Goal: Task Accomplishment & Management: Manage account settings

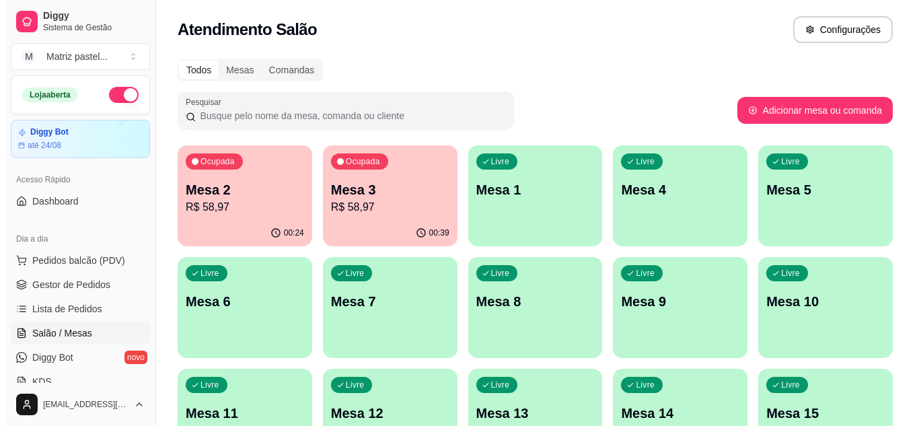
scroll to position [139, 0]
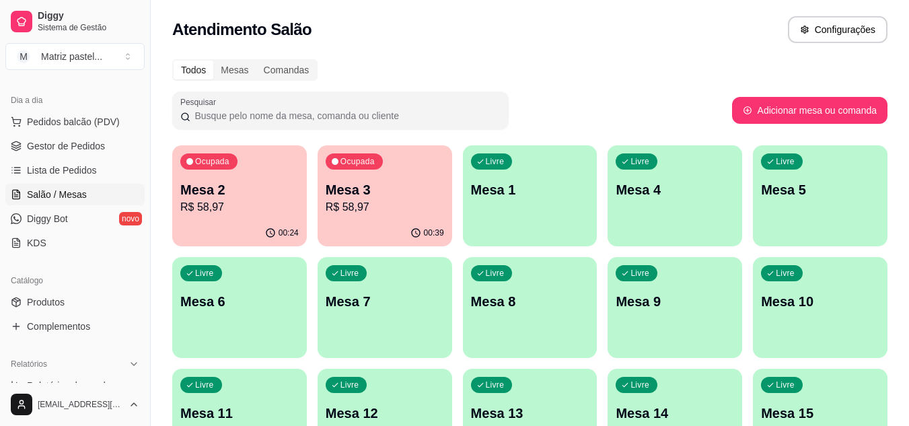
click at [410, 220] on div "00:39" at bounding box center [385, 233] width 135 height 26
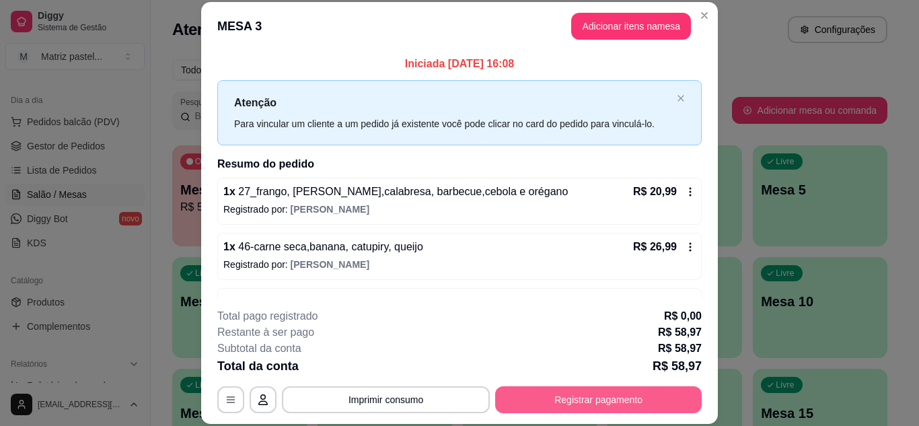
click at [600, 404] on button "Registrar pagamento" at bounding box center [598, 399] width 207 height 27
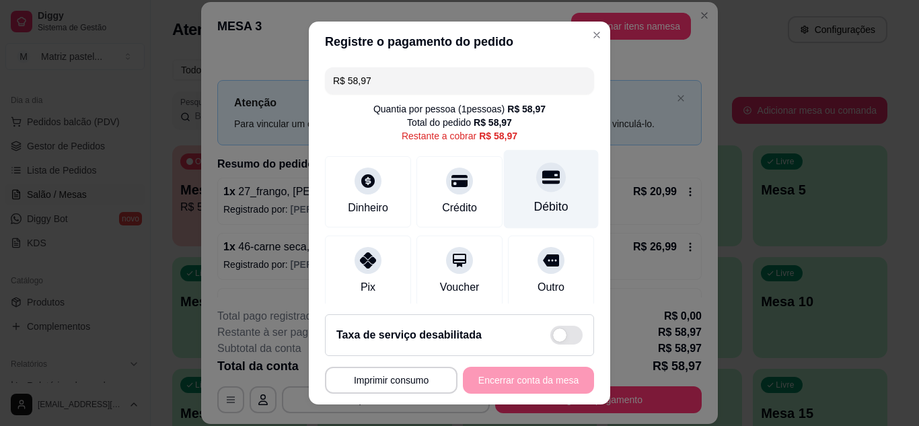
click at [542, 178] on icon at bounding box center [550, 176] width 17 height 13
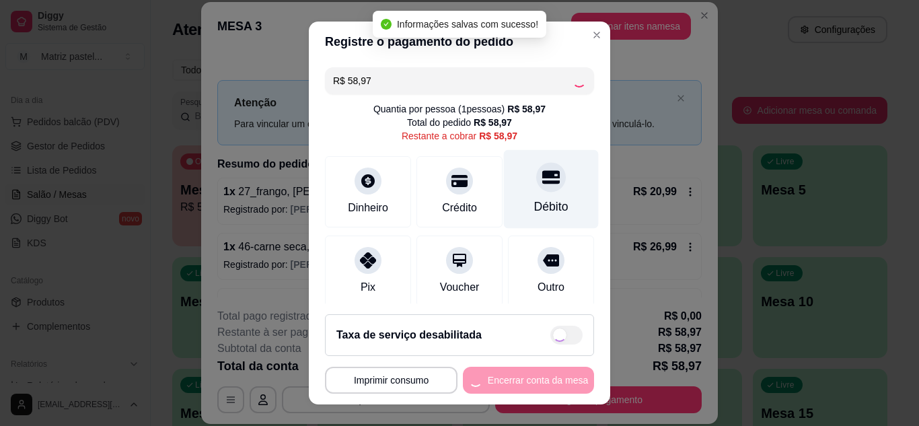
type input "R$ 0,00"
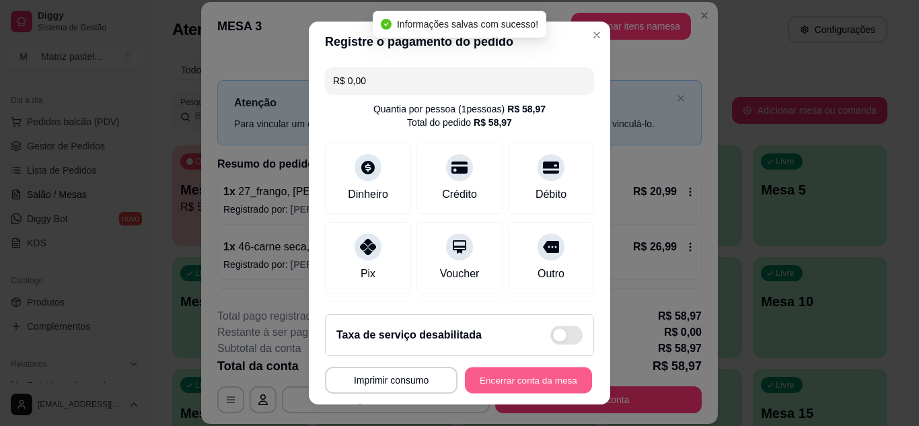
click at [517, 382] on button "Encerrar conta da mesa" at bounding box center [528, 380] width 127 height 26
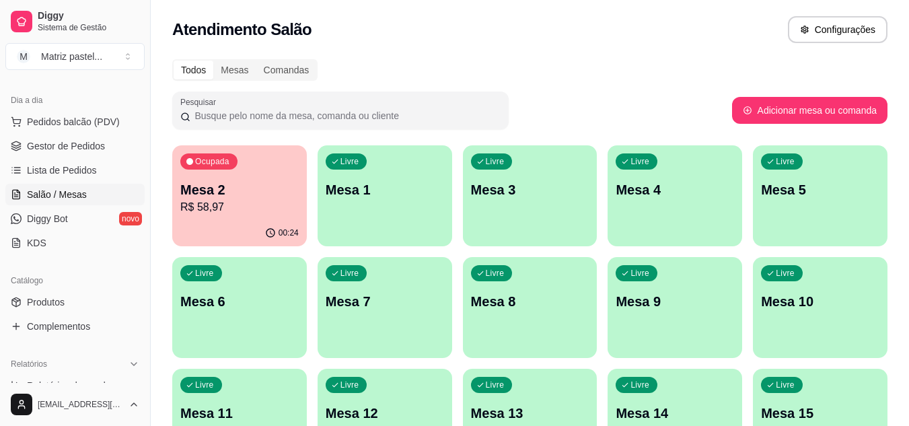
click at [241, 201] on p "R$ 58,97" at bounding box center [239, 207] width 118 height 16
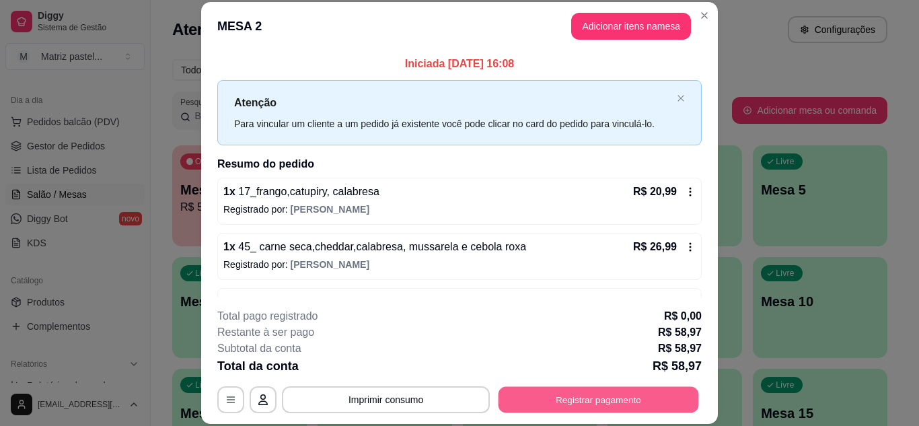
click at [597, 392] on button "Registrar pagamento" at bounding box center [599, 399] width 201 height 26
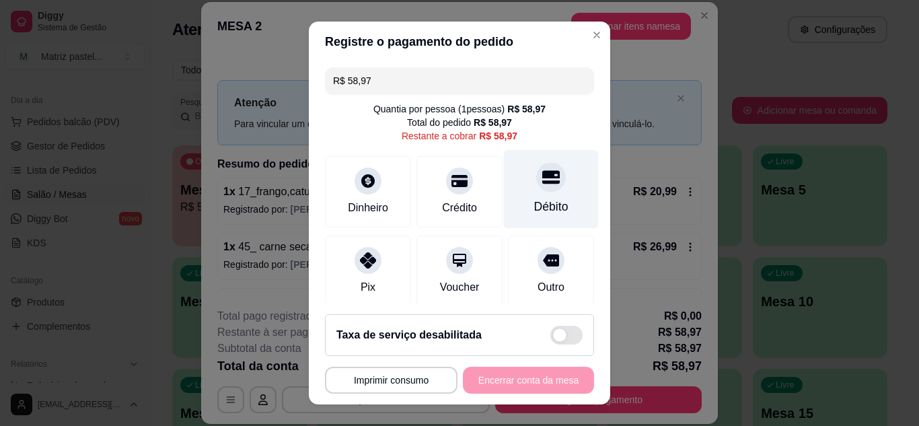
click at [534, 207] on div "Débito" at bounding box center [551, 206] width 34 height 17
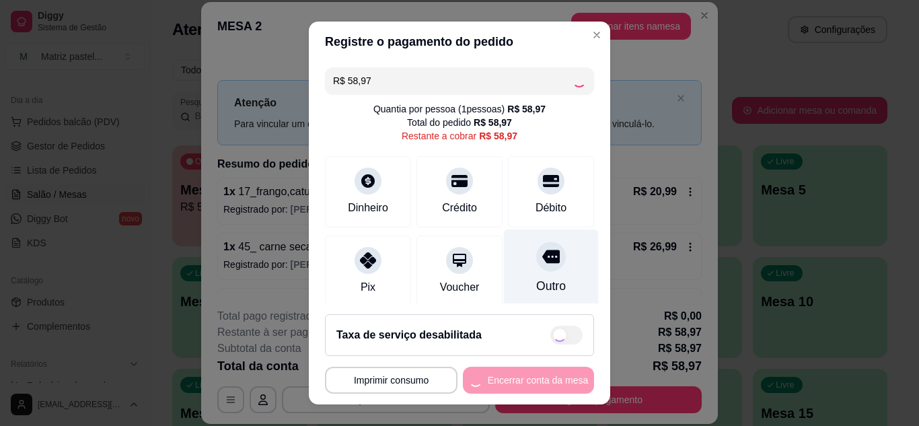
type input "R$ 0,00"
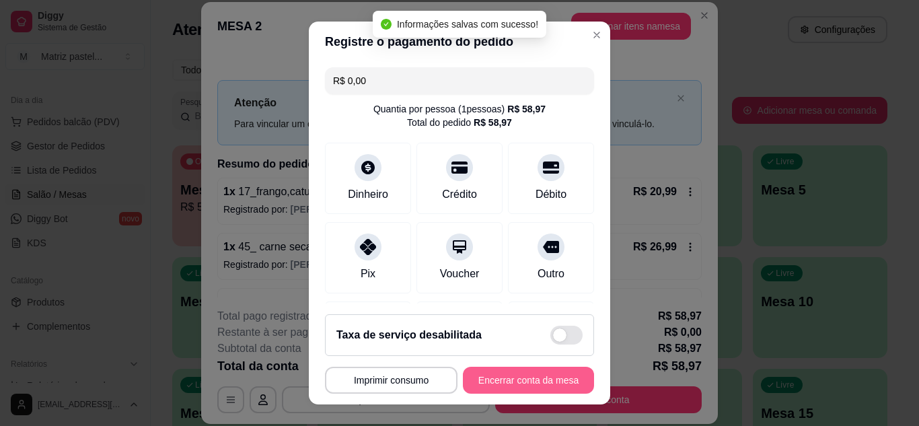
click at [550, 375] on button "Encerrar conta da mesa" at bounding box center [528, 380] width 131 height 27
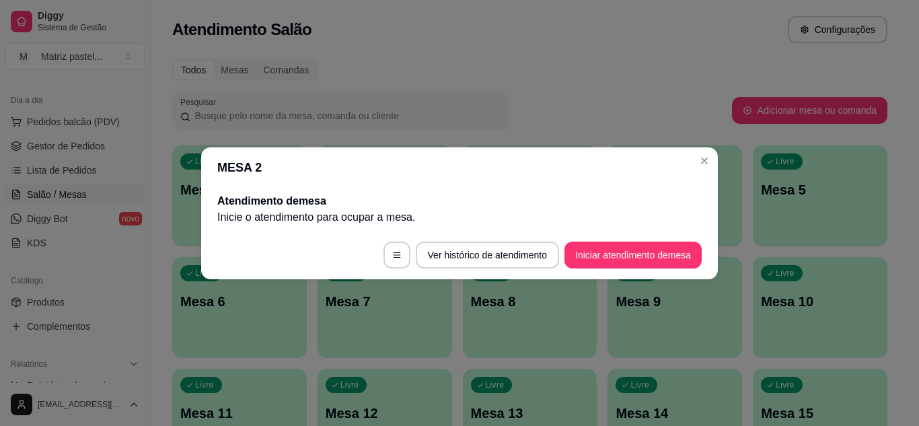
click at [692, 168] on header "MESA 2" at bounding box center [459, 167] width 517 height 40
click at [697, 161] on section "MESA 2 Atendimento de mesa Inicie o atendimento para ocupar a mesa . Ver histór…" at bounding box center [459, 213] width 517 height 132
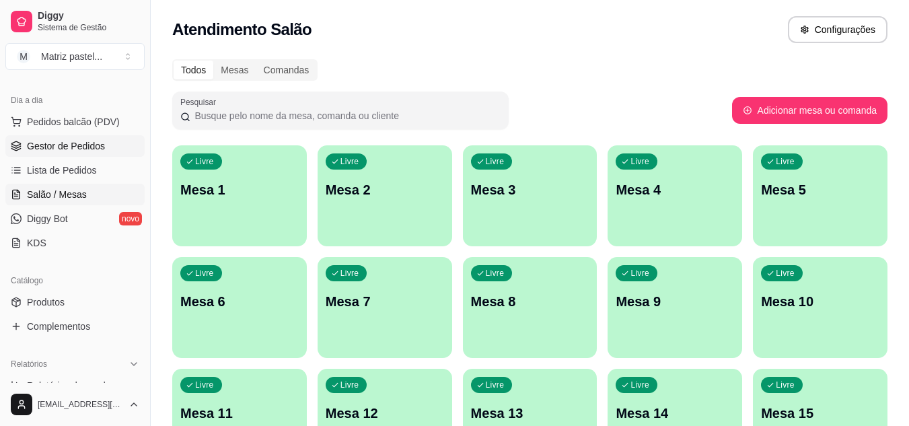
click at [71, 139] on link "Gestor de Pedidos" at bounding box center [74, 146] width 139 height 22
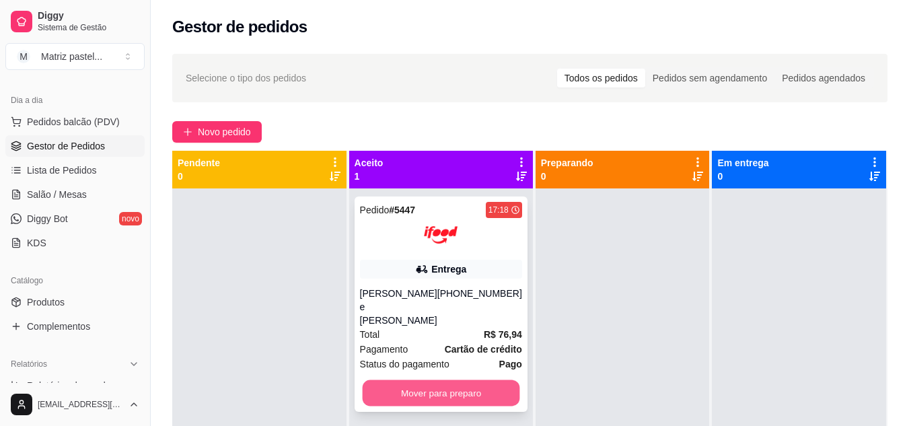
click at [448, 380] on button "Mover para preparo" at bounding box center [440, 393] width 157 height 26
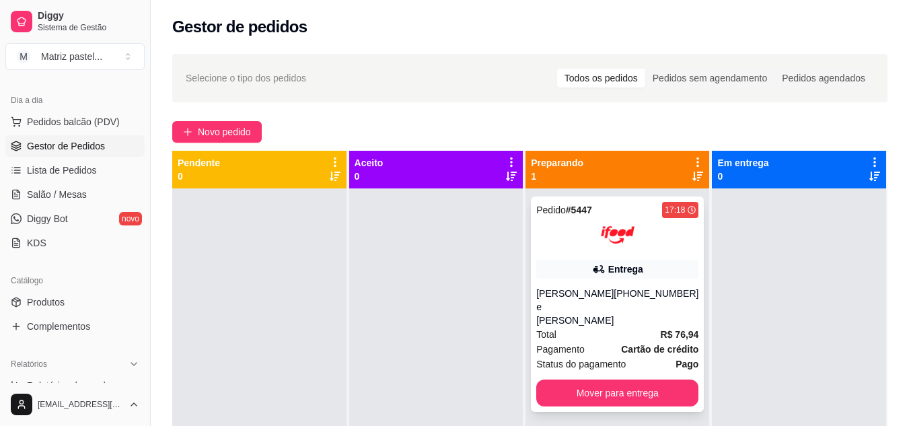
click at [627, 327] on div "Total R$ 76,94" at bounding box center [617, 334] width 162 height 15
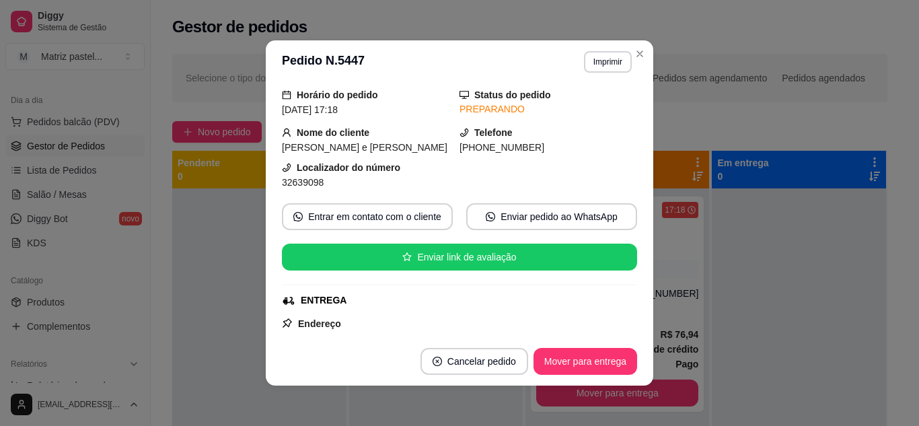
scroll to position [67, 0]
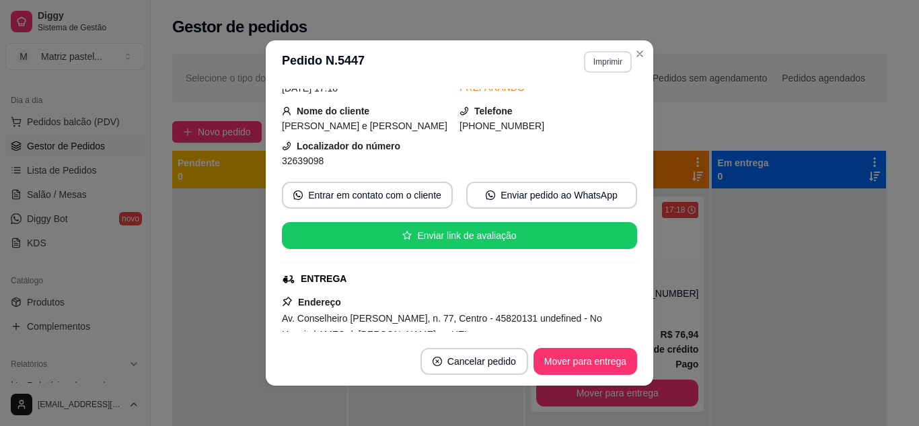
click at [606, 66] on button "Imprimir" at bounding box center [608, 62] width 48 height 22
click at [583, 106] on button "IMPRESSORA" at bounding box center [579, 108] width 94 height 21
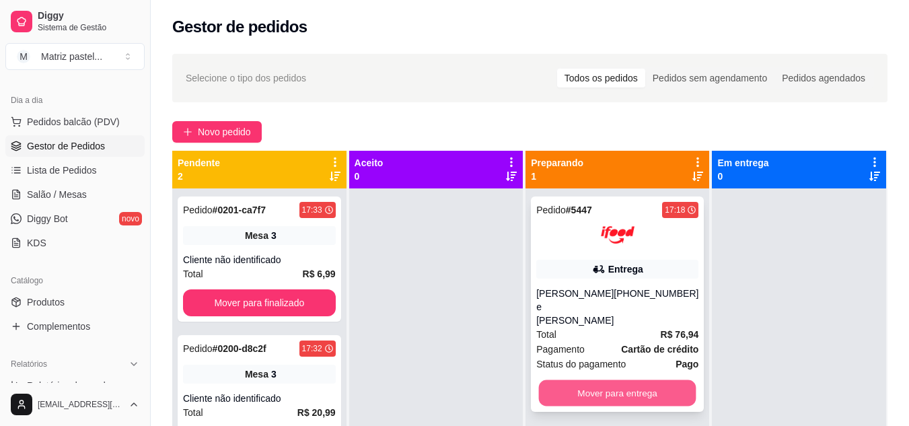
click at [618, 385] on button "Mover para entrega" at bounding box center [617, 393] width 157 height 26
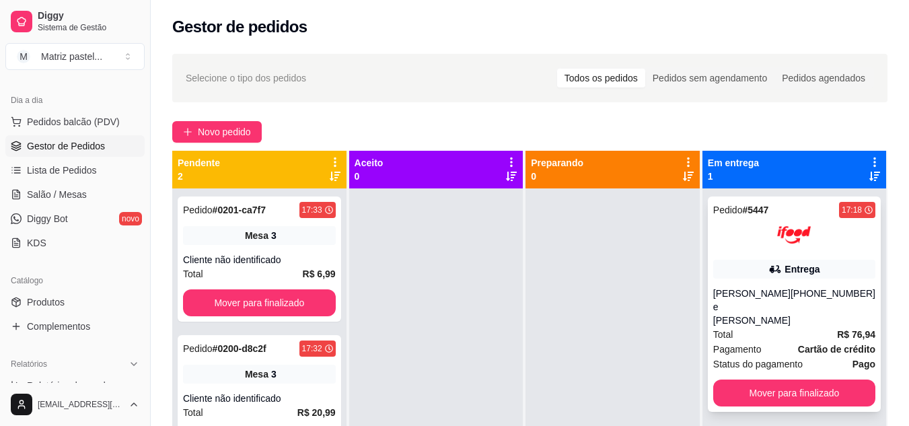
click at [733, 254] on div "Pedido # 5447 17:18 Entrega [PERSON_NAME] e [PERSON_NAME] [PHONE_NUMBER] Total …" at bounding box center [794, 304] width 173 height 215
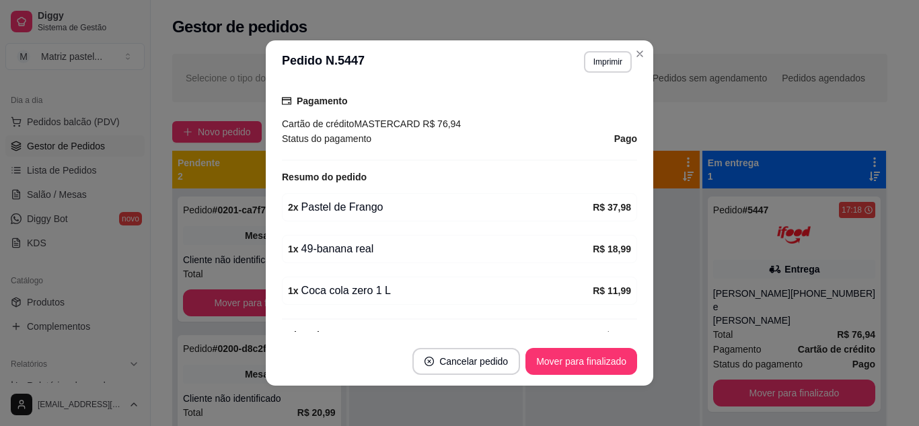
scroll to position [3, 0]
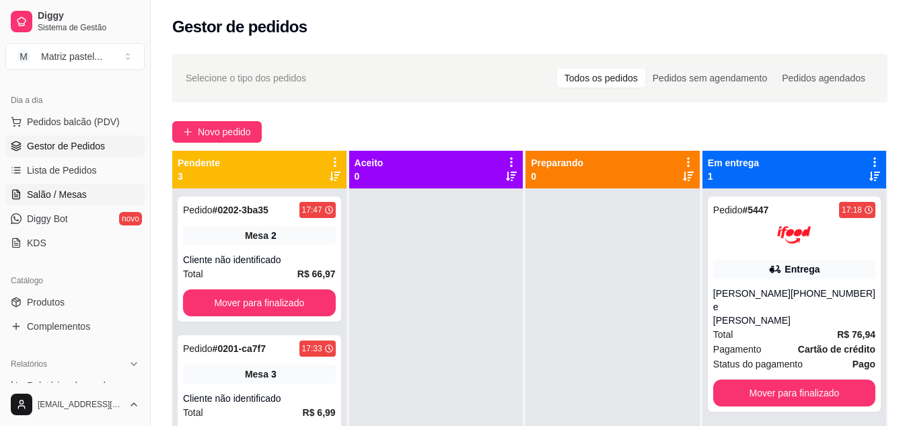
click at [60, 194] on span "Salão / Mesas" at bounding box center [57, 194] width 60 height 13
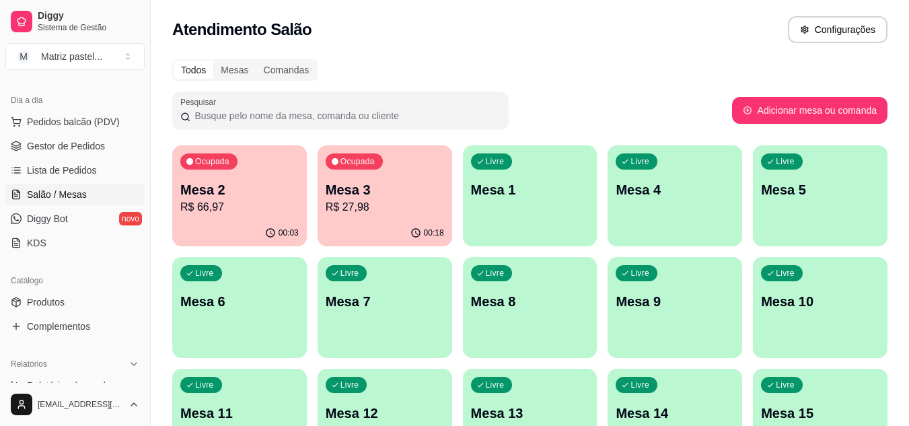
click at [360, 217] on div "Ocupada Mesa 3 R$ 27,98" at bounding box center [385, 182] width 135 height 75
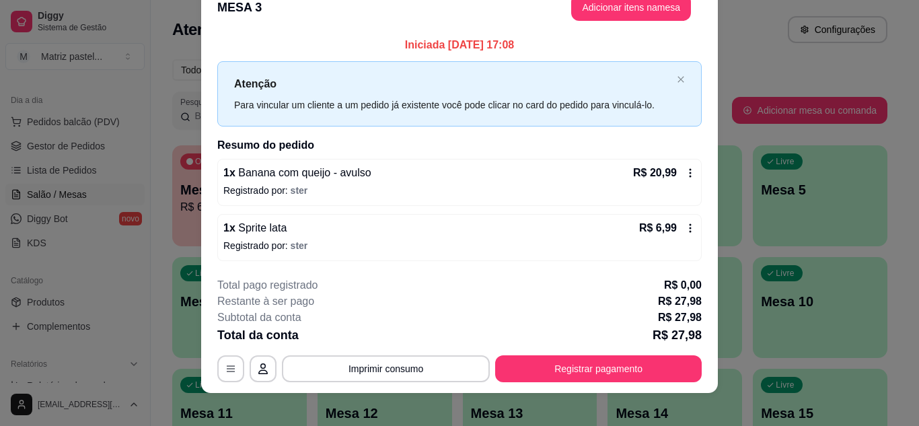
scroll to position [35, 0]
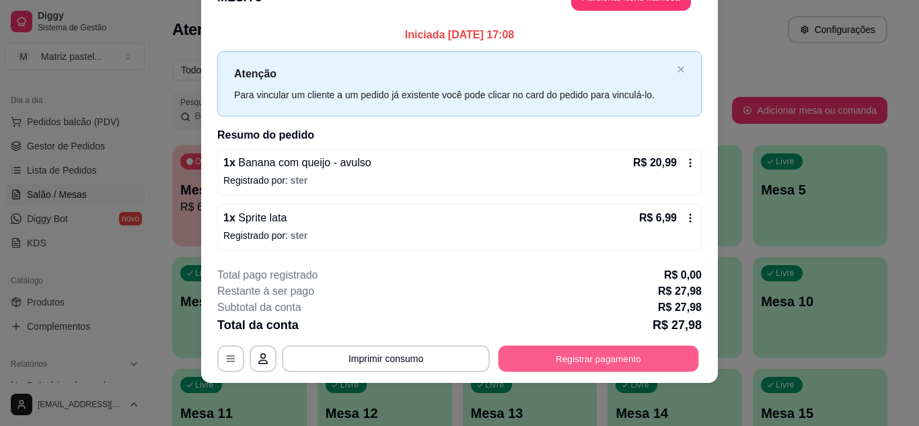
click at [573, 362] on button "Registrar pagamento" at bounding box center [599, 359] width 201 height 26
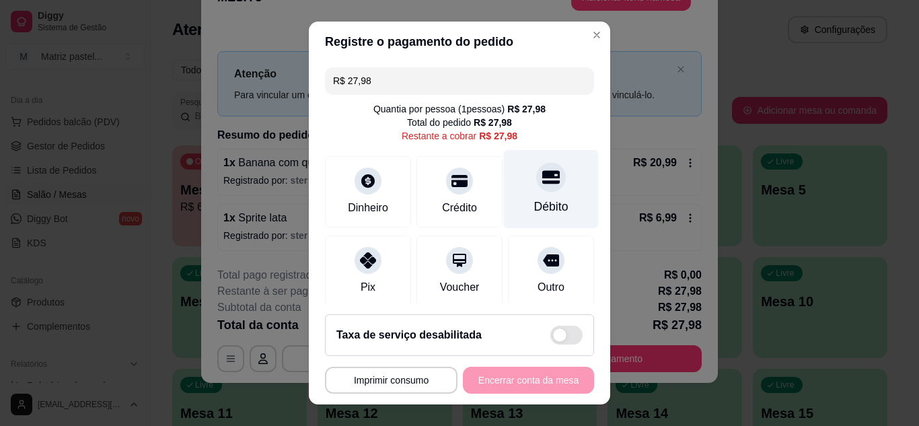
click at [515, 193] on div "Débito" at bounding box center [551, 188] width 95 height 79
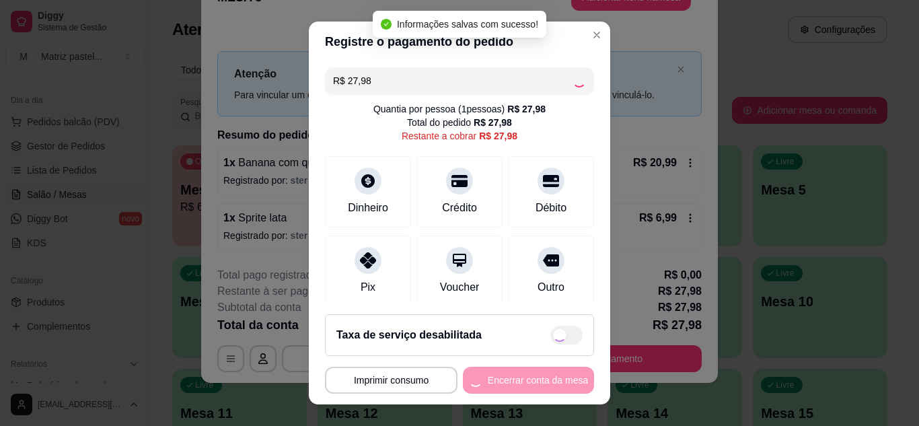
type input "R$ 0,00"
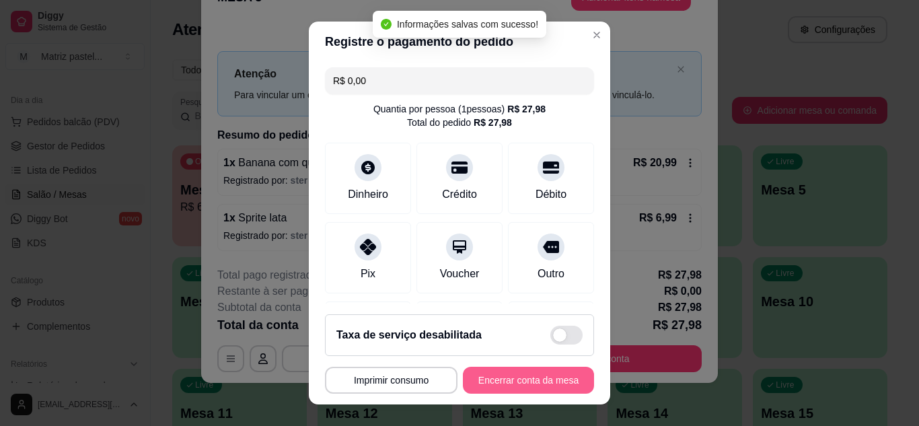
click at [540, 380] on button "Encerrar conta da mesa" at bounding box center [528, 380] width 131 height 27
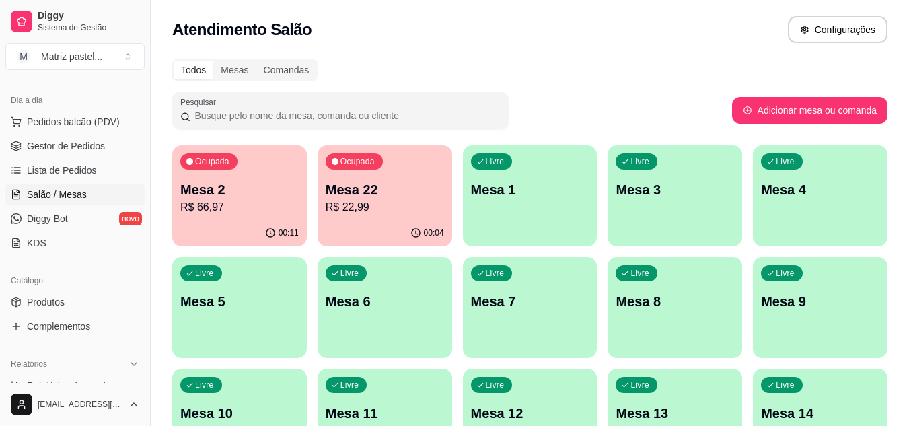
click at [258, 215] on div "Ocupada Mesa 2 R$ 66,97" at bounding box center [239, 182] width 135 height 75
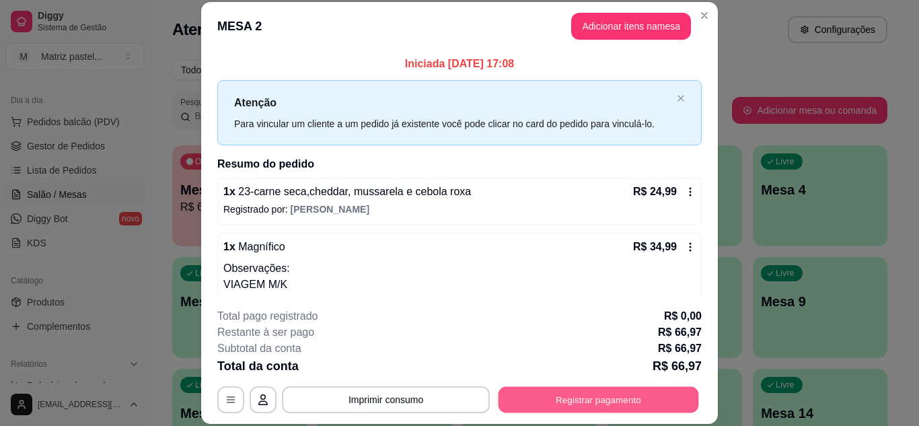
click at [553, 389] on button "Registrar pagamento" at bounding box center [599, 399] width 201 height 26
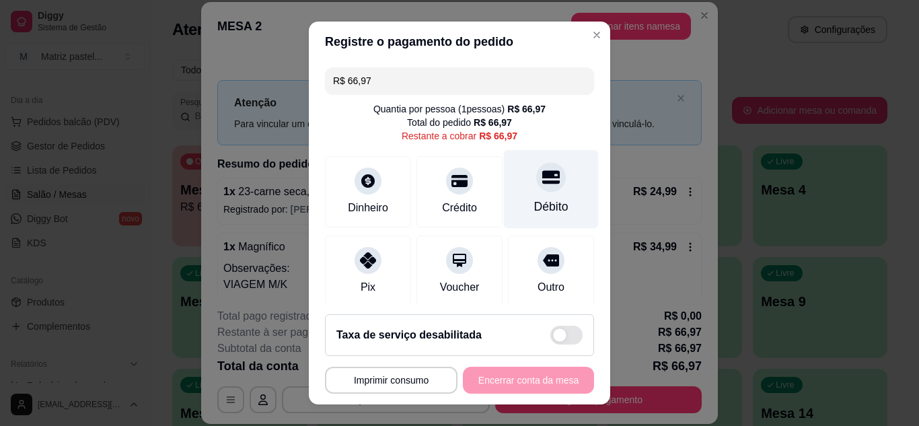
click at [534, 206] on div "Débito" at bounding box center [551, 206] width 34 height 17
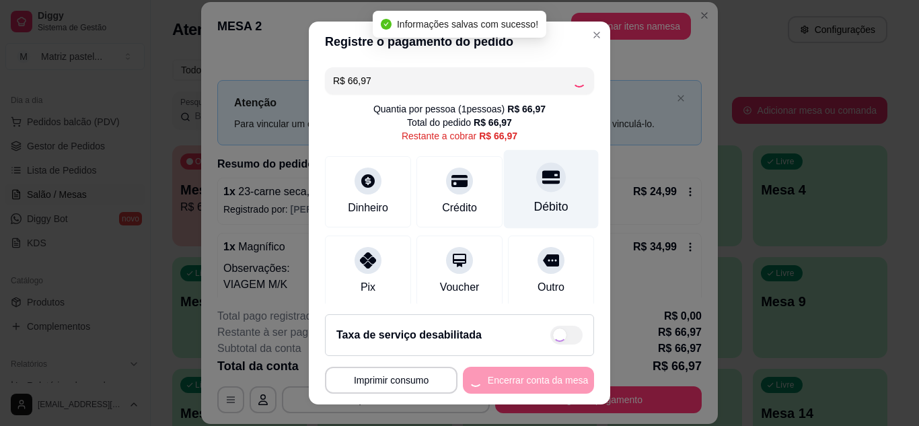
type input "R$ 0,00"
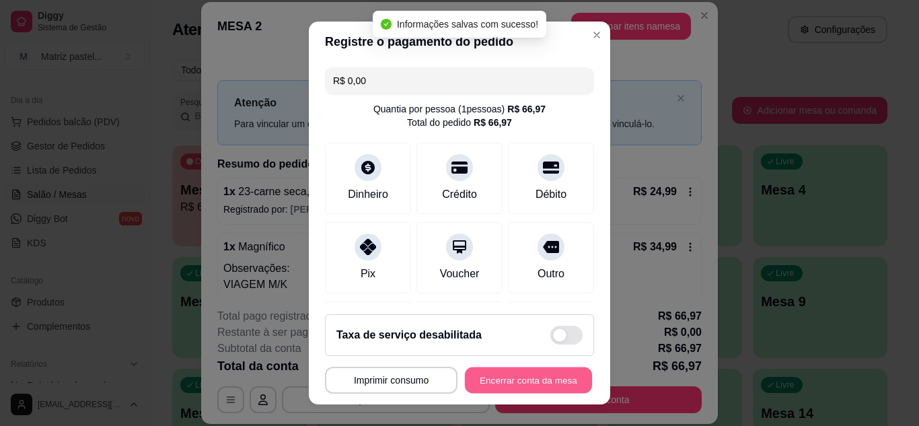
click at [491, 384] on button "Encerrar conta da mesa" at bounding box center [528, 380] width 127 height 26
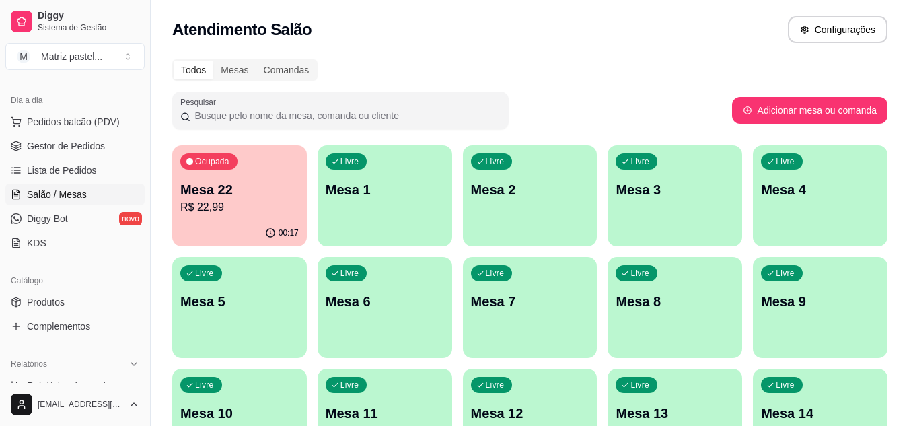
click at [226, 211] on p "R$ 22,99" at bounding box center [239, 207] width 118 height 16
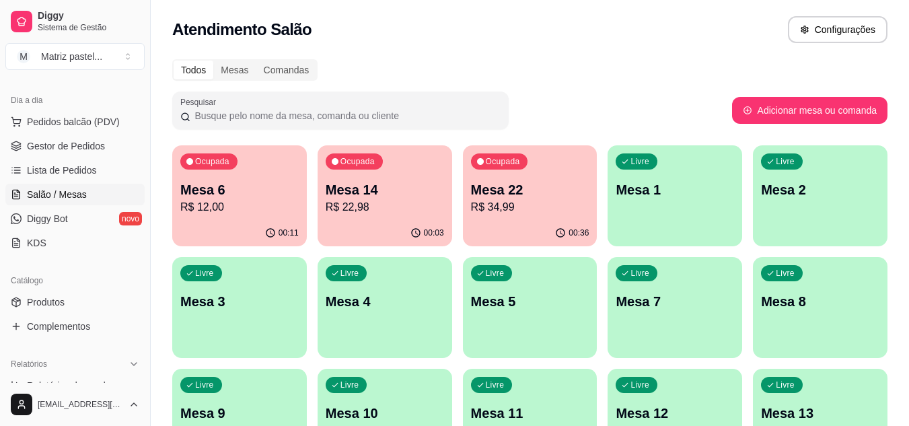
click at [391, 210] on p "R$ 22,98" at bounding box center [385, 207] width 118 height 16
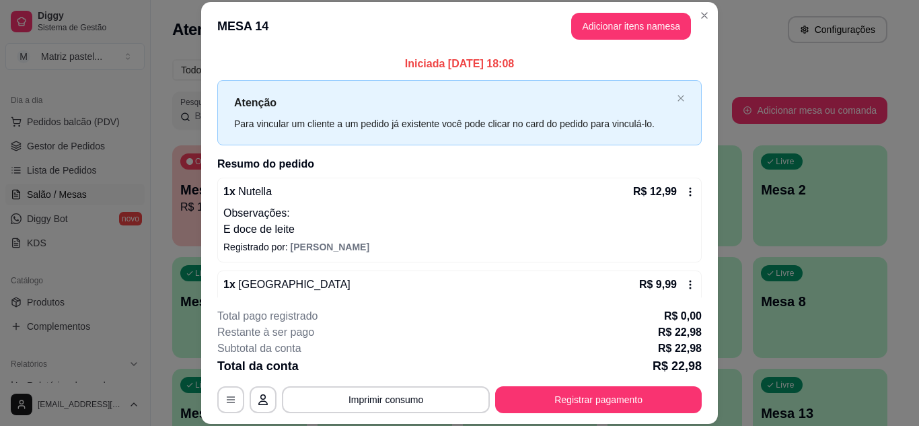
scroll to position [63, 0]
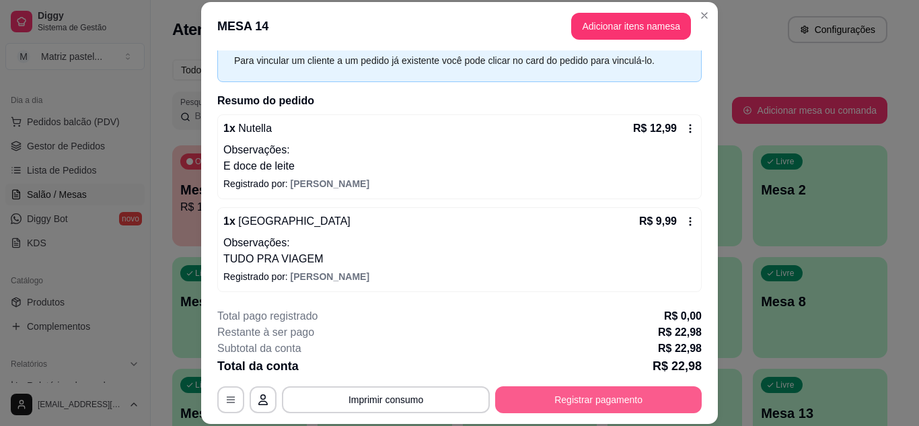
click at [569, 397] on button "Registrar pagamento" at bounding box center [598, 399] width 207 height 27
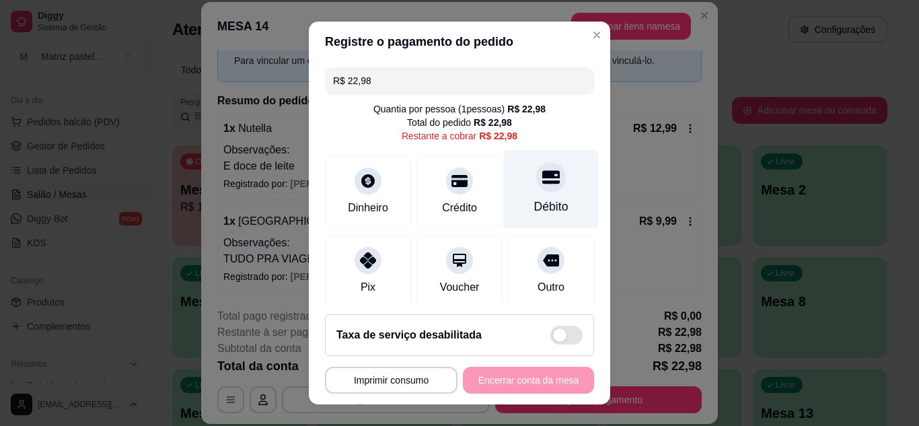
click at [507, 193] on div "Débito" at bounding box center [551, 188] width 95 height 79
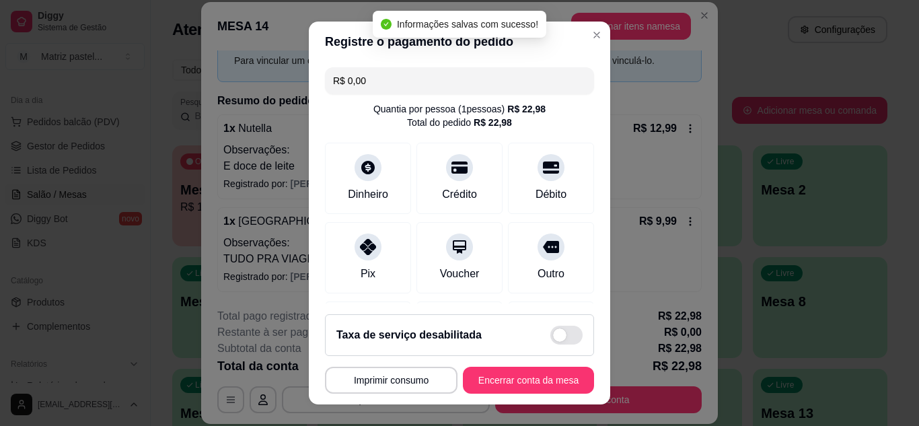
type input "R$ 0,00"
click at [513, 378] on button "Encerrar conta da mesa" at bounding box center [528, 380] width 131 height 27
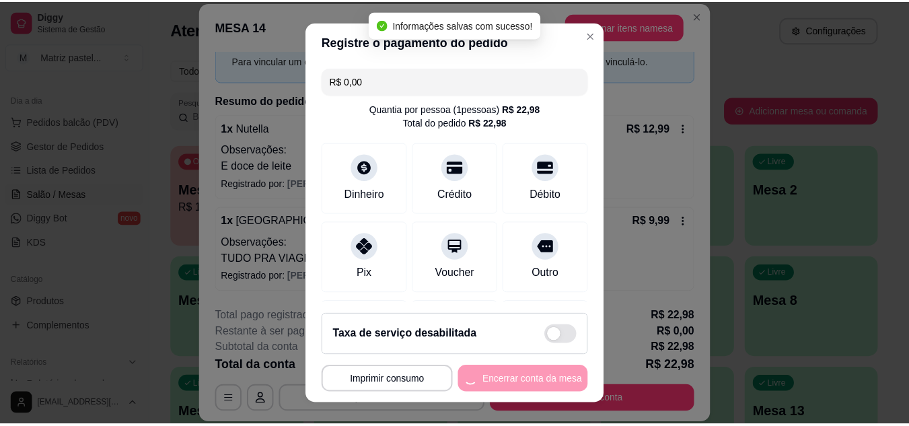
scroll to position [0, 0]
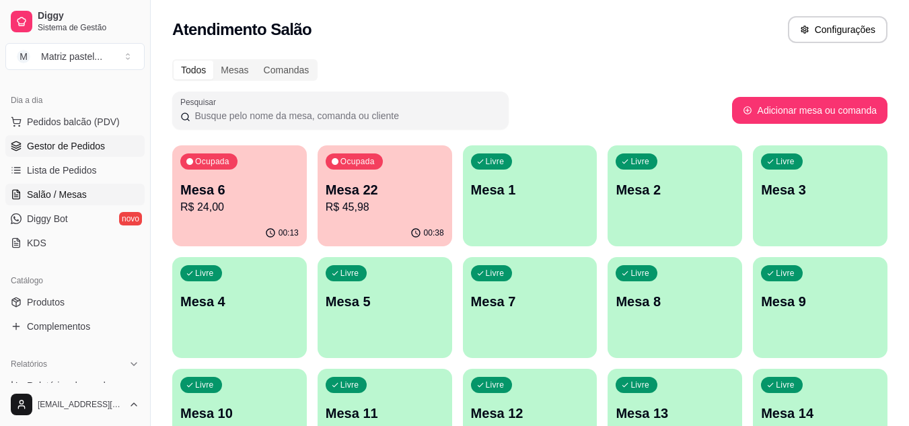
click at [55, 150] on span "Gestor de Pedidos" at bounding box center [66, 145] width 78 height 13
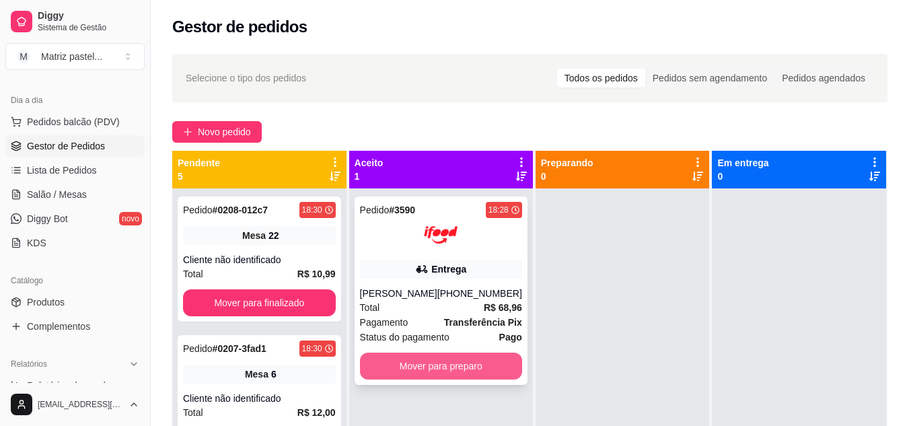
click at [474, 365] on button "Mover para preparo" at bounding box center [441, 366] width 162 height 27
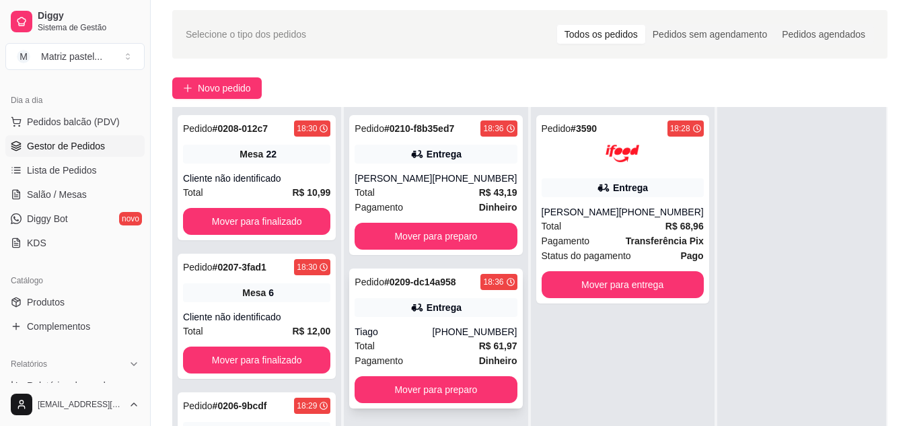
scroll to position [67, 0]
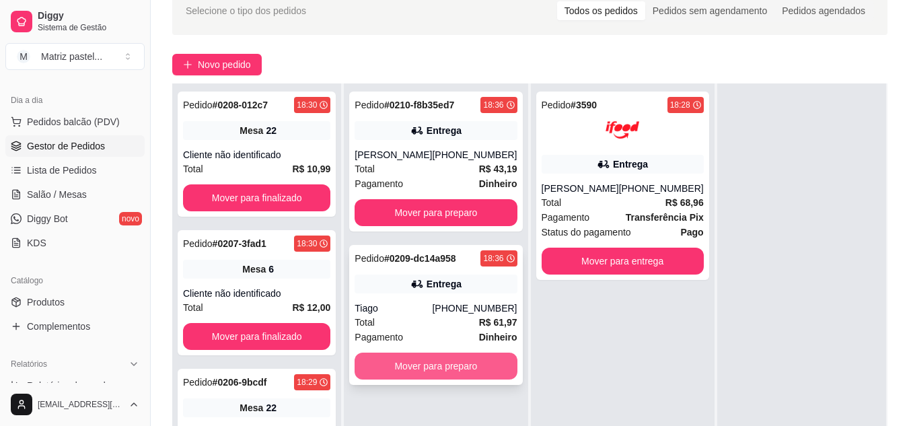
click at [454, 375] on button "Mover para preparo" at bounding box center [436, 366] width 162 height 27
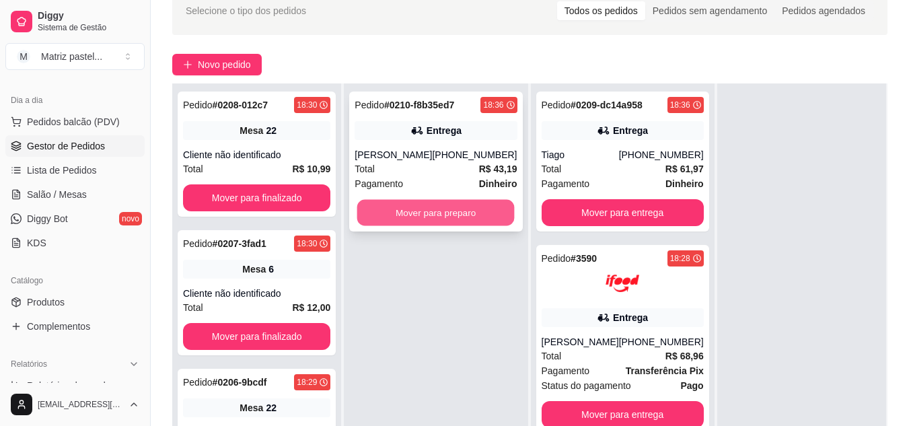
click at [441, 226] on button "Mover para preparo" at bounding box center [435, 213] width 157 height 26
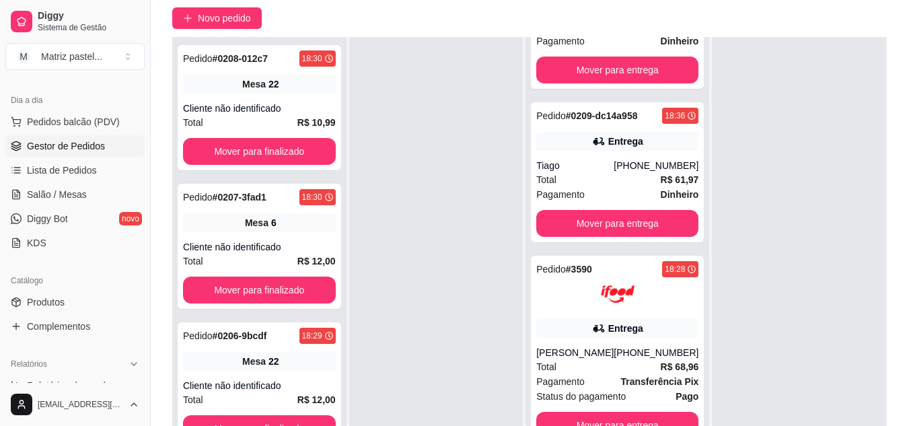
scroll to position [135, 0]
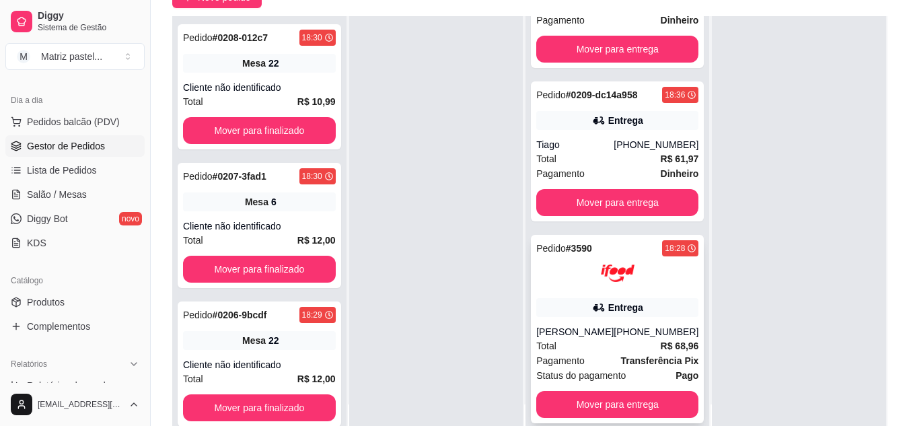
click at [583, 287] on div at bounding box center [617, 273] width 162 height 34
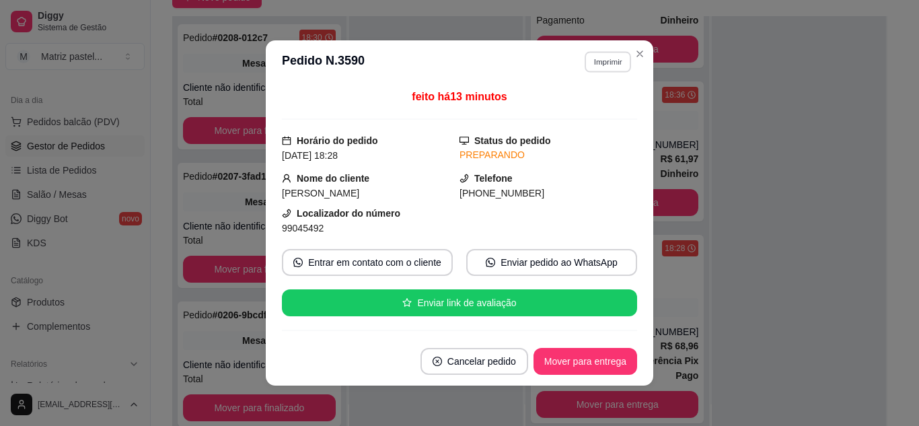
click at [608, 63] on button "Imprimir" at bounding box center [608, 61] width 46 height 21
click at [570, 114] on button "IMPRESSORA" at bounding box center [579, 109] width 98 height 22
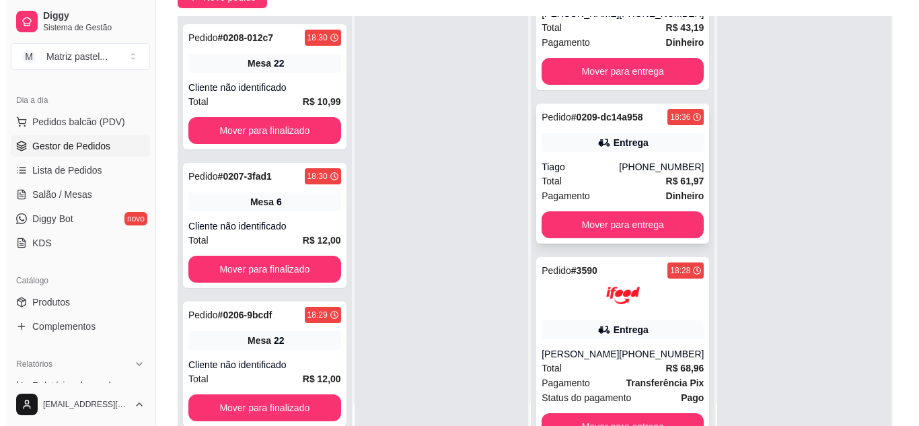
scroll to position [42, 0]
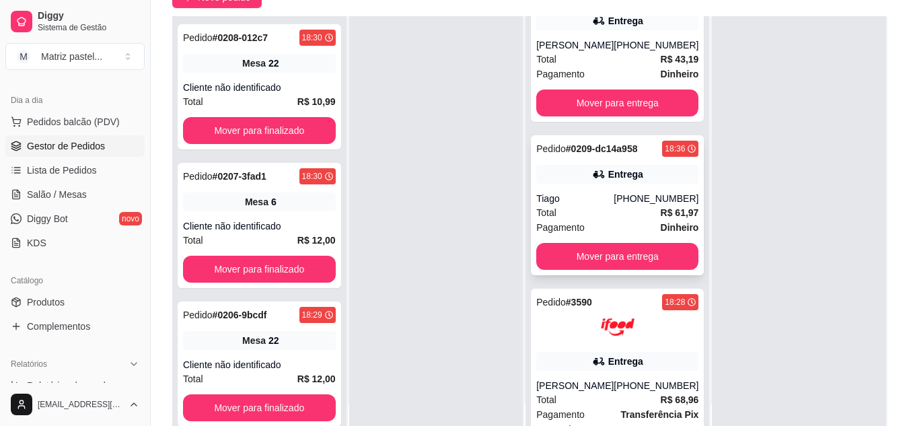
click at [603, 205] on div "Tiago" at bounding box center [574, 198] width 77 height 13
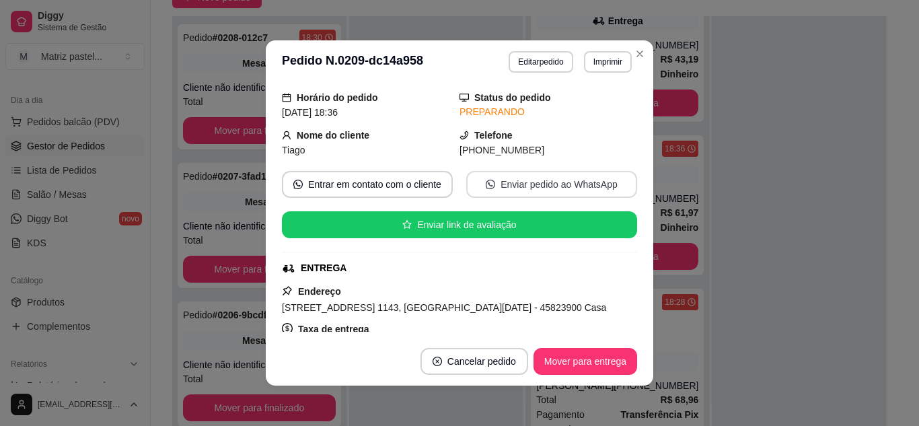
scroll to position [67, 0]
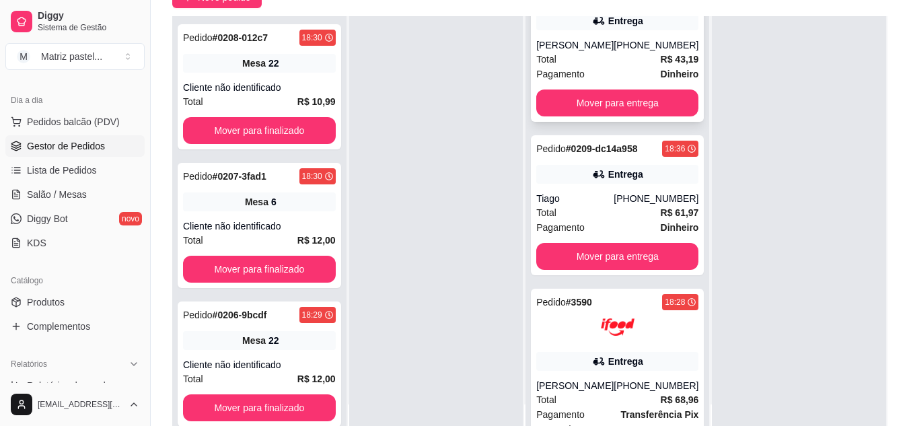
click at [613, 35] on div "Pedido # 0210-f8b35ed7 18:36 Entrega [PERSON_NAME] [PHONE_NUMBER] Total R$ 43,1…" at bounding box center [617, 52] width 173 height 140
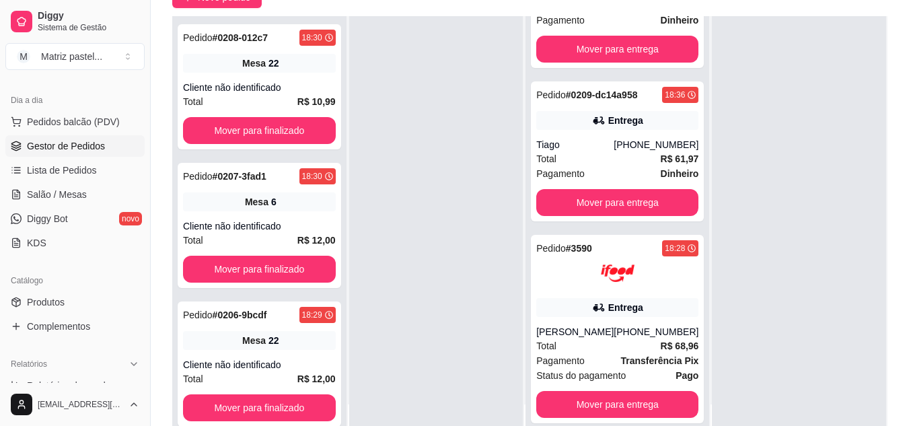
scroll to position [0, 0]
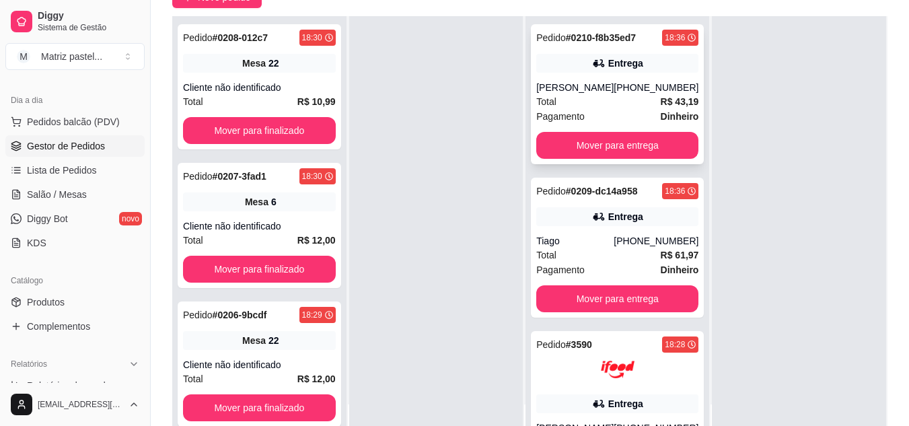
click at [571, 94] on div "[PERSON_NAME]" at bounding box center [574, 87] width 77 height 13
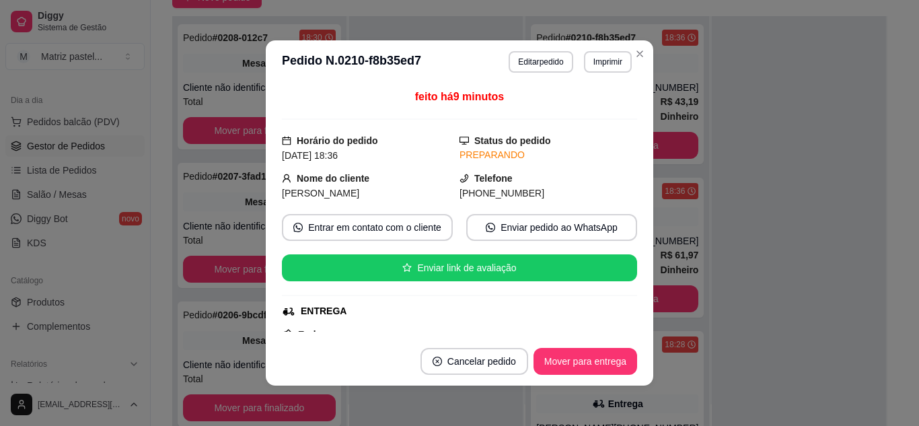
click at [639, 67] on header "**********" at bounding box center [460, 61] width 388 height 43
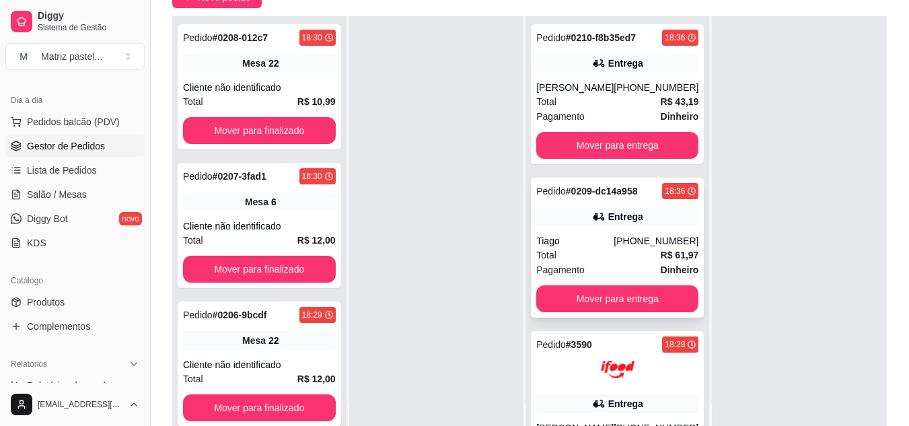
click at [633, 226] on div "Entrega" at bounding box center [617, 216] width 162 height 19
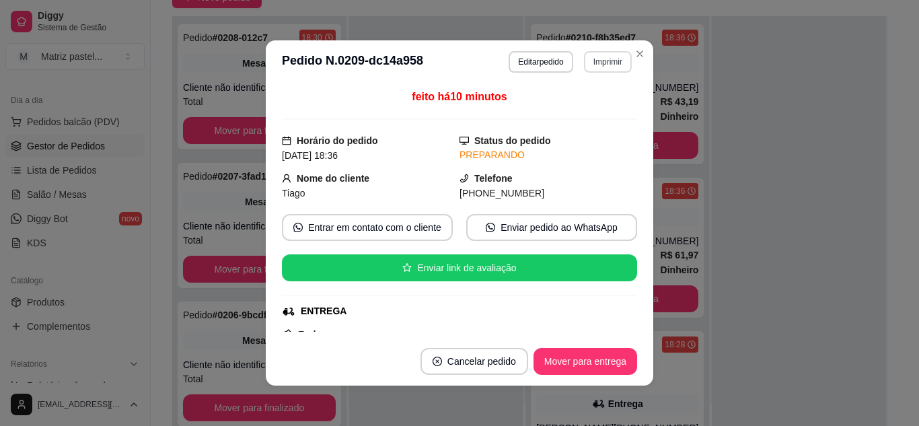
click at [615, 52] on button "Imprimir" at bounding box center [608, 62] width 48 height 22
click at [599, 112] on button "IMPRESSORA" at bounding box center [579, 108] width 94 height 21
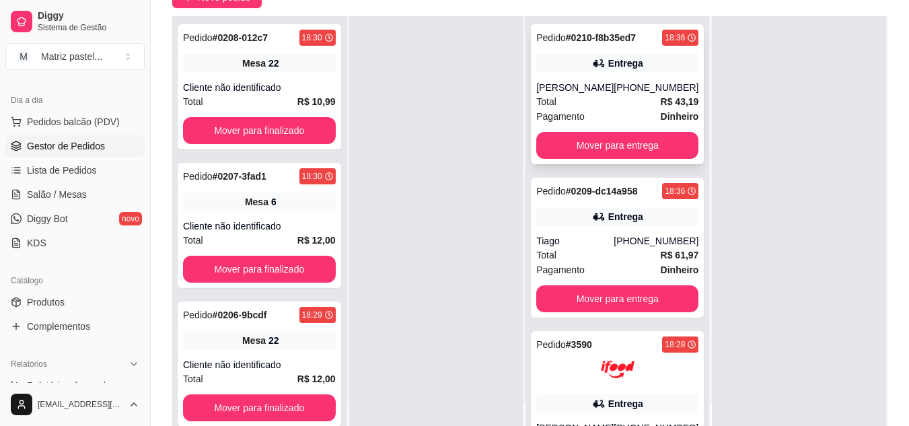
click at [636, 58] on div "Entrega" at bounding box center [617, 63] width 162 height 19
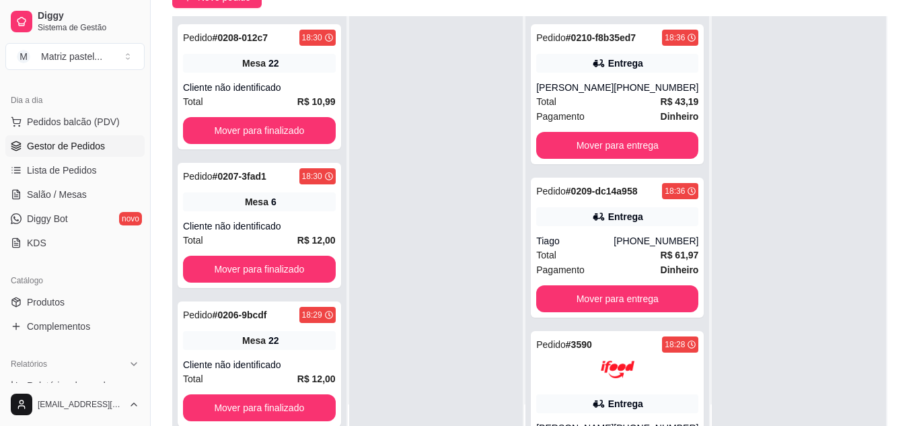
click at [616, 61] on button "Imprimir" at bounding box center [608, 62] width 48 height 22
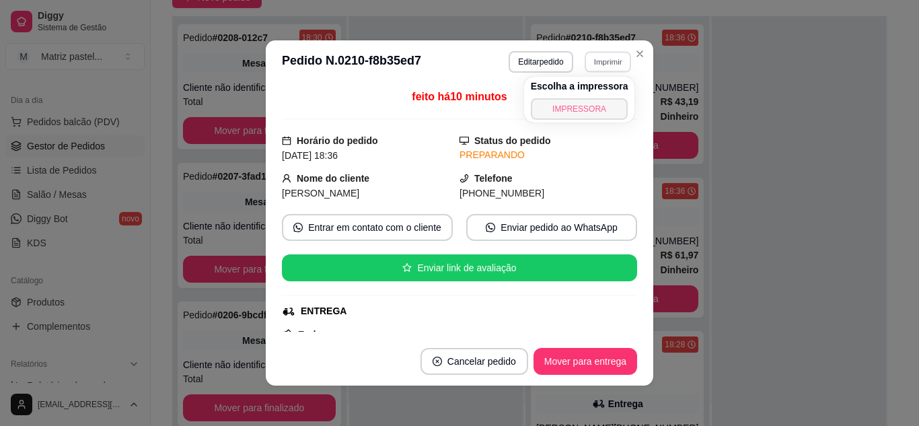
click at [590, 112] on button "IMPRESSORA" at bounding box center [580, 109] width 98 height 22
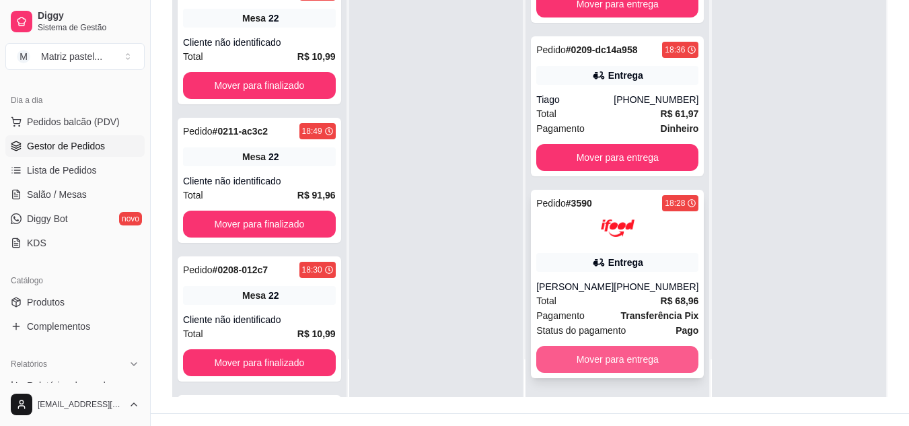
scroll to position [202, 0]
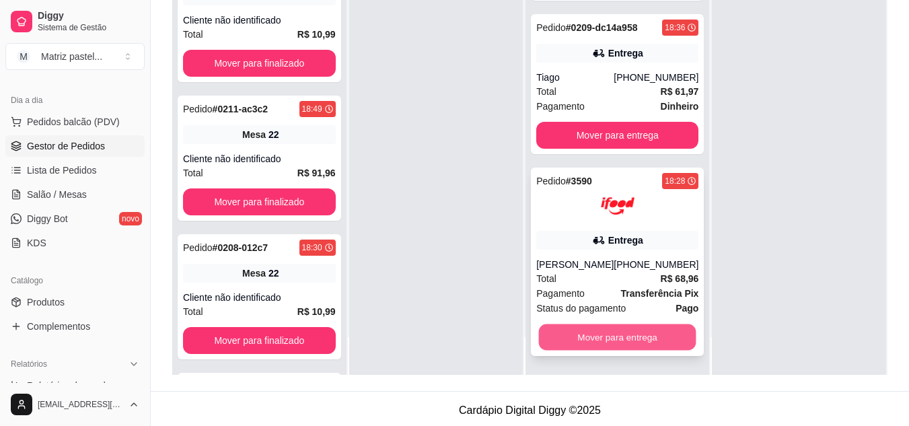
click at [635, 343] on button "Mover para entrega" at bounding box center [617, 337] width 157 height 26
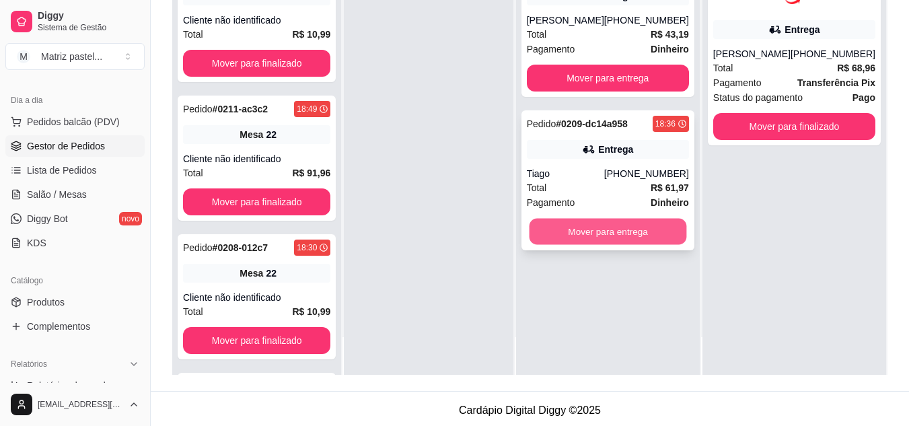
click at [628, 245] on button "Mover para entrega" at bounding box center [607, 232] width 157 height 26
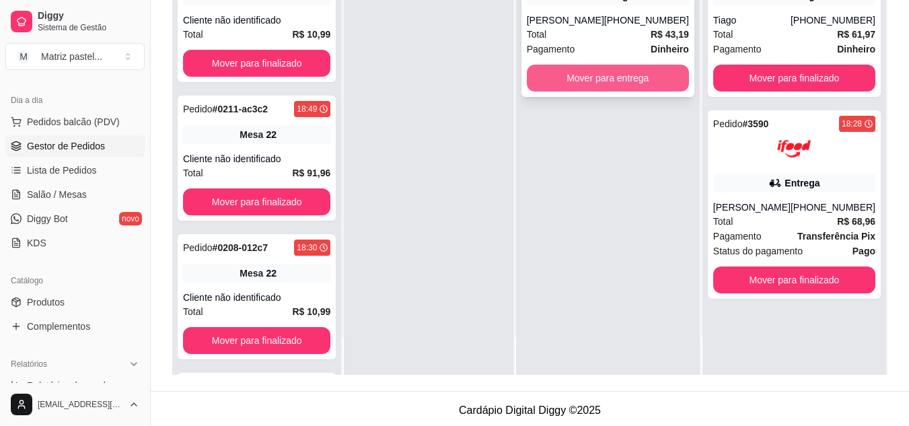
click at [613, 90] on button "Mover para entrega" at bounding box center [608, 78] width 162 height 27
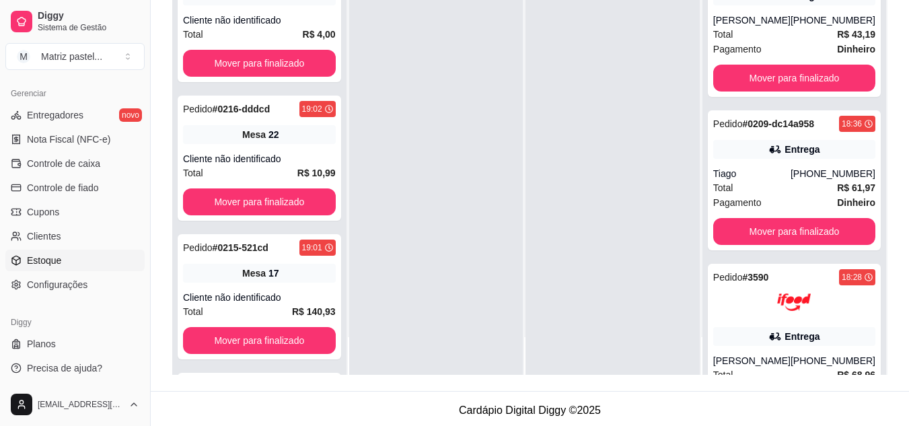
scroll to position [542, 0]
click at [63, 261] on link "Estoque" at bounding box center [74, 259] width 139 height 22
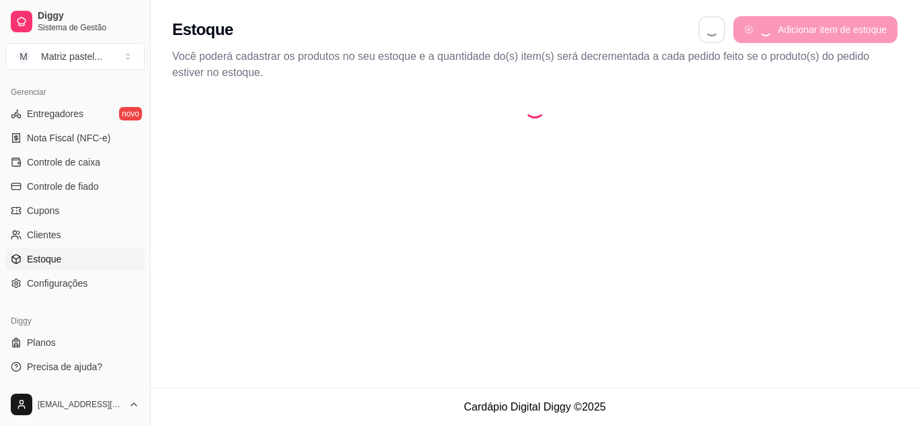
select select "QUANTITY_ORDER"
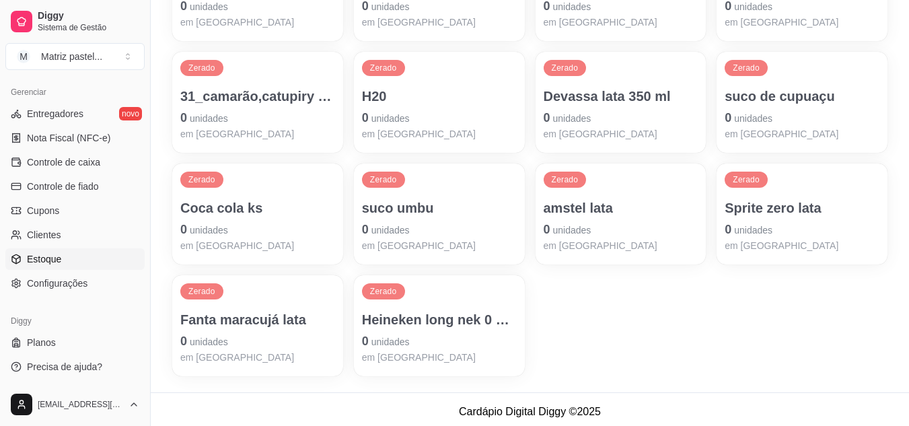
scroll to position [1166, 0]
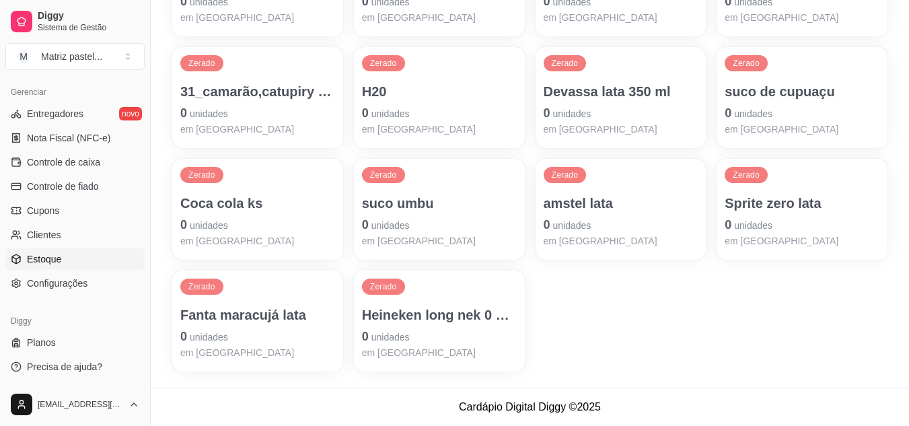
click at [493, 319] on p "Heineken long nek 0 alcool" at bounding box center [439, 315] width 155 height 19
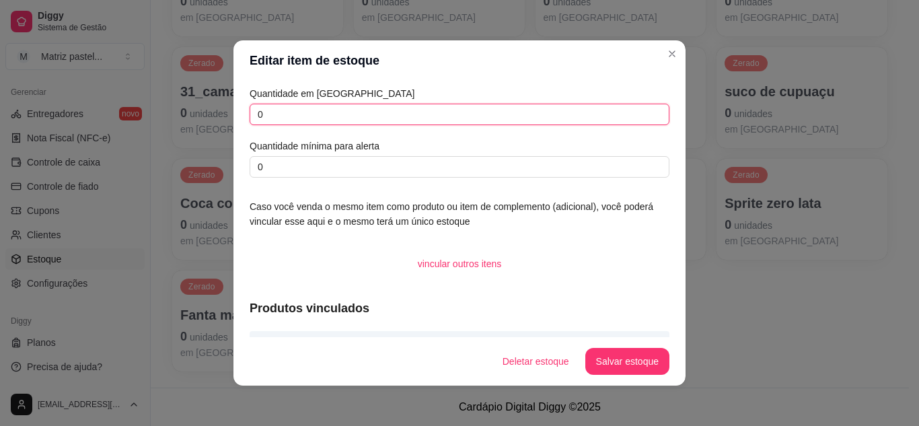
click at [382, 121] on input "0" at bounding box center [460, 115] width 420 height 22
click at [382, 120] on input "0" at bounding box center [460, 115] width 420 height 22
type input "6"
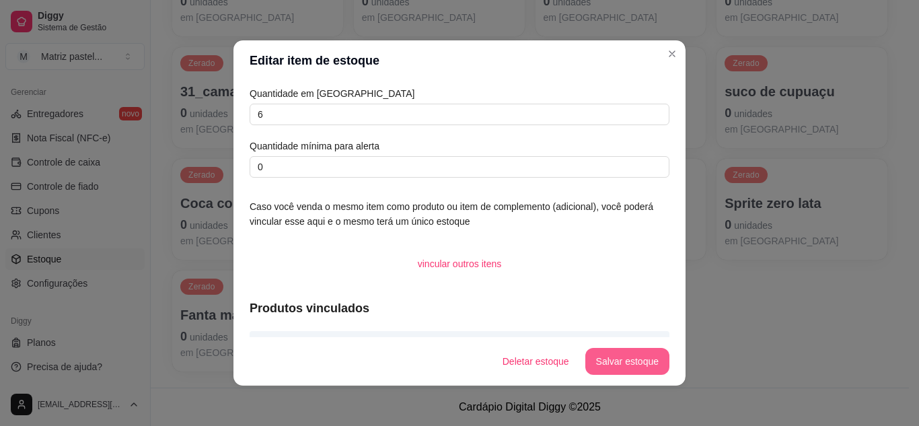
click at [602, 351] on button "Salvar estoque" at bounding box center [627, 361] width 84 height 27
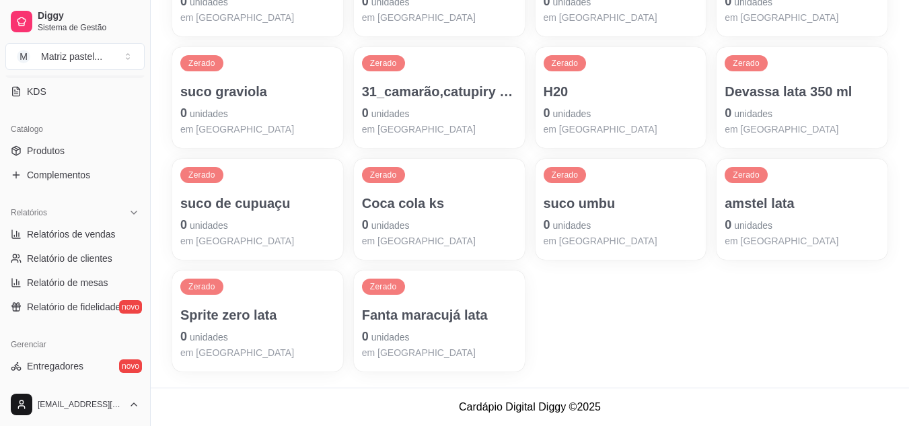
scroll to position [206, 0]
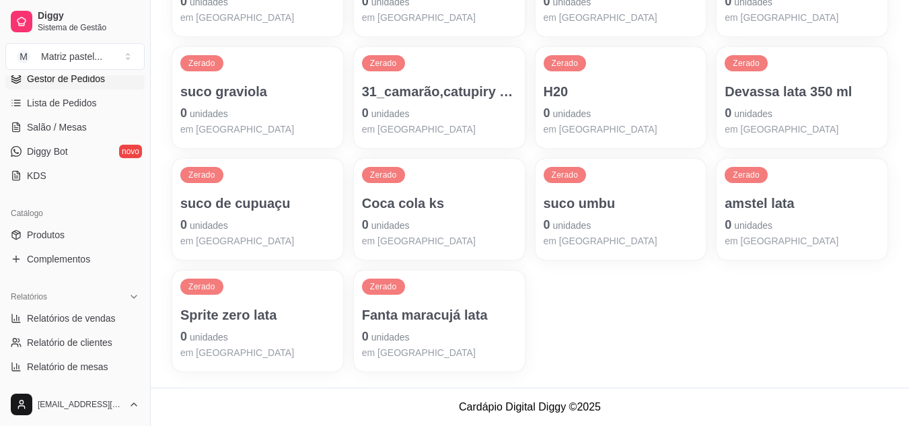
click at [89, 87] on link "Gestor de Pedidos" at bounding box center [74, 79] width 139 height 22
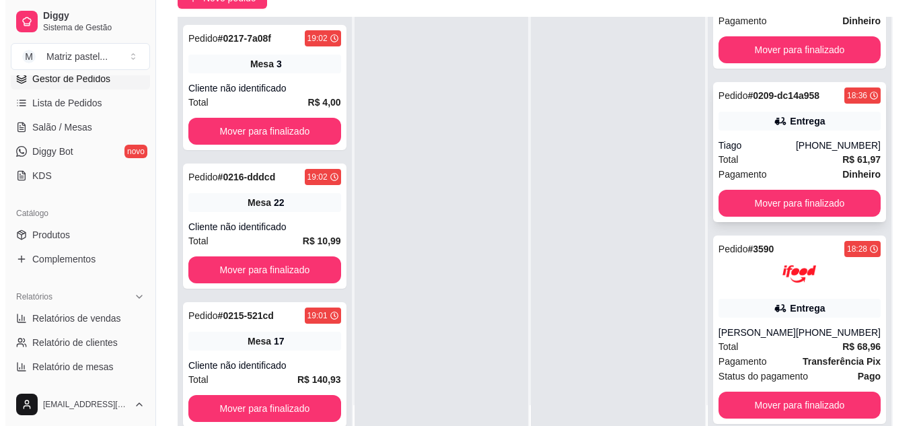
scroll to position [135, 0]
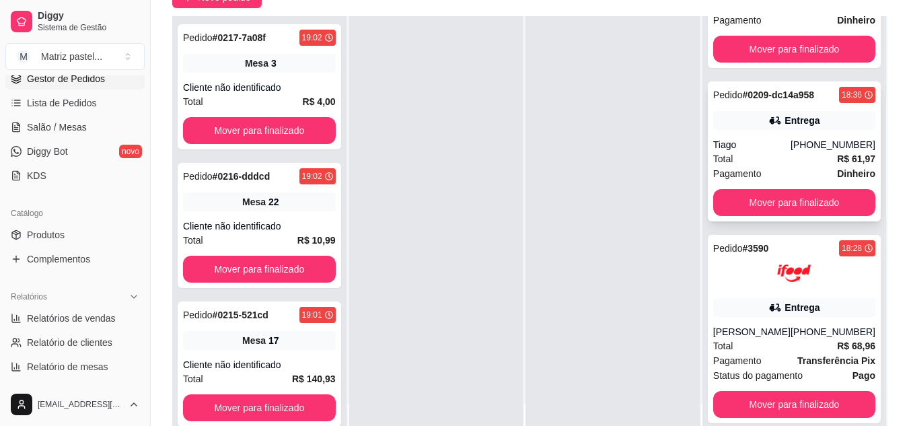
click at [748, 145] on div "Tiago" at bounding box center [751, 144] width 77 height 13
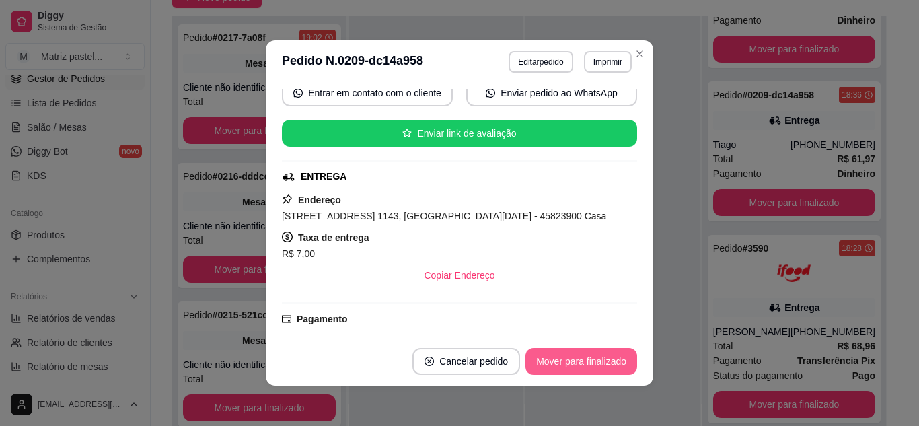
click at [584, 361] on button "Mover para finalizado" at bounding box center [582, 361] width 112 height 27
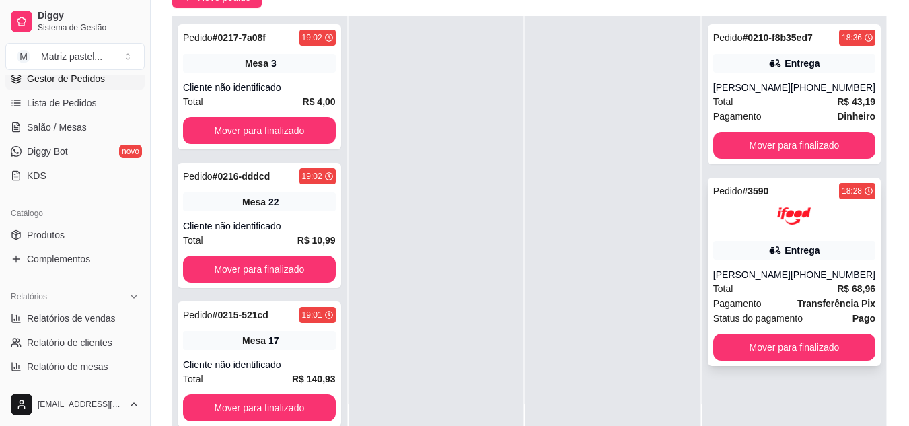
scroll to position [0, 0]
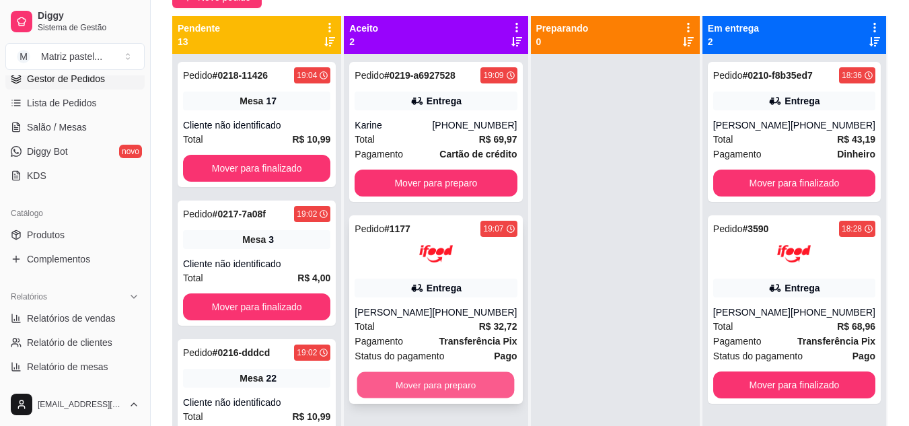
click at [469, 398] on button "Mover para preparo" at bounding box center [435, 385] width 157 height 26
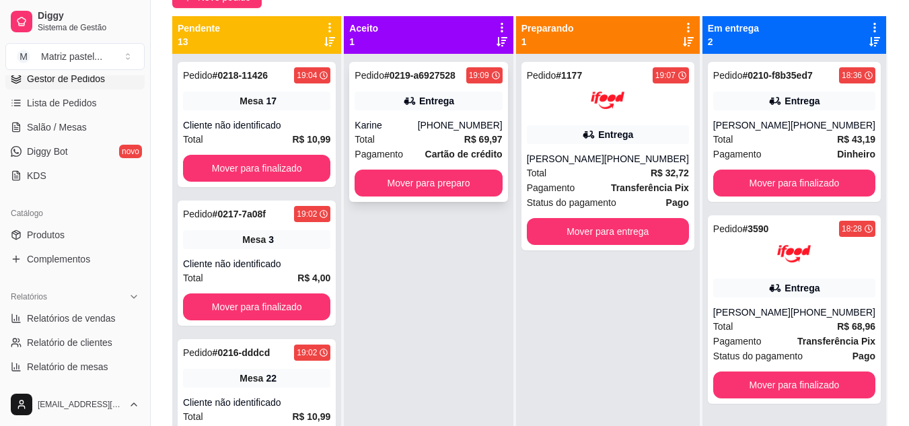
click at [443, 168] on div "Pedido # 0219-a6927528 19:09 Entrega Karine [PHONE_NUMBER] Total R$ 69,97 Pagam…" at bounding box center [428, 132] width 158 height 140
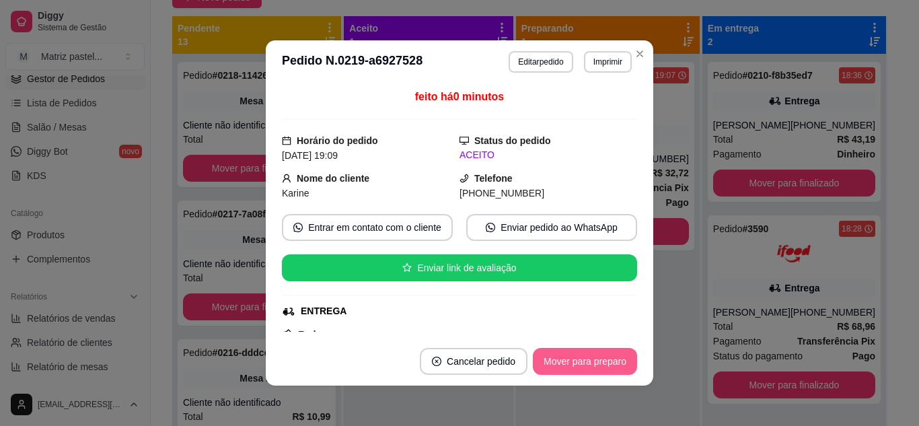
click at [612, 365] on button "Mover para preparo" at bounding box center [585, 361] width 104 height 27
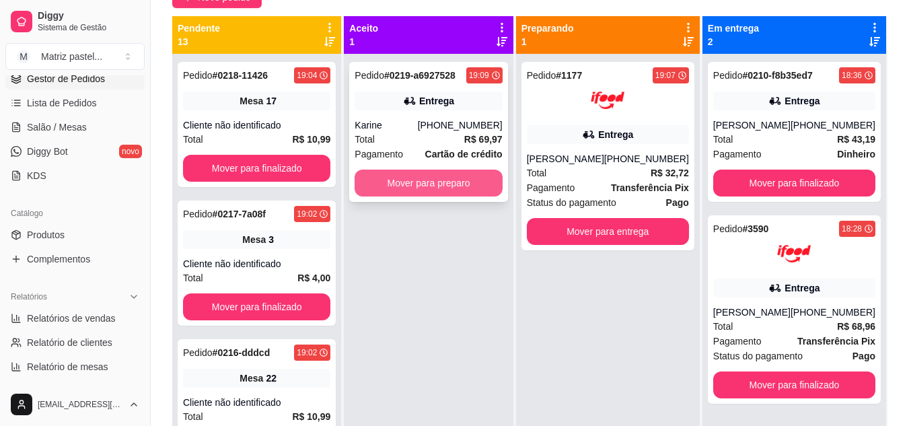
click at [410, 178] on button "Mover para preparo" at bounding box center [428, 183] width 147 height 27
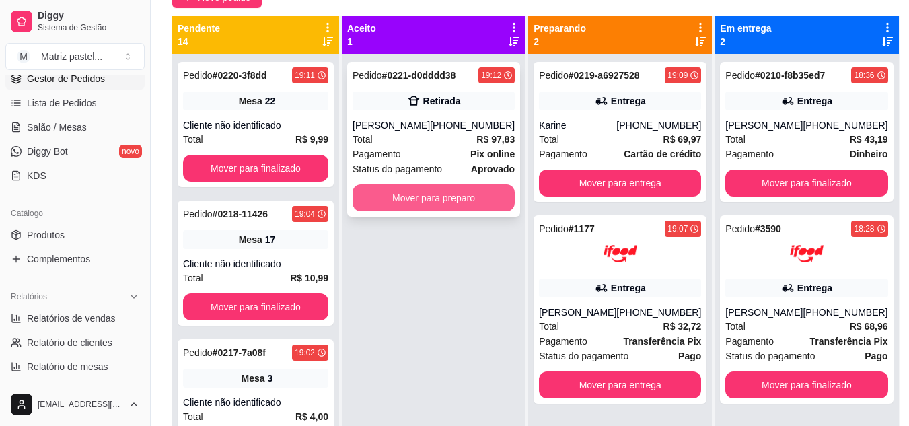
click at [413, 192] on button "Mover para preparo" at bounding box center [434, 197] width 162 height 27
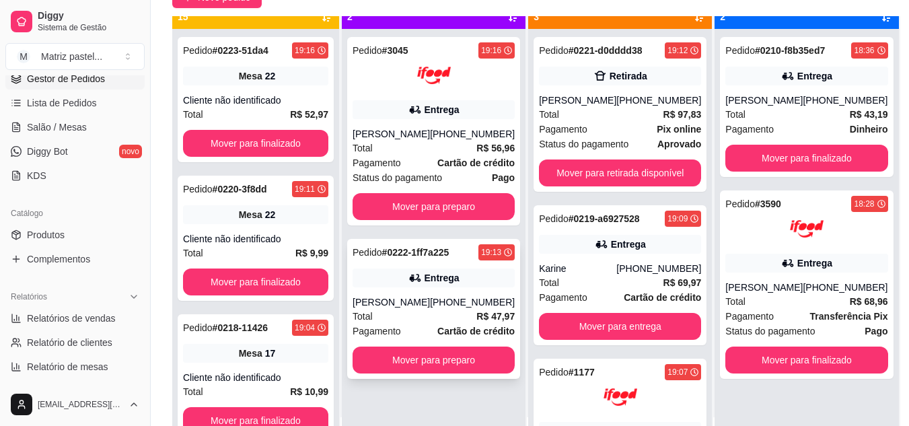
scroll to position [38, 0]
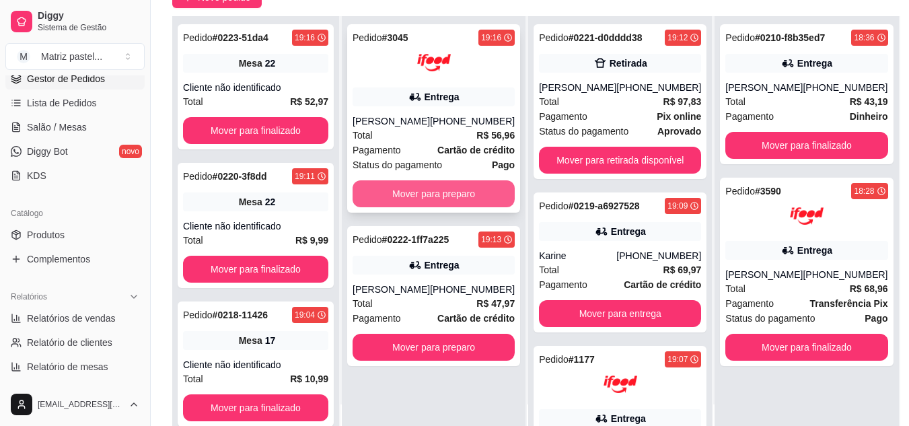
click at [422, 198] on button "Mover para preparo" at bounding box center [434, 193] width 162 height 27
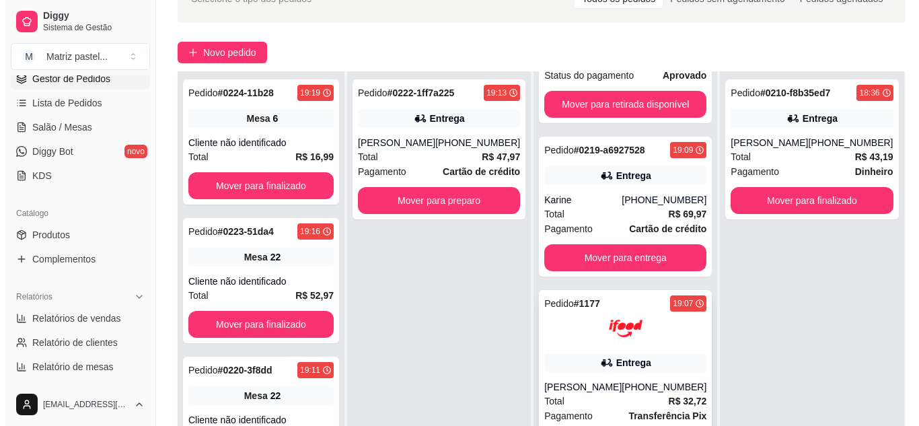
scroll to position [135, 0]
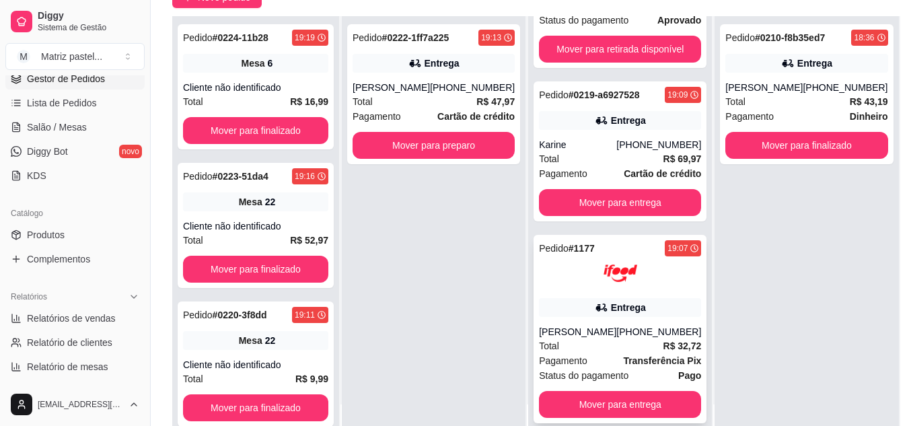
click at [567, 302] on div "Entrega" at bounding box center [620, 307] width 162 height 19
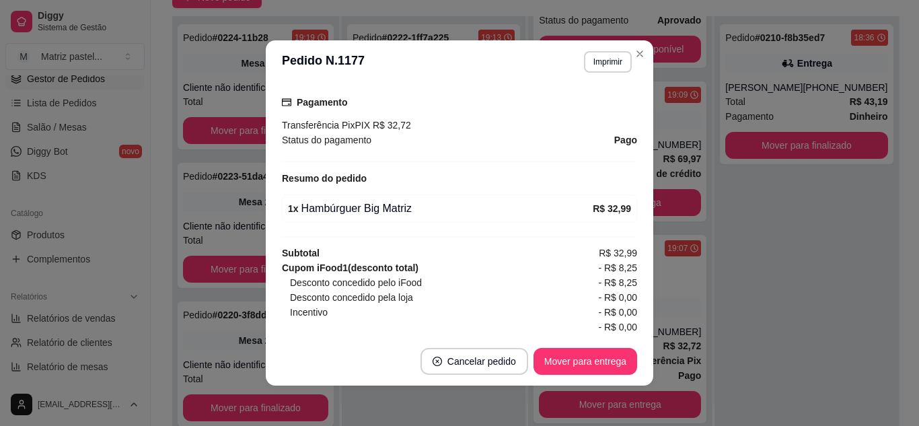
scroll to position [404, 0]
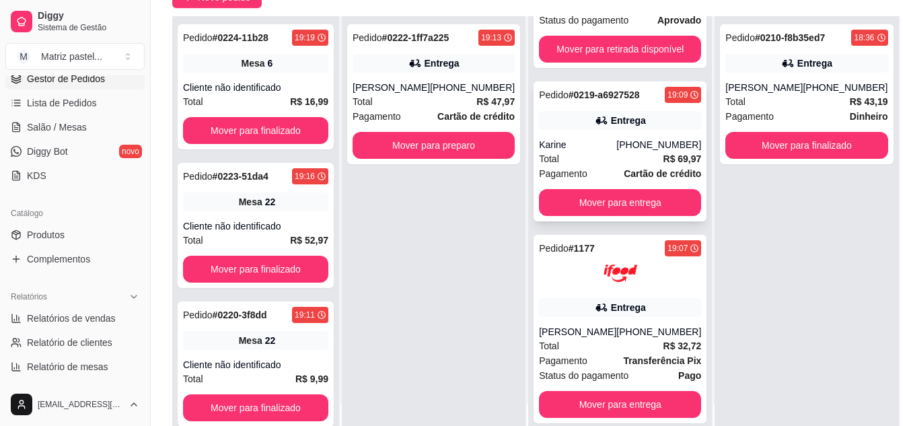
click at [611, 114] on div "Entrega" at bounding box center [628, 120] width 35 height 13
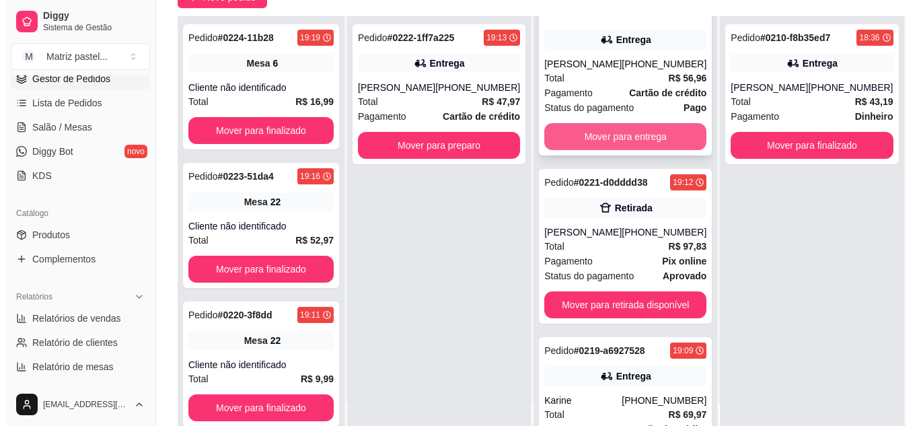
scroll to position [0, 0]
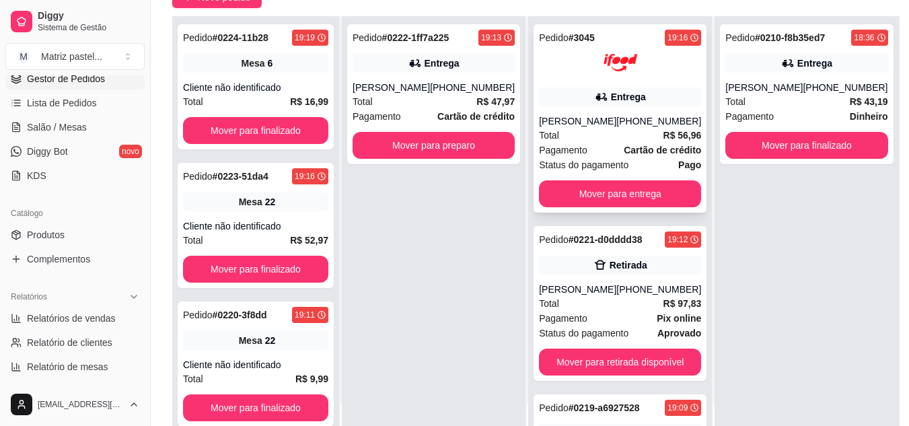
click at [577, 108] on div "Pedido # 3045 19:16 [PERSON_NAME] [PHONE_NUMBER] Total R$ 56,96 Pagamento Cartã…" at bounding box center [620, 118] width 173 height 188
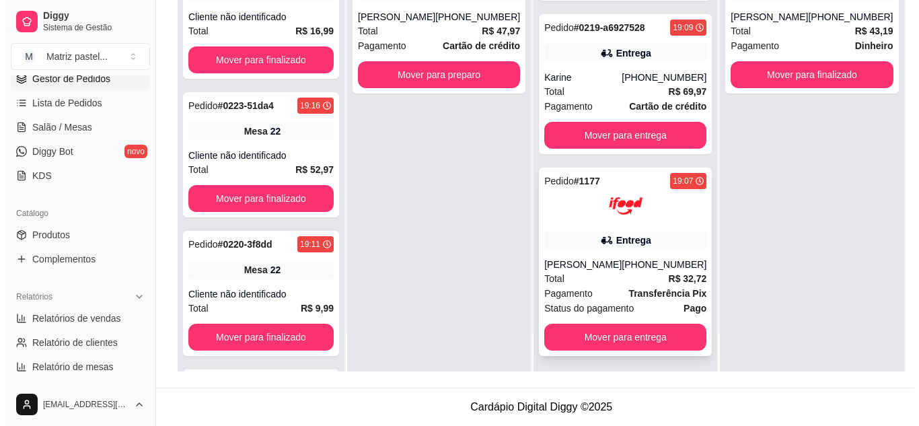
scroll to position [326, 0]
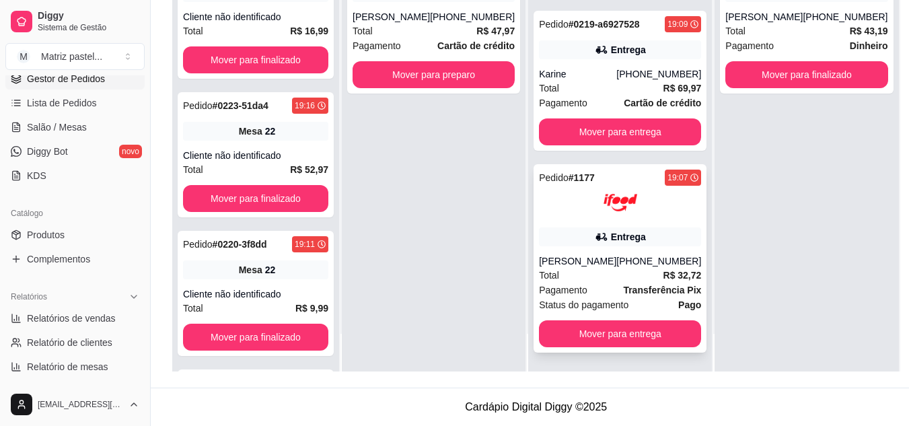
click at [627, 254] on div "[PHONE_NUMBER]" at bounding box center [658, 260] width 85 height 13
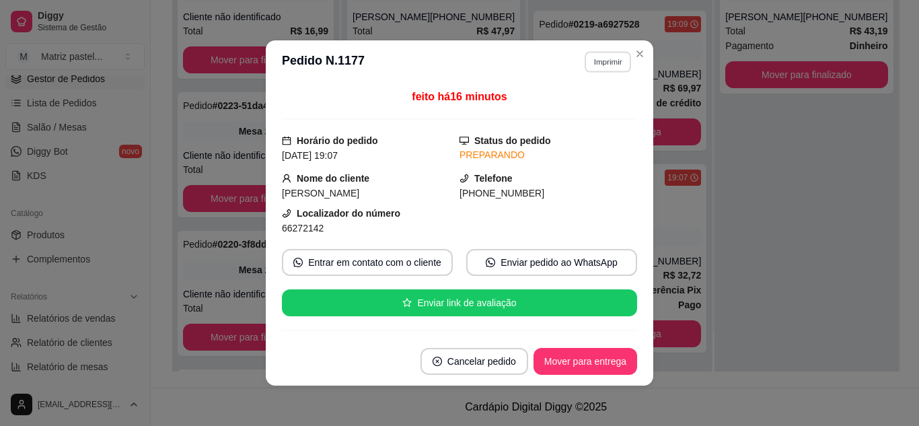
click at [596, 63] on button "Imprimir" at bounding box center [608, 61] width 46 height 21
click at [601, 98] on button "IMPRESSORA" at bounding box center [580, 109] width 98 height 22
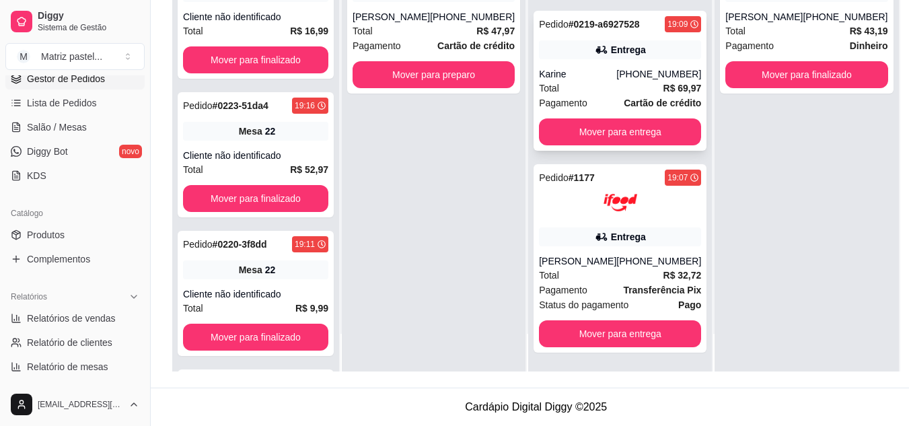
click at [568, 67] on div "Karine" at bounding box center [577, 73] width 77 height 13
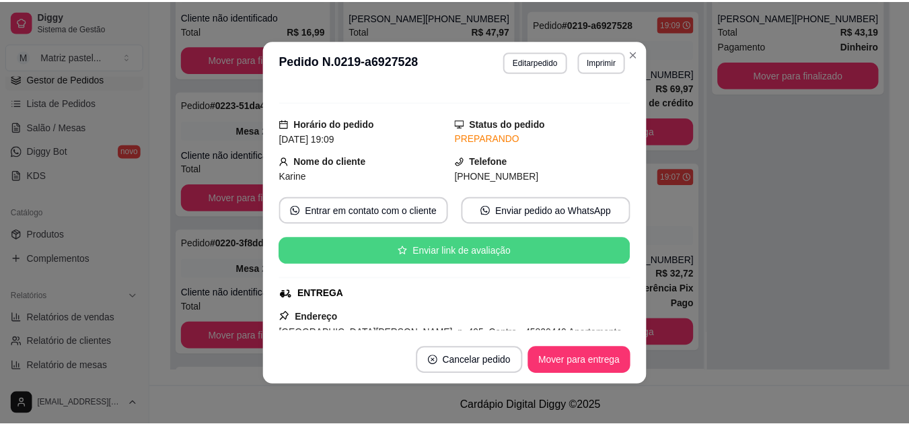
scroll to position [67, 0]
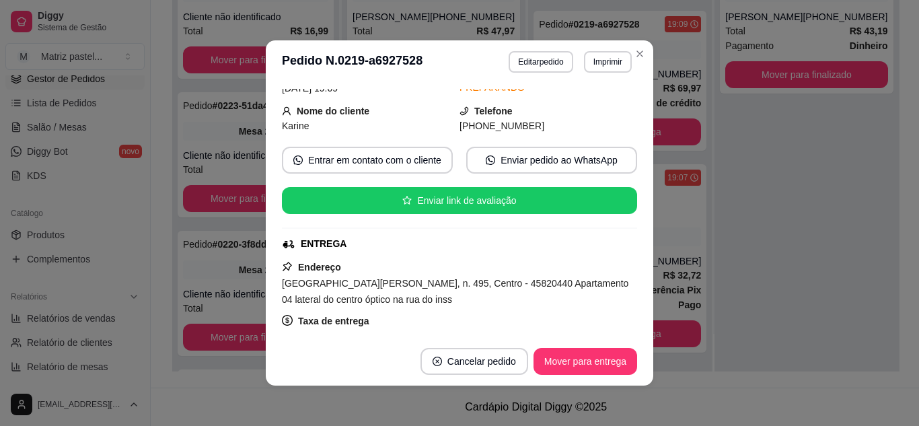
click at [589, 67] on button "Imprimir" at bounding box center [608, 62] width 48 height 22
click at [593, 106] on button "IMPRESSORA" at bounding box center [579, 108] width 94 height 21
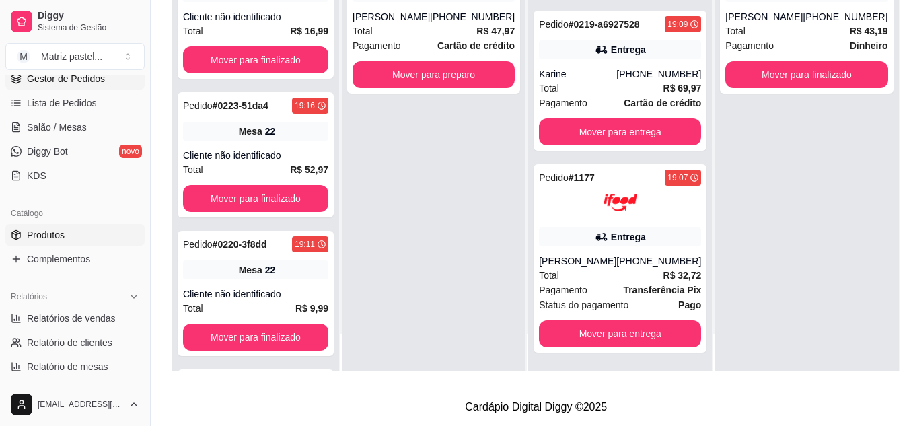
click at [43, 226] on link "Produtos" at bounding box center [74, 235] width 139 height 22
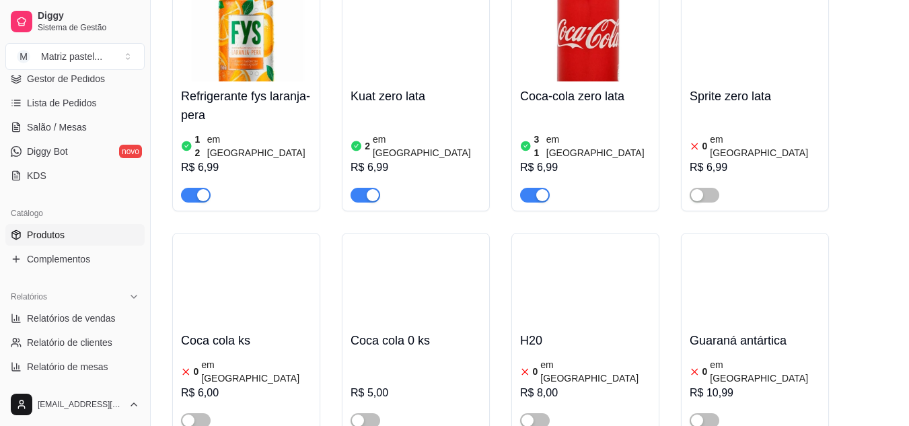
scroll to position [7152, 0]
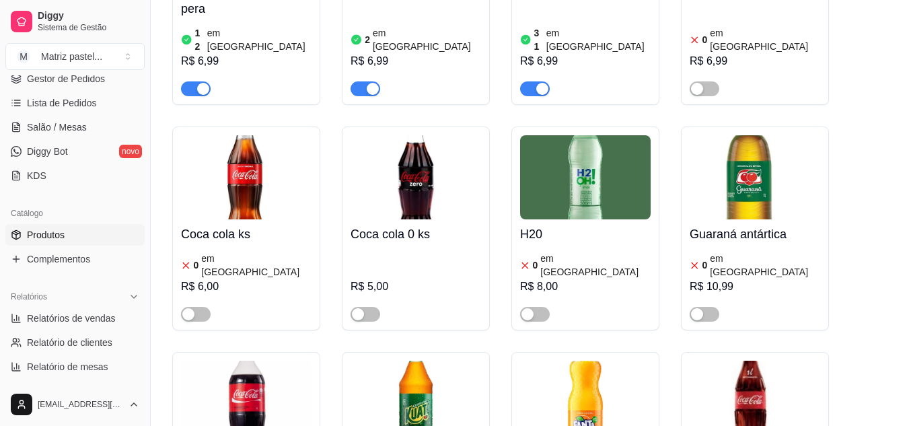
click at [439, 361] on img at bounding box center [416, 403] width 131 height 84
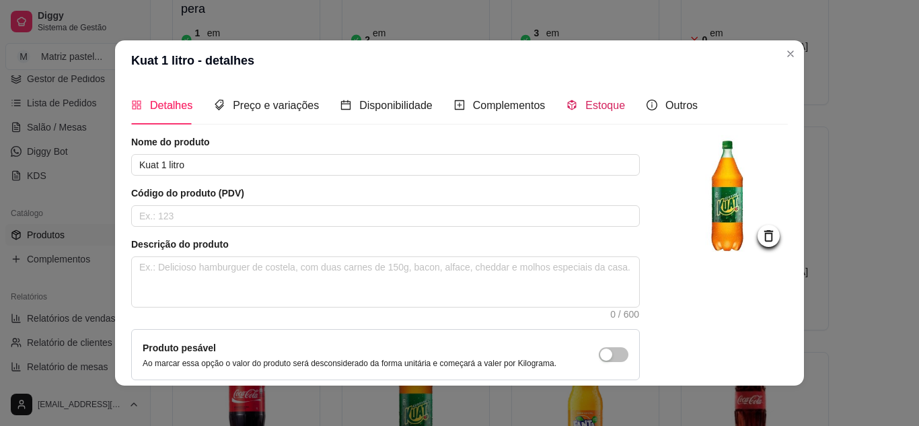
click at [587, 104] on span "Estoque" at bounding box center [605, 105] width 40 height 11
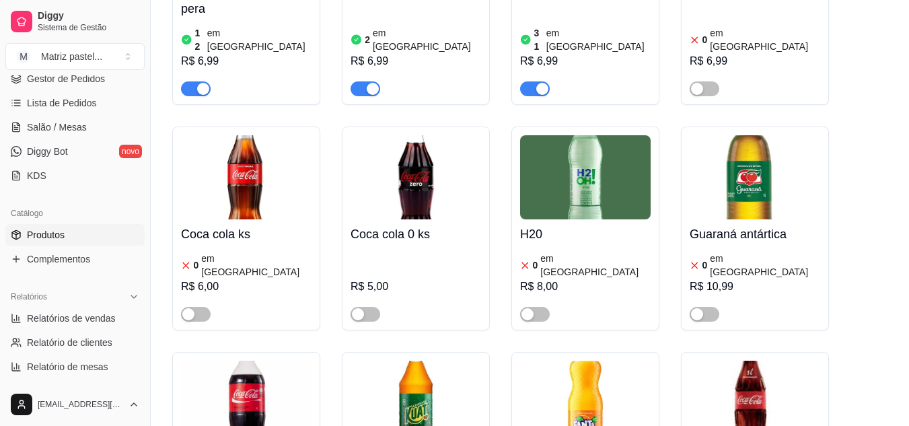
click at [34, 88] on link "Gestor de Pedidos" at bounding box center [74, 79] width 139 height 22
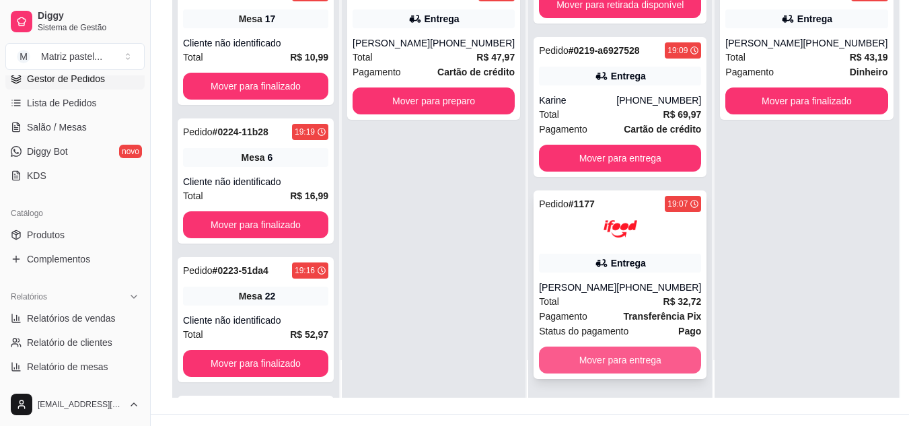
scroll to position [202, 0]
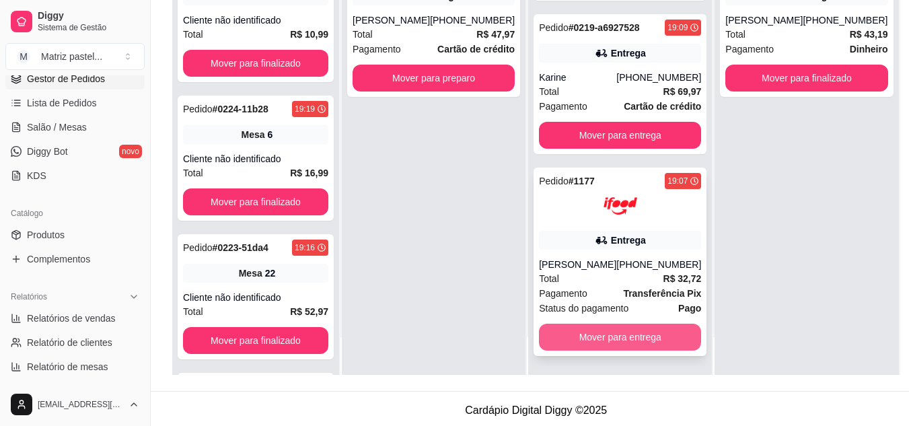
click at [610, 330] on button "Mover para entrega" at bounding box center [620, 337] width 162 height 27
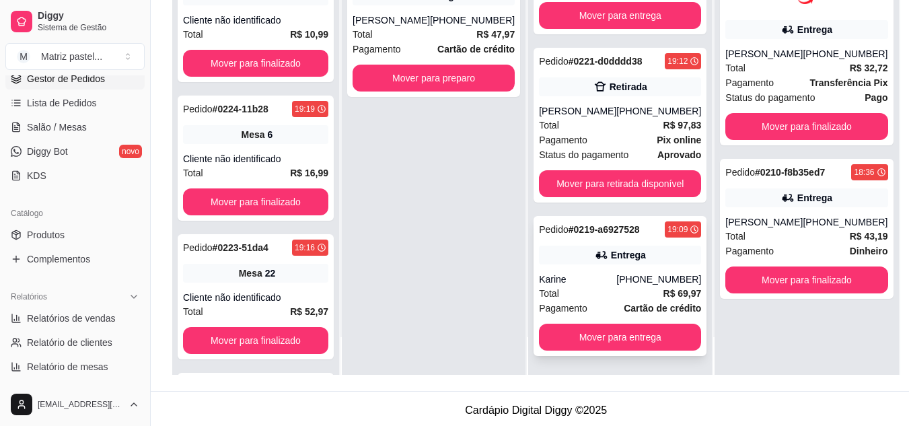
scroll to position [111, 0]
click at [625, 329] on button "Mover para entrega" at bounding box center [620, 337] width 162 height 27
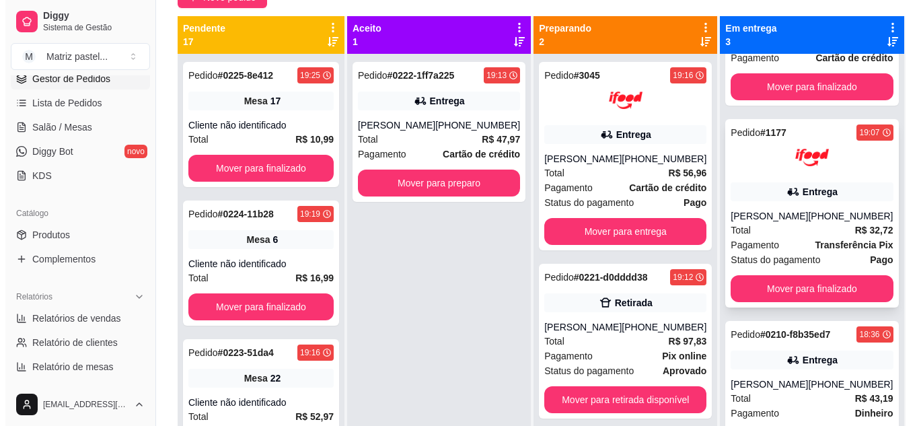
scroll to position [38, 0]
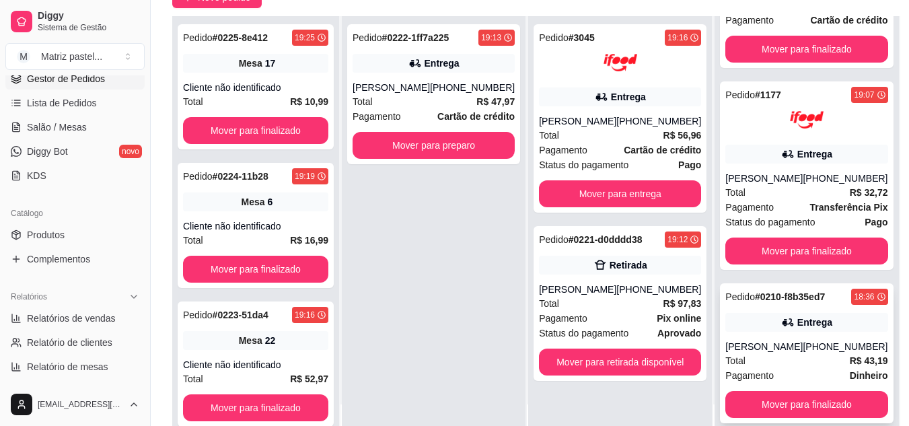
click at [780, 291] on strong "# 0210-f8b35ed7" at bounding box center [790, 296] width 70 height 11
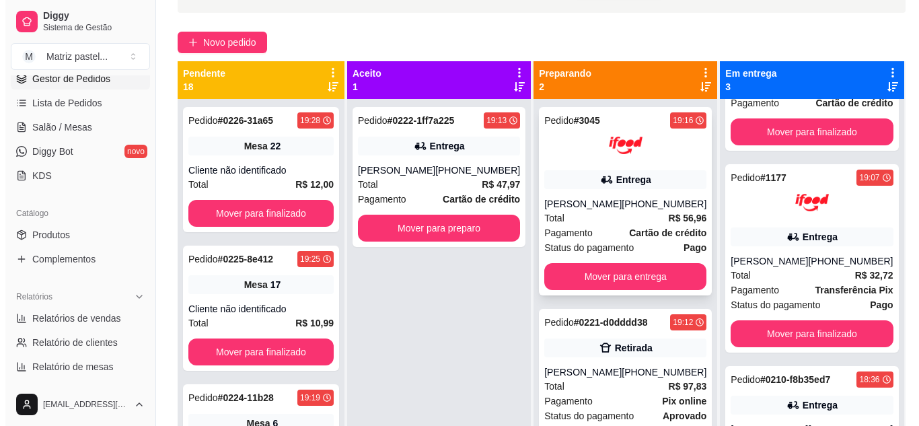
scroll to position [67, 0]
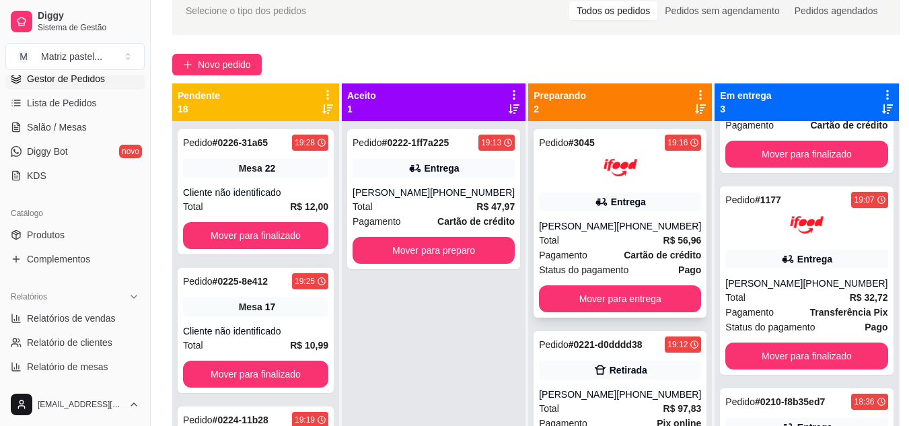
click at [574, 206] on div "Entrega" at bounding box center [620, 201] width 162 height 19
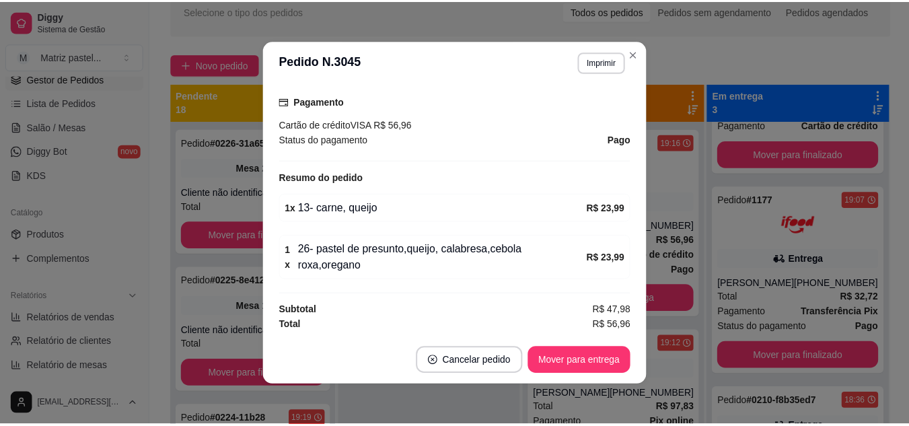
scroll to position [388, 0]
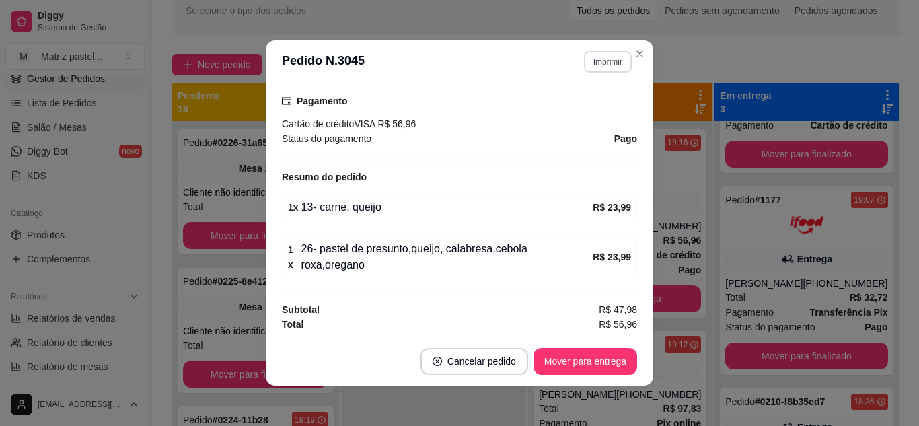
click at [606, 72] on button "Imprimir" at bounding box center [608, 62] width 48 height 22
click at [600, 104] on button "IMPRESSORA" at bounding box center [579, 109] width 98 height 22
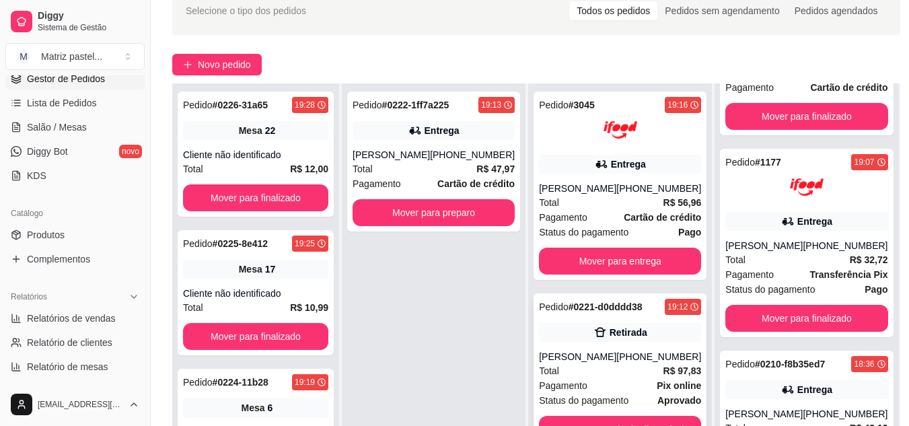
scroll to position [135, 0]
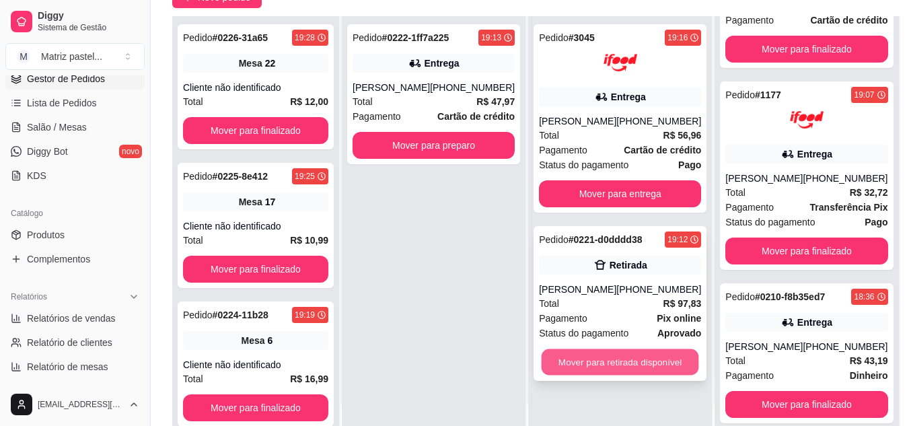
click at [581, 359] on button "Mover para retirada disponível" at bounding box center [620, 362] width 157 height 26
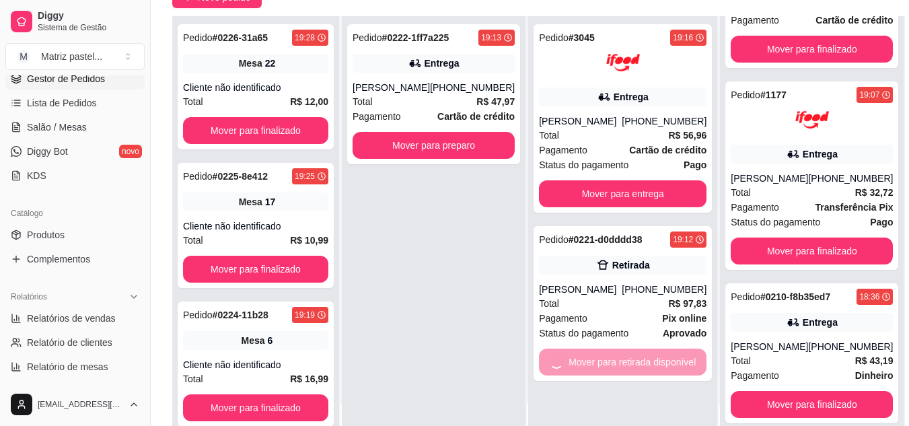
scroll to position [291, 0]
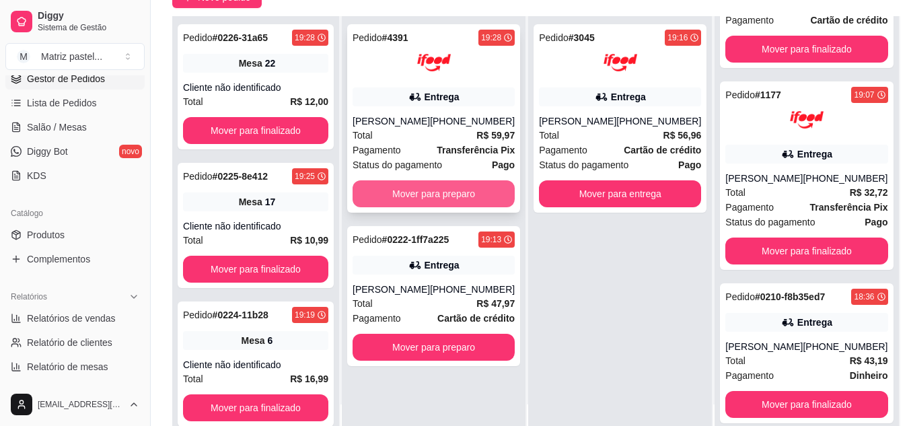
click at [416, 206] on button "Mover para preparo" at bounding box center [434, 193] width 162 height 27
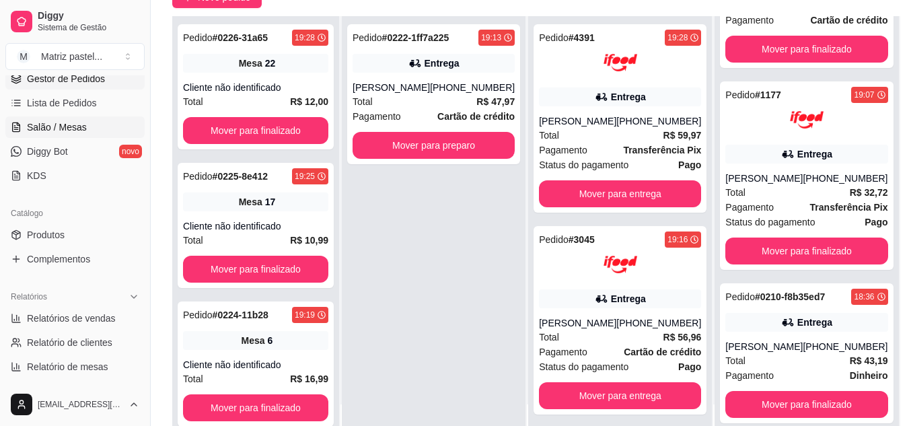
click at [62, 136] on link "Salão / Mesas" at bounding box center [74, 127] width 139 height 22
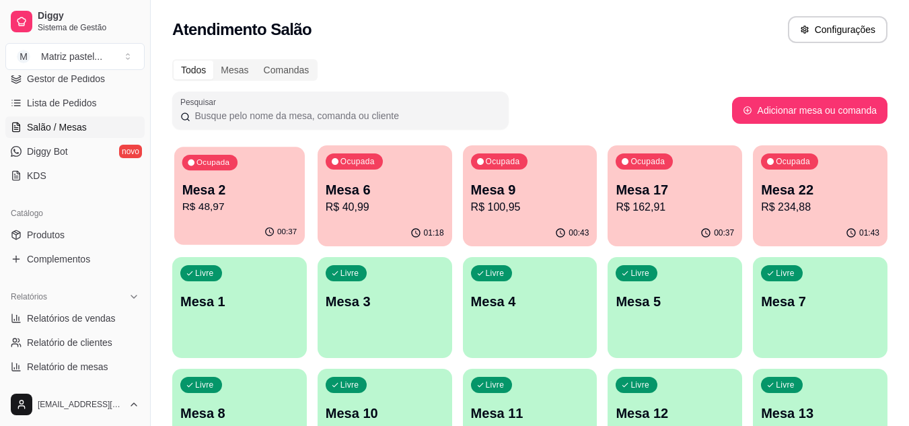
click at [264, 189] on p "Mesa 2" at bounding box center [239, 190] width 115 height 18
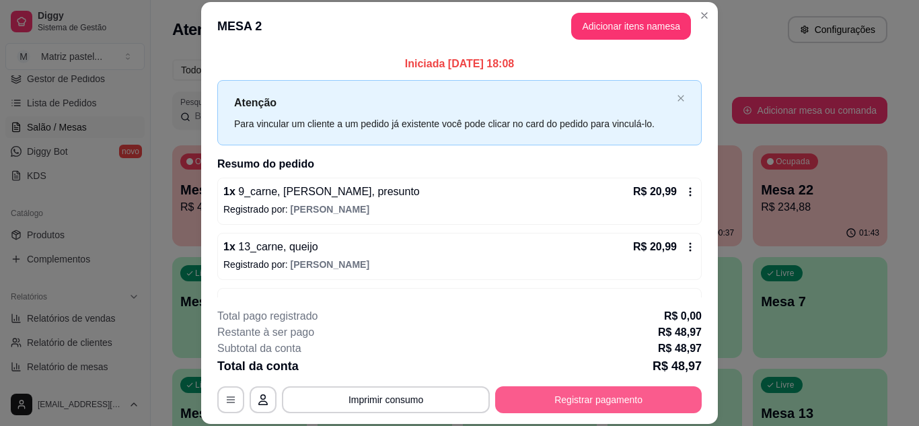
click at [554, 392] on button "Registrar pagamento" at bounding box center [598, 399] width 207 height 27
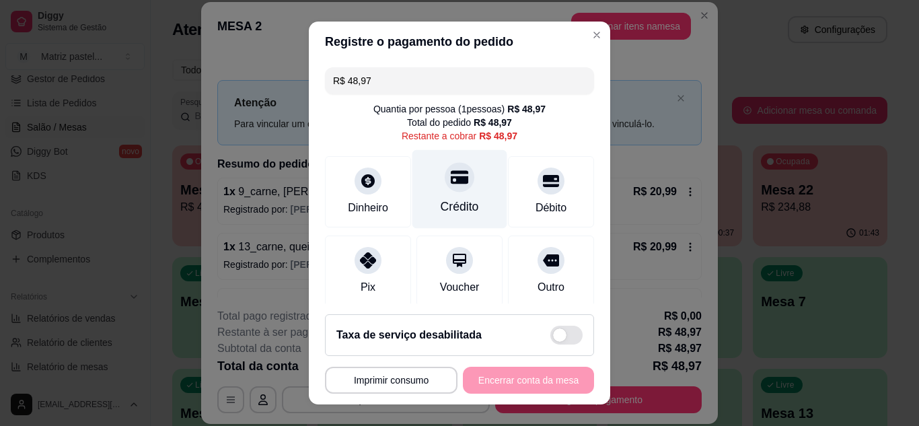
click at [474, 206] on div "Crédito" at bounding box center [460, 188] width 95 height 79
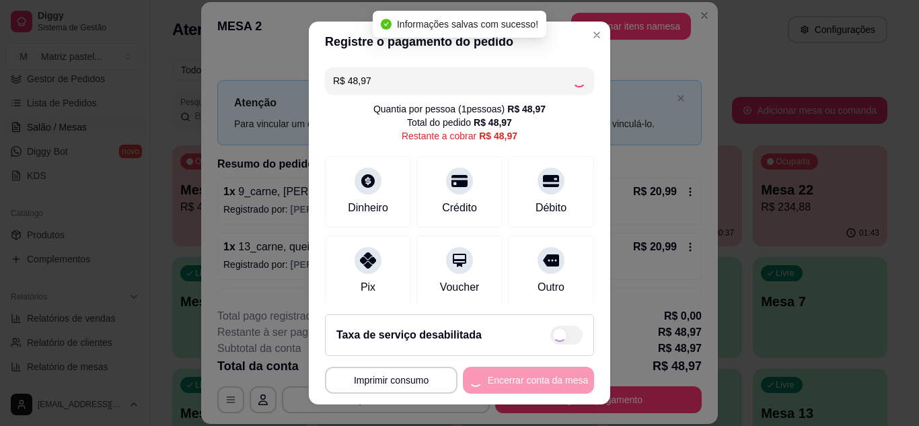
type input "R$ 0,00"
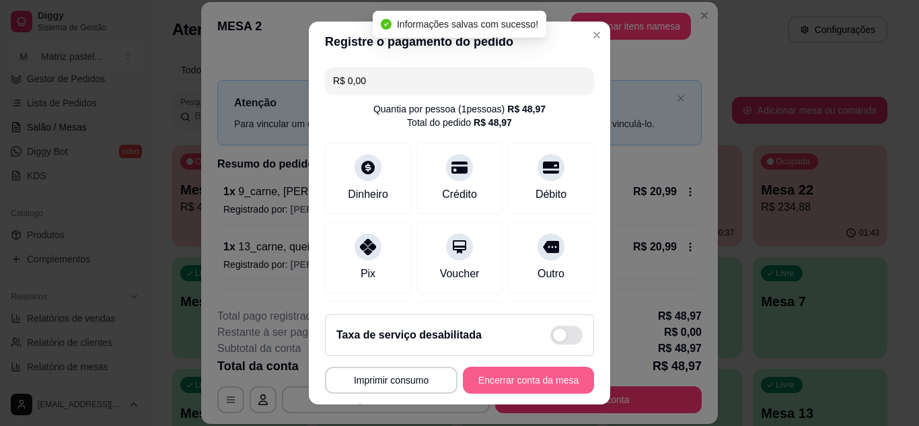
click at [486, 376] on button "Encerrar conta da mesa" at bounding box center [528, 380] width 131 height 27
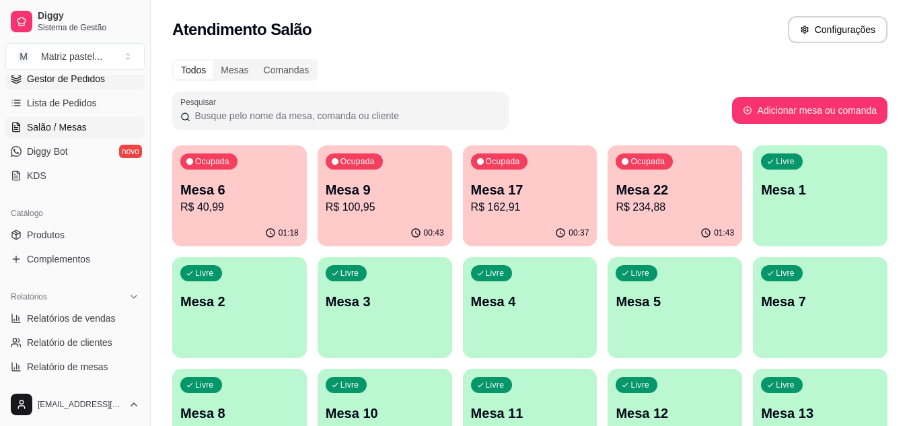
click at [92, 89] on link "Gestor de Pedidos" at bounding box center [74, 79] width 139 height 22
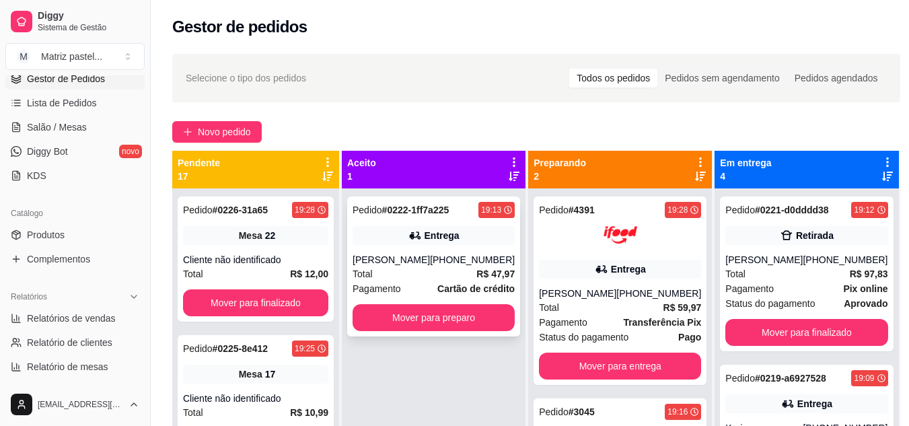
click at [396, 246] on div "Pedido # 0222-1ff7a225 19:13 Entrega [PERSON_NAME] [PHONE_NUMBER] Total R$ 47,9…" at bounding box center [433, 267] width 173 height 140
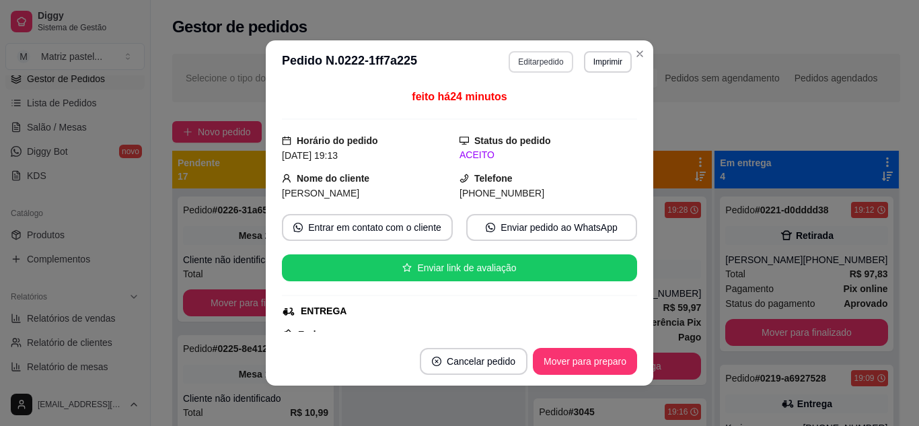
click at [518, 68] on button "Editar pedido" at bounding box center [541, 62] width 64 height 22
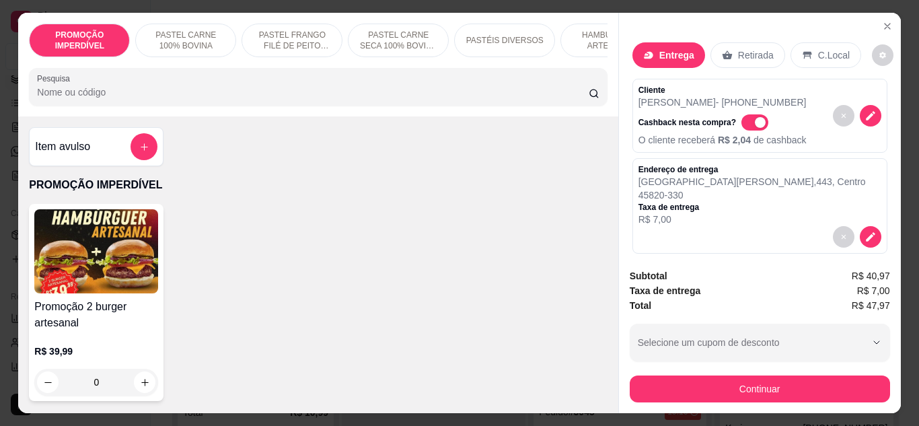
click at [648, 55] on icon at bounding box center [648, 55] width 11 height 11
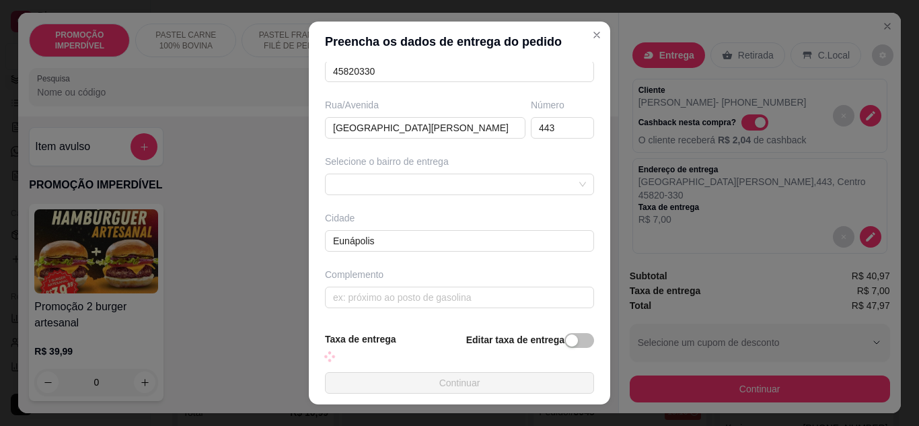
scroll to position [194, 0]
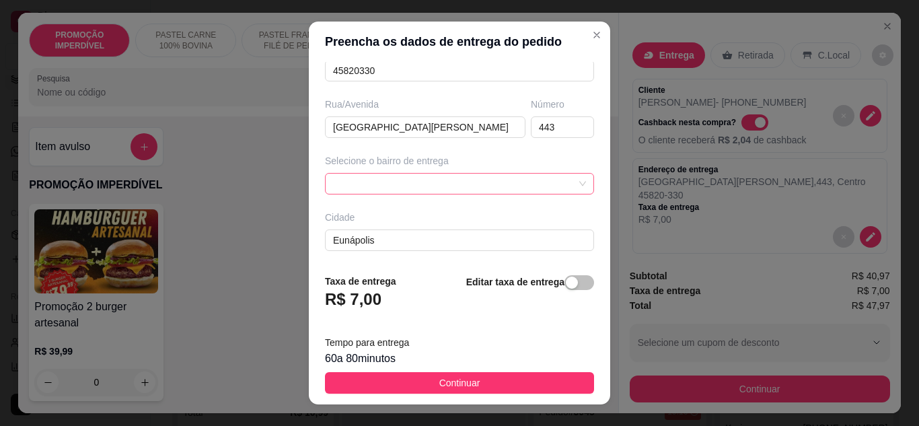
click at [401, 192] on div at bounding box center [459, 184] width 269 height 22
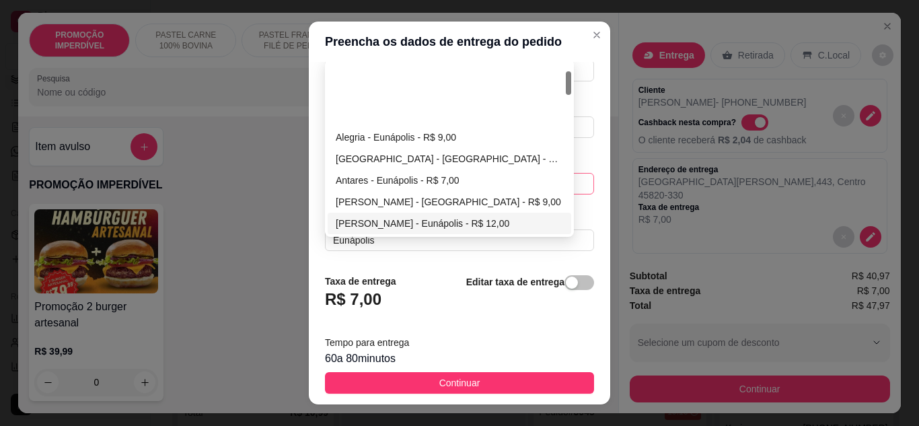
scroll to position [67, 0]
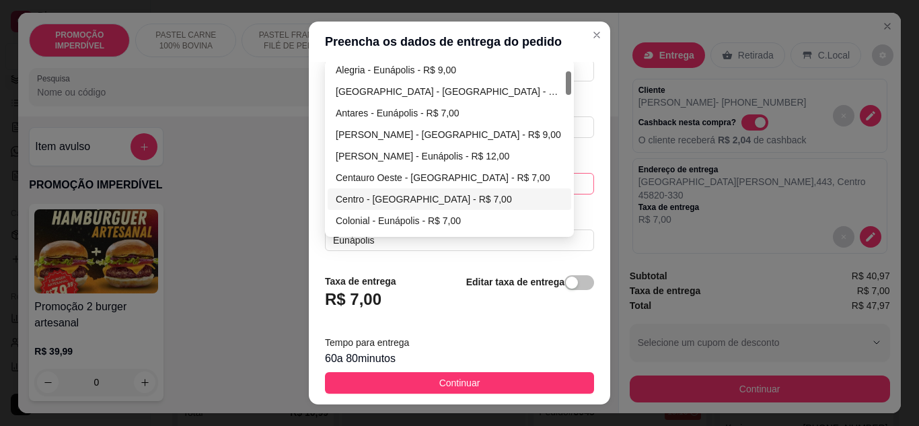
click at [386, 192] on div "Centro - [GEOGRAPHIC_DATA] - R$ 7,00" at bounding box center [449, 199] width 227 height 15
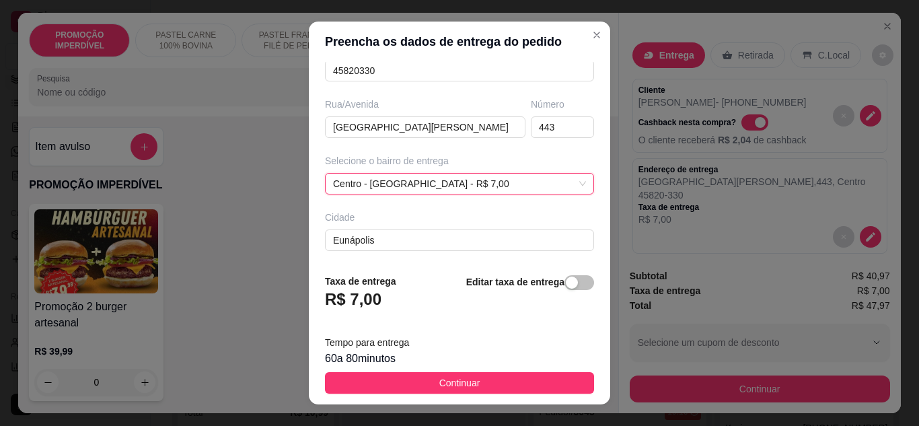
scroll to position [252, 0]
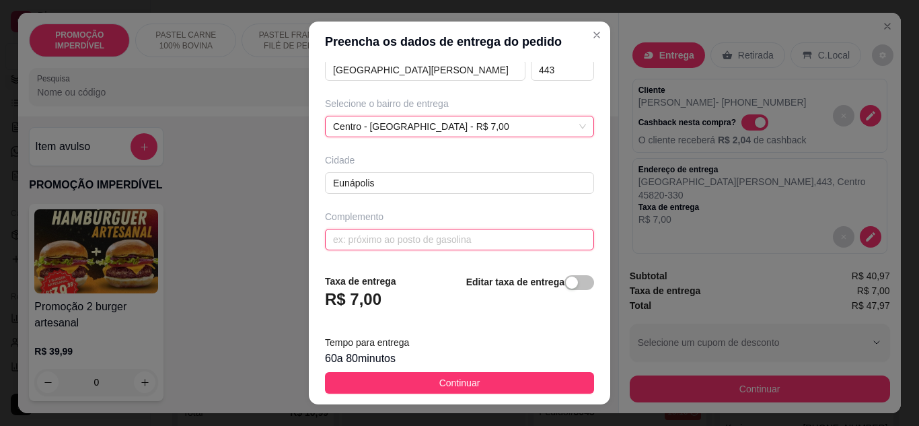
click at [382, 237] on input "text" at bounding box center [459, 240] width 269 height 22
paste input "23.750.422/0001-80"
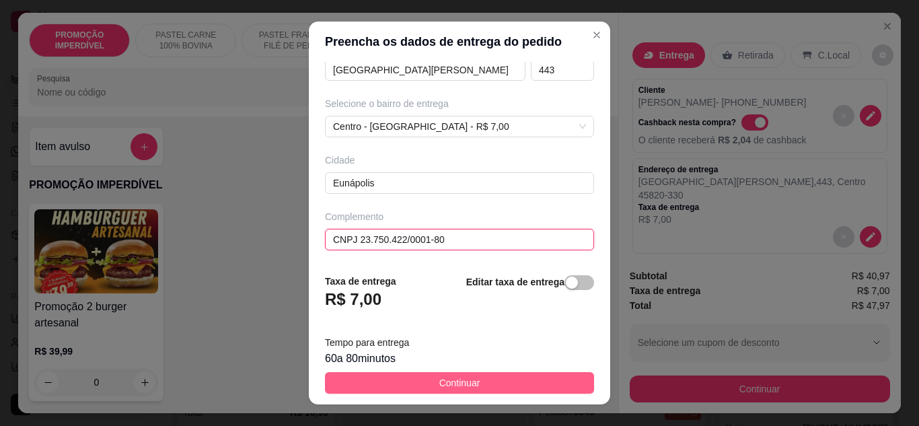
type input "CNPJ 23.750.422/0001-80"
click at [450, 379] on span "Continuar" at bounding box center [459, 383] width 41 height 15
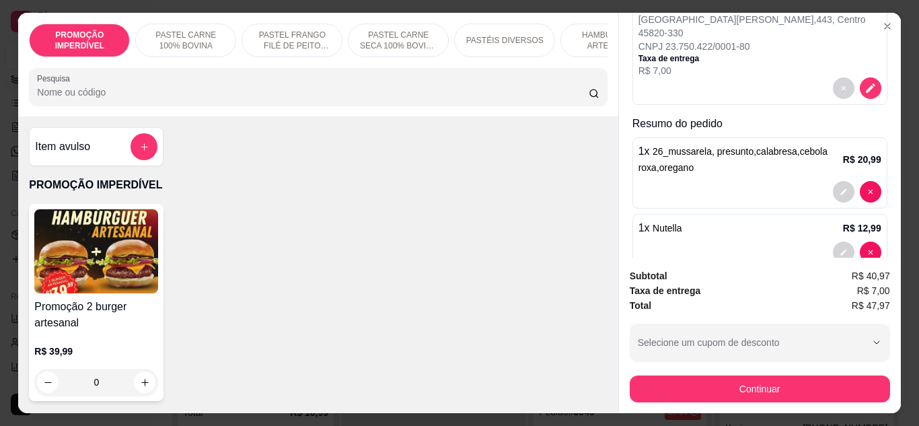
scroll to position [202, 0]
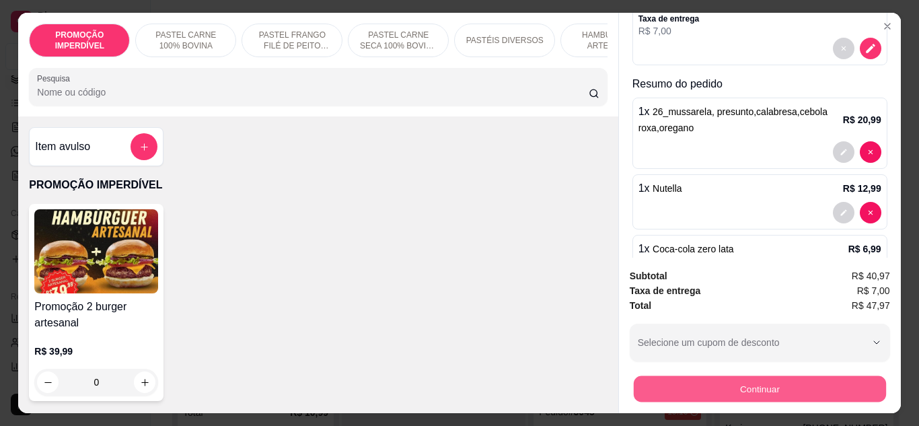
click at [723, 389] on button "Continuar" at bounding box center [759, 389] width 252 height 26
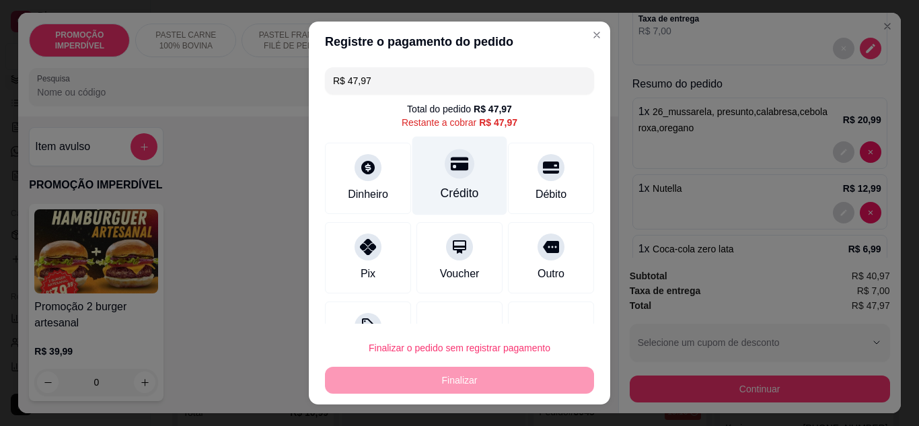
click at [435, 182] on div "Crédito" at bounding box center [460, 175] width 95 height 79
type input "R$ 0,00"
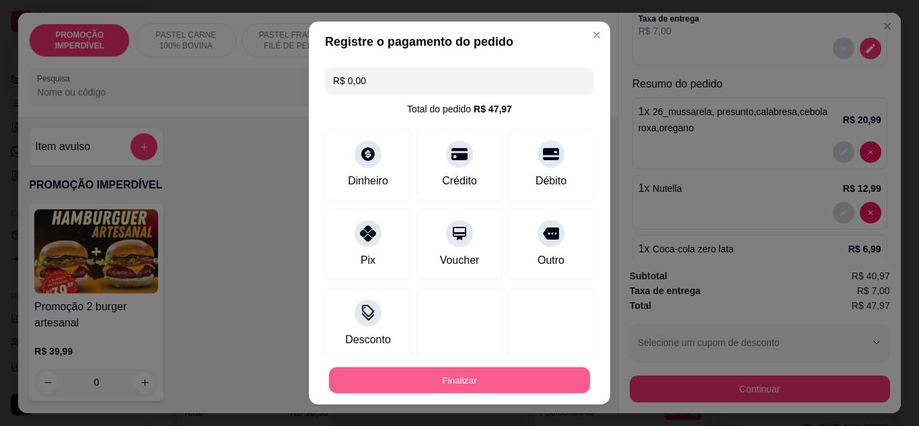
click at [465, 381] on button "Finalizar" at bounding box center [459, 380] width 261 height 26
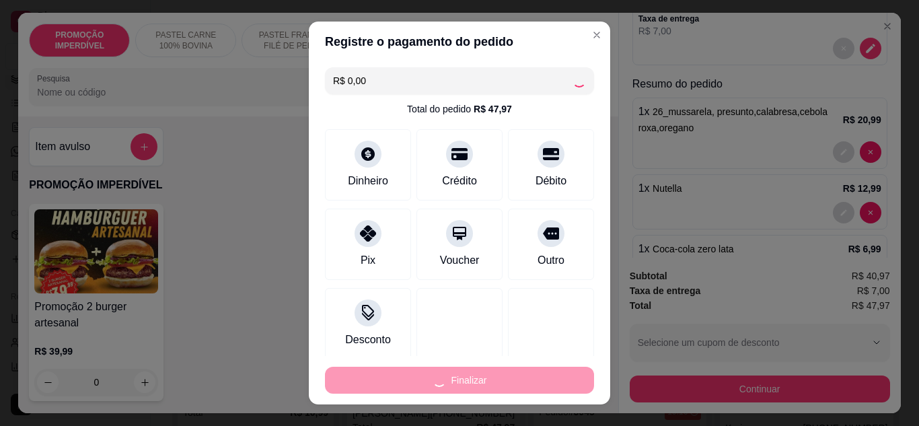
type input "0"
type input "-R$ 47,97"
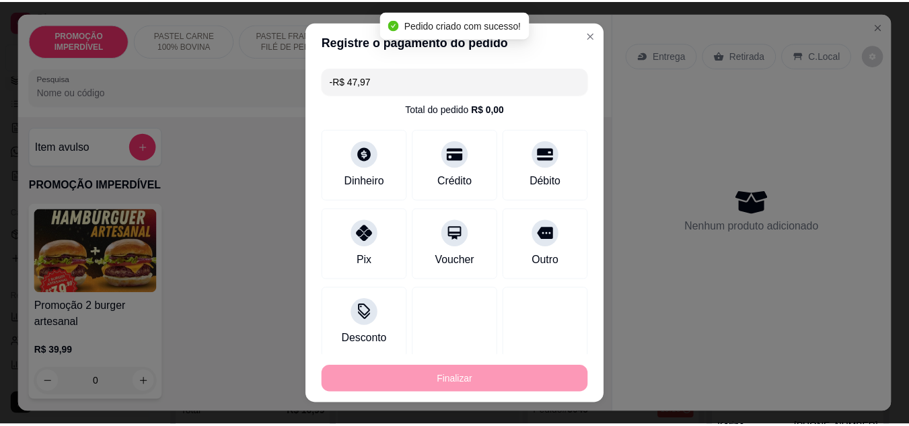
scroll to position [0, 0]
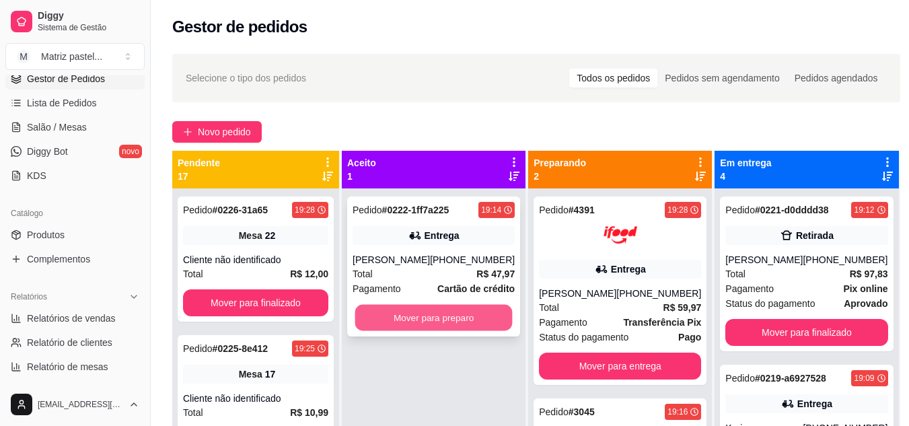
click at [425, 313] on button "Mover para preparo" at bounding box center [433, 318] width 157 height 26
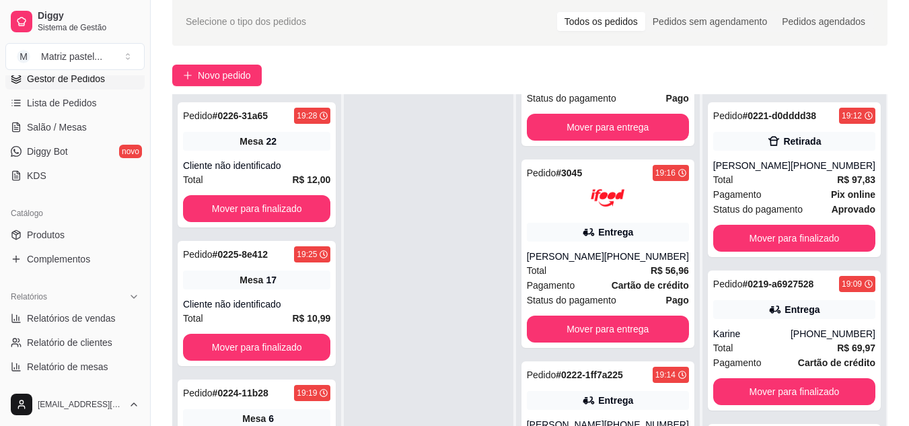
scroll to position [135, 0]
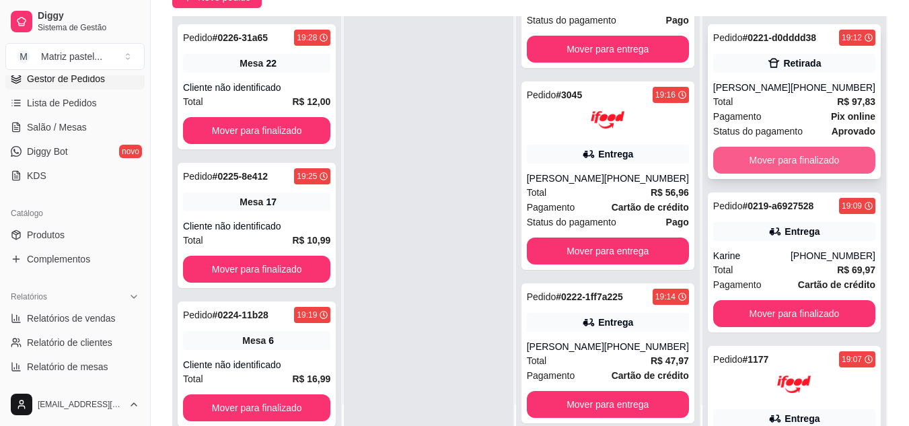
click at [783, 158] on button "Mover para finalizado" at bounding box center [794, 160] width 162 height 27
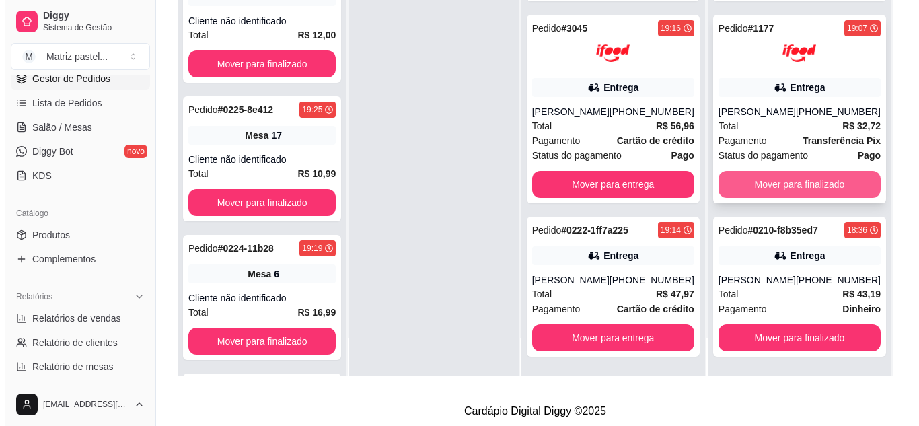
scroll to position [202, 0]
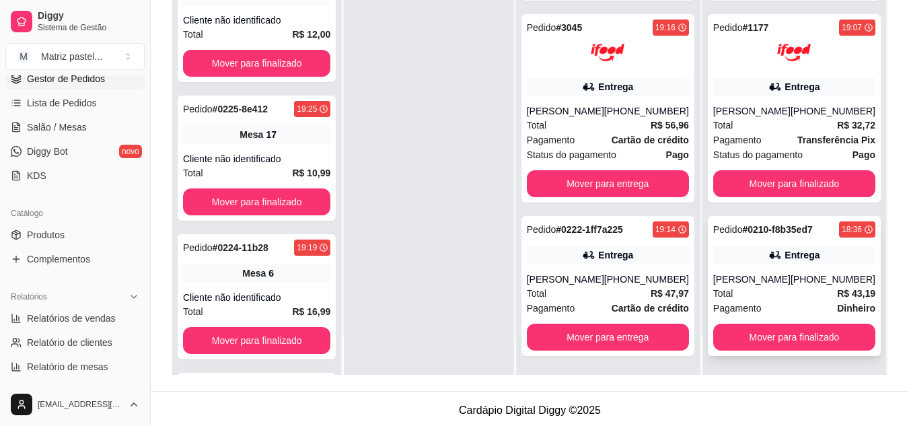
click at [795, 283] on div "[PHONE_NUMBER]" at bounding box center [833, 279] width 85 height 13
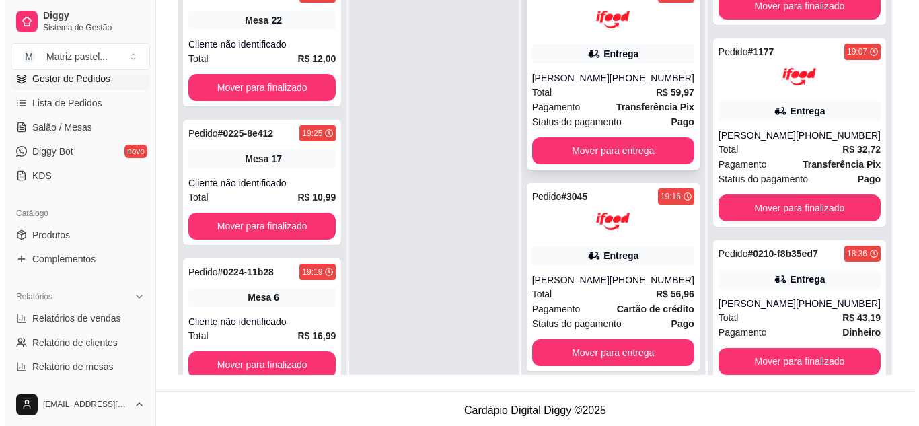
scroll to position [0, 0]
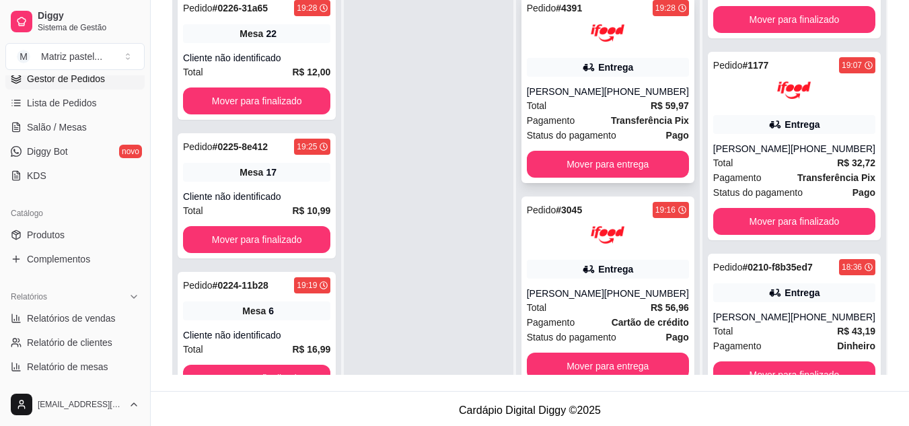
click at [583, 113] on div "Total R$ 59,97" at bounding box center [608, 105] width 162 height 15
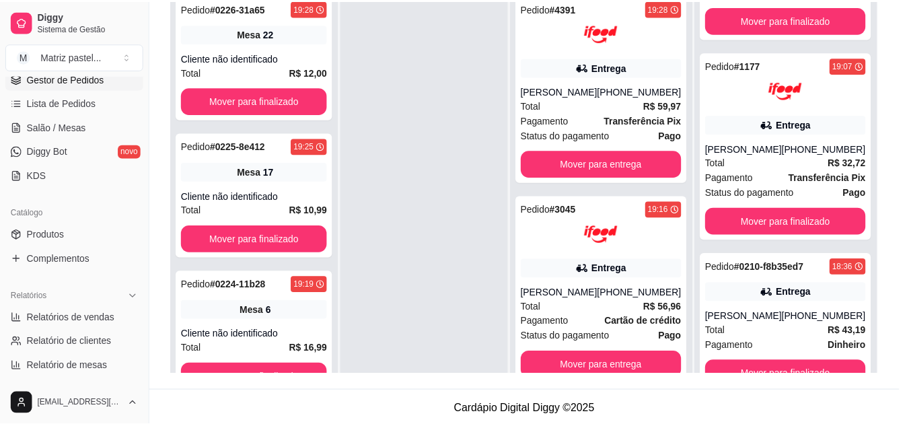
scroll to position [67, 0]
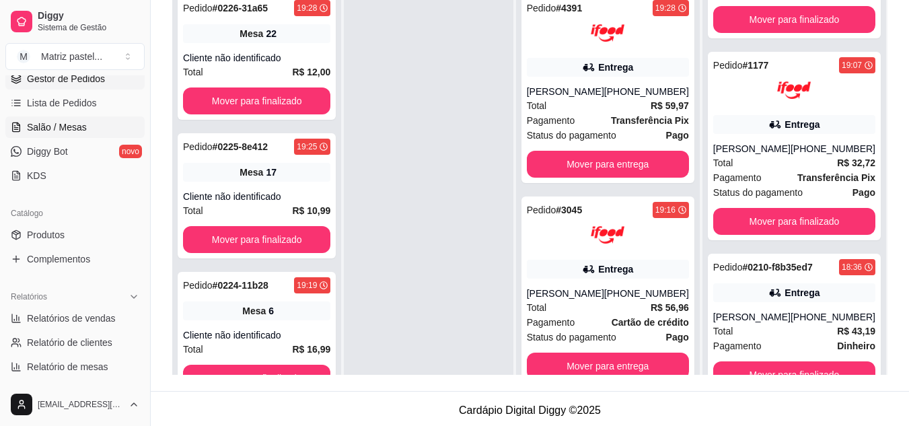
click at [73, 122] on span "Salão / Mesas" at bounding box center [57, 126] width 60 height 13
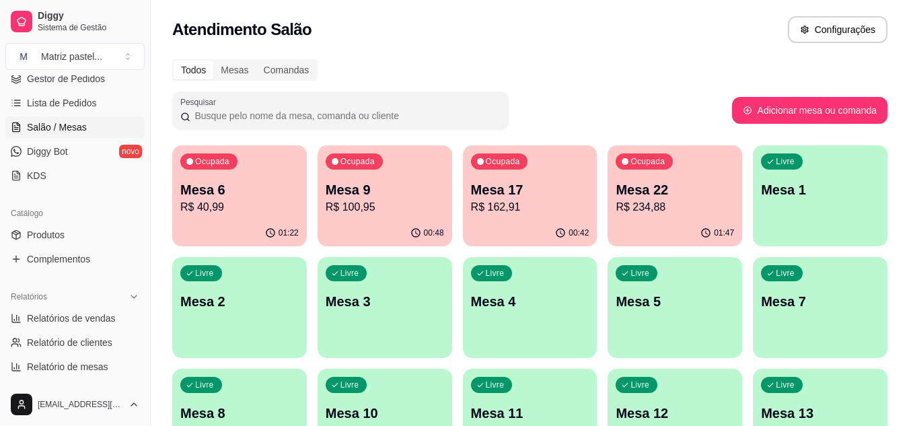
click at [396, 199] on p "R$ 100,95" at bounding box center [385, 207] width 118 height 16
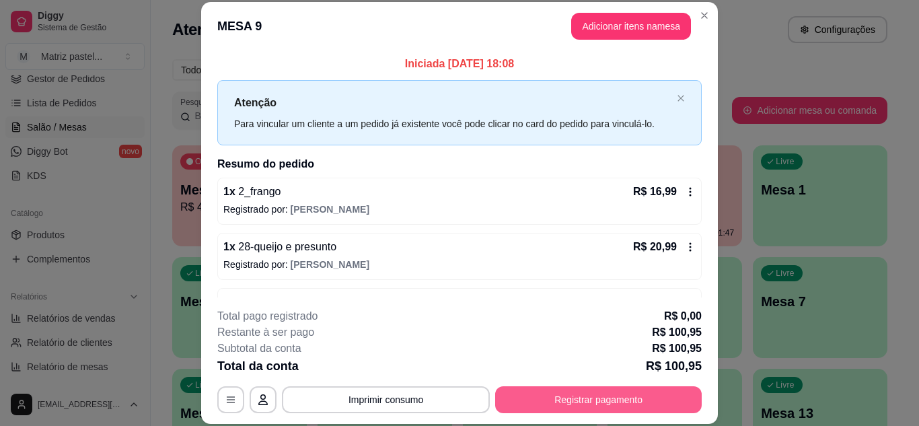
click at [593, 404] on button "Registrar pagamento" at bounding box center [598, 399] width 207 height 27
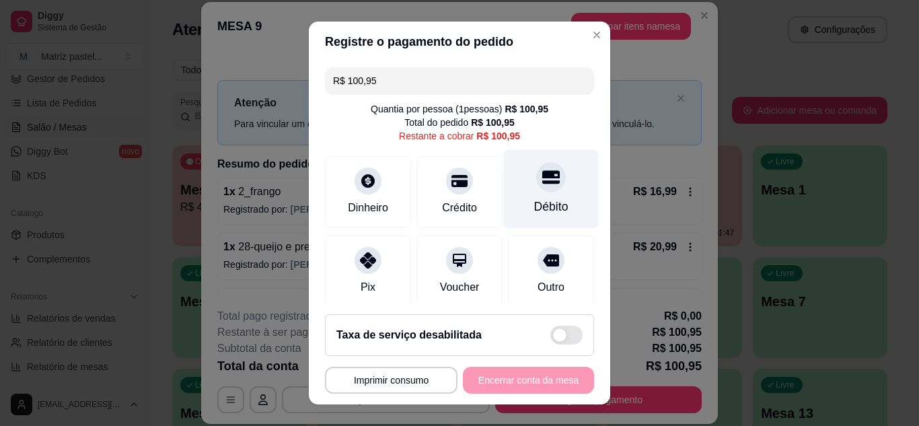
click at [534, 209] on div "Débito" at bounding box center [551, 206] width 34 height 17
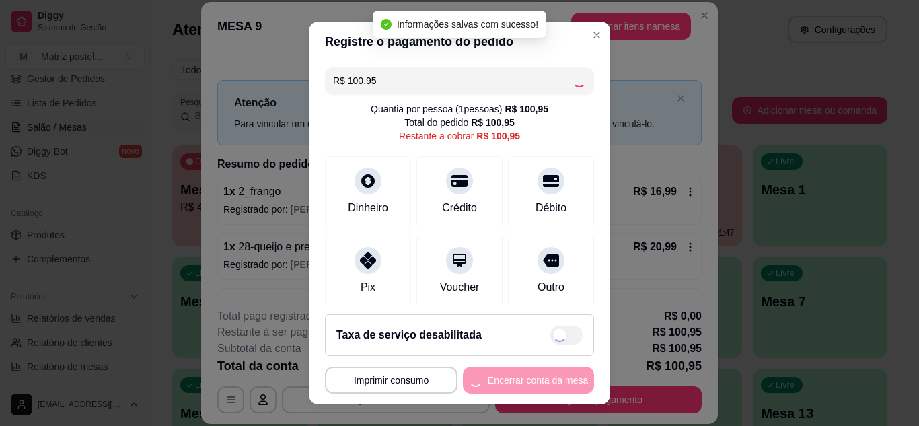
type input "R$ 0,00"
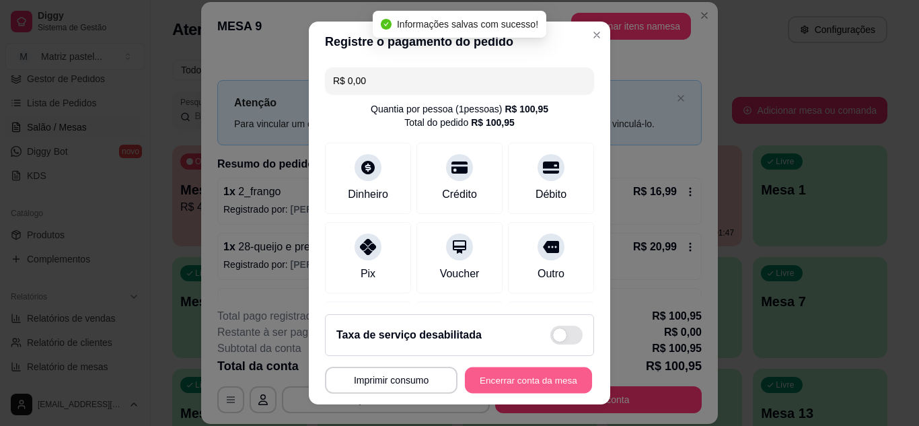
click at [487, 387] on button "Encerrar conta da mesa" at bounding box center [528, 380] width 127 height 26
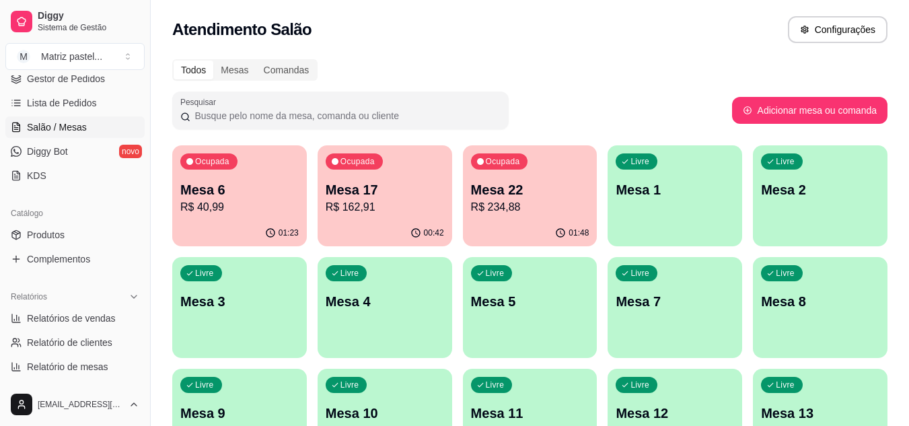
click at [231, 212] on p "R$ 40,99" at bounding box center [239, 207] width 118 height 16
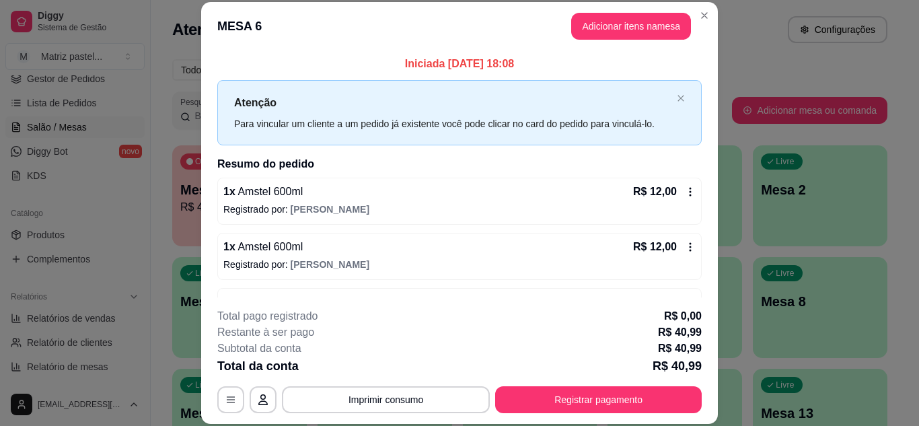
click at [597, 396] on button "Registrar pagamento" at bounding box center [598, 399] width 207 height 27
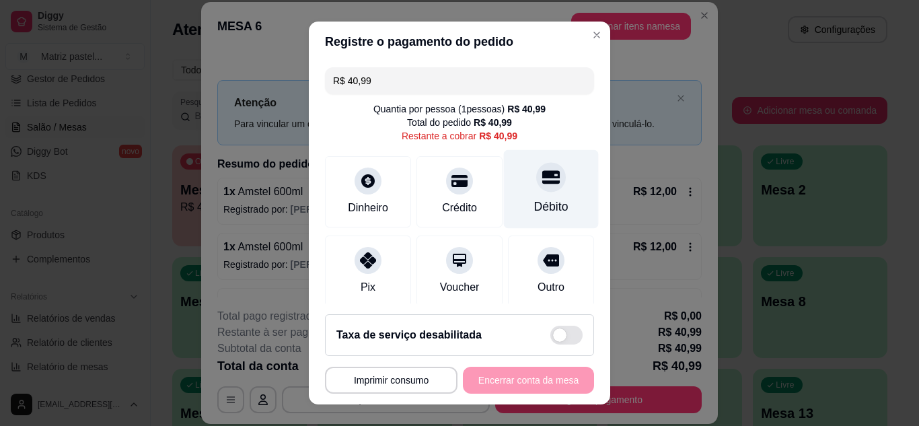
click at [561, 187] on div "Débito" at bounding box center [551, 188] width 95 height 79
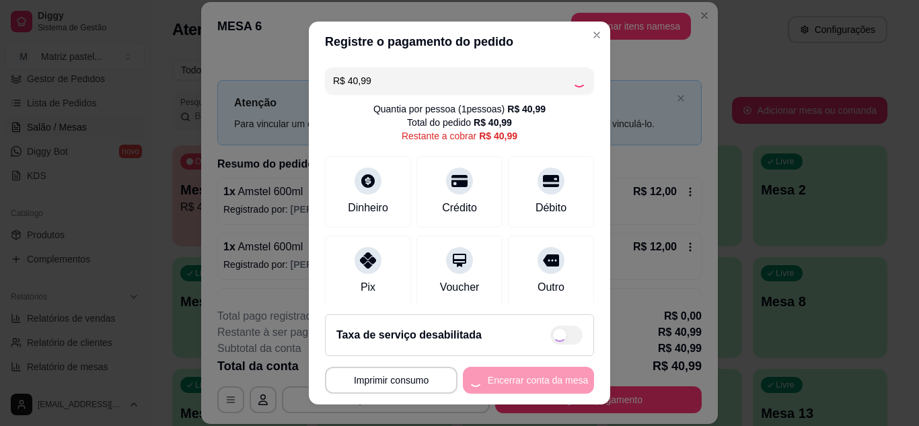
type input "R$ 0,00"
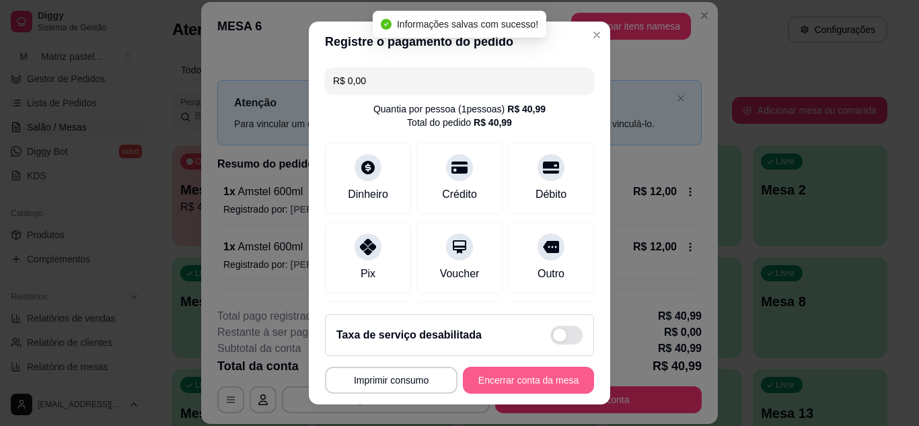
click at [485, 378] on button "Encerrar conta da mesa" at bounding box center [528, 380] width 131 height 27
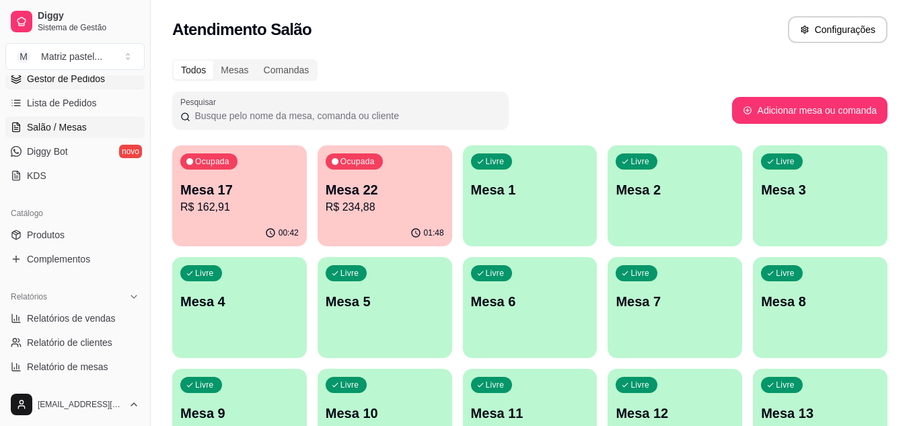
click at [71, 85] on span "Gestor de Pedidos" at bounding box center [66, 78] width 78 height 13
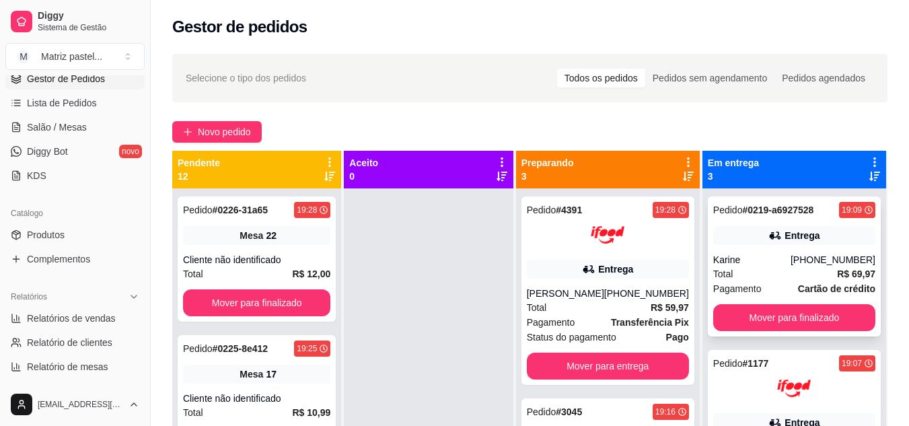
scroll to position [67, 0]
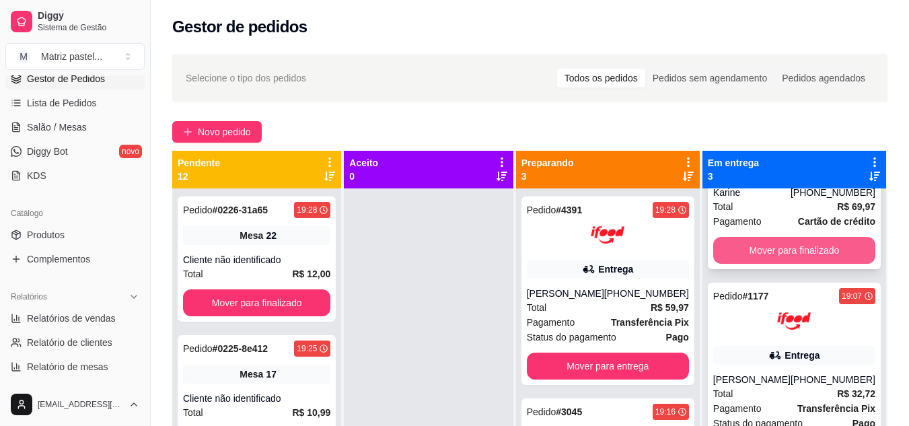
click at [756, 256] on button "Mover para finalizado" at bounding box center [794, 250] width 162 height 27
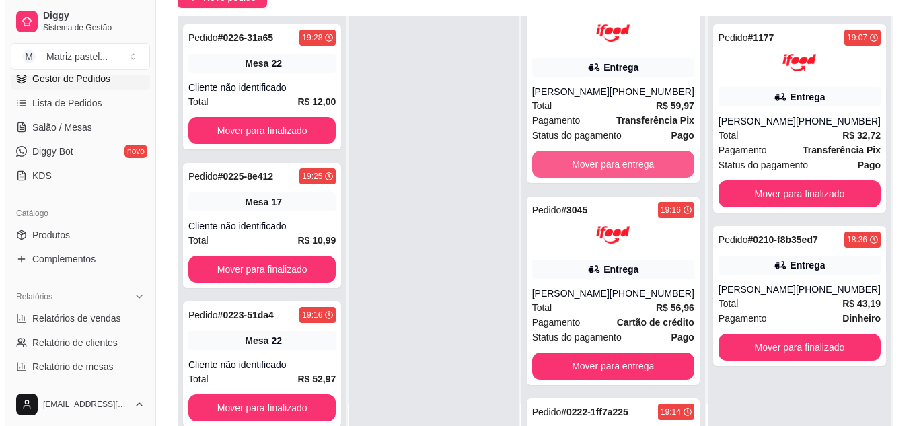
scroll to position [0, 0]
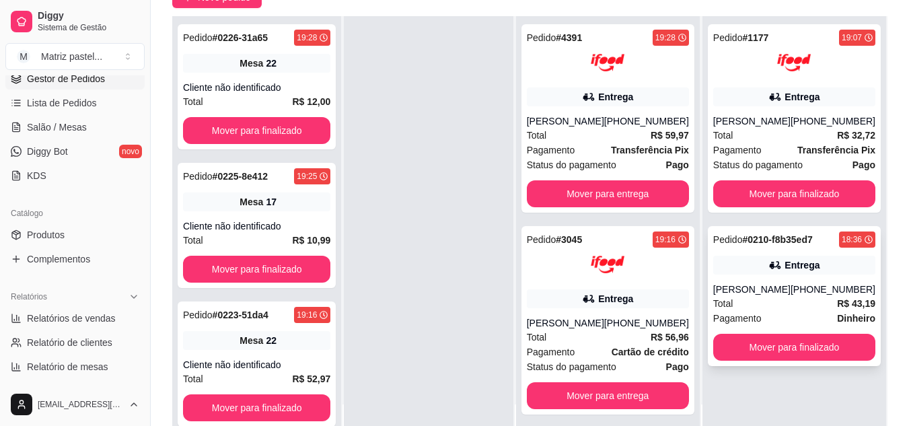
click at [781, 296] on div "[PERSON_NAME]" at bounding box center [751, 289] width 77 height 13
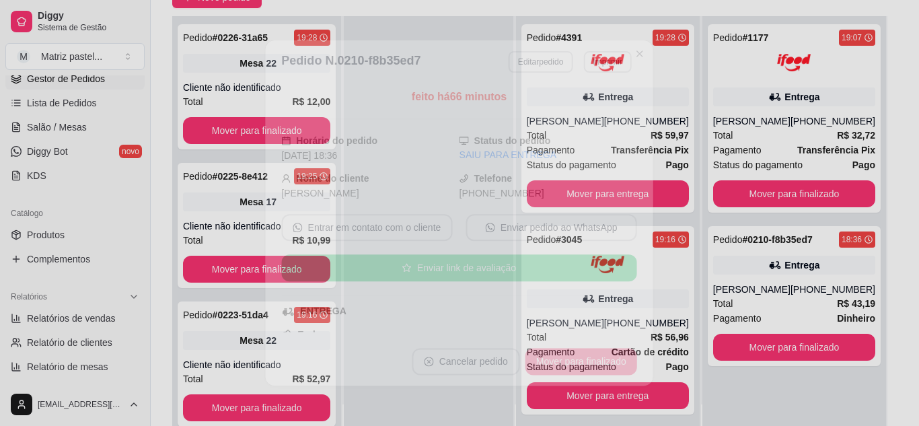
scroll to position [67, 0]
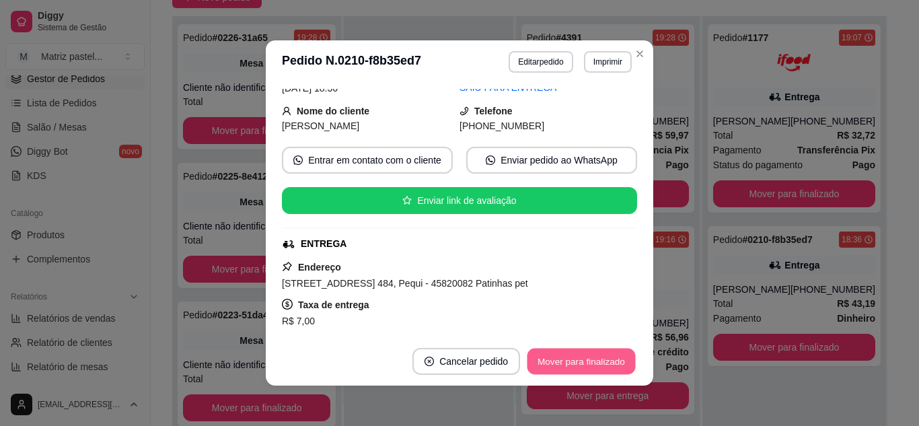
click at [563, 361] on button "Mover para finalizado" at bounding box center [582, 362] width 108 height 26
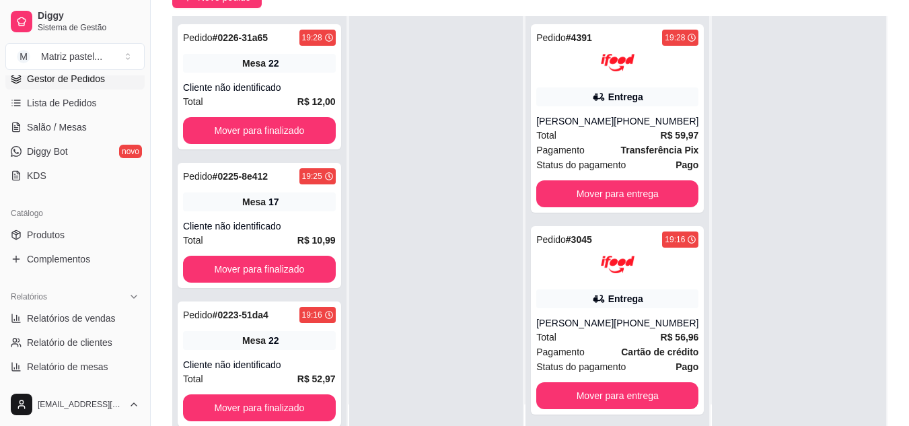
scroll to position [0, 0]
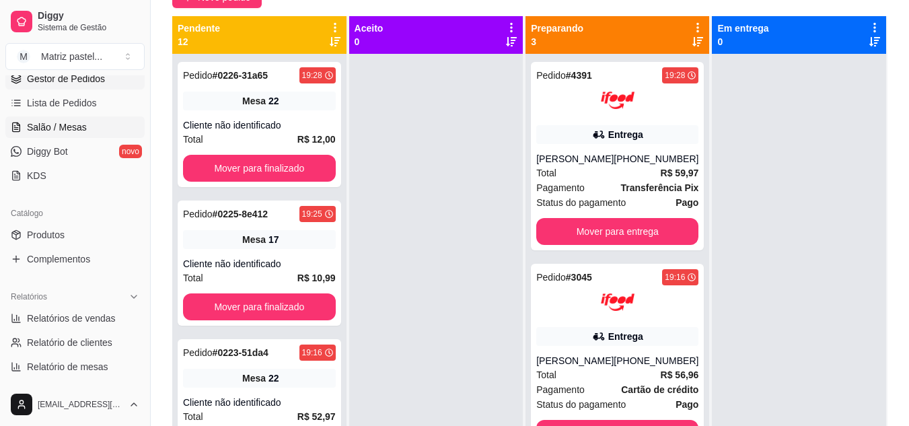
click at [70, 118] on link "Salão / Mesas" at bounding box center [74, 127] width 139 height 22
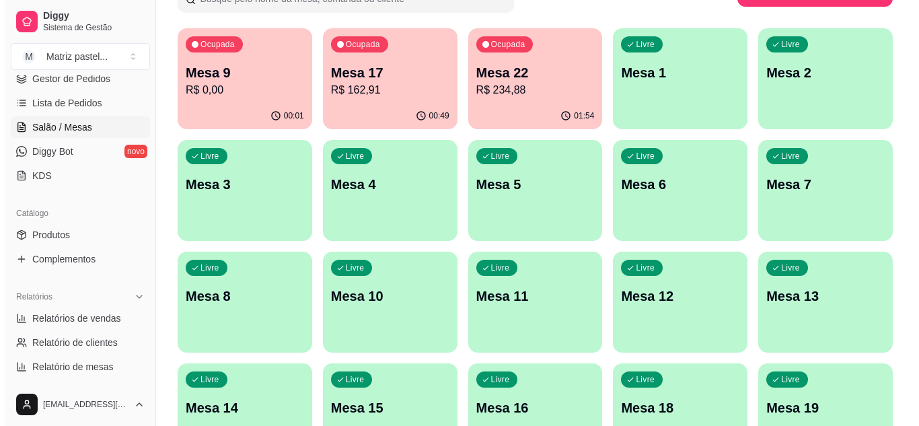
scroll to position [135, 0]
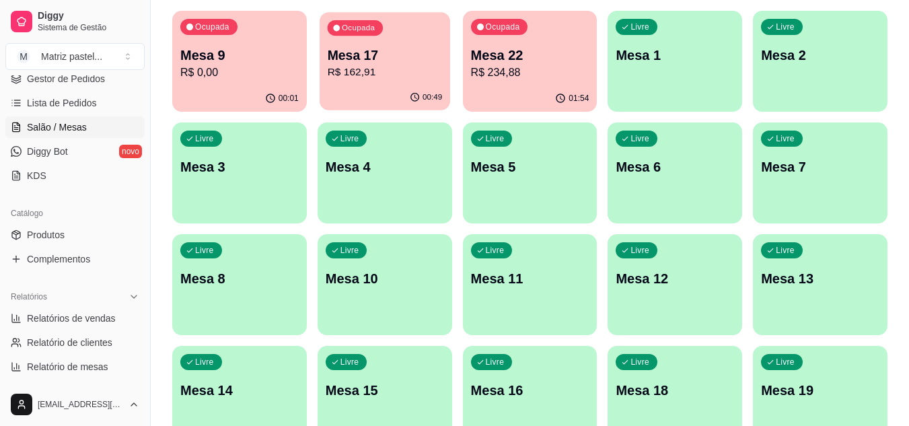
click at [400, 70] on p "R$ 162,91" at bounding box center [384, 72] width 115 height 15
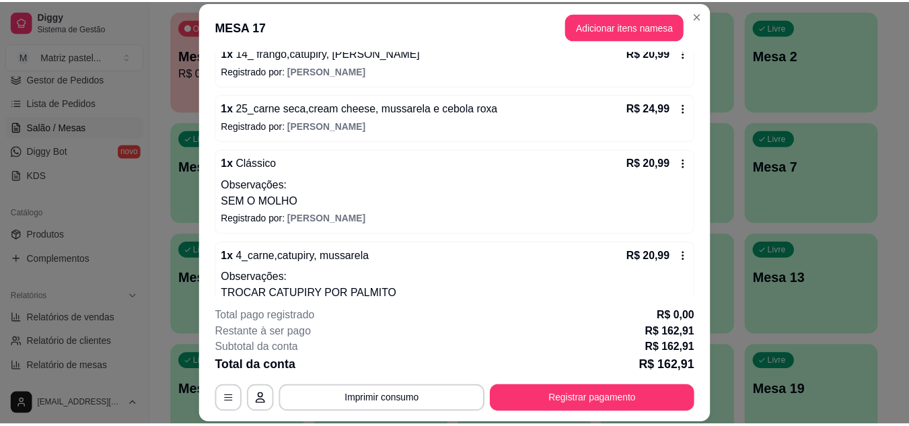
scroll to position [202, 0]
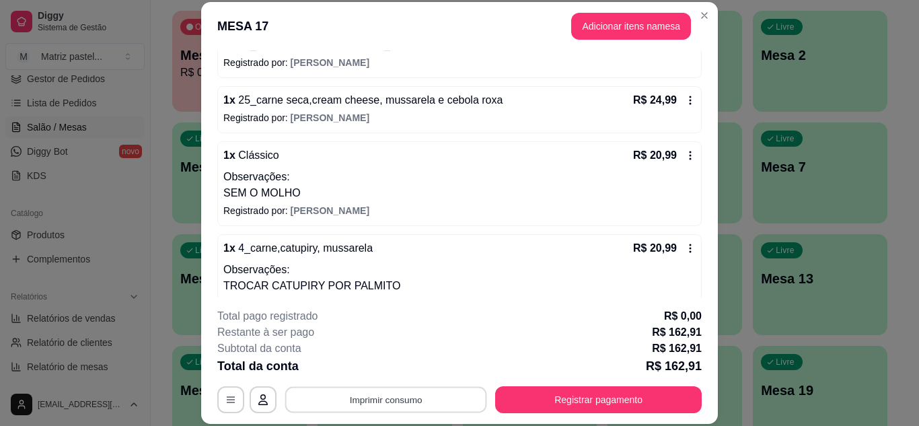
click at [404, 394] on button "Imprimir consumo" at bounding box center [386, 399] width 202 height 26
click at [417, 369] on button "IMPRESSORA" at bounding box center [385, 368] width 94 height 21
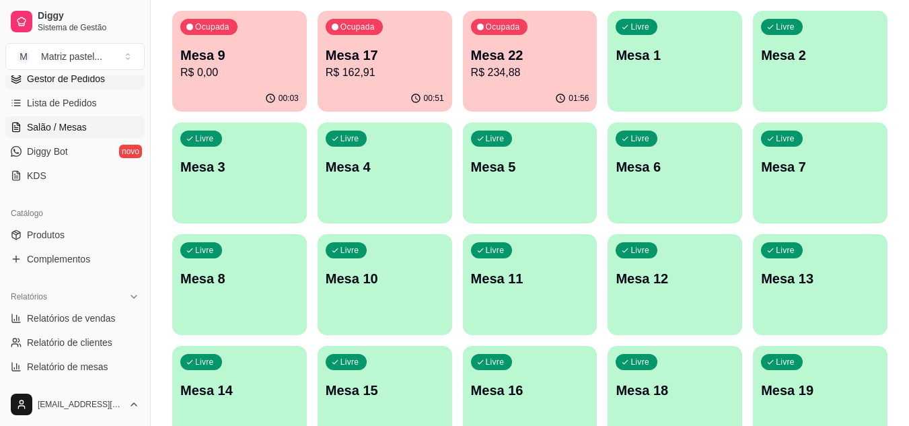
click at [61, 79] on span "Gestor de Pedidos" at bounding box center [66, 78] width 78 height 13
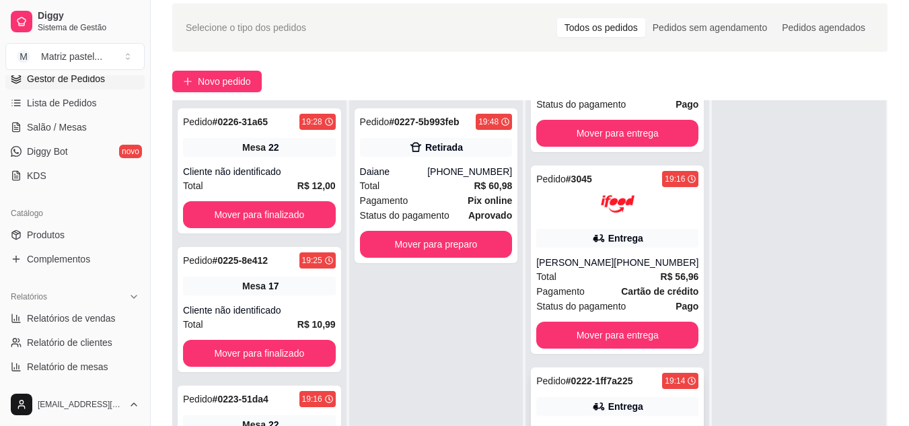
scroll to position [135, 0]
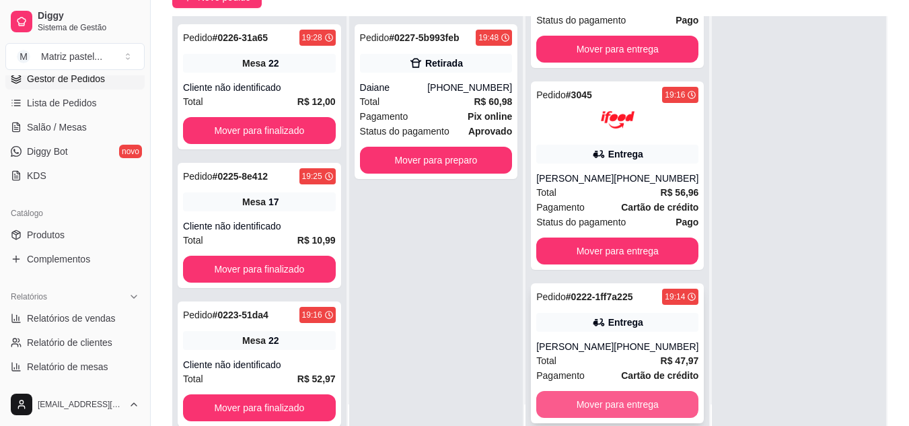
click at [612, 393] on button "Mover para entrega" at bounding box center [617, 404] width 162 height 27
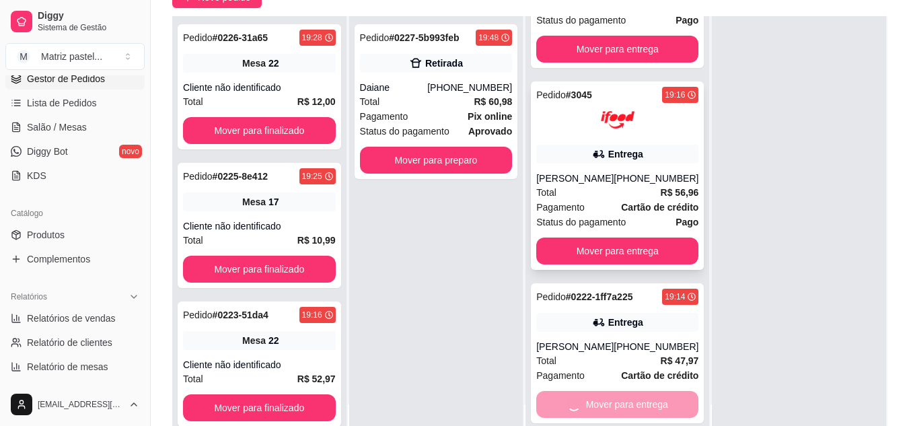
scroll to position [5, 0]
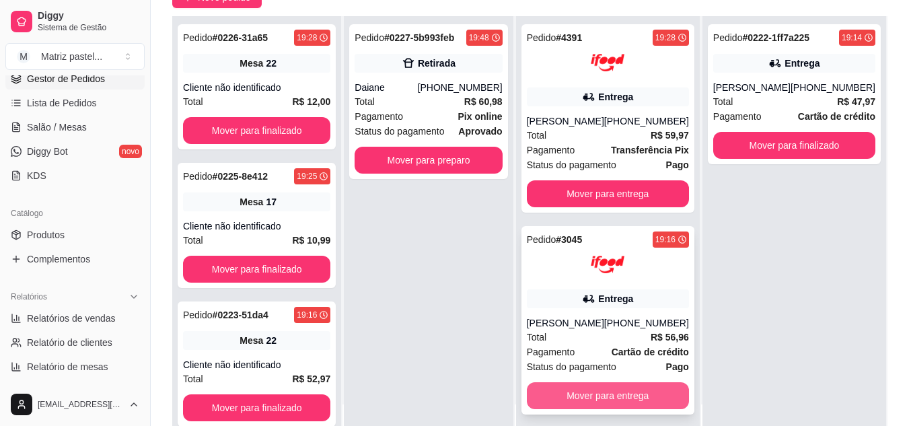
click at [600, 399] on button "Mover para entrega" at bounding box center [608, 395] width 162 height 27
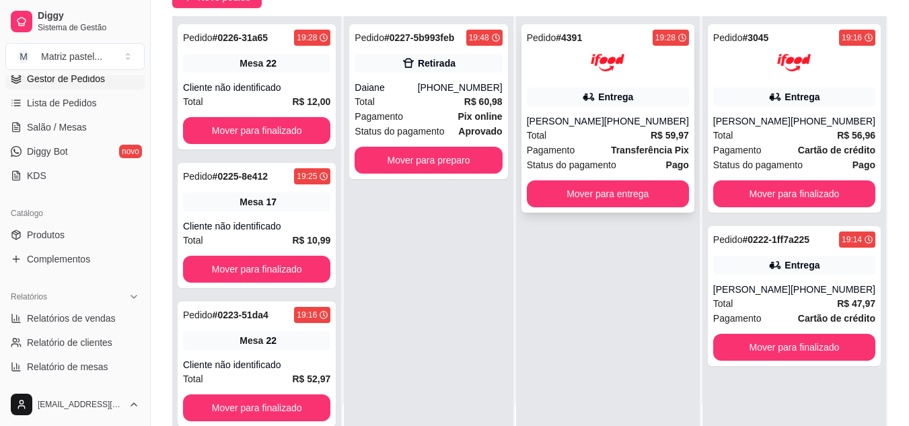
scroll to position [0, 0]
click at [608, 143] on div "Total R$ 59,97" at bounding box center [608, 135] width 162 height 15
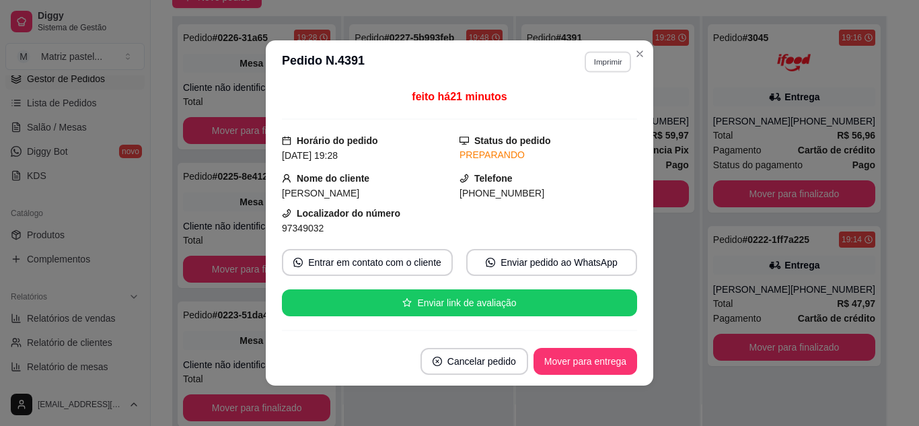
click at [604, 71] on button "Imprimir" at bounding box center [608, 61] width 46 height 21
click at [590, 110] on button "IMPRESSORA" at bounding box center [579, 109] width 98 height 22
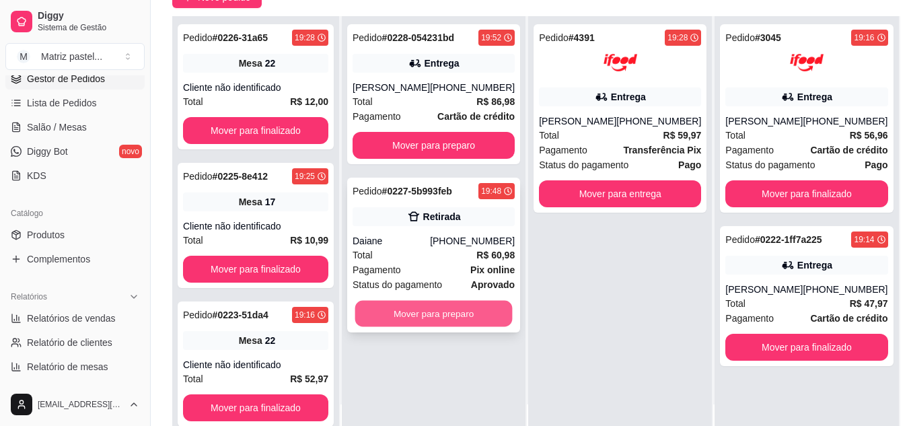
click at [461, 310] on button "Mover para preparo" at bounding box center [433, 314] width 157 height 26
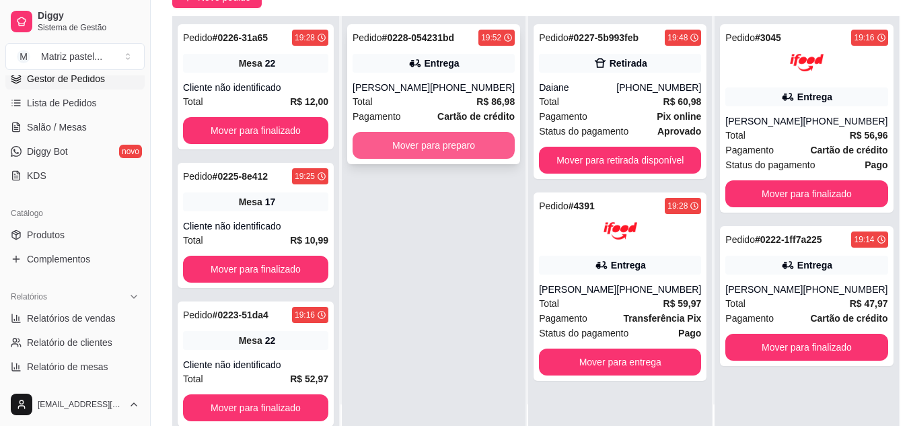
click at [431, 150] on button "Mover para preparo" at bounding box center [434, 145] width 162 height 27
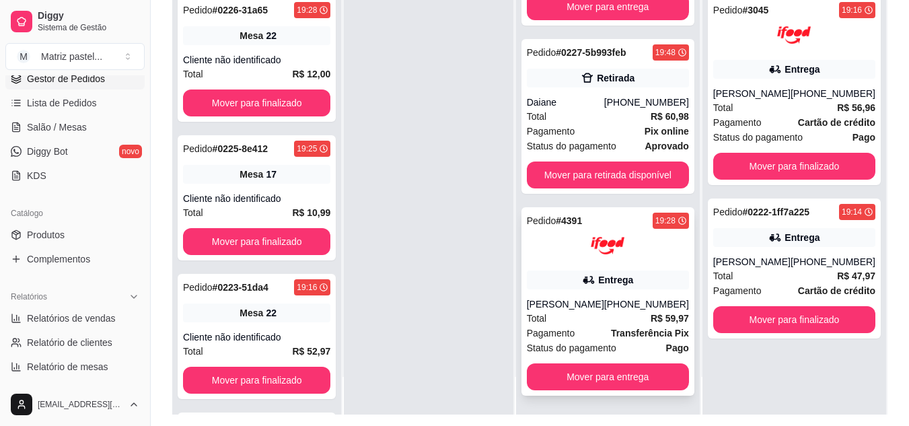
scroll to position [202, 0]
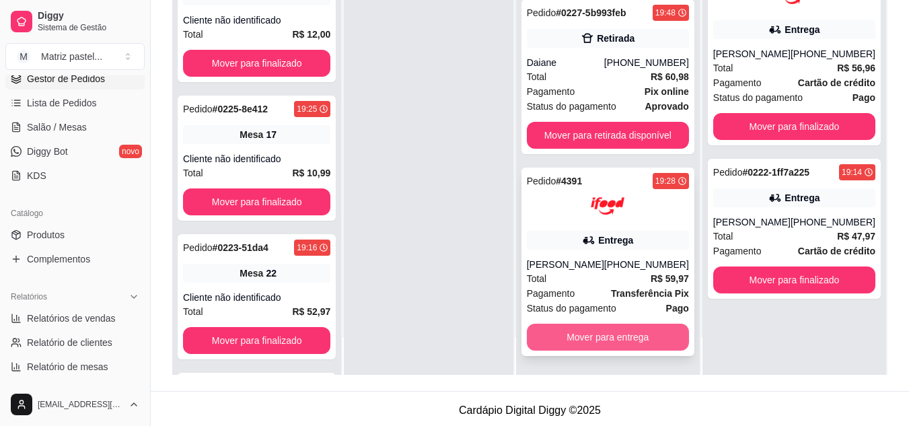
click at [592, 338] on button "Mover para entrega" at bounding box center [608, 337] width 162 height 27
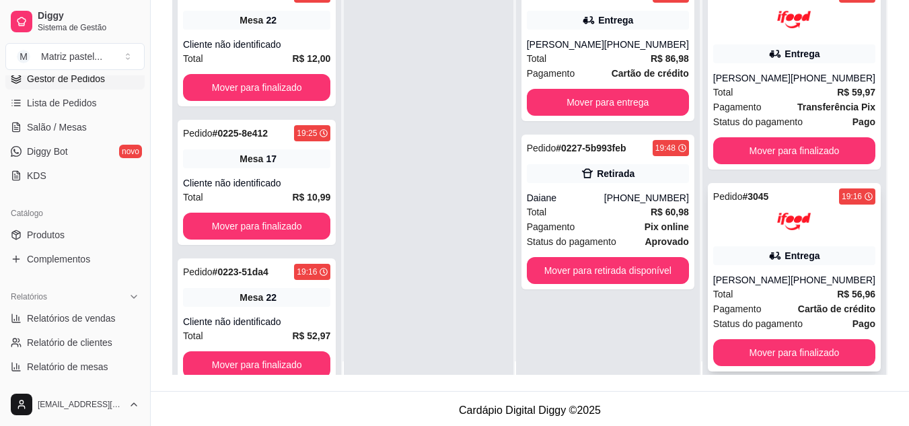
scroll to position [0, 0]
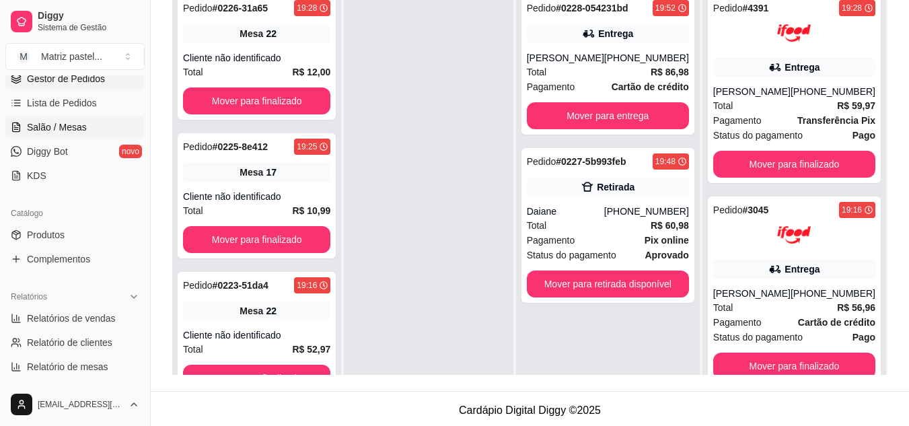
click at [76, 120] on link "Salão / Mesas" at bounding box center [74, 127] width 139 height 22
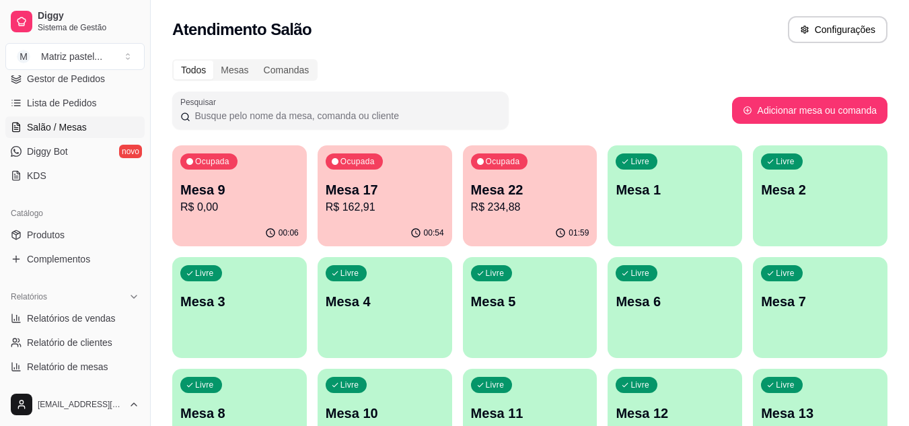
click at [402, 196] on p "Mesa 17" at bounding box center [385, 189] width 118 height 19
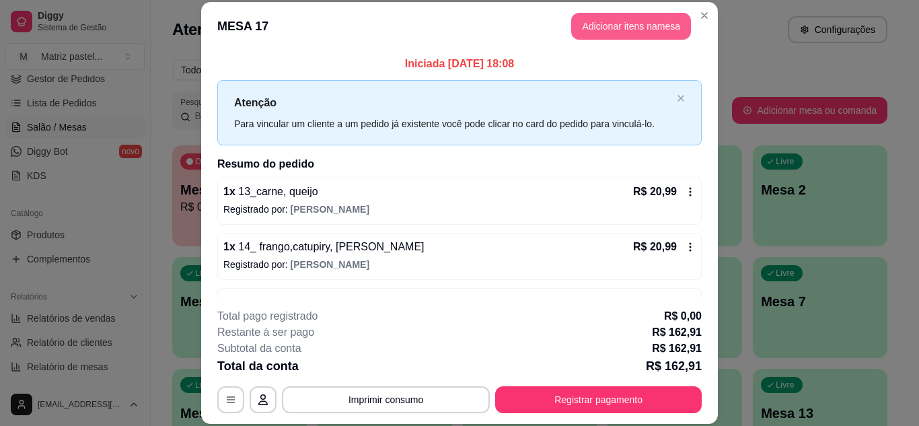
click at [635, 23] on button "Adicionar itens na mesa" at bounding box center [631, 26] width 120 height 27
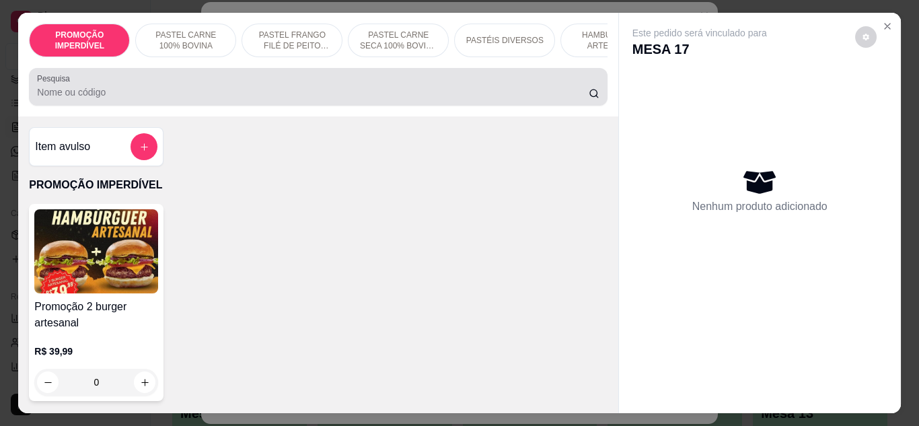
click at [367, 72] on div "PROMOÇÃO IMPERDÍVEL PASTEL CARNE 100% BOVINA PASTEL FRANGO FILÉ DE PEITO DESFIA…" at bounding box center [318, 65] width 600 height 104
click at [376, 99] on input "Pesquisa" at bounding box center [313, 91] width 552 height 13
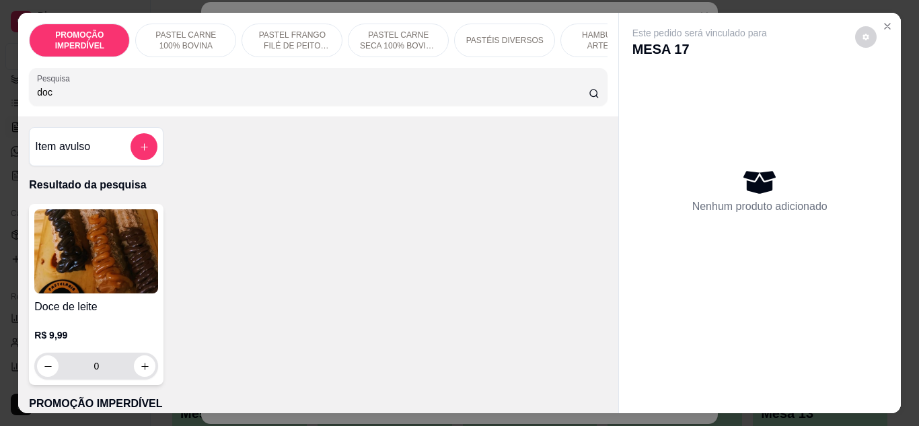
type input "doc"
click at [150, 372] on button "increase-product-quantity" at bounding box center [145, 366] width 22 height 22
type input "1"
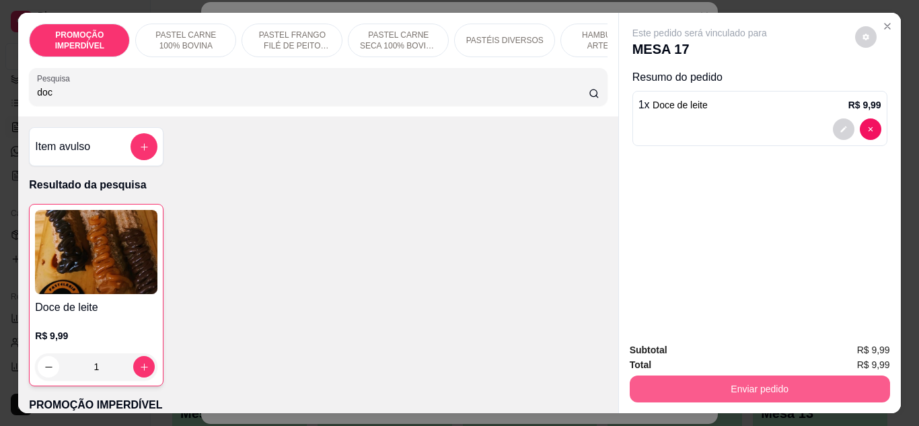
click at [694, 382] on button "Enviar pedido" at bounding box center [760, 389] width 260 height 27
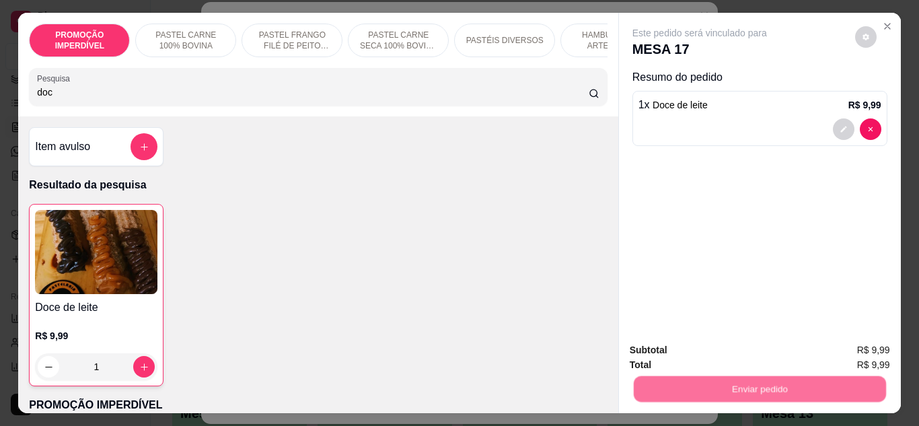
click at [692, 351] on button "Não registrar e enviar pedido" at bounding box center [715, 350] width 136 height 25
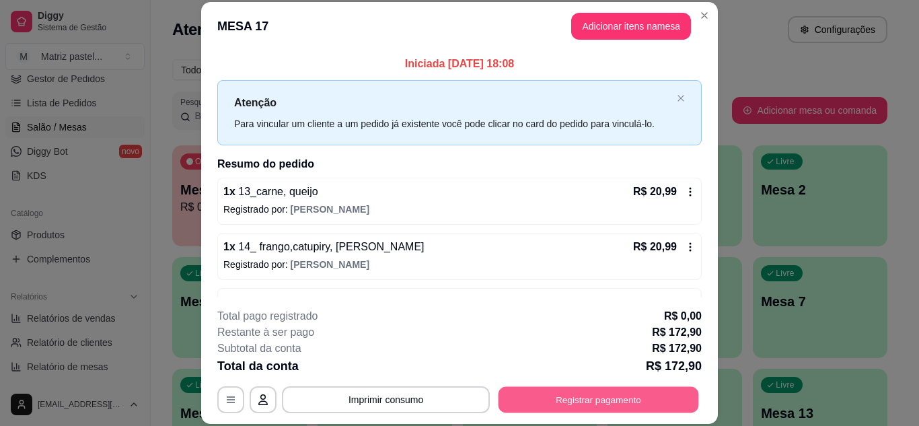
click at [626, 404] on button "Registrar pagamento" at bounding box center [599, 399] width 201 height 26
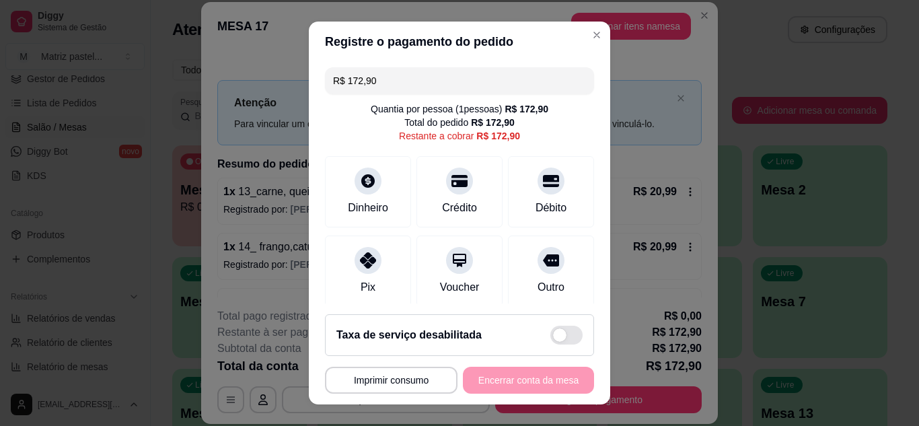
click at [406, 79] on input "R$ 172,90" at bounding box center [459, 80] width 253 height 27
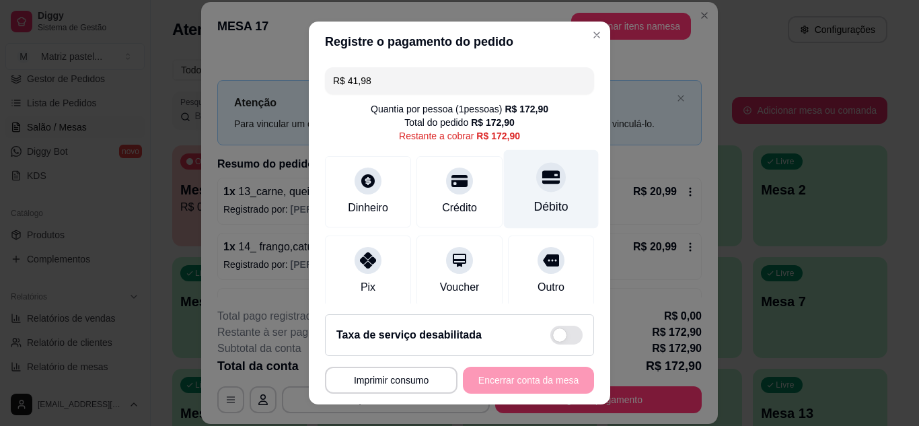
click at [515, 172] on div "Débito" at bounding box center [551, 188] width 95 height 79
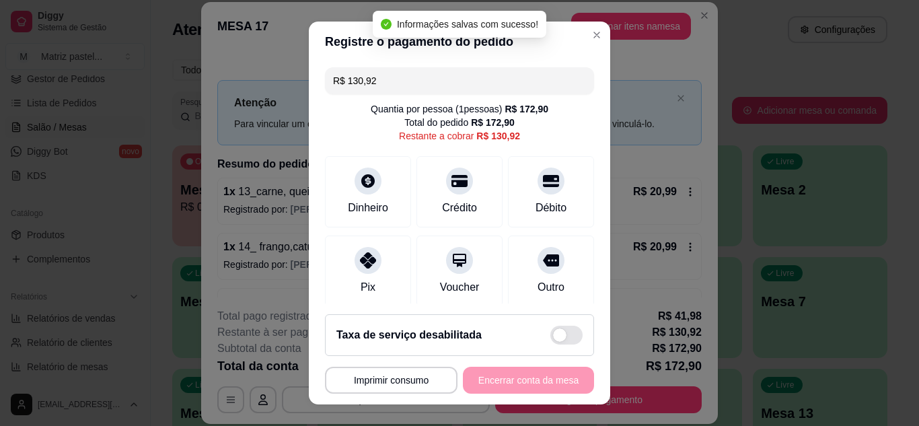
click at [460, 86] on input "R$ 130,92" at bounding box center [459, 80] width 253 height 27
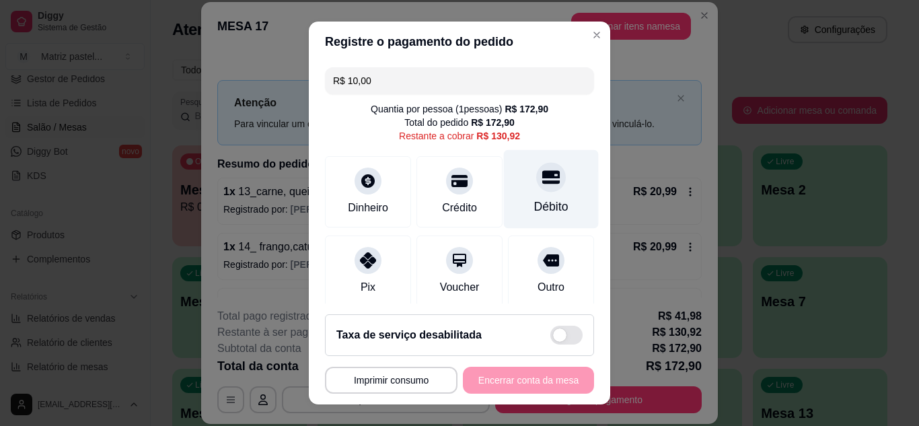
click at [524, 164] on div "Débito" at bounding box center [551, 188] width 95 height 79
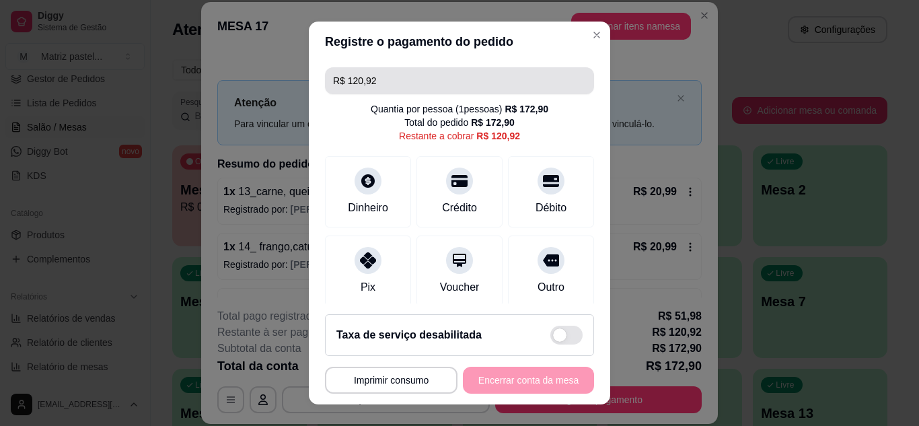
click at [443, 84] on input "R$ 120,92" at bounding box center [459, 80] width 253 height 27
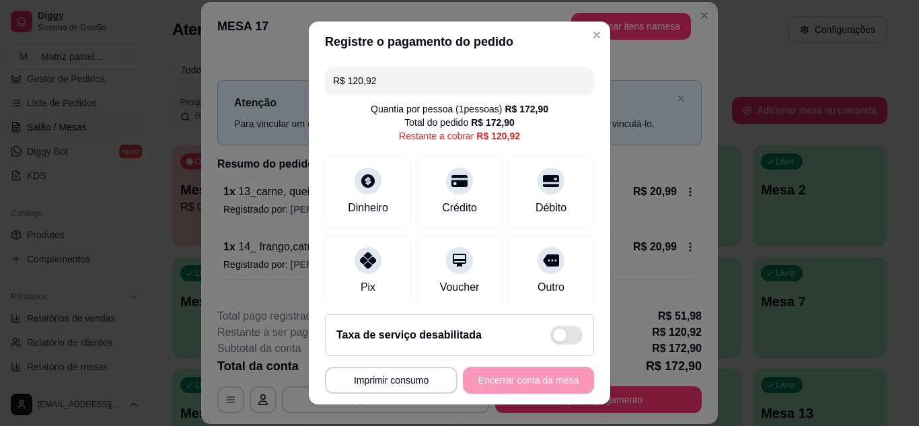
click at [443, 84] on input "R$ 120,92" at bounding box center [459, 80] width 253 height 27
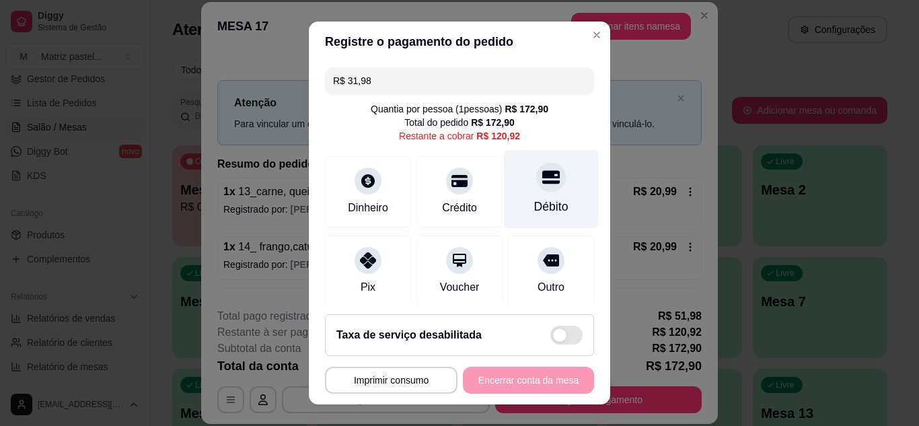
click at [515, 182] on div "Débito" at bounding box center [551, 188] width 95 height 79
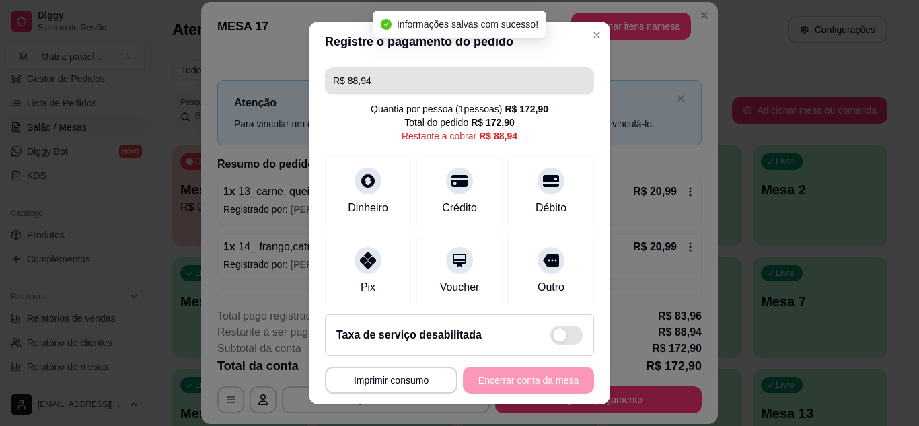
click at [407, 86] on input "R$ 88,94" at bounding box center [459, 80] width 253 height 27
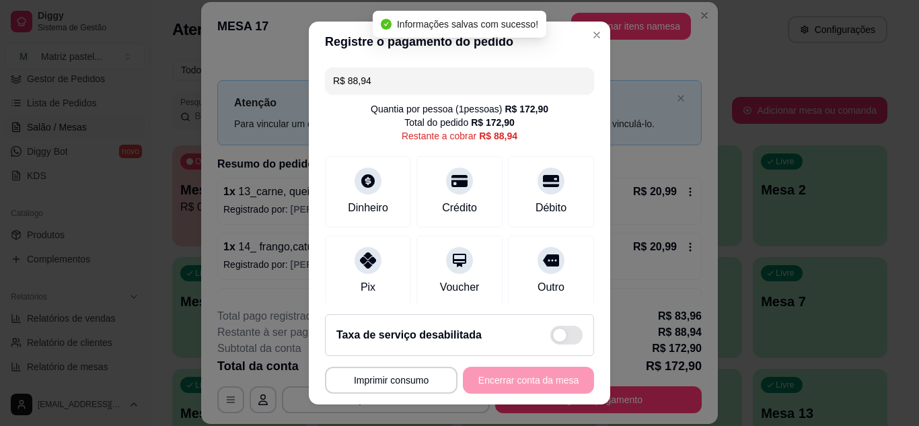
click at [407, 86] on input "R$ 88,94" at bounding box center [459, 80] width 253 height 27
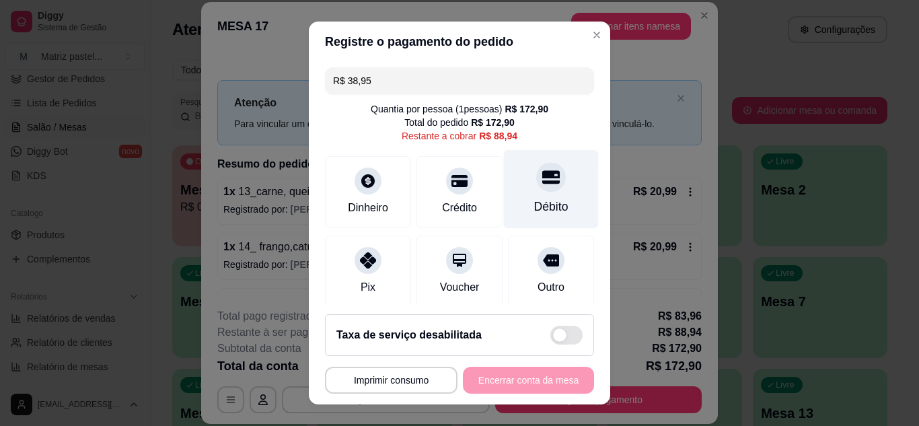
click at [526, 196] on div "Débito" at bounding box center [551, 188] width 95 height 79
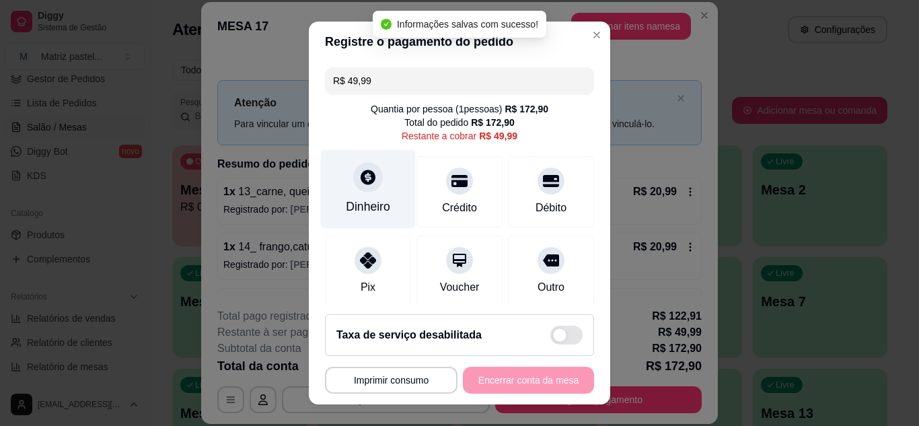
click at [368, 200] on div "Dinheiro" at bounding box center [368, 206] width 44 height 17
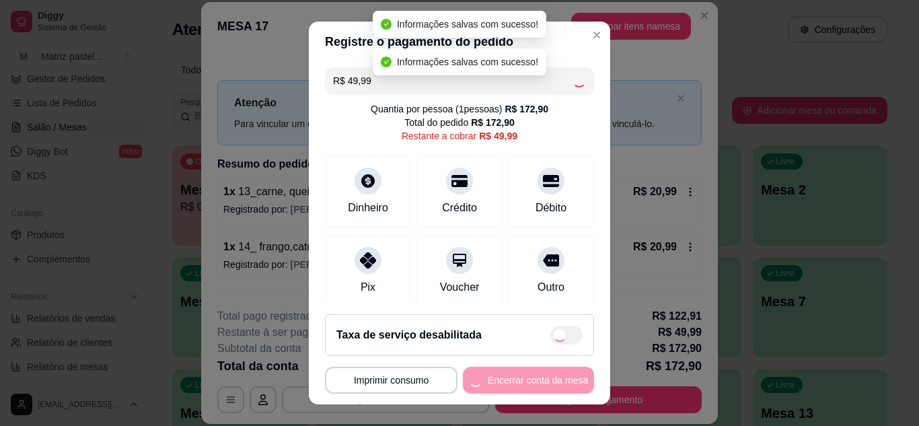
type input "R$ 0,00"
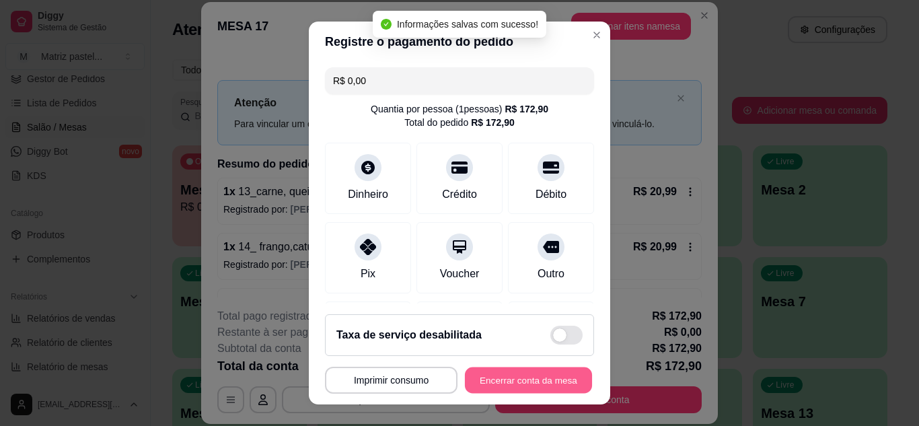
click at [538, 367] on button "Encerrar conta da mesa" at bounding box center [528, 380] width 127 height 26
click at [538, 380] on button "Encerrar conta da mesa" at bounding box center [528, 380] width 131 height 27
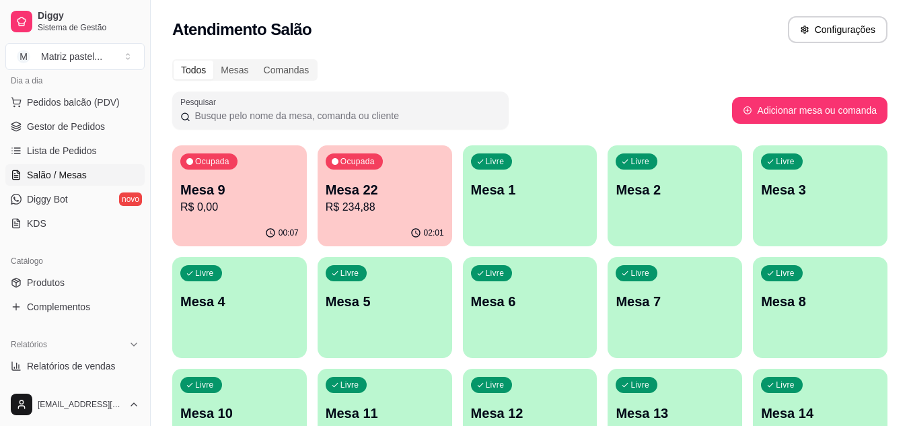
scroll to position [139, 0]
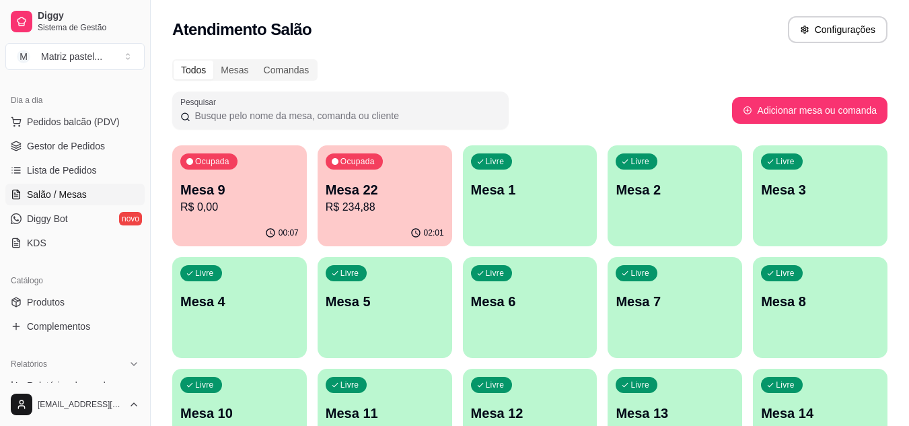
click at [57, 162] on link "Lista de Pedidos" at bounding box center [74, 170] width 139 height 22
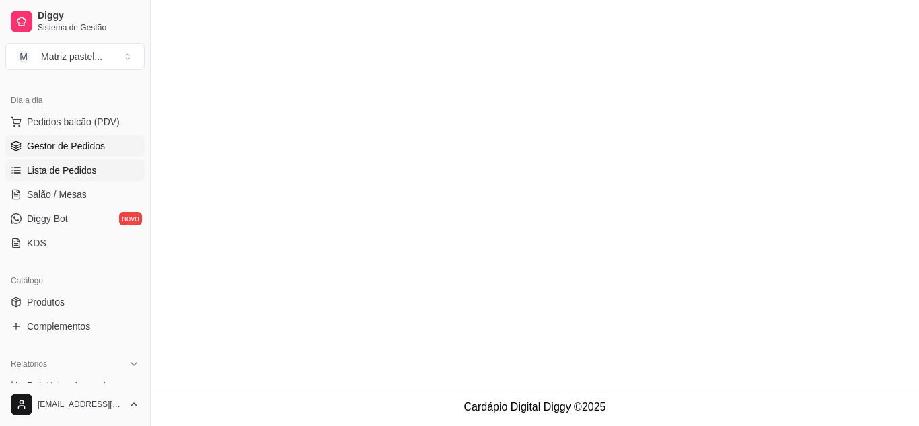
click at [54, 154] on link "Gestor de Pedidos" at bounding box center [74, 146] width 139 height 22
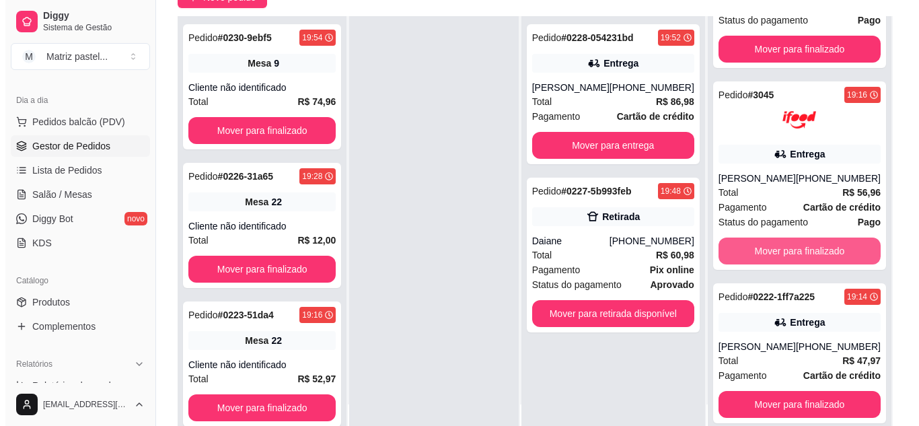
scroll to position [158, 0]
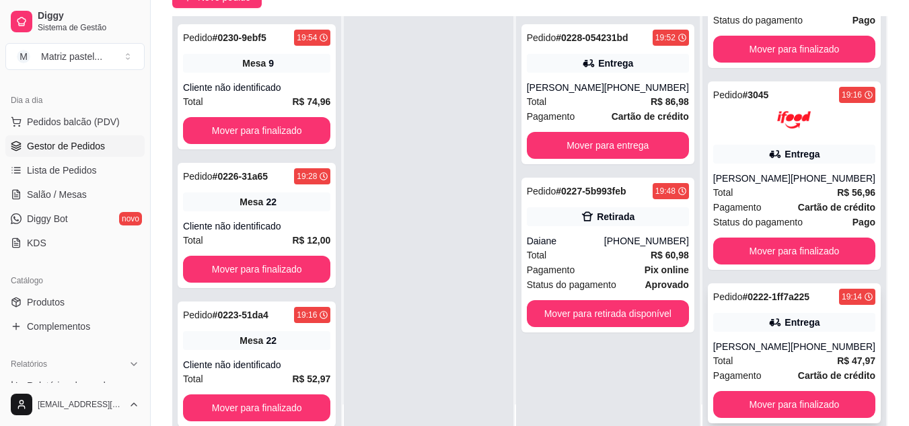
click at [806, 324] on div "Entrega" at bounding box center [802, 322] width 35 height 13
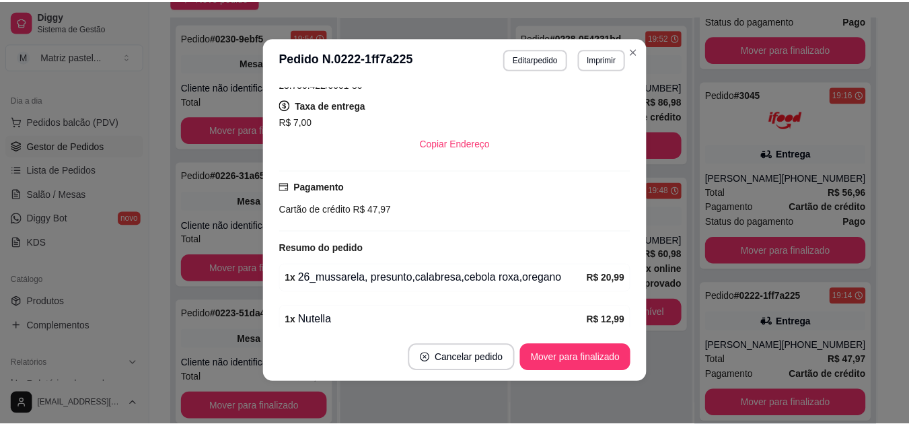
scroll to position [367, 0]
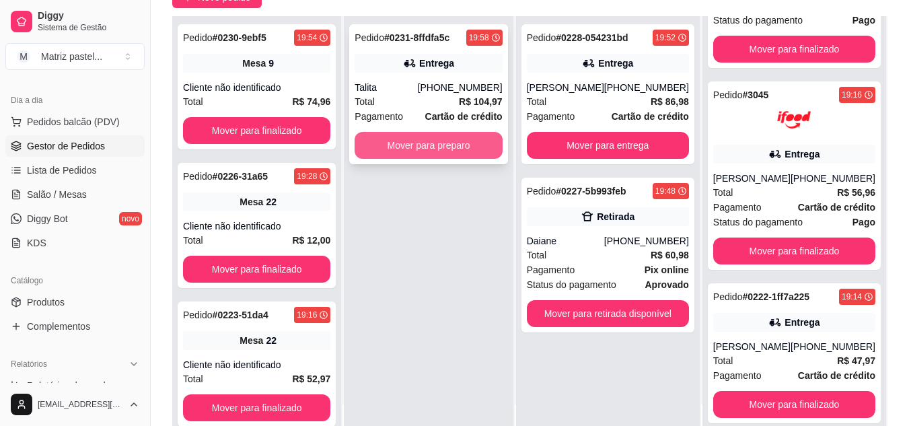
click at [450, 149] on button "Mover para preparo" at bounding box center [428, 145] width 147 height 27
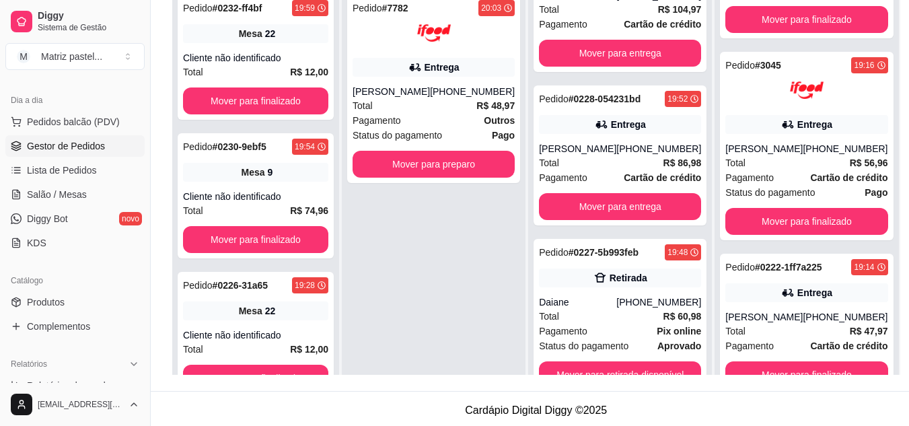
scroll to position [135, 0]
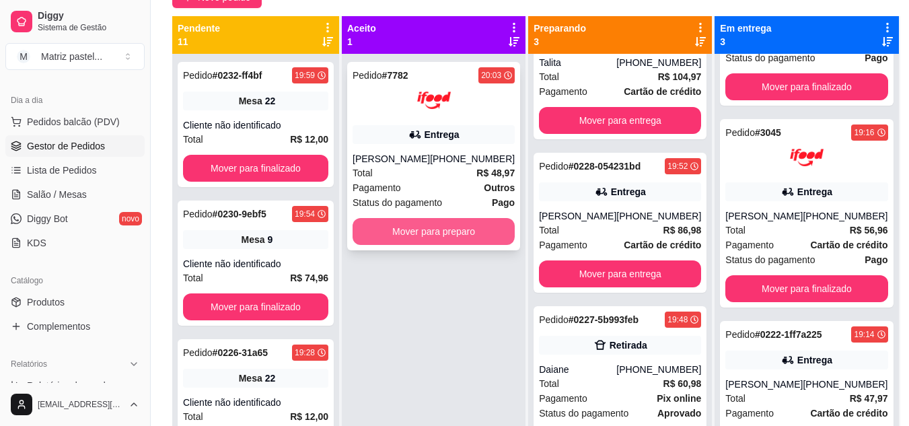
click at [435, 230] on button "Mover para preparo" at bounding box center [434, 231] width 162 height 27
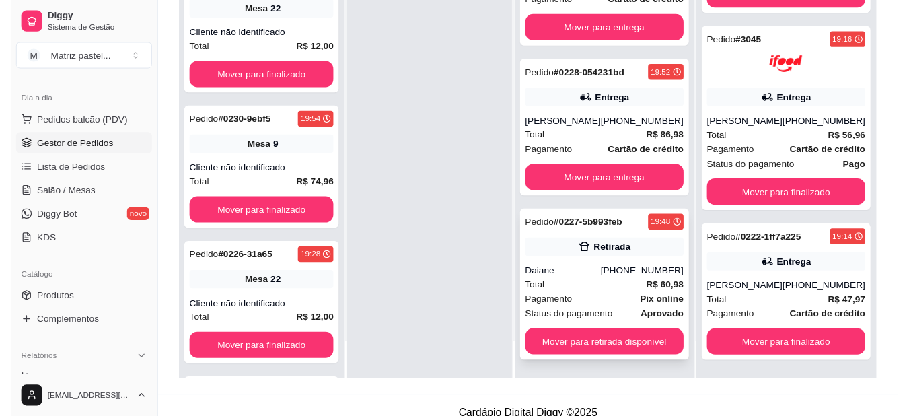
scroll to position [205, 0]
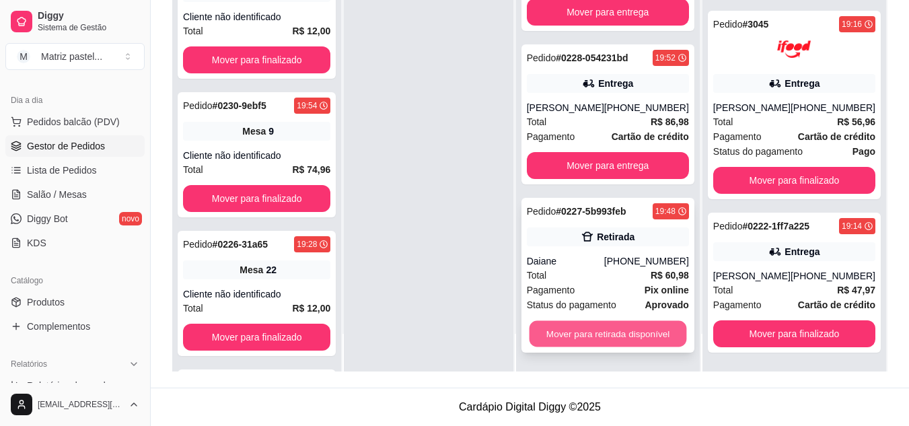
click at [598, 330] on button "Mover para retirada disponível" at bounding box center [607, 334] width 157 height 26
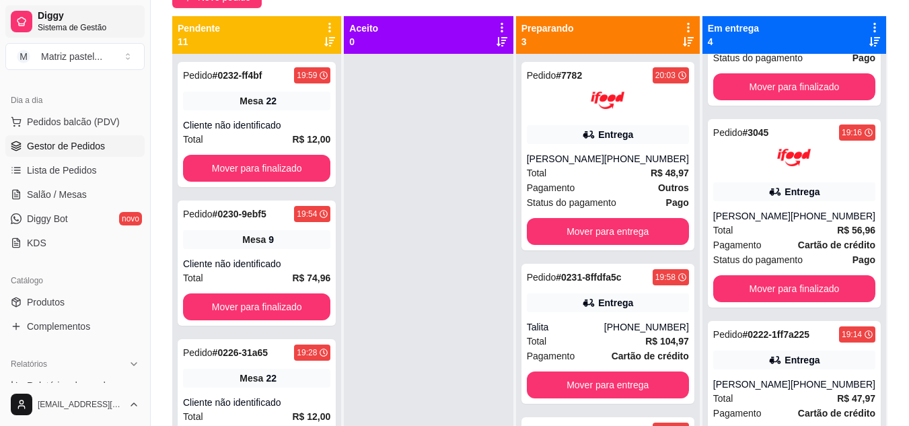
scroll to position [3, 0]
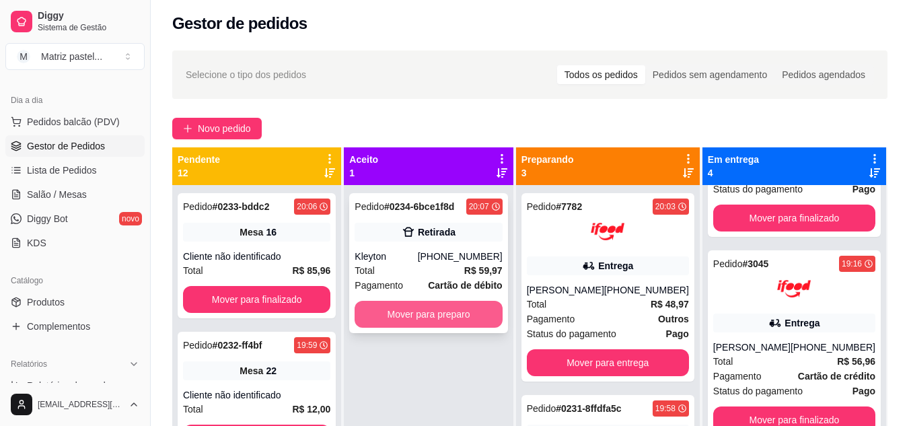
click at [455, 321] on button "Mover para preparo" at bounding box center [428, 314] width 147 height 27
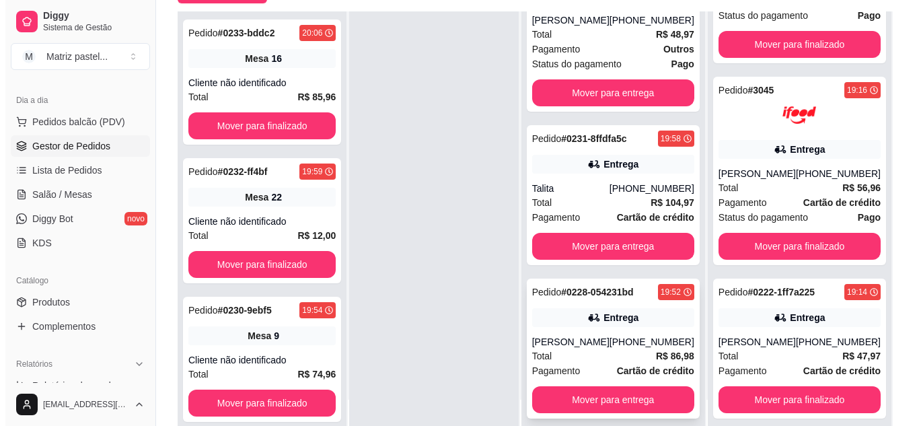
scroll to position [205, 0]
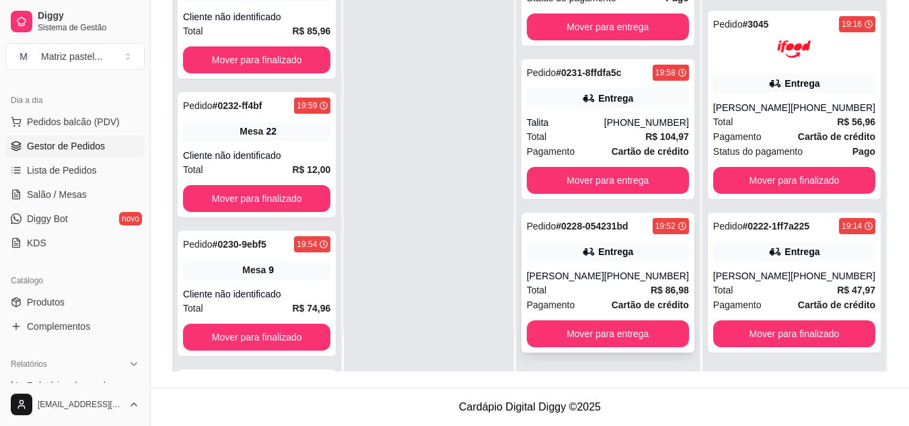
click at [616, 282] on div "[PHONE_NUMBER]" at bounding box center [646, 275] width 85 height 13
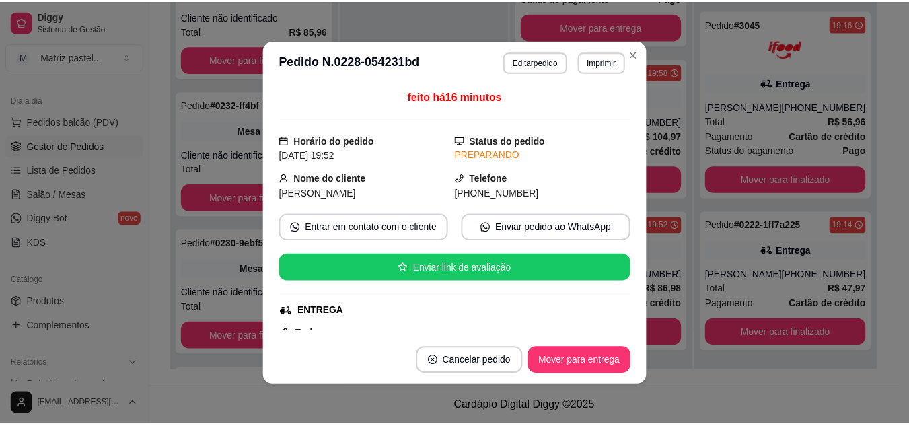
scroll to position [67, 0]
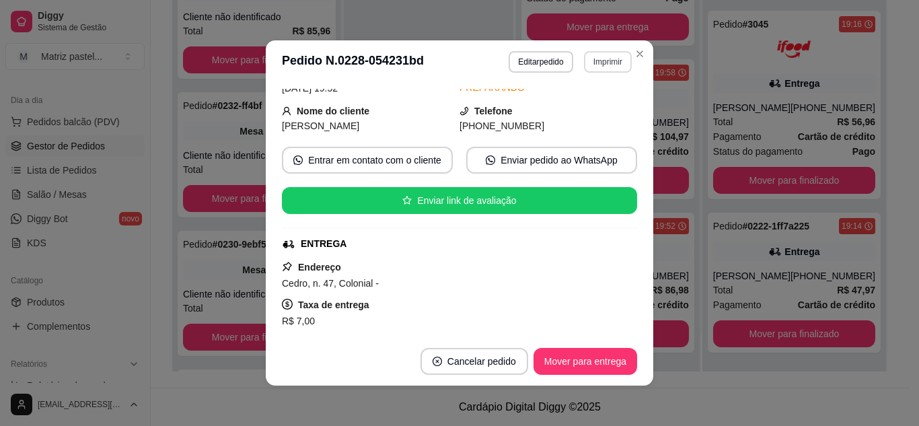
click at [620, 56] on button "Imprimir" at bounding box center [608, 62] width 48 height 22
click at [585, 110] on button "IMPRESSORA" at bounding box center [579, 109] width 98 height 22
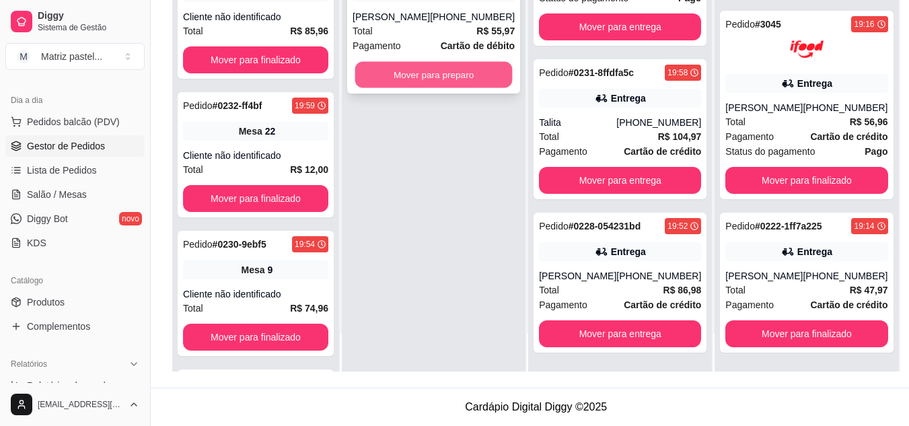
click at [427, 88] on button "Mover para preparo" at bounding box center [433, 75] width 157 height 26
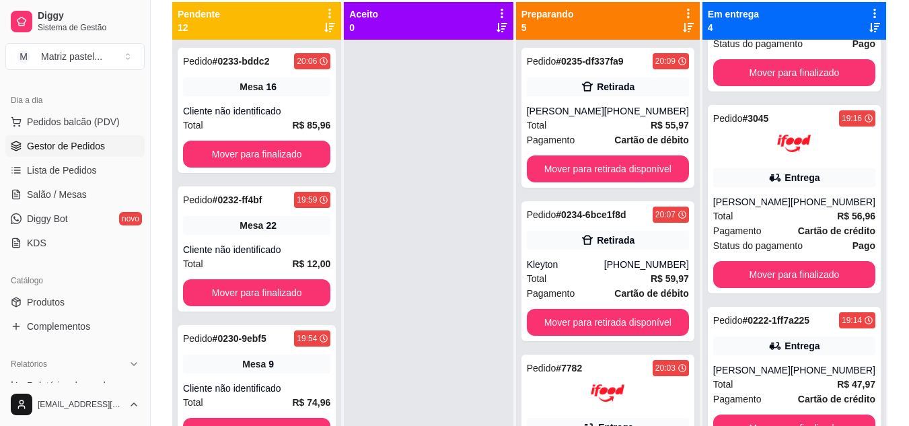
scroll to position [71, 0]
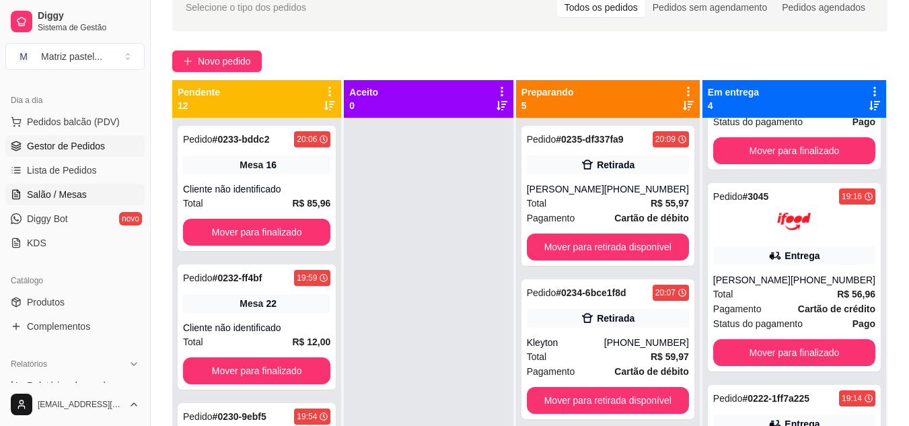
click at [100, 190] on link "Salão / Mesas" at bounding box center [74, 195] width 139 height 22
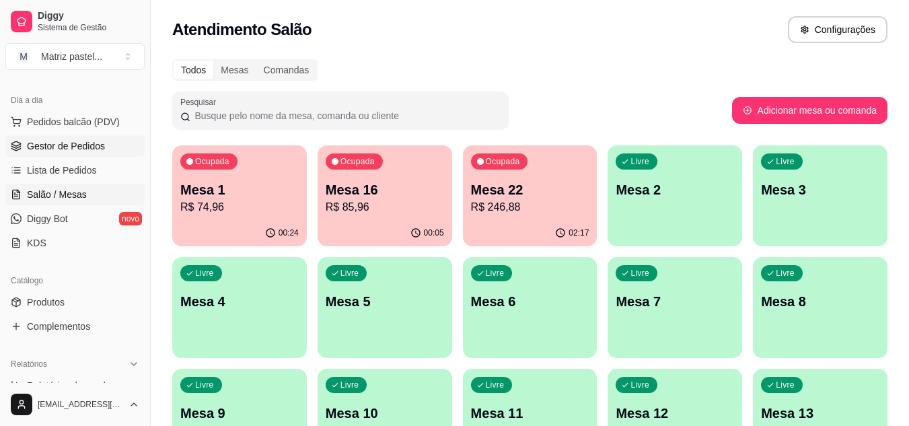
click at [47, 146] on span "Gestor de Pedidos" at bounding box center [66, 145] width 78 height 13
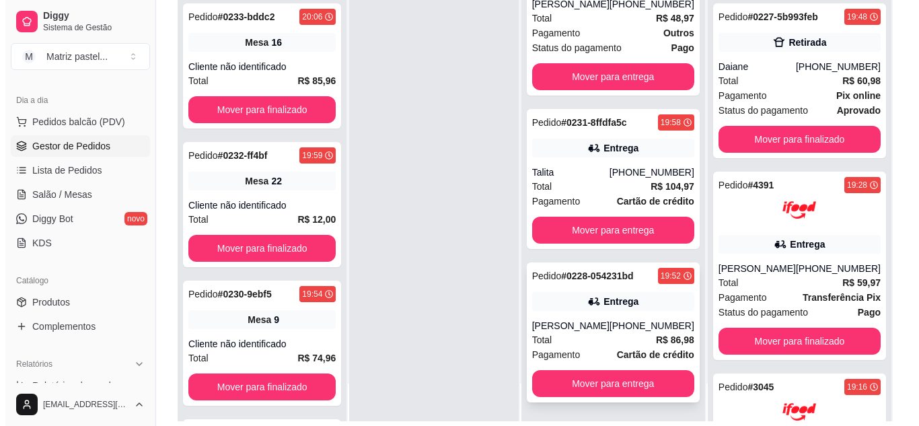
scroll to position [202, 0]
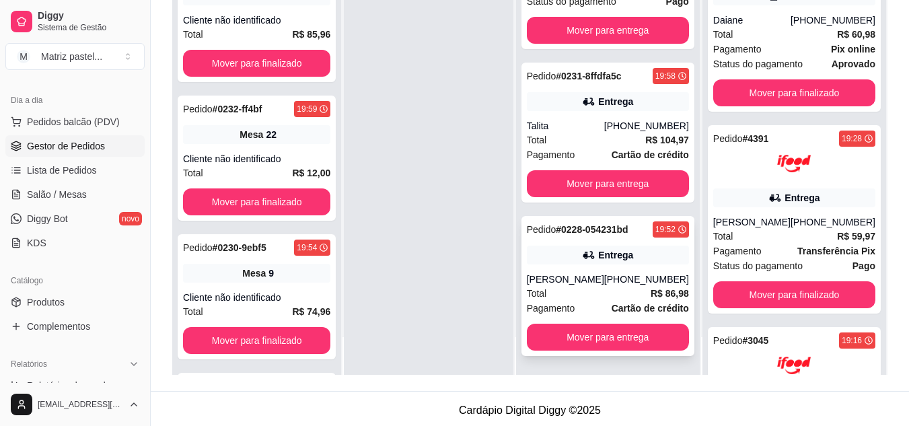
click at [540, 278] on div "[PERSON_NAME]" at bounding box center [565, 279] width 77 height 13
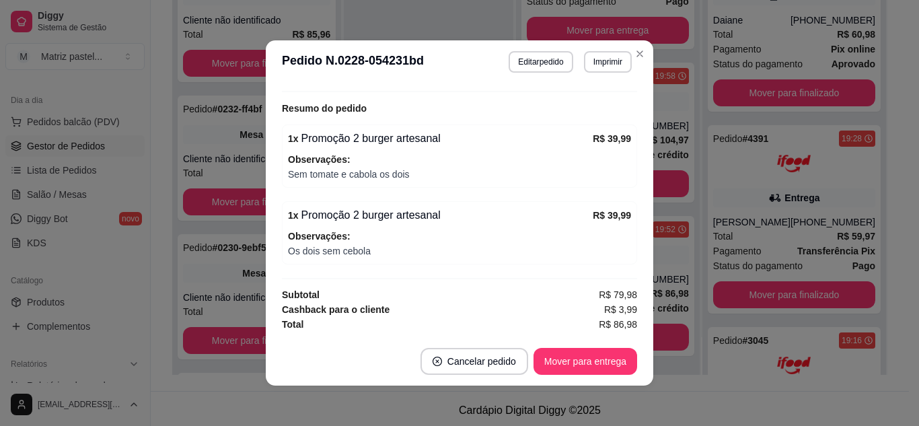
scroll to position [3, 0]
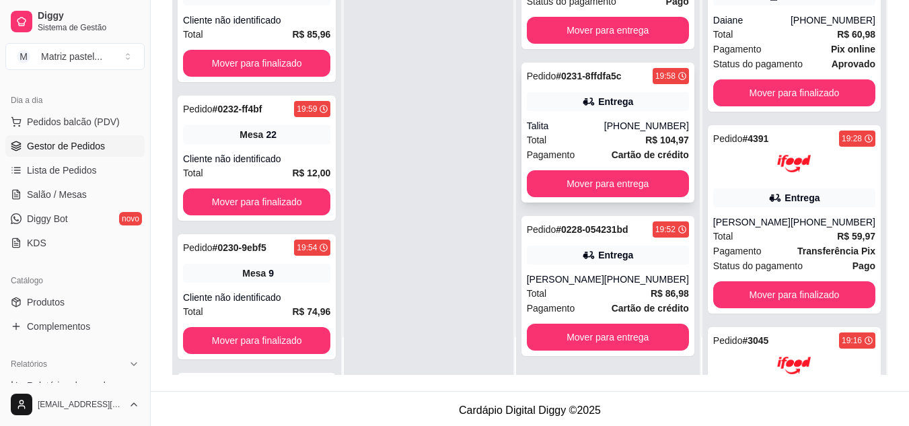
click at [644, 113] on div "Pedido # 0231-8ffdfa5c 19:58 Entrega Talita [PHONE_NUMBER] Total R$ 104,97 Paga…" at bounding box center [608, 133] width 173 height 140
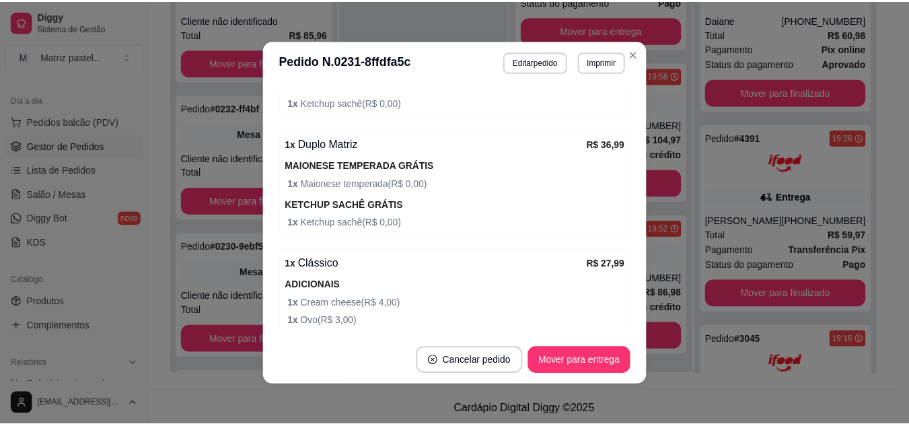
scroll to position [626, 0]
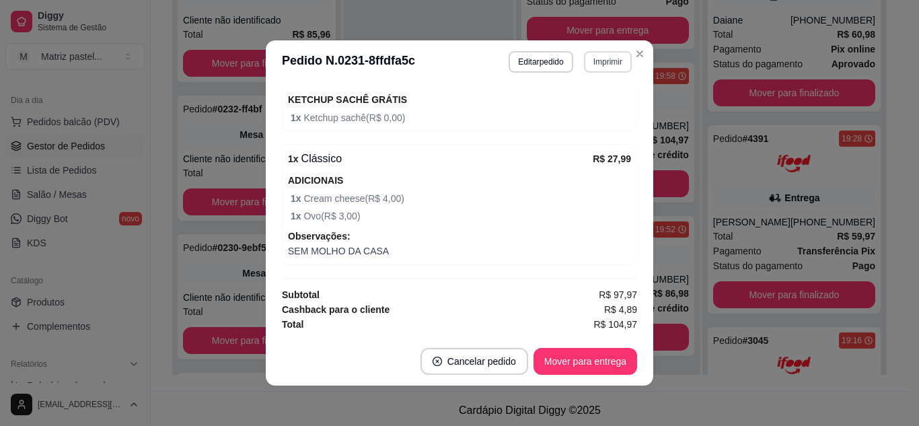
click at [603, 56] on button "Imprimir" at bounding box center [608, 62] width 48 height 22
click at [584, 112] on button "IMPRESSORA" at bounding box center [579, 109] width 98 height 22
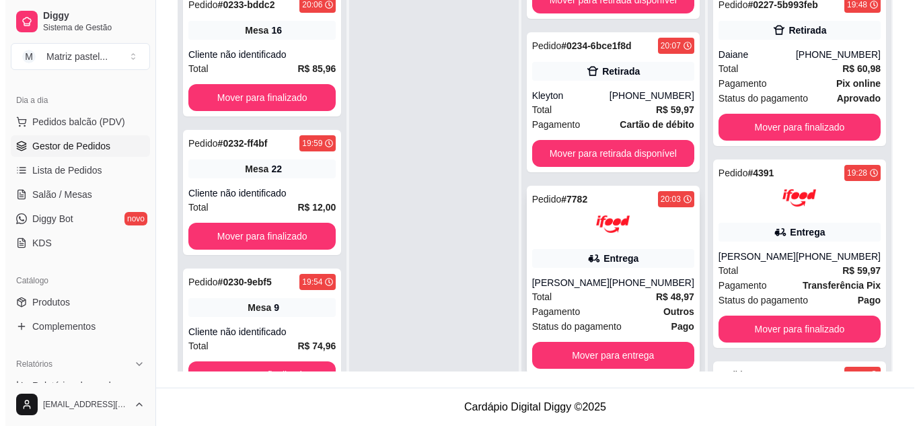
scroll to position [135, 0]
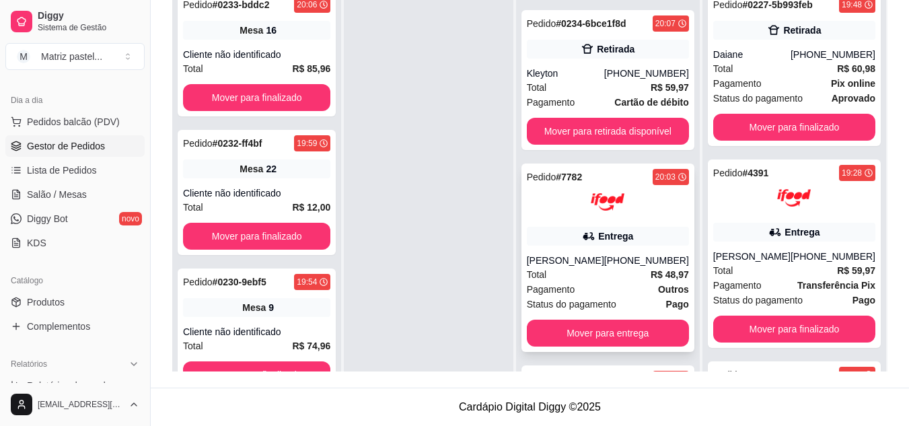
click at [578, 246] on div "Entrega" at bounding box center [608, 236] width 162 height 19
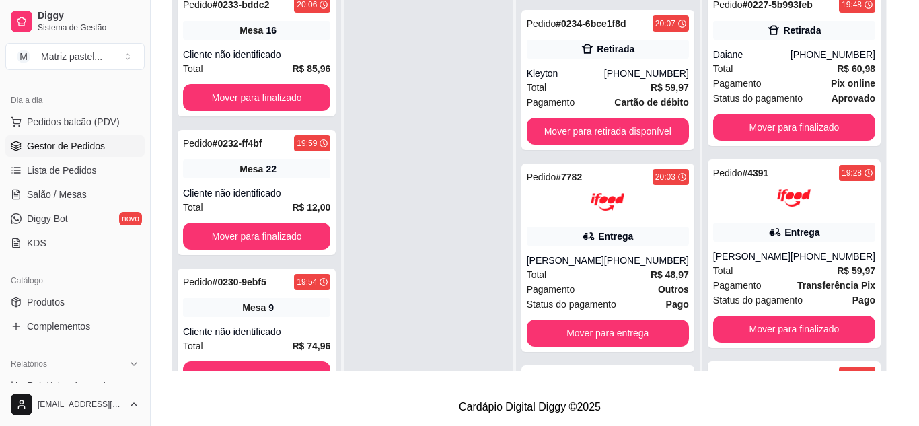
scroll to position [67, 0]
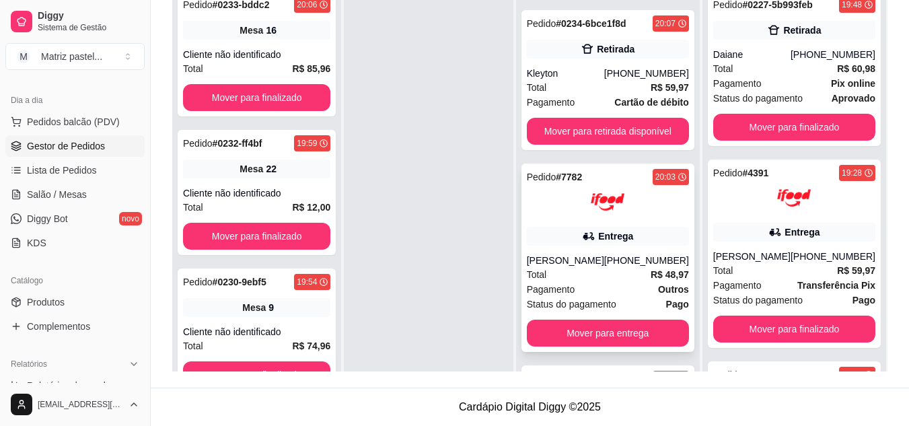
click at [616, 219] on img at bounding box center [608, 202] width 34 height 34
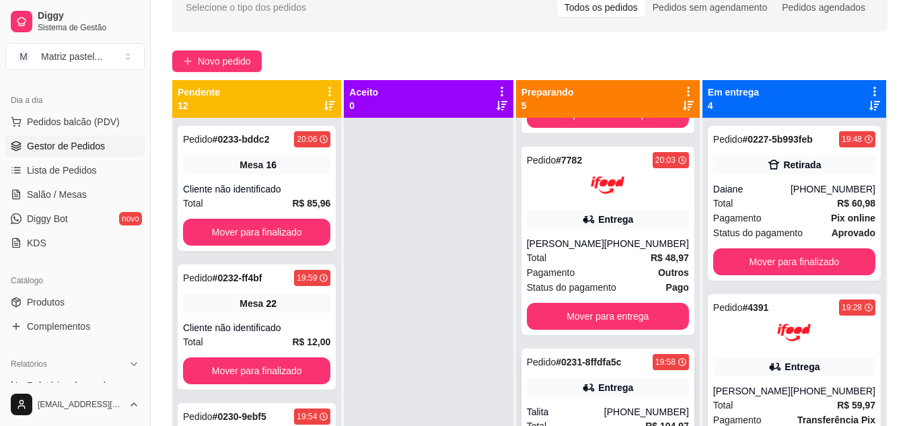
scroll to position [282, 0]
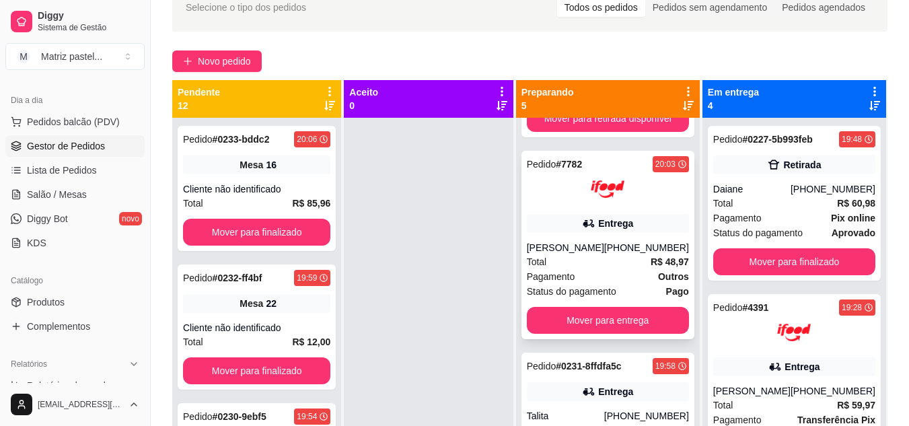
click at [583, 230] on icon at bounding box center [588, 223] width 13 height 13
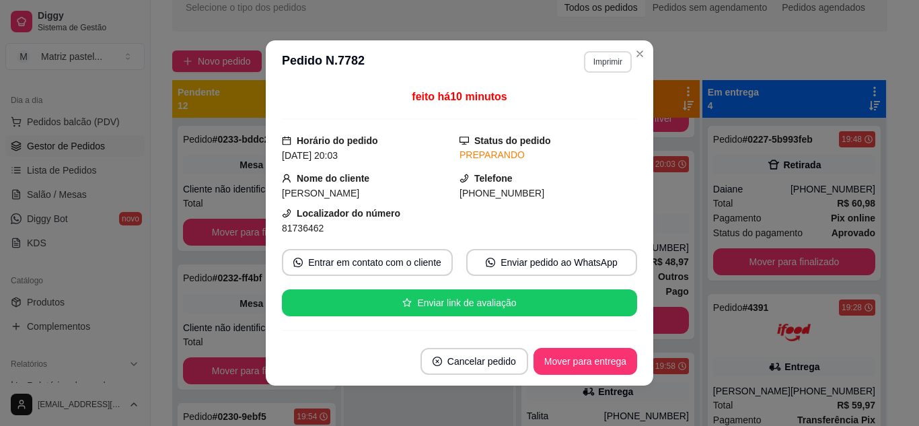
click at [607, 60] on button "Imprimir" at bounding box center [608, 62] width 48 height 22
click at [592, 112] on button "IMPRESSORA" at bounding box center [580, 110] width 98 height 22
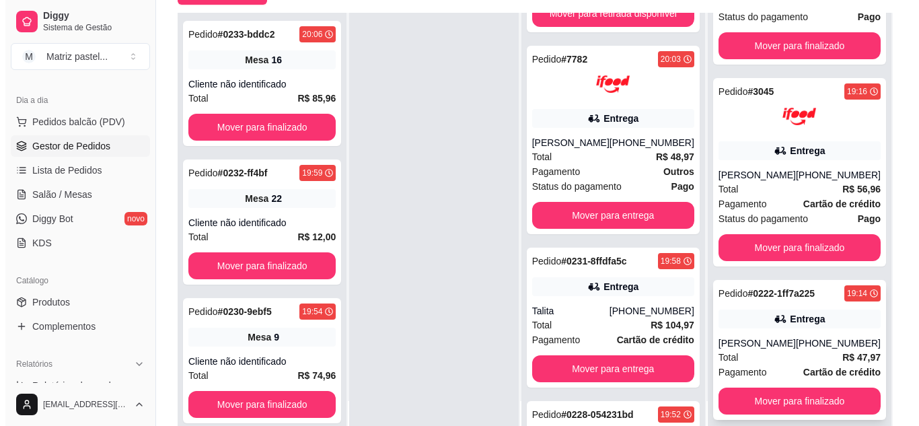
scroll to position [205, 0]
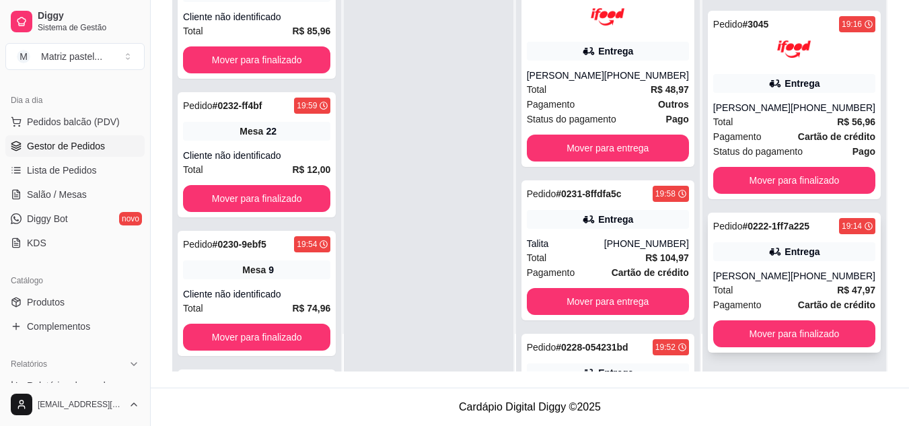
click at [766, 278] on div "[PERSON_NAME]" at bounding box center [751, 275] width 77 height 13
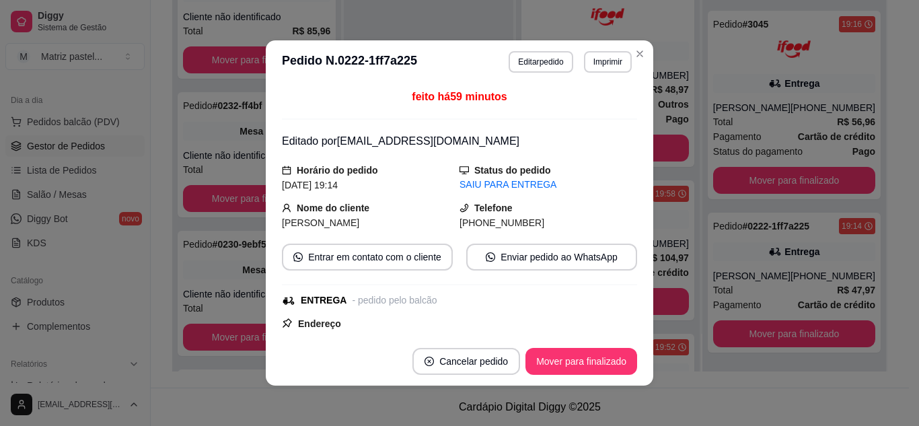
scroll to position [67, 0]
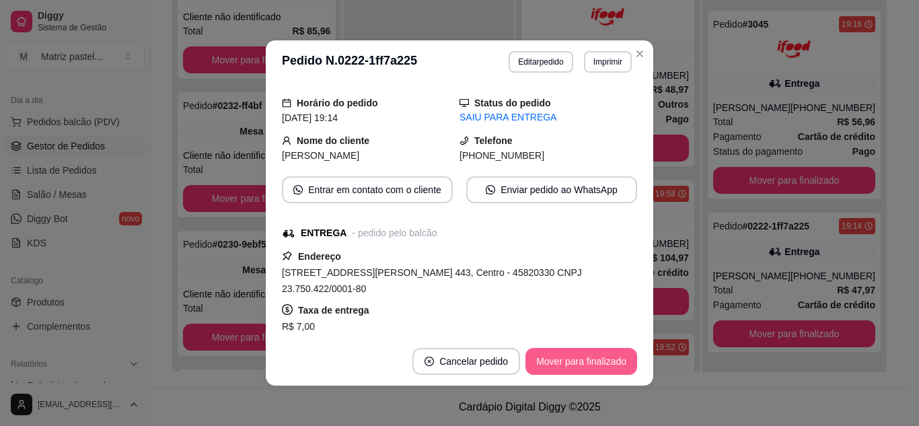
click at [579, 365] on button "Mover para finalizado" at bounding box center [582, 361] width 112 height 27
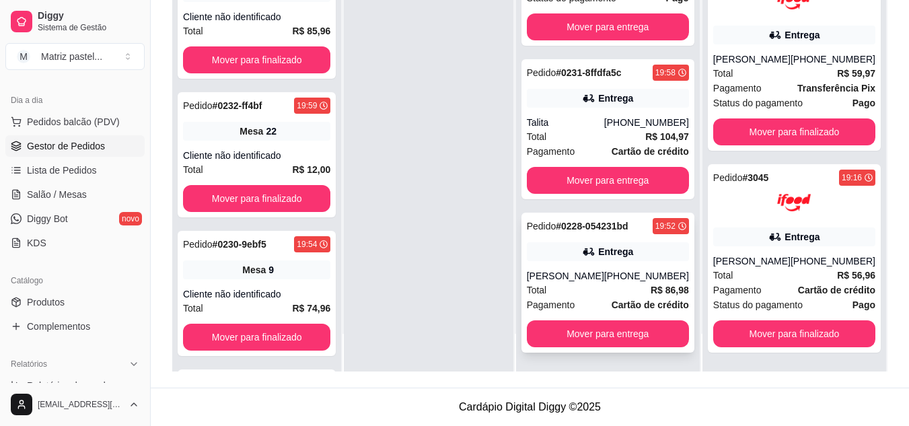
scroll to position [417, 0]
click at [616, 252] on div "Entrega" at bounding box center [615, 251] width 35 height 13
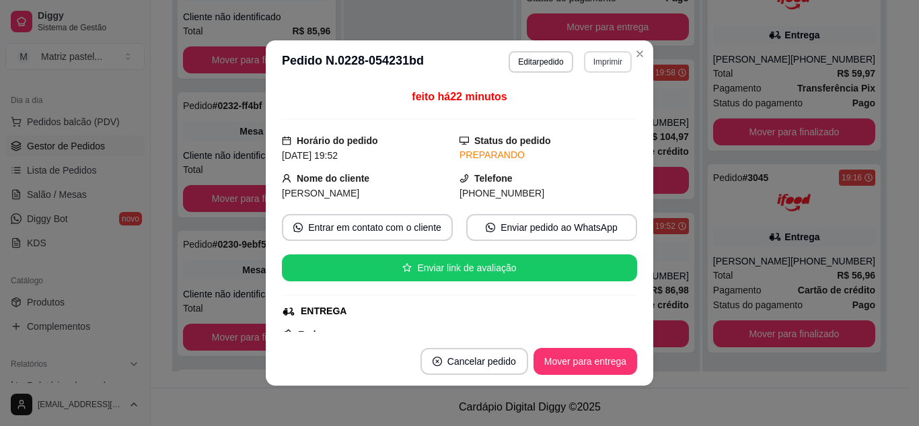
click at [598, 55] on button "Imprimir" at bounding box center [608, 62] width 48 height 22
click at [587, 115] on button "IMPRESSORA" at bounding box center [579, 109] width 98 height 22
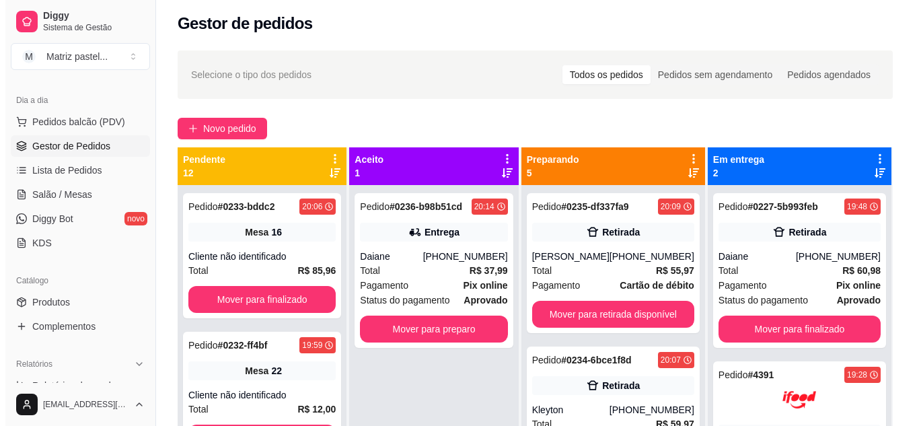
scroll to position [0, 0]
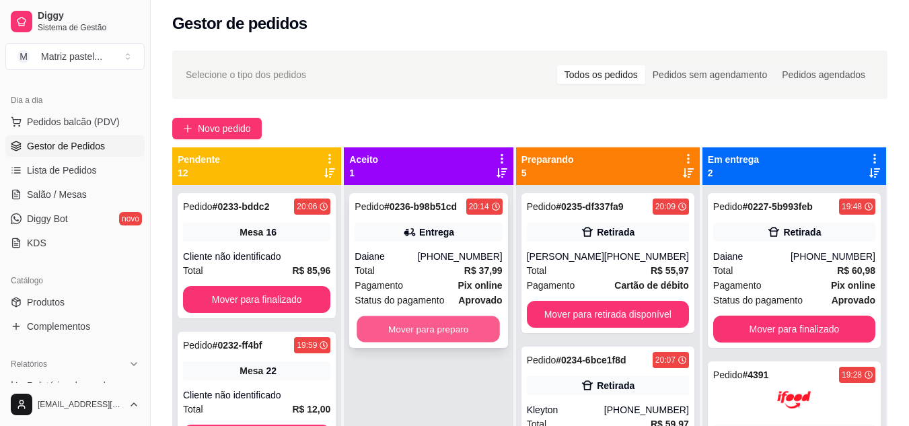
click at [433, 325] on button "Mover para preparo" at bounding box center [428, 329] width 143 height 26
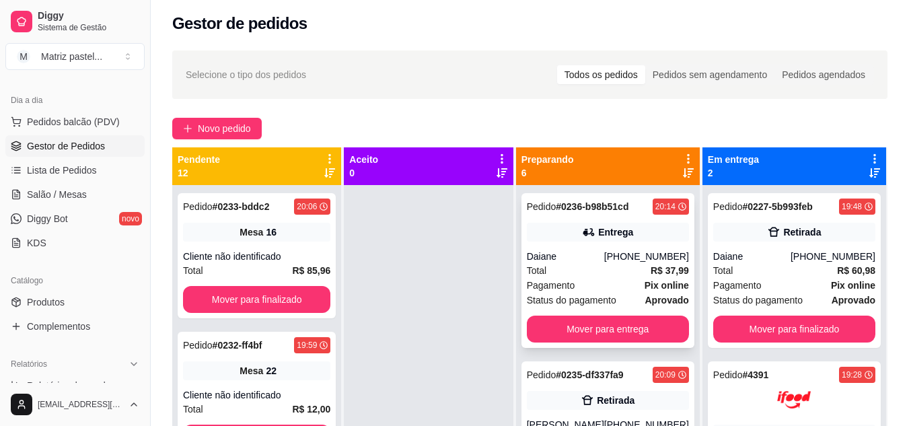
click at [571, 273] on div "Total R$ 37,99" at bounding box center [608, 270] width 162 height 15
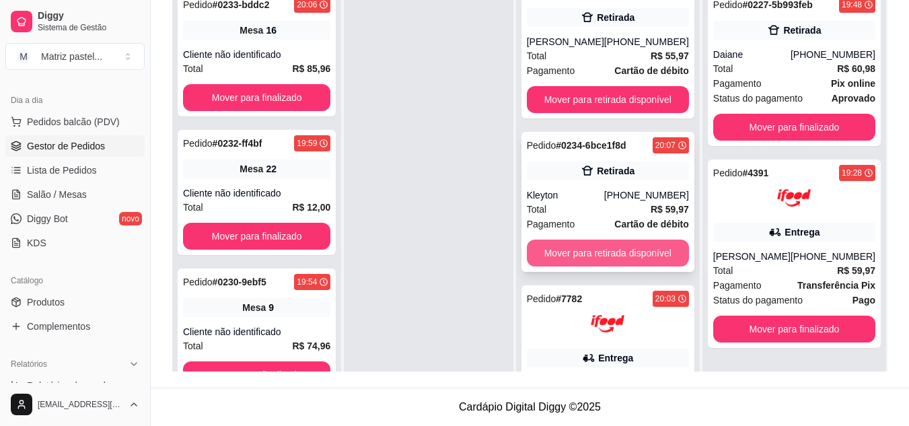
click at [594, 266] on button "Mover para retirada disponível" at bounding box center [608, 253] width 162 height 27
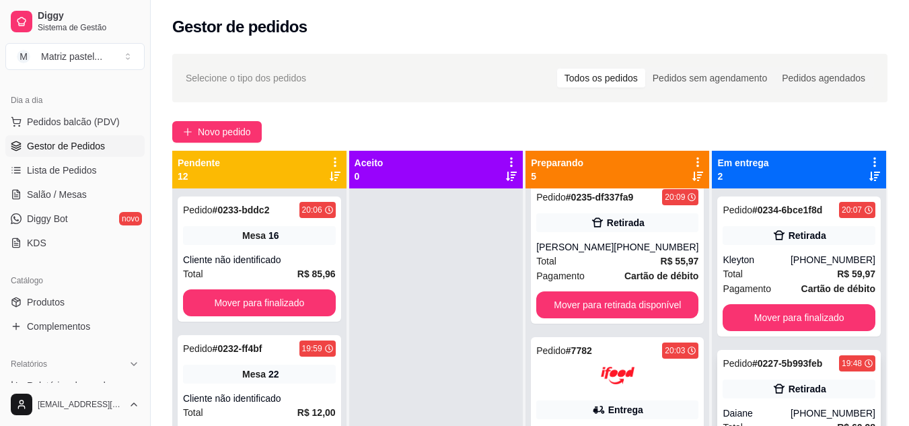
click at [758, 356] on div "Pedido # 0227-5b993feb" at bounding box center [773, 363] width 100 height 16
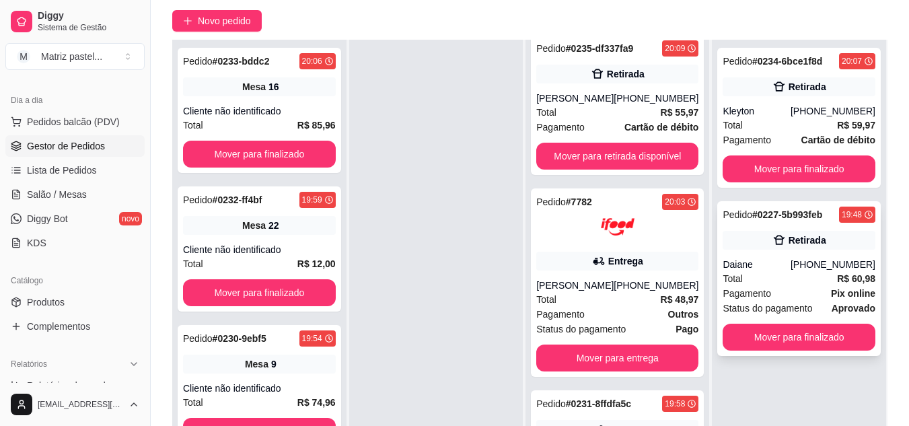
scroll to position [135, 0]
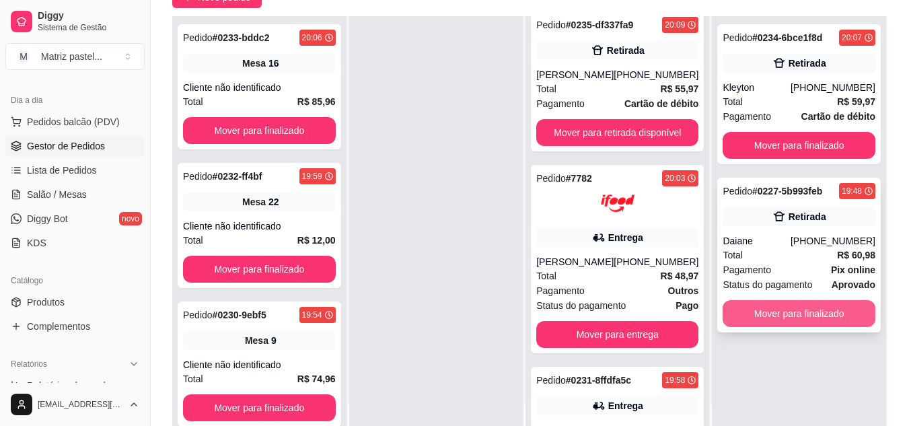
click at [779, 320] on button "Mover para finalizado" at bounding box center [799, 313] width 153 height 27
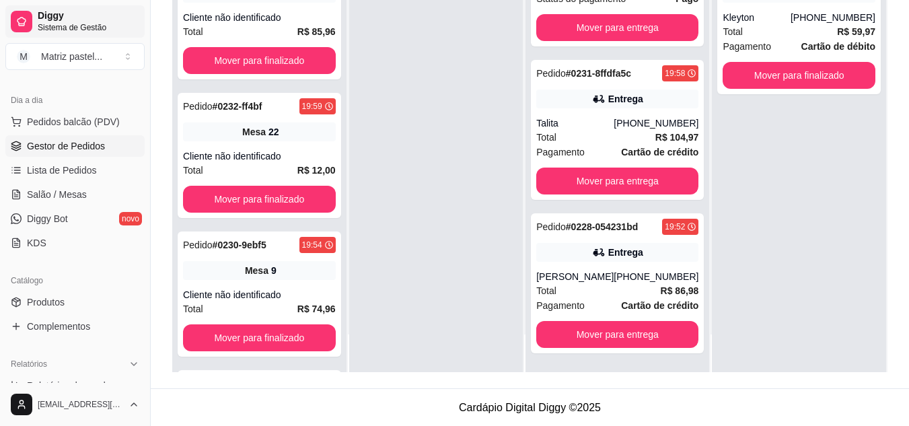
scroll to position [205, 0]
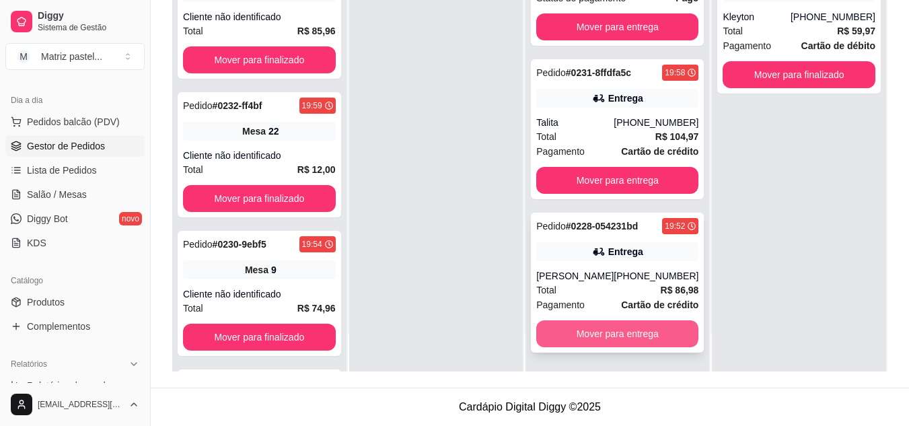
click at [579, 334] on button "Mover para entrega" at bounding box center [617, 333] width 162 height 27
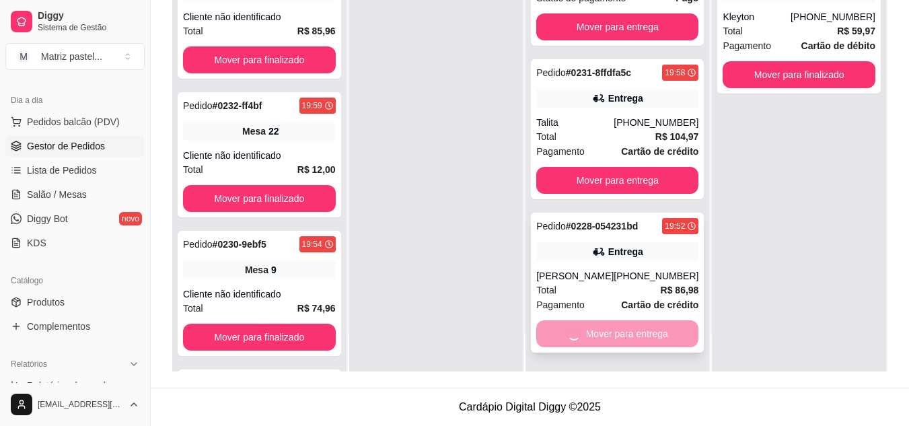
scroll to position [278, 0]
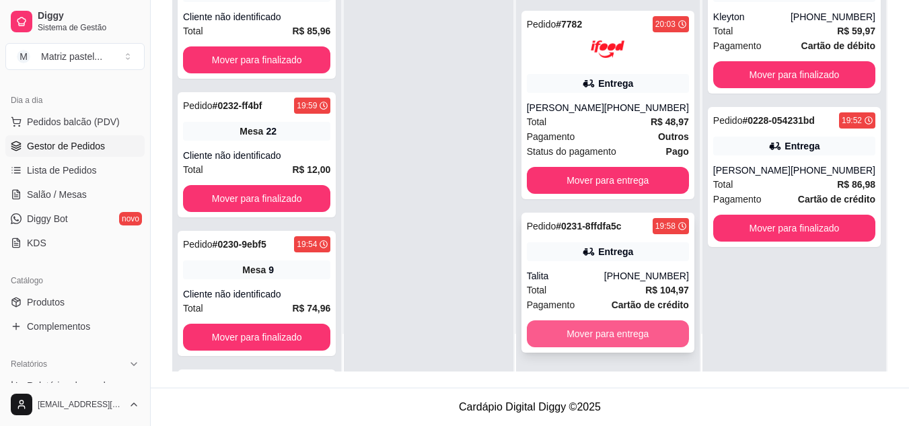
click at [594, 330] on button "Mover para entrega" at bounding box center [608, 333] width 162 height 27
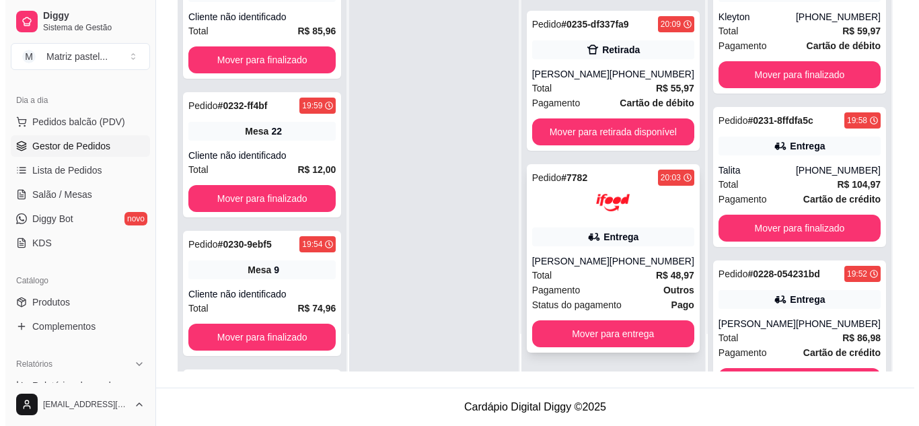
scroll to position [124, 0]
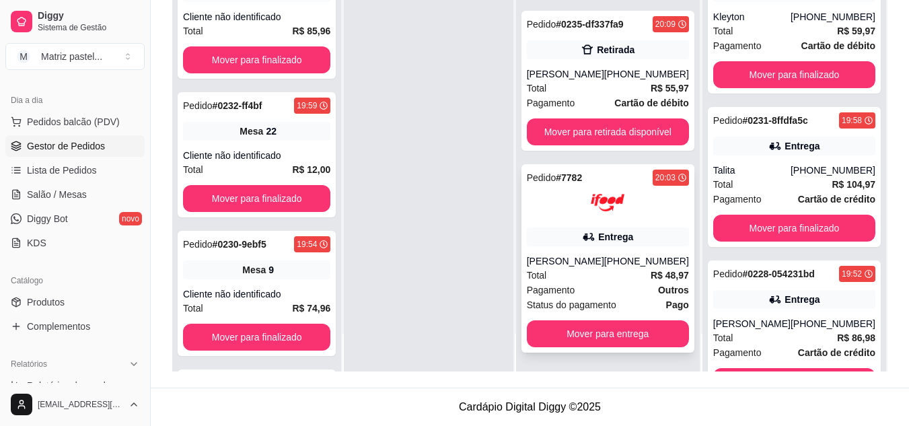
click at [602, 223] on div "Pedido # 7782 20:03 Entrega Alberic Costa [PHONE_NUMBER] Total R$ 48,97 Pagamen…" at bounding box center [608, 258] width 173 height 188
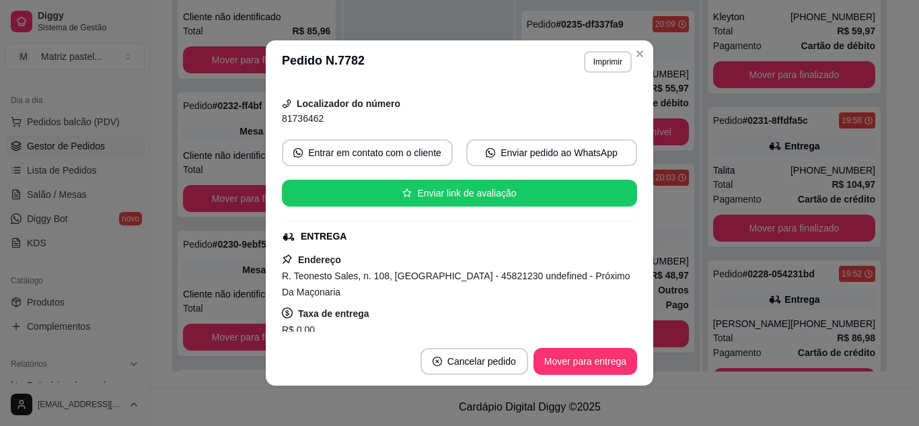
scroll to position [135, 0]
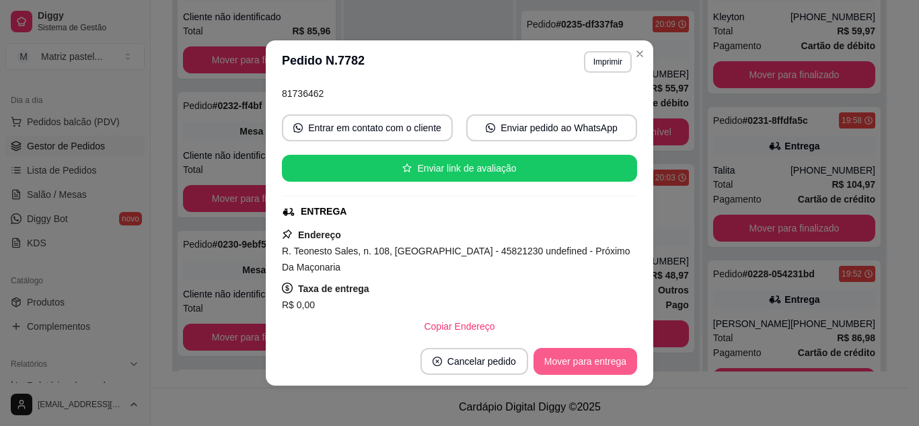
click at [585, 359] on button "Mover para entrega" at bounding box center [586, 361] width 104 height 27
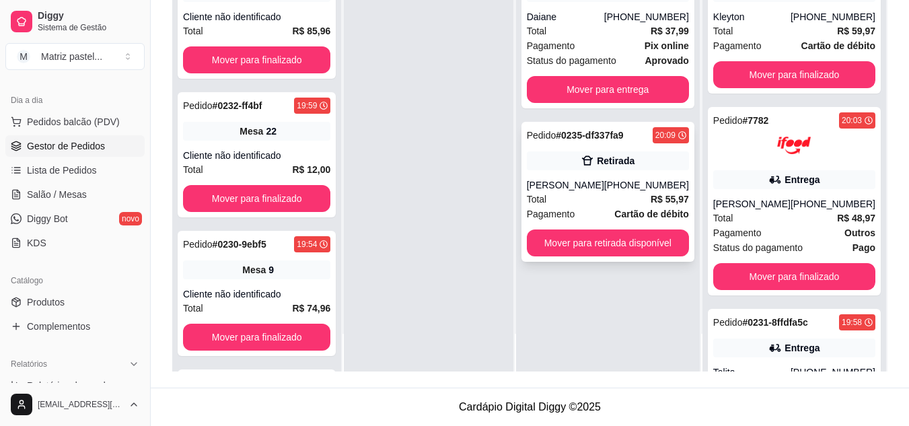
scroll to position [0, 0]
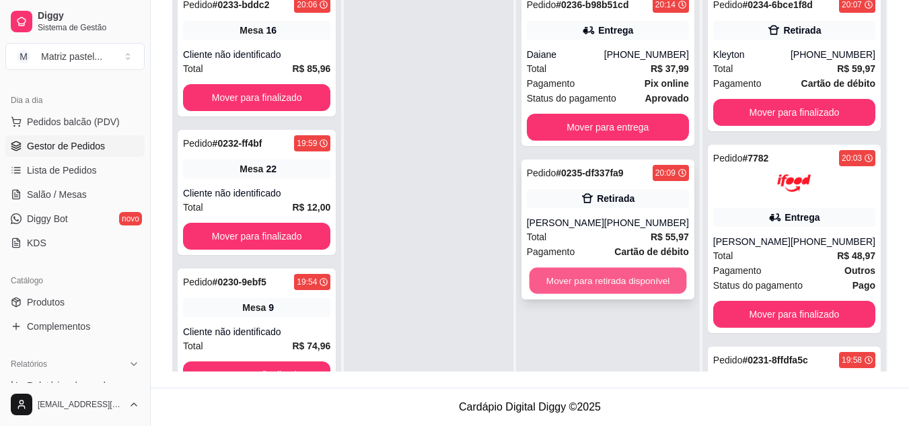
click at [605, 294] on button "Mover para retirada disponível" at bounding box center [607, 281] width 157 height 26
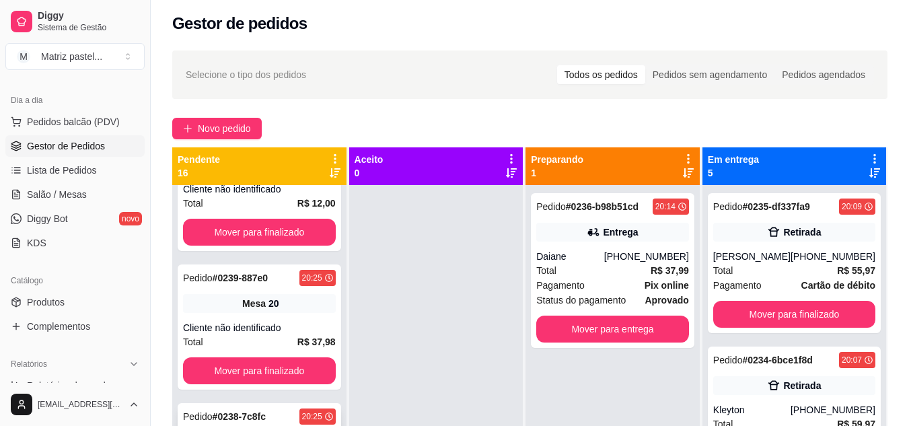
scroll to position [206, 0]
click at [53, 190] on span "Salão / Mesas" at bounding box center [57, 194] width 60 height 13
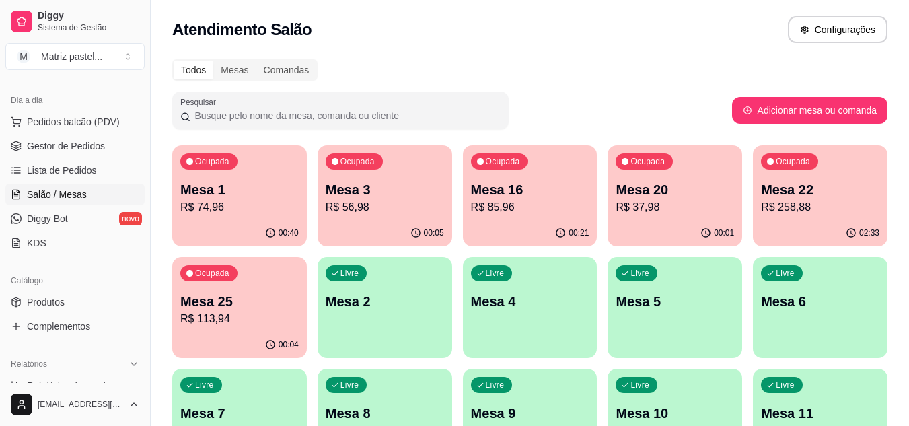
click at [264, 314] on p "R$ 113,94" at bounding box center [239, 319] width 118 height 16
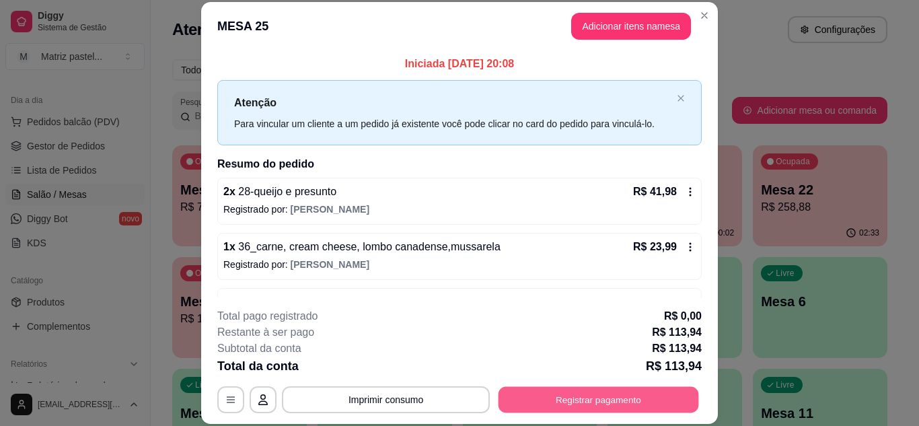
click at [596, 394] on button "Registrar pagamento" at bounding box center [599, 399] width 201 height 26
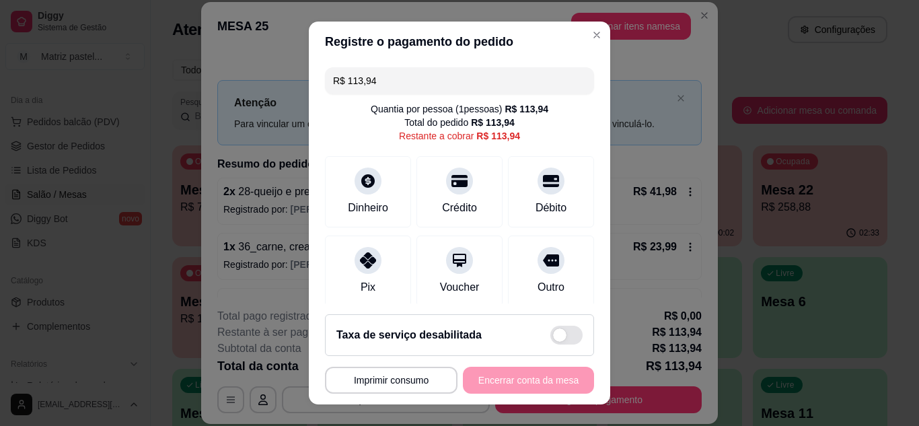
click at [427, 88] on input "R$ 113,94" at bounding box center [459, 80] width 253 height 27
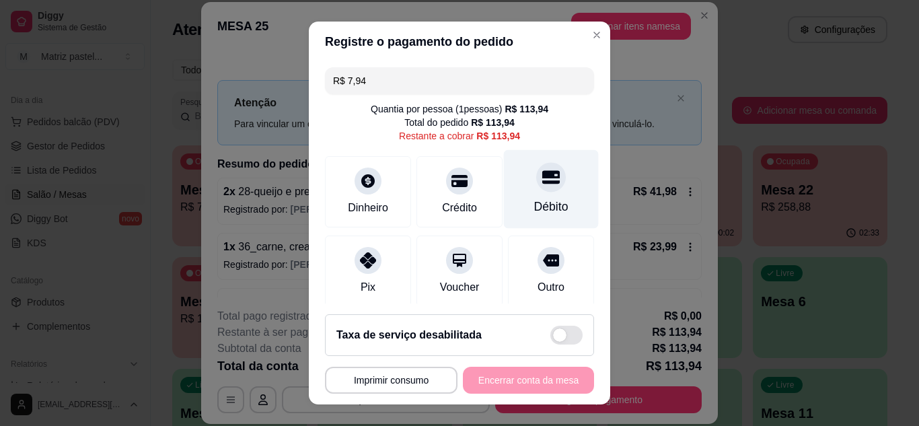
drag, startPoint x: 545, startPoint y: 193, endPoint x: 551, endPoint y: 184, distance: 10.6
click at [545, 192] on div "Débito" at bounding box center [551, 188] width 95 height 79
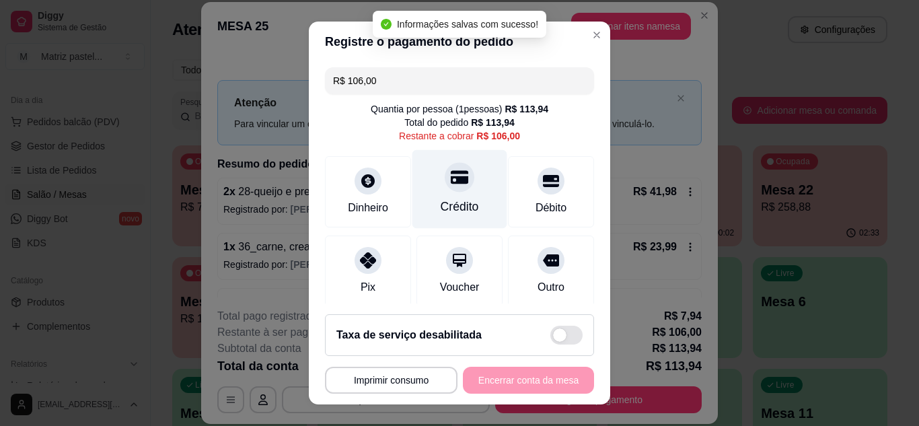
click at [464, 207] on div "Crédito" at bounding box center [460, 188] width 95 height 79
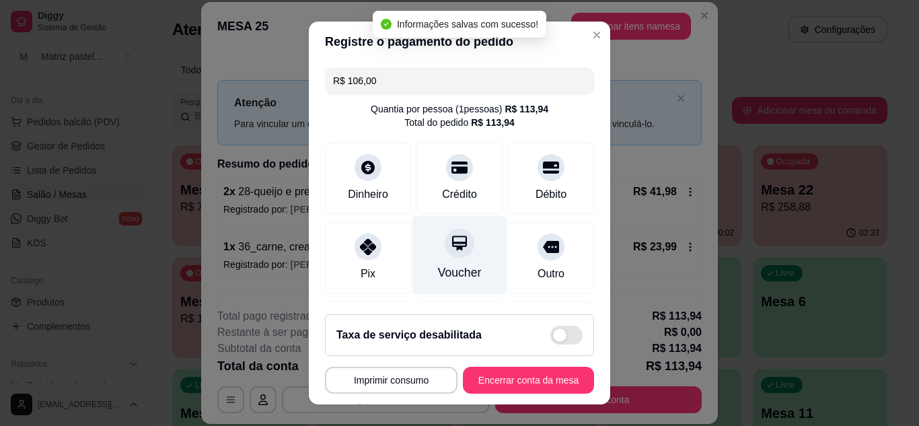
type input "R$ 0,00"
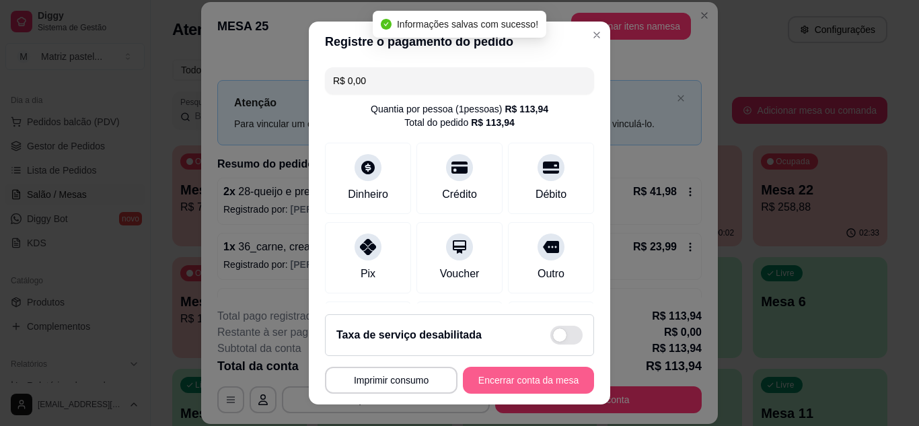
click at [507, 371] on button "Encerrar conta da mesa" at bounding box center [528, 380] width 131 height 27
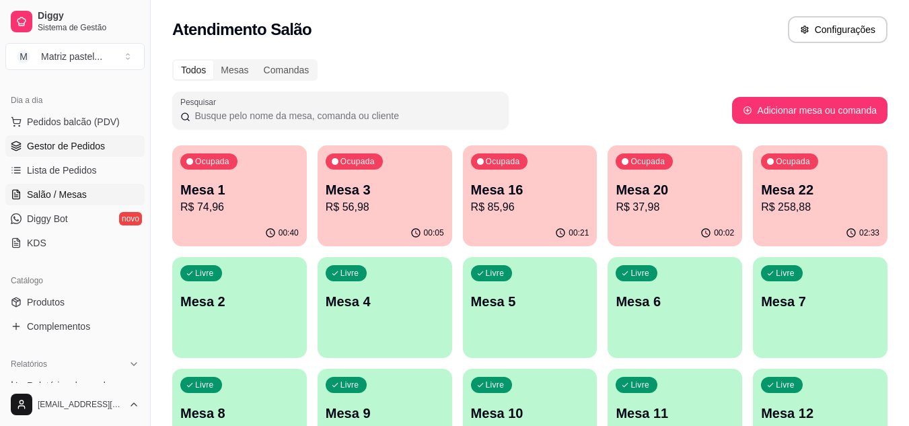
click at [80, 150] on span "Gestor de Pedidos" at bounding box center [66, 145] width 78 height 13
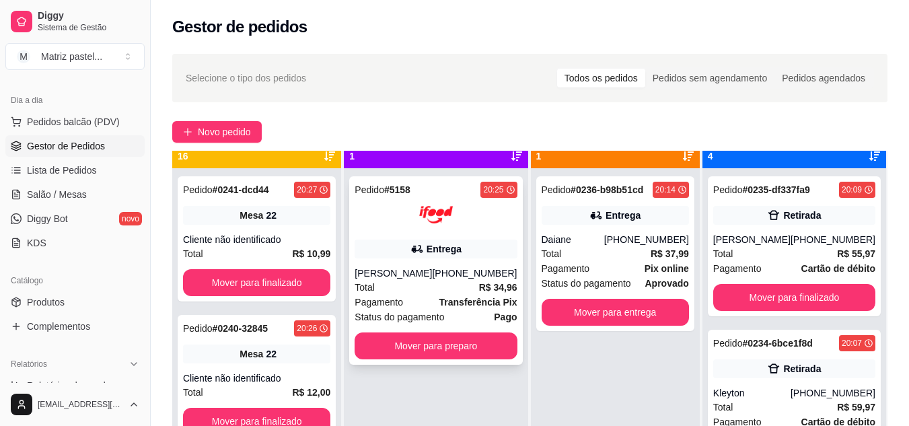
scroll to position [38, 0]
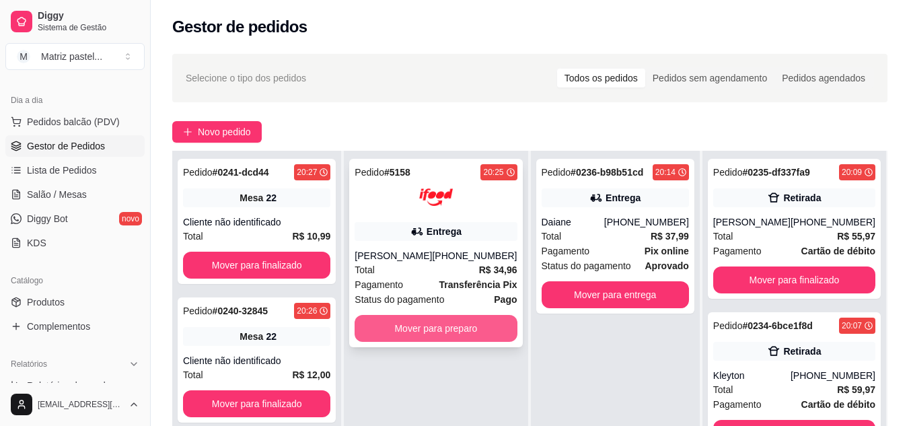
click at [468, 328] on button "Mover para preparo" at bounding box center [436, 328] width 162 height 27
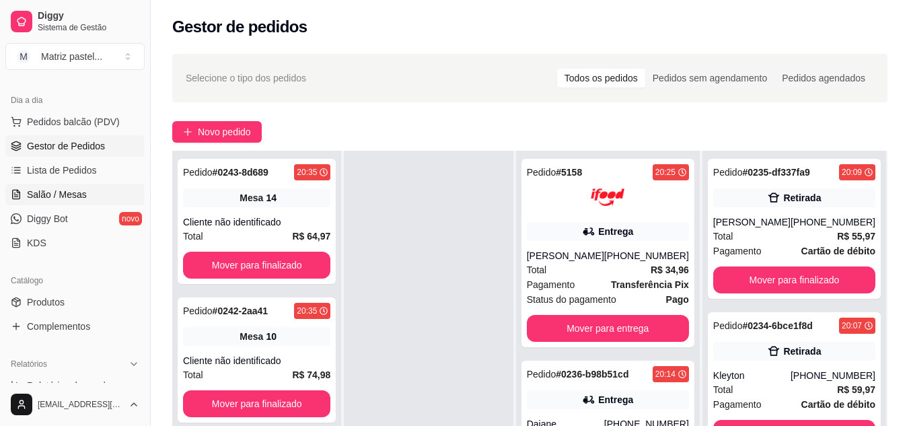
click at [50, 192] on span "Salão / Mesas" at bounding box center [57, 194] width 60 height 13
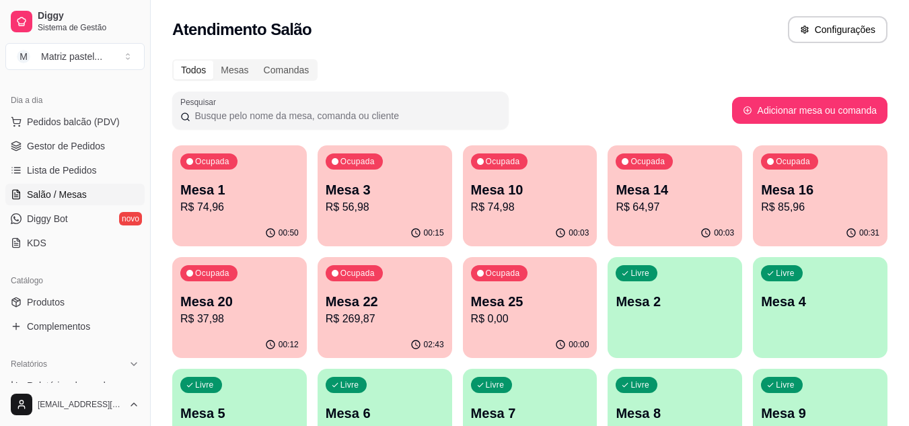
click at [365, 212] on p "R$ 56,98" at bounding box center [385, 207] width 118 height 16
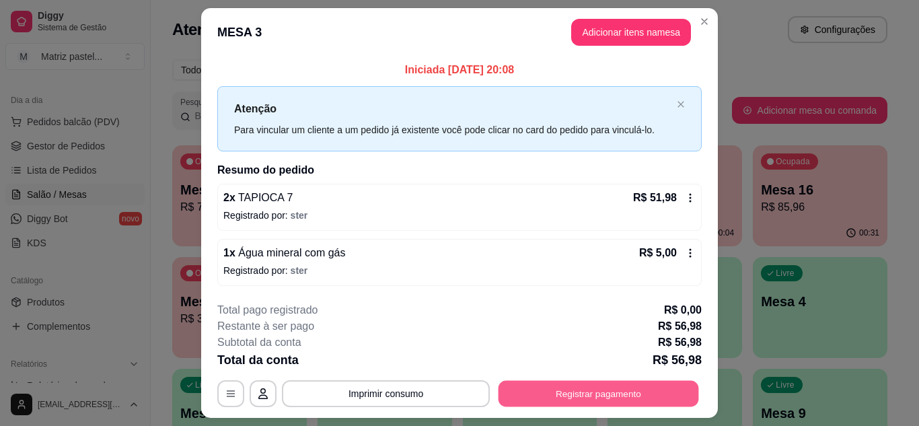
click at [534, 397] on button "Registrar pagamento" at bounding box center [599, 394] width 201 height 26
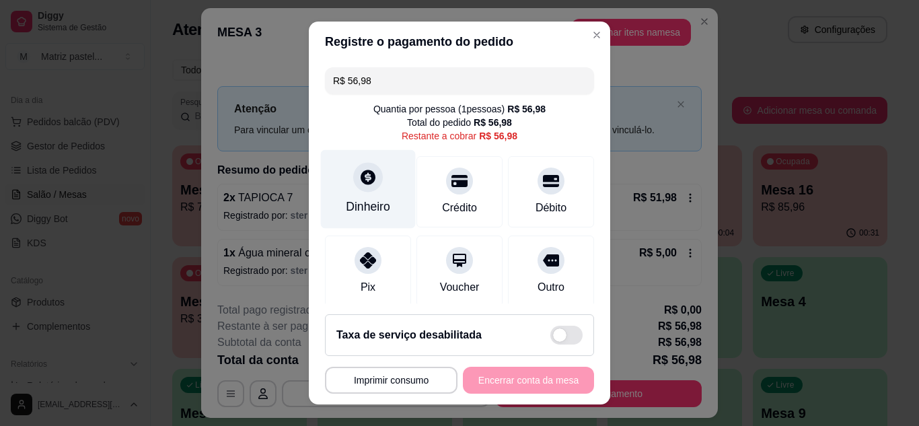
click at [373, 207] on div "Dinheiro" at bounding box center [368, 206] width 44 height 17
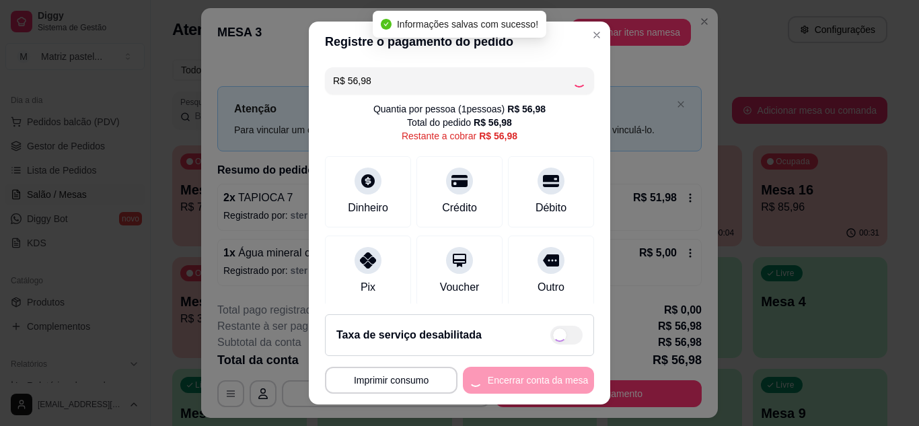
type input "R$ 0,00"
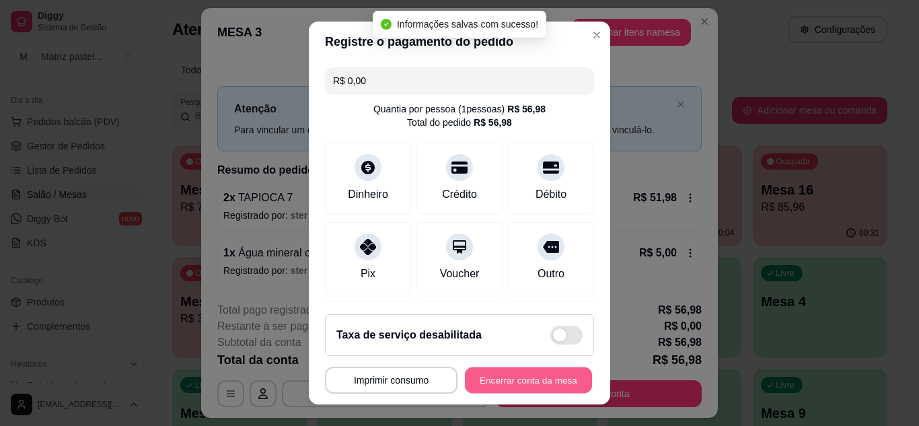
click at [534, 372] on button "Encerrar conta da mesa" at bounding box center [528, 380] width 127 height 26
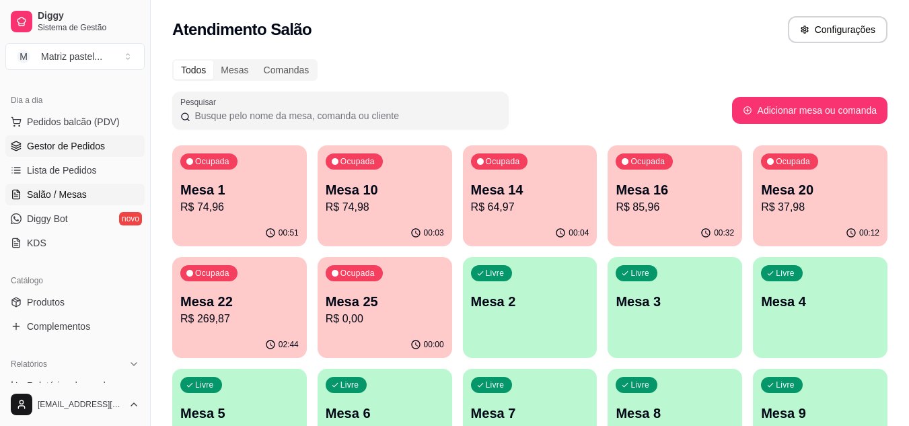
click at [85, 151] on span "Gestor de Pedidos" at bounding box center [66, 145] width 78 height 13
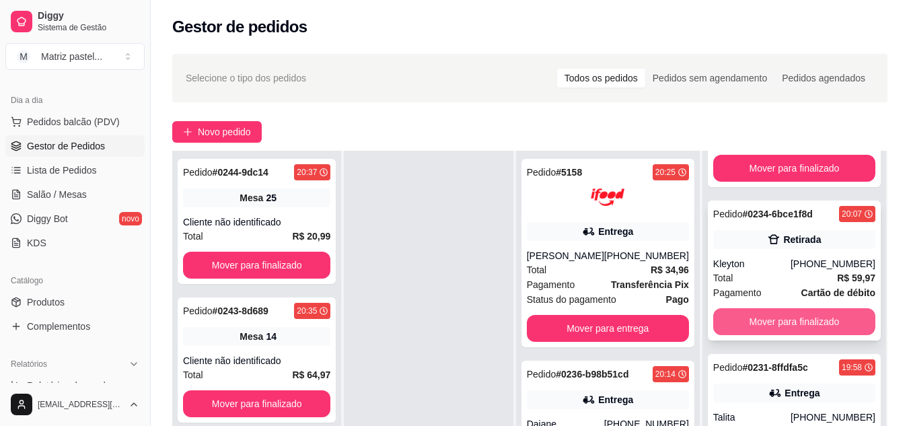
scroll to position [135, 0]
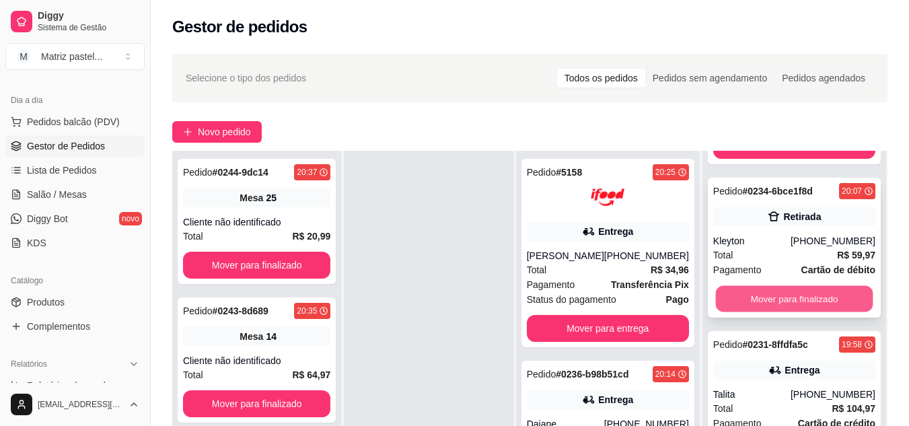
click at [778, 308] on button "Mover para finalizado" at bounding box center [793, 299] width 157 height 26
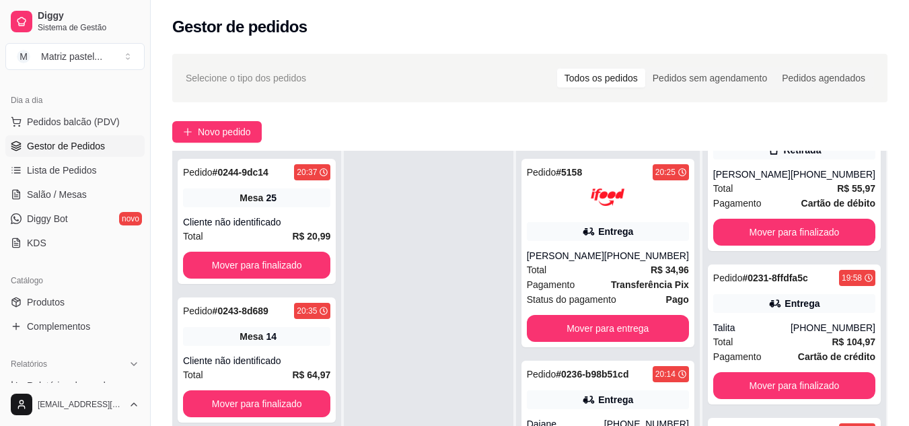
scroll to position [61, 0]
click at [788, 230] on button "Mover para finalizado" at bounding box center [793, 232] width 157 height 26
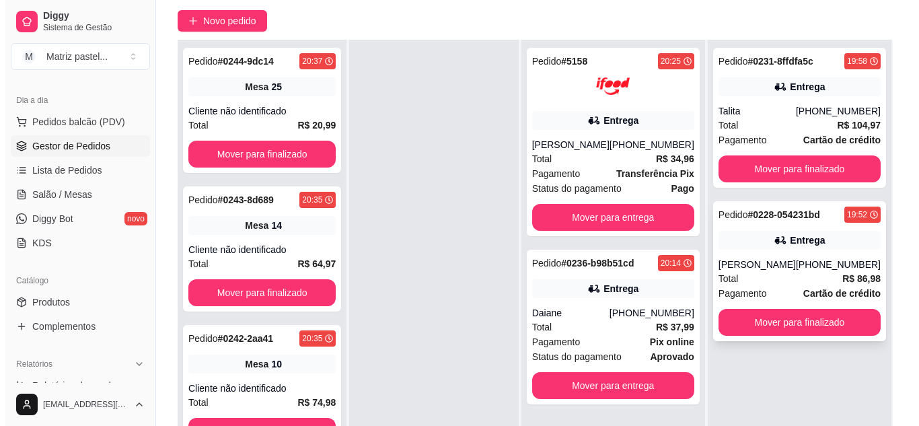
scroll to position [135, 0]
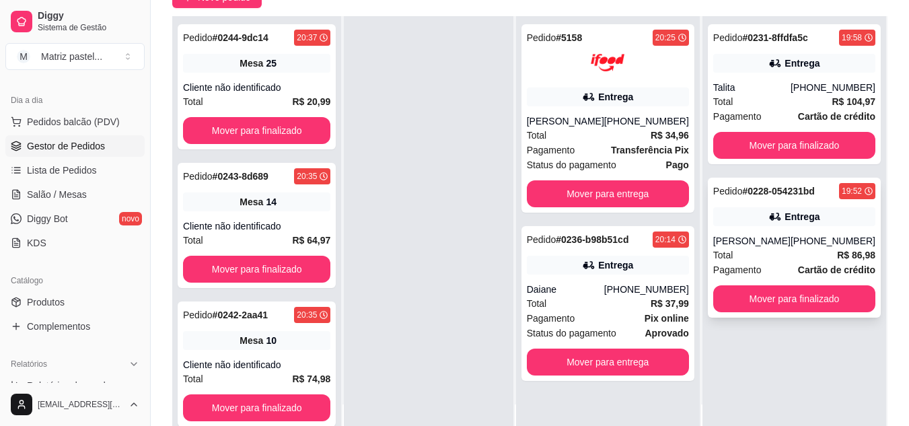
click at [799, 232] on div "Pedido # 0228-054231bd 19:52 Entrega [PERSON_NAME] [PHONE_NUMBER] Total R$ 86,9…" at bounding box center [794, 248] width 173 height 140
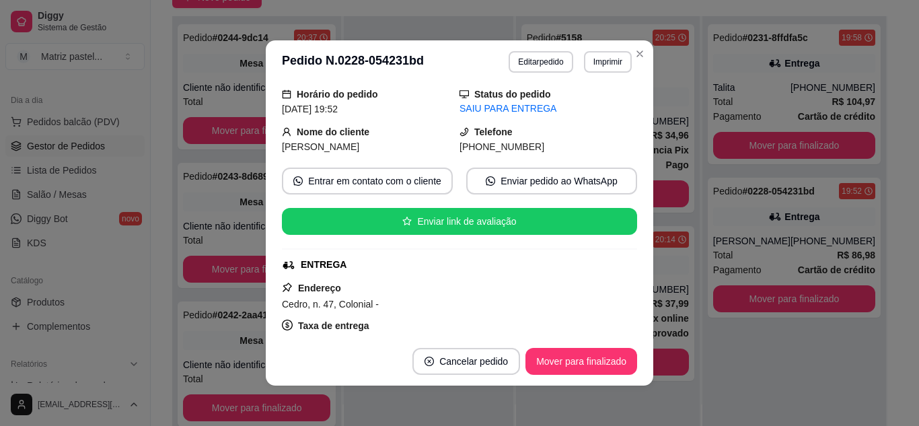
scroll to position [67, 0]
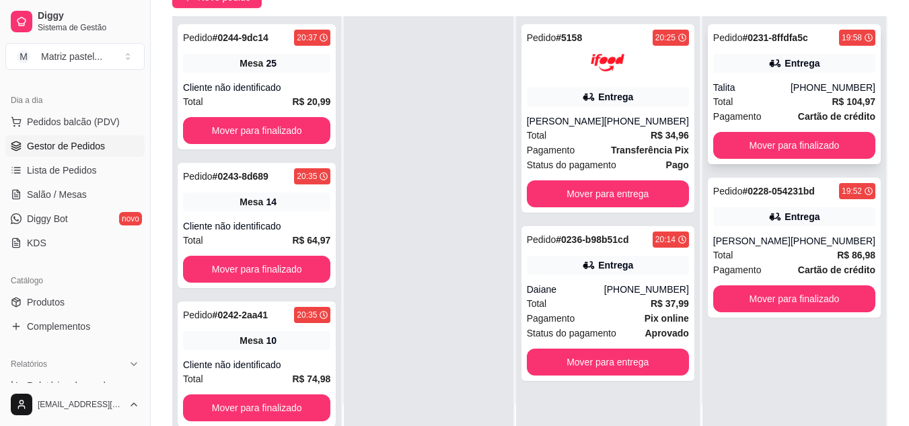
click at [765, 73] on div "Pedido # 0231-8ffdfa5c 19:58 Entrega Talita [PHONE_NUMBER] Total R$ 104,97 Paga…" at bounding box center [794, 94] width 173 height 140
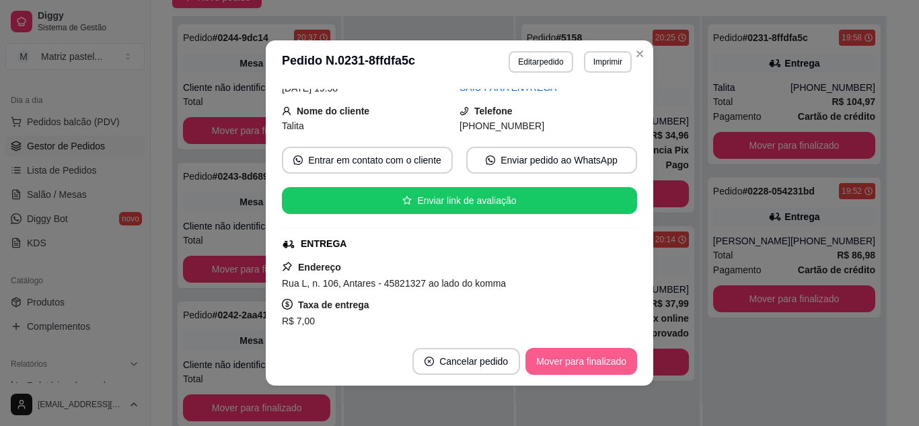
click at [563, 358] on button "Mover para finalizado" at bounding box center [582, 361] width 112 height 27
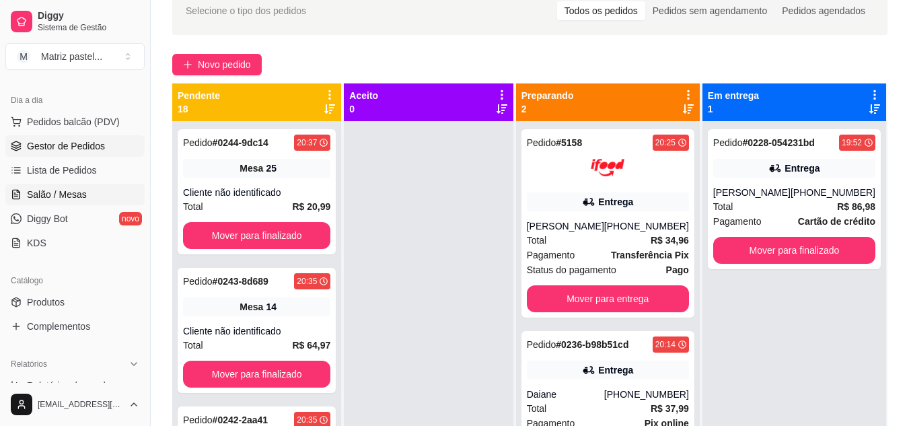
click at [71, 199] on span "Salão / Mesas" at bounding box center [57, 194] width 60 height 13
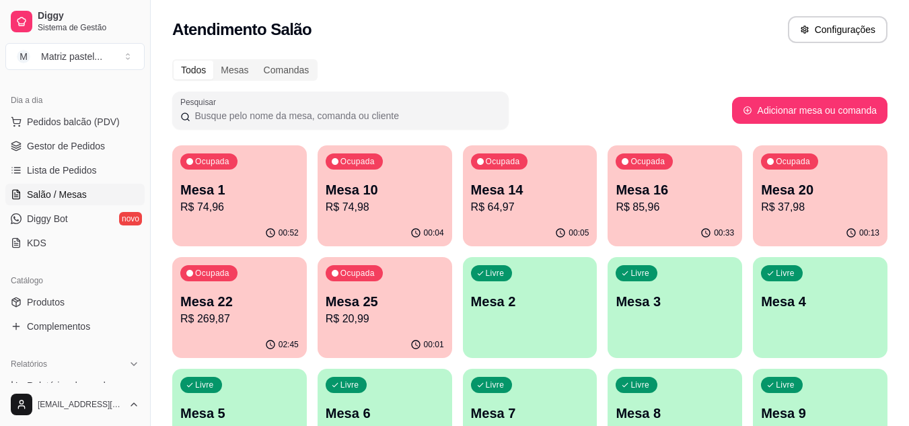
click at [385, 310] on p "Mesa 25" at bounding box center [385, 301] width 118 height 19
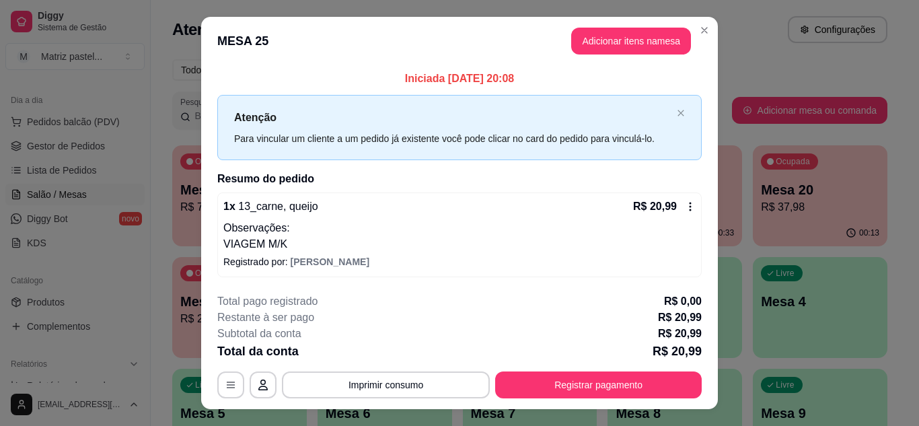
click at [560, 371] on div "**********" at bounding box center [459, 345] width 485 height 105
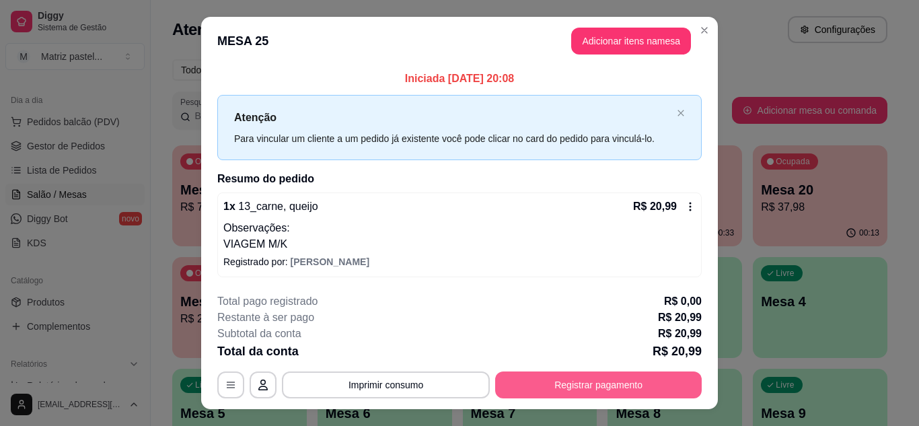
click at [571, 378] on button "Registrar pagamento" at bounding box center [598, 384] width 207 height 27
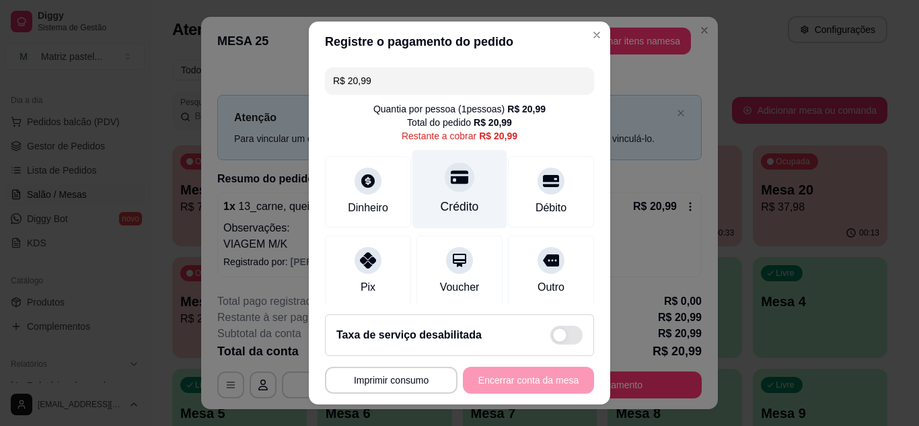
click at [441, 203] on div "Crédito" at bounding box center [460, 206] width 38 height 17
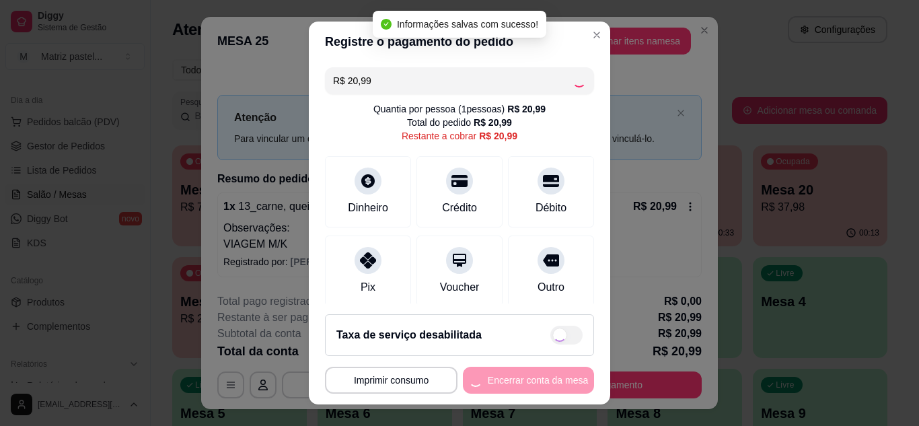
type input "R$ 0,00"
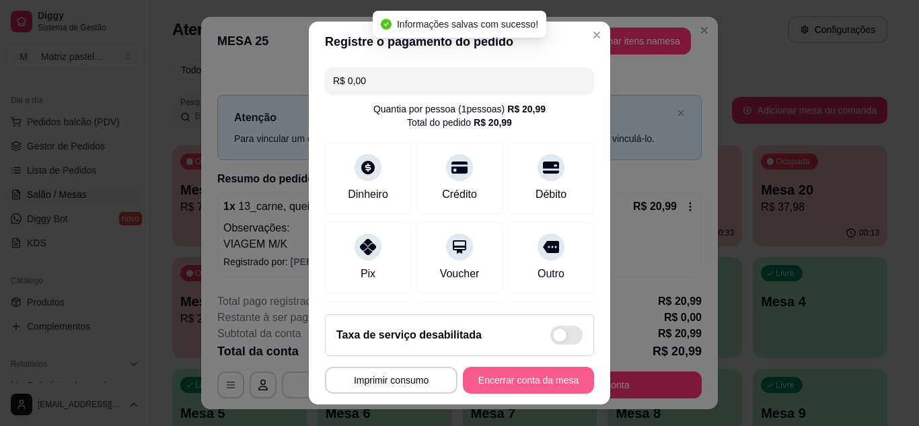
click at [499, 381] on button "Encerrar conta da mesa" at bounding box center [528, 380] width 131 height 27
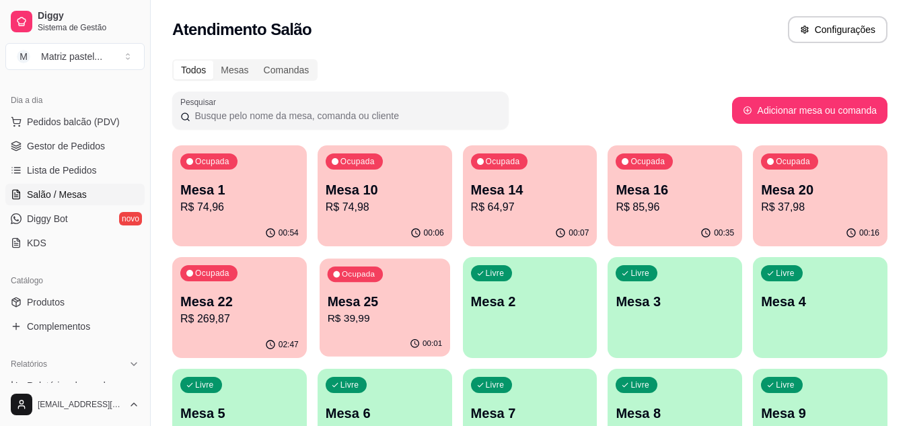
click at [413, 301] on p "Mesa 25" at bounding box center [384, 302] width 115 height 18
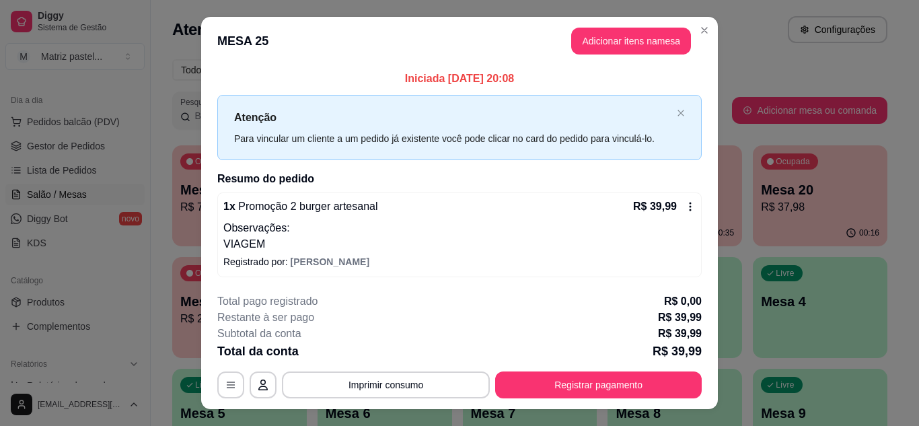
click at [568, 400] on footer "**********" at bounding box center [459, 346] width 517 height 127
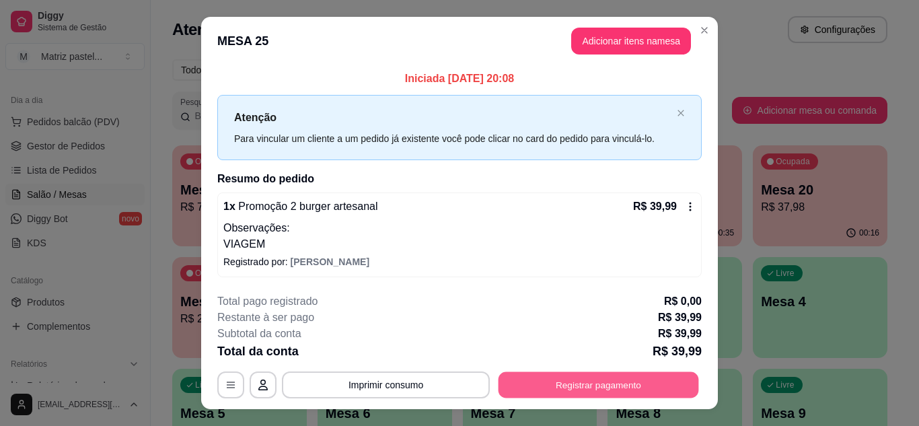
click at [577, 382] on button "Registrar pagamento" at bounding box center [599, 385] width 201 height 26
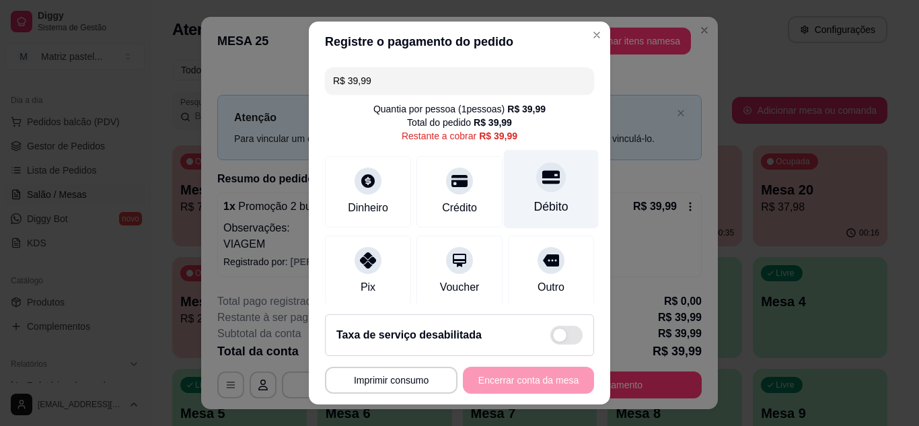
click at [542, 184] on icon at bounding box center [550, 176] width 17 height 17
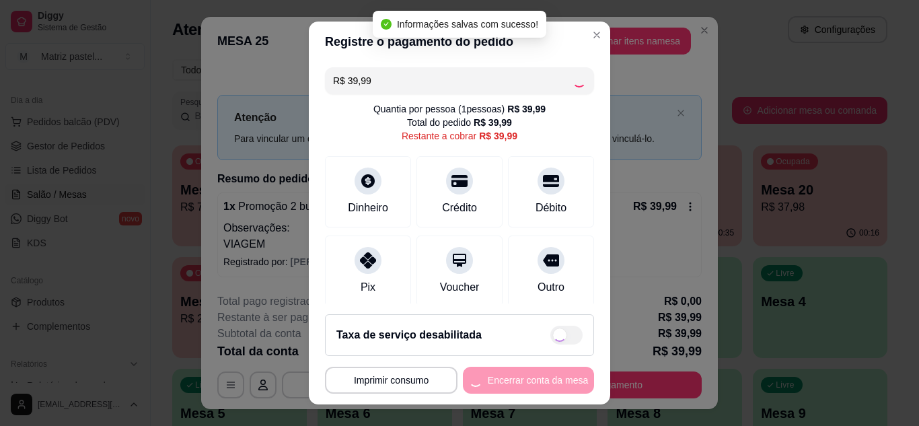
type input "R$ 0,00"
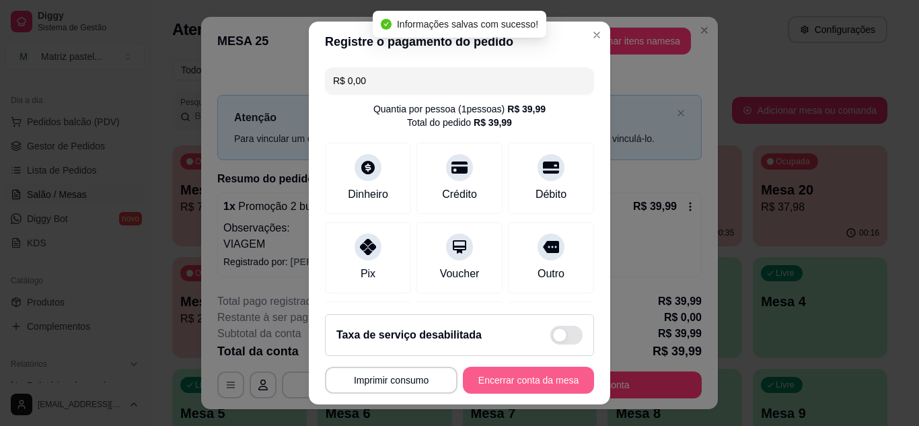
click at [528, 383] on button "Encerrar conta da mesa" at bounding box center [528, 380] width 131 height 27
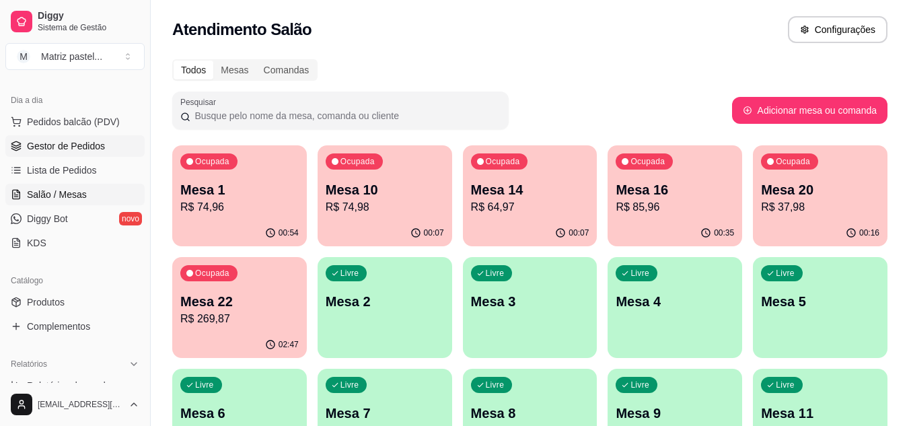
click at [56, 138] on link "Gestor de Pedidos" at bounding box center [74, 146] width 139 height 22
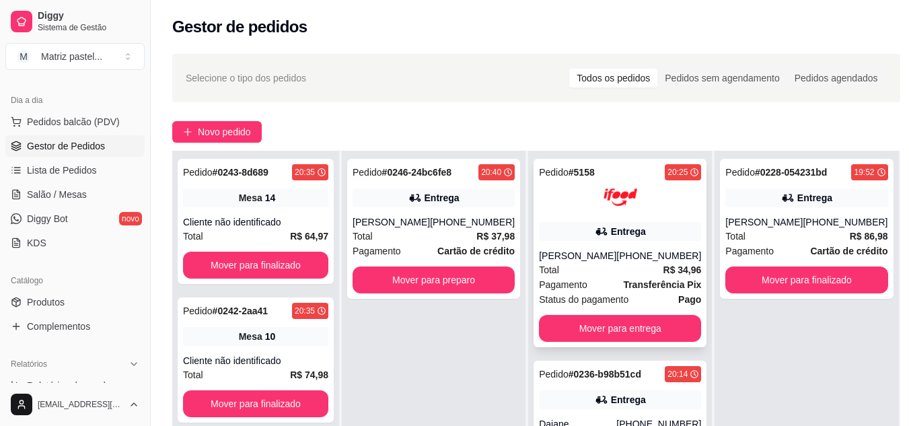
scroll to position [202, 0]
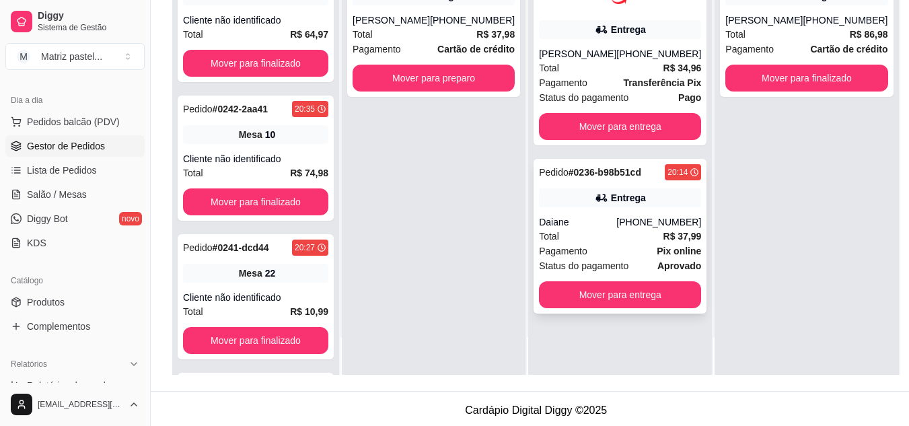
click at [606, 231] on div "Total R$ 37,99" at bounding box center [620, 236] width 162 height 15
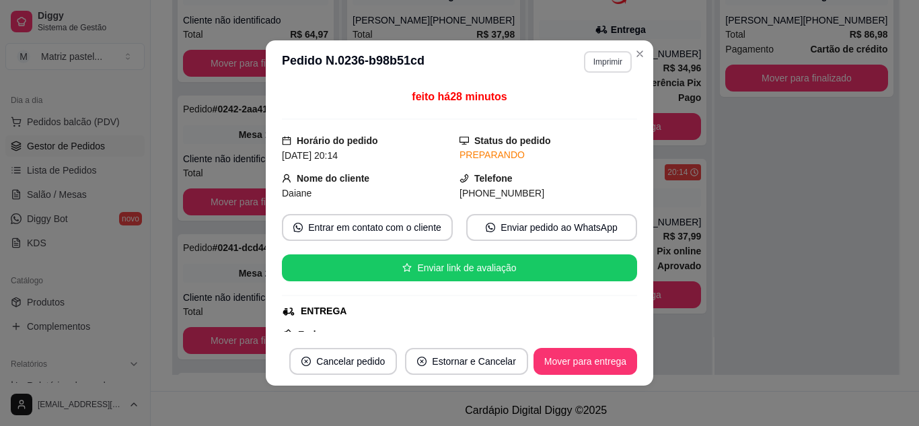
click at [605, 64] on button "Imprimir" at bounding box center [608, 62] width 48 height 22
click at [600, 102] on button "IMPRESSORA" at bounding box center [580, 109] width 98 height 22
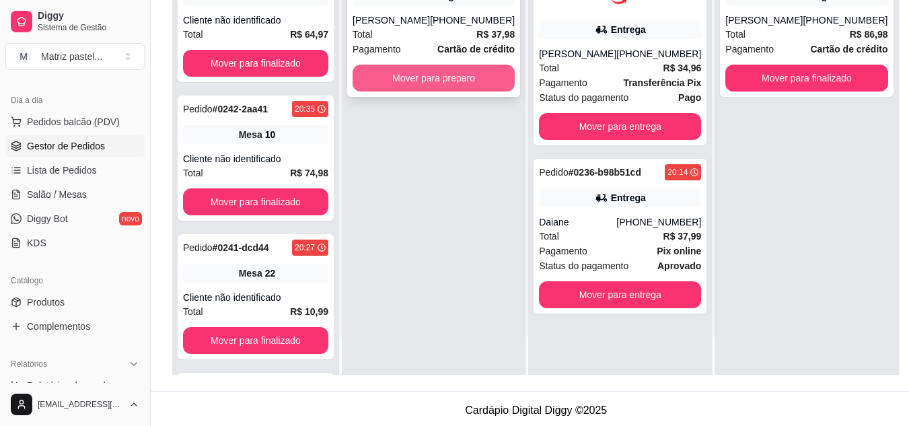
click at [478, 81] on button "Mover para preparo" at bounding box center [434, 78] width 162 height 27
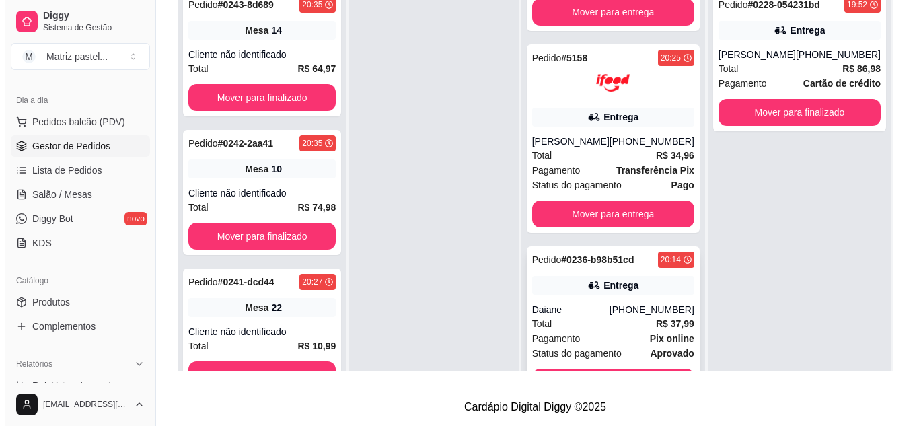
scroll to position [111, 0]
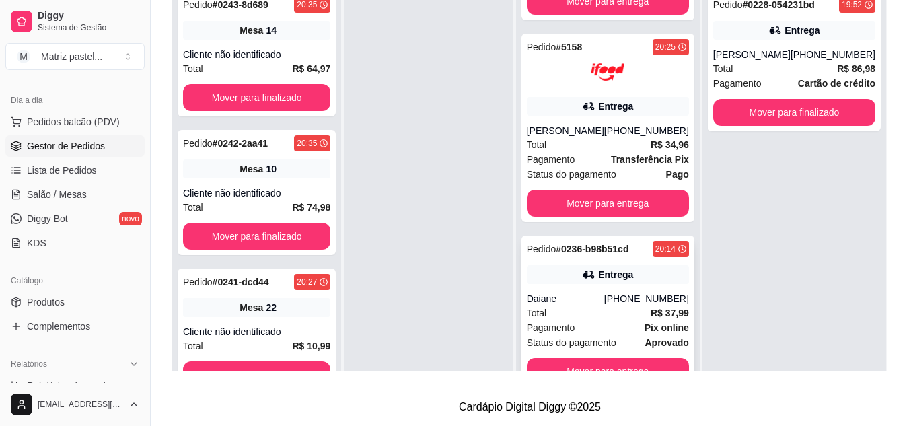
click at [592, 281] on icon at bounding box center [588, 274] width 13 height 13
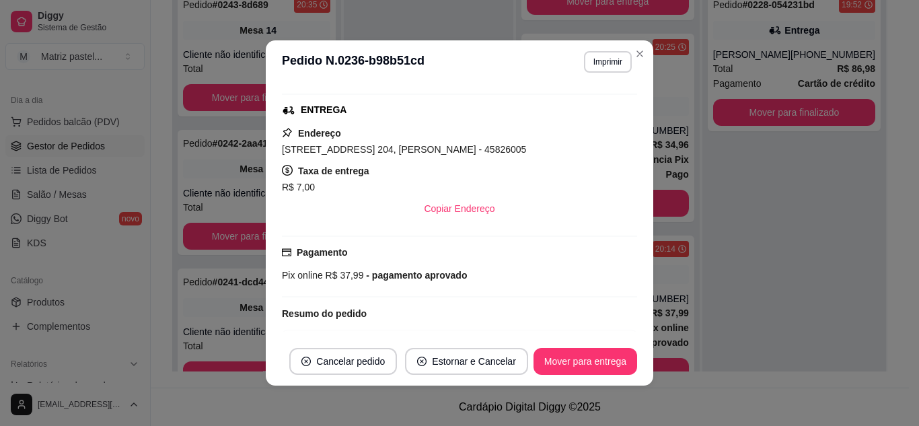
scroll to position [202, 0]
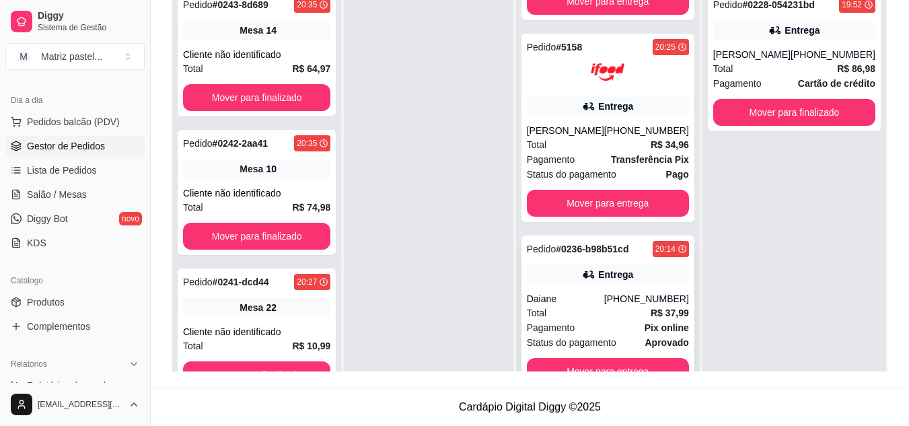
click at [598, 356] on div "Pedido # 0236-b98b51cd 20:14 Entrega Daiane [PHONE_NUMBER] Total R$ 37,99 Pagam…" at bounding box center [608, 313] width 173 height 155
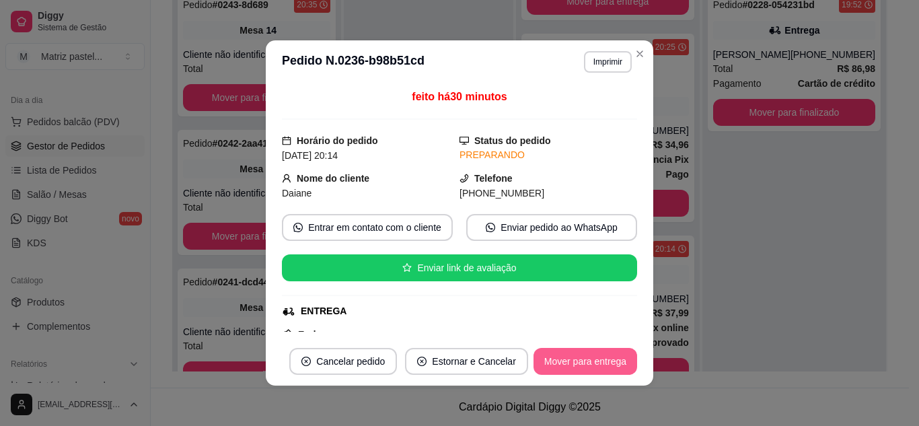
click at [596, 359] on button "Mover para entrega" at bounding box center [586, 361] width 104 height 27
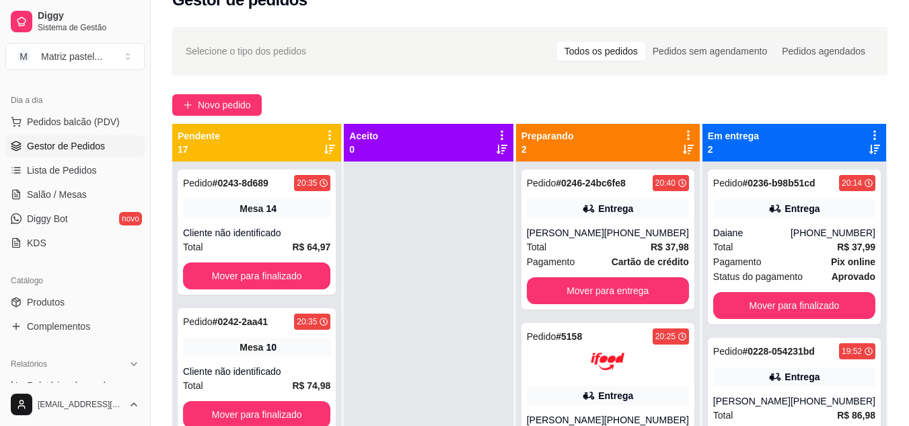
scroll to position [3, 0]
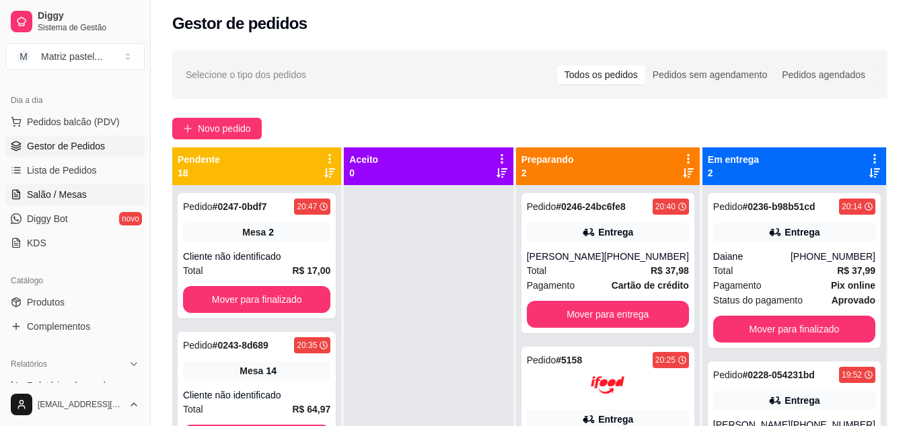
click at [87, 195] on link "Salão / Mesas" at bounding box center [74, 195] width 139 height 22
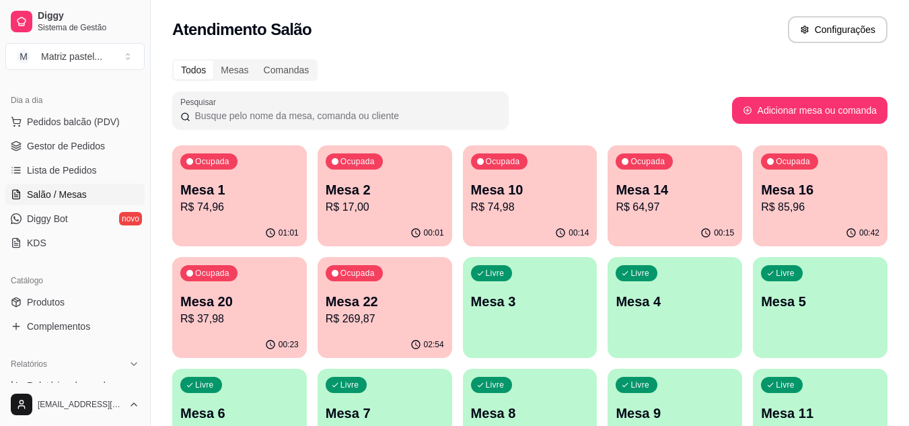
click at [244, 309] on p "Mesa 20" at bounding box center [239, 301] width 118 height 19
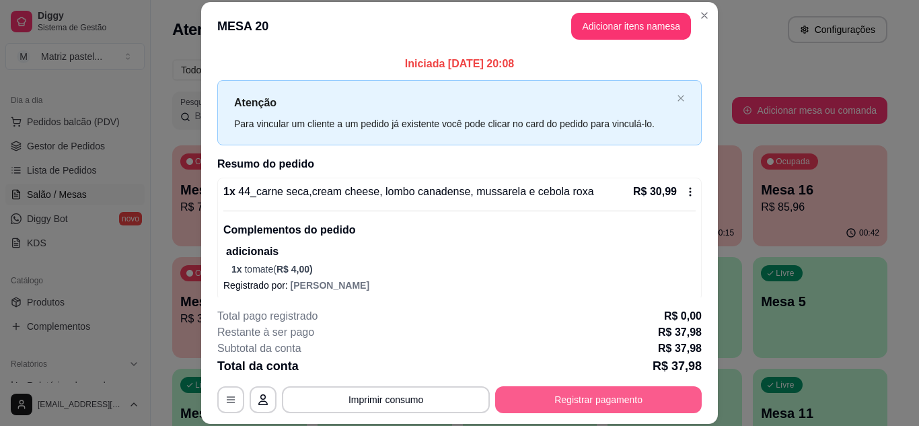
click at [590, 396] on button "Registrar pagamento" at bounding box center [598, 399] width 207 height 27
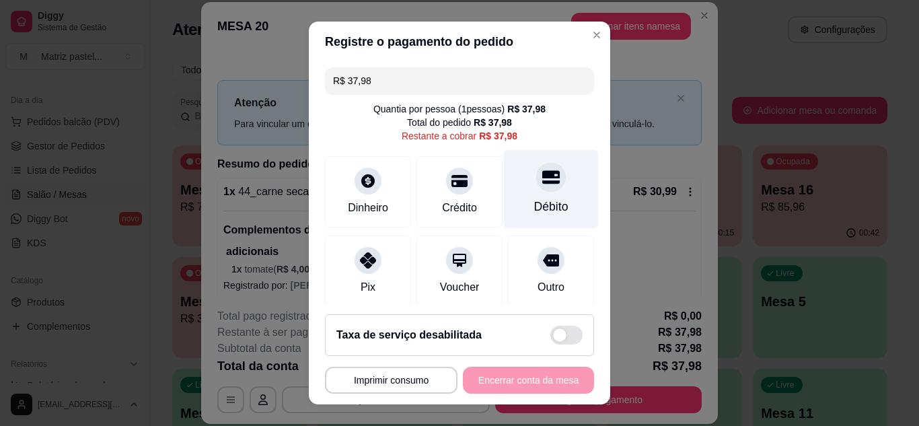
click at [518, 197] on div "Débito" at bounding box center [551, 188] width 95 height 79
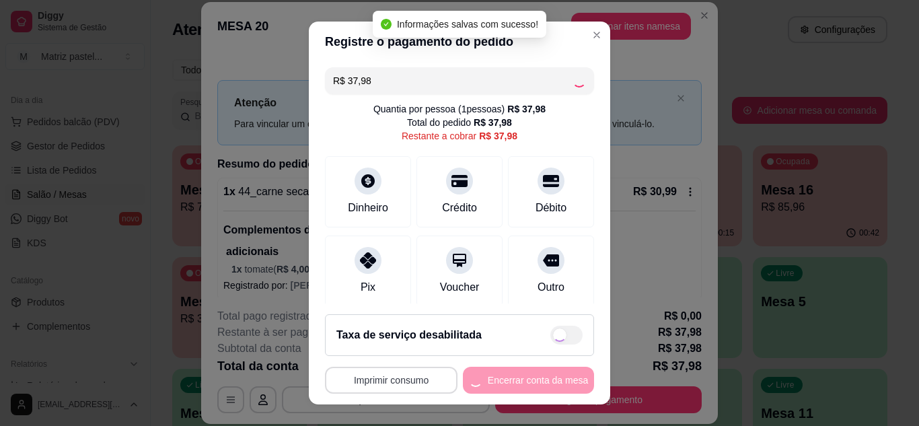
type input "R$ 0,00"
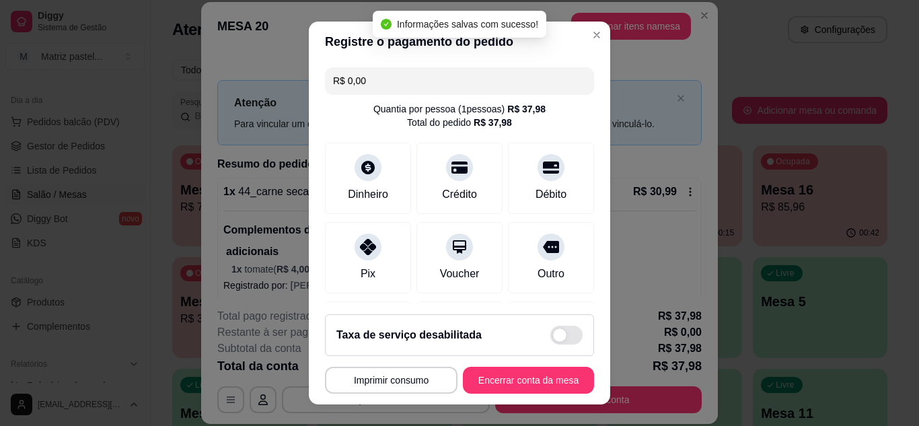
click at [485, 394] on footer "**********" at bounding box center [459, 354] width 301 height 101
click at [492, 387] on button "Encerrar conta da mesa" at bounding box center [528, 380] width 127 height 26
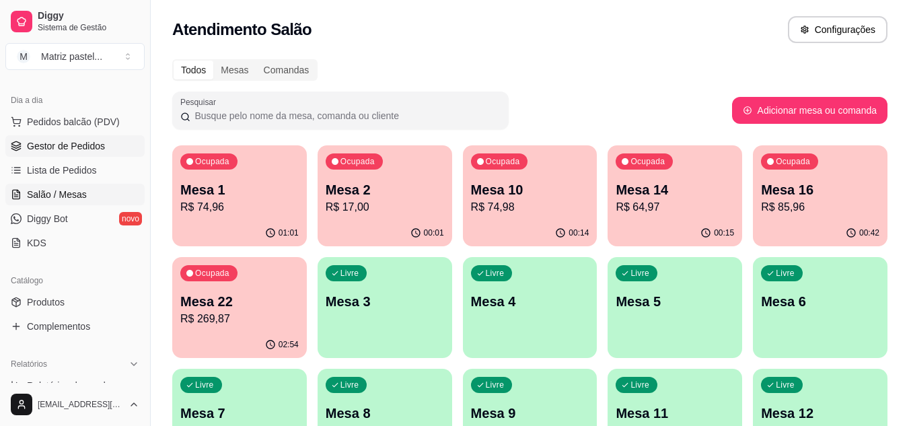
click at [67, 153] on link "Gestor de Pedidos" at bounding box center [74, 146] width 139 height 22
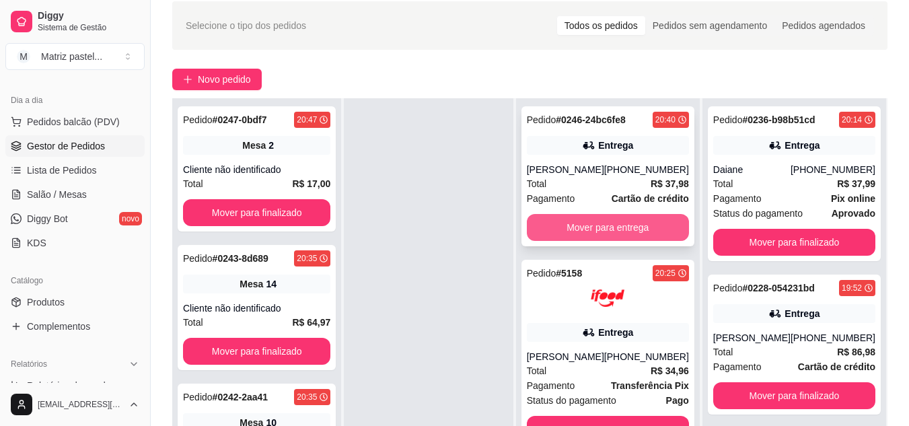
scroll to position [67, 0]
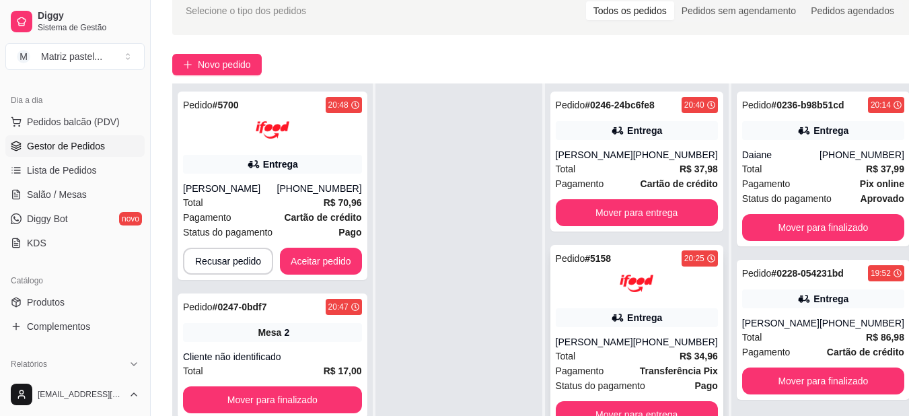
click at [575, 297] on div at bounding box center [637, 283] width 162 height 34
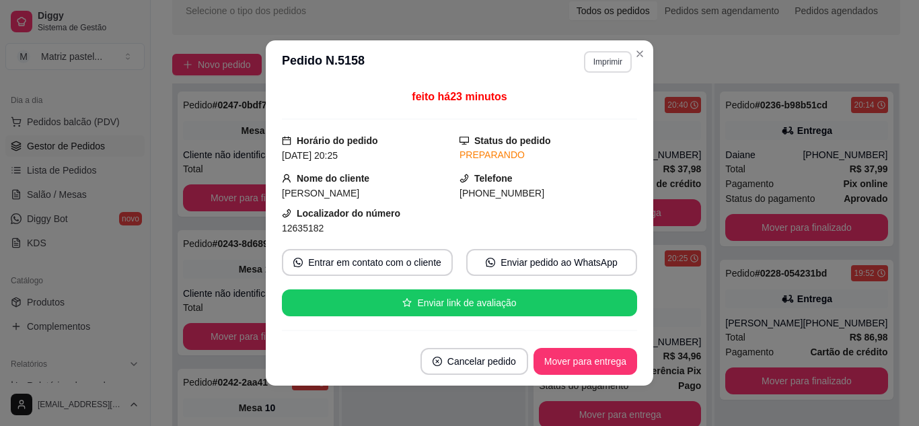
click at [591, 67] on button "Imprimir" at bounding box center [608, 62] width 48 height 22
click at [590, 102] on button "IMPRESSORA" at bounding box center [579, 108] width 94 height 21
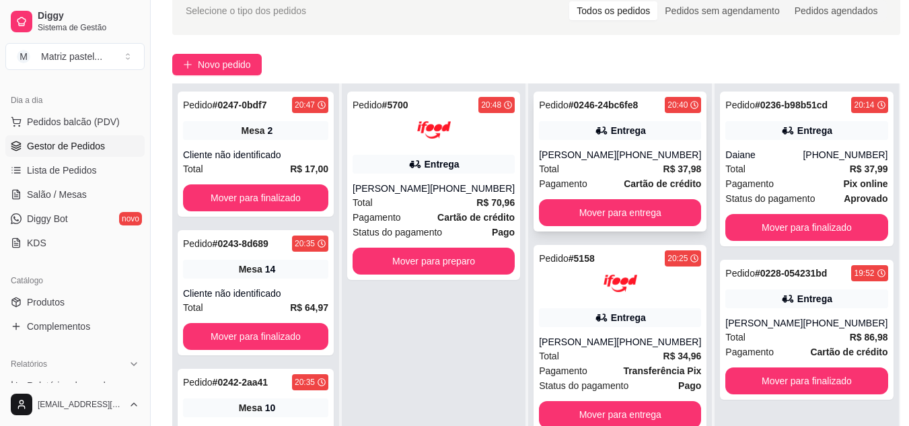
click at [611, 145] on div "Pedido # 0246-24bc6fe8 20:40 Entrega [PERSON_NAME] [PHONE_NUMBER] Total R$ 37,9…" at bounding box center [620, 162] width 173 height 140
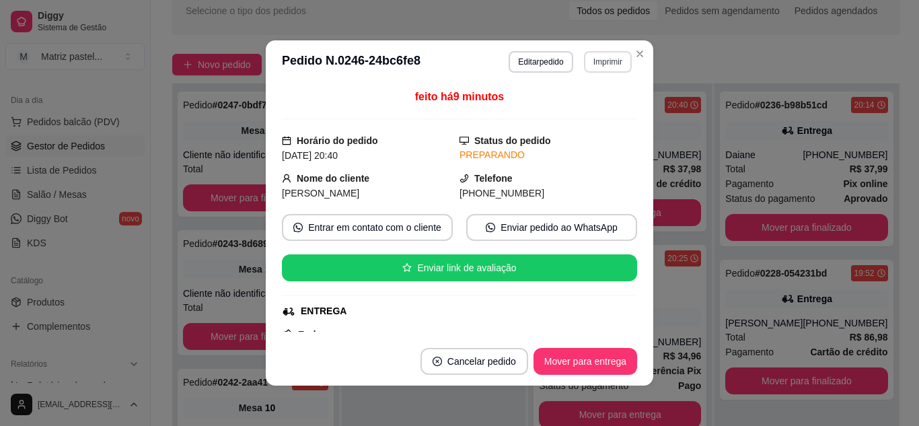
click at [601, 67] on button "Imprimir" at bounding box center [608, 62] width 48 height 22
click at [598, 112] on button "IMPRESSORA" at bounding box center [580, 109] width 98 height 22
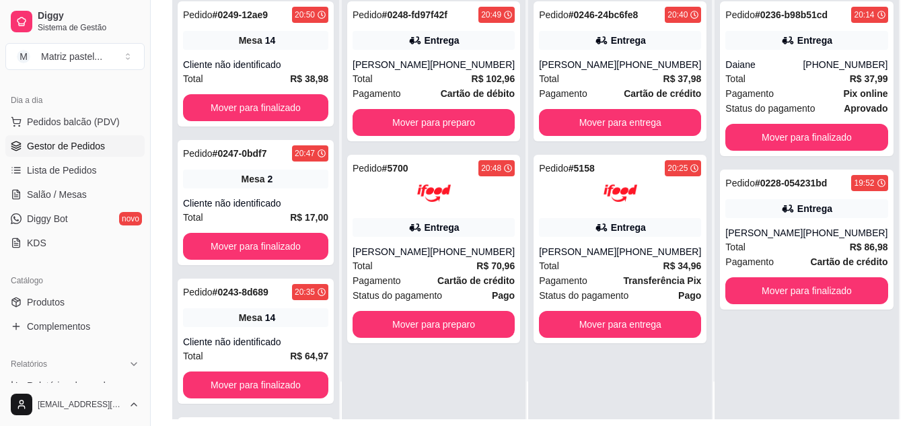
scroll to position [202, 0]
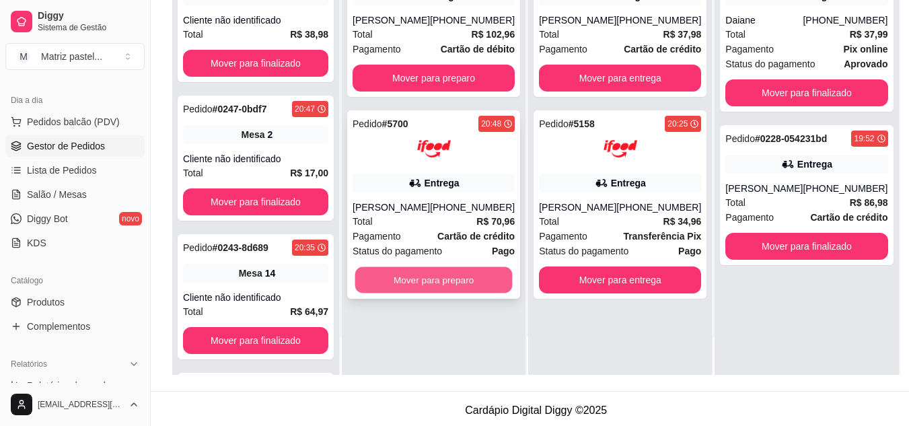
click at [413, 282] on button "Mover para preparo" at bounding box center [433, 280] width 157 height 26
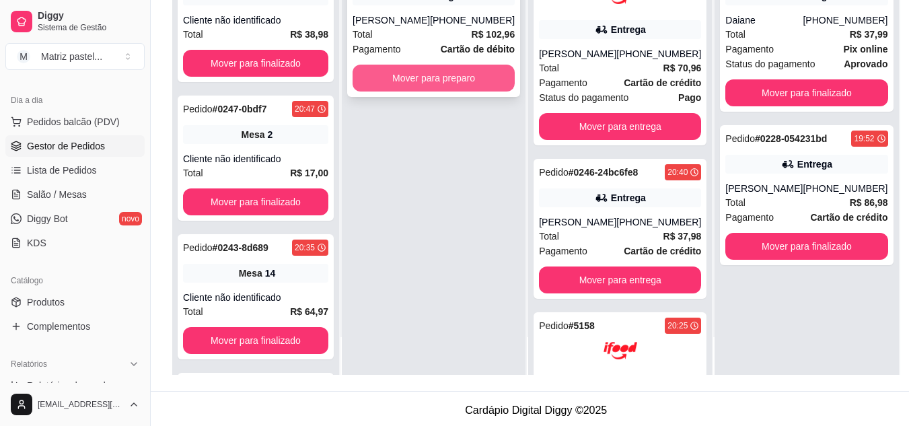
click at [421, 77] on button "Mover para preparo" at bounding box center [434, 78] width 162 height 27
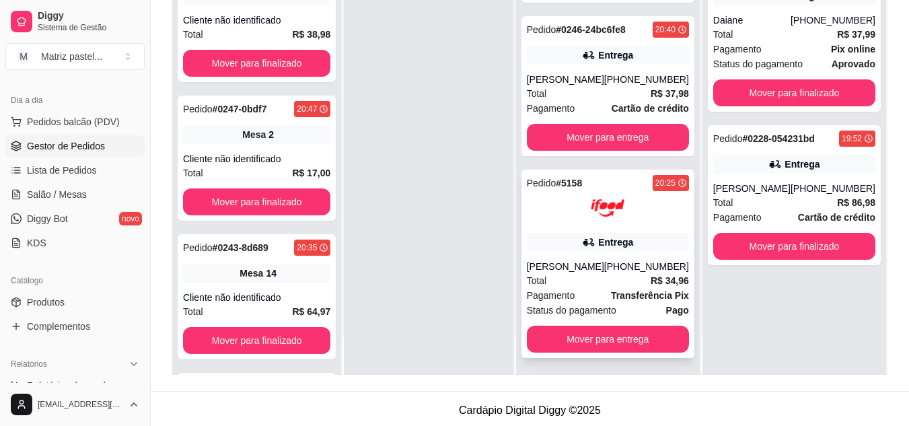
scroll to position [298, 0]
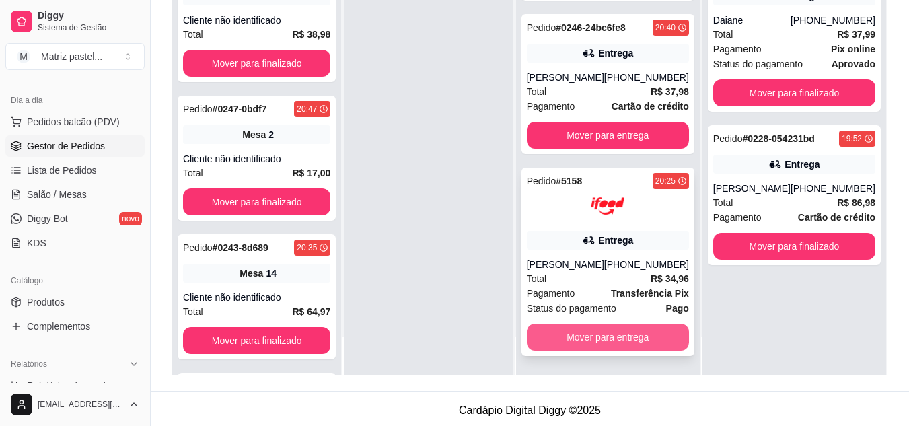
click at [586, 336] on button "Mover para entrega" at bounding box center [608, 337] width 162 height 27
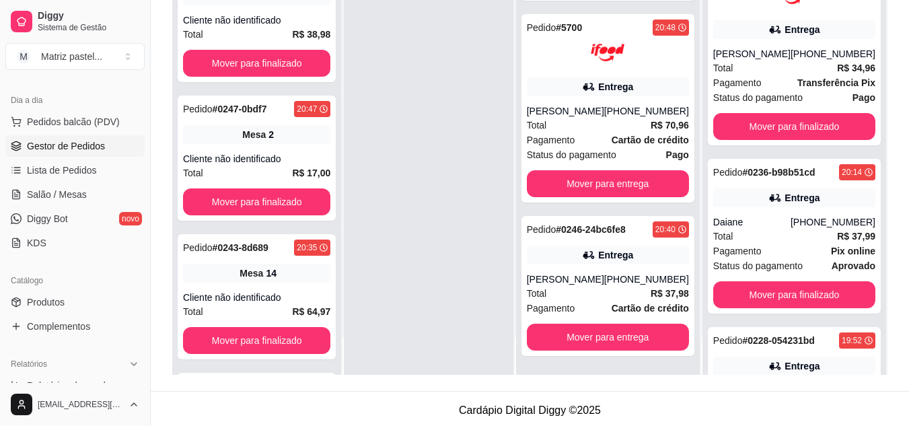
scroll to position [96, 0]
click at [603, 346] on button "Mover para entrega" at bounding box center [608, 337] width 162 height 27
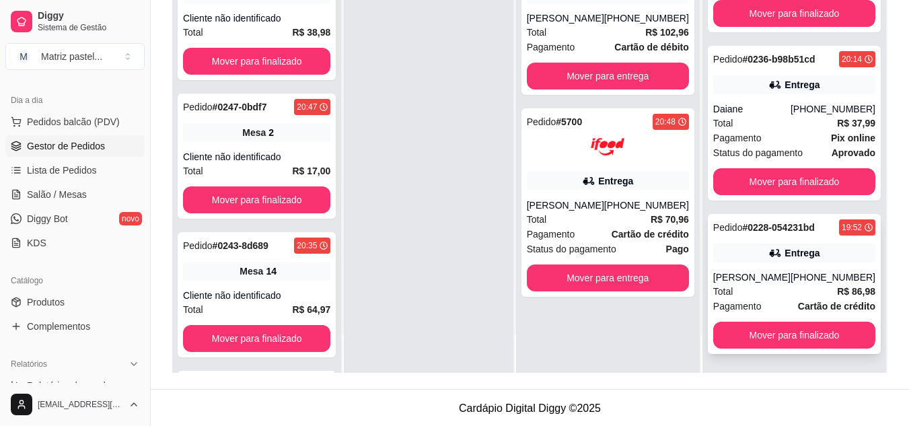
scroll to position [205, 0]
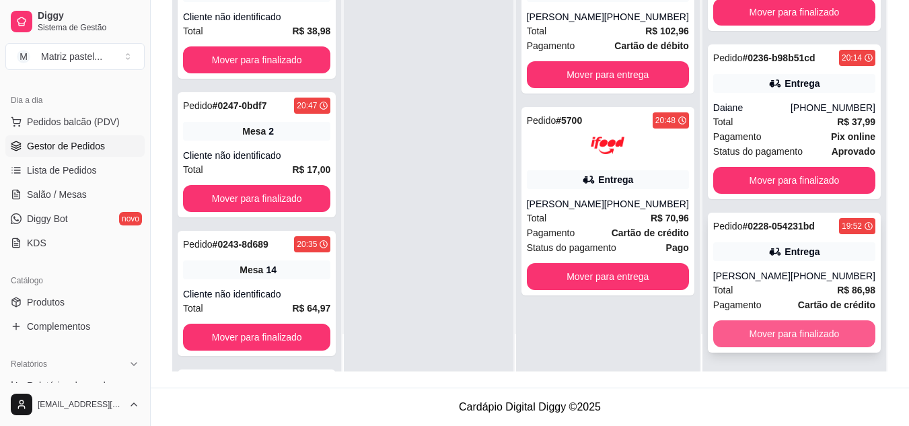
click at [771, 332] on button "Mover para finalizado" at bounding box center [794, 333] width 162 height 27
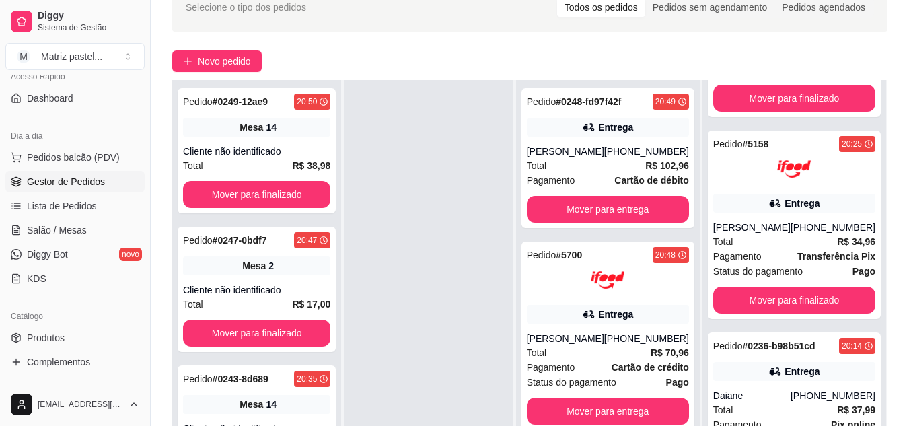
scroll to position [71, 0]
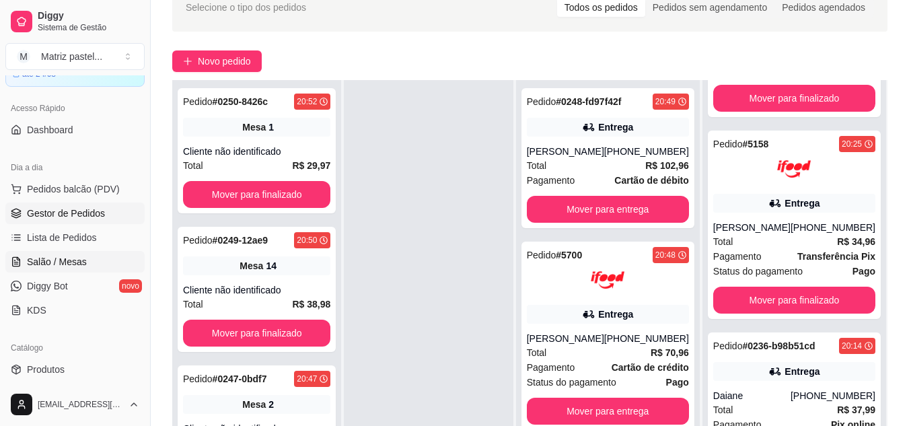
click at [72, 256] on span "Salão / Mesas" at bounding box center [57, 261] width 60 height 13
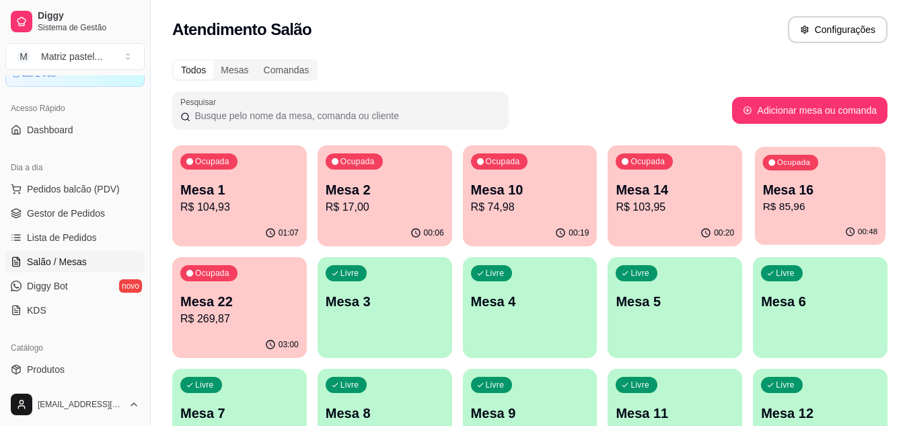
click at [785, 204] on p "R$ 85,96" at bounding box center [820, 206] width 115 height 15
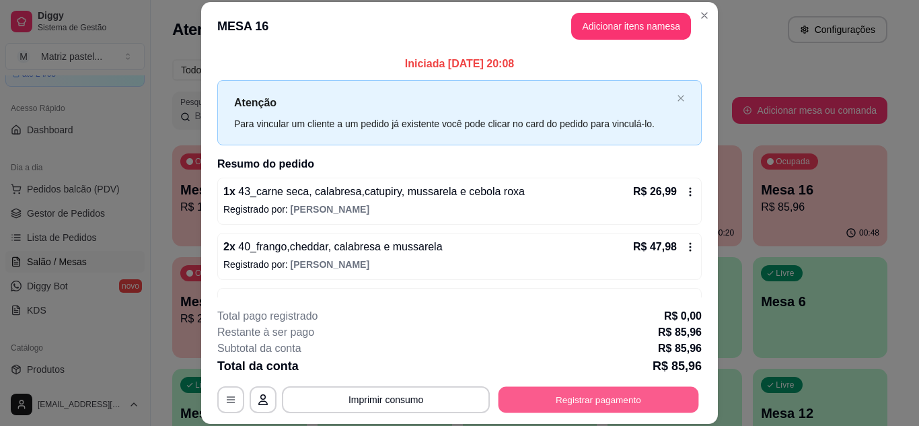
click at [611, 390] on button "Registrar pagamento" at bounding box center [599, 399] width 201 height 26
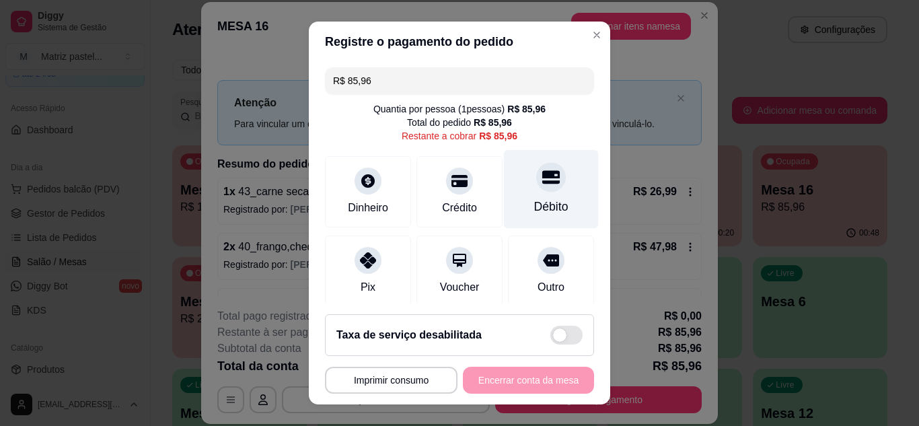
click at [541, 202] on div "Débito" at bounding box center [551, 206] width 34 height 17
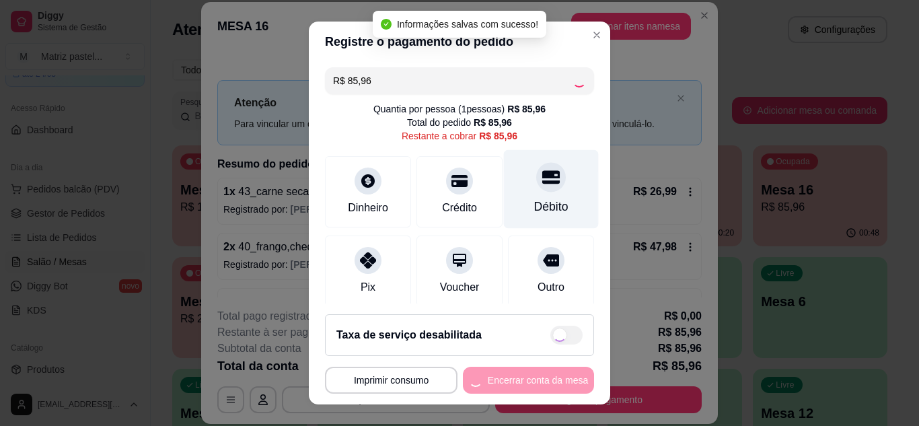
type input "R$ 0,00"
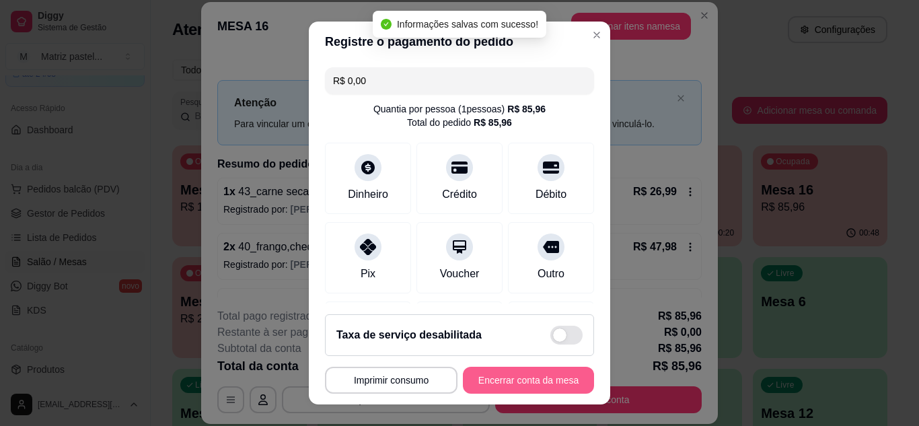
click at [522, 390] on button "Encerrar conta da mesa" at bounding box center [528, 380] width 131 height 27
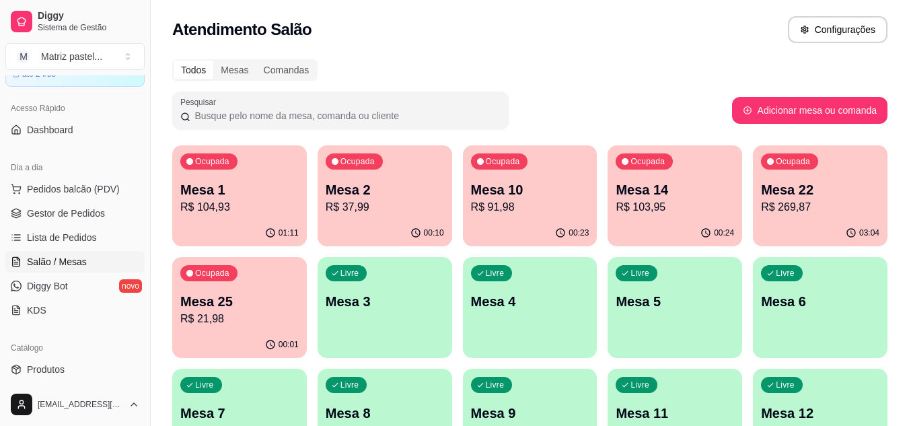
click at [282, 315] on p "R$ 21,98" at bounding box center [239, 319] width 118 height 16
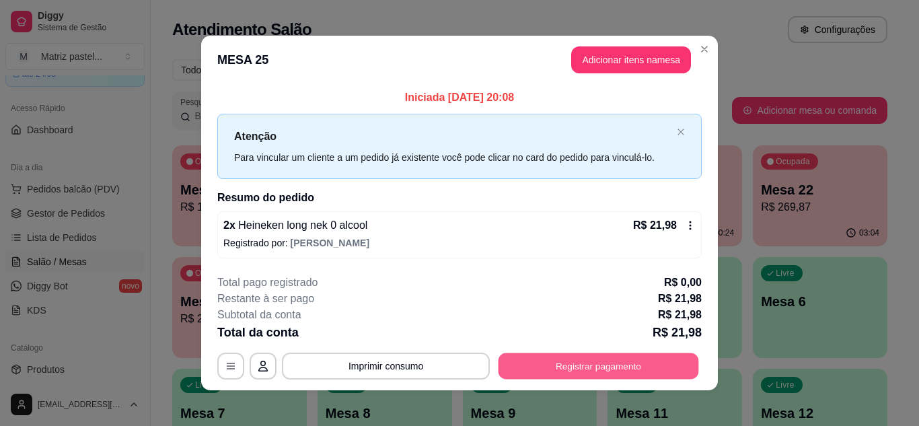
click at [587, 359] on button "Registrar pagamento" at bounding box center [599, 366] width 201 height 26
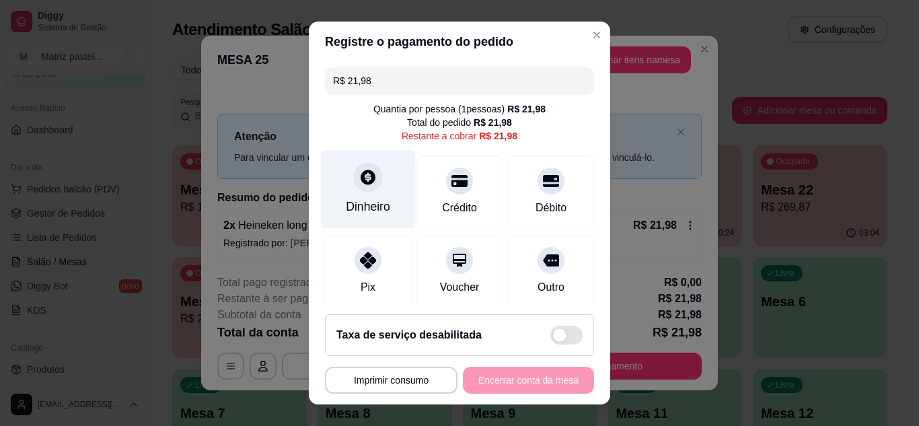
click at [377, 195] on div "Dinheiro" at bounding box center [368, 188] width 95 height 79
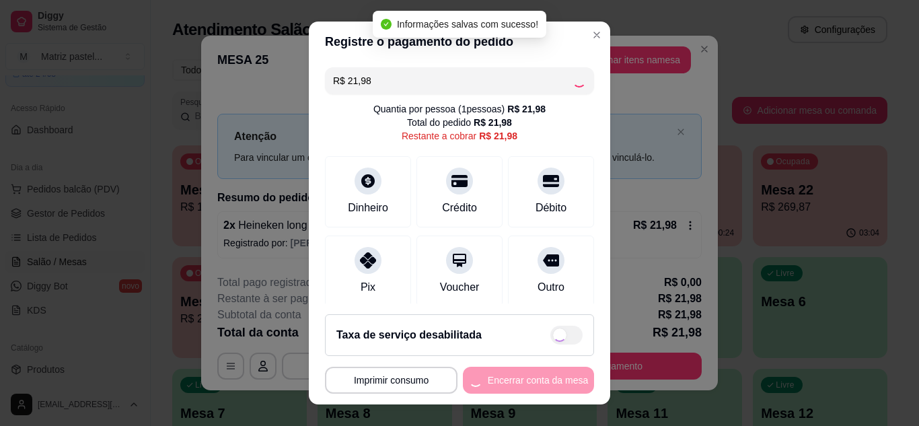
type input "R$ 0,00"
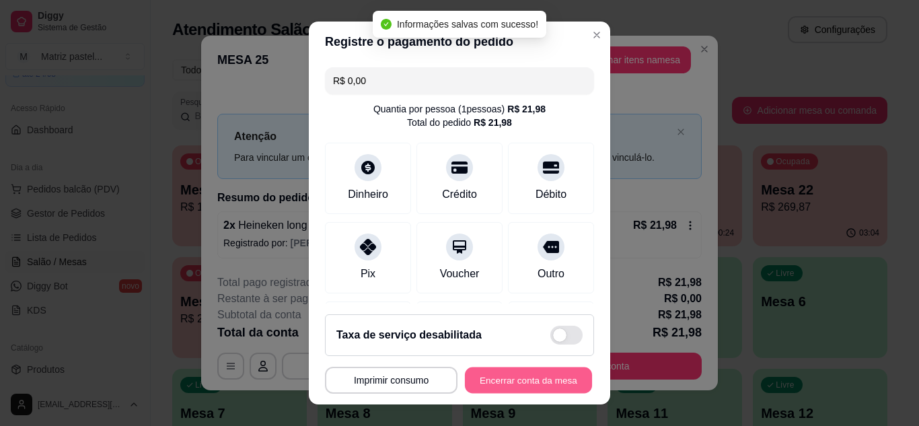
click at [541, 384] on button "Encerrar conta da mesa" at bounding box center [528, 380] width 127 height 26
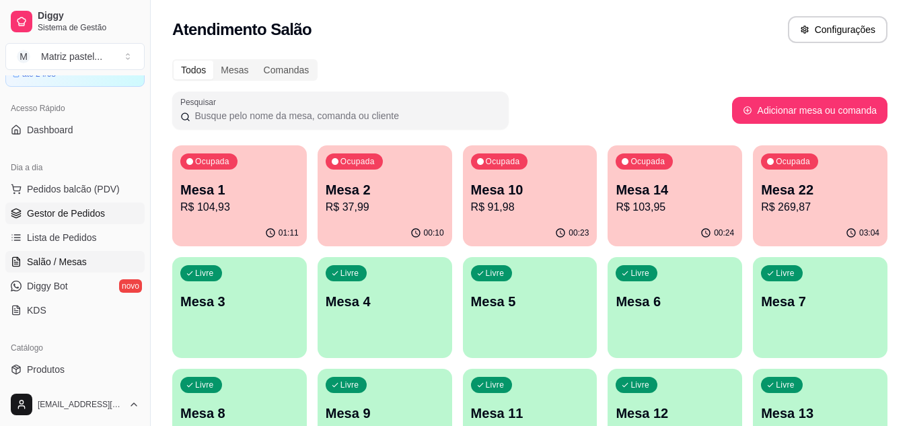
click at [55, 219] on span "Gestor de Pedidos" at bounding box center [66, 213] width 78 height 13
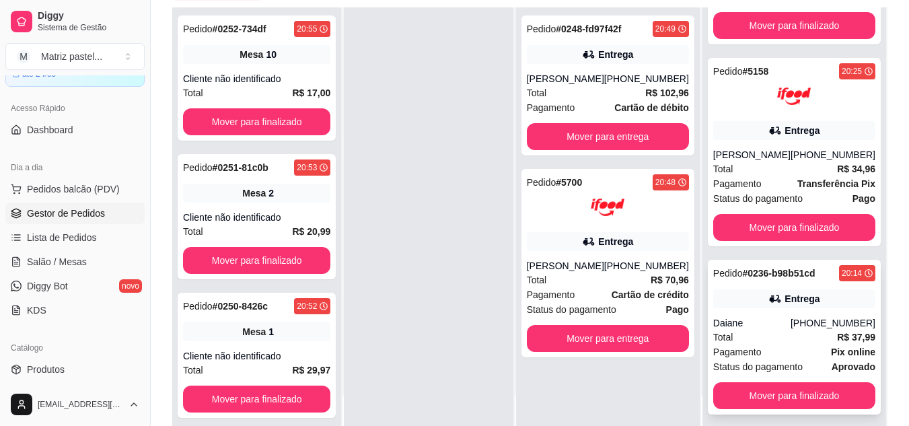
scroll to position [202, 0]
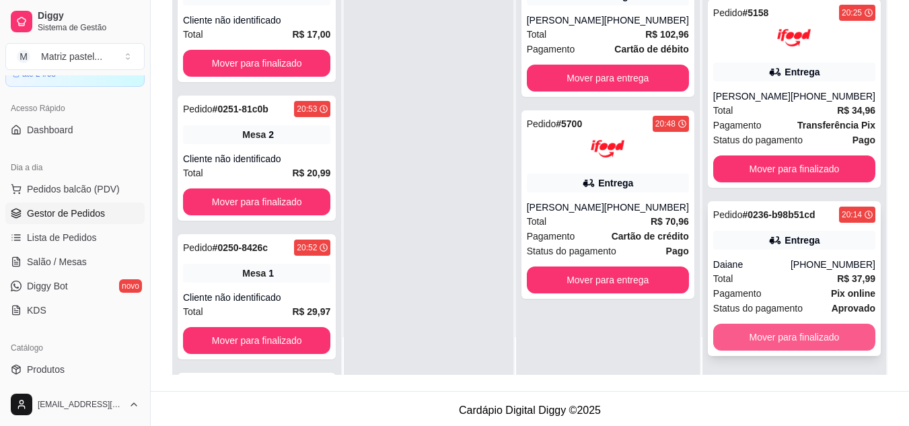
click at [767, 347] on button "Mover para finalizado" at bounding box center [794, 337] width 162 height 27
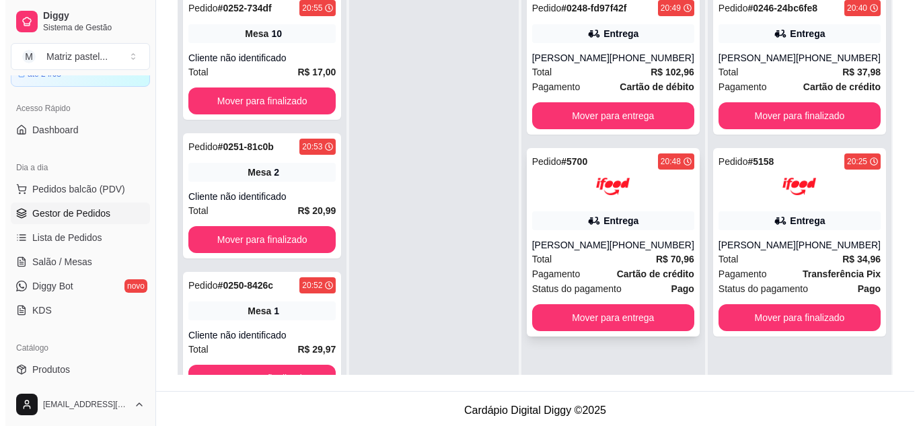
scroll to position [135, 0]
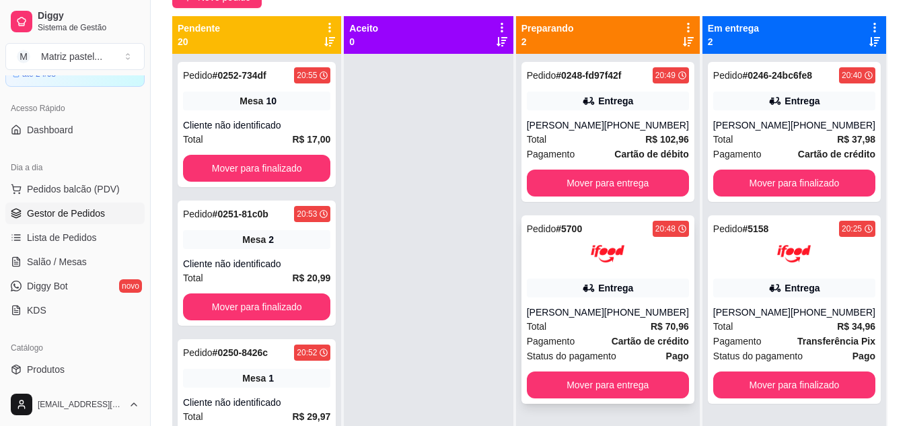
click at [583, 287] on div "Entrega" at bounding box center [608, 288] width 162 height 19
click at [641, 111] on div "Pedido # 0248-fd97f42f 20:49 Entrega [PERSON_NAME] [PHONE_NUMBER] Total R$ 102,…" at bounding box center [608, 132] width 173 height 140
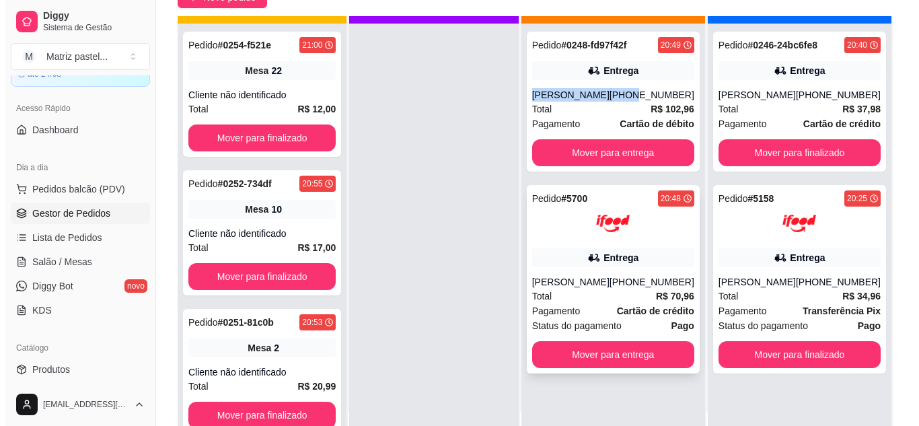
scroll to position [38, 0]
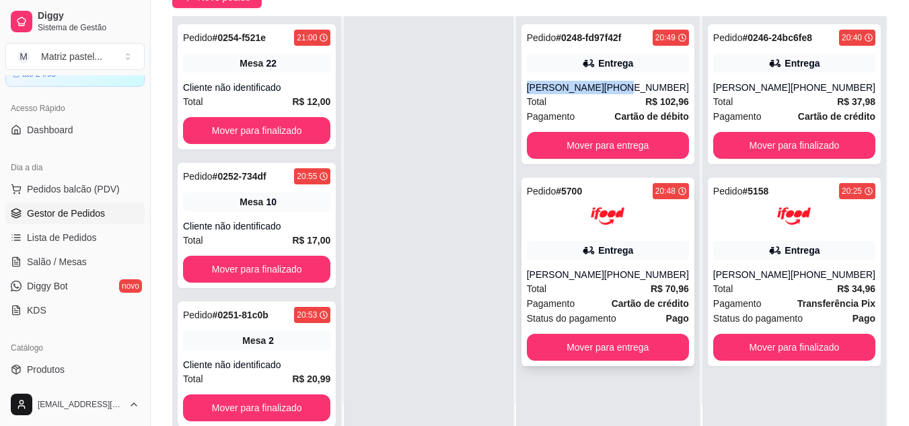
click at [625, 221] on img at bounding box center [608, 216] width 34 height 34
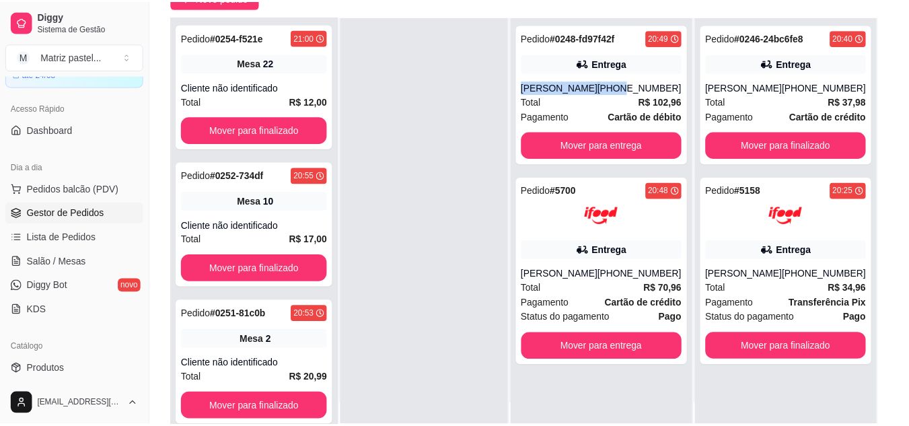
scroll to position [67, 0]
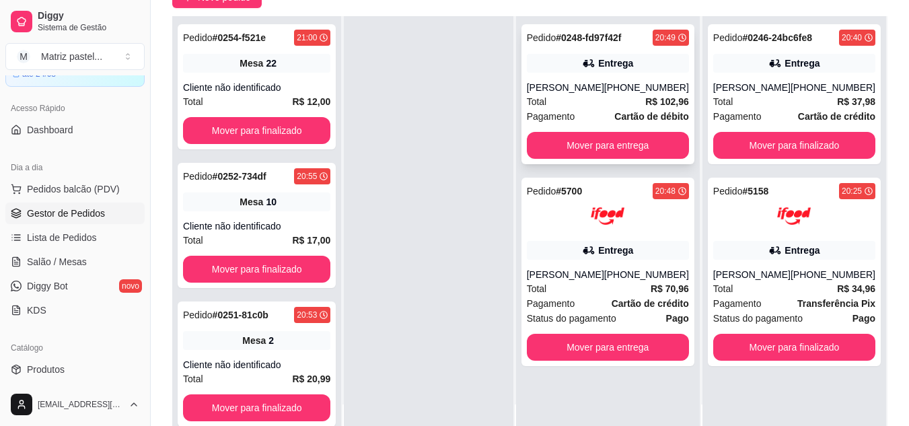
click at [625, 67] on div "Entrega" at bounding box center [615, 63] width 35 height 13
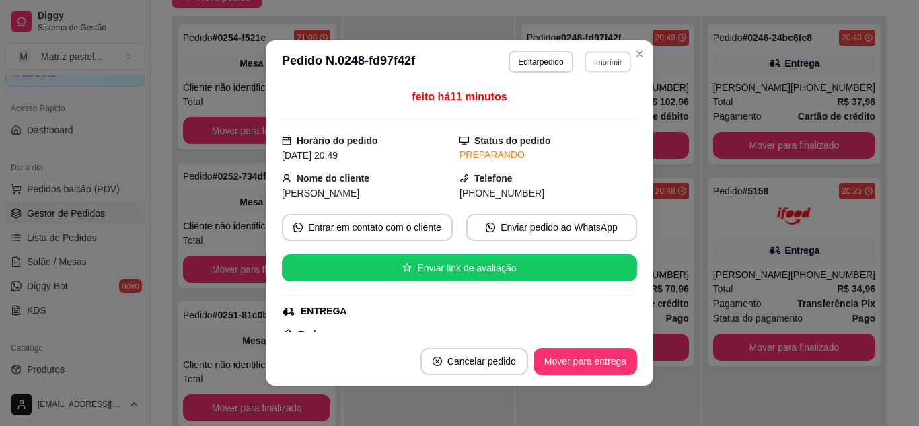
click at [607, 63] on button "Imprimir" at bounding box center [608, 61] width 46 height 21
click at [584, 111] on button "IMPRESSORA" at bounding box center [579, 108] width 94 height 21
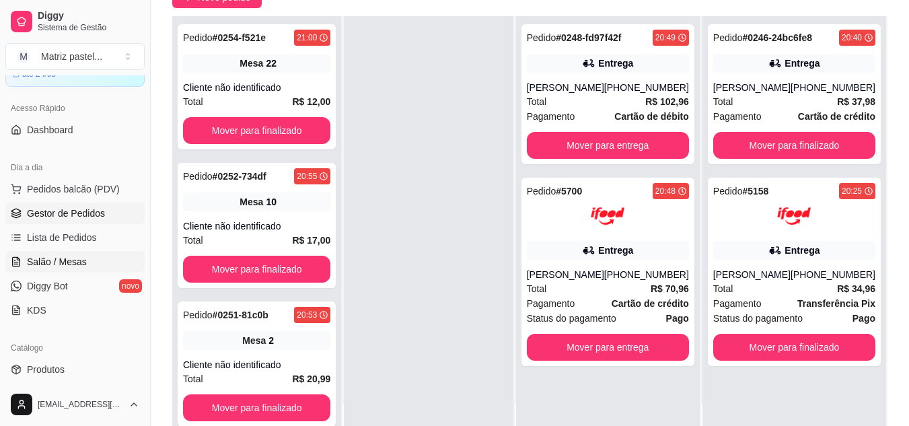
click at [69, 264] on span "Salão / Mesas" at bounding box center [57, 261] width 60 height 13
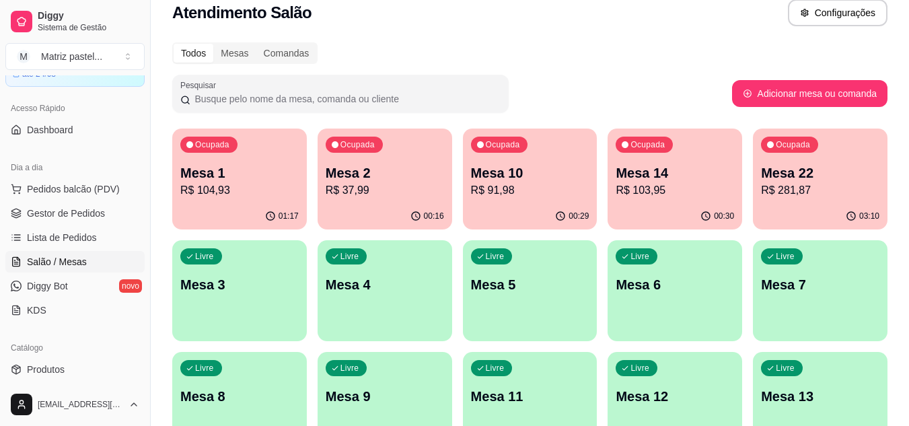
scroll to position [67, 0]
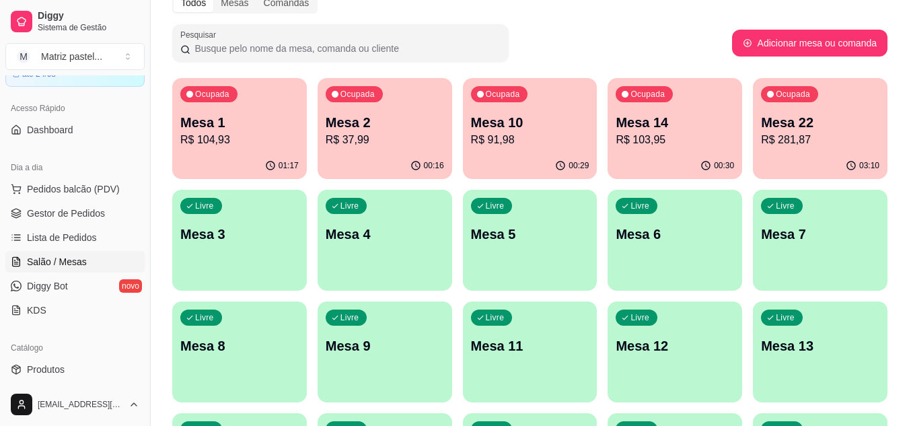
click at [532, 143] on p "R$ 91,98" at bounding box center [530, 140] width 118 height 16
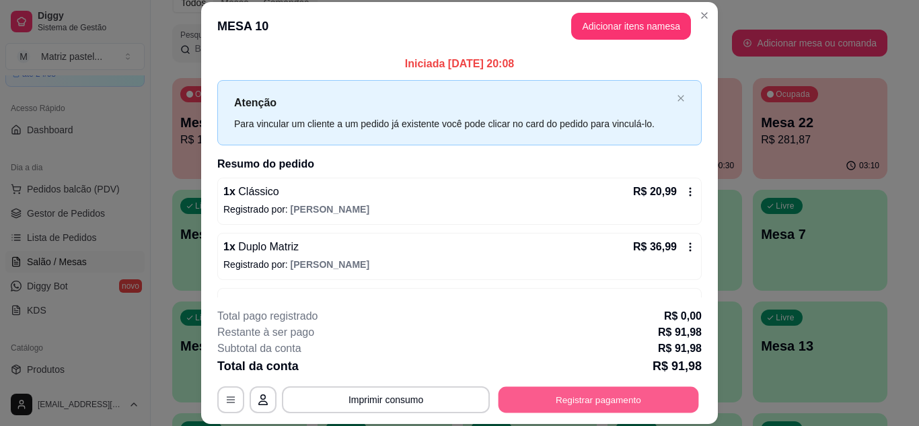
click at [621, 396] on button "Registrar pagamento" at bounding box center [599, 399] width 201 height 26
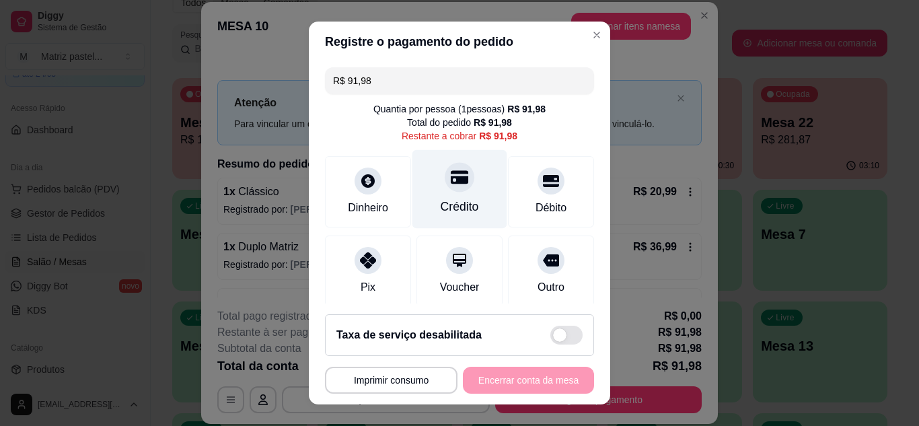
click at [458, 189] on div "Crédito" at bounding box center [460, 188] width 95 height 79
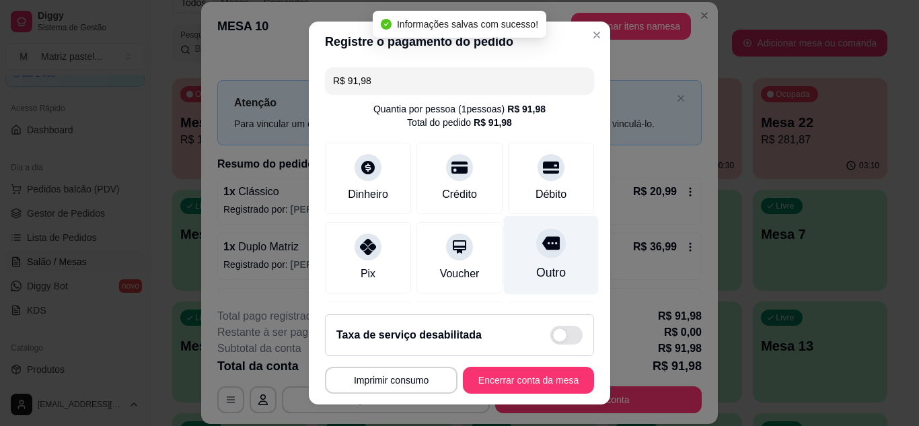
type input "R$ 0,00"
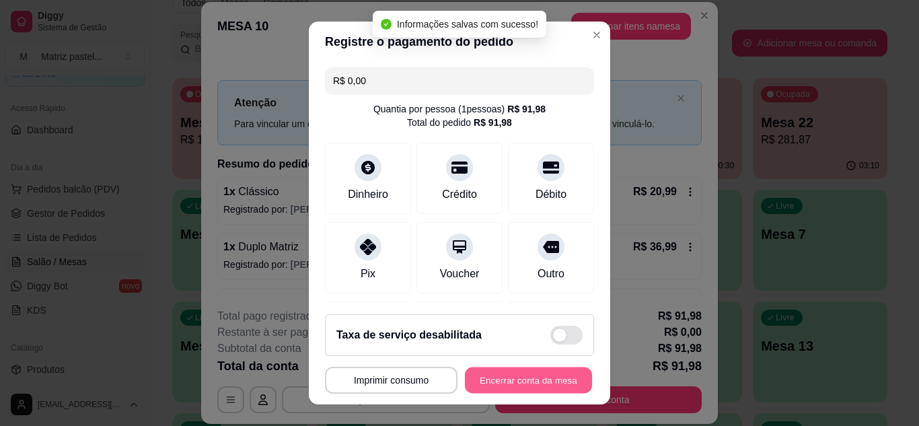
click at [525, 385] on button "Encerrar conta da mesa" at bounding box center [528, 380] width 127 height 26
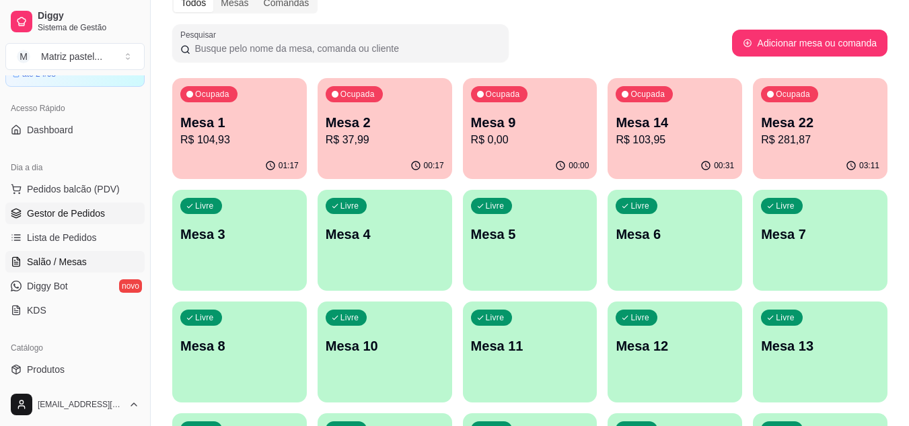
click at [56, 215] on span "Gestor de Pedidos" at bounding box center [66, 213] width 78 height 13
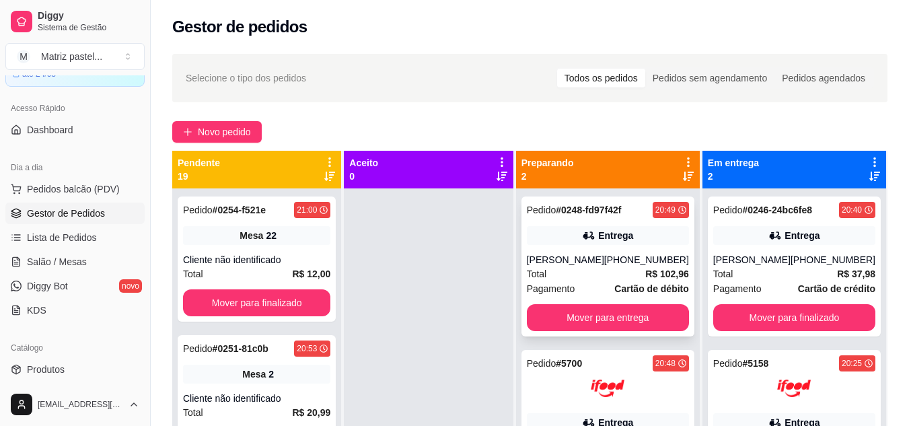
click at [569, 258] on div "[PERSON_NAME]" at bounding box center [565, 259] width 77 height 13
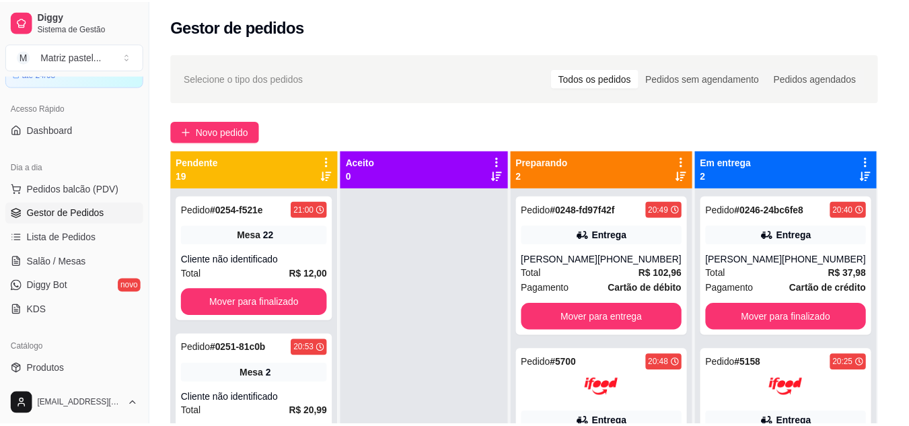
scroll to position [67, 0]
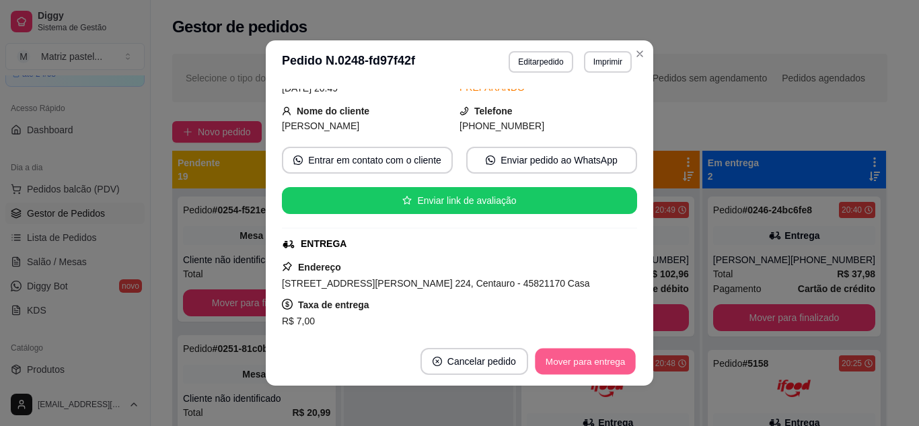
click at [550, 358] on button "Mover para entrega" at bounding box center [585, 362] width 101 height 26
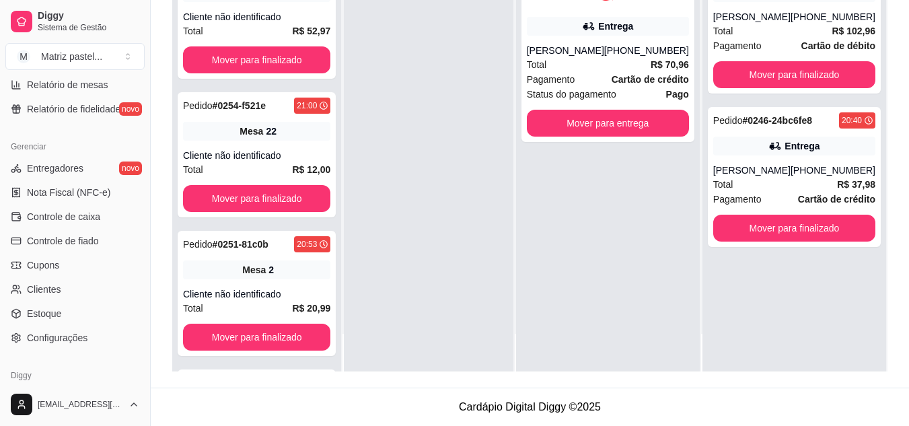
scroll to position [542, 0]
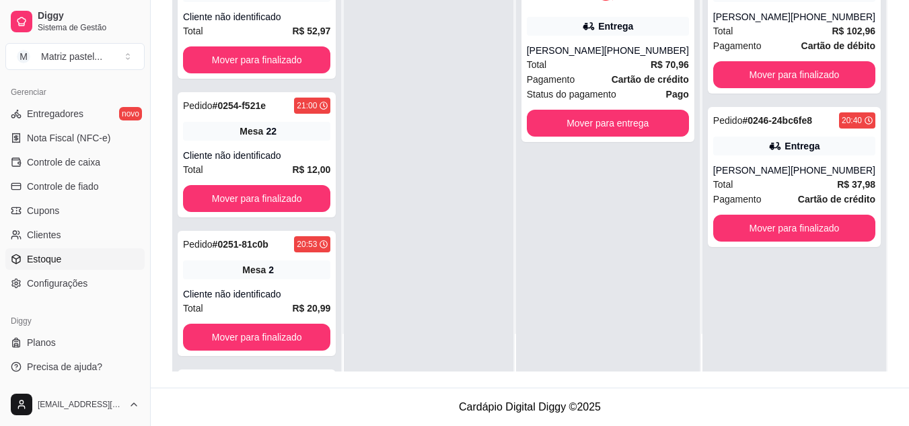
click at [65, 254] on link "Estoque" at bounding box center [74, 259] width 139 height 22
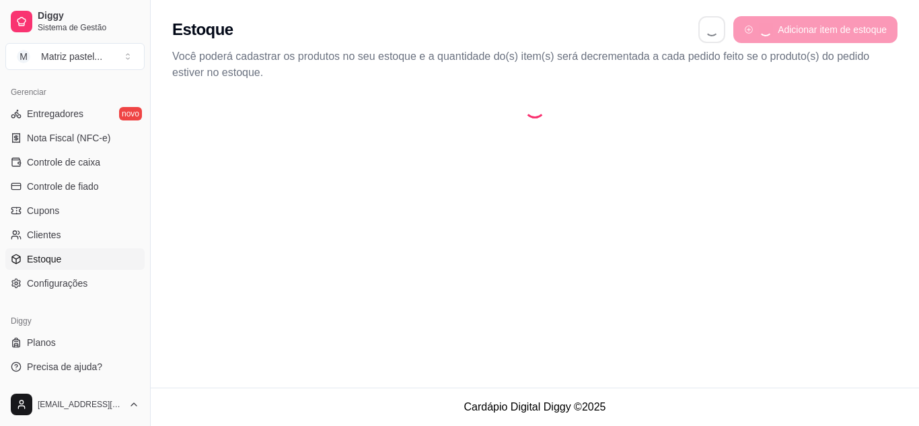
select select "QUANTITY_ORDER"
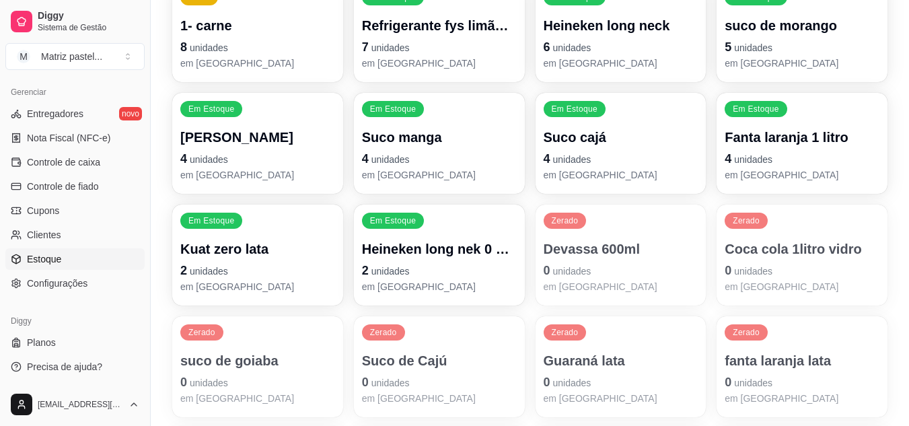
scroll to position [538, 0]
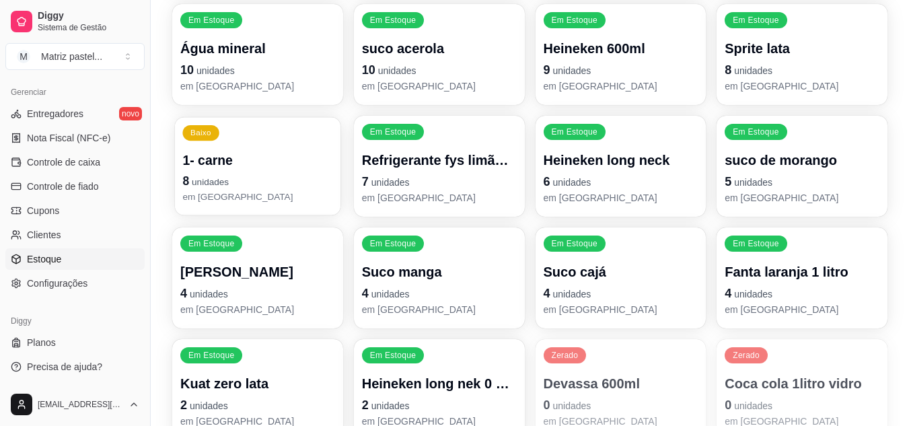
click at [281, 199] on p "em [GEOGRAPHIC_DATA]" at bounding box center [257, 196] width 150 height 13
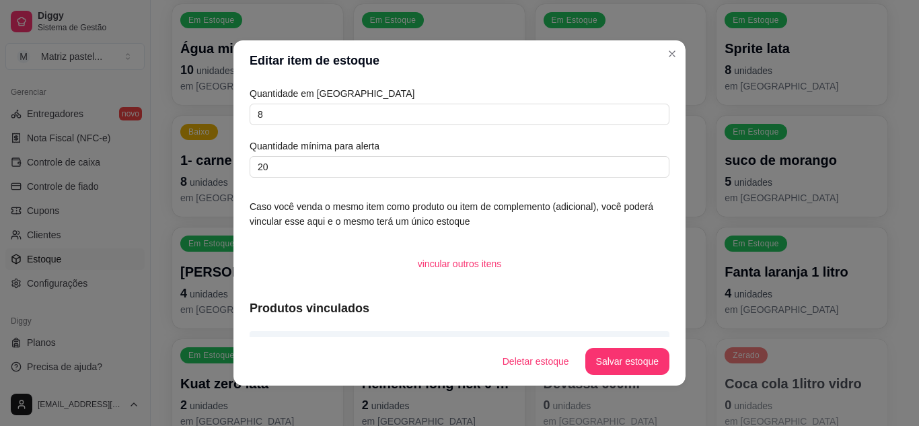
click at [342, 135] on div "Quantidade em estoque 8 Quantidade mínima para alerta 20" at bounding box center [460, 132] width 420 height 92
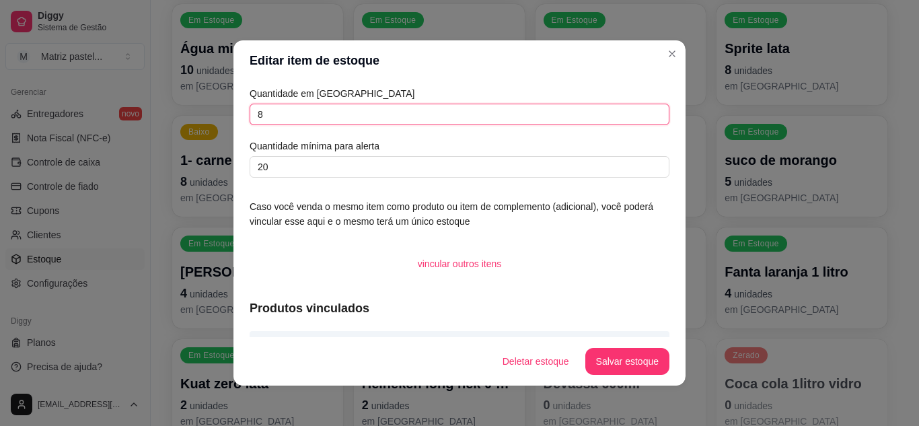
click at [347, 121] on input "8" at bounding box center [460, 115] width 420 height 22
type input "100"
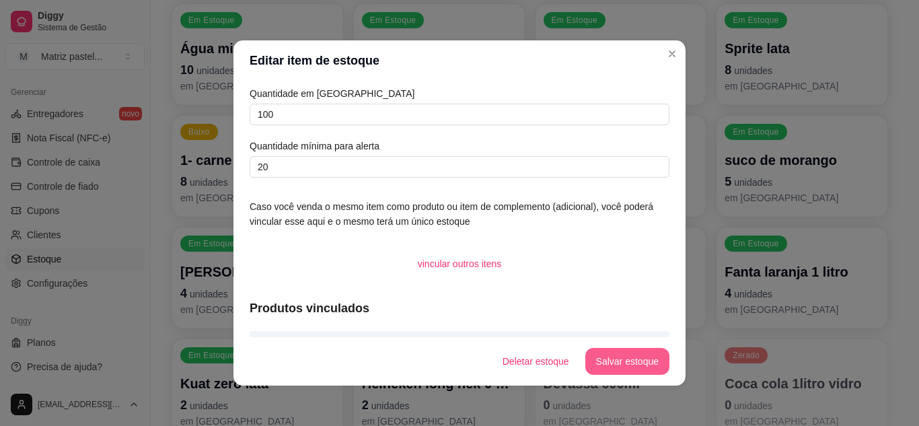
click at [619, 354] on button "Salvar estoque" at bounding box center [627, 361] width 84 height 27
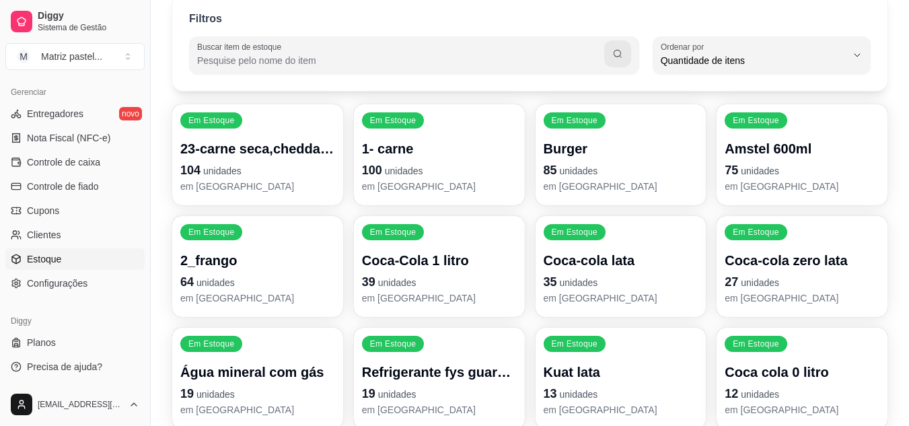
scroll to position [135, 0]
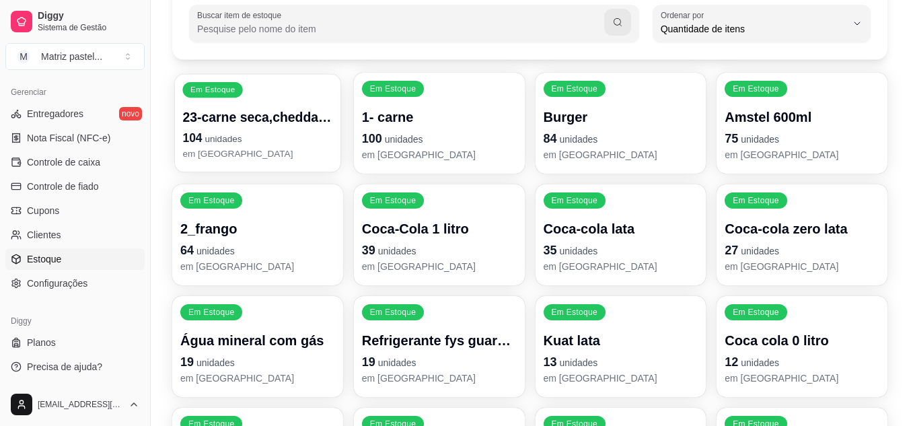
click at [251, 131] on p "104 unidades" at bounding box center [257, 138] width 150 height 18
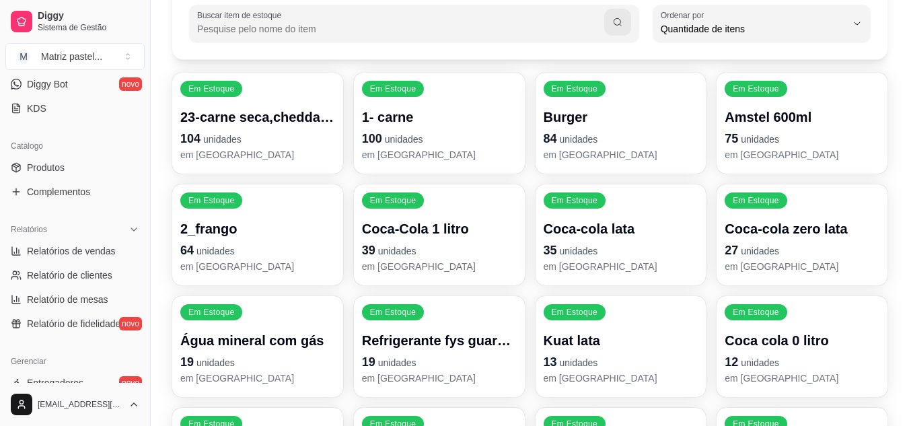
scroll to position [206, 0]
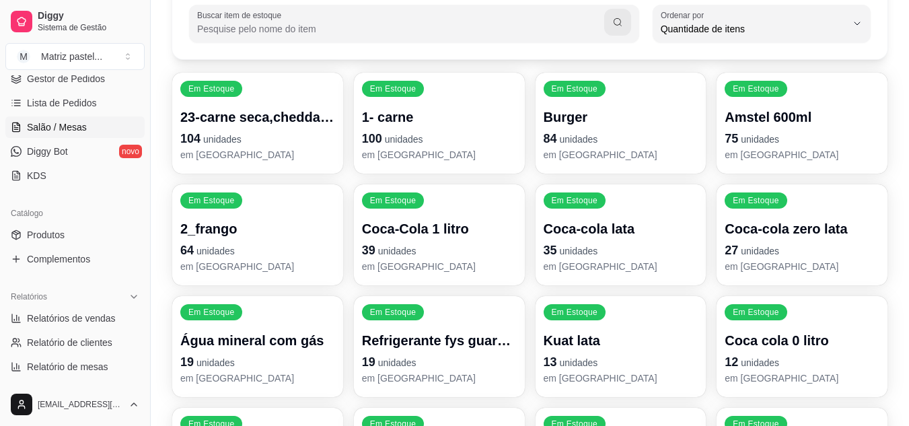
click at [65, 124] on span "Salão / Mesas" at bounding box center [57, 126] width 60 height 13
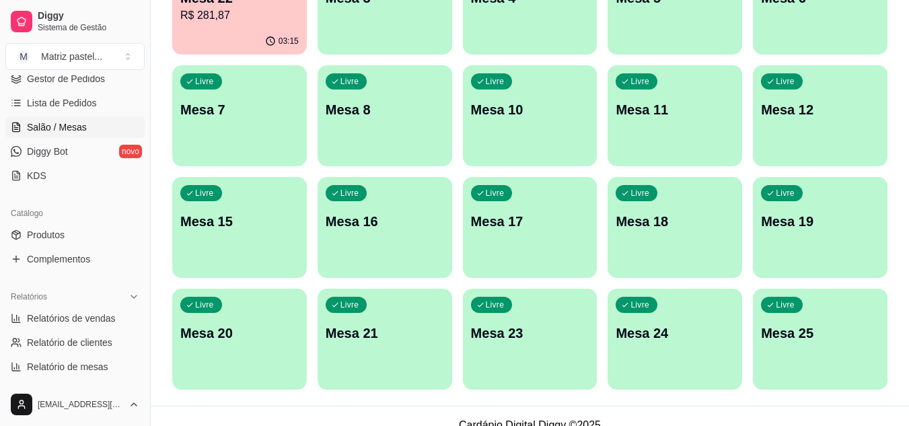
scroll to position [322, 0]
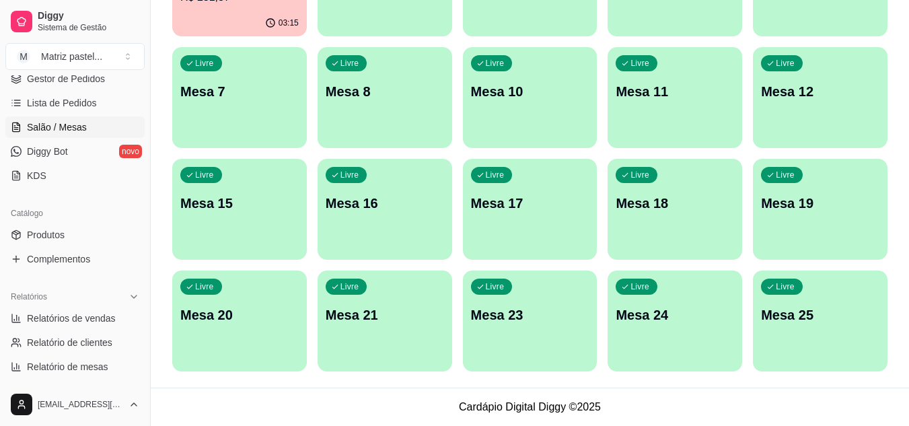
click at [773, 297] on div "Livre Mesa 25" at bounding box center [820, 313] width 135 height 85
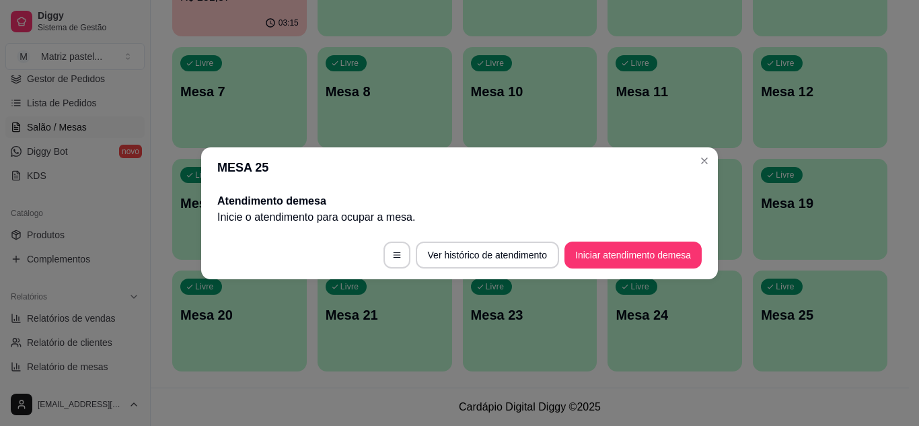
click at [583, 256] on button "Iniciar atendimento de mesa" at bounding box center [633, 255] width 137 height 27
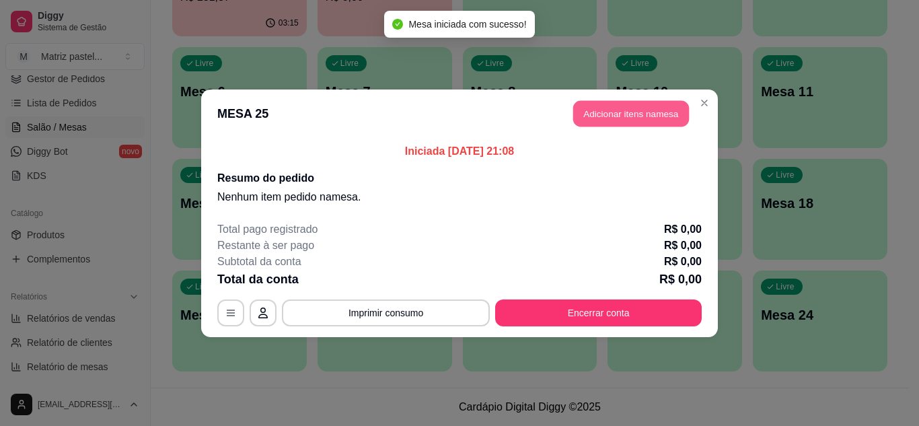
click at [602, 109] on button "Adicionar itens na mesa" at bounding box center [631, 113] width 116 height 26
click at [190, 115] on div "PROMOÇÃO IMPERDÍVEL PASTEL CARNE 100% BOVINA PASTEL FRANGO FILÉ DE PEITO DESFIA…" at bounding box center [318, 65] width 600 height 104
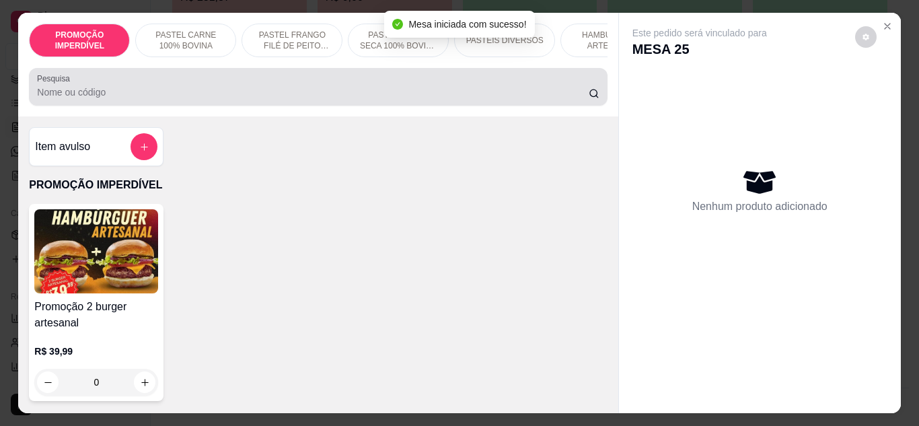
click at [181, 99] on input "Pesquisa" at bounding box center [313, 91] width 552 height 13
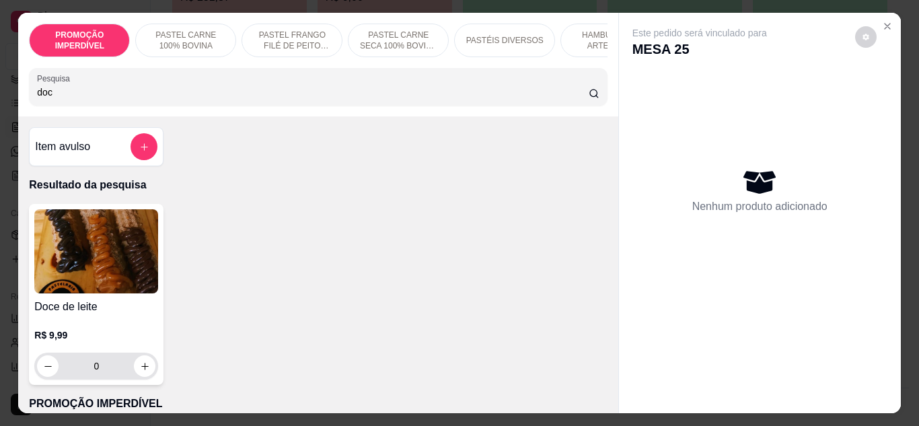
type input "doc"
click at [143, 371] on icon "increase-product-quantity" at bounding box center [145, 366] width 10 height 10
type input "1"
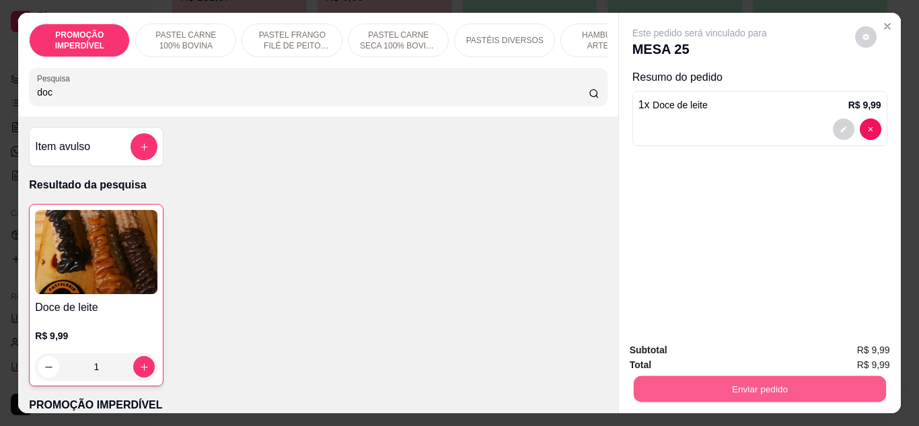
click at [756, 388] on button "Enviar pedido" at bounding box center [759, 389] width 252 height 26
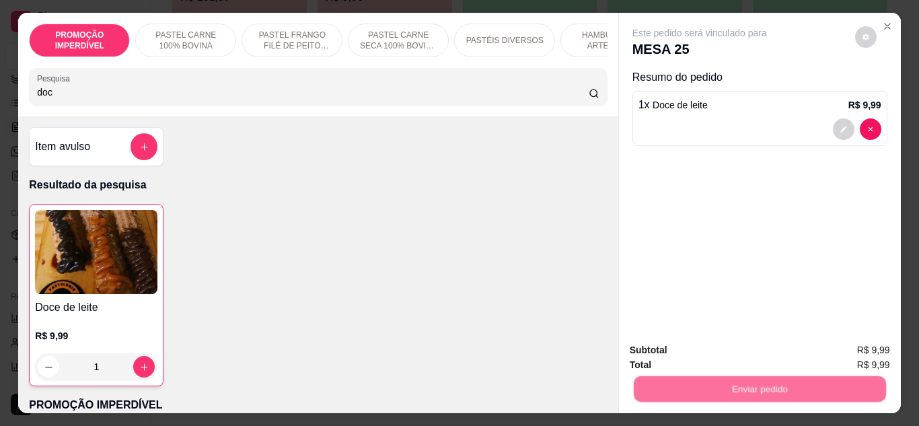
click at [699, 357] on button "Não registrar e enviar pedido" at bounding box center [715, 350] width 136 height 25
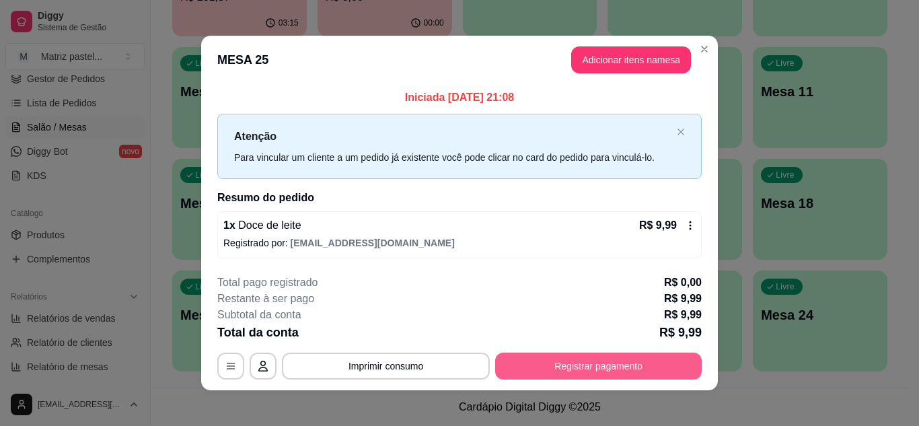
click at [625, 364] on button "Registrar pagamento" at bounding box center [598, 366] width 207 height 27
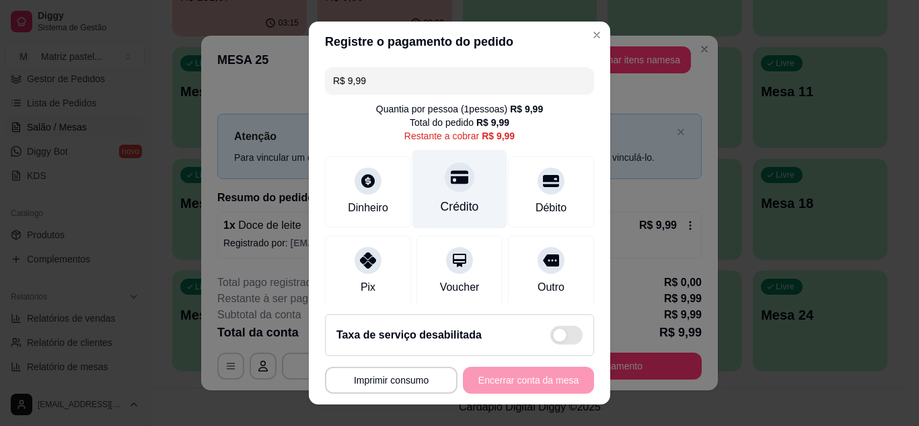
click at [448, 194] on div "Crédito" at bounding box center [460, 188] width 95 height 79
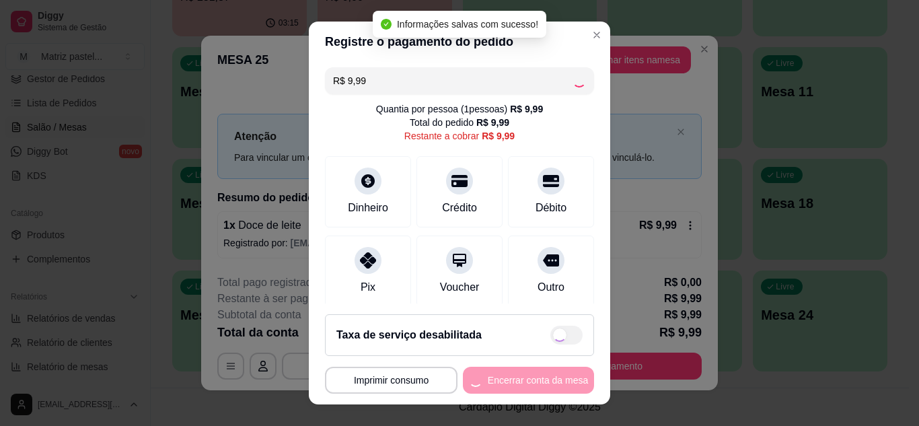
type input "R$ 0,00"
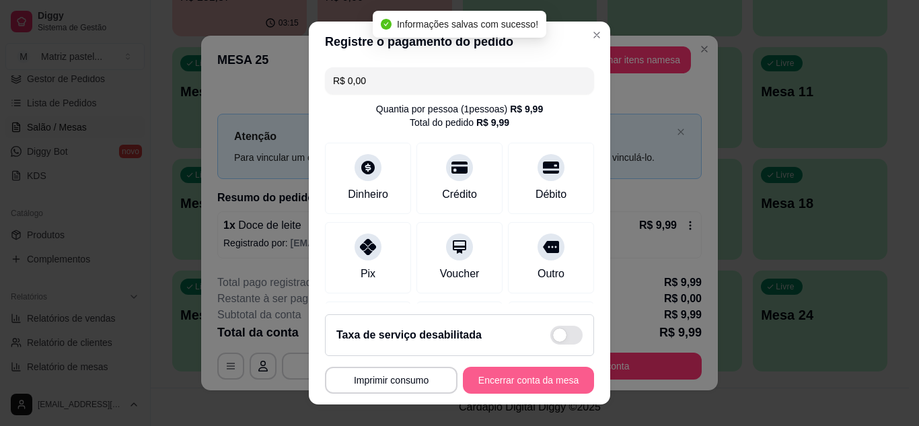
click at [506, 381] on button "Encerrar conta da mesa" at bounding box center [528, 380] width 131 height 27
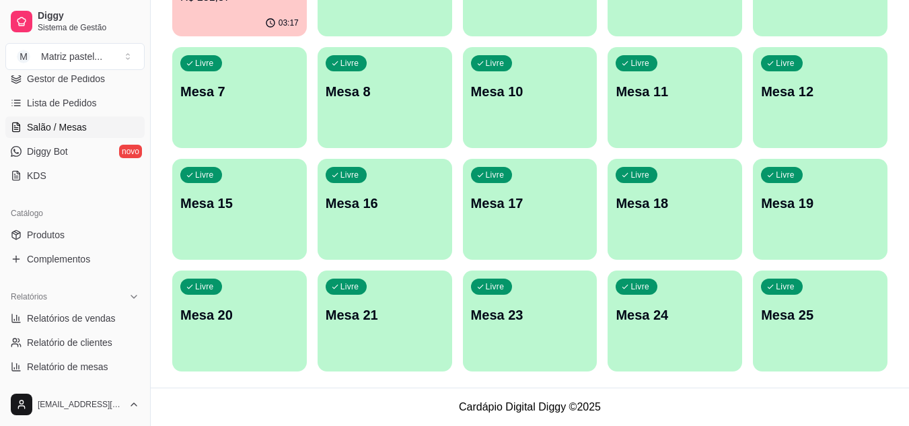
click at [807, 315] on p "Mesa 25" at bounding box center [820, 315] width 118 height 19
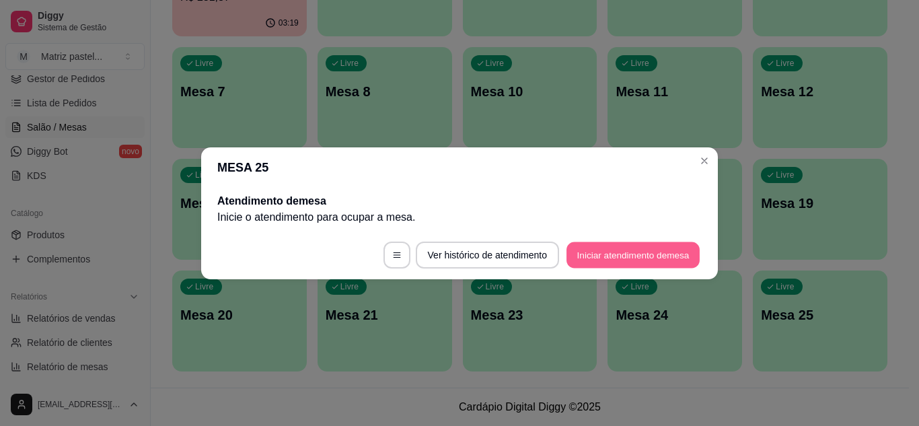
click at [631, 246] on button "Iniciar atendimento de mesa" at bounding box center [633, 255] width 133 height 26
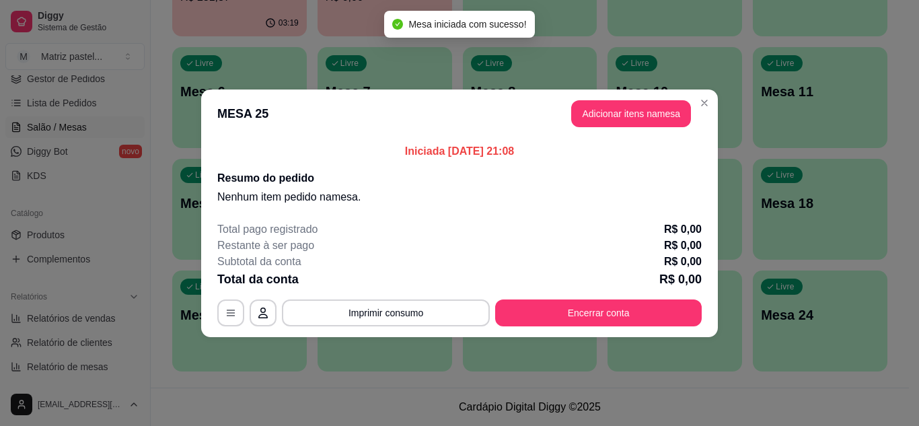
click at [599, 126] on button "Adicionar itens na mesa" at bounding box center [631, 113] width 120 height 27
click at [316, 98] on input "Pesquisa" at bounding box center [313, 91] width 552 height 13
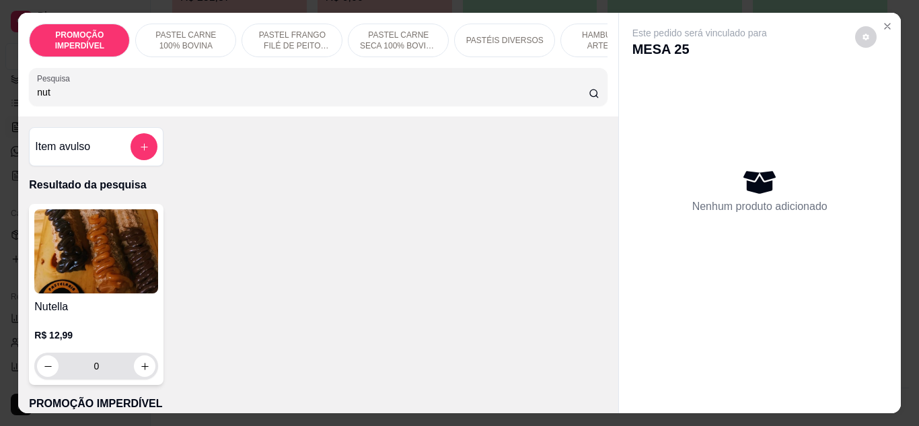
type input "nut"
click at [149, 369] on button "increase-product-quantity" at bounding box center [145, 365] width 21 height 21
type input "1"
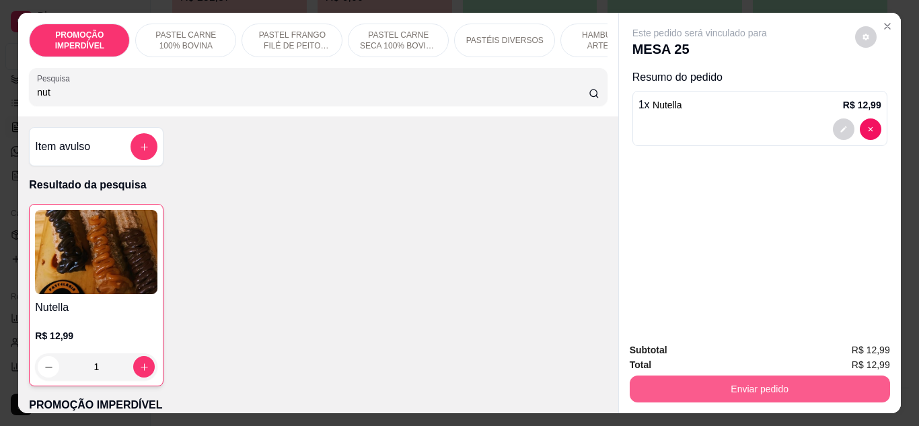
click at [722, 388] on button "Enviar pedido" at bounding box center [760, 389] width 260 height 27
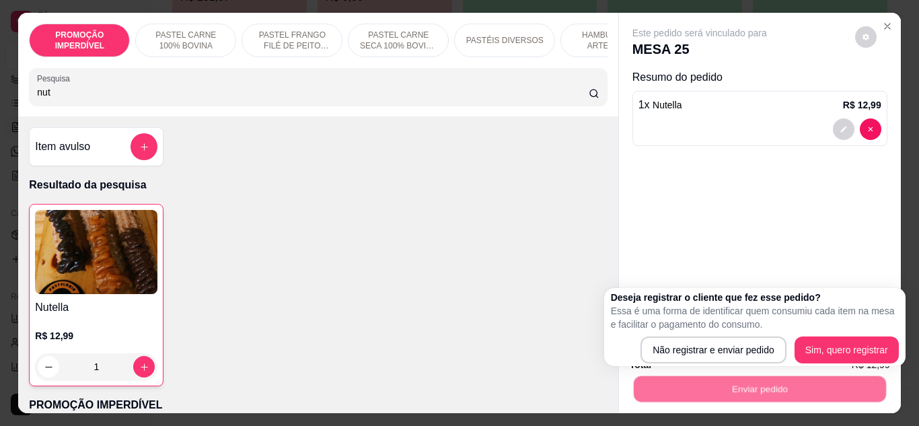
click at [734, 334] on div "Deseja registrar o cliente que fez esse pedido? Essa é uma forma de identificar…" at bounding box center [755, 327] width 288 height 73
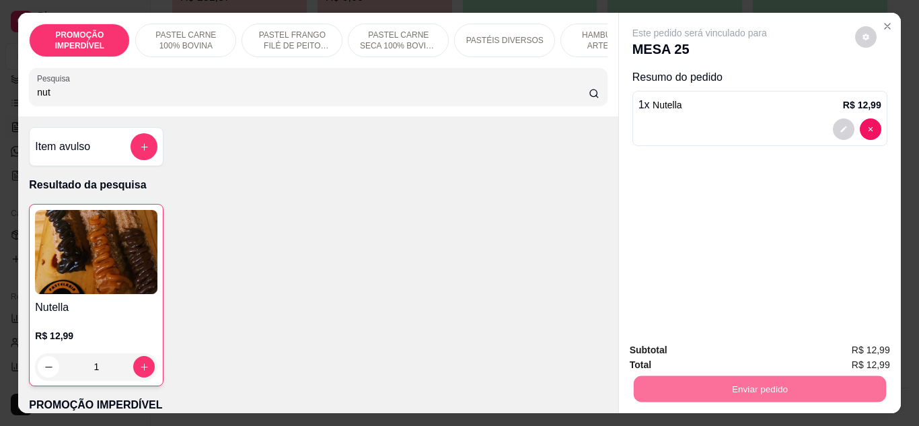
click at [742, 338] on button "Não registrar e enviar pedido" at bounding box center [715, 351] width 140 height 26
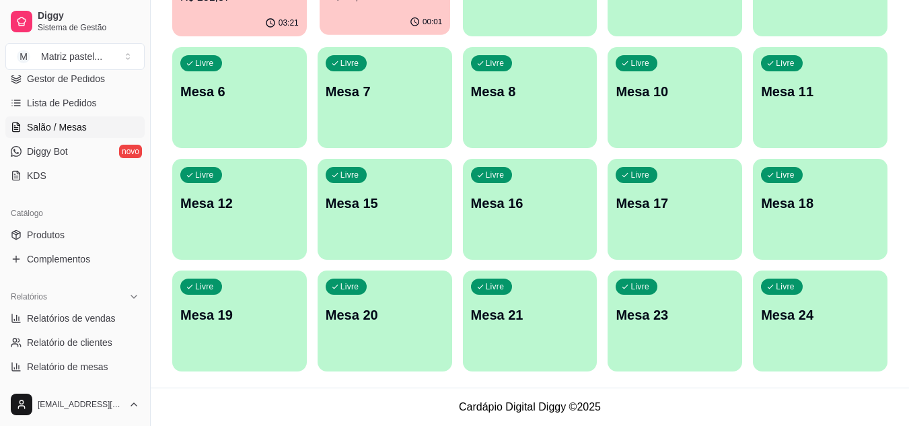
click at [375, 15] on div "00:01" at bounding box center [385, 22] width 131 height 26
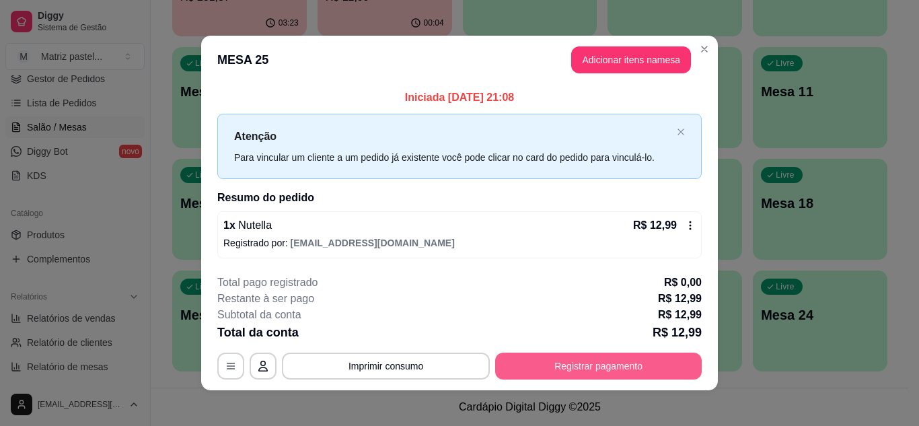
click at [610, 369] on button "Registrar pagamento" at bounding box center [598, 366] width 207 height 27
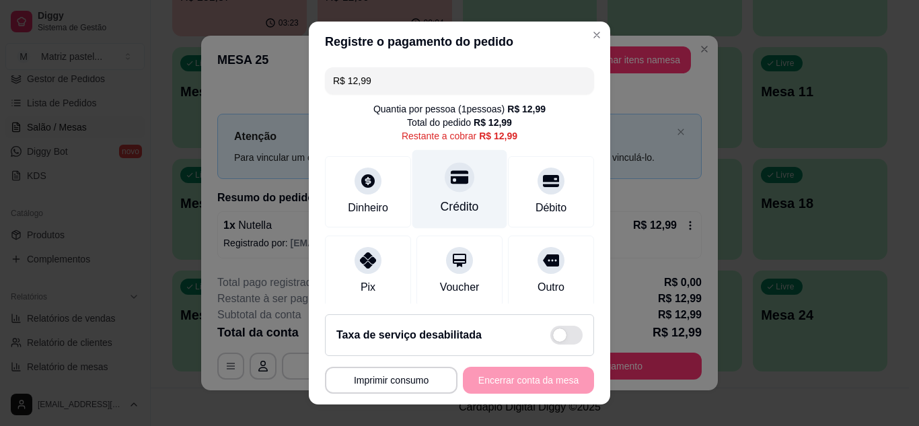
click at [445, 212] on div "Crédito" at bounding box center [460, 206] width 38 height 17
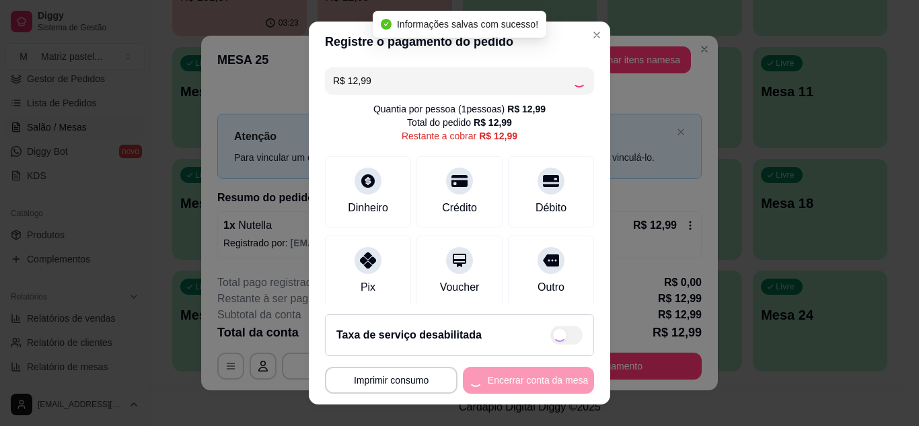
type input "R$ 0,00"
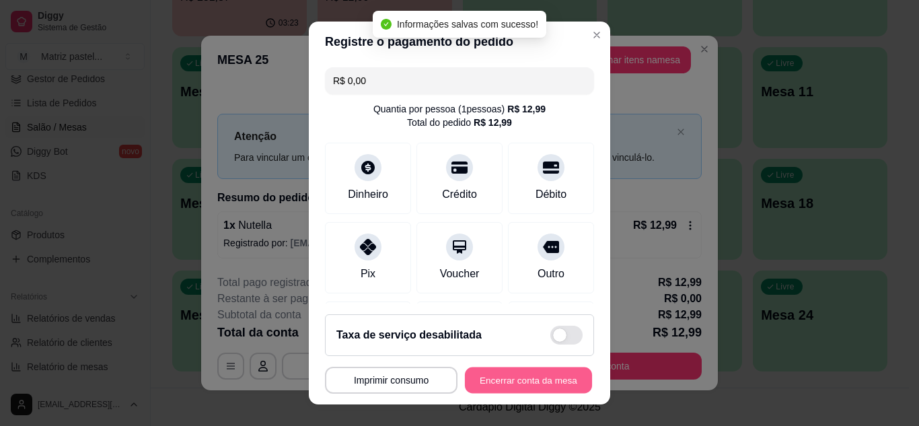
click at [538, 370] on button "Encerrar conta da mesa" at bounding box center [528, 380] width 127 height 26
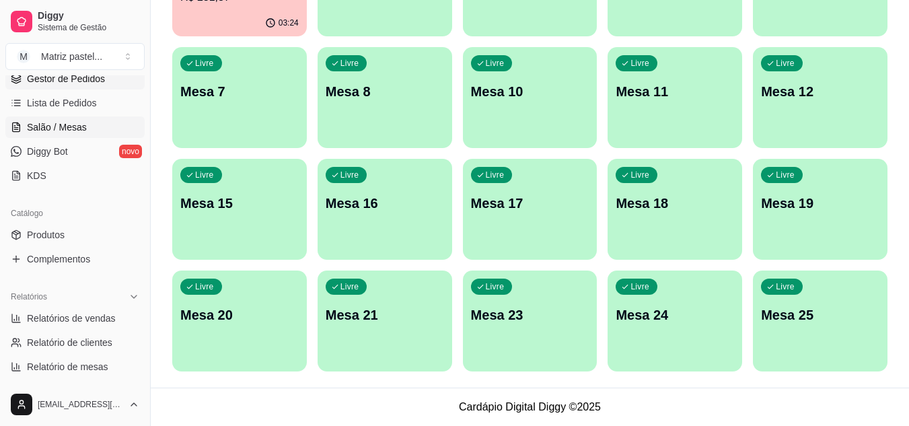
click at [104, 78] on link "Gestor de Pedidos" at bounding box center [74, 79] width 139 height 22
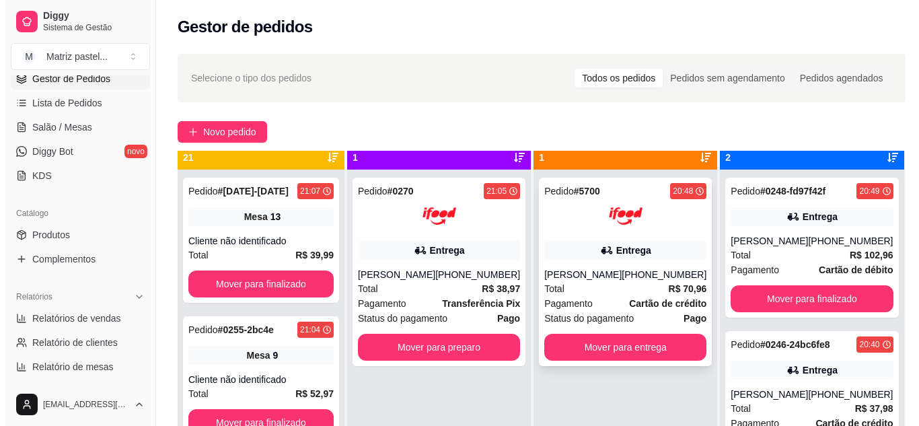
scroll to position [38, 0]
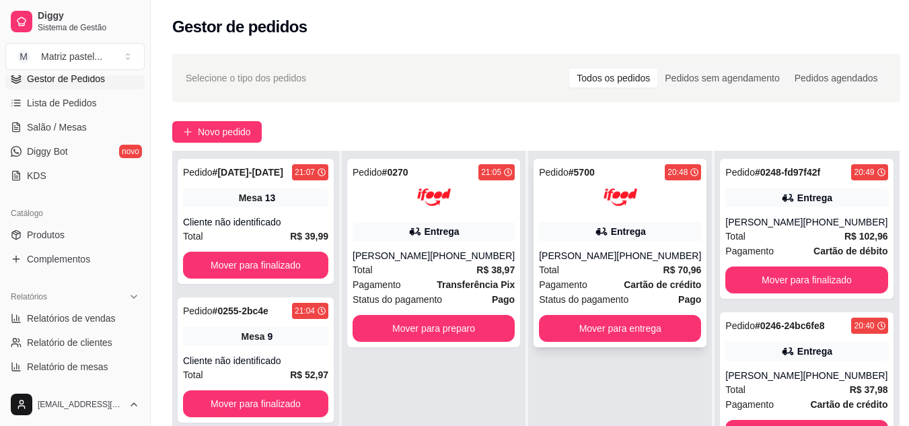
click at [616, 244] on div "Pedido # 5700 20:48 Entrega [PERSON_NAME] [PHONE_NUMBER] Total R$ 70,96 Pagamen…" at bounding box center [620, 253] width 173 height 188
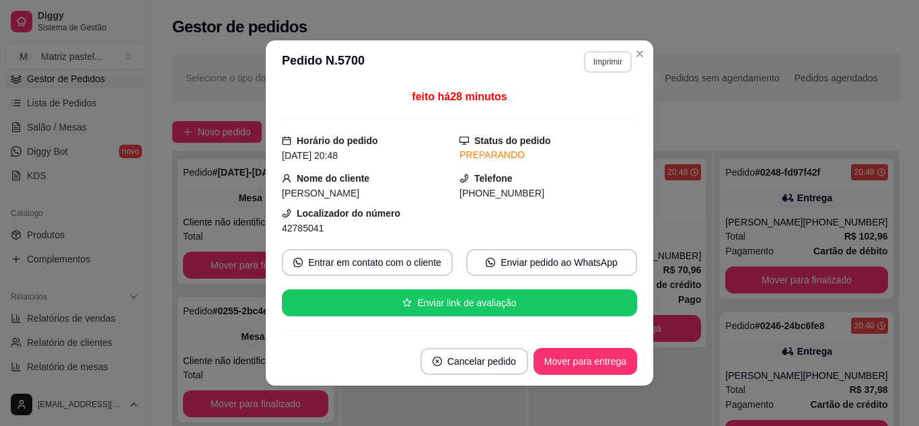
click at [603, 61] on button "Imprimir" at bounding box center [608, 62] width 48 height 22
click at [581, 110] on button "IMPRESSORA" at bounding box center [590, 102] width 78 height 17
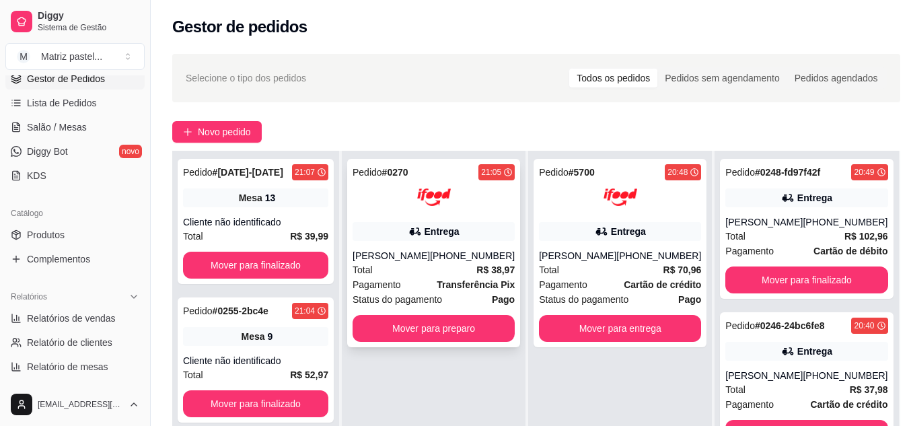
click at [472, 226] on div "Entrega" at bounding box center [434, 231] width 162 height 19
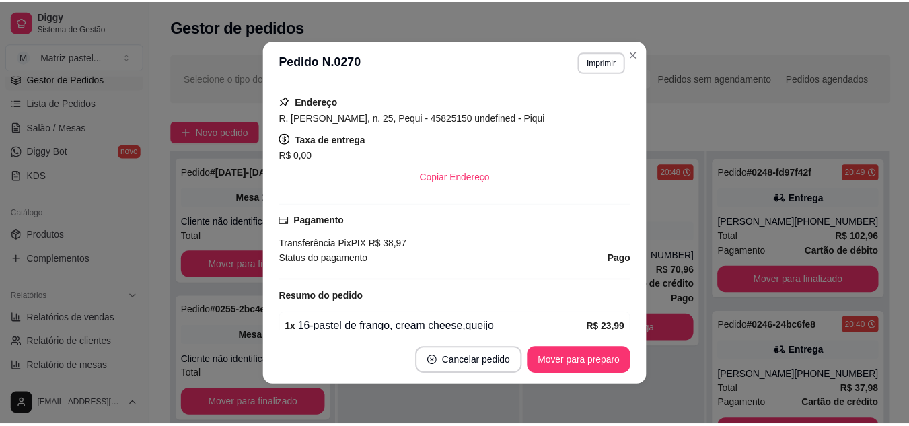
scroll to position [269, 0]
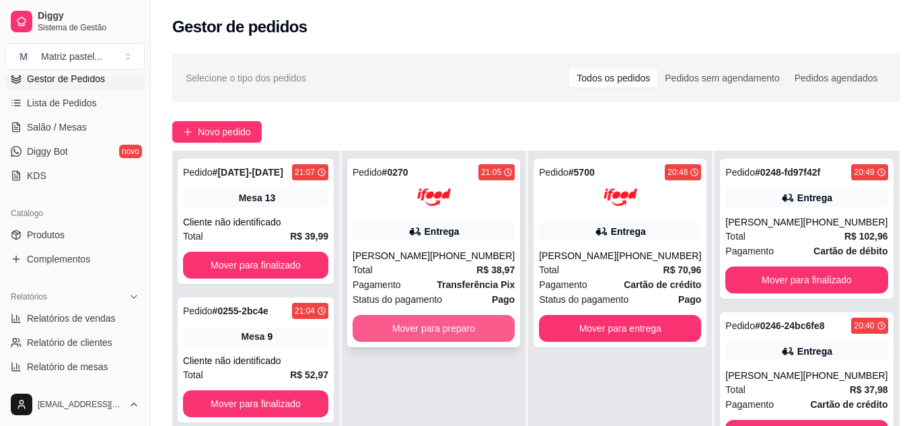
click at [448, 324] on button "Mover para preparo" at bounding box center [434, 328] width 162 height 27
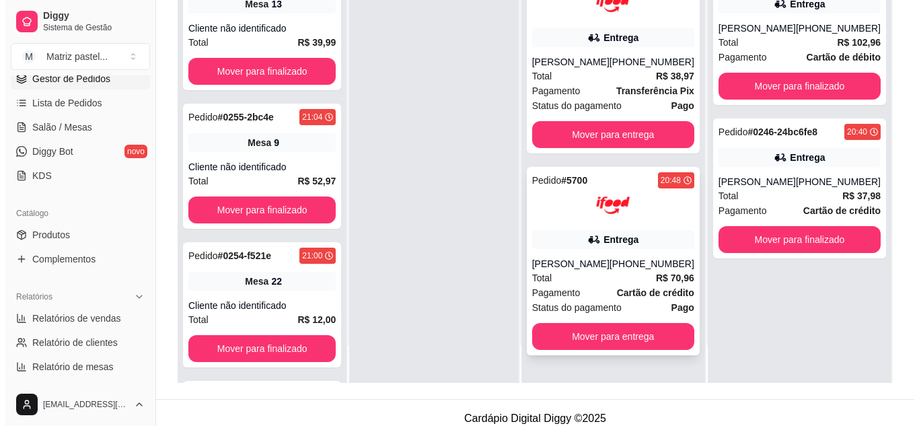
scroll to position [202, 0]
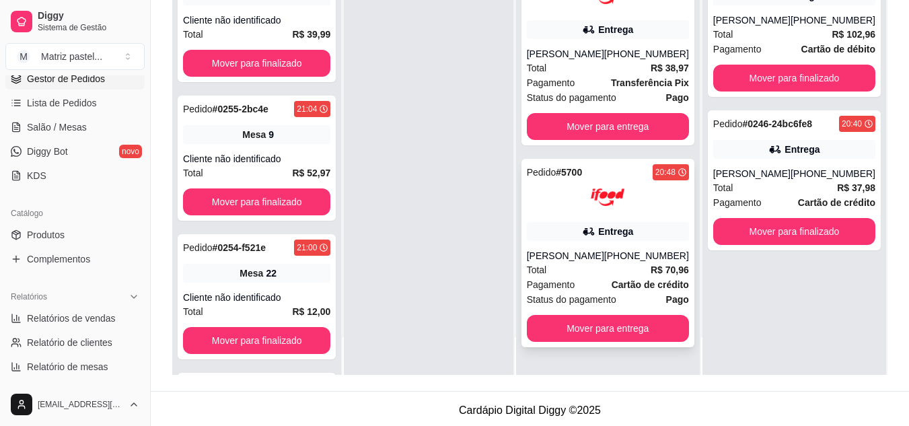
click at [615, 232] on div "Entrega" at bounding box center [615, 231] width 35 height 13
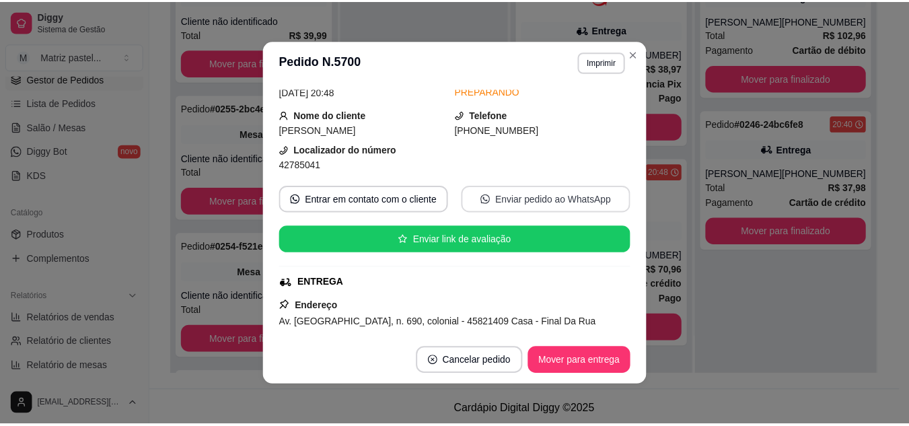
scroll to position [67, 0]
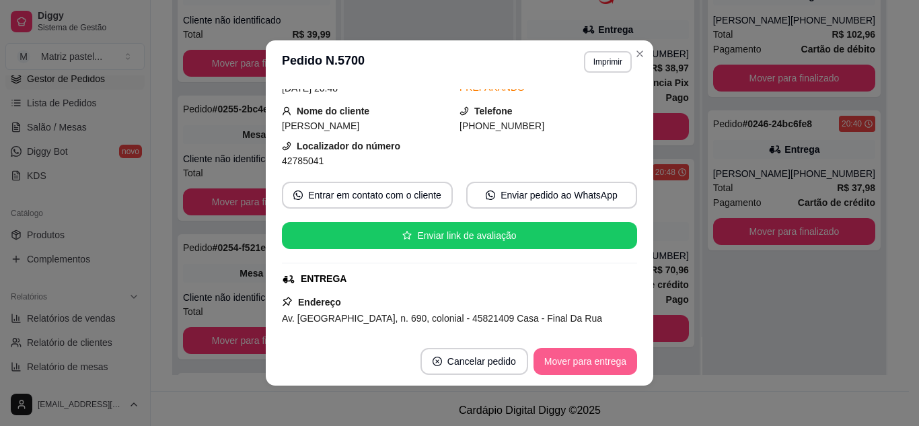
click at [569, 365] on button "Mover para entrega" at bounding box center [586, 361] width 104 height 27
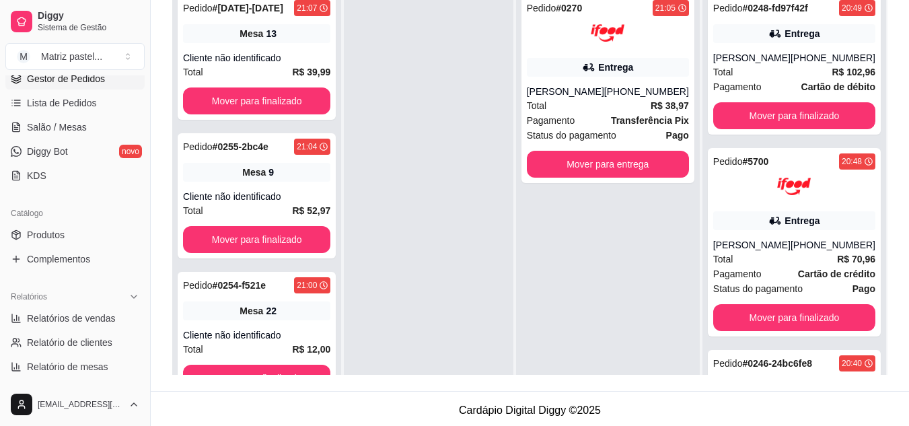
scroll to position [135, 0]
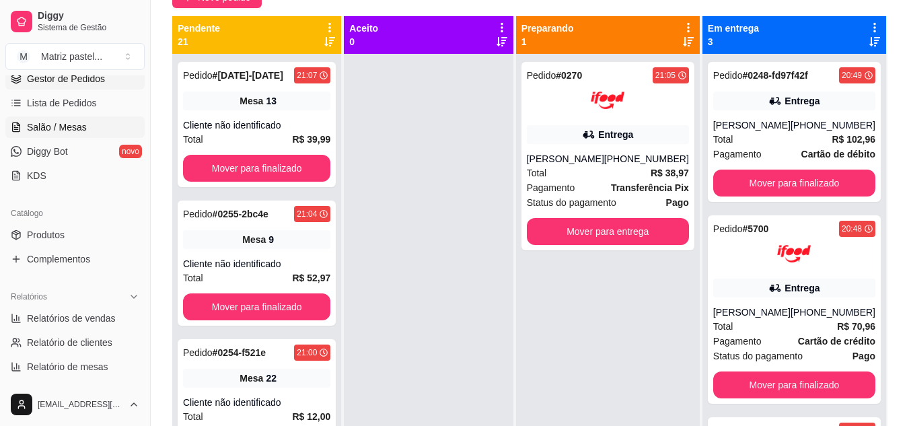
click at [114, 119] on link "Salão / Mesas" at bounding box center [74, 127] width 139 height 22
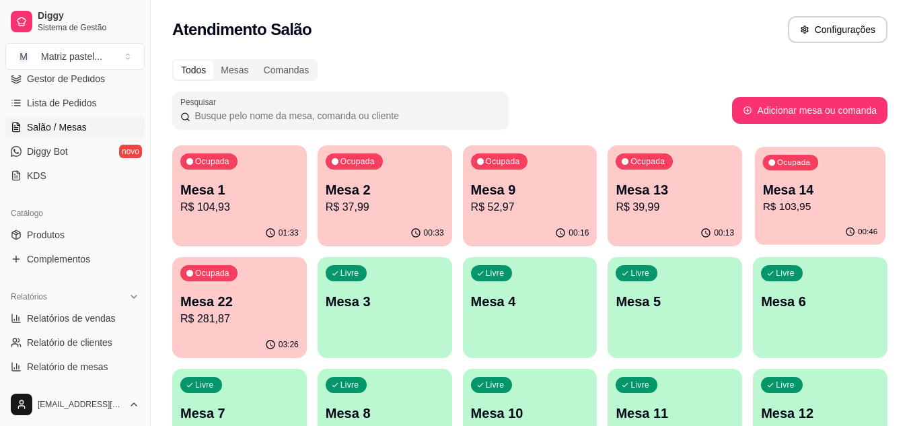
click at [791, 211] on p "R$ 103,95" at bounding box center [820, 206] width 115 height 15
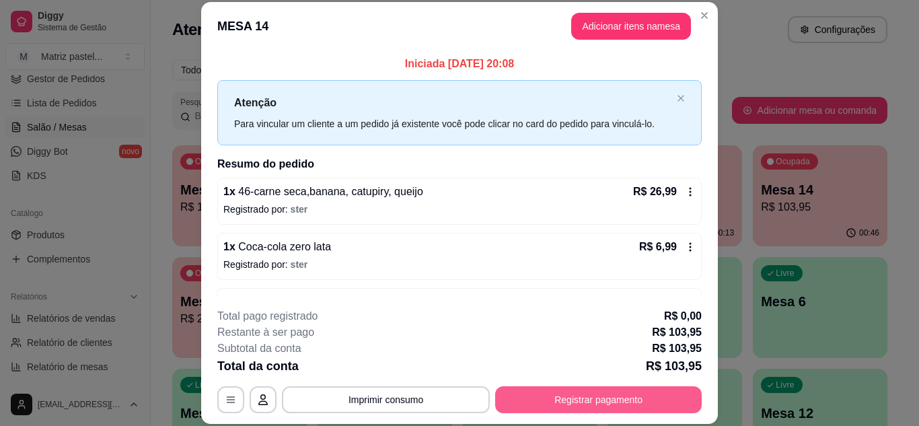
click at [569, 398] on button "Registrar pagamento" at bounding box center [598, 399] width 207 height 27
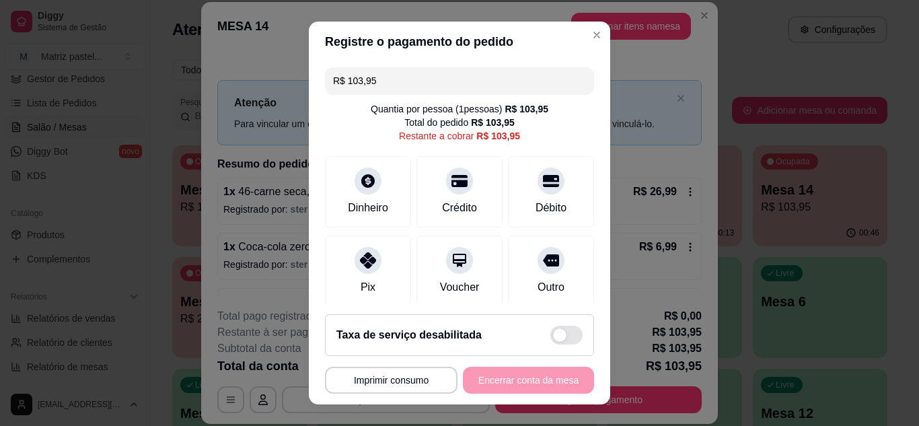
click at [386, 77] on input "R$ 103,95" at bounding box center [459, 80] width 253 height 27
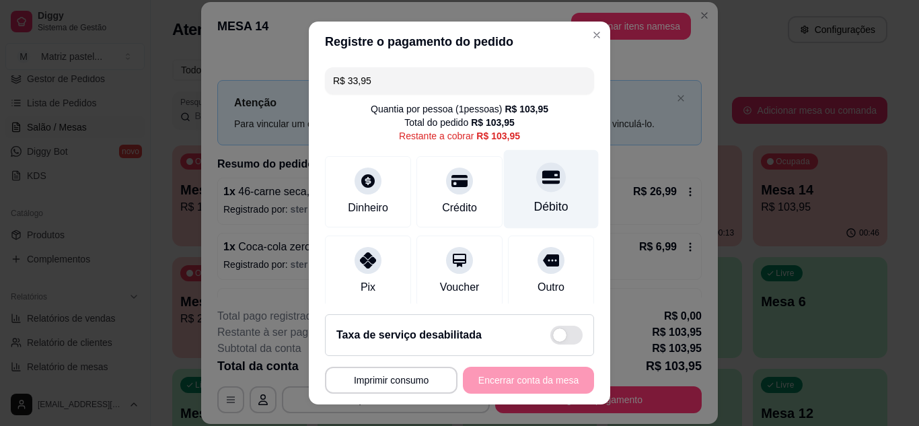
click at [542, 170] on div at bounding box center [551, 177] width 30 height 30
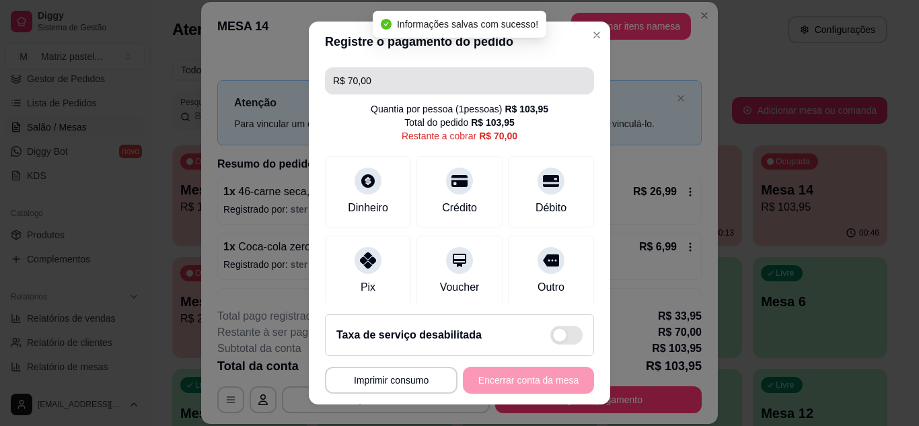
click at [411, 92] on input "R$ 70,00" at bounding box center [459, 80] width 253 height 27
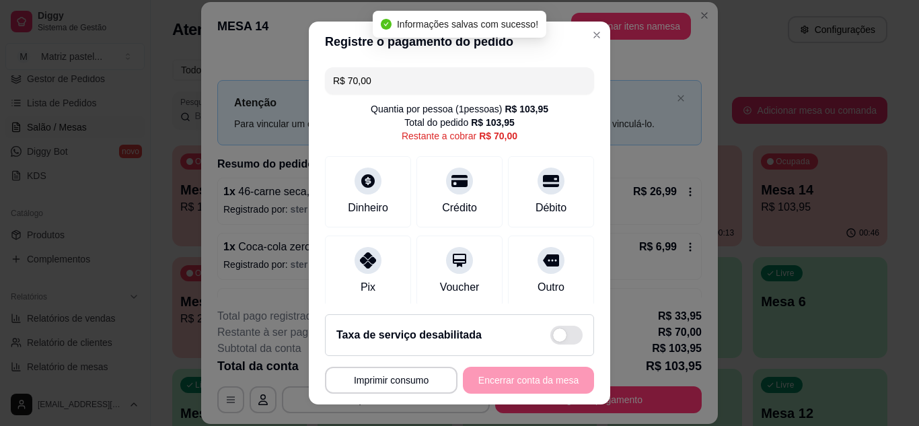
click at [411, 92] on input "R$ 70,00" at bounding box center [459, 80] width 253 height 27
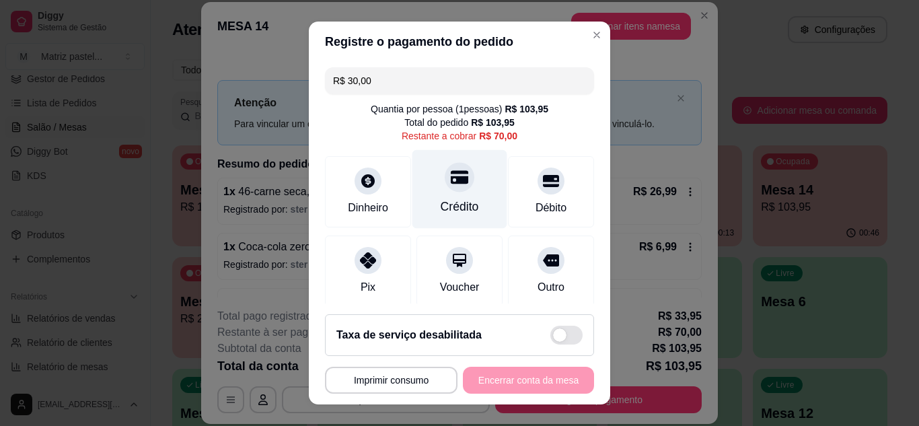
click at [445, 188] on div at bounding box center [460, 177] width 30 height 30
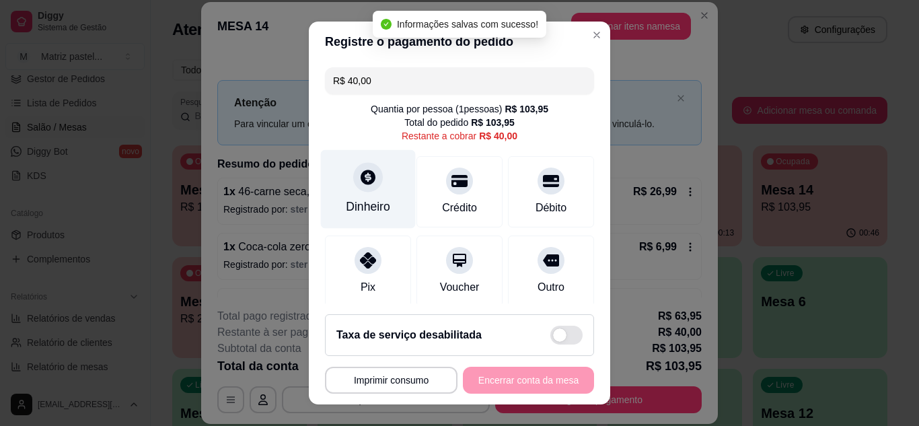
click at [381, 192] on div "Dinheiro" at bounding box center [368, 188] width 95 height 79
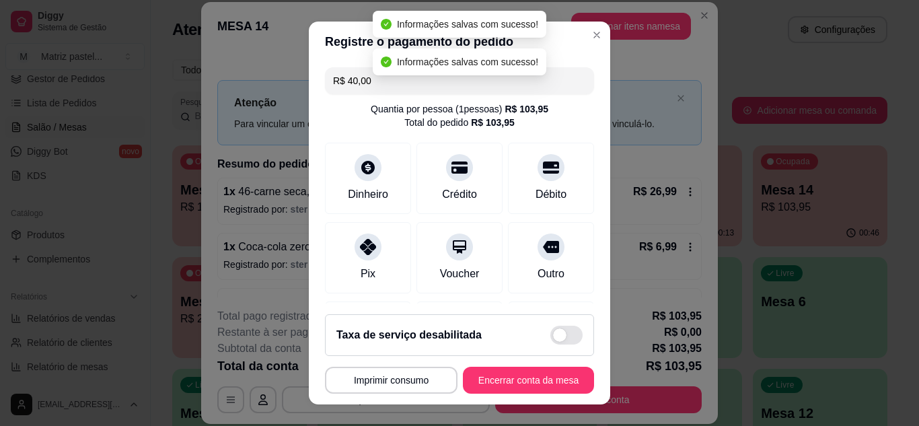
type input "R$ 0,00"
click at [522, 375] on button "Encerrar conta da mesa" at bounding box center [528, 380] width 131 height 27
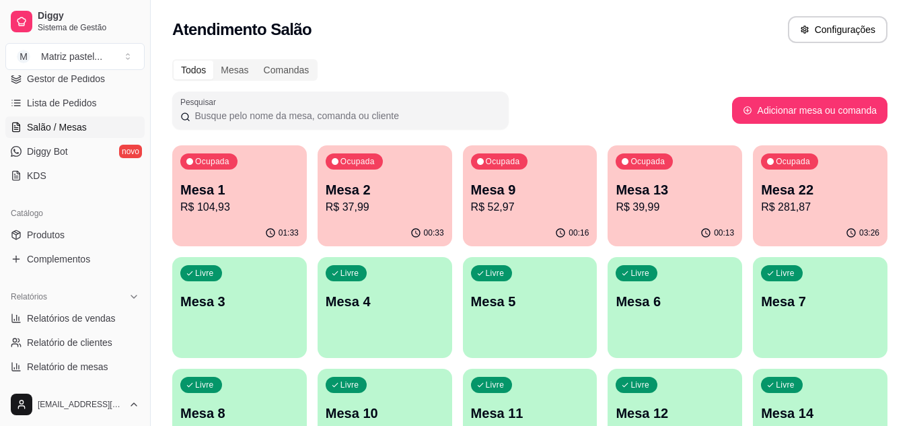
click at [358, 205] on p "R$ 37,99" at bounding box center [385, 207] width 118 height 16
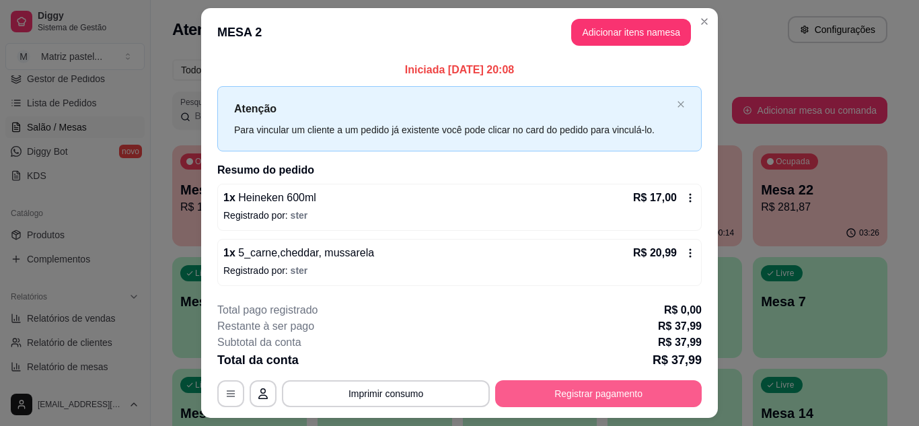
click at [575, 391] on button "Registrar pagamento" at bounding box center [598, 393] width 207 height 27
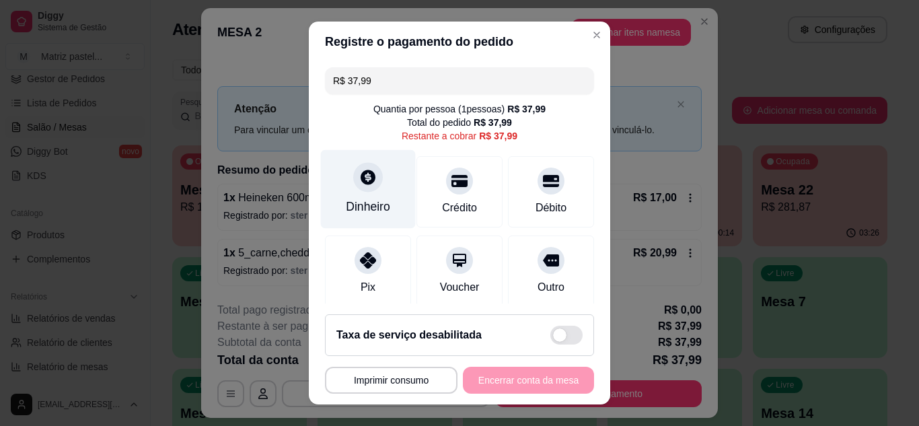
click at [371, 197] on div "Dinheiro" at bounding box center [368, 188] width 95 height 79
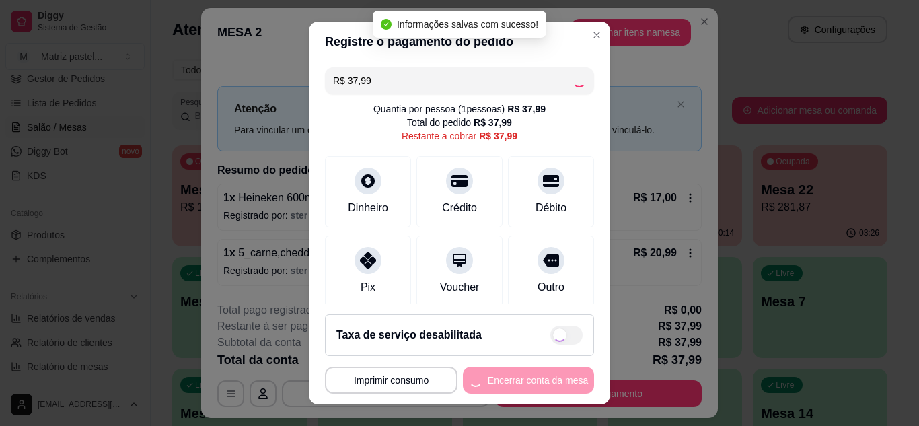
type input "R$ 0,00"
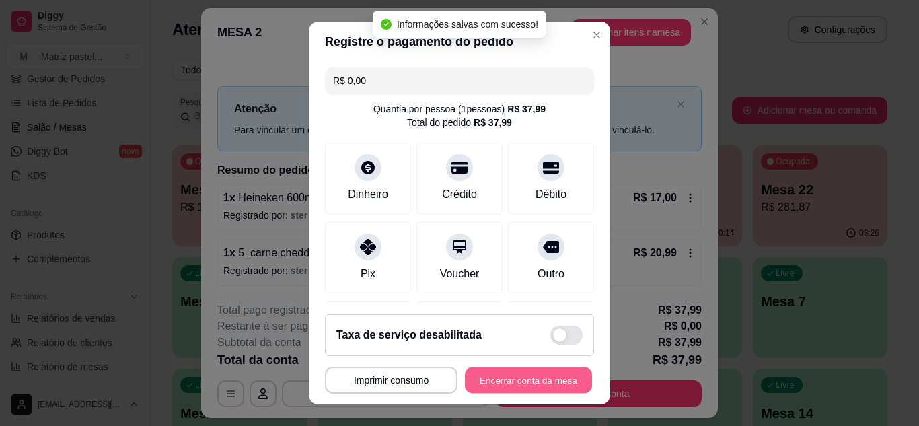
click at [517, 371] on button "Encerrar conta da mesa" at bounding box center [528, 380] width 127 height 26
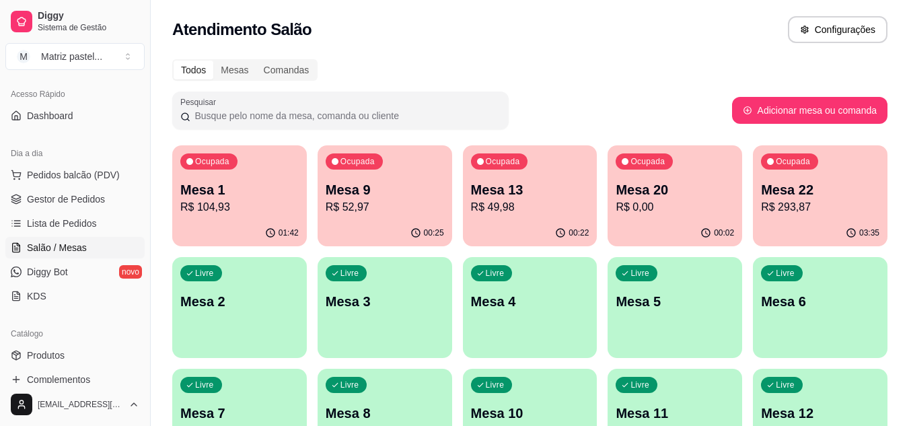
scroll to position [71, 0]
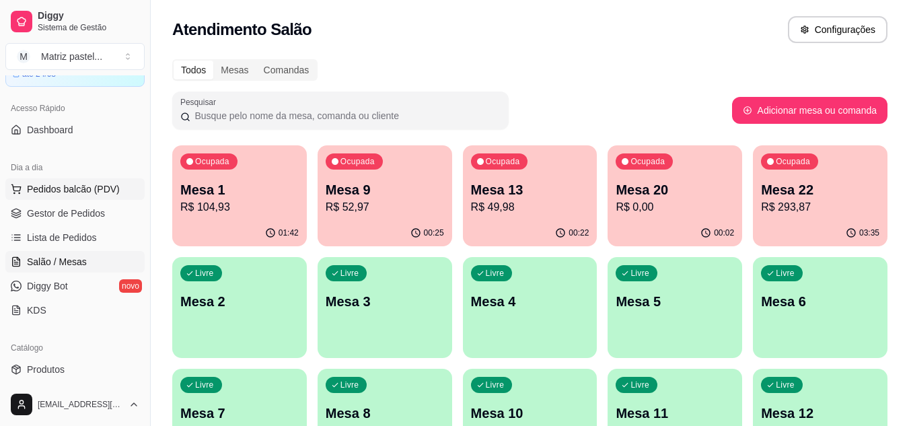
click at [90, 186] on span "Pedidos balcão (PDV)" at bounding box center [73, 188] width 93 height 13
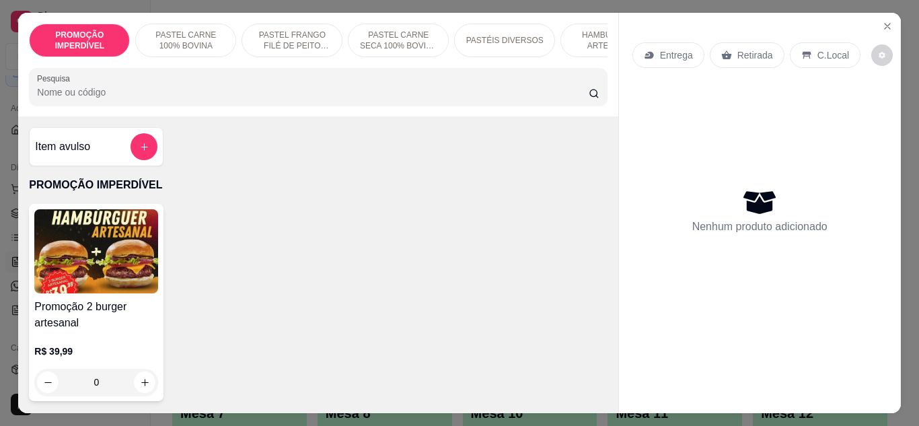
click at [213, 93] on input "Pesquisa" at bounding box center [313, 91] width 552 height 13
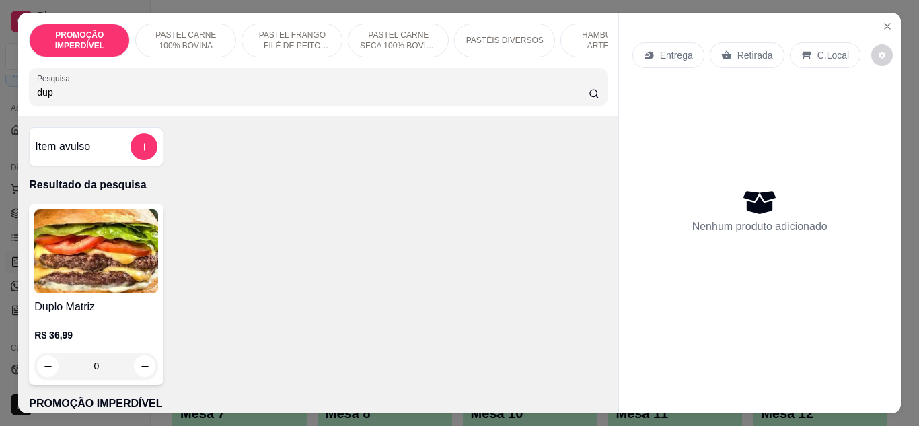
type input "dup"
click at [129, 379] on div "0" at bounding box center [96, 366] width 124 height 27
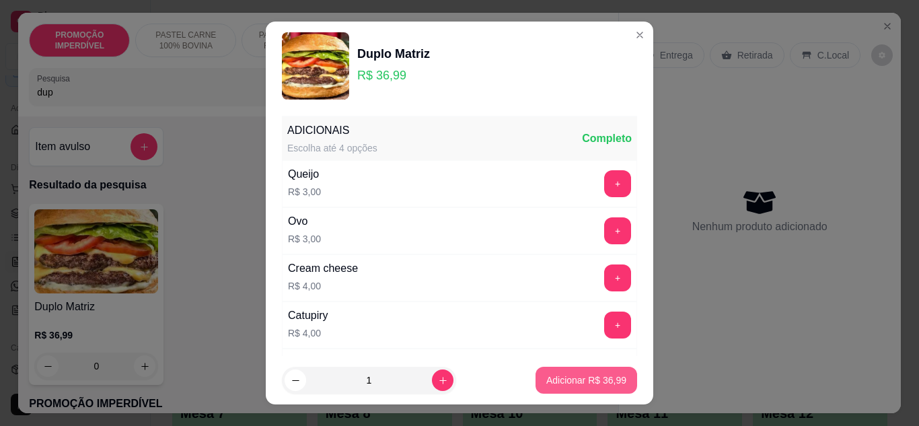
click at [586, 383] on p "Adicionar R$ 36,99" at bounding box center [586, 379] width 80 height 13
type input "1"
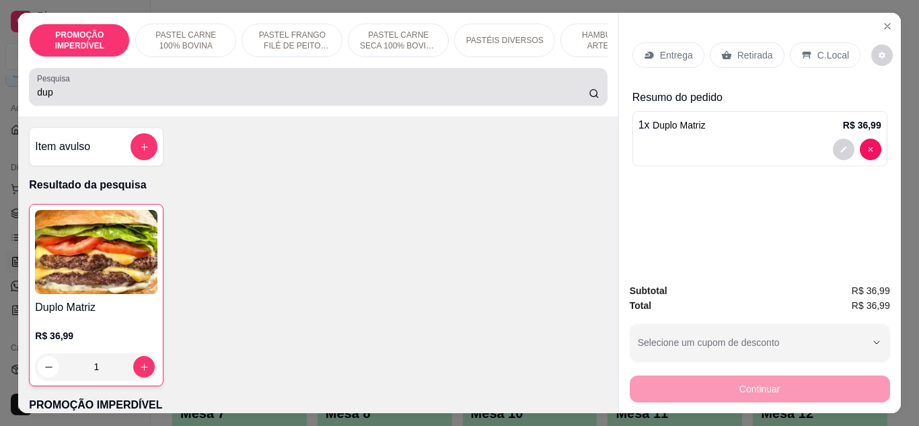
click at [213, 86] on div "dup" at bounding box center [318, 86] width 562 height 27
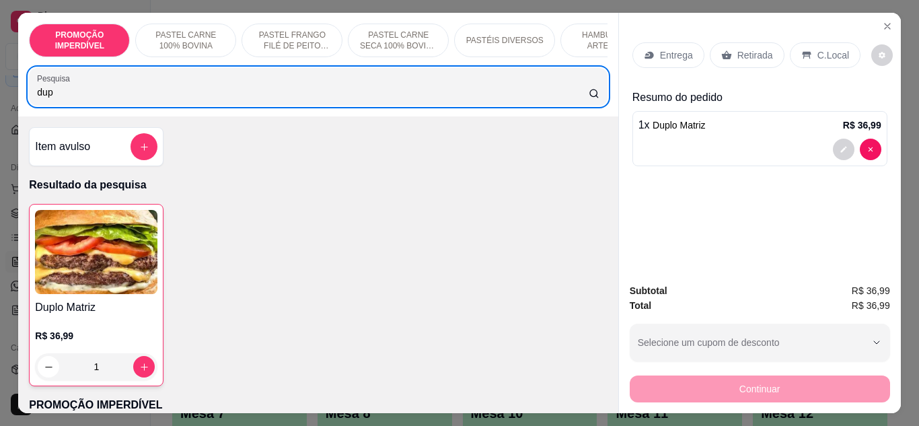
drag, startPoint x: 216, startPoint y: 86, endPoint x: 15, endPoint y: 87, distance: 201.2
click at [18, 96] on div "PROMOÇÃO IMPERDÍVEL PASTEL CARNE 100% BOVINA PASTEL FRANGO FILÉ DE PEITO DESFIA…" at bounding box center [318, 65] width 600 height 104
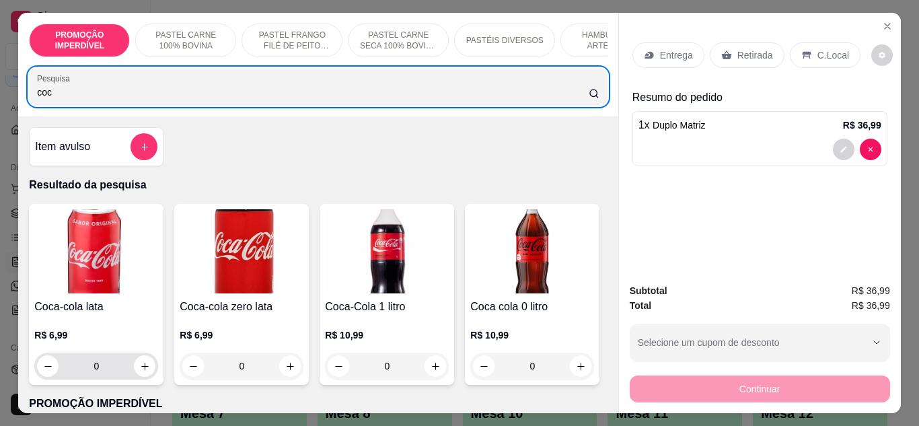
type input "coc"
click at [135, 380] on div "0" at bounding box center [96, 366] width 118 height 27
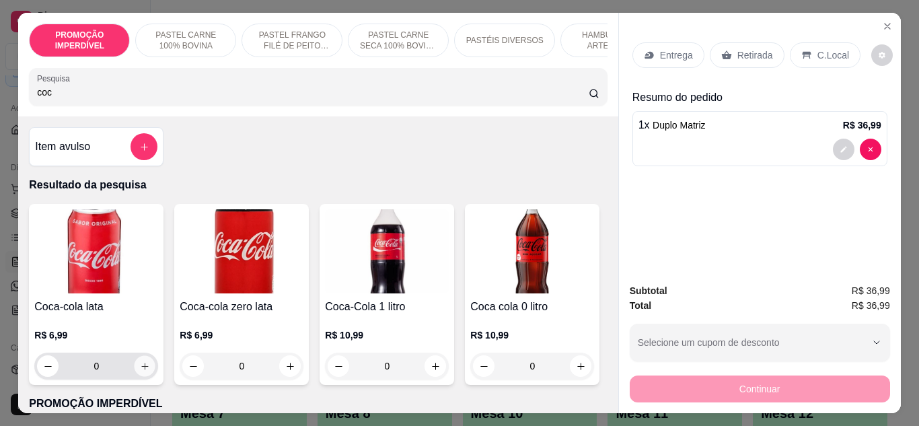
click at [142, 371] on icon "increase-product-quantity" at bounding box center [145, 366] width 10 height 10
type input "1"
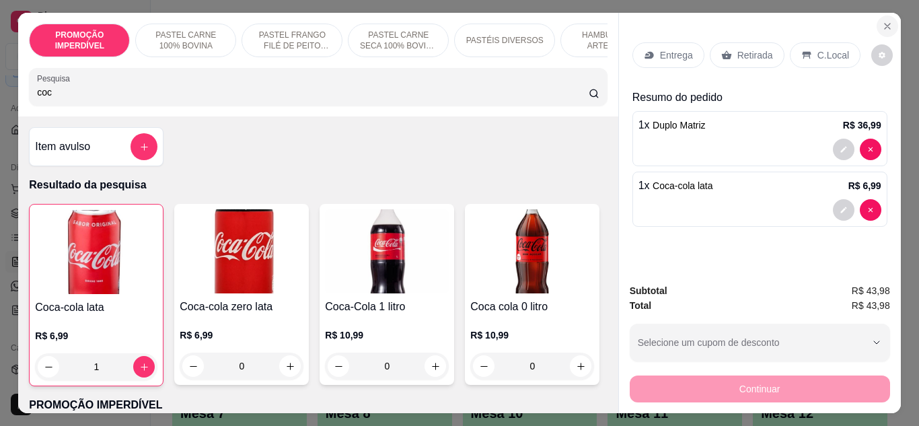
click at [884, 21] on icon "Close" at bounding box center [887, 26] width 11 height 11
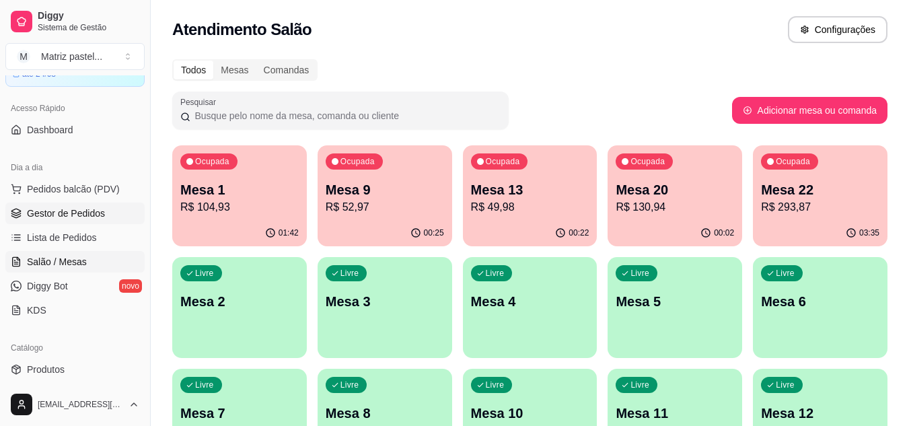
click at [81, 213] on span "Gestor de Pedidos" at bounding box center [66, 213] width 78 height 13
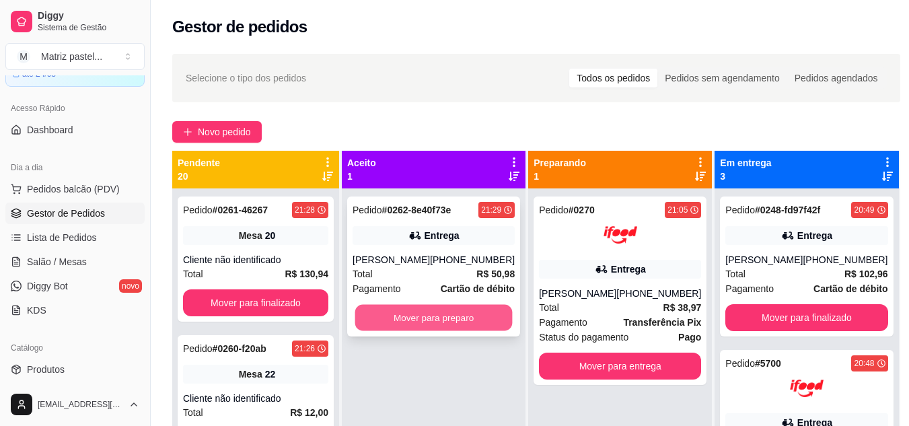
click at [434, 313] on button "Mover para preparo" at bounding box center [433, 318] width 157 height 26
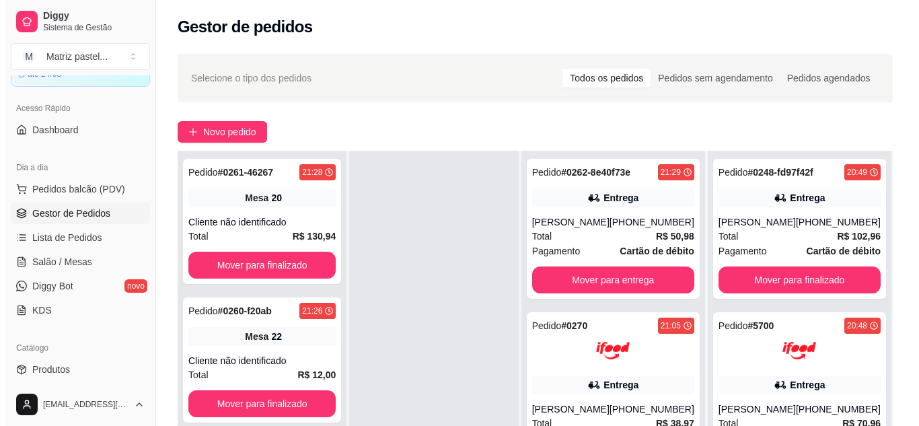
scroll to position [67, 0]
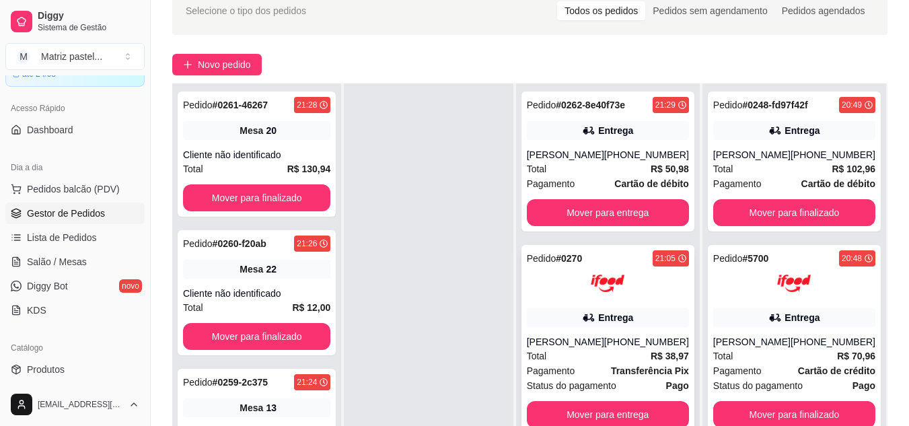
click at [602, 303] on div "Pedido # 0270 21:05 Entrega Mayara Cavalcante [PHONE_NUMBER] Total R$ 38,97 Pag…" at bounding box center [608, 339] width 173 height 188
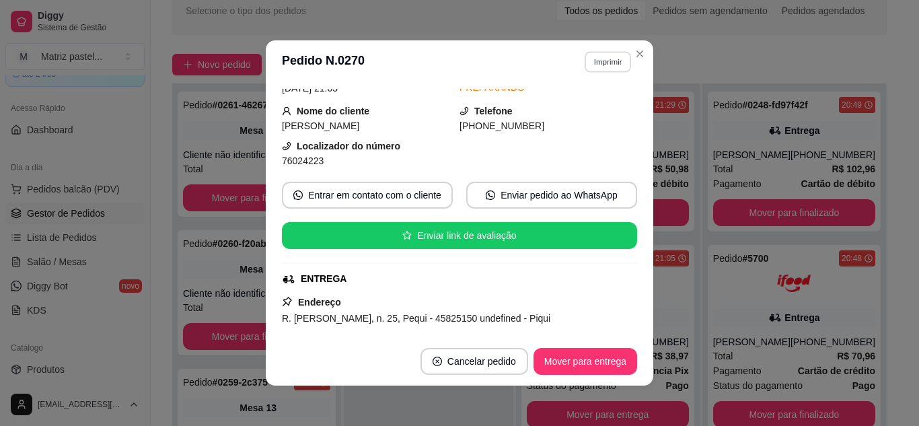
click at [610, 68] on button "Imprimir" at bounding box center [608, 61] width 46 height 21
click at [586, 114] on button "IMPRESSORA" at bounding box center [579, 108] width 94 height 21
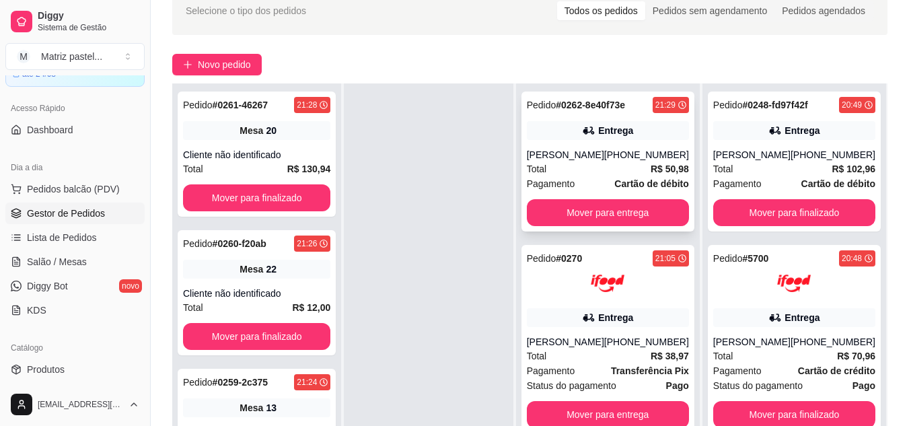
click at [659, 140] on div "Pedido # 0262-8e40f73e 21:29 Entrega [PERSON_NAME] [PHONE_NUMBER] Total R$ 50,9…" at bounding box center [608, 162] width 173 height 140
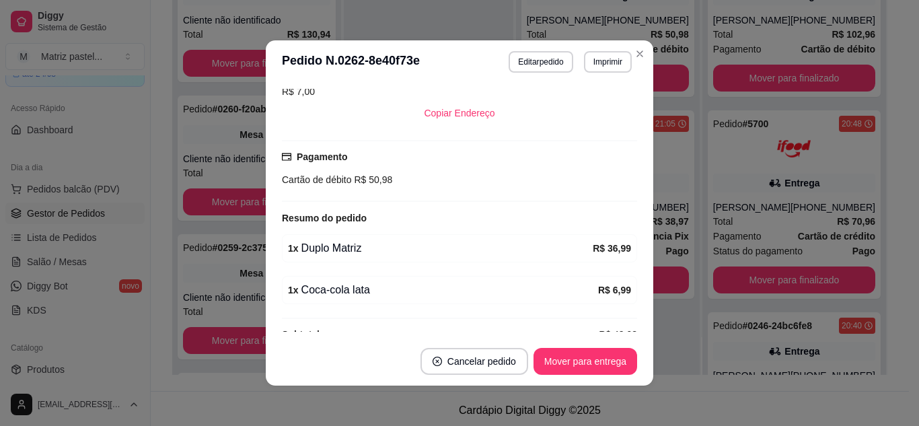
scroll to position [336, 0]
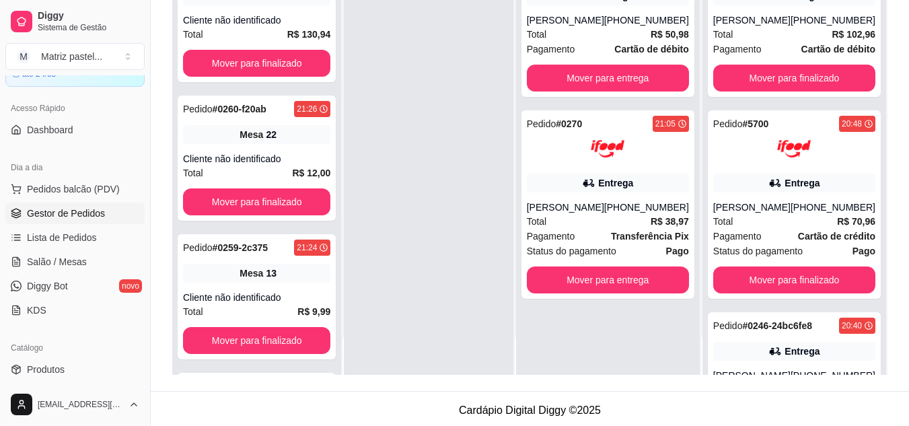
click at [73, 200] on ul "Pedidos balcão (PDV) Gestor de Pedidos Lista de Pedidos Salão / Mesas Diggy Bot…" at bounding box center [74, 249] width 139 height 143
click at [71, 194] on span "Pedidos balcão (PDV)" at bounding box center [73, 188] width 93 height 13
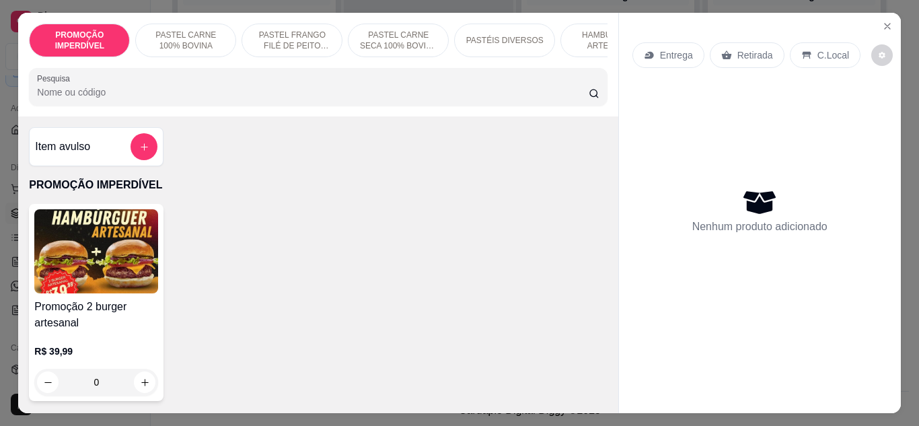
drag, startPoint x: 126, startPoint y: 370, endPoint x: 139, endPoint y: 371, distance: 12.9
click at [139, 371] on div "R$ 39,99 0" at bounding box center [96, 370] width 124 height 51
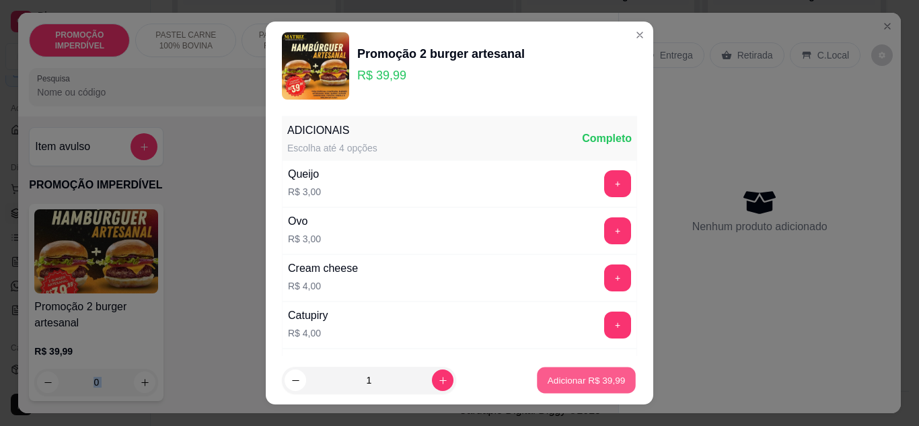
click at [548, 379] on p "Adicionar R$ 39,99" at bounding box center [587, 380] width 78 height 13
type input "1"
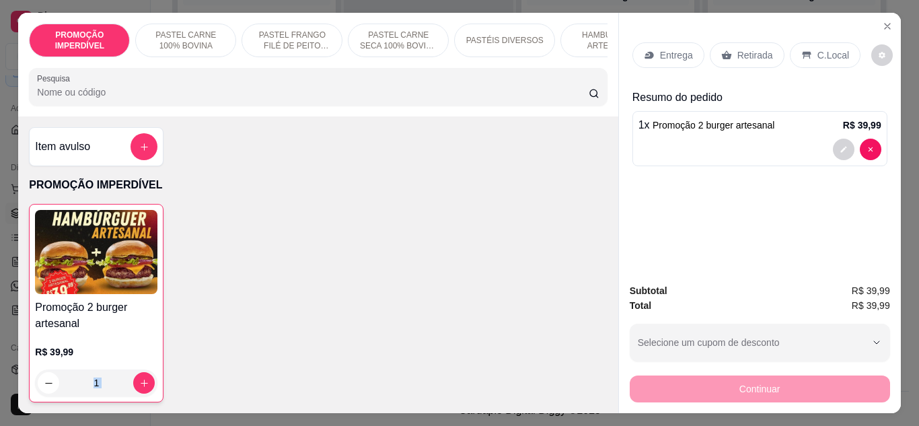
scroll to position [269, 0]
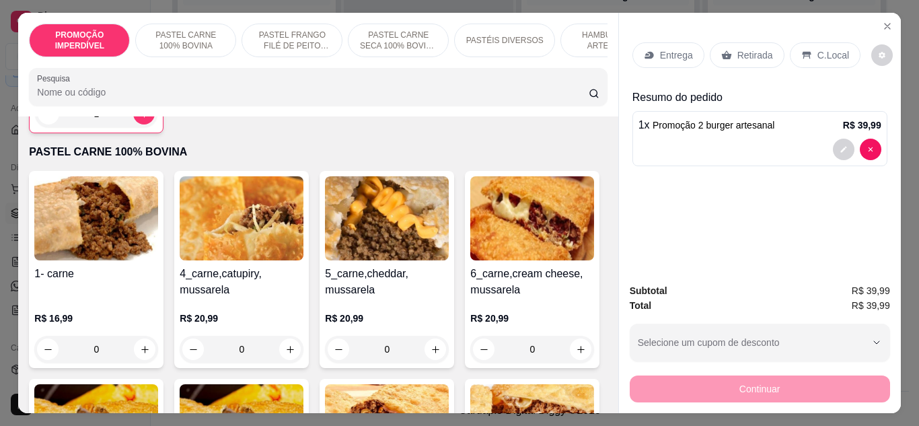
click at [135, 349] on div "0" at bounding box center [96, 349] width 124 height 27
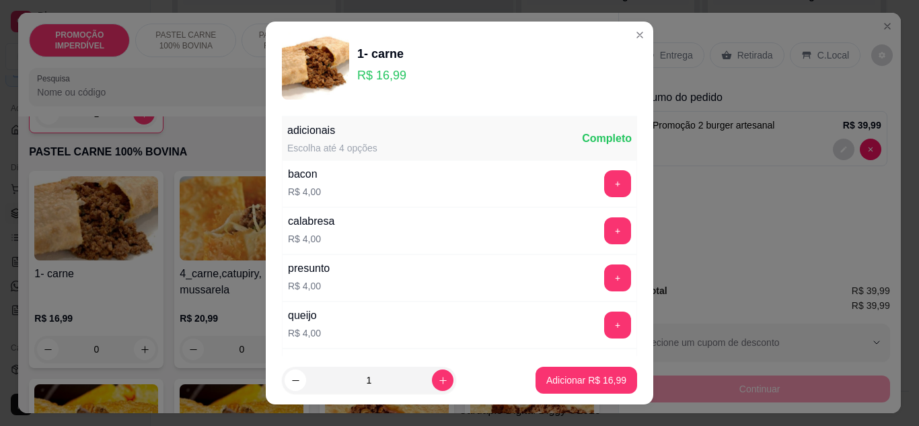
click at [561, 364] on footer "1 Adicionar R$ 16,99" at bounding box center [460, 380] width 388 height 48
click at [565, 378] on p "Adicionar R$ 16,99" at bounding box center [586, 379] width 80 height 13
type input "1"
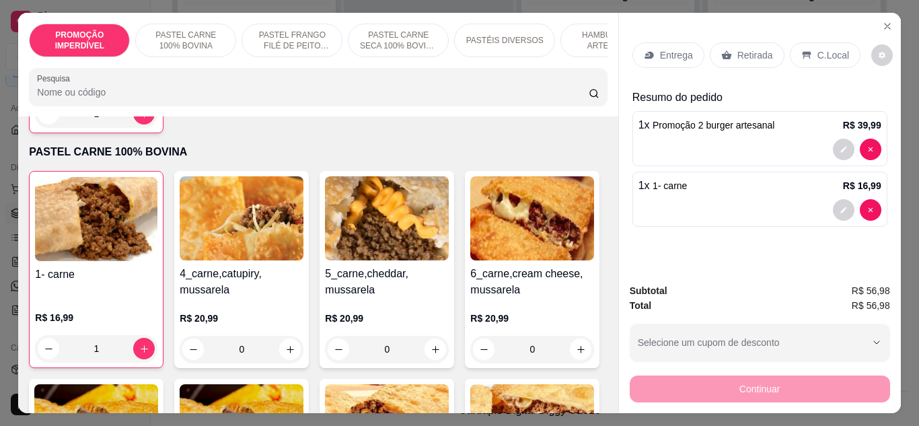
click at [738, 56] on p "Retirada" at bounding box center [756, 54] width 36 height 13
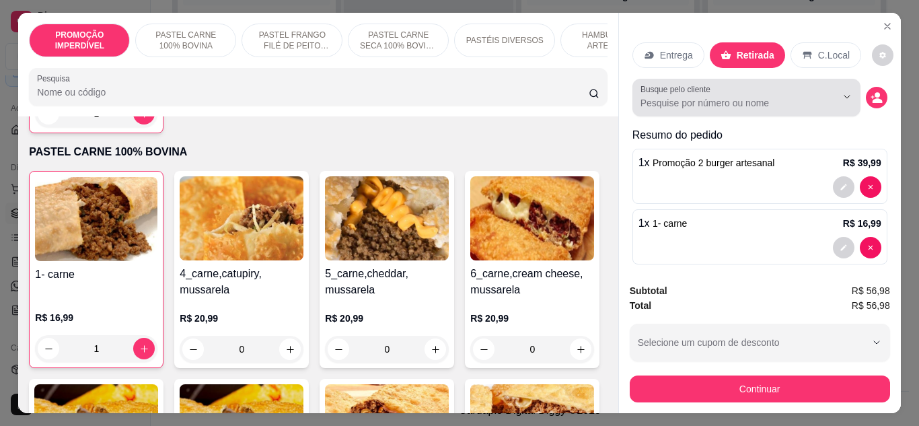
click at [711, 106] on div "Busque pelo cliente" at bounding box center [747, 98] width 228 height 38
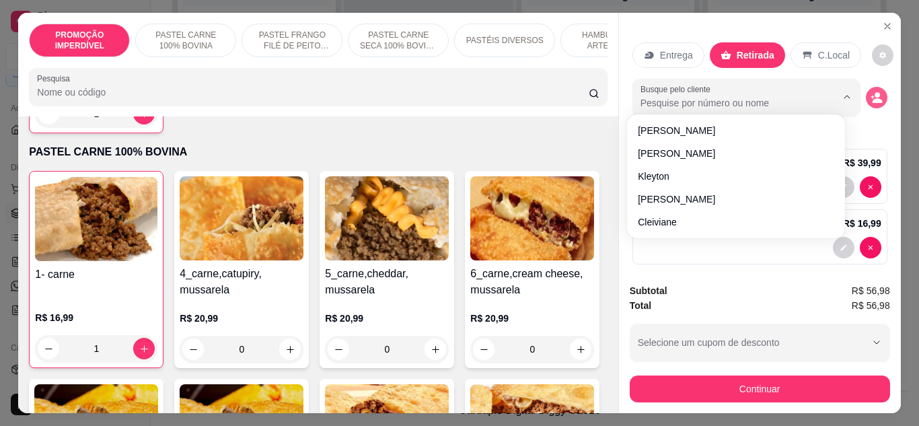
click at [872, 98] on icon "decrease-product-quantity" at bounding box center [877, 100] width 10 height 5
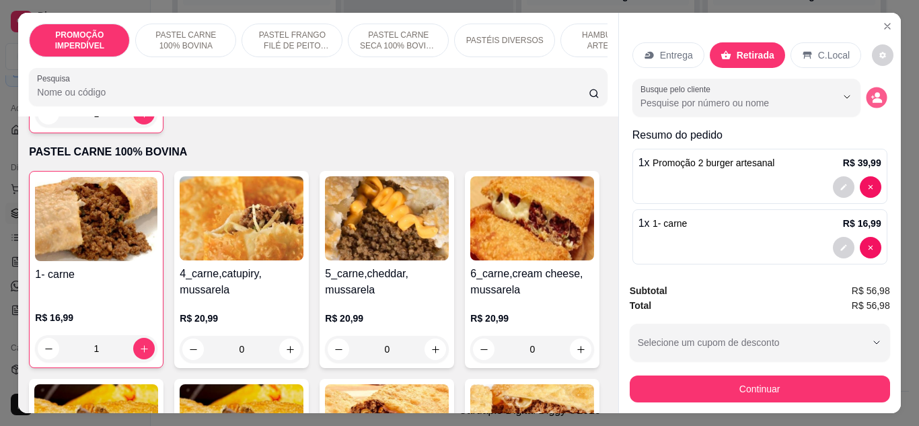
click at [871, 96] on icon "decrease-product-quantity" at bounding box center [872, 97] width 3 height 3
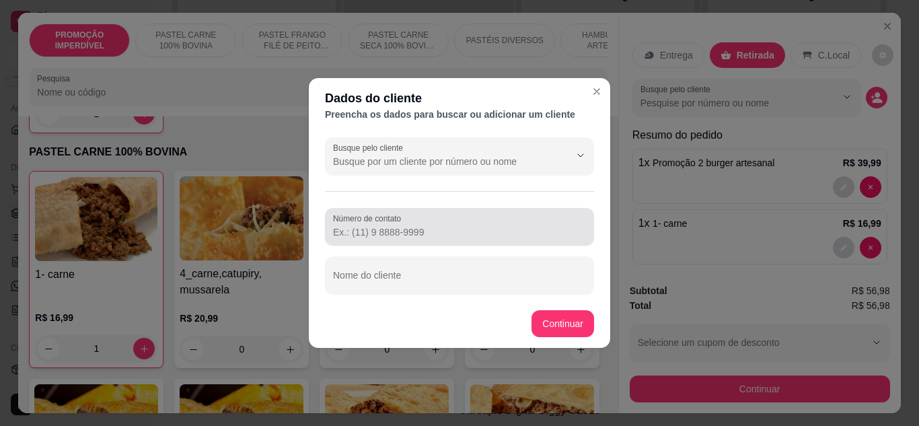
click at [401, 219] on label "Número de contato" at bounding box center [369, 218] width 73 height 11
click at [401, 225] on input "Número de contato" at bounding box center [459, 231] width 253 height 13
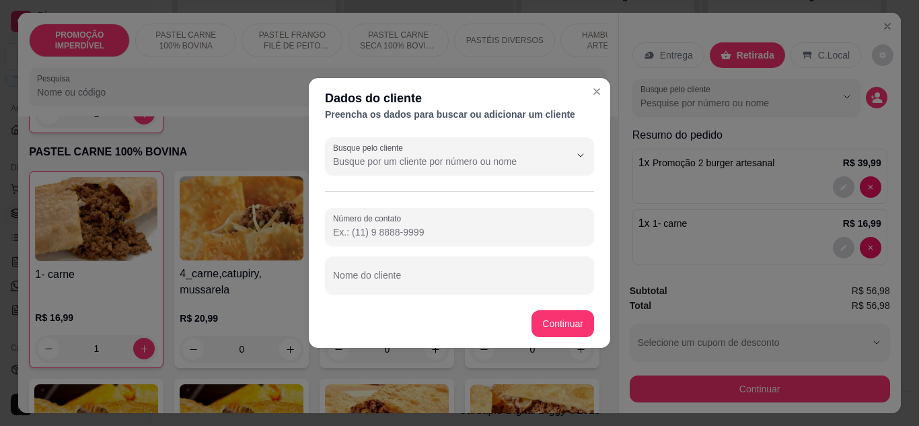
click at [428, 265] on div at bounding box center [459, 275] width 253 height 27
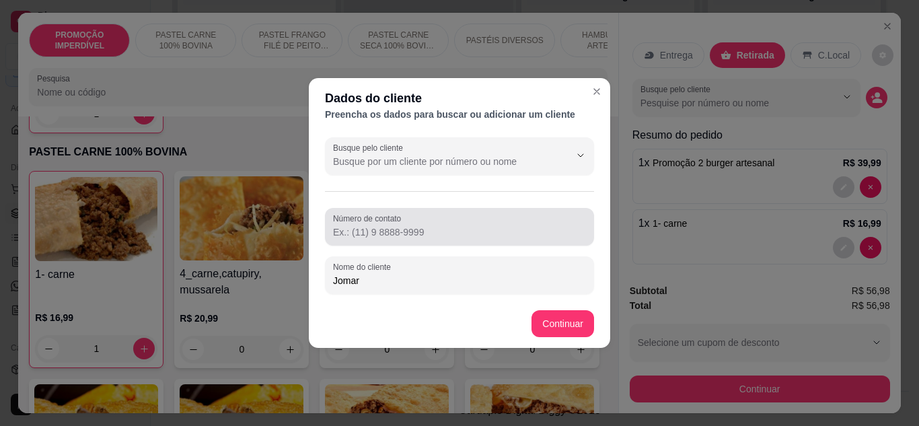
type input "Jomar"
click at [438, 241] on div "Número de contato" at bounding box center [459, 227] width 269 height 38
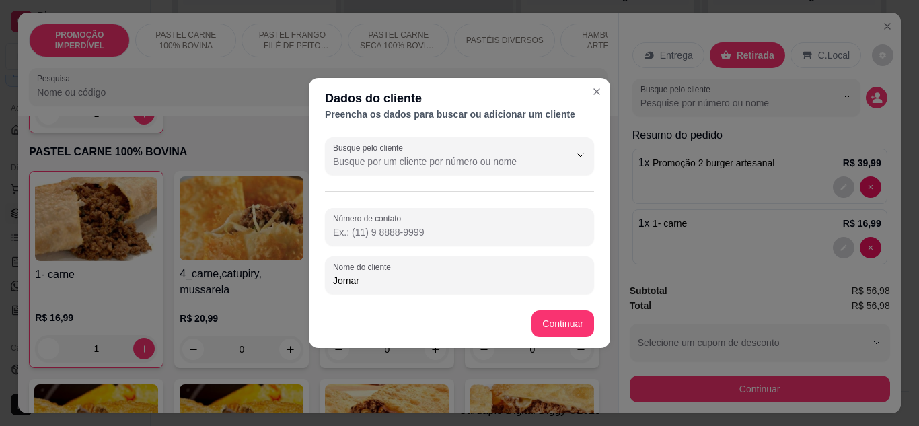
paste input "[PHONE_NUMBER]"
type input "[PHONE_NUMBER]"
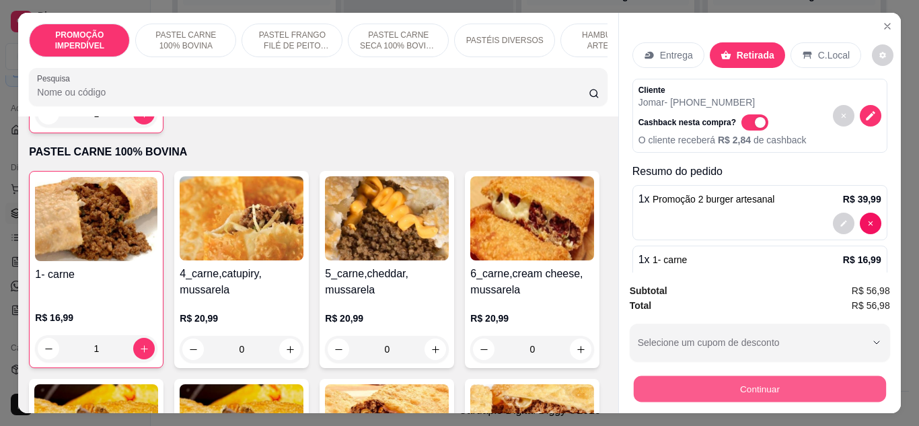
click at [748, 389] on button "Continuar" at bounding box center [759, 389] width 252 height 26
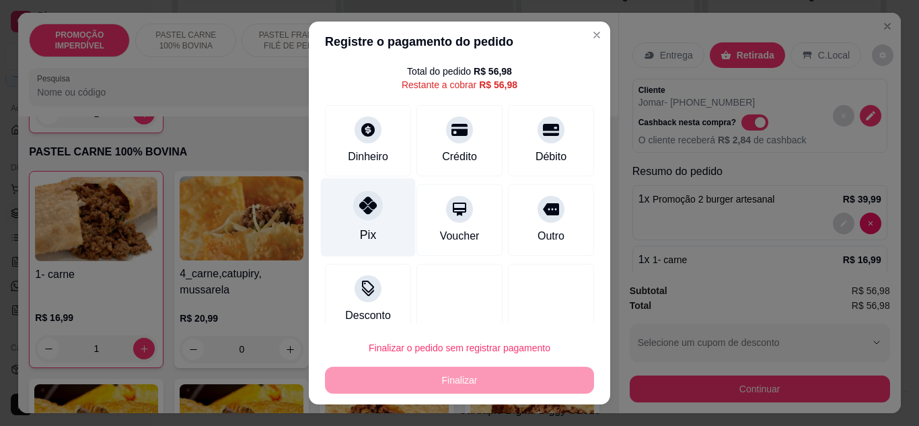
scroll to position [54, 0]
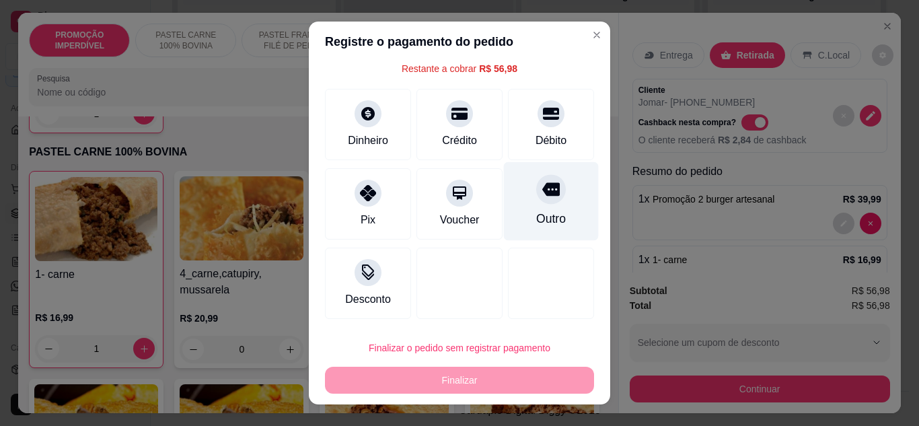
click at [542, 209] on div "Outro" at bounding box center [551, 201] width 95 height 79
type input "R$ 0,00"
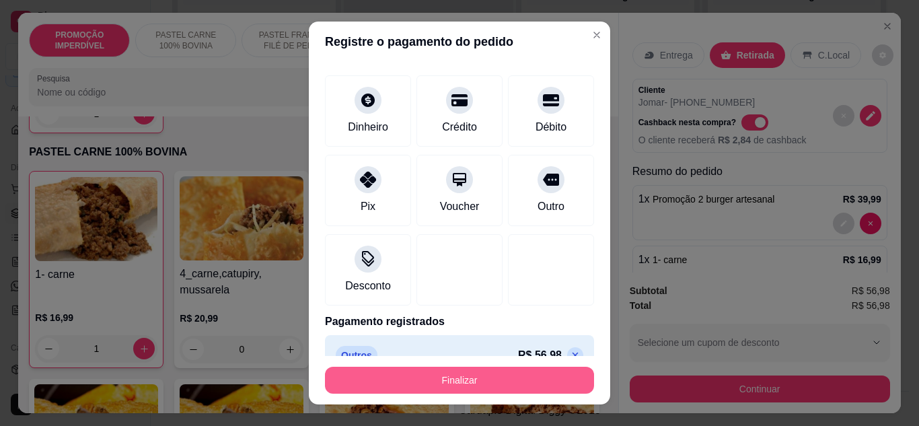
click at [487, 376] on button "Finalizar" at bounding box center [459, 380] width 269 height 27
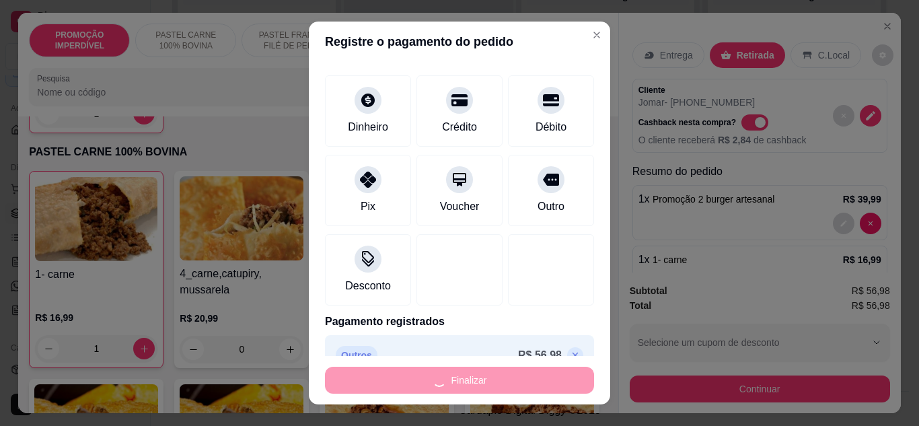
type input "0"
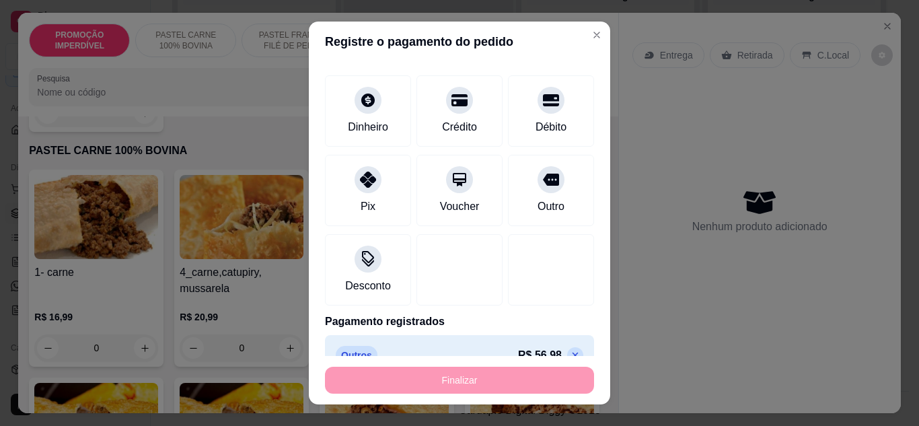
type input "-R$ 56,98"
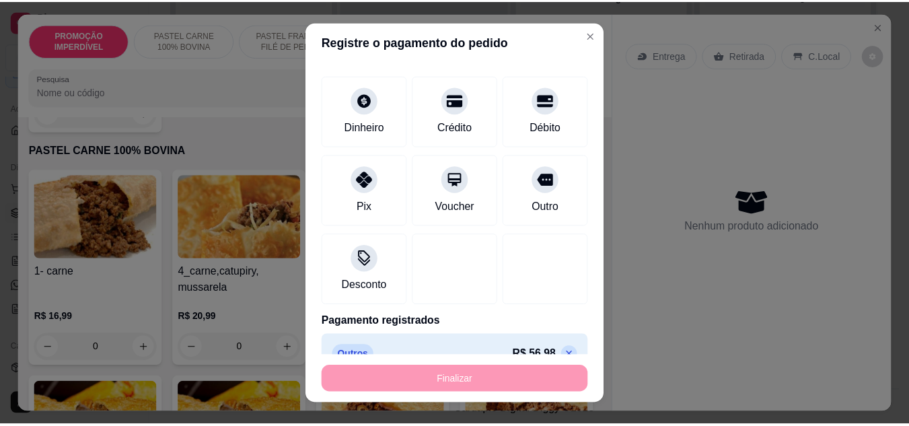
scroll to position [269, 0]
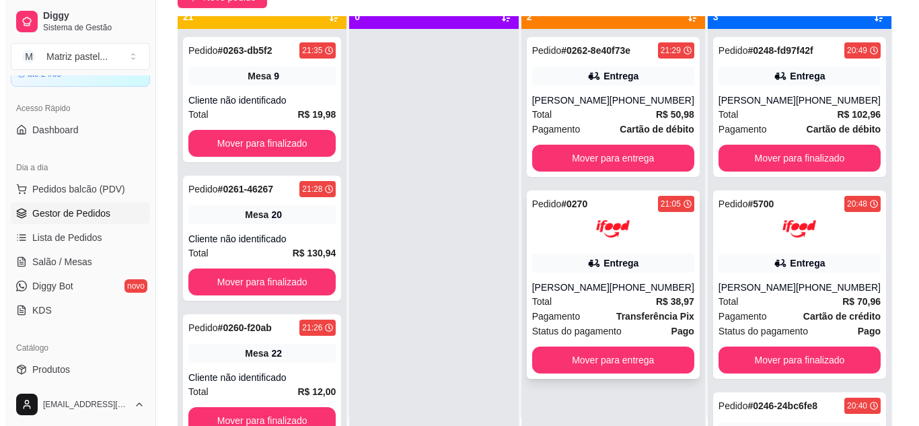
scroll to position [38, 0]
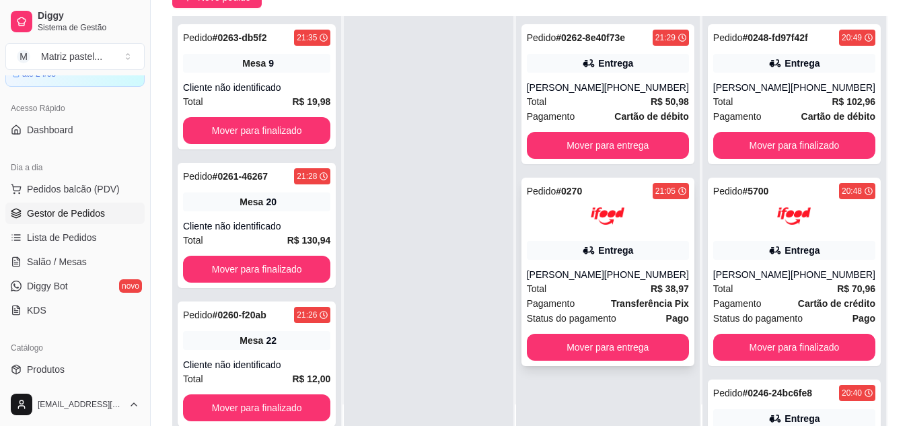
click at [591, 229] on div at bounding box center [608, 216] width 162 height 34
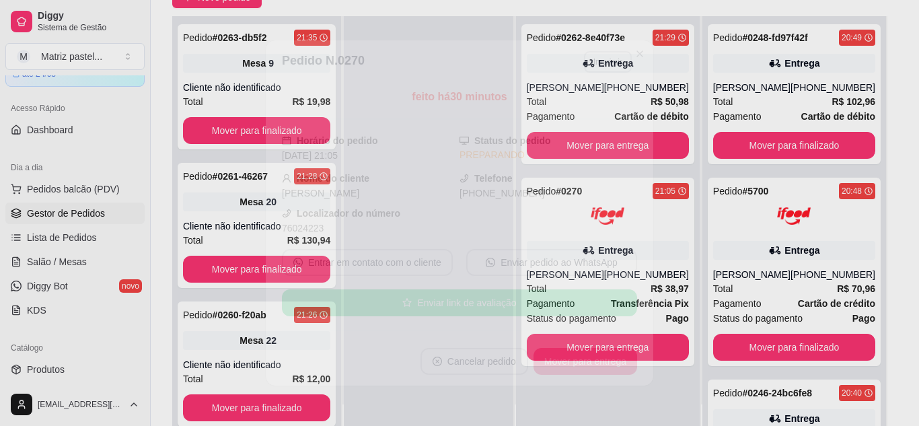
scroll to position [67, 0]
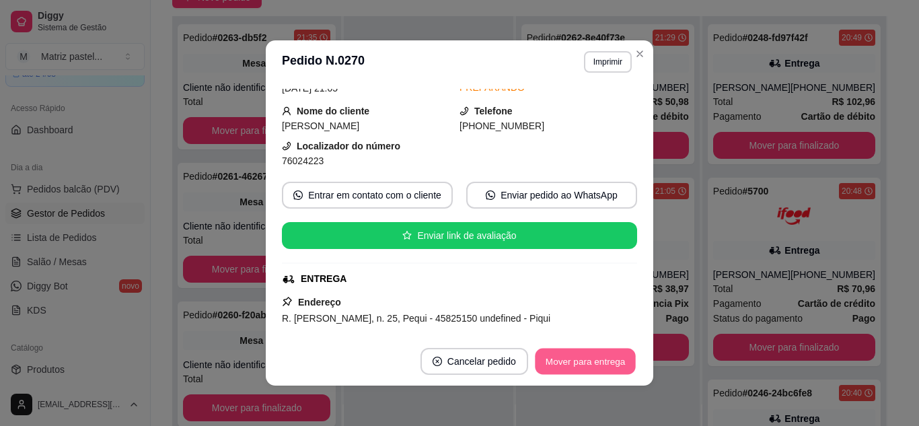
click at [569, 355] on button "Mover para entrega" at bounding box center [585, 362] width 101 height 26
click at [548, 293] on div "feito há 30 minutos Horário do pedido [DATE] 21:05 Status do pedido PREPARANDO …" at bounding box center [459, 210] width 355 height 243
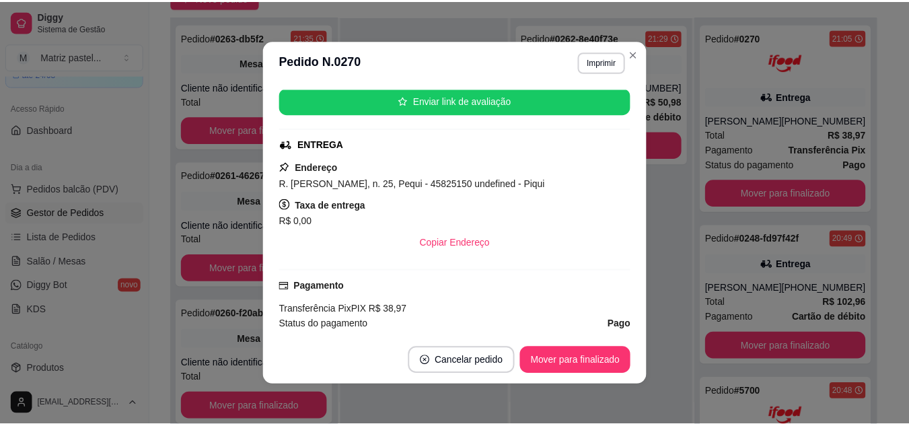
scroll to position [371, 0]
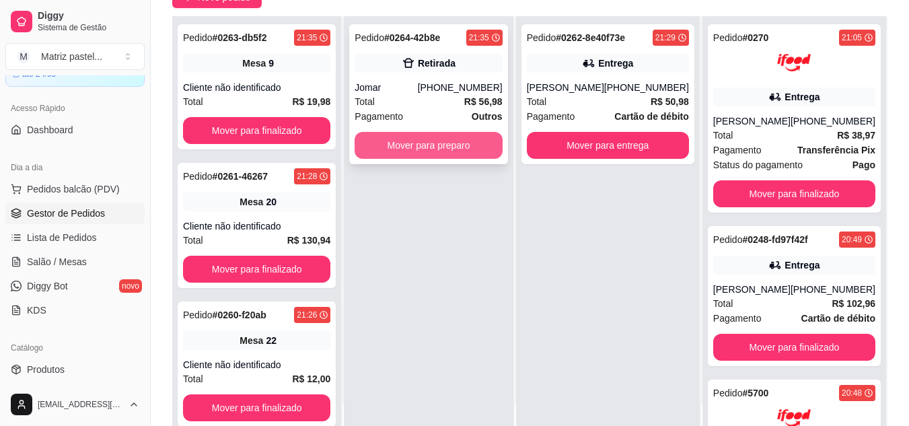
click at [474, 154] on button "Mover para preparo" at bounding box center [428, 145] width 147 height 27
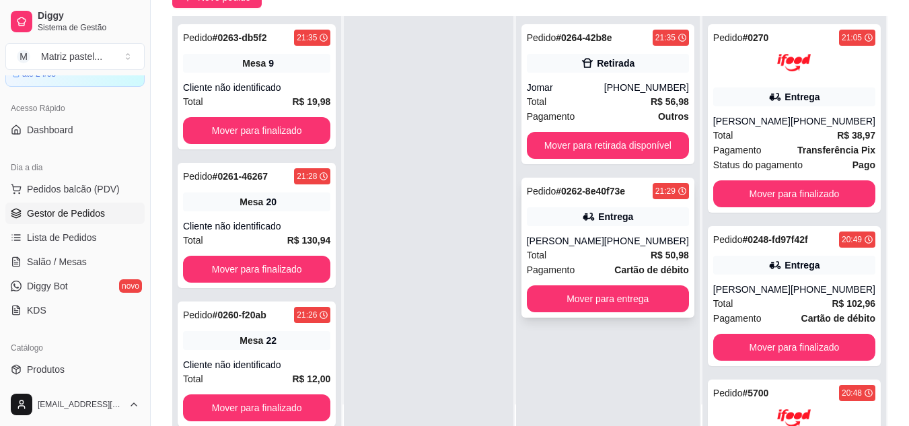
click at [575, 220] on div "Entrega" at bounding box center [608, 216] width 162 height 19
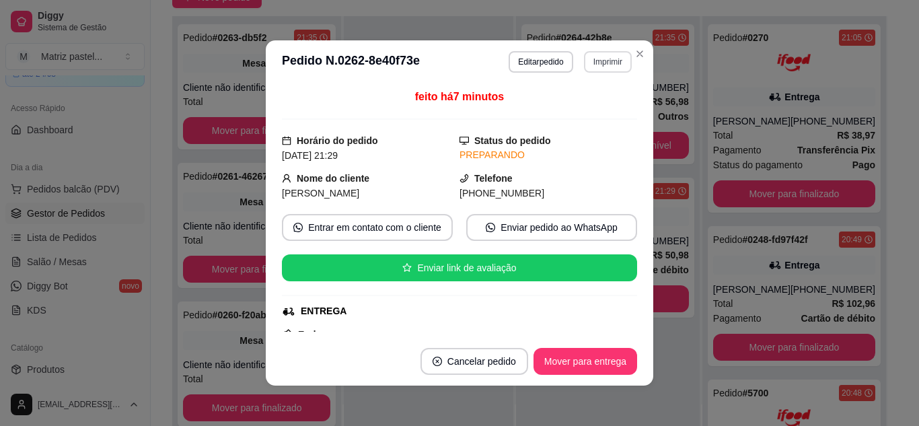
click at [596, 60] on button "Imprimir" at bounding box center [608, 62] width 48 height 22
click at [588, 106] on button "IMPRESSORA" at bounding box center [579, 108] width 94 height 21
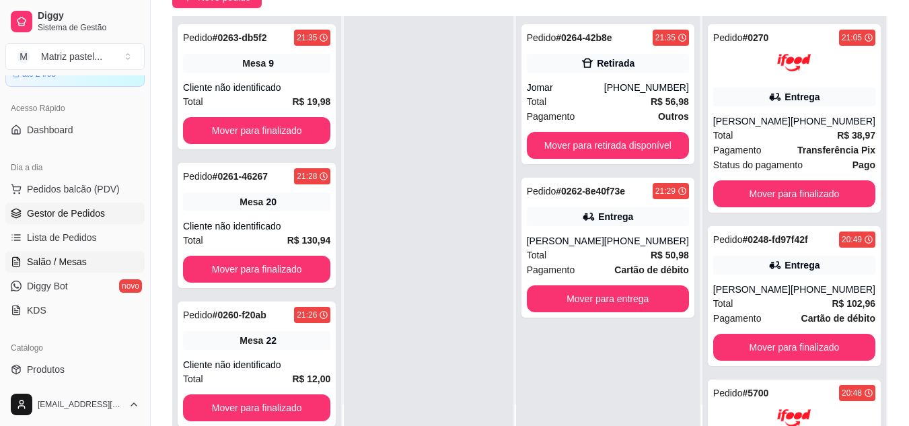
click at [77, 260] on span "Salão / Mesas" at bounding box center [57, 261] width 60 height 13
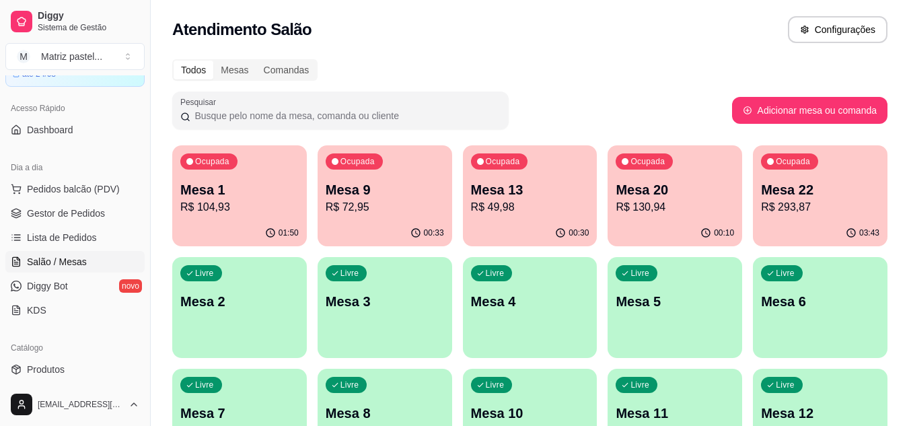
click at [534, 210] on p "R$ 49,98" at bounding box center [530, 207] width 118 height 16
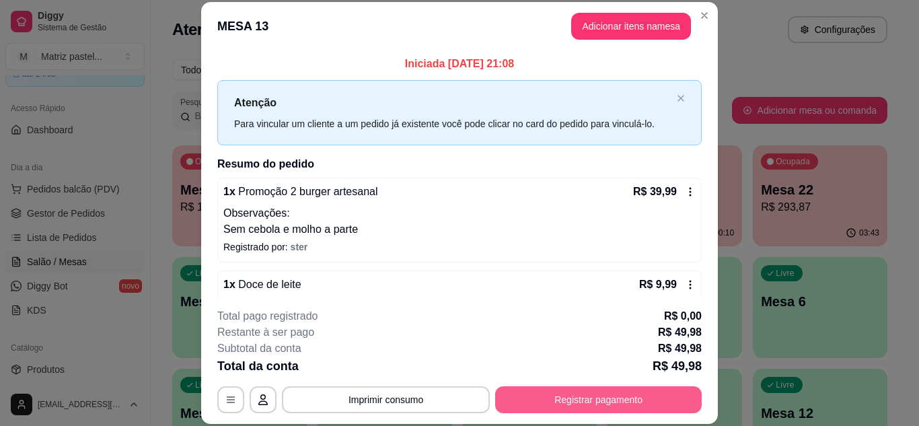
click at [586, 400] on button "Registrar pagamento" at bounding box center [598, 399] width 207 height 27
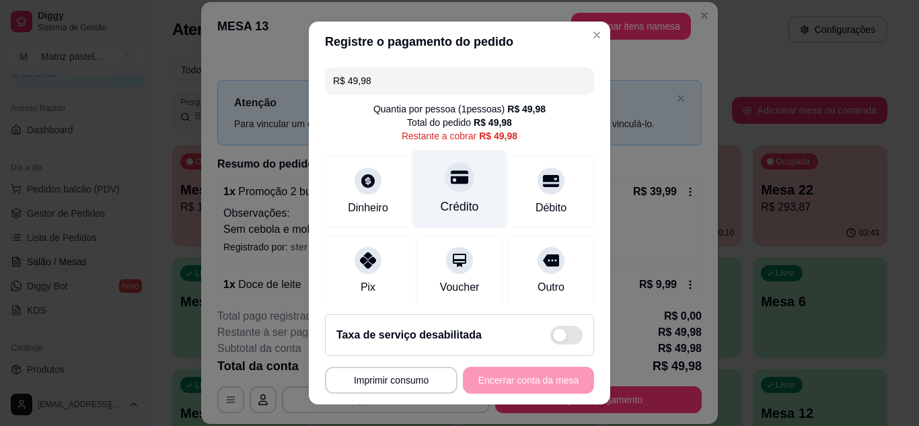
click at [441, 198] on div "Crédito" at bounding box center [460, 206] width 38 height 17
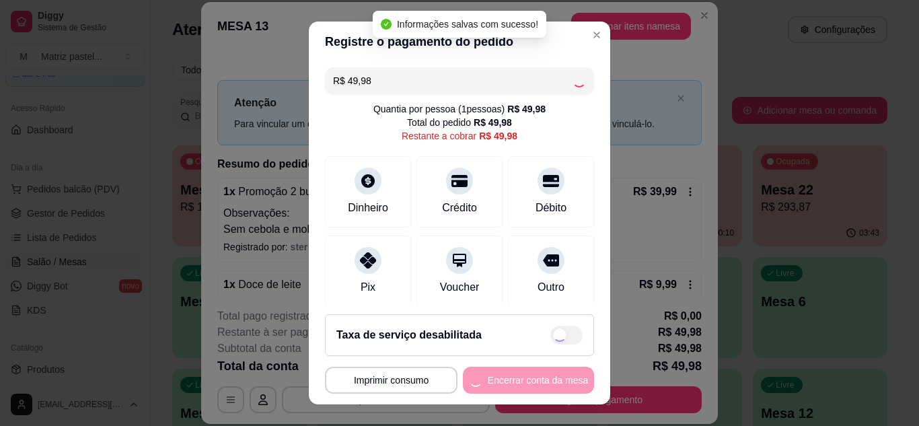
type input "R$ 0,00"
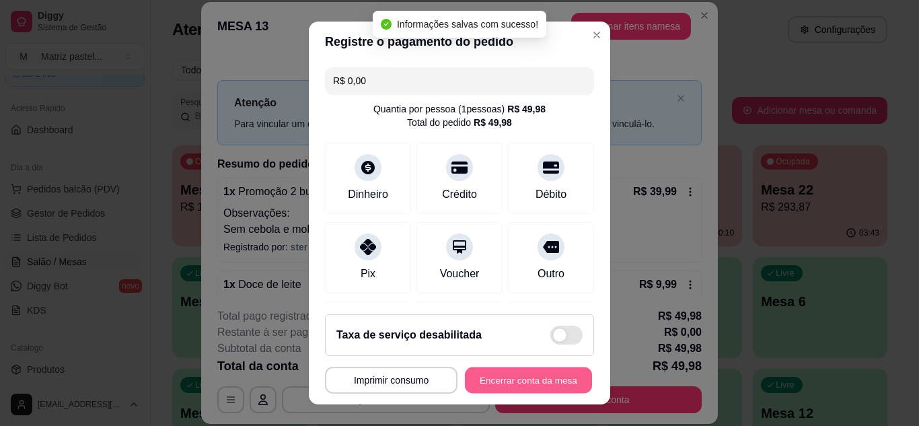
click at [512, 384] on button "Encerrar conta da mesa" at bounding box center [528, 380] width 127 height 26
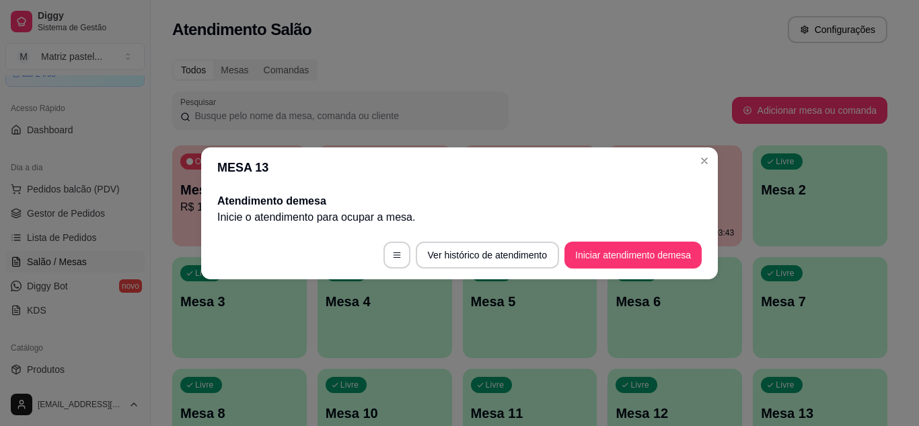
click at [690, 157] on header "MESA 13" at bounding box center [459, 167] width 517 height 40
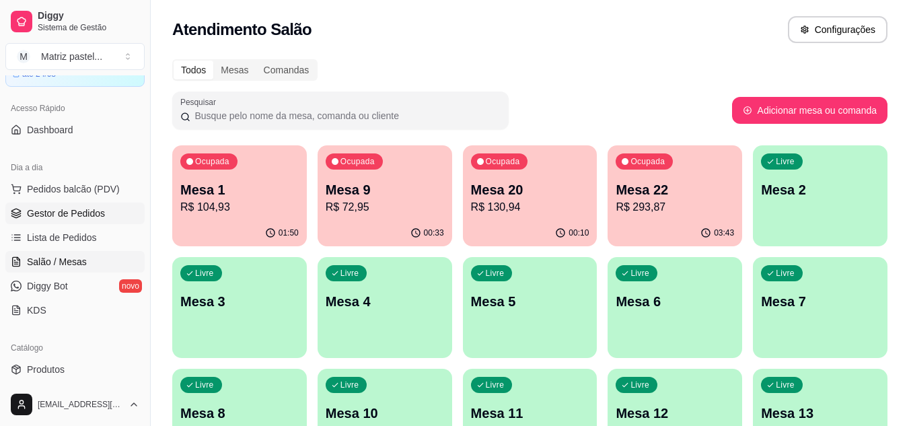
click at [95, 217] on span "Gestor de Pedidos" at bounding box center [66, 213] width 78 height 13
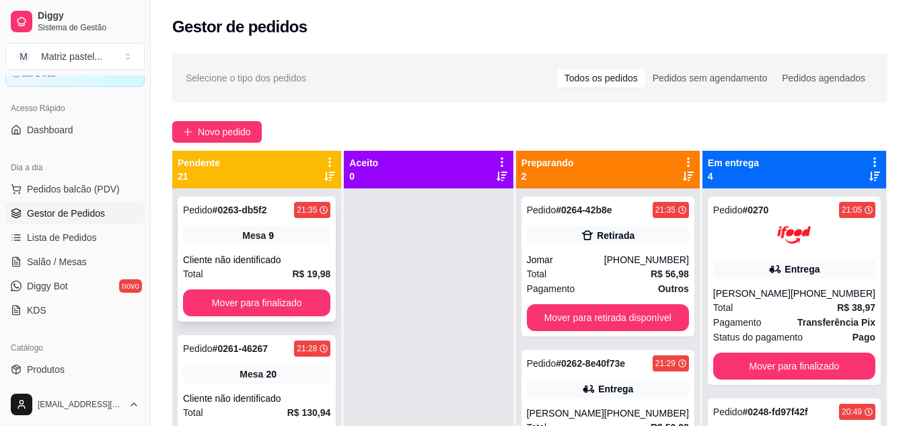
click at [294, 215] on div "21:35" at bounding box center [312, 210] width 36 height 16
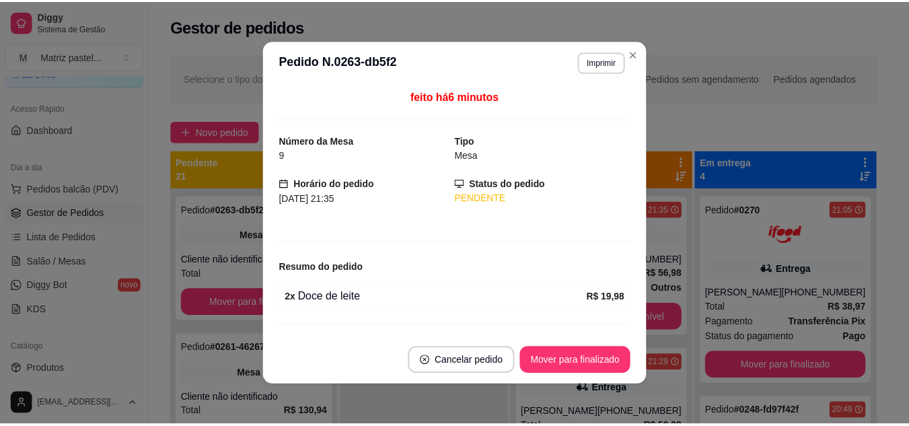
scroll to position [32, 0]
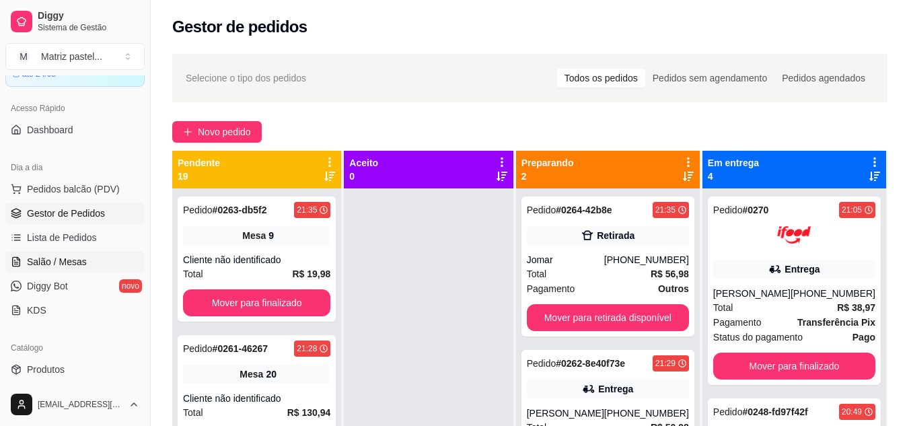
click at [61, 259] on span "Salão / Mesas" at bounding box center [57, 261] width 60 height 13
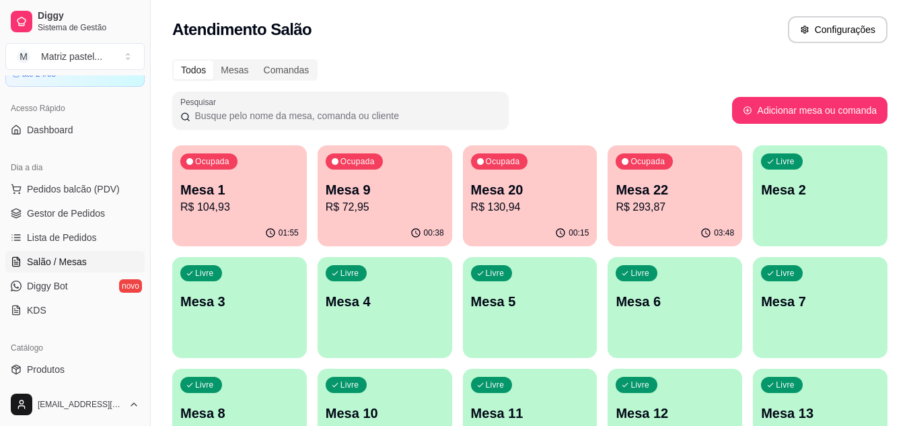
click at [633, 197] on p "Mesa 22" at bounding box center [675, 189] width 118 height 19
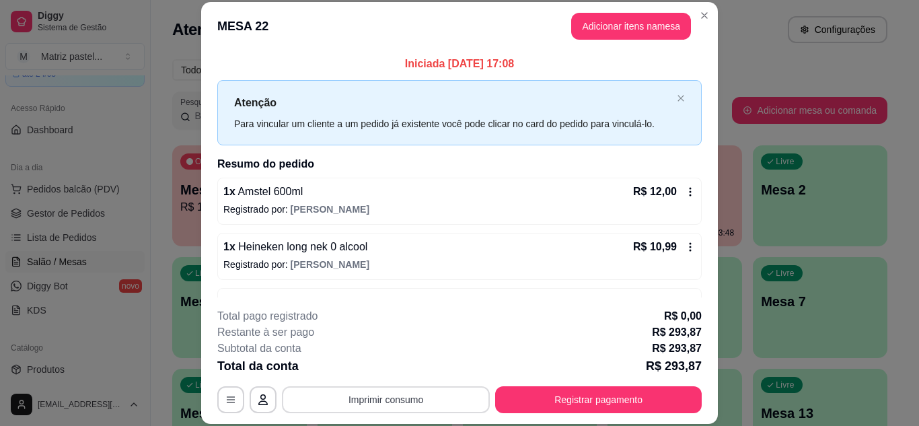
click at [435, 390] on button "Imprimir consumo" at bounding box center [386, 399] width 208 height 27
click at [421, 362] on button "IMPRESSORA" at bounding box center [385, 369] width 98 height 22
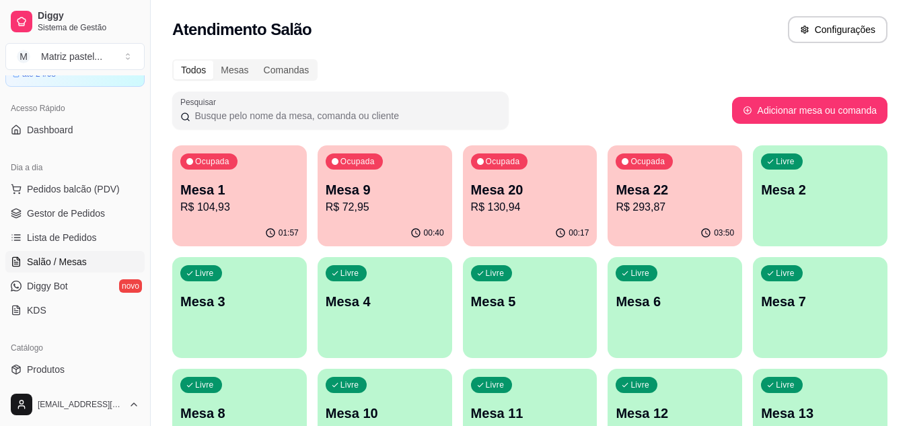
click at [83, 218] on span "Gestor de Pedidos" at bounding box center [66, 213] width 78 height 13
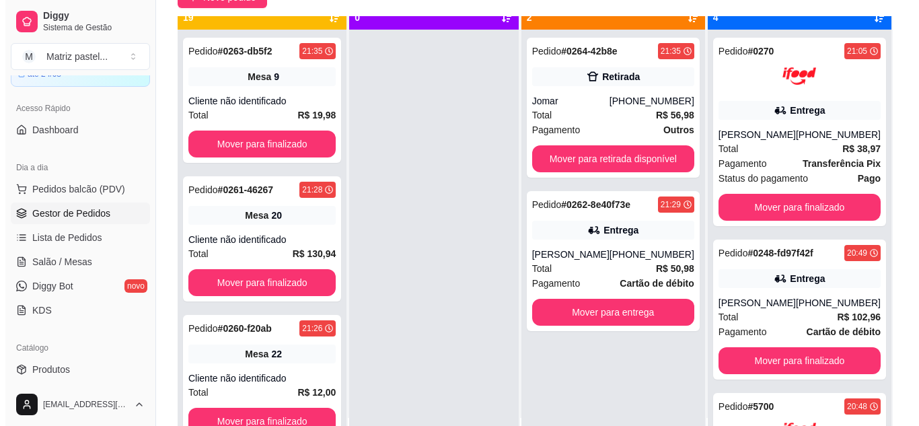
scroll to position [38, 0]
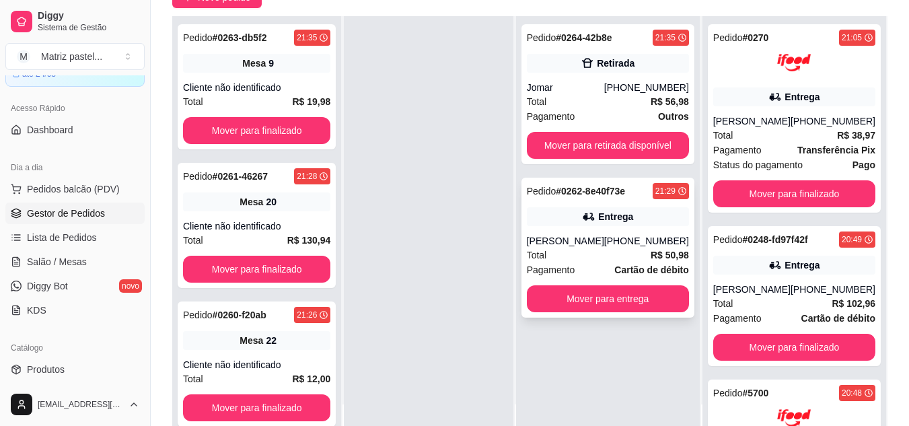
click at [627, 219] on div "Entrega" at bounding box center [615, 216] width 35 height 13
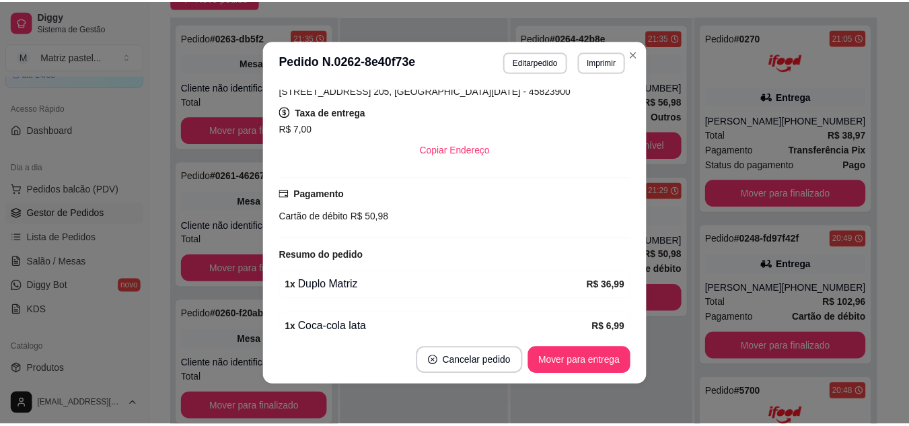
scroll to position [269, 0]
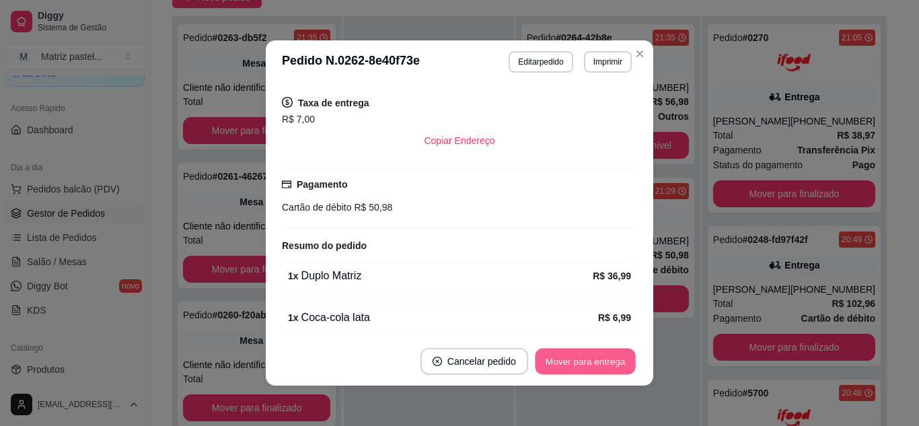
click at [555, 354] on button "Mover para entrega" at bounding box center [585, 362] width 101 height 26
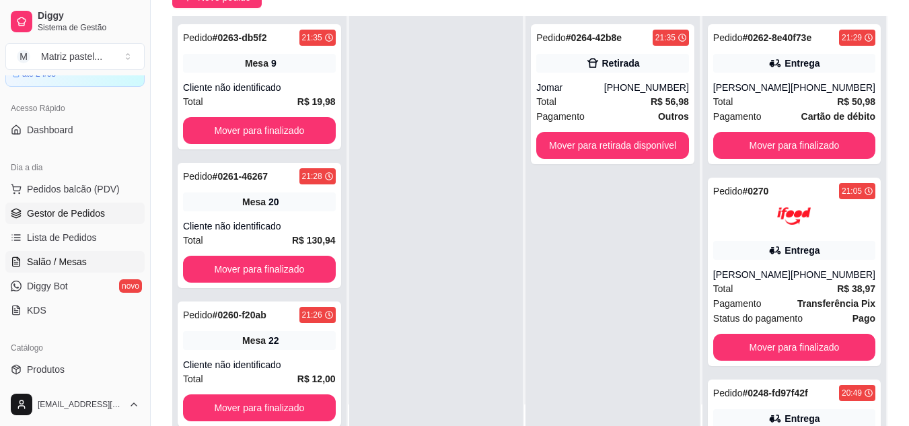
click at [70, 256] on span "Salão / Mesas" at bounding box center [57, 261] width 60 height 13
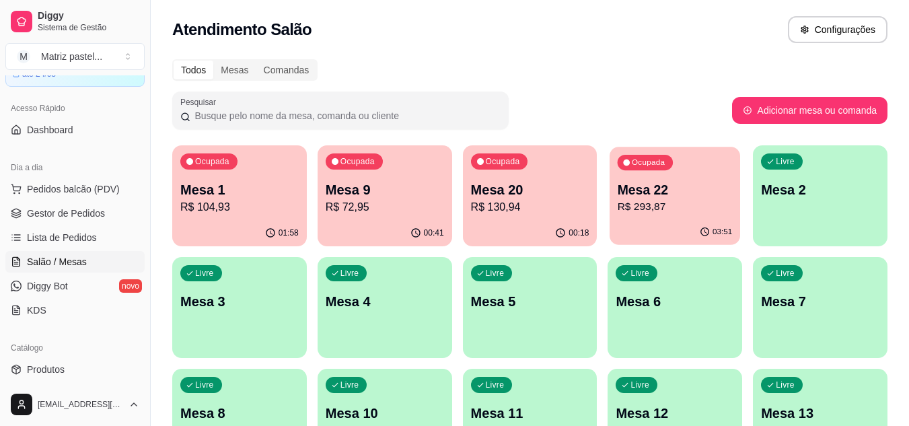
click at [649, 209] on p "R$ 293,87" at bounding box center [675, 206] width 115 height 15
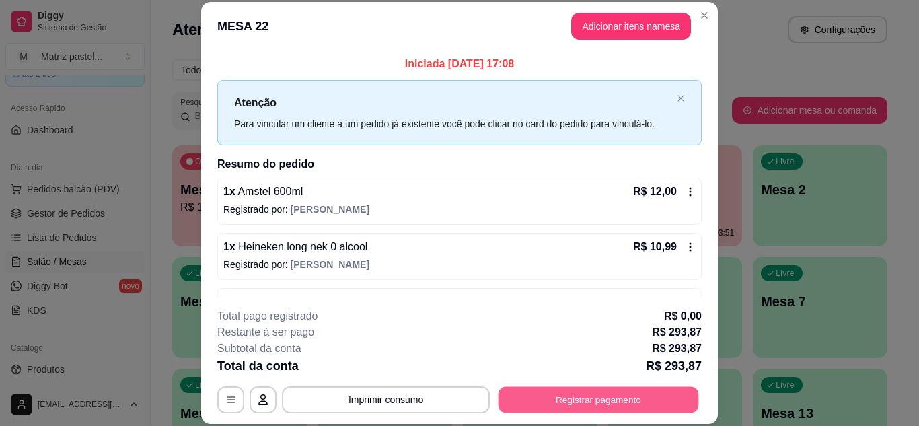
click at [593, 388] on button "Registrar pagamento" at bounding box center [599, 399] width 201 height 26
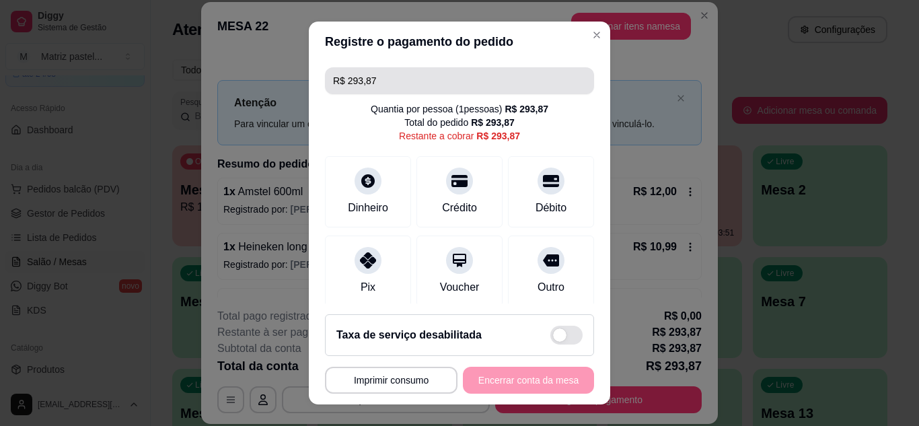
click at [426, 87] on input "R$ 293,87" at bounding box center [459, 80] width 253 height 27
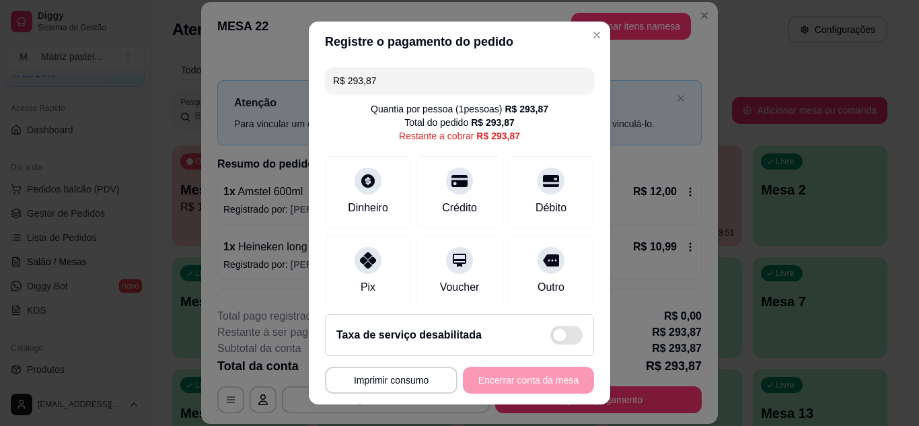
click at [426, 87] on input "R$ 293,87" at bounding box center [459, 80] width 253 height 27
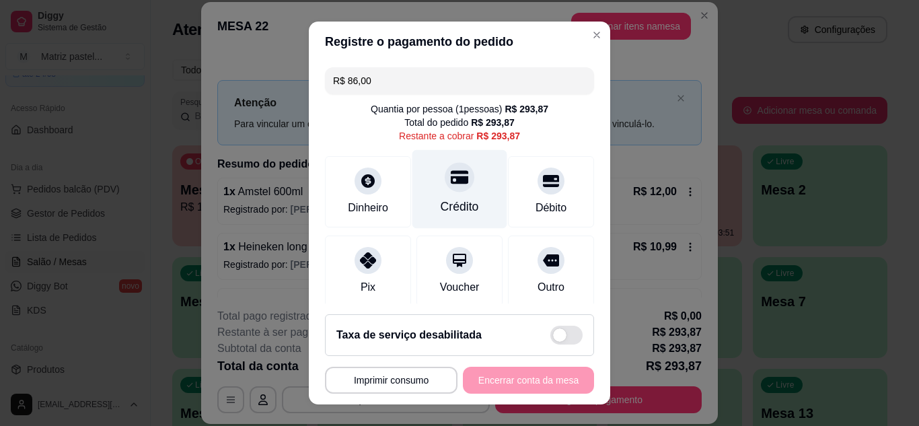
click at [453, 211] on div "Crédito" at bounding box center [460, 206] width 38 height 17
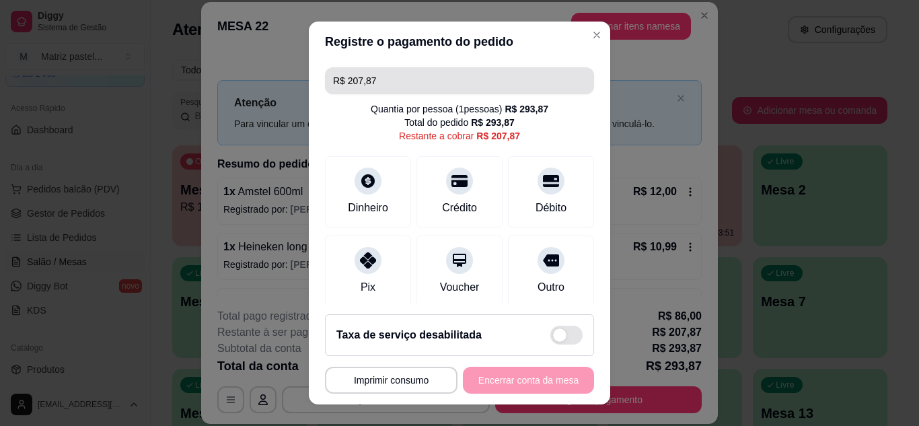
click at [405, 82] on input "R$ 207,87" at bounding box center [459, 80] width 253 height 27
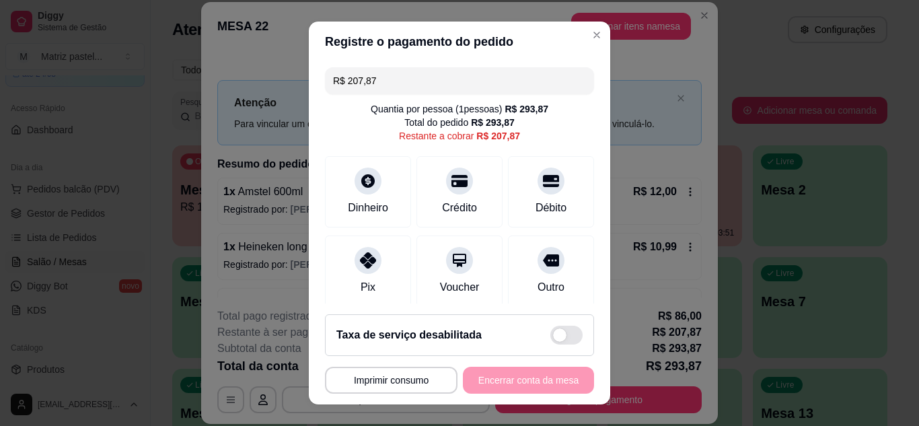
click at [405, 82] on input "R$ 207,87" at bounding box center [459, 80] width 253 height 27
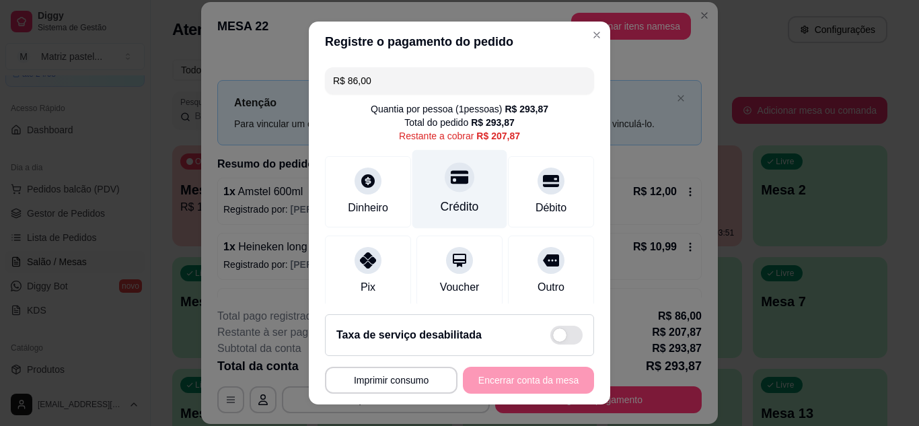
click at [452, 187] on div at bounding box center [460, 177] width 30 height 30
click at [451, 185] on icon at bounding box center [459, 176] width 17 height 17
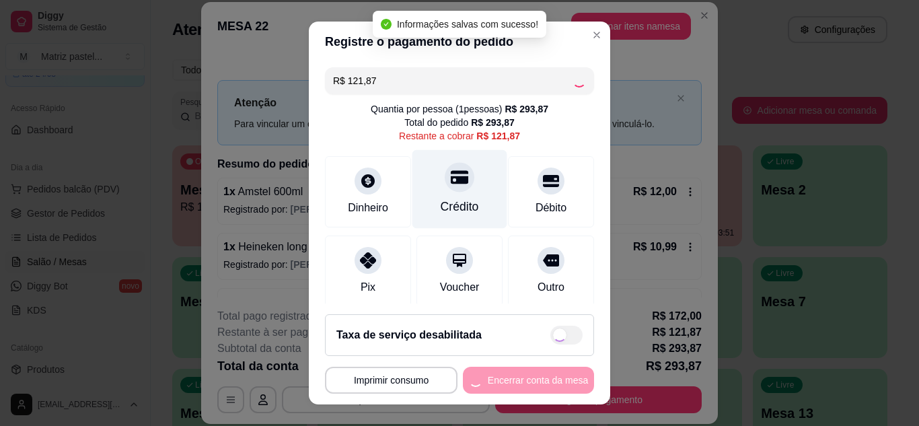
type input "R$ 0,00"
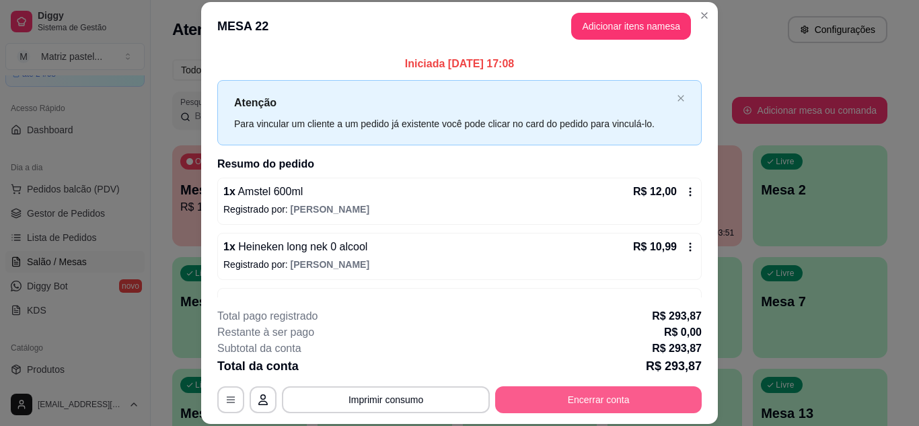
click at [578, 394] on button "Encerrar conta" at bounding box center [598, 399] width 207 height 27
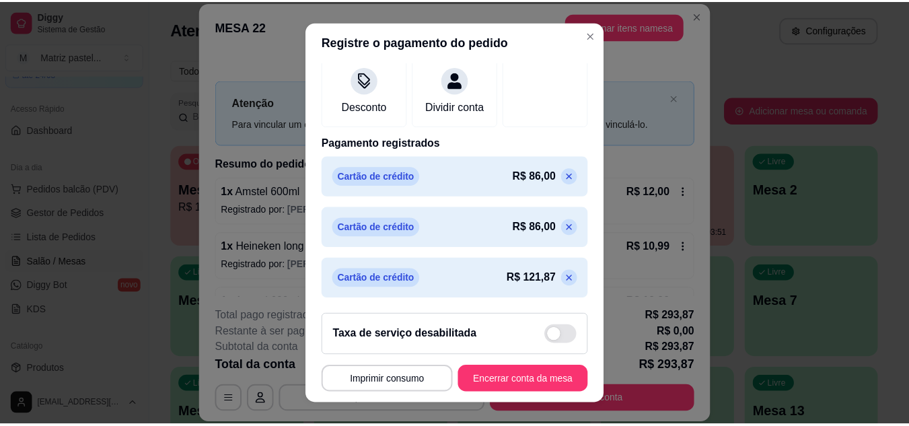
scroll to position [262, 0]
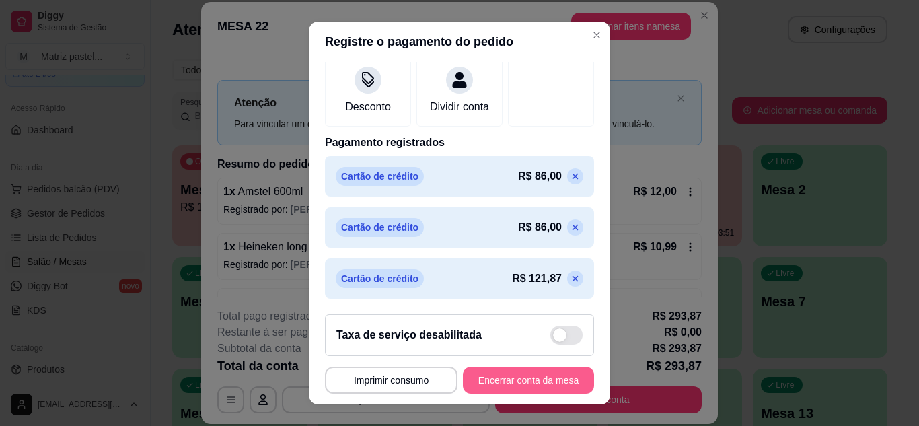
click at [498, 371] on button "Encerrar conta da mesa" at bounding box center [528, 380] width 131 height 27
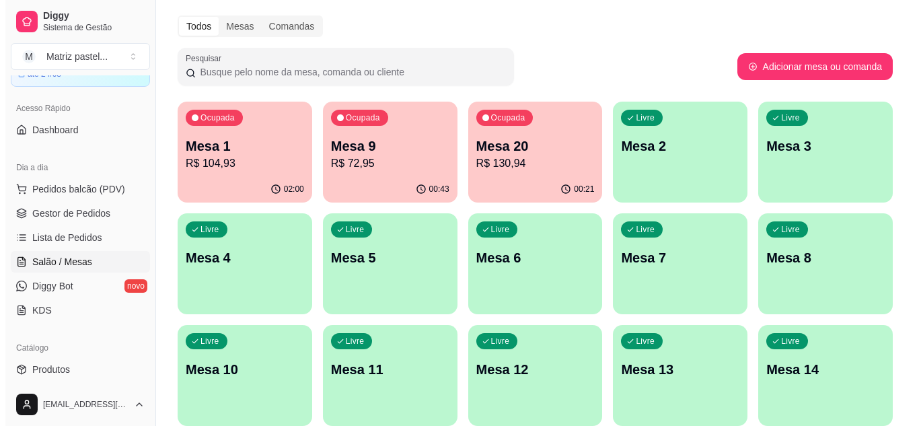
scroll to position [67, 0]
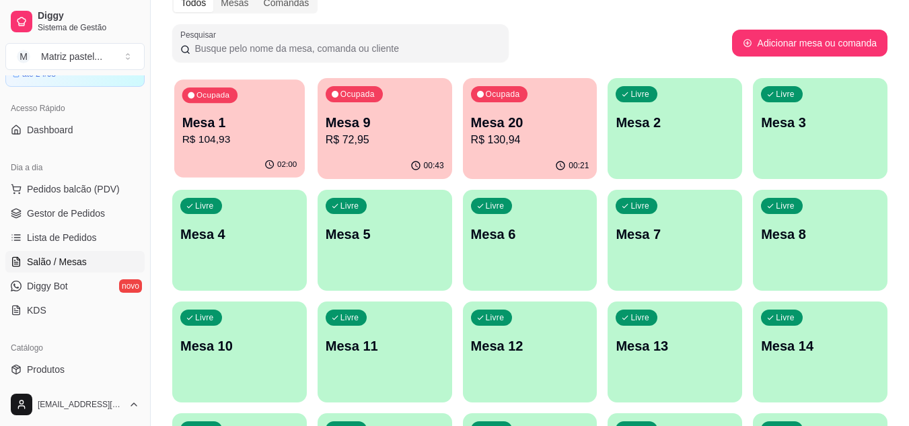
click at [217, 139] on p "R$ 104,93" at bounding box center [239, 139] width 115 height 15
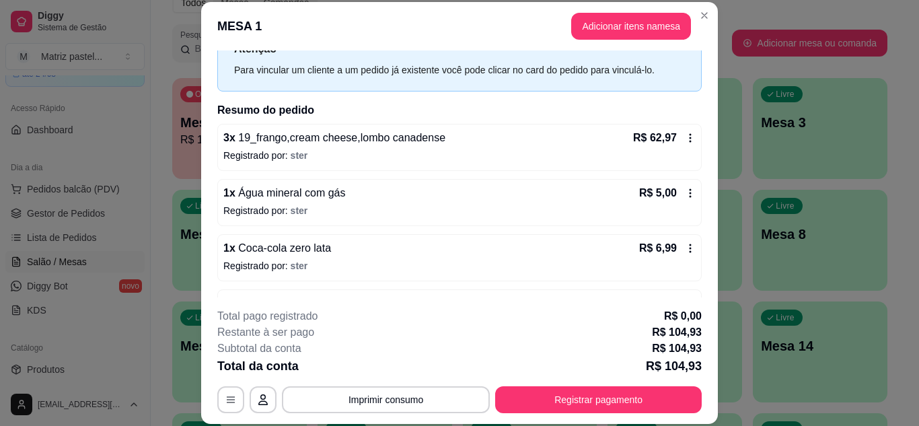
scroll to position [136, 0]
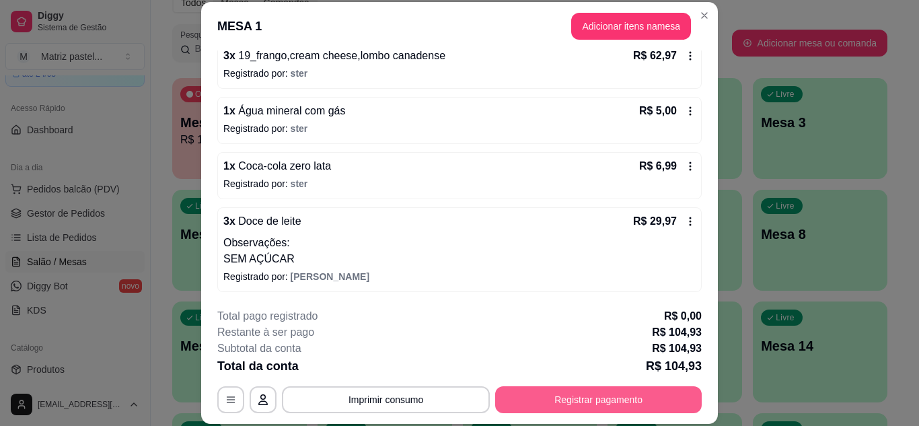
click at [558, 394] on button "Registrar pagamento" at bounding box center [598, 399] width 207 height 27
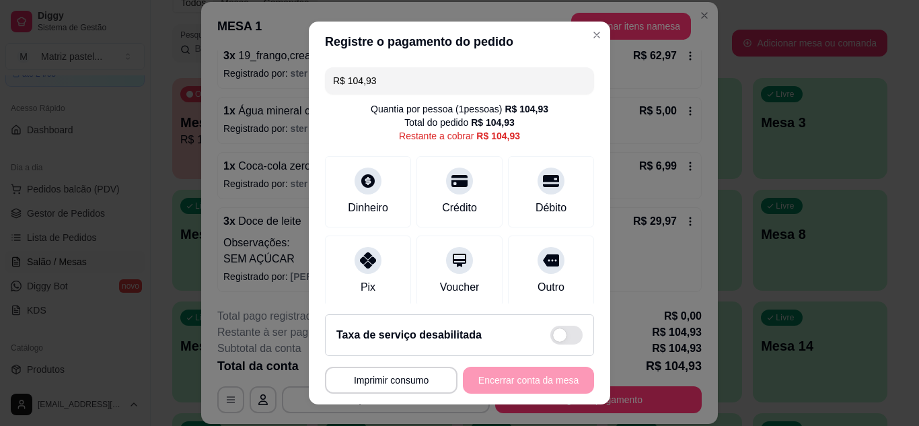
click at [385, 83] on input "R$ 104,93" at bounding box center [459, 80] width 253 height 27
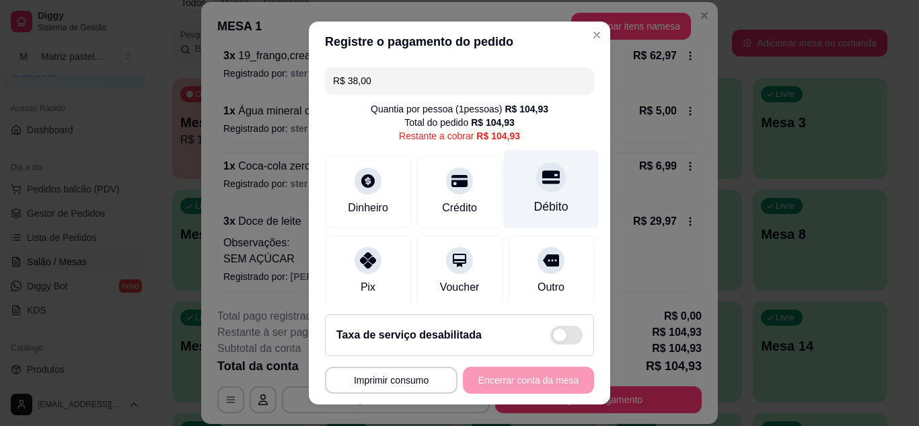
click at [536, 186] on div at bounding box center [551, 177] width 30 height 30
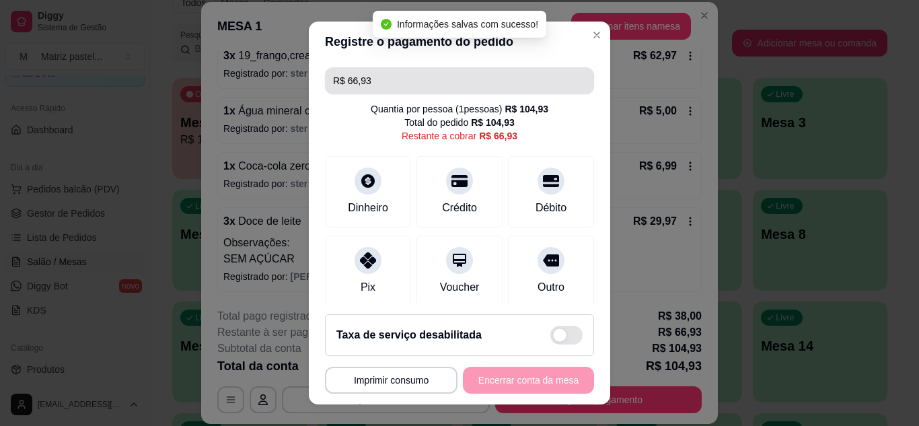
click at [408, 82] on input "R$ 66,93" at bounding box center [459, 80] width 253 height 27
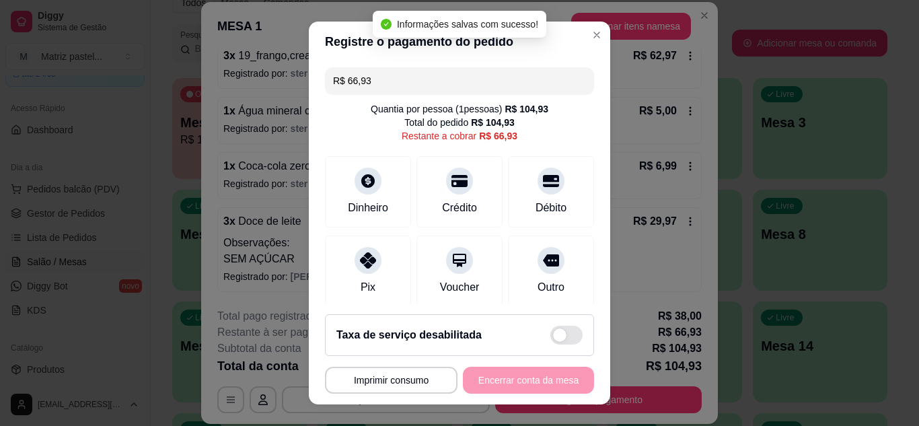
click at [408, 82] on input "R$ 66,93" at bounding box center [459, 80] width 253 height 27
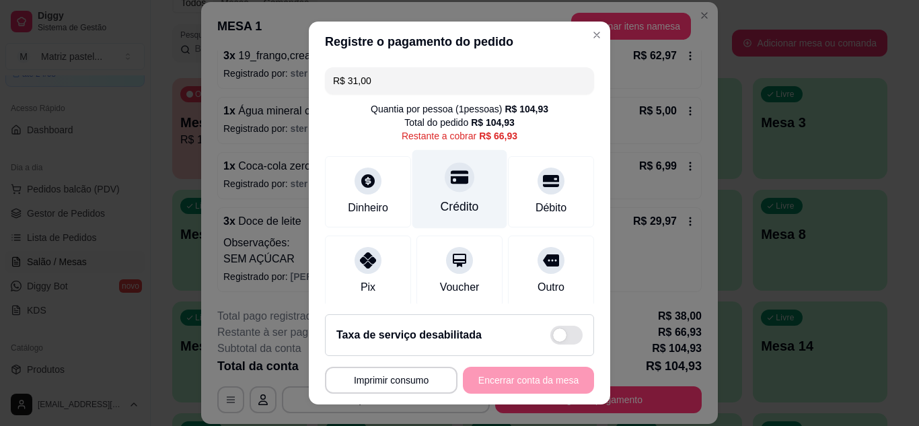
click at [468, 195] on div "Crédito" at bounding box center [460, 188] width 95 height 79
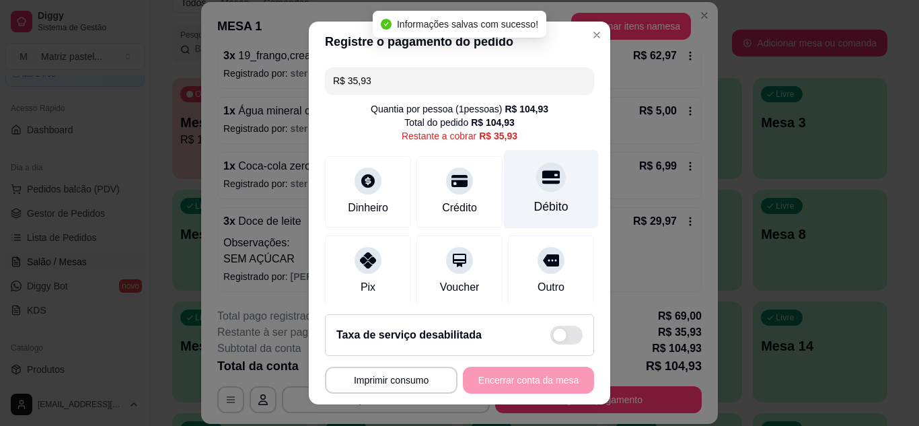
click at [538, 214] on div "Débito" at bounding box center [551, 206] width 34 height 17
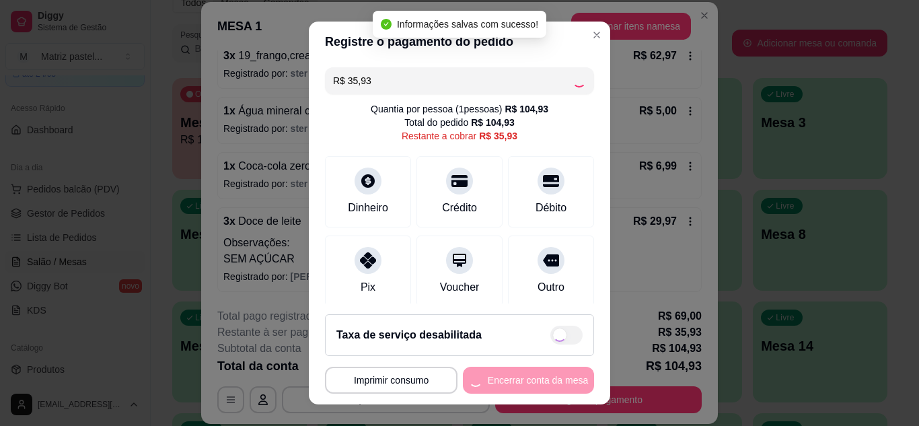
type input "R$ 0,00"
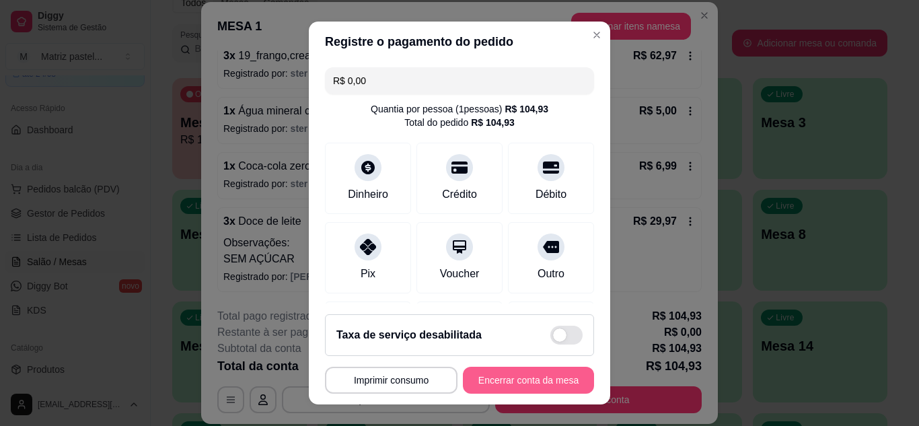
click at [515, 378] on button "Encerrar conta da mesa" at bounding box center [528, 380] width 131 height 27
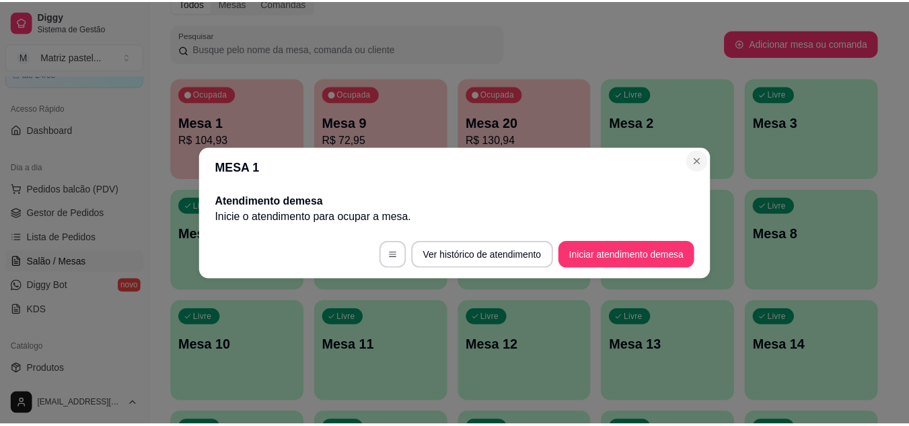
scroll to position [0, 0]
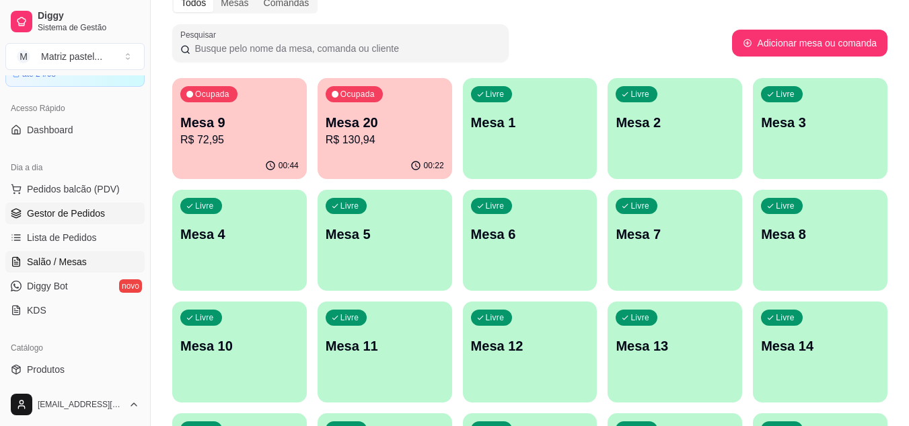
click at [46, 207] on span "Gestor de Pedidos" at bounding box center [66, 213] width 78 height 13
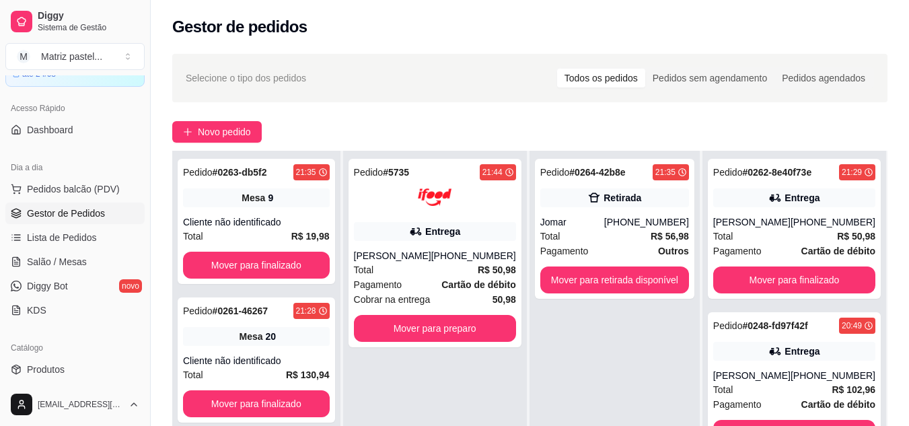
scroll to position [67, 0]
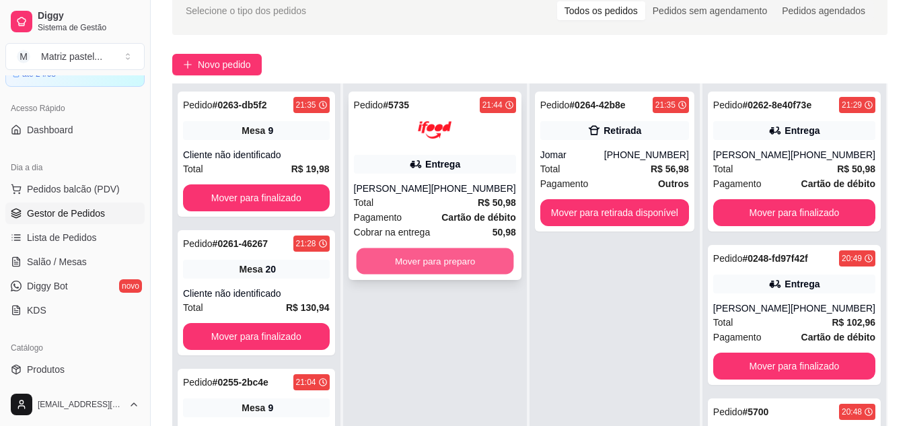
click at [448, 271] on button "Mover para preparo" at bounding box center [434, 261] width 157 height 26
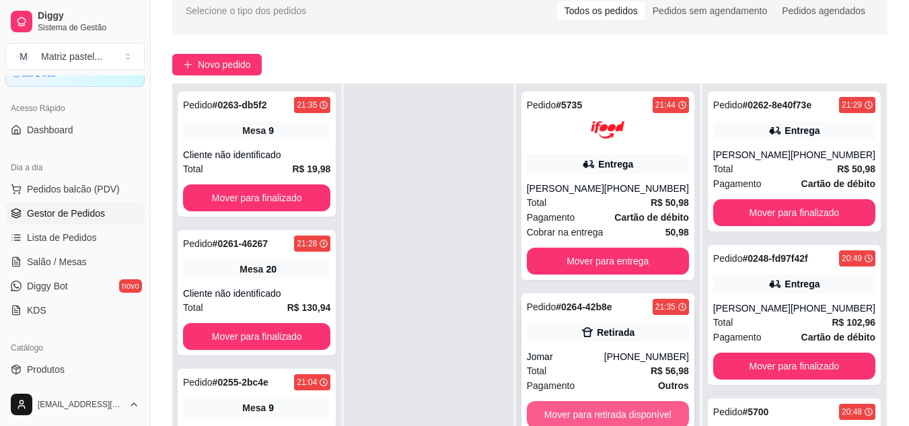
click at [608, 420] on button "Mover para retirada disponível" at bounding box center [608, 414] width 162 height 27
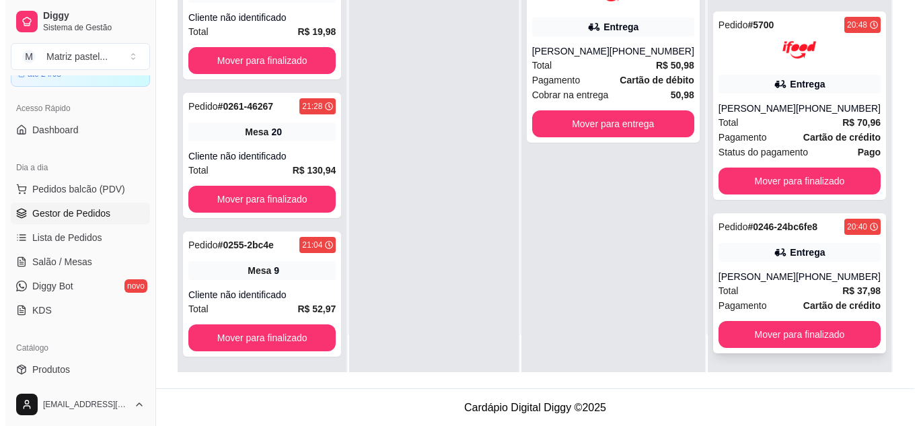
scroll to position [205, 0]
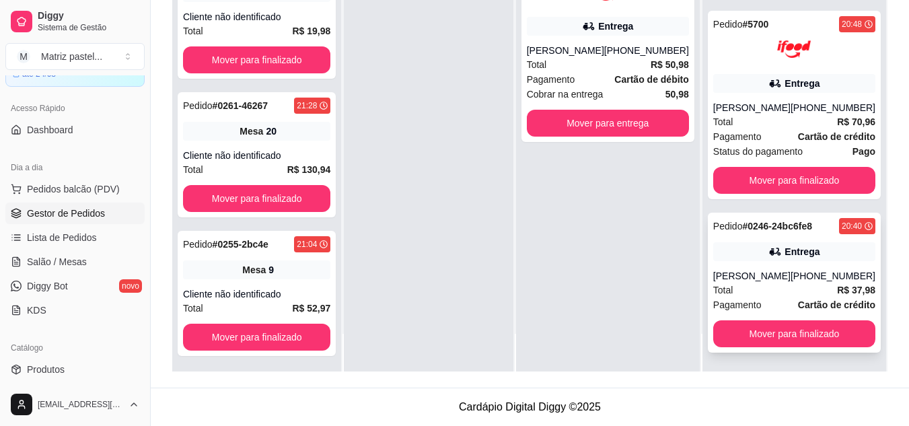
click at [769, 257] on icon at bounding box center [775, 251] width 13 height 13
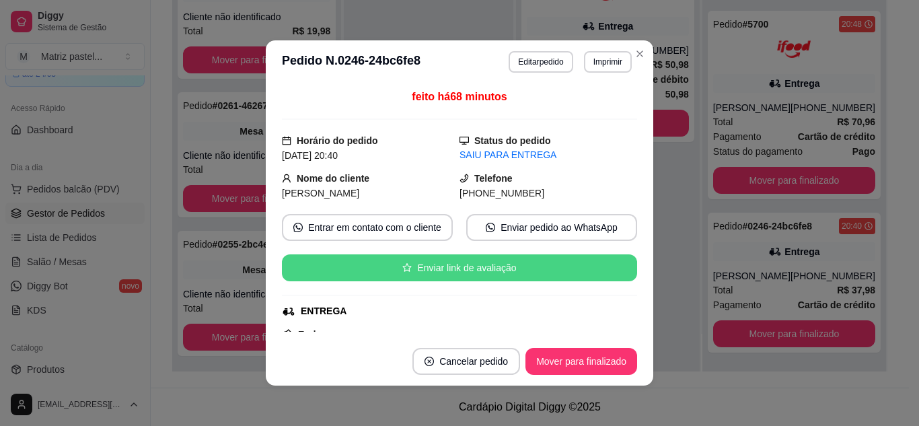
scroll to position [67, 0]
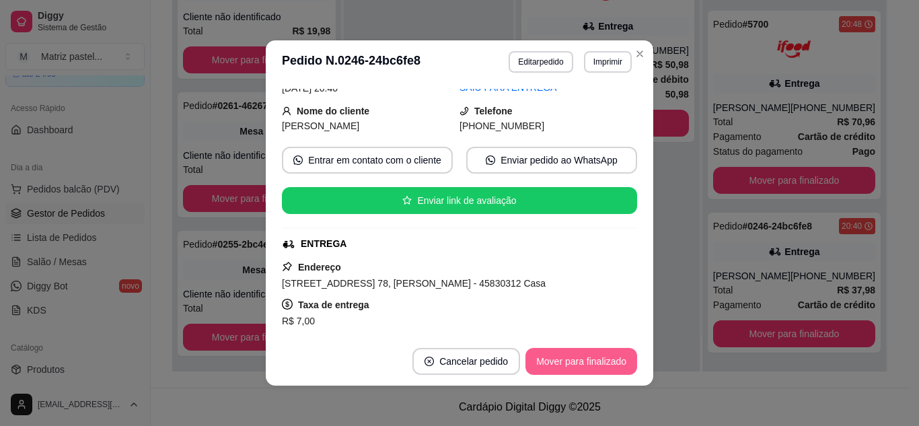
click at [559, 356] on button "Mover para finalizado" at bounding box center [582, 361] width 112 height 27
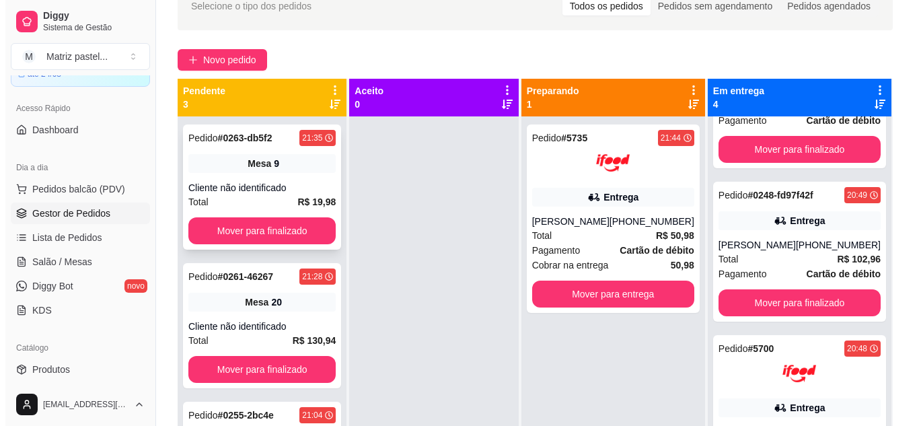
scroll to position [71, 0]
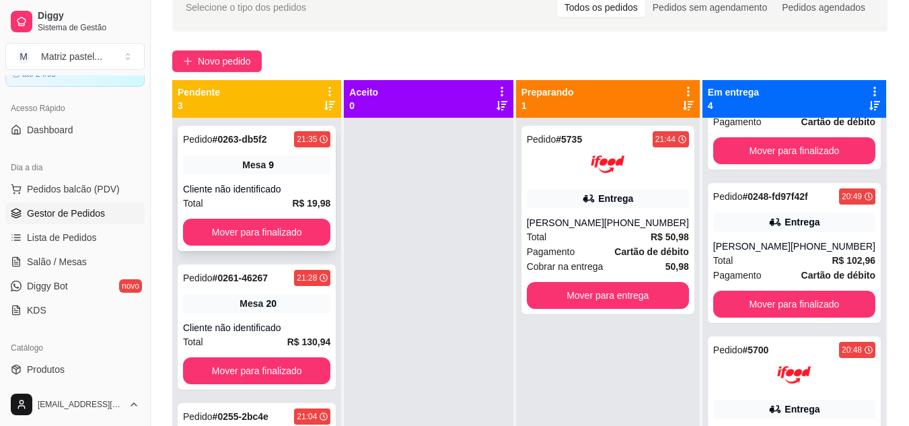
click at [295, 165] on div "Mesa 9" at bounding box center [256, 164] width 147 height 19
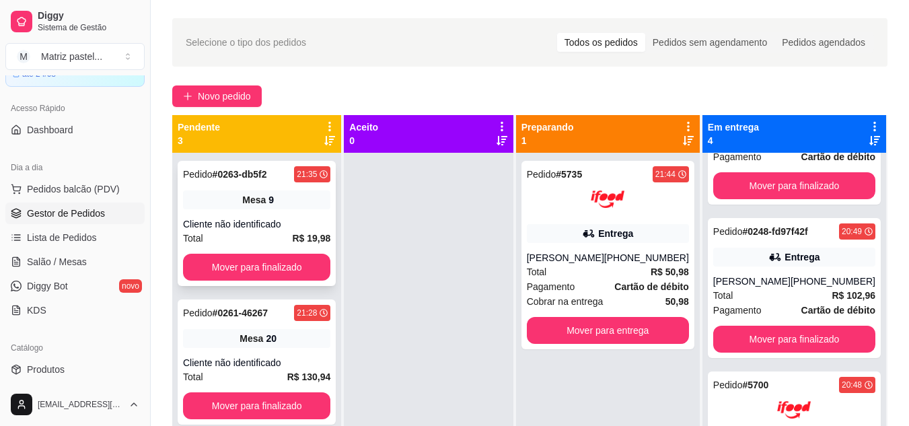
scroll to position [0, 0]
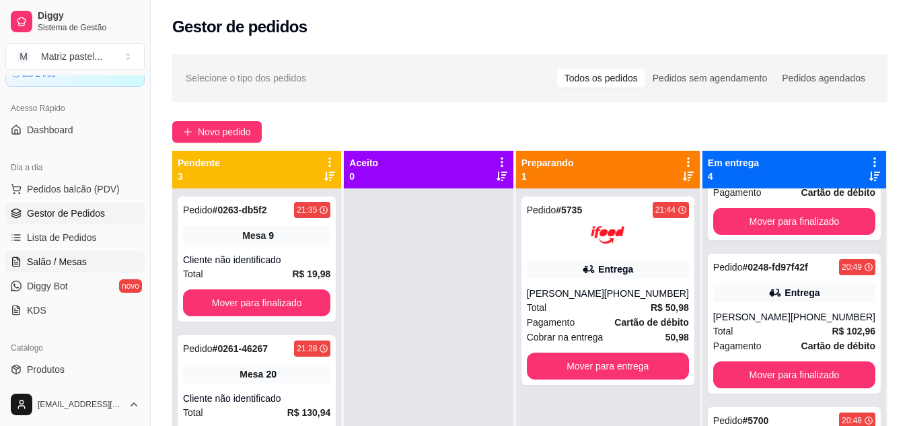
click at [73, 268] on span "Salão / Mesas" at bounding box center [57, 261] width 60 height 13
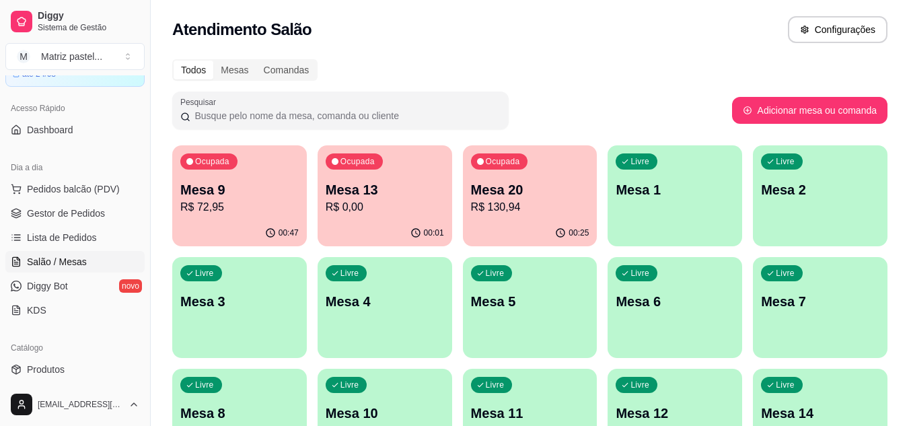
scroll to position [67, 0]
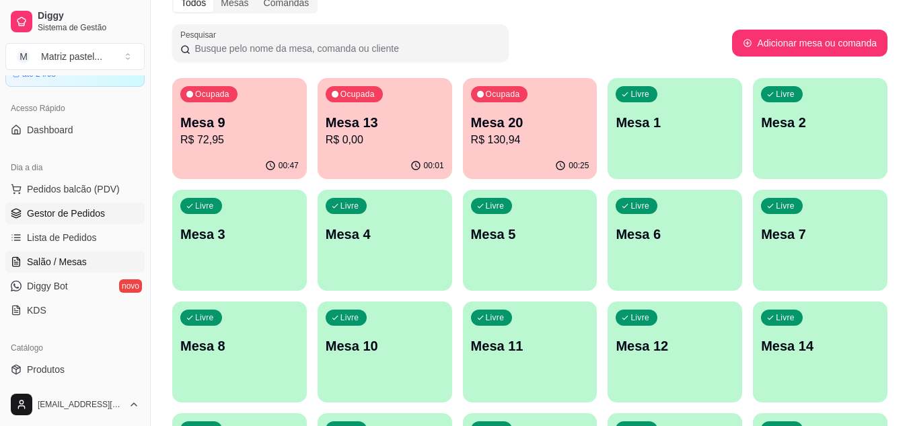
click at [92, 207] on span "Gestor de Pedidos" at bounding box center [66, 213] width 78 height 13
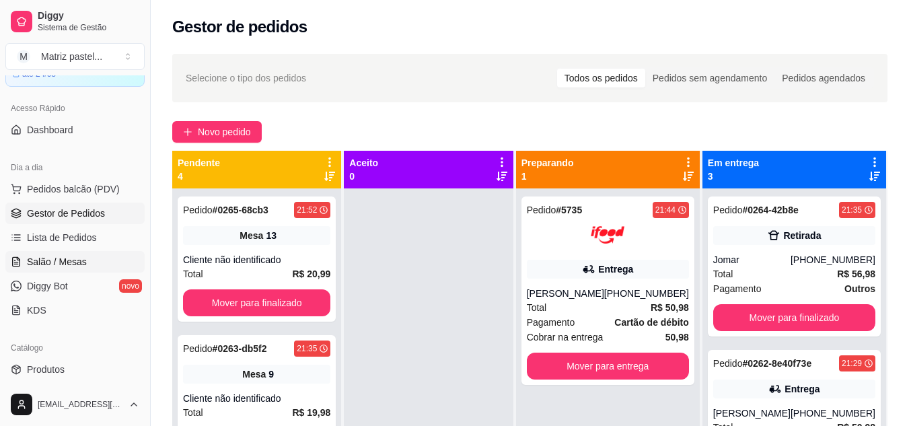
click at [83, 261] on span "Salão / Mesas" at bounding box center [57, 261] width 60 height 13
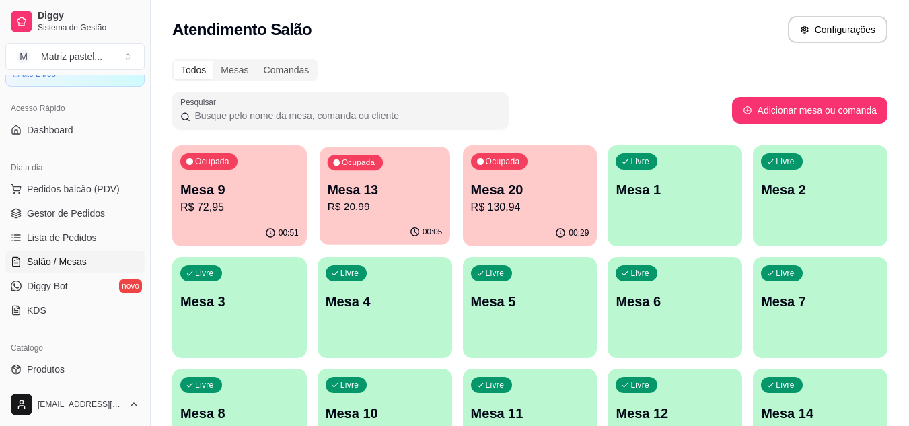
click at [399, 209] on p "R$ 20,99" at bounding box center [384, 206] width 115 height 15
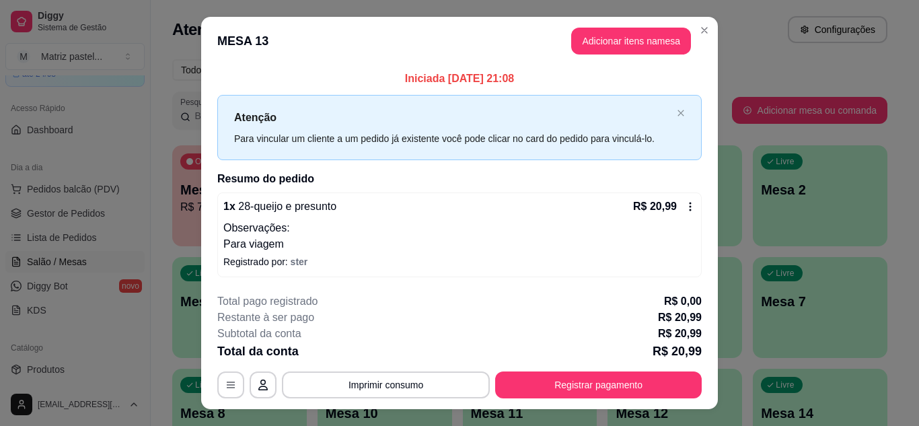
drag, startPoint x: 596, startPoint y: 356, endPoint x: 593, endPoint y: 366, distance: 10.6
click at [593, 362] on div "**********" at bounding box center [459, 345] width 485 height 105
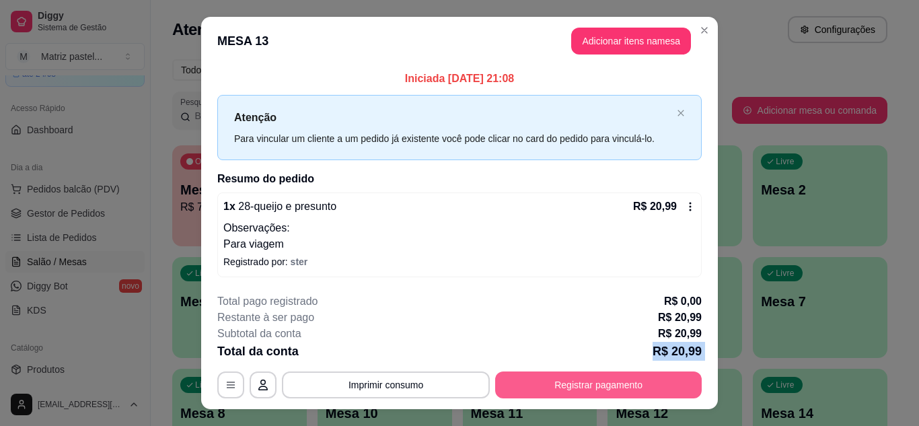
click at [593, 379] on button "Registrar pagamento" at bounding box center [598, 384] width 207 height 27
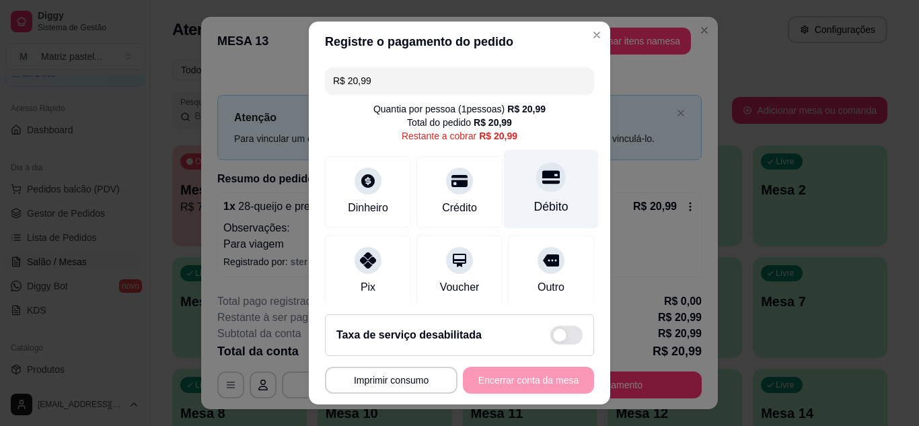
click at [542, 186] on icon at bounding box center [550, 176] width 17 height 17
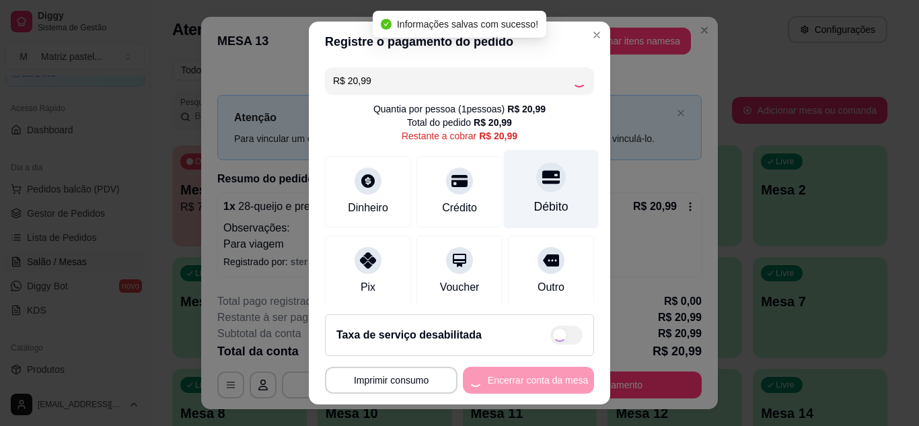
type input "R$ 0,00"
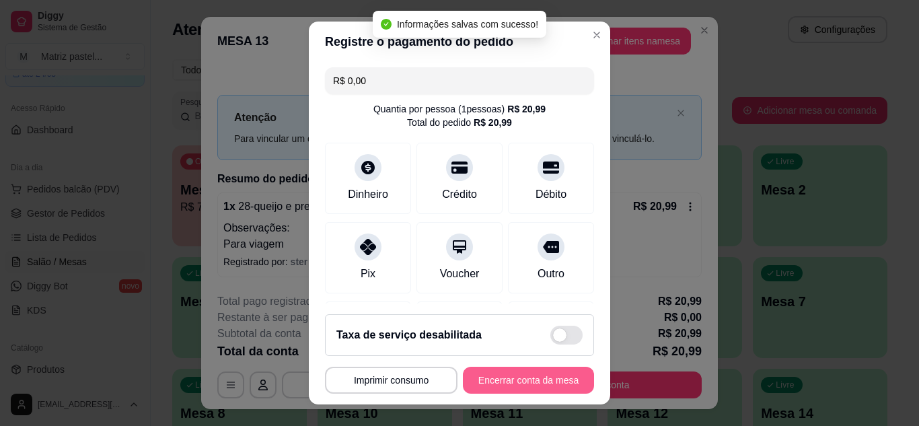
click at [468, 379] on button "Encerrar conta da mesa" at bounding box center [528, 380] width 131 height 27
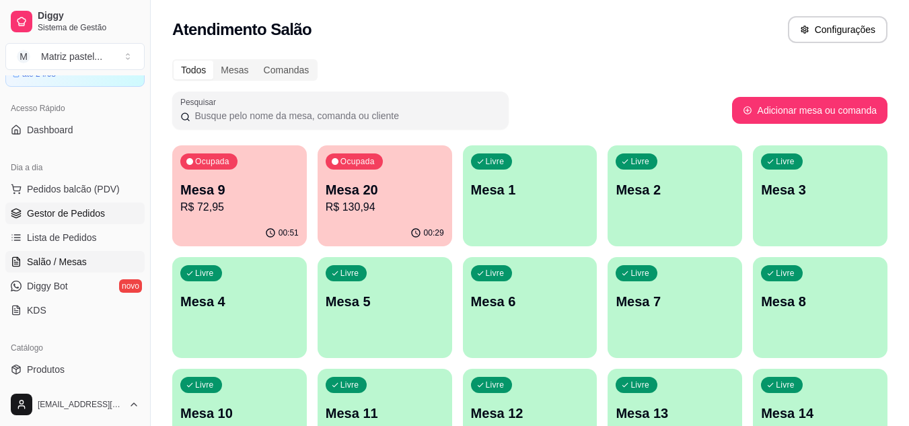
click at [52, 211] on span "Gestor de Pedidos" at bounding box center [66, 213] width 78 height 13
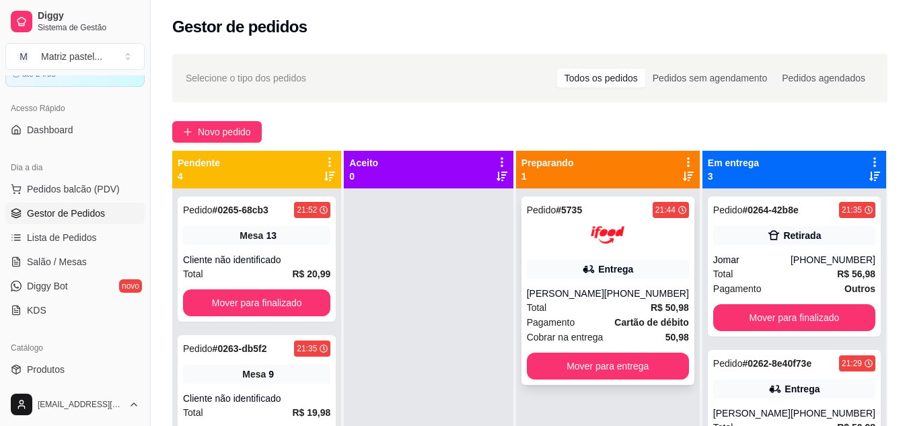
click at [539, 254] on div "Pedido # 5735 21:44 Entrega [PERSON_NAME] [PHONE_NUMBER] Total R$ 50,98 Pagamen…" at bounding box center [608, 291] width 173 height 188
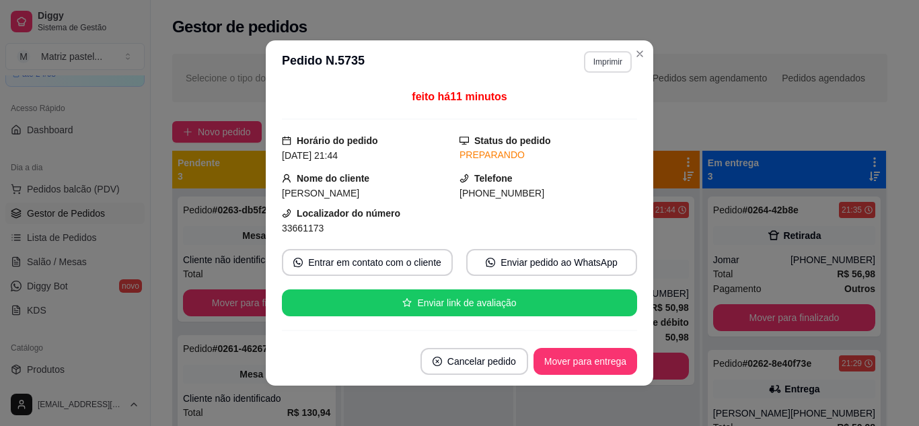
click at [584, 61] on button "Imprimir" at bounding box center [608, 62] width 48 height 22
click at [587, 107] on button "IMPRESSORA" at bounding box center [580, 109] width 98 height 22
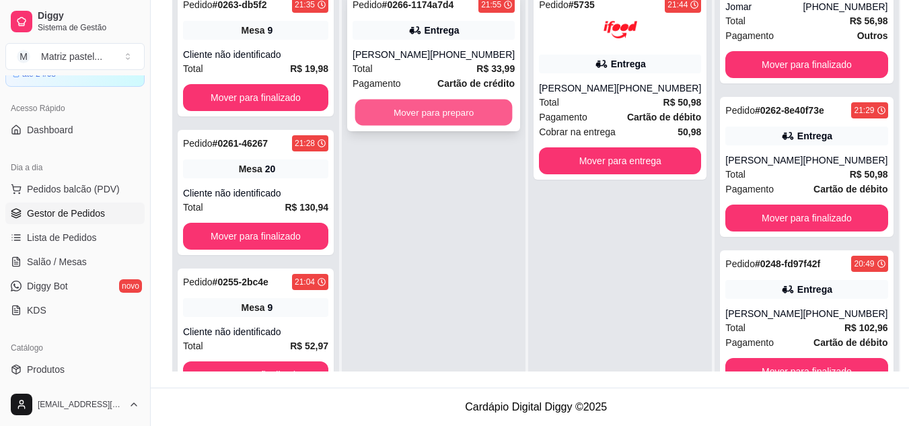
click at [472, 112] on button "Mover para preparo" at bounding box center [433, 113] width 157 height 26
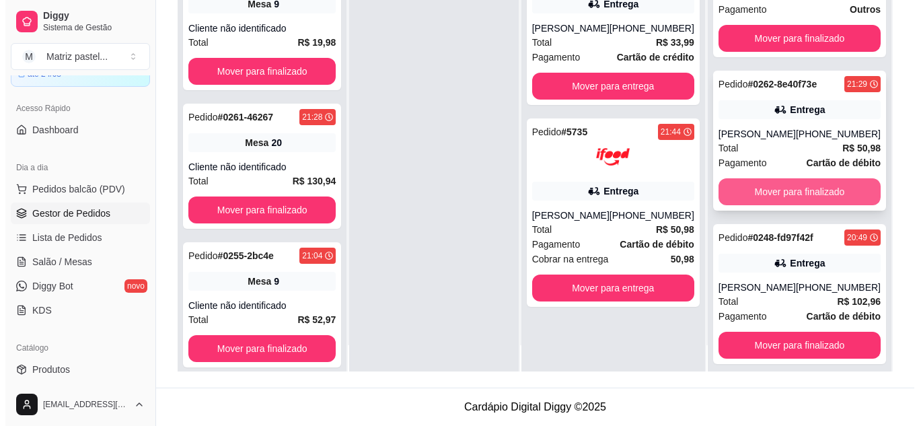
scroll to position [38, 0]
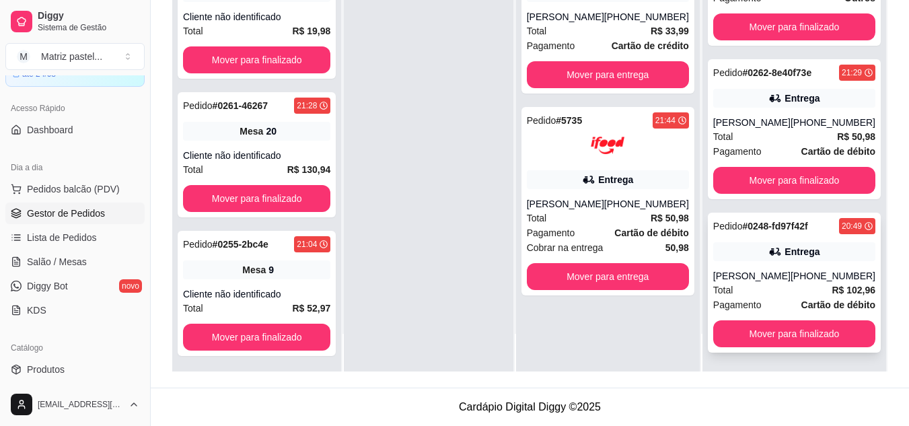
click at [794, 258] on div "Entrega" at bounding box center [802, 251] width 35 height 13
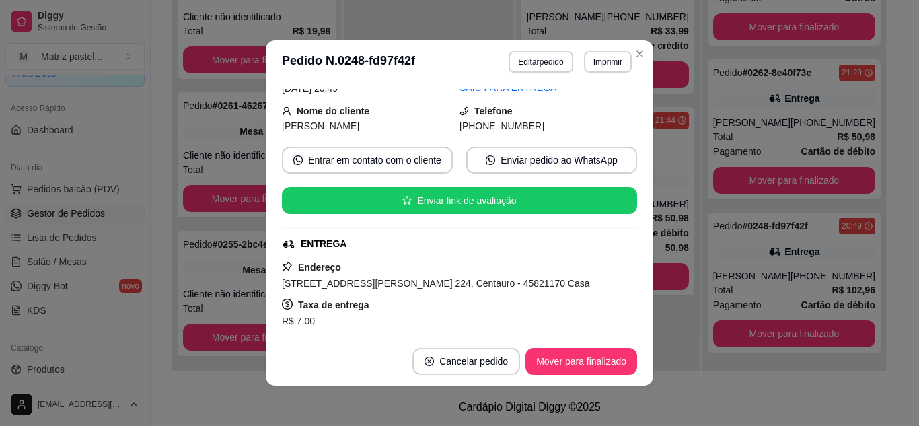
scroll to position [0, 0]
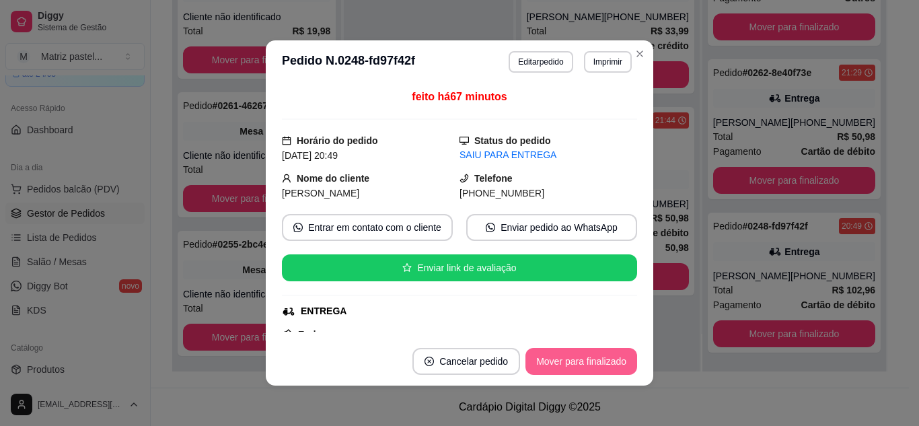
click at [570, 363] on button "Mover para finalizado" at bounding box center [582, 361] width 112 height 27
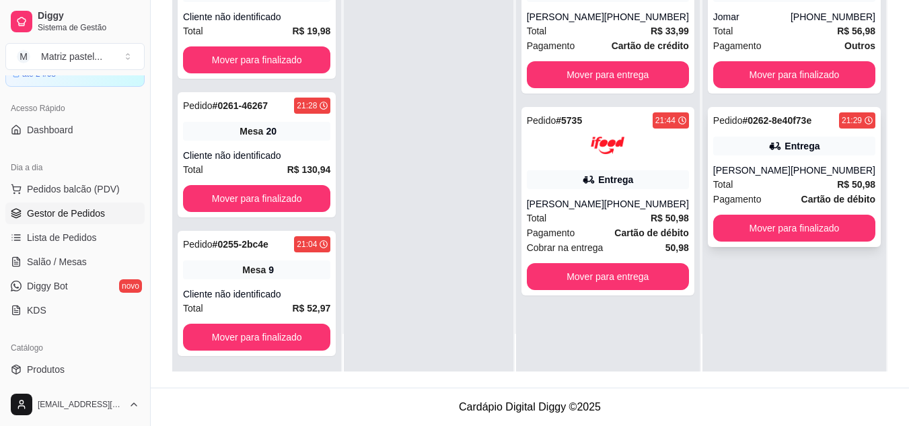
click at [769, 152] on icon at bounding box center [775, 145] width 13 height 13
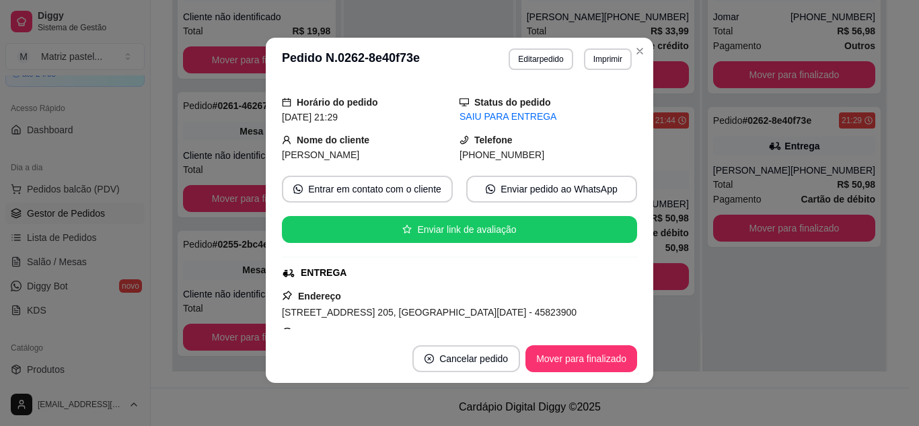
scroll to position [67, 0]
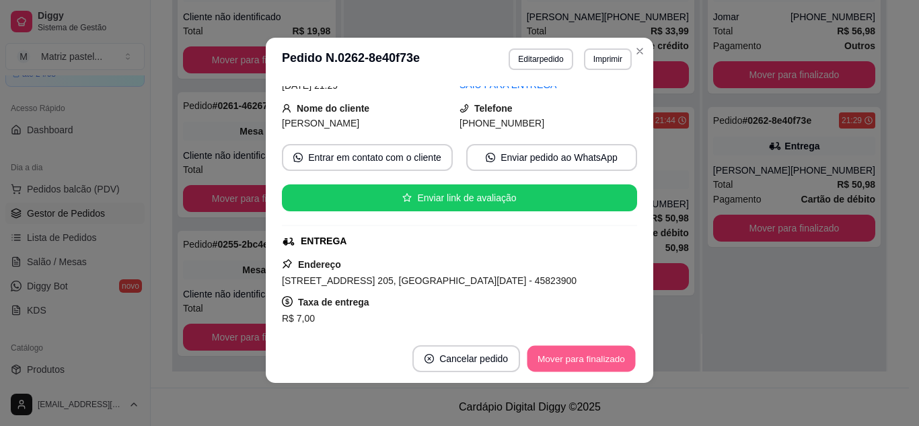
click at [558, 351] on button "Mover para finalizado" at bounding box center [582, 359] width 108 height 26
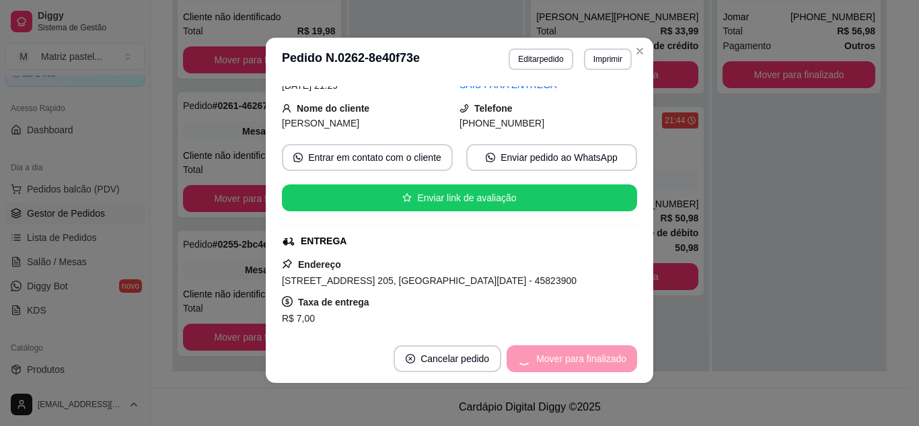
scroll to position [36, 0]
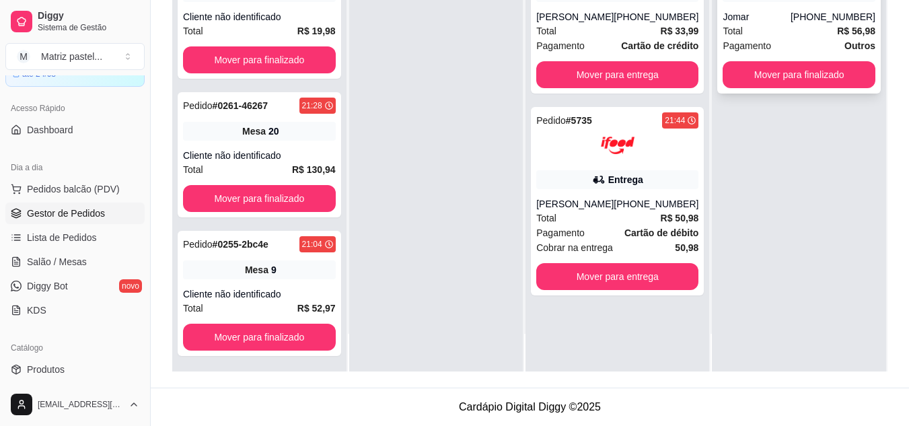
click at [824, 15] on div "[PHONE_NUMBER]" at bounding box center [833, 16] width 85 height 13
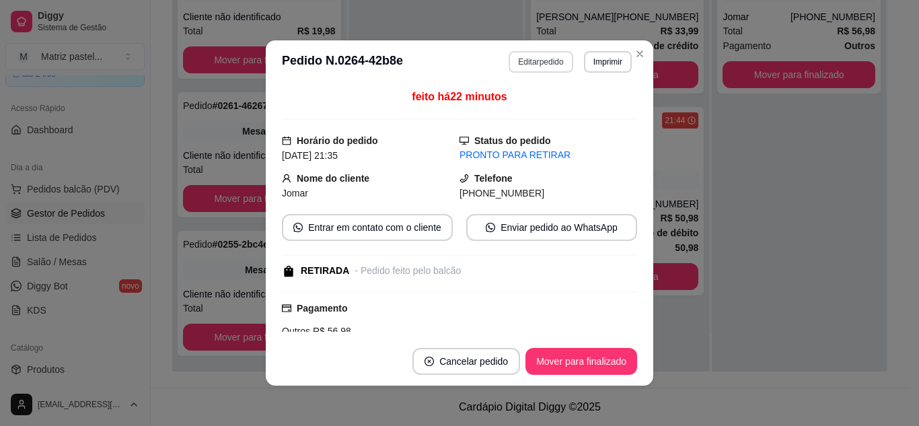
click at [534, 66] on button "Editar pedido" at bounding box center [541, 62] width 64 height 22
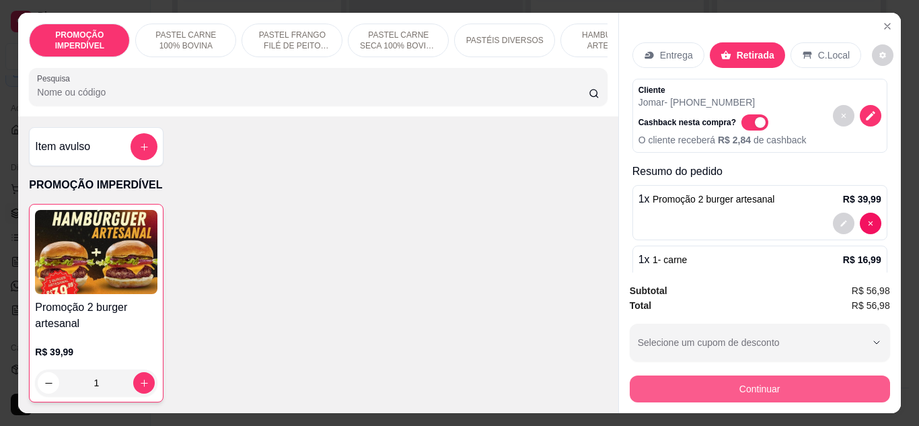
click at [676, 394] on button "Continuar" at bounding box center [760, 389] width 260 height 27
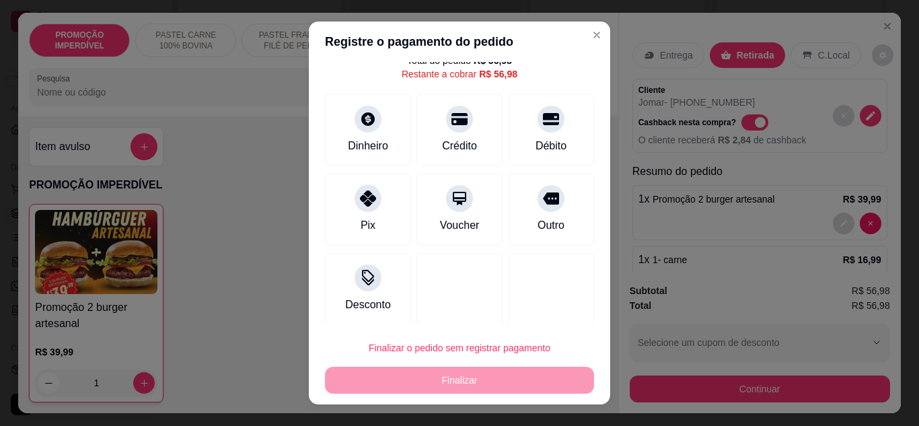
scroll to position [54, 0]
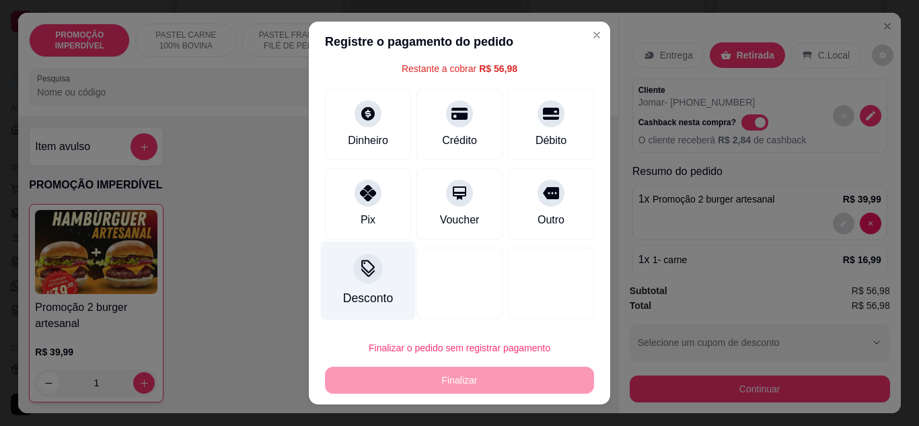
click at [355, 292] on div "Desconto" at bounding box center [368, 297] width 50 height 17
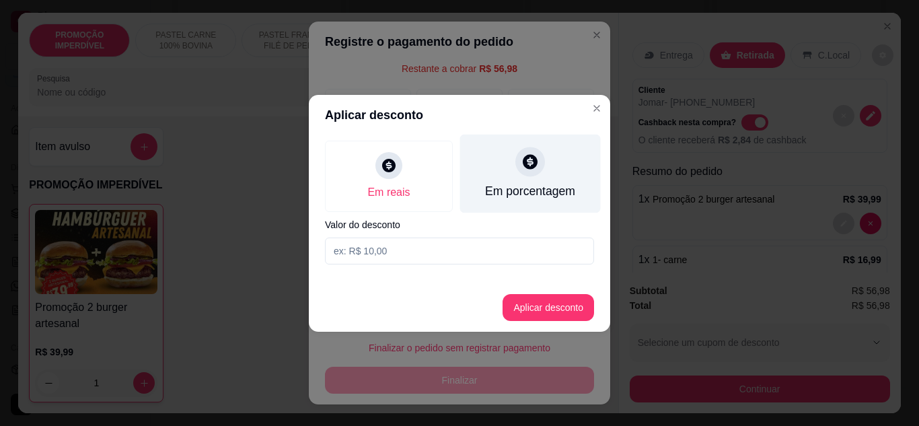
click at [526, 186] on div "Em porcentagem" at bounding box center [530, 190] width 90 height 17
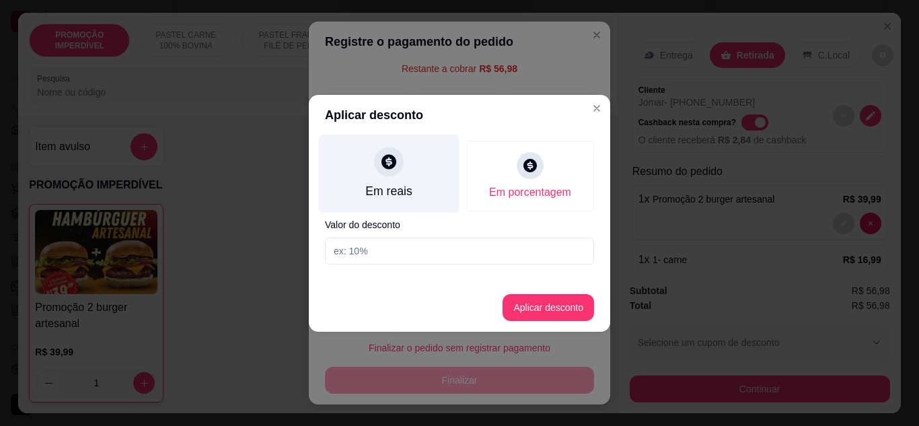
click at [376, 178] on div "Em reais" at bounding box center [389, 173] width 141 height 79
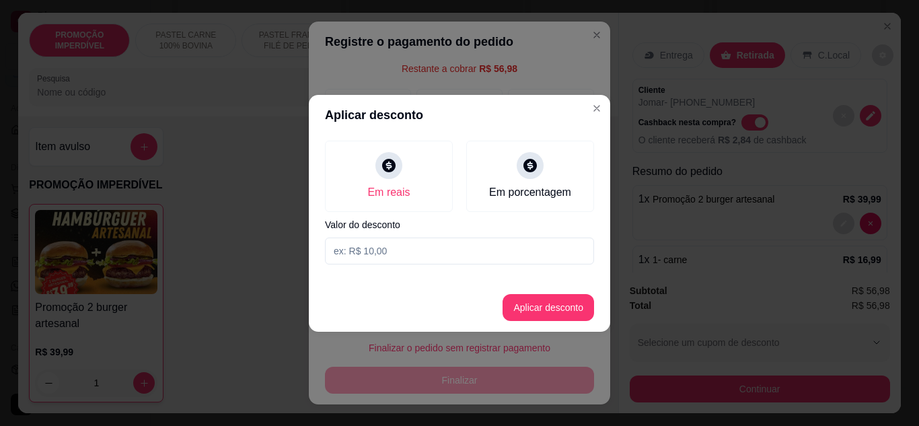
click at [381, 246] on input at bounding box center [459, 251] width 269 height 27
type input "56,97"
click at [524, 304] on button "Aplicar desconto" at bounding box center [549, 307] width 88 height 26
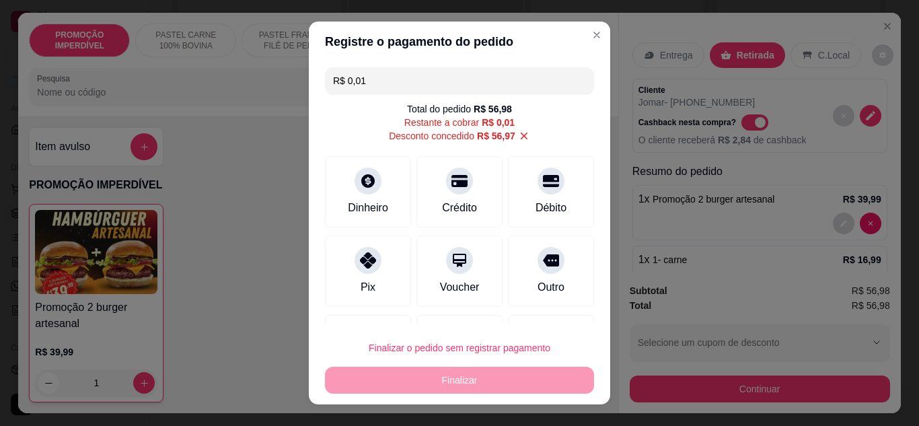
scroll to position [67, 0]
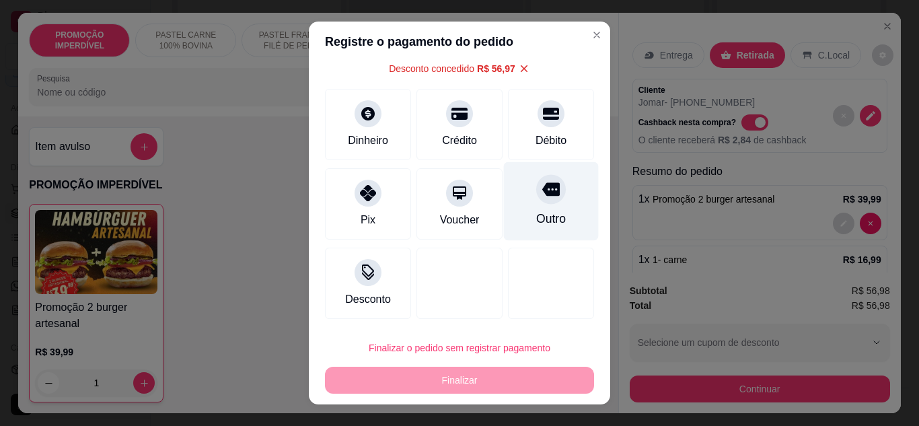
click at [536, 213] on div "Outro" at bounding box center [551, 218] width 30 height 17
type input "R$ 0,00"
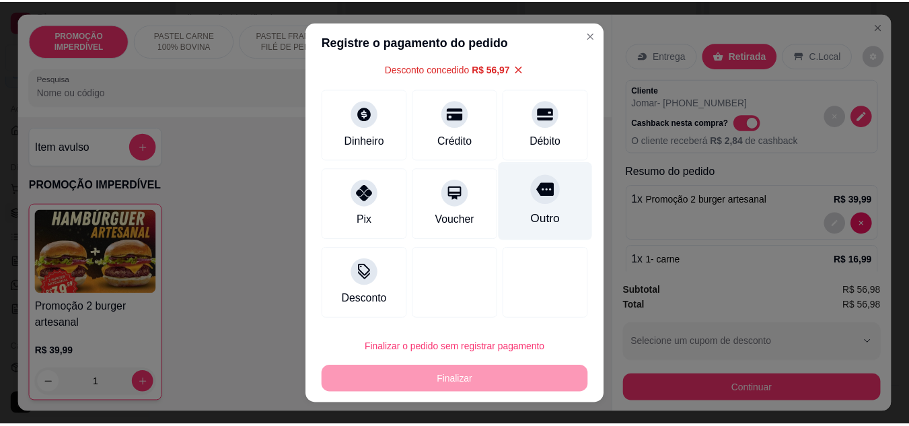
scroll to position [54, 0]
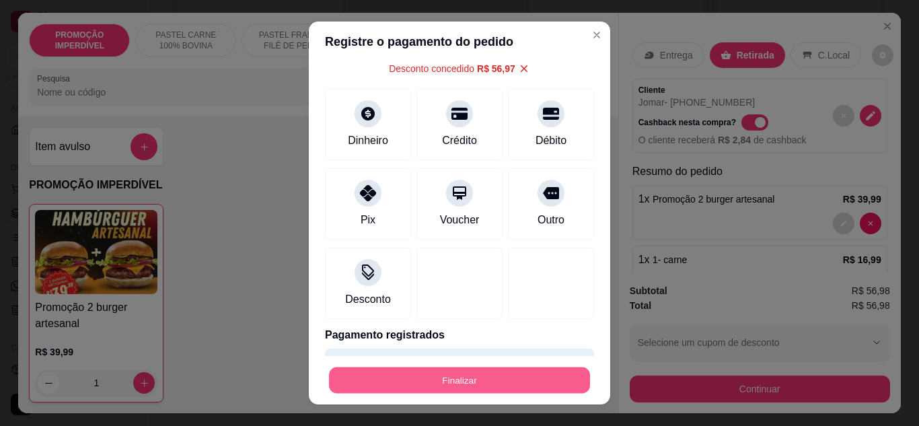
click at [466, 378] on button "Finalizar" at bounding box center [459, 380] width 261 height 26
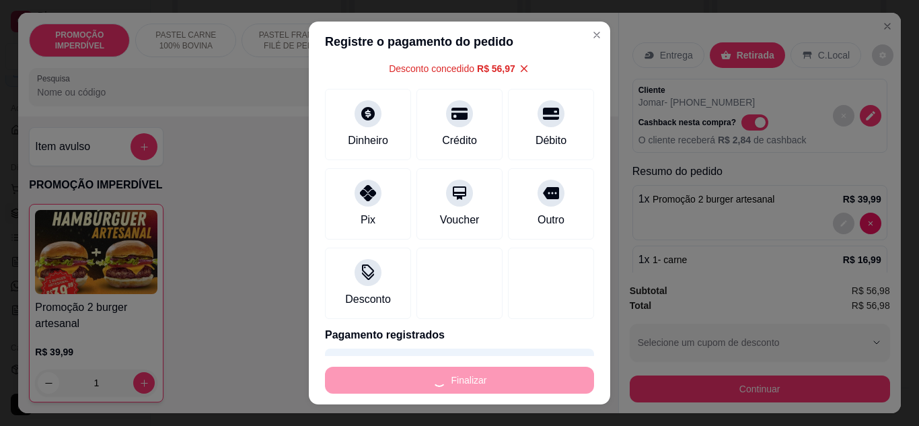
type input "0"
type input "-R$ 56,98"
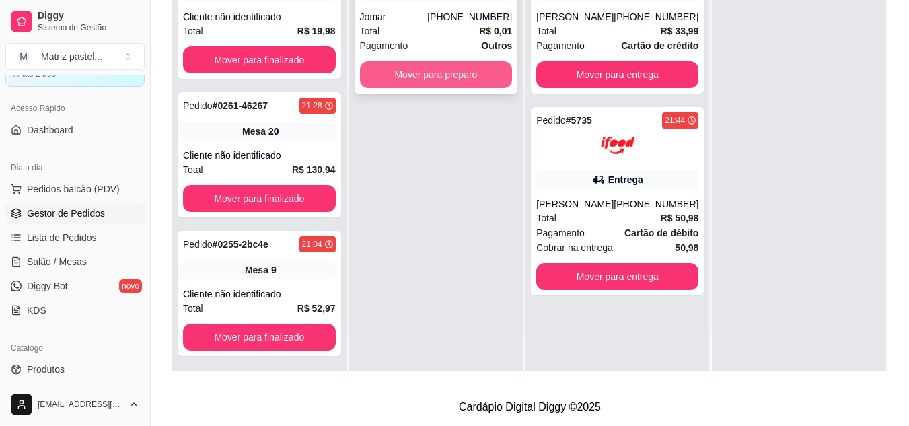
click at [450, 75] on button "Mover para preparo" at bounding box center [436, 74] width 153 height 27
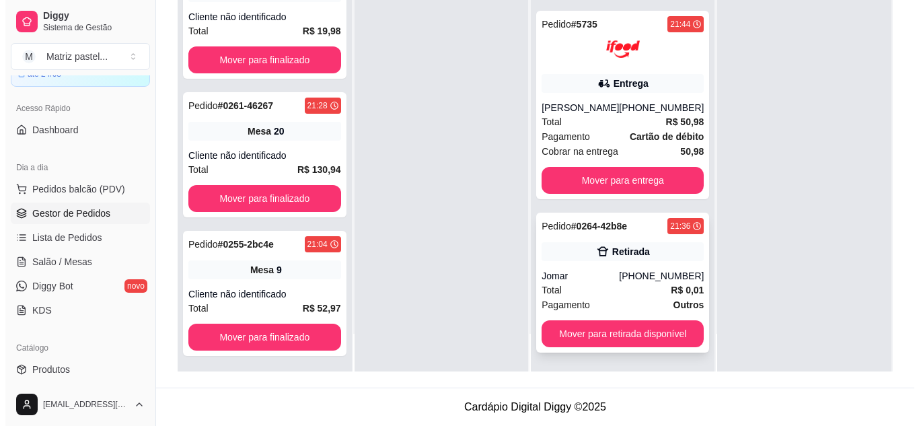
scroll to position [110, 0]
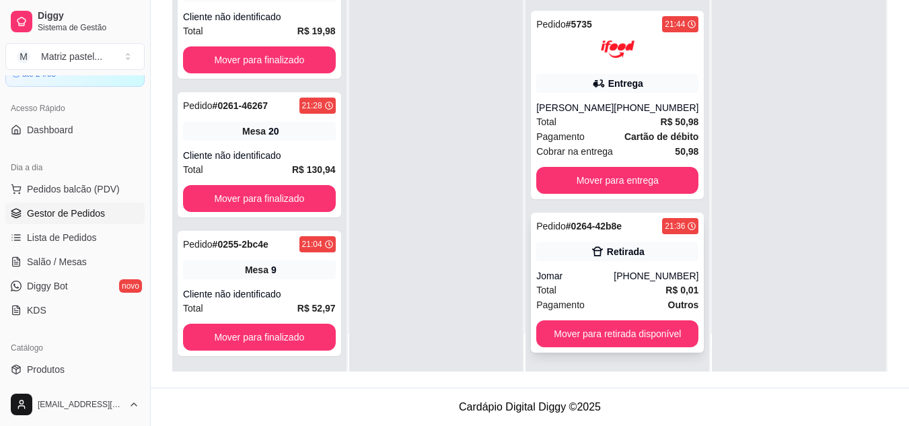
click at [631, 348] on div "Pedido # 0264-42b8e 21:36 Retirada Jomar [PHONE_NUMBER] Total R$ 0,01 Pagamento…" at bounding box center [617, 283] width 173 height 140
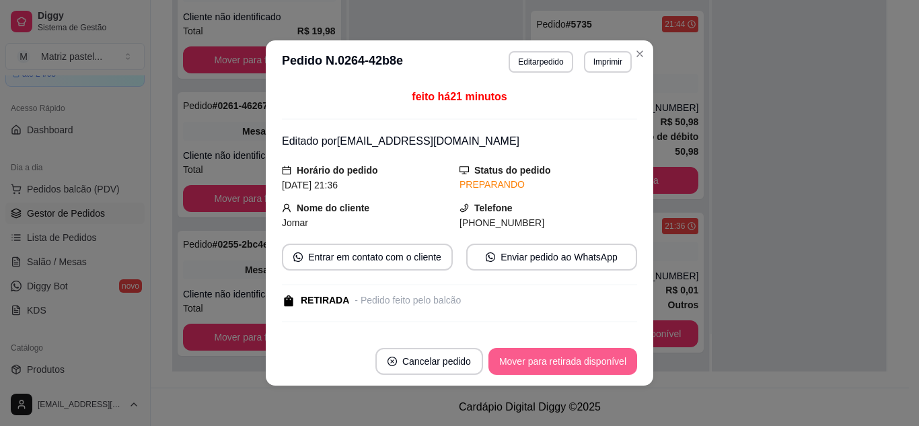
click at [612, 363] on button "Mover para retirada disponível" at bounding box center [563, 361] width 149 height 27
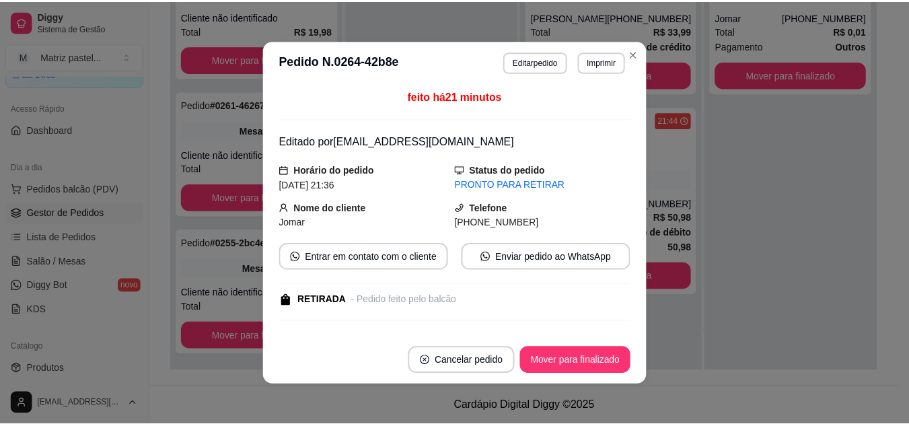
scroll to position [0, 0]
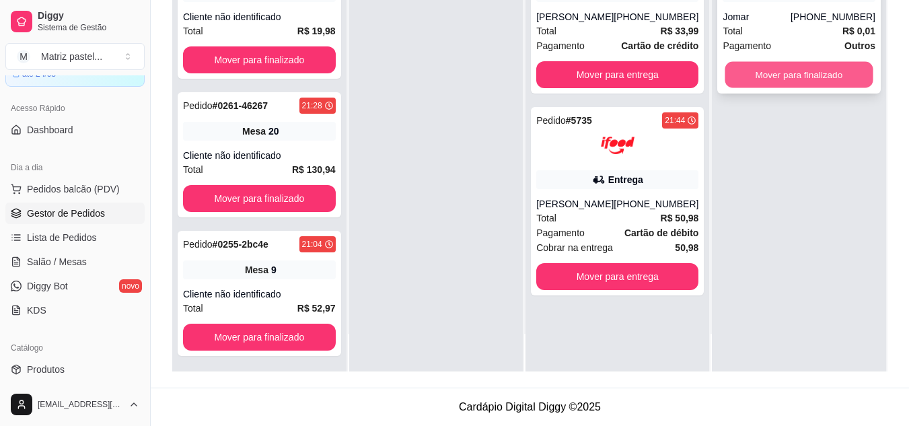
click at [752, 84] on button "Mover para finalizado" at bounding box center [799, 75] width 148 height 26
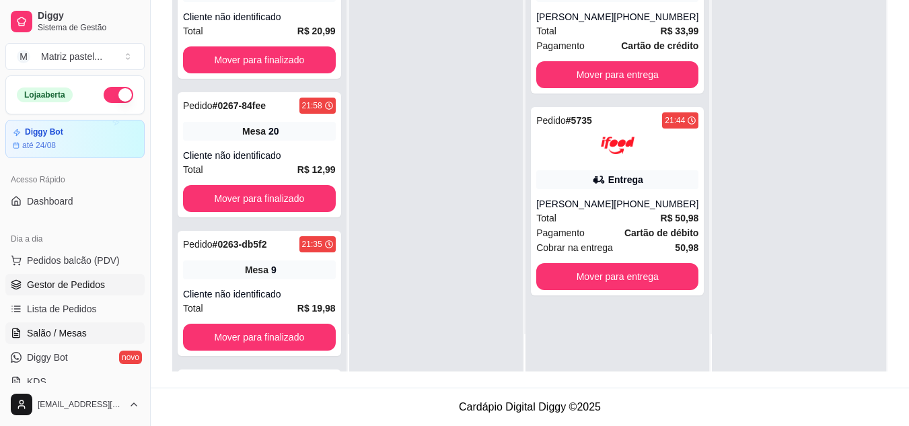
click at [85, 330] on link "Salão / Mesas" at bounding box center [74, 333] width 139 height 22
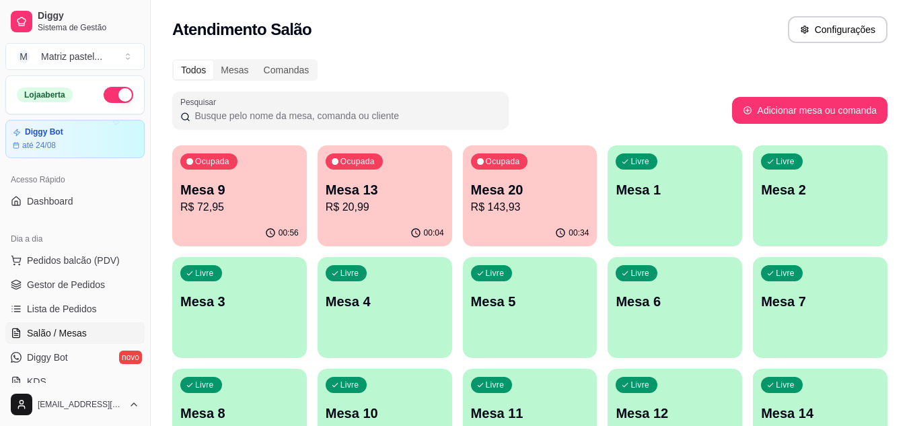
click at [237, 213] on p "R$ 72,95" at bounding box center [239, 207] width 118 height 16
click at [89, 287] on span "Gestor de Pedidos" at bounding box center [66, 284] width 78 height 13
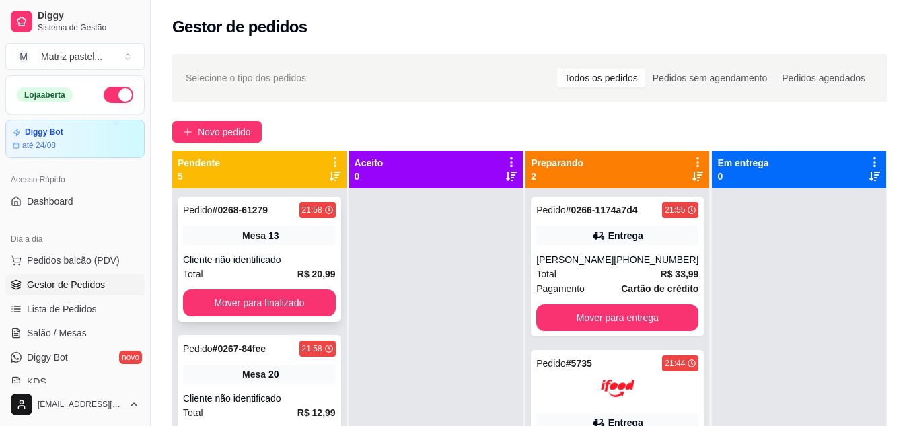
click at [250, 213] on strong "# 0268-61279" at bounding box center [241, 210] width 56 height 11
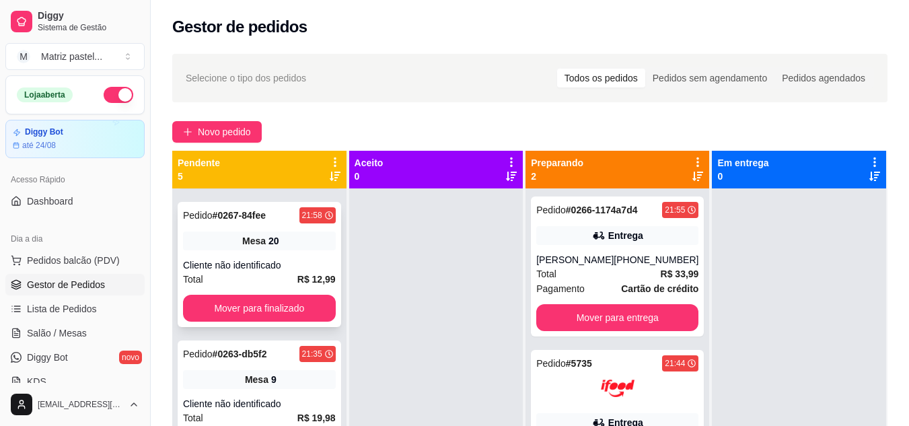
scroll to position [135, 0]
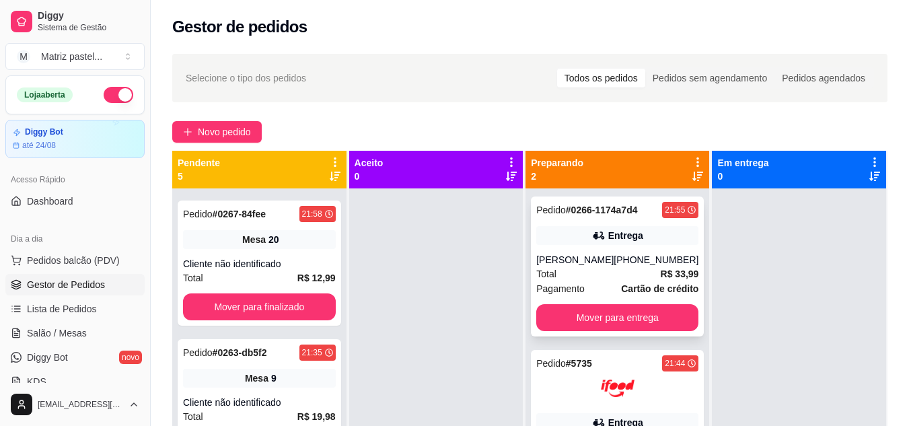
click at [572, 272] on div "Total R$ 33,99" at bounding box center [617, 273] width 162 height 15
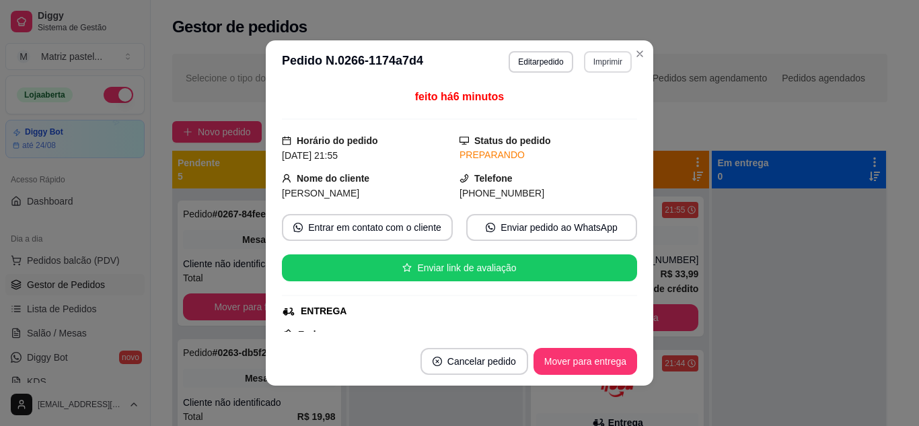
click at [610, 67] on button "Imprimir" at bounding box center [608, 62] width 48 height 22
click at [608, 100] on button "IMPRESSORA" at bounding box center [579, 108] width 94 height 21
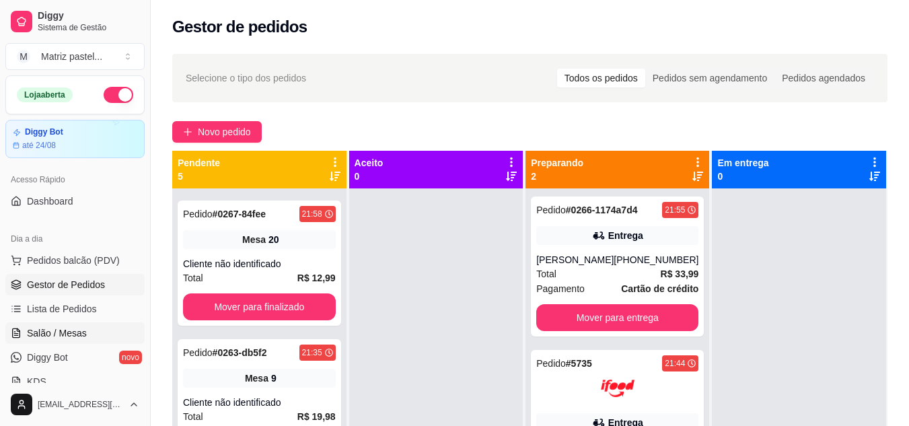
click at [67, 334] on span "Salão / Mesas" at bounding box center [57, 332] width 60 height 13
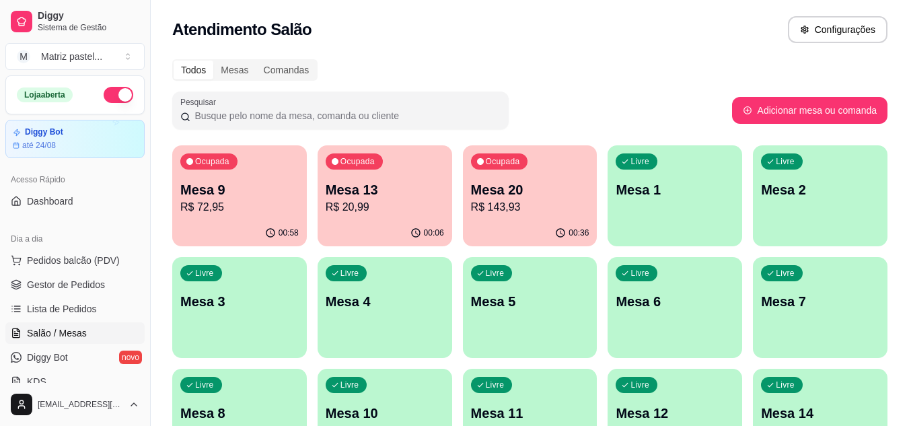
click at [260, 234] on div "00:58" at bounding box center [239, 233] width 135 height 26
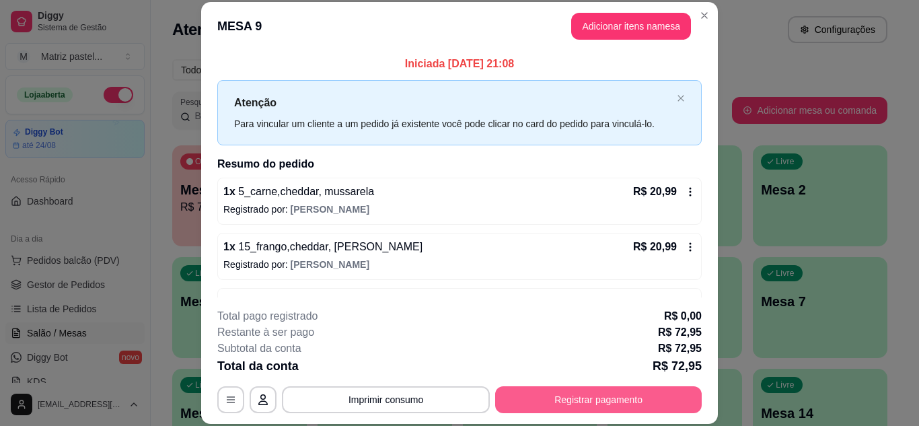
click at [603, 417] on footer "**********" at bounding box center [459, 360] width 517 height 127
click at [600, 411] on button "Registrar pagamento" at bounding box center [598, 399] width 207 height 27
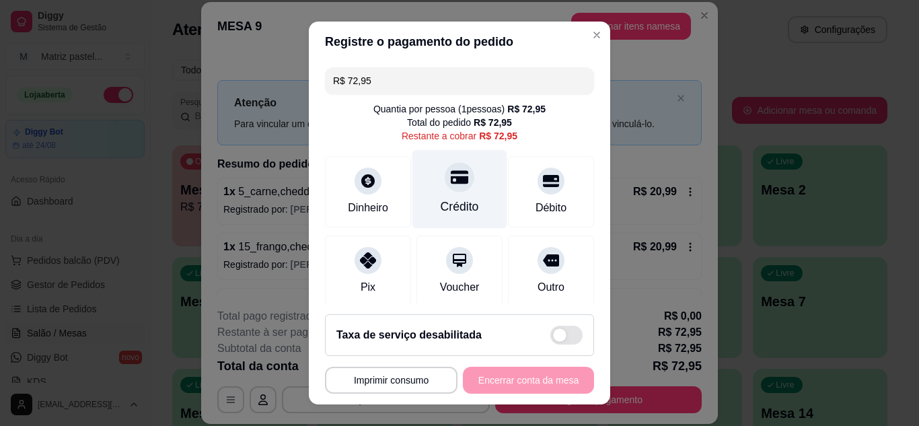
click at [466, 189] on div "Crédito" at bounding box center [460, 188] width 95 height 79
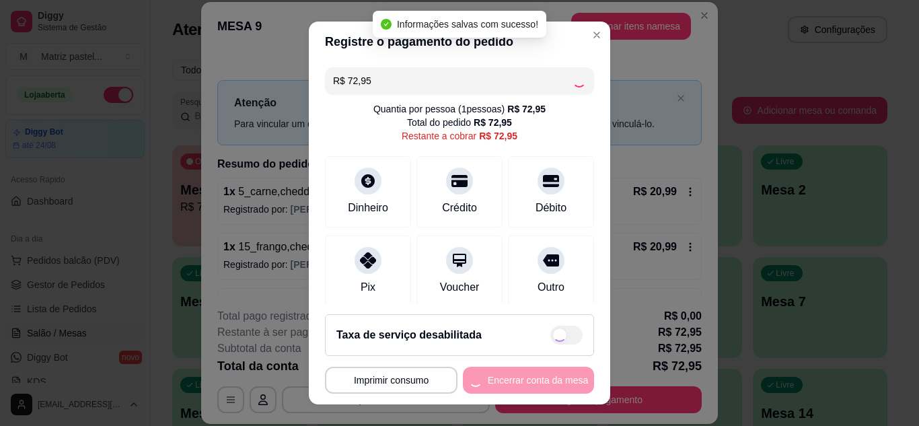
type input "R$ 0,00"
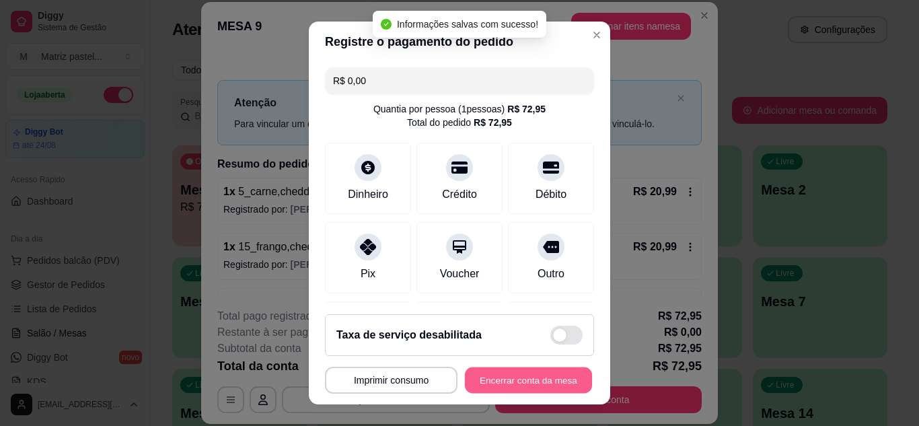
click at [535, 378] on button "Encerrar conta da mesa" at bounding box center [528, 380] width 127 height 26
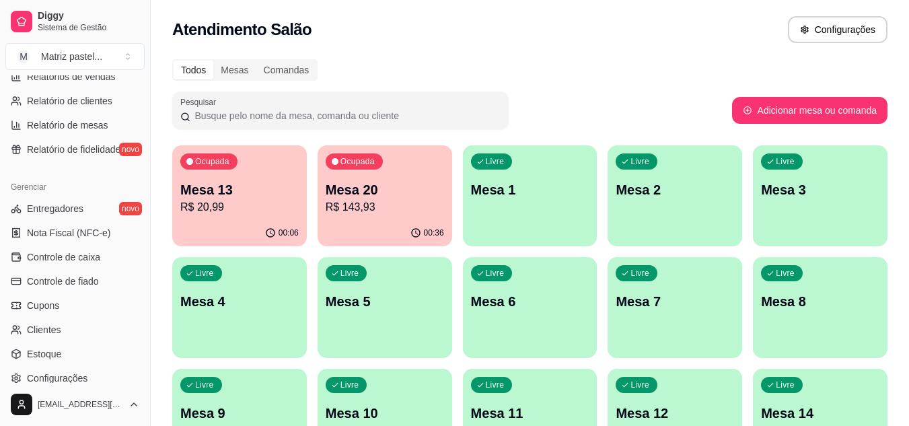
scroll to position [471, 0]
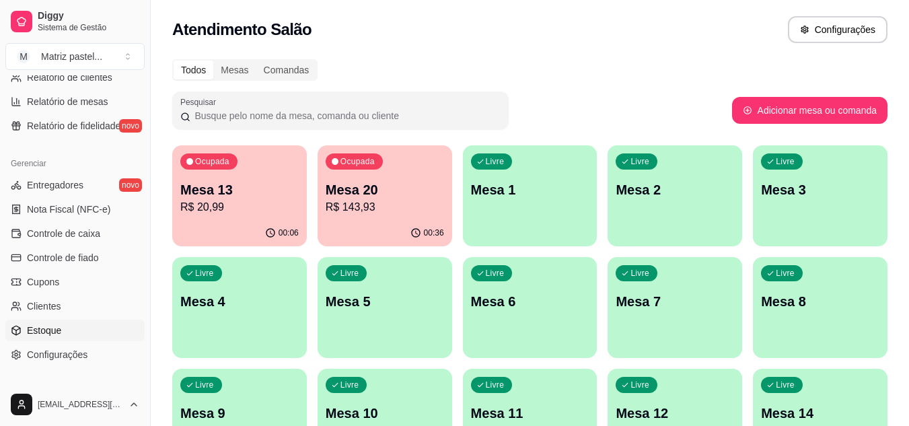
click at [56, 328] on span "Estoque" at bounding box center [44, 330] width 34 height 13
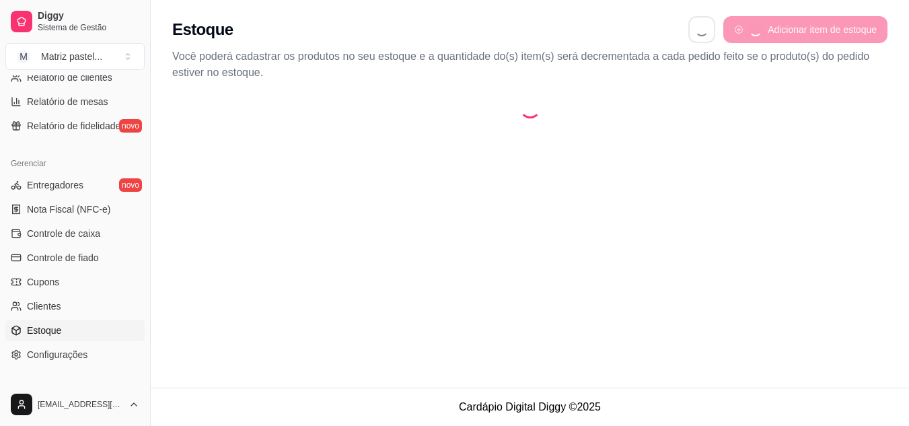
select select "QUANTITY_ORDER"
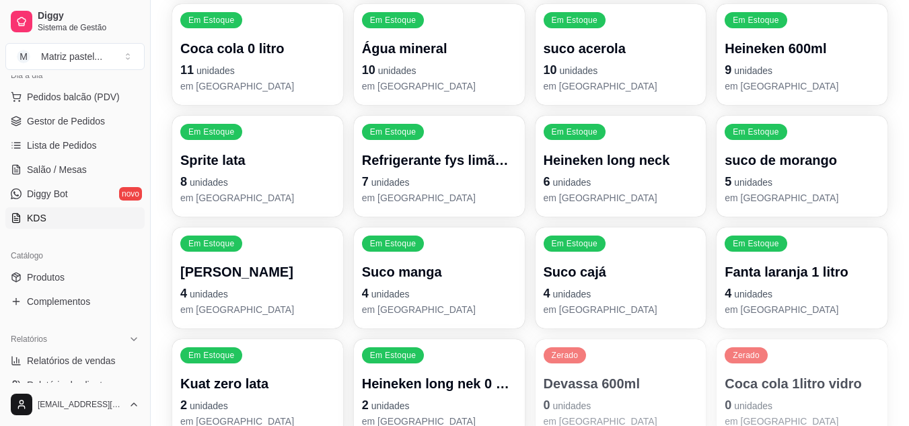
scroll to position [135, 0]
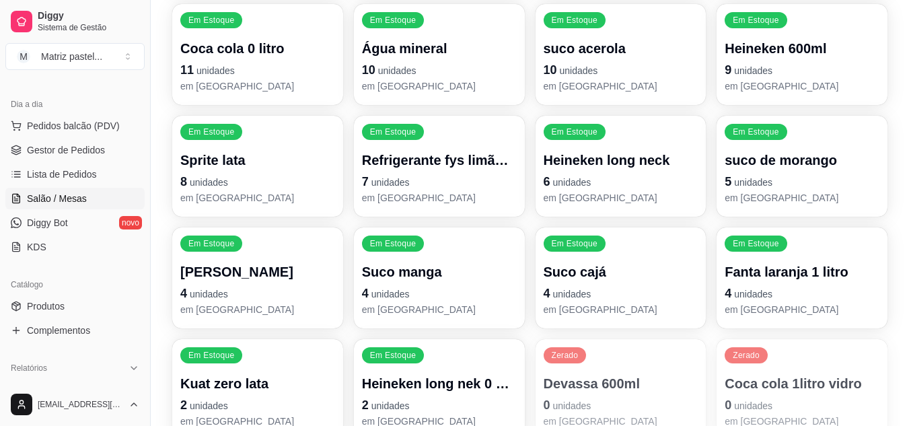
click at [103, 197] on link "Salão / Mesas" at bounding box center [74, 199] width 139 height 22
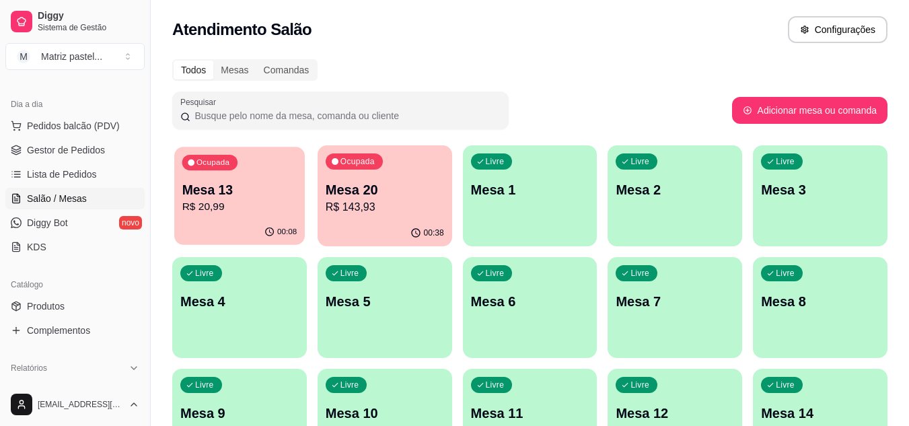
click at [277, 207] on p "R$ 20,99" at bounding box center [239, 206] width 115 height 15
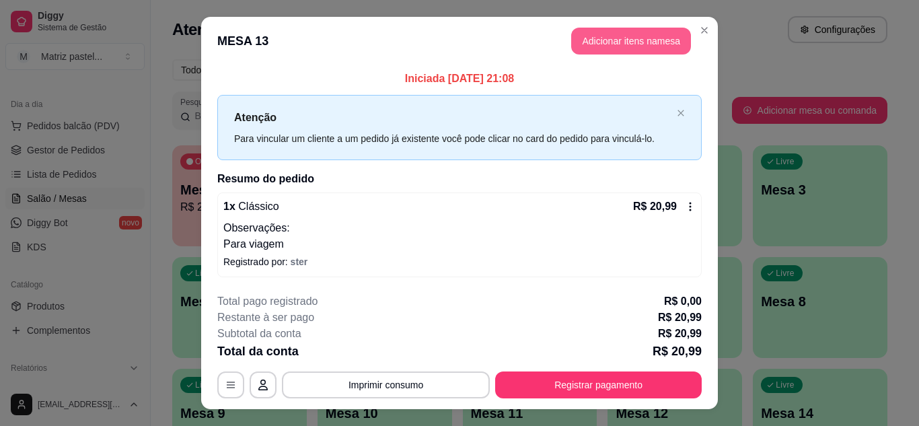
click at [635, 30] on button "Adicionar itens na mesa" at bounding box center [631, 41] width 120 height 27
click at [223, 97] on input "Pesquisa" at bounding box center [313, 91] width 552 height 13
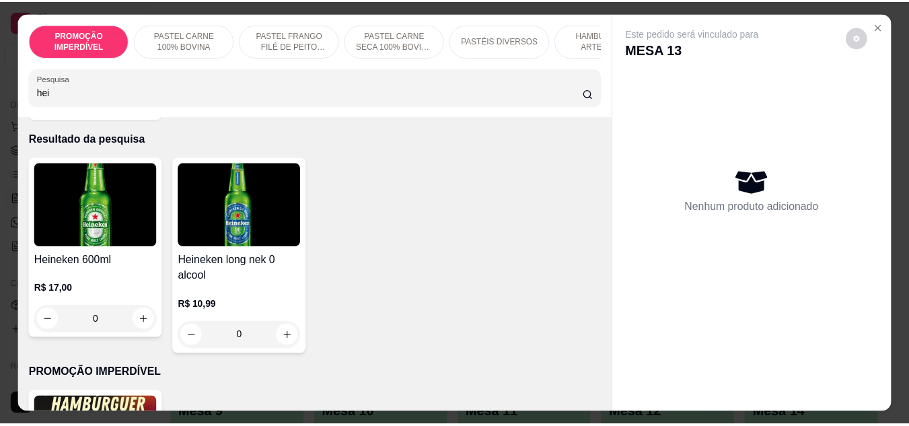
scroll to position [67, 0]
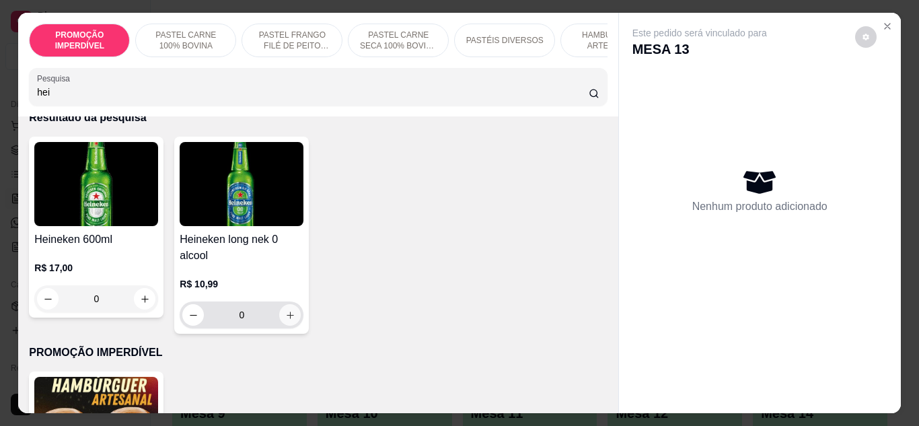
type input "hei"
click at [283, 326] on button "increase-product-quantity" at bounding box center [290, 315] width 22 height 22
type input "1"
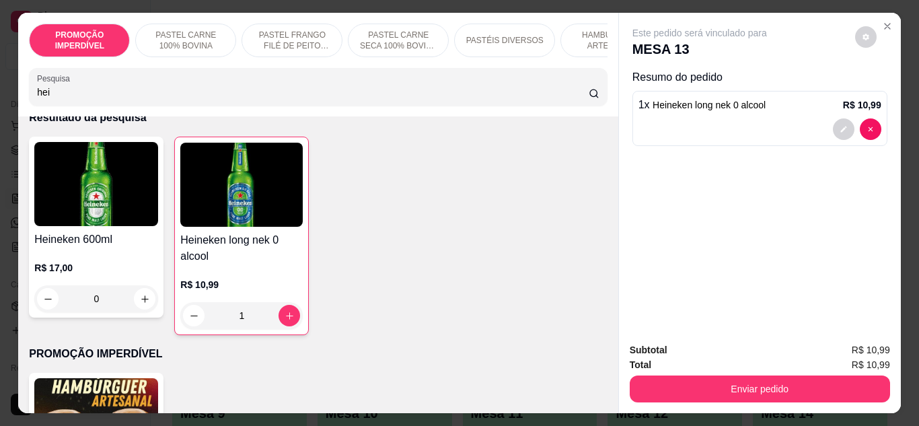
click at [689, 372] on div "Enviar pedido" at bounding box center [760, 387] width 260 height 30
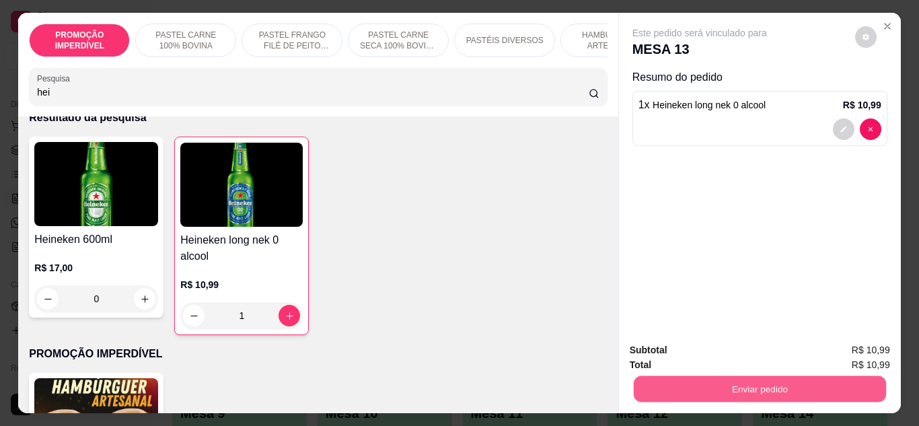
click at [689, 376] on button "Enviar pedido" at bounding box center [759, 389] width 252 height 26
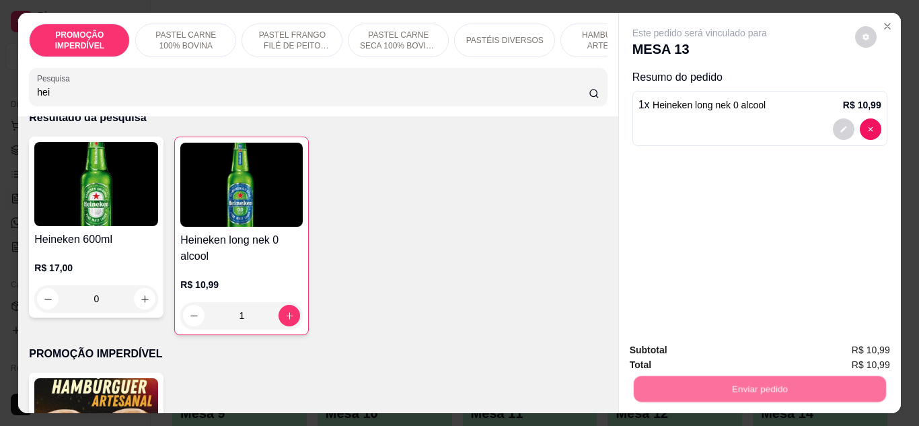
click at [691, 361] on button "Não registrar e enviar pedido" at bounding box center [715, 351] width 140 height 26
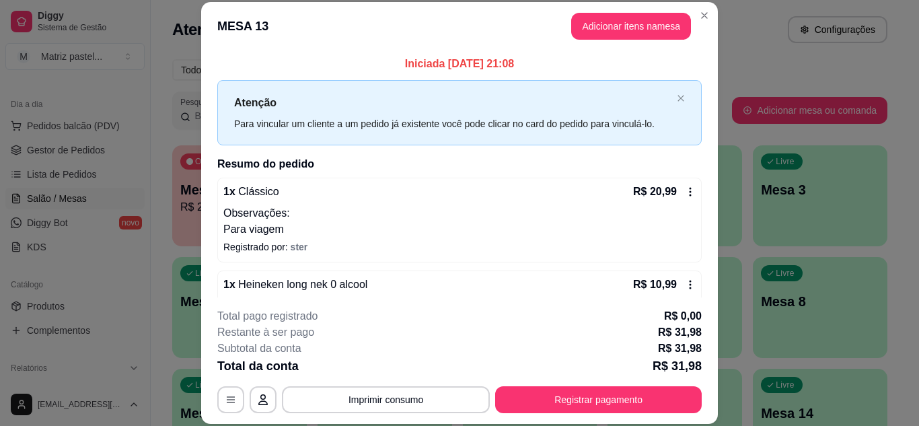
click at [713, 9] on header "MESA 13 Adicionar itens na mesa" at bounding box center [459, 26] width 517 height 48
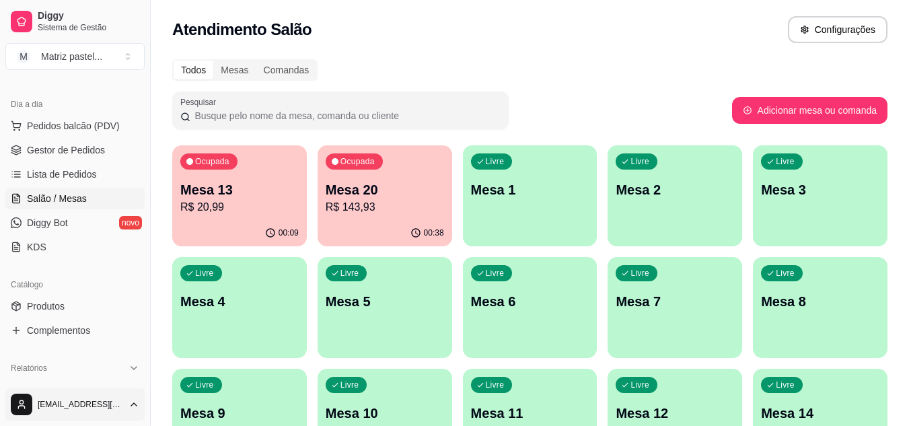
click at [98, 139] on ul "Pedidos balcão (PDV) Gestor de Pedidos Lista de Pedidos Salão / Mesas Diggy Bot…" at bounding box center [74, 186] width 139 height 143
click at [79, 149] on span "Gestor de Pedidos" at bounding box center [66, 149] width 78 height 13
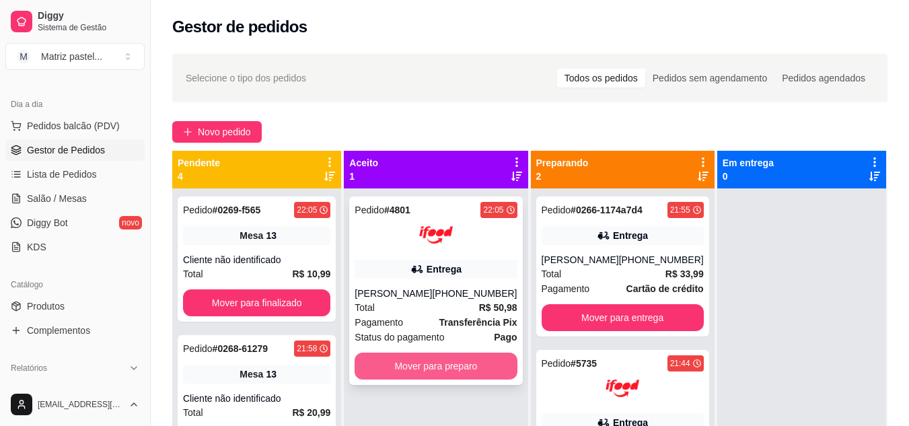
click at [452, 367] on button "Mover para preparo" at bounding box center [436, 366] width 162 height 27
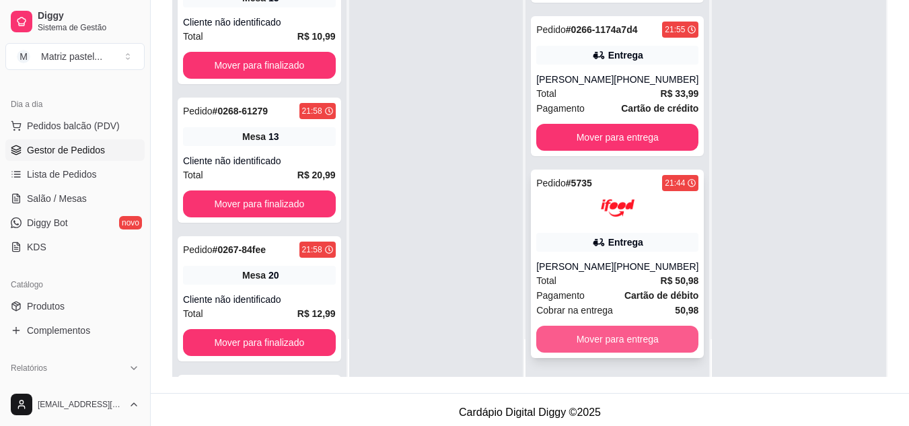
scroll to position [205, 0]
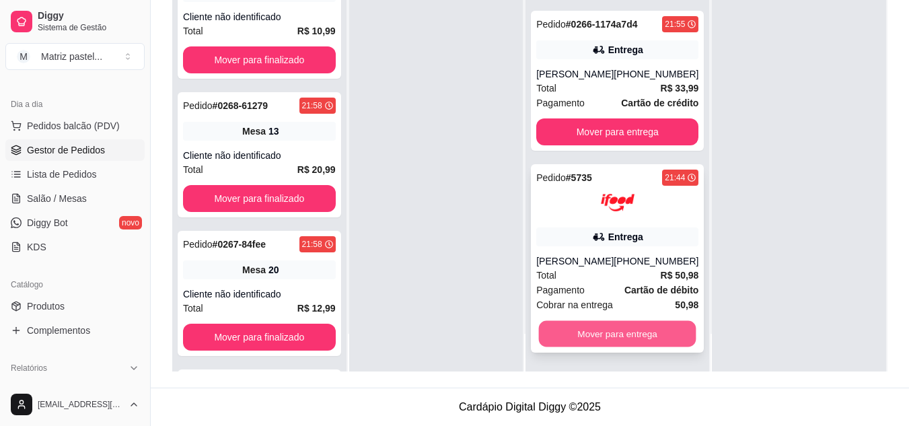
click at [595, 326] on button "Mover para entrega" at bounding box center [617, 334] width 157 height 26
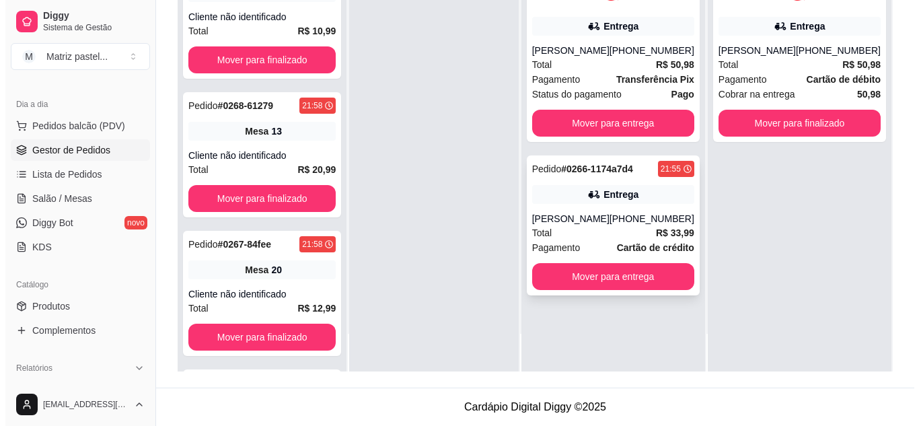
scroll to position [0, 0]
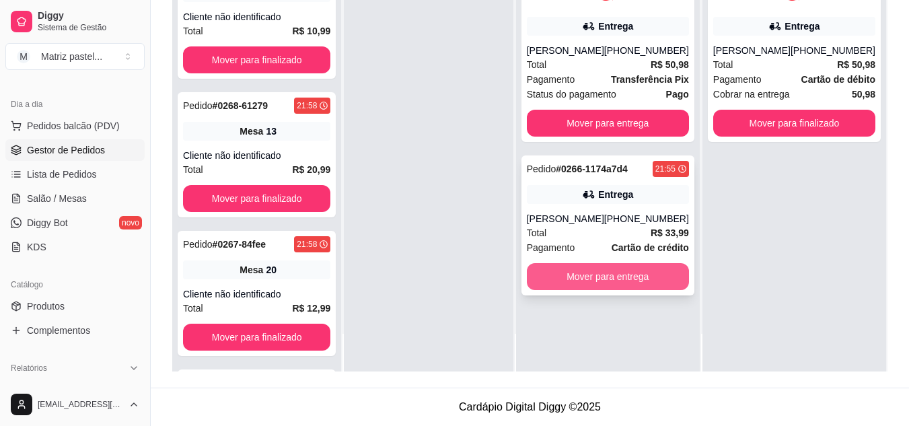
click at [595, 271] on button "Mover para entrega" at bounding box center [608, 276] width 162 height 27
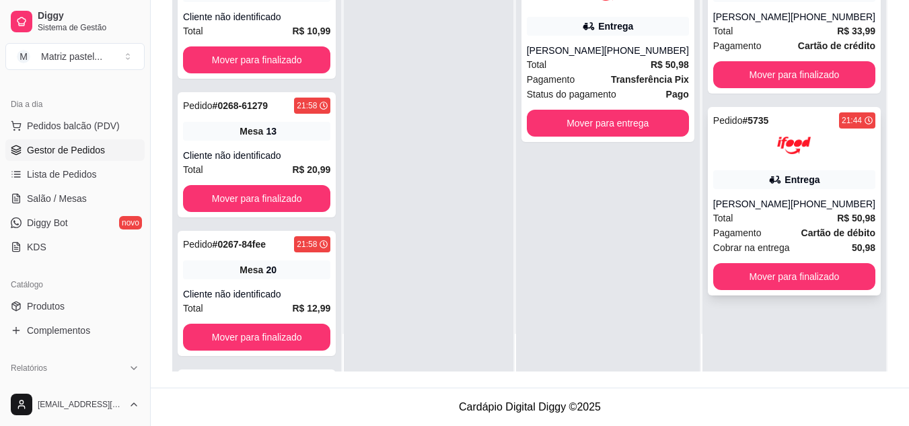
click at [762, 189] on div "Pedido # 5735 21:44 Entrega [PERSON_NAME] [PHONE_NUMBER] Total R$ 50,98 Pagamen…" at bounding box center [794, 201] width 173 height 188
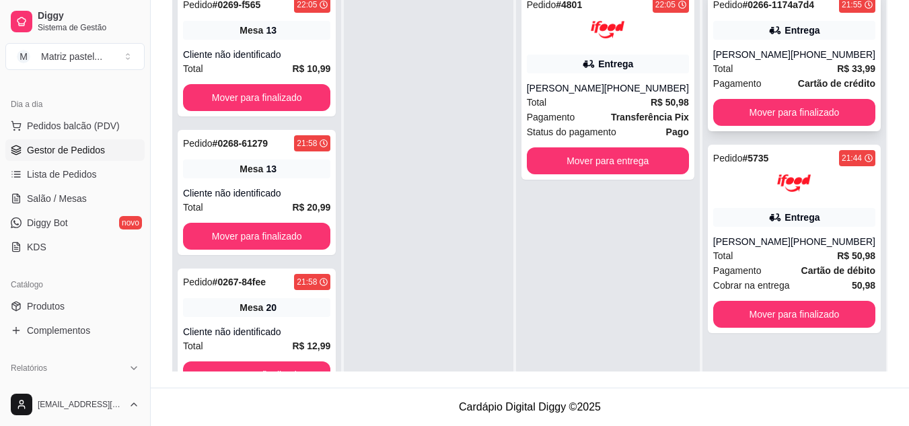
click at [757, 55] on div "[PERSON_NAME]" at bounding box center [751, 54] width 77 height 13
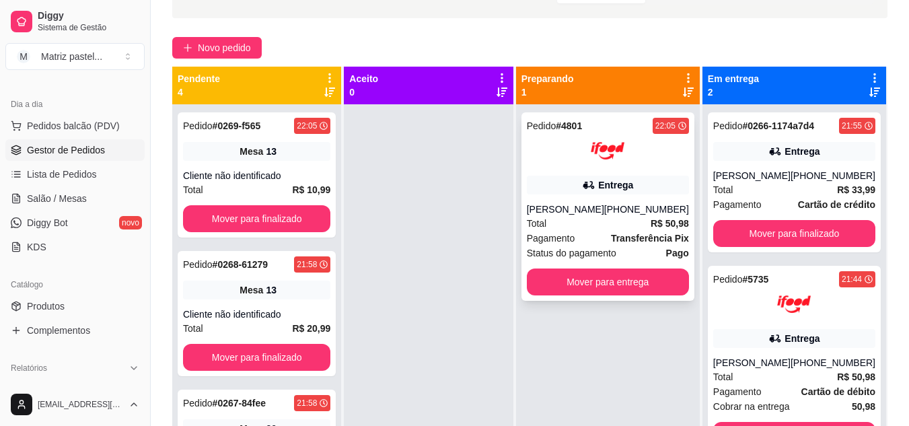
scroll to position [71, 0]
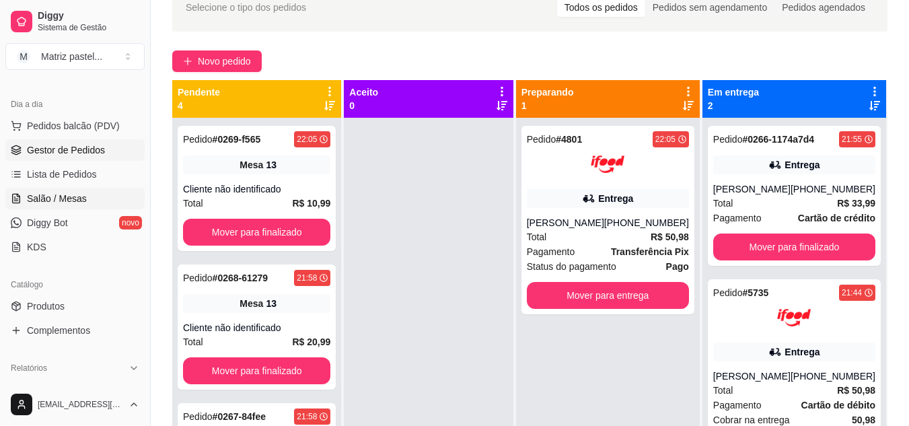
click at [73, 202] on span "Salão / Mesas" at bounding box center [57, 198] width 60 height 13
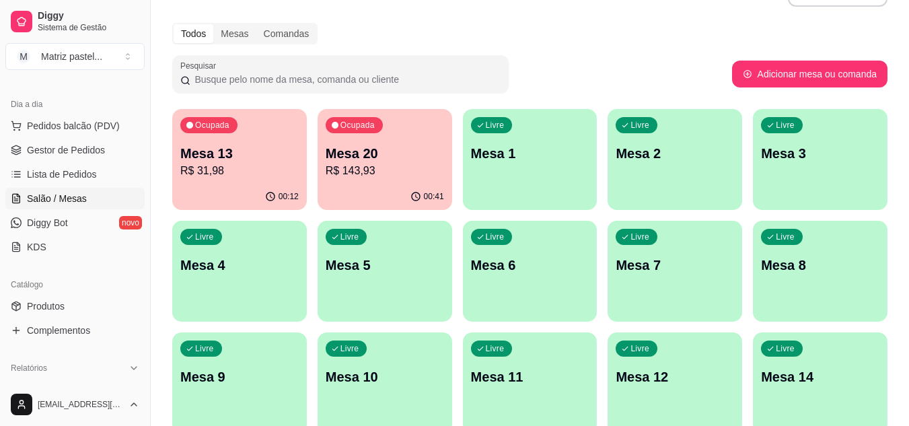
scroll to position [67, 0]
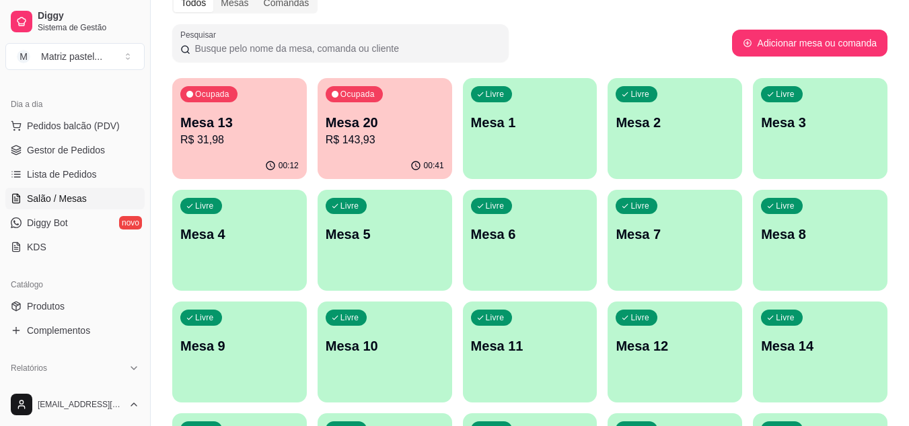
click at [386, 156] on div "00:41" at bounding box center [385, 166] width 135 height 26
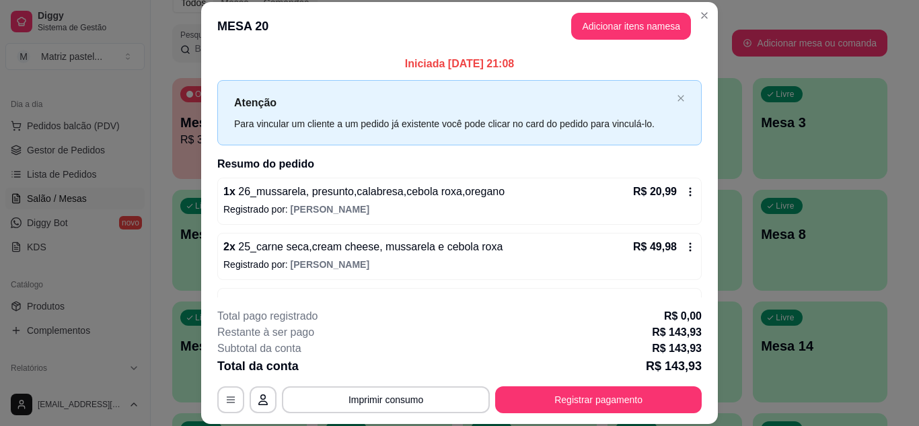
click at [378, 418] on footer "**********" at bounding box center [459, 360] width 517 height 127
click at [375, 404] on button "Imprimir consumo" at bounding box center [386, 399] width 208 height 27
click at [378, 371] on button "IMPRESSORA" at bounding box center [385, 369] width 98 height 22
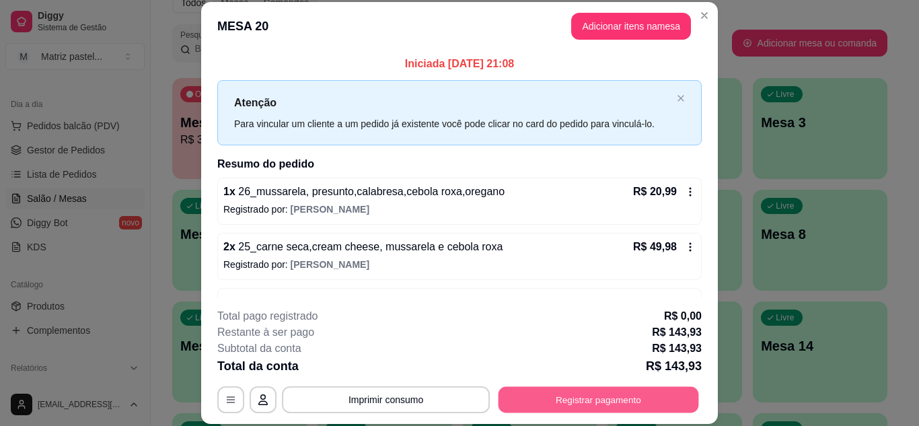
click at [509, 404] on button "Registrar pagamento" at bounding box center [599, 399] width 201 height 26
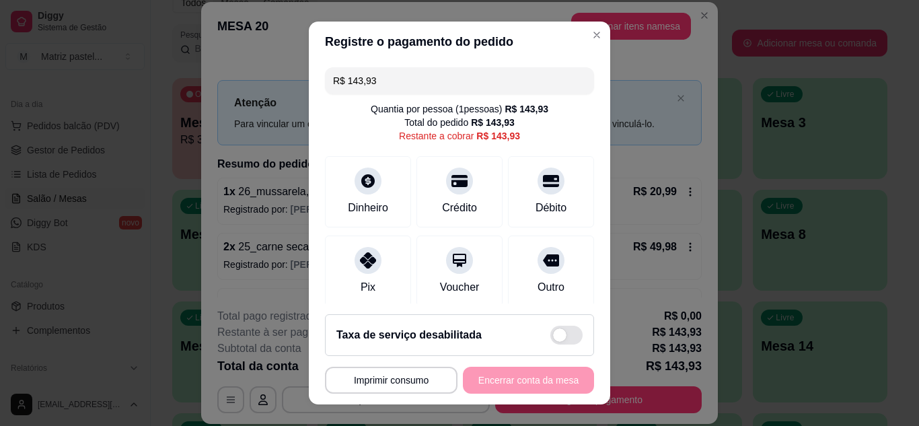
click at [382, 84] on input "R$ 143,93" at bounding box center [459, 80] width 253 height 27
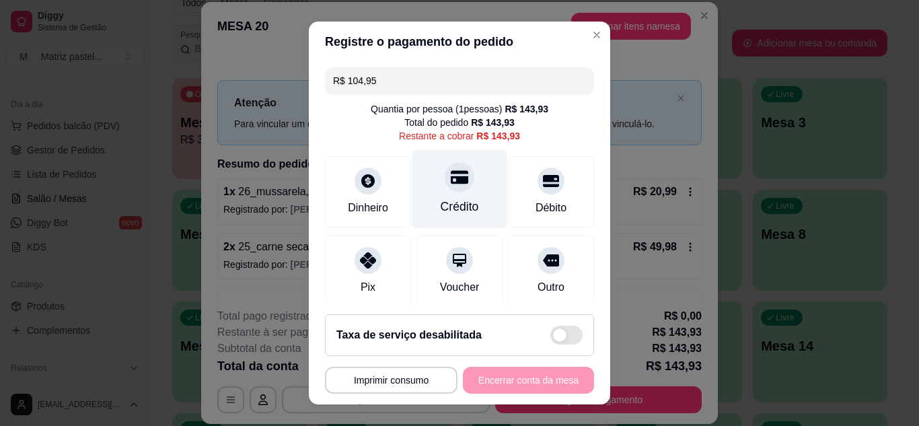
click at [445, 171] on div at bounding box center [460, 177] width 30 height 30
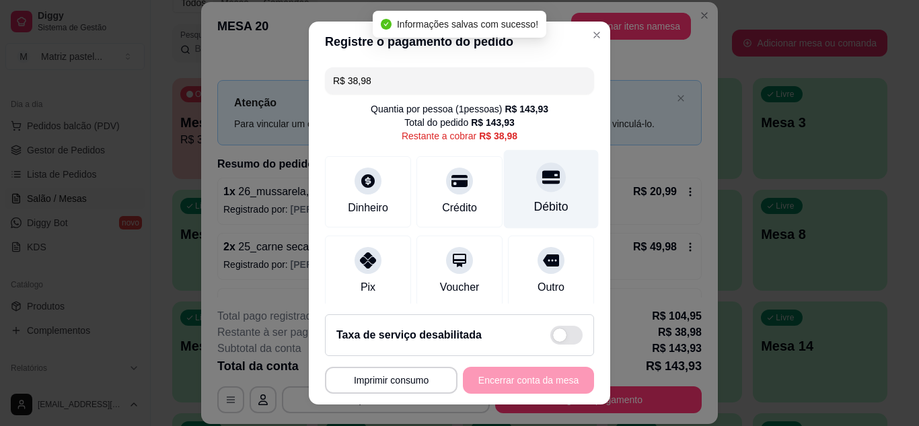
click at [544, 188] on div "Débito" at bounding box center [551, 188] width 95 height 79
type input "R$ 0,00"
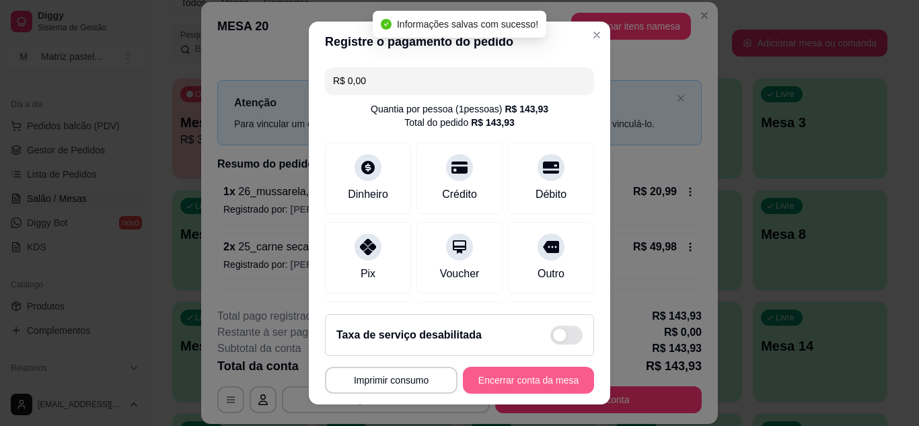
click at [553, 377] on button "Encerrar conta da mesa" at bounding box center [528, 380] width 131 height 27
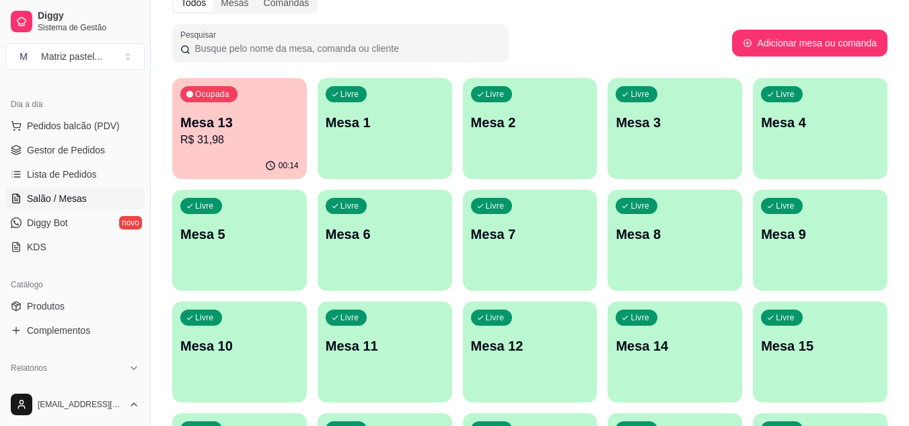
click at [295, 141] on p "R$ 31,98" at bounding box center [239, 140] width 118 height 16
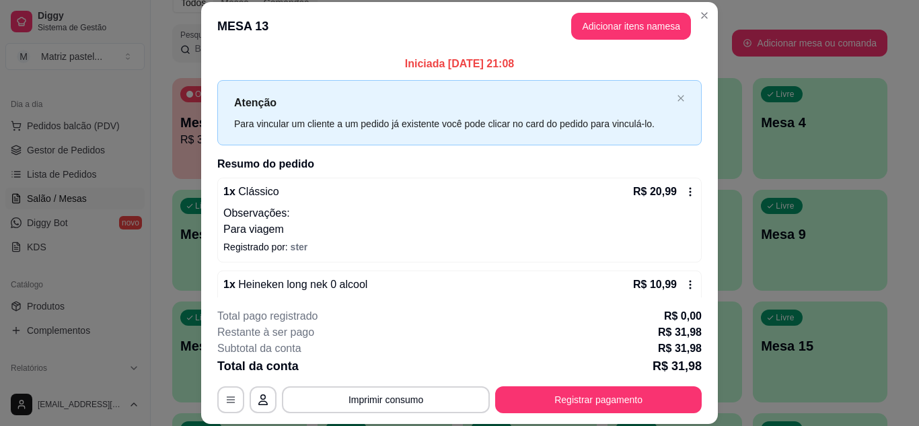
click at [433, 392] on button "Imprimir consumo" at bounding box center [386, 399] width 208 height 27
click at [415, 374] on button "IMPRESSORA" at bounding box center [385, 371] width 78 height 17
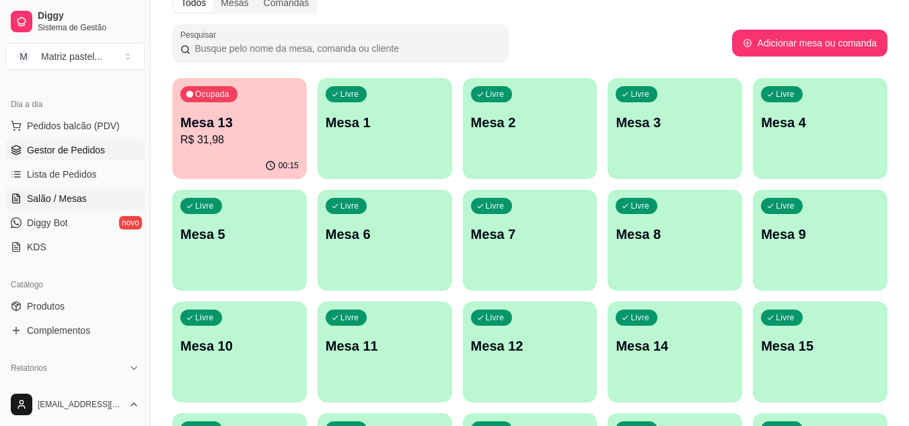
click at [39, 153] on span "Gestor de Pedidos" at bounding box center [66, 149] width 78 height 13
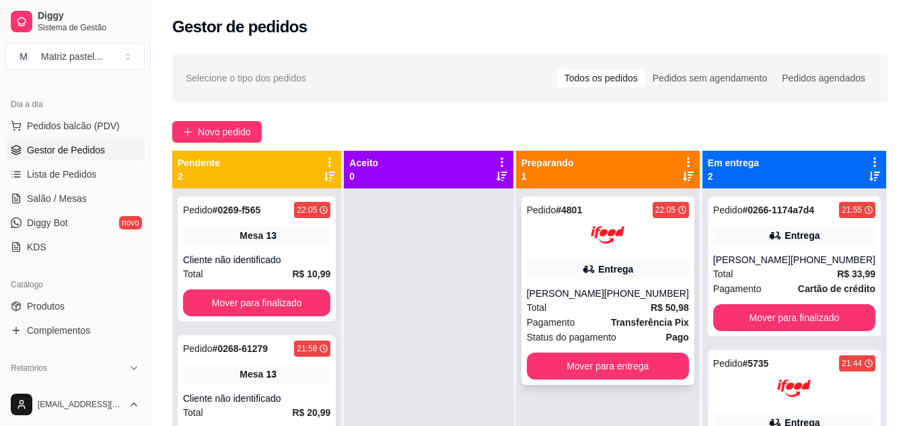
click at [554, 240] on div at bounding box center [608, 235] width 162 height 34
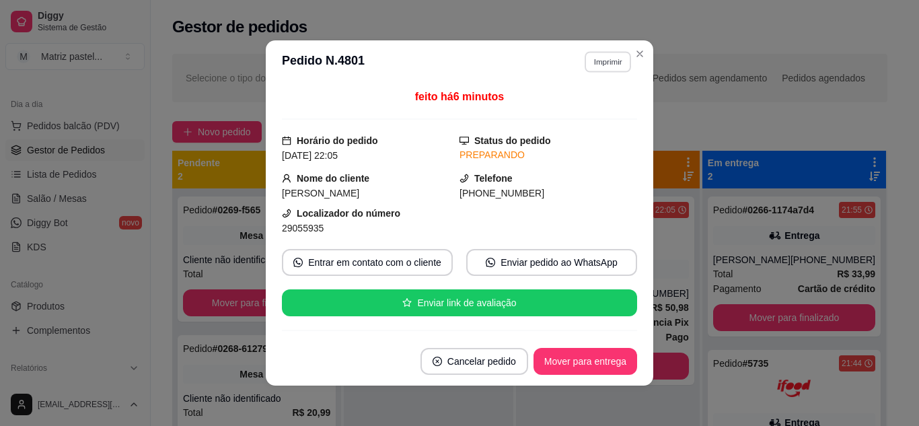
click at [593, 67] on button "Imprimir" at bounding box center [608, 61] width 46 height 21
click at [600, 108] on button "IMPRESSORA" at bounding box center [579, 109] width 98 height 22
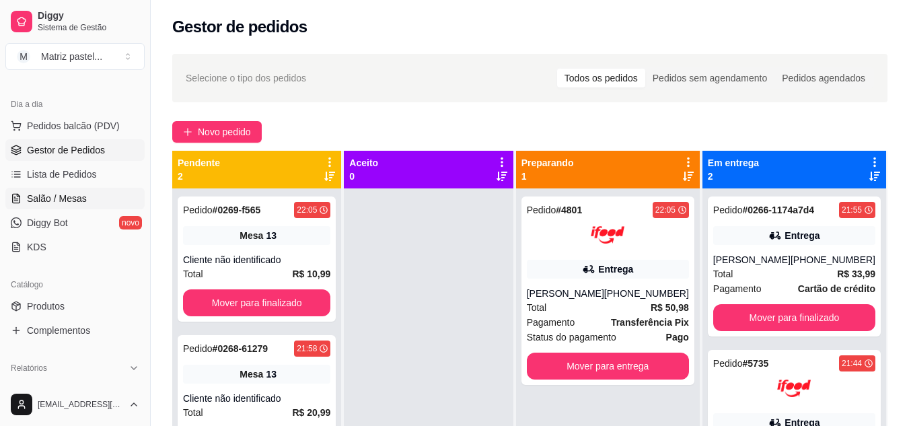
click at [83, 200] on span "Salão / Mesas" at bounding box center [57, 198] width 60 height 13
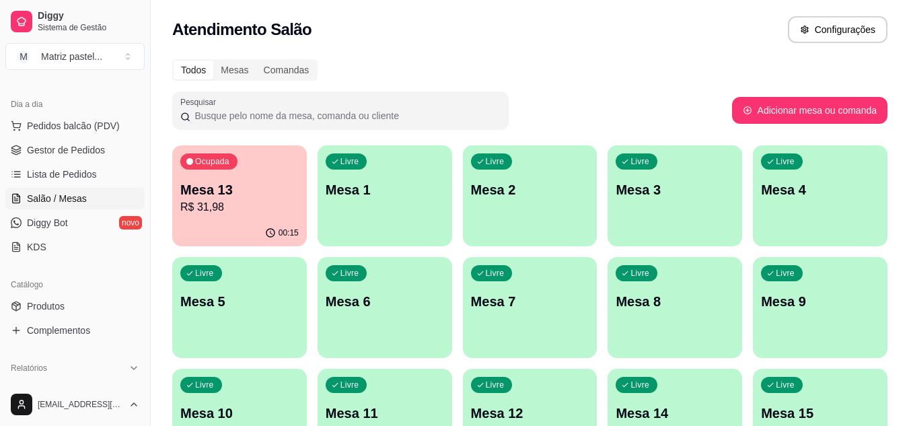
scroll to position [67, 0]
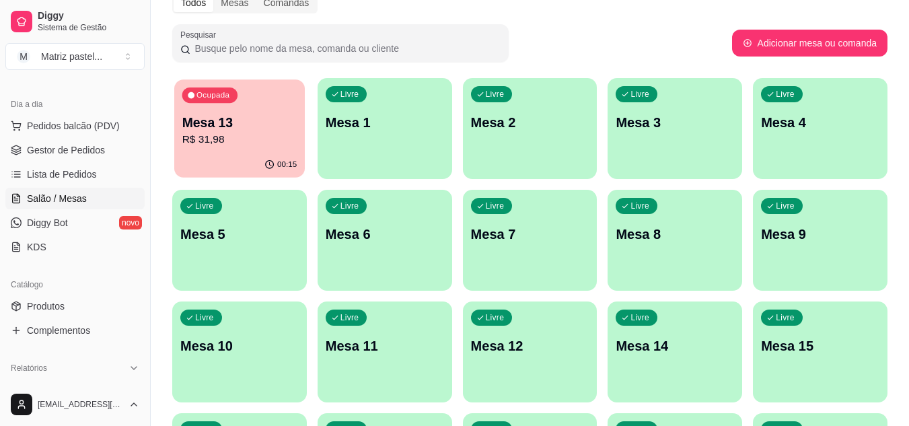
click at [254, 162] on div "00:15" at bounding box center [239, 165] width 131 height 26
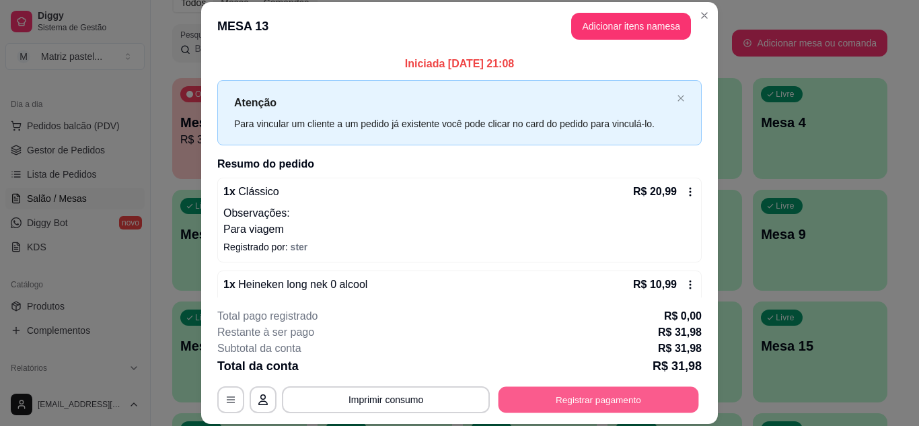
click at [522, 398] on button "Registrar pagamento" at bounding box center [599, 399] width 201 height 26
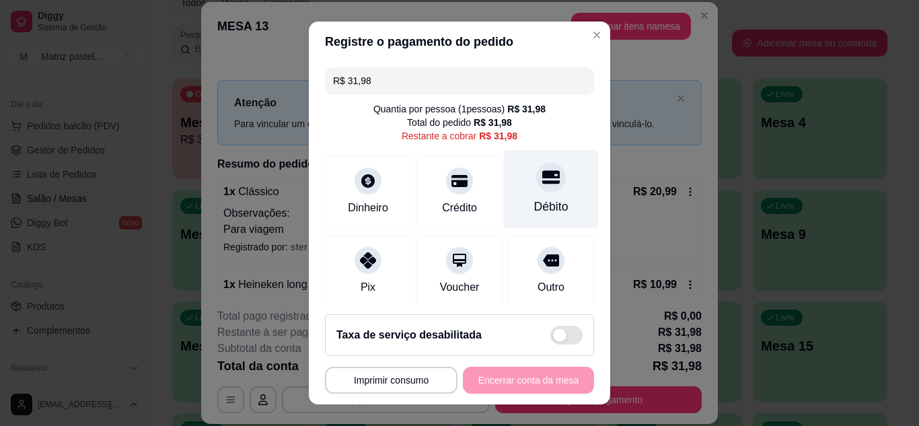
click at [517, 197] on div "Débito" at bounding box center [551, 188] width 95 height 79
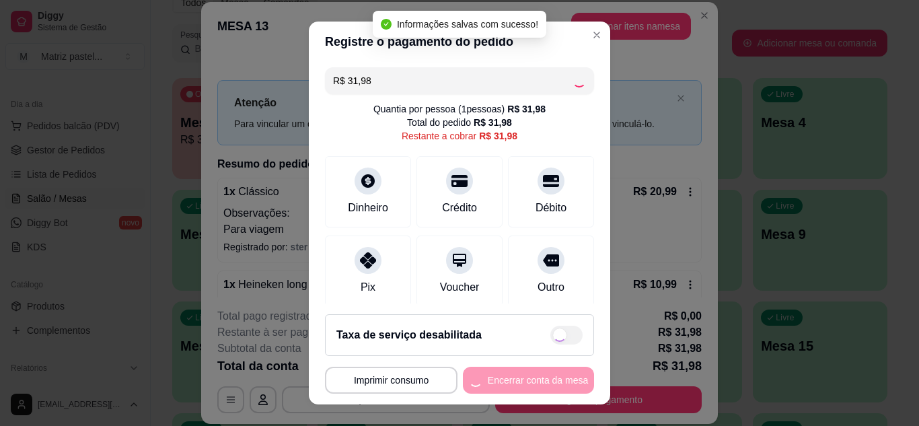
type input "R$ 0,00"
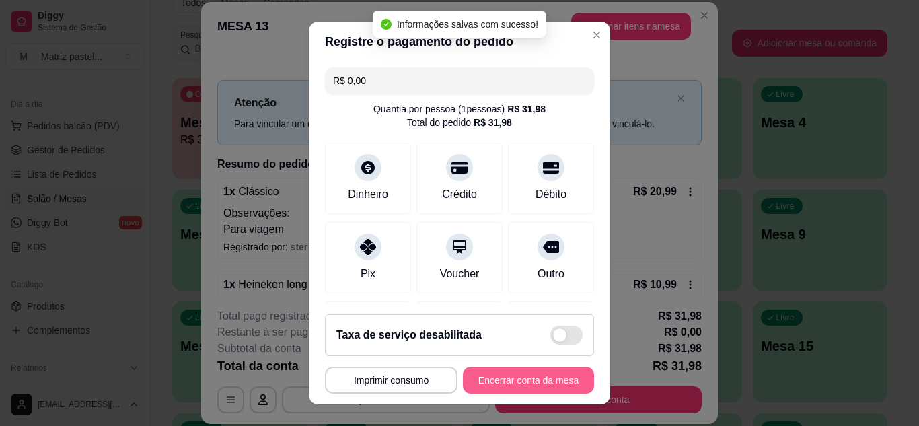
click at [533, 378] on button "Encerrar conta da mesa" at bounding box center [528, 380] width 131 height 27
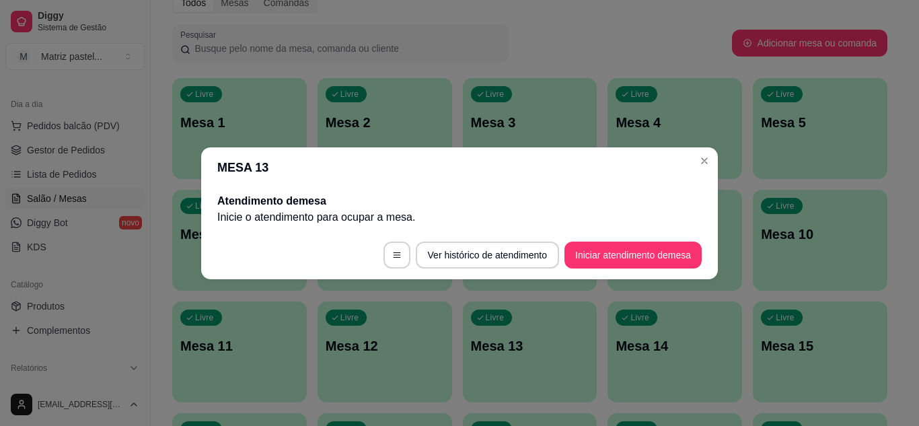
click at [716, 155] on header "MESA 13" at bounding box center [459, 167] width 517 height 40
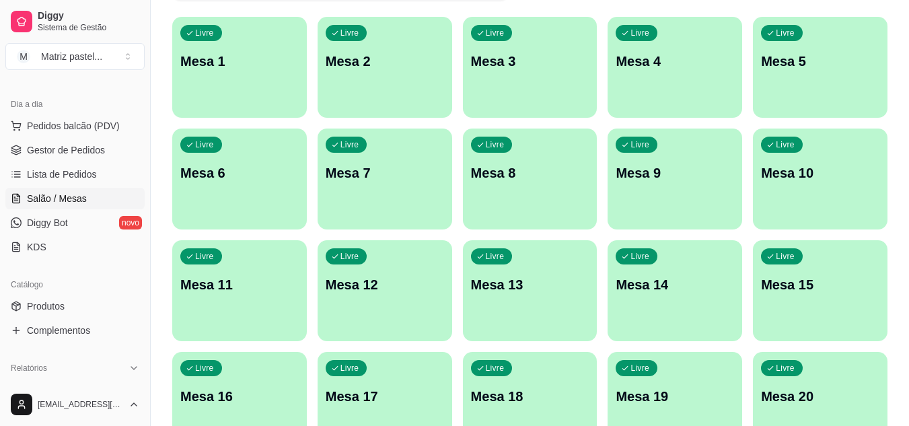
scroll to position [202, 0]
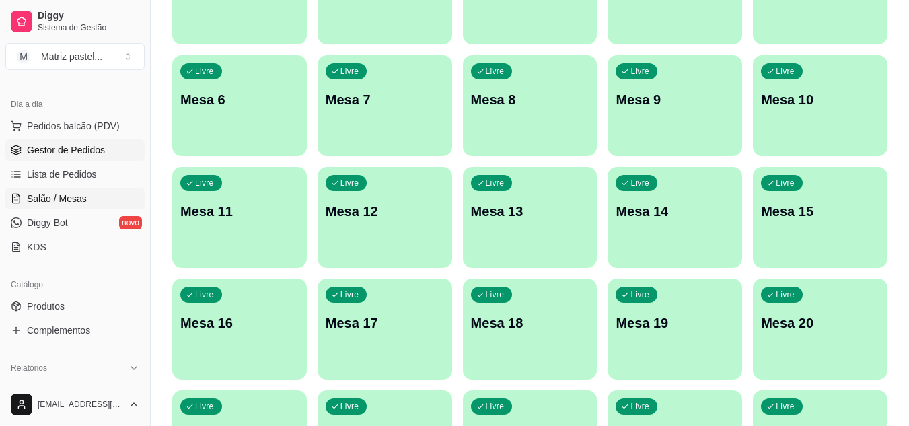
click at [55, 147] on span "Gestor de Pedidos" at bounding box center [66, 149] width 78 height 13
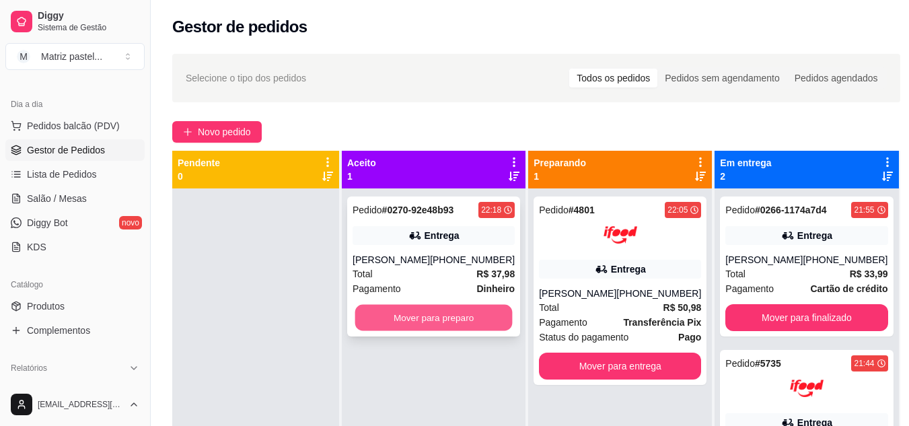
click at [462, 327] on button "Mover para preparo" at bounding box center [433, 318] width 157 height 26
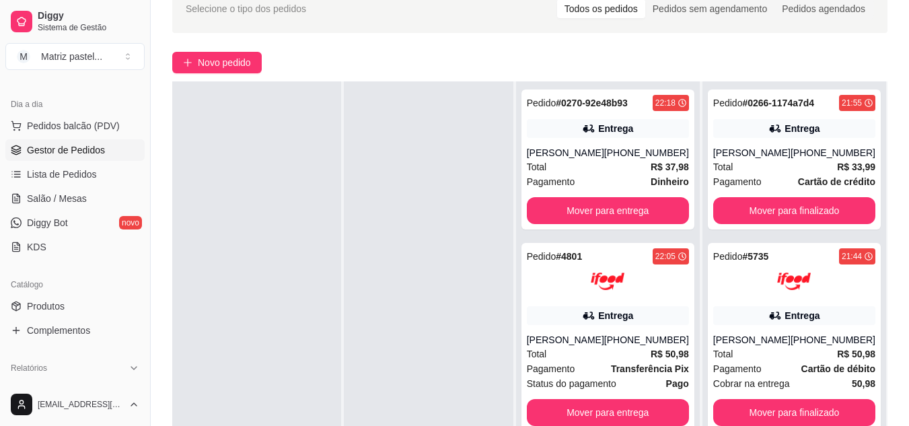
scroll to position [135, 0]
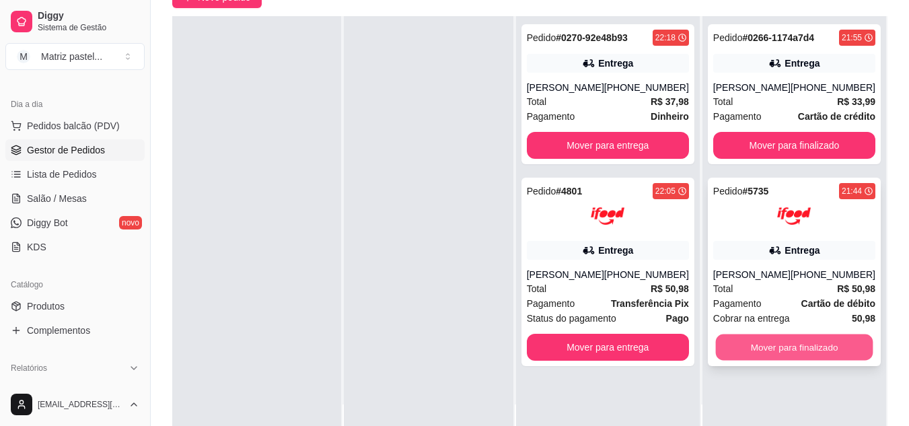
click at [748, 349] on button "Mover para finalizado" at bounding box center [793, 347] width 157 height 26
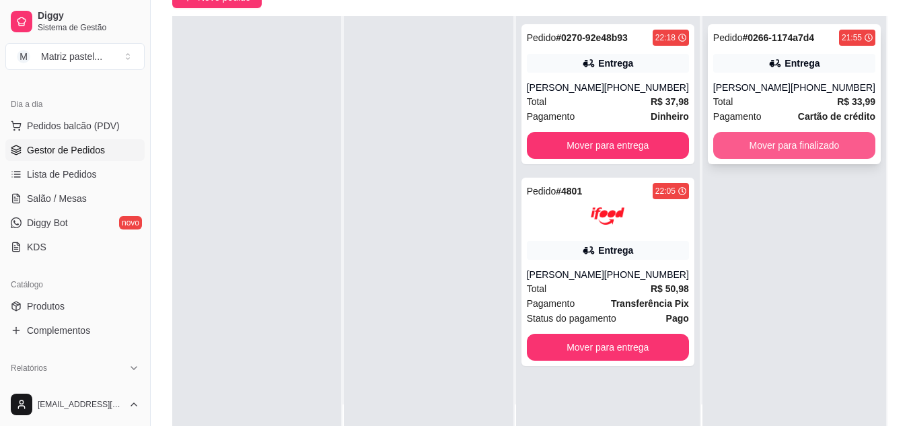
click at [780, 152] on button "Mover para finalizado" at bounding box center [794, 145] width 162 height 27
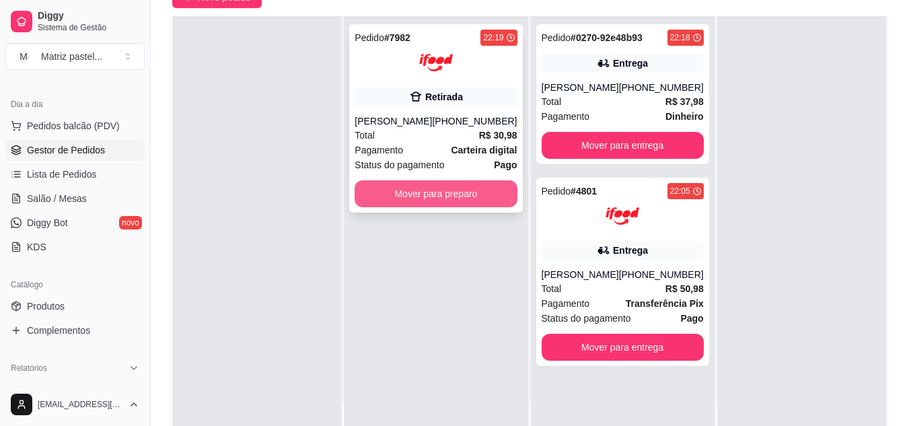
click at [495, 207] on button "Mover para preparo" at bounding box center [436, 193] width 162 height 27
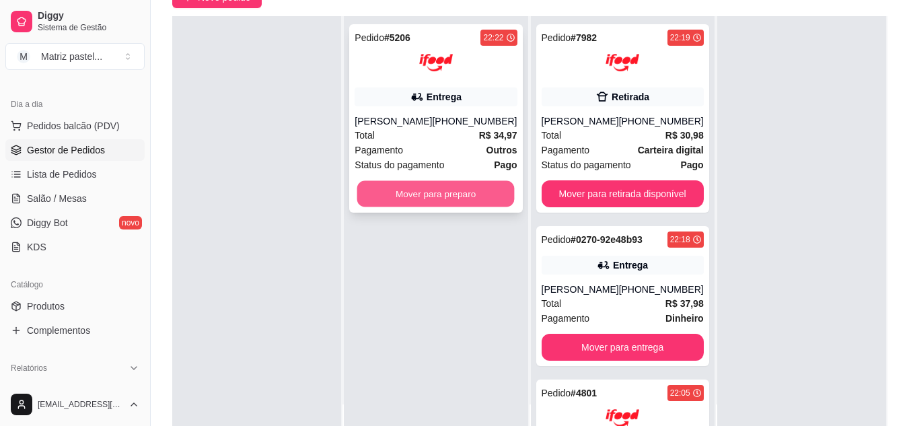
click at [406, 205] on button "Mover para preparo" at bounding box center [435, 194] width 157 height 26
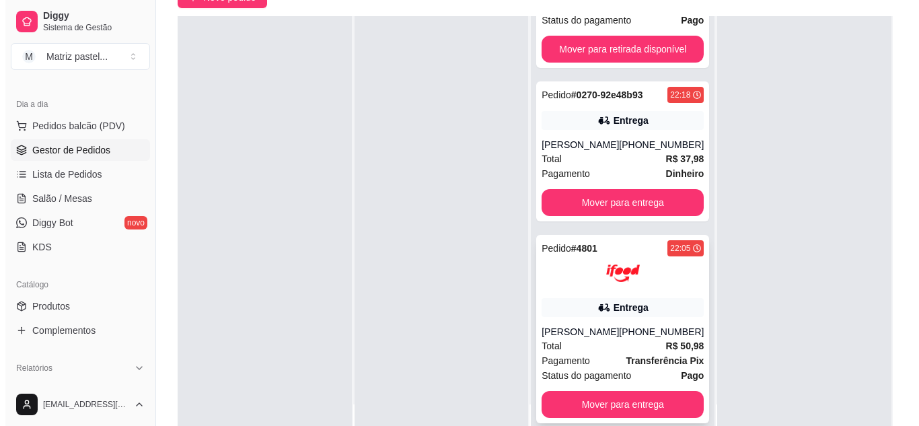
scroll to position [360, 0]
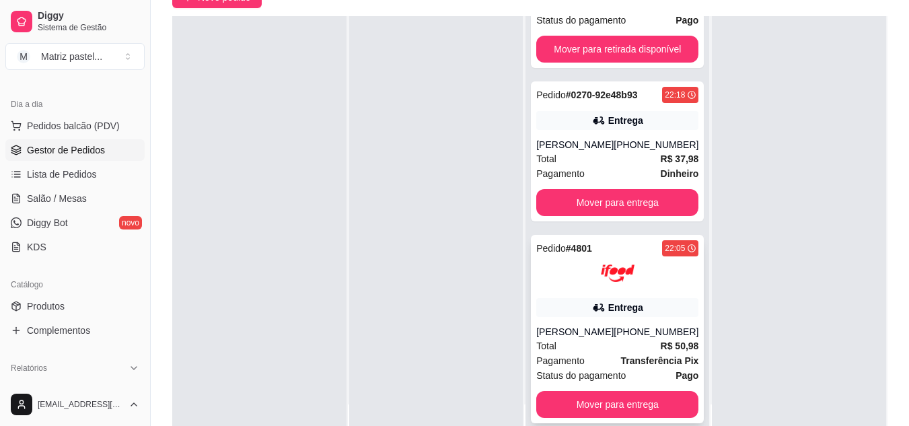
click at [561, 306] on div "Entrega" at bounding box center [617, 307] width 162 height 19
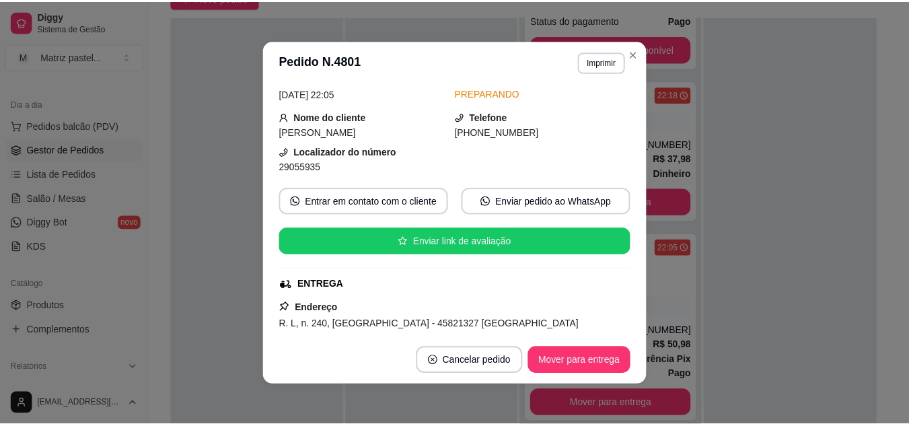
scroll to position [135, 0]
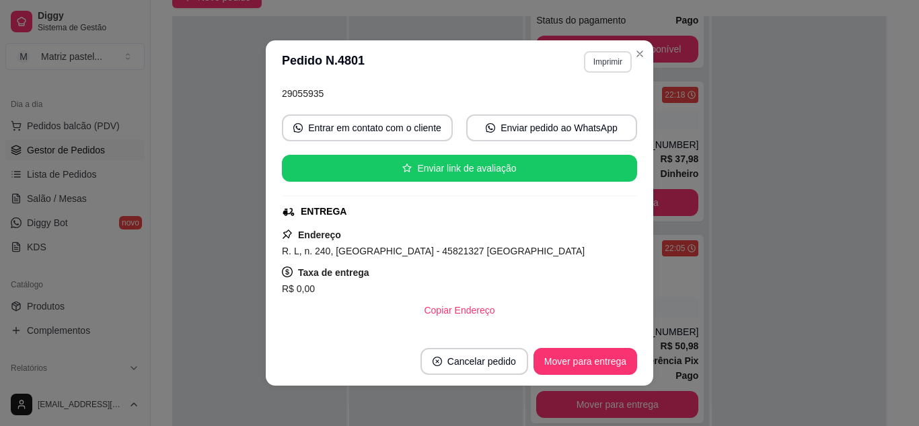
click at [594, 58] on button "Imprimir" at bounding box center [608, 62] width 48 height 22
click at [594, 104] on button "IMPRESSORA" at bounding box center [579, 108] width 94 height 21
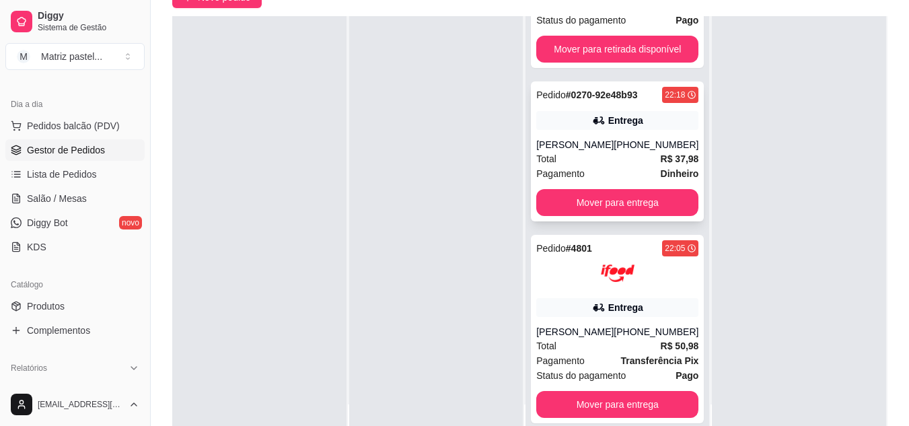
click at [633, 117] on div "Pedido # 0270-92e48b93 22:18 Entrega [PERSON_NAME] [PHONE_NUMBER] Total R$ 37,9…" at bounding box center [617, 151] width 173 height 140
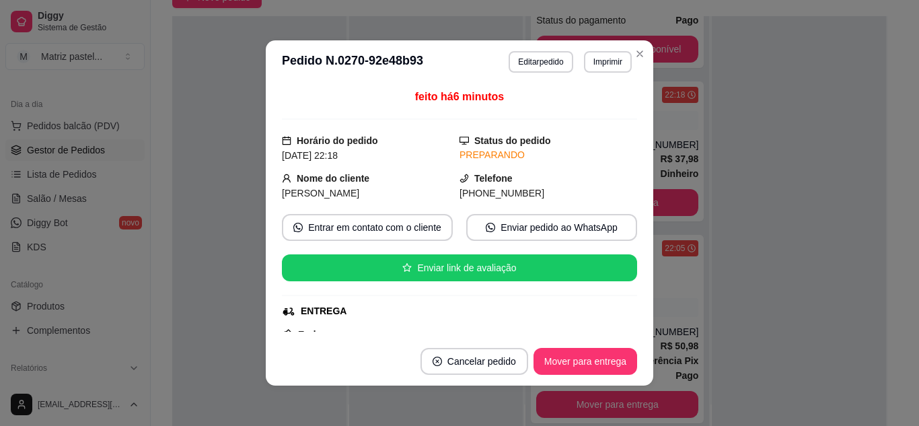
click at [614, 71] on button "Imprimir" at bounding box center [608, 62] width 48 height 22
click at [603, 112] on button "IMPRESSORA" at bounding box center [590, 102] width 78 height 17
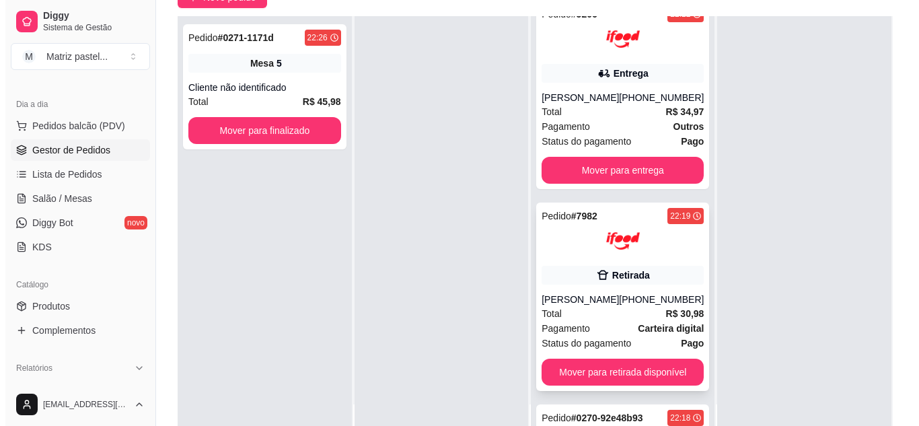
scroll to position [0, 0]
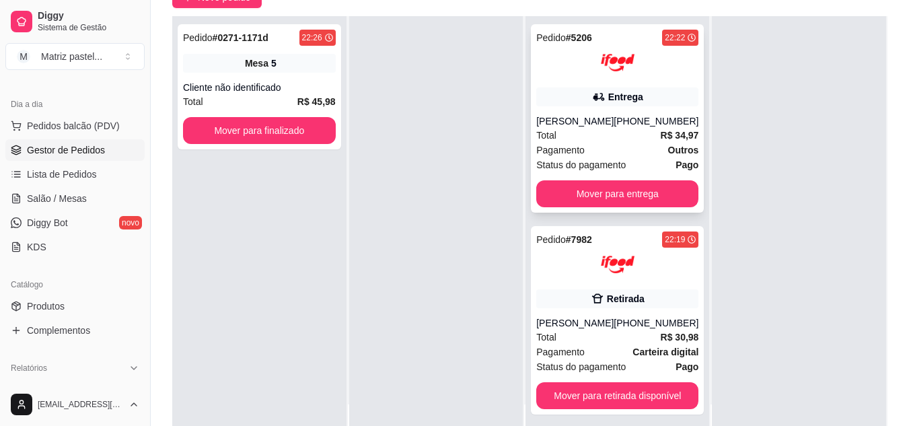
click at [597, 116] on div "[PERSON_NAME]" at bounding box center [574, 120] width 77 height 13
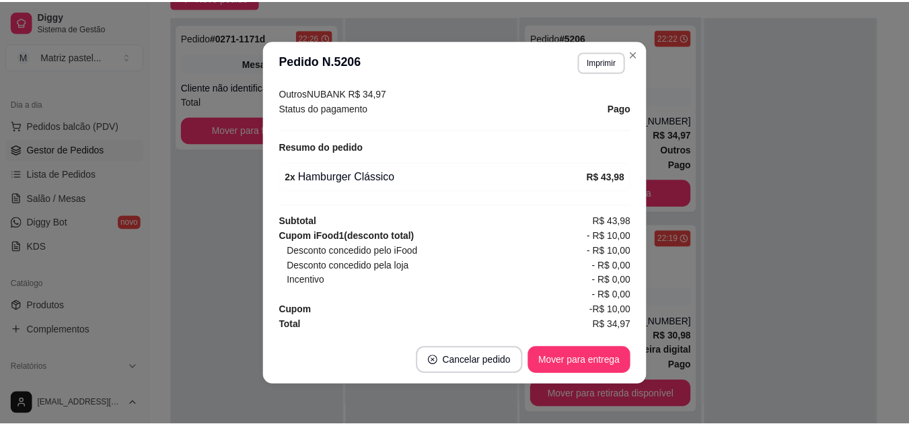
scroll to position [419, 0]
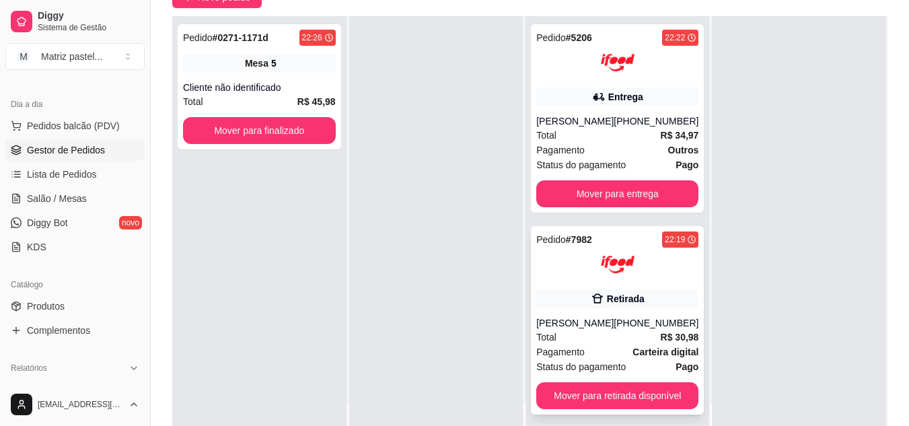
click at [630, 269] on div at bounding box center [617, 265] width 162 height 34
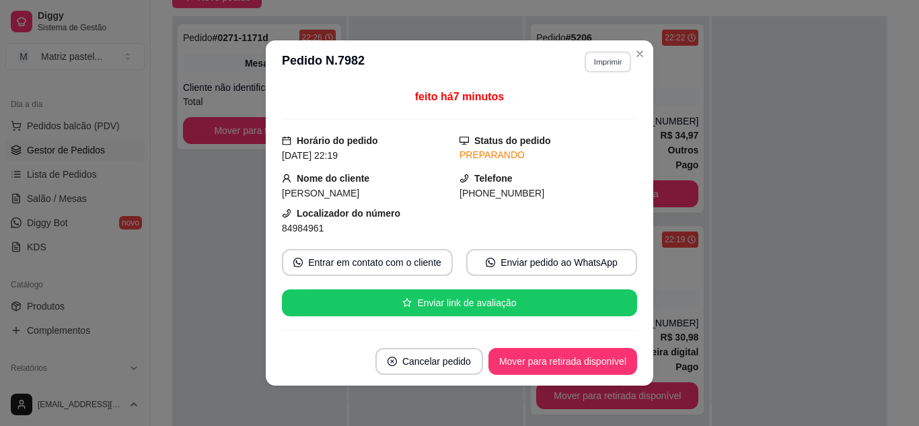
click at [585, 65] on button "Imprimir" at bounding box center [608, 61] width 46 height 21
click at [573, 113] on button "IMPRESSORA" at bounding box center [579, 108] width 94 height 21
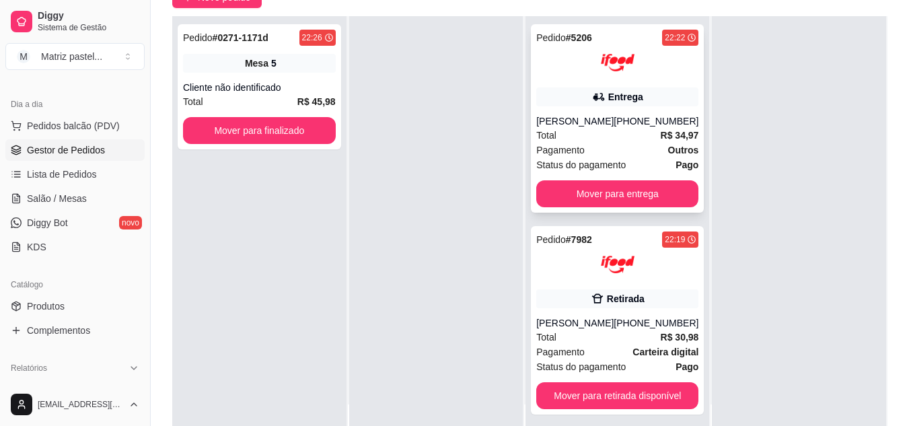
click at [612, 92] on div "Entrega" at bounding box center [625, 96] width 35 height 13
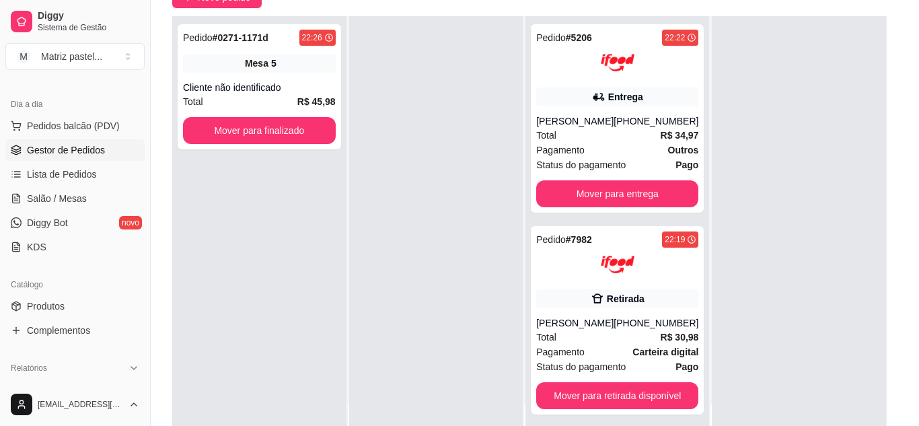
click at [587, 63] on button "Imprimir" at bounding box center [608, 62] width 48 height 22
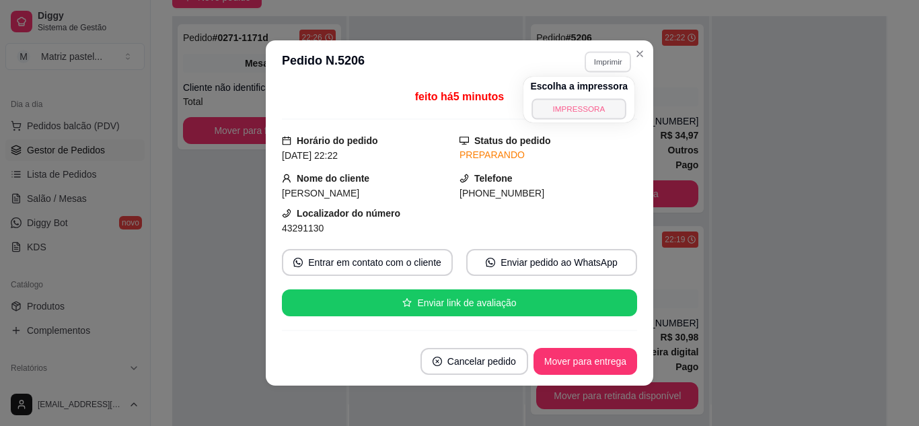
click at [594, 110] on button "IMPRESSORA" at bounding box center [579, 108] width 94 height 21
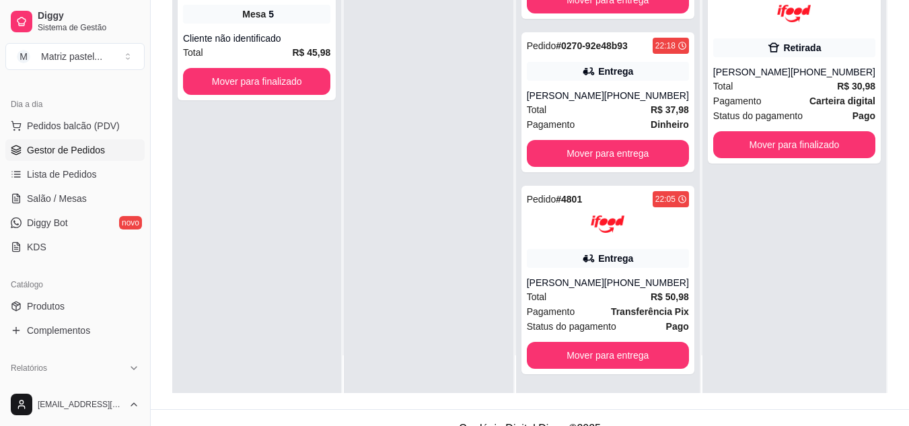
scroll to position [205, 0]
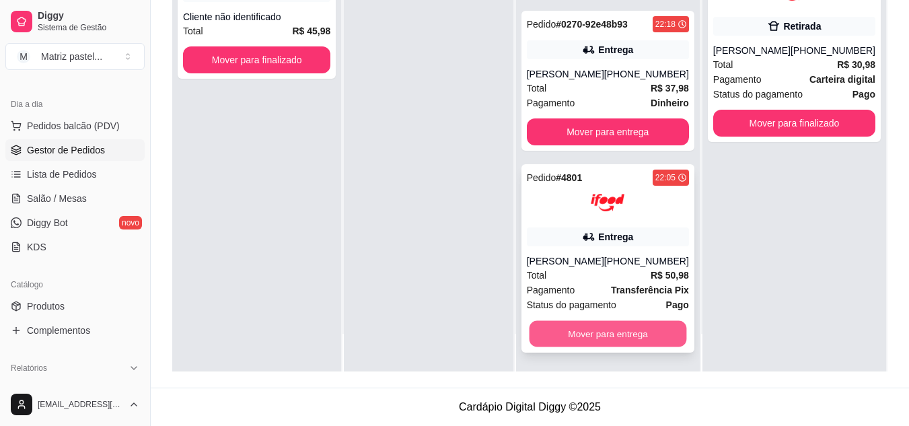
click at [572, 329] on button "Mover para entrega" at bounding box center [607, 334] width 157 height 26
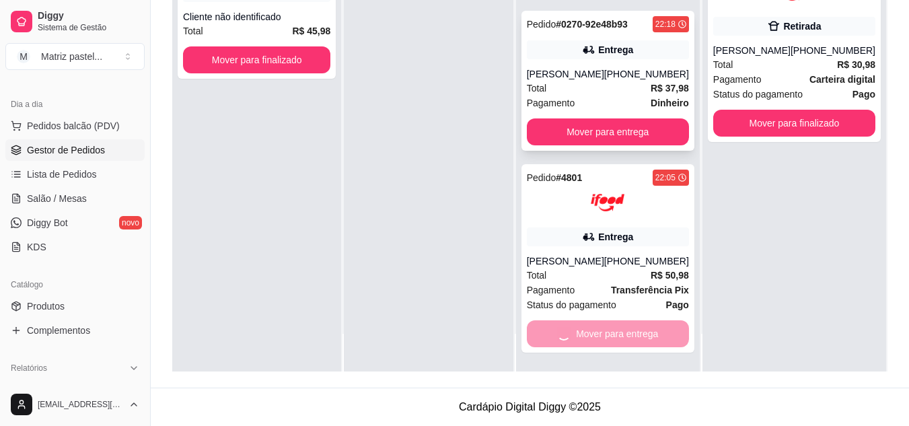
scroll to position [0, 0]
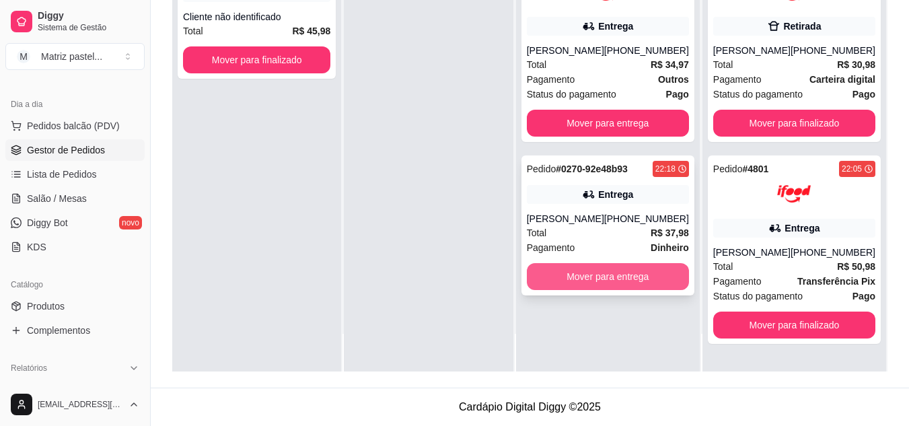
click at [598, 287] on button "Mover para entrega" at bounding box center [608, 276] width 162 height 27
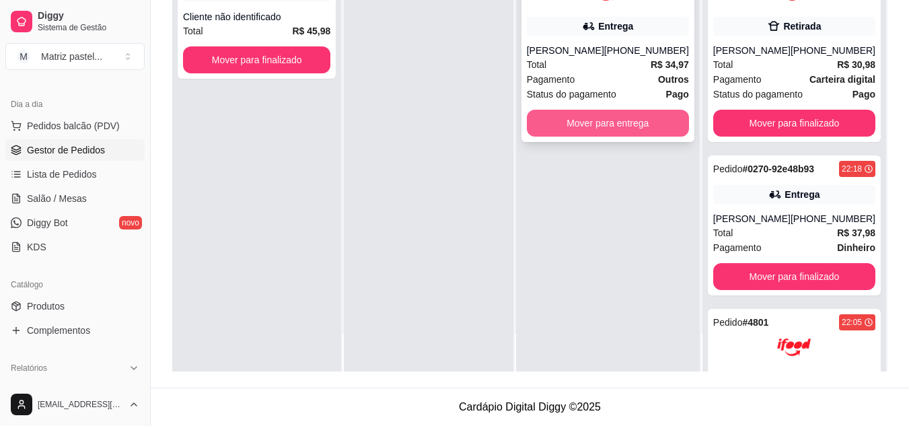
click at [592, 131] on button "Mover para entrega" at bounding box center [608, 123] width 162 height 27
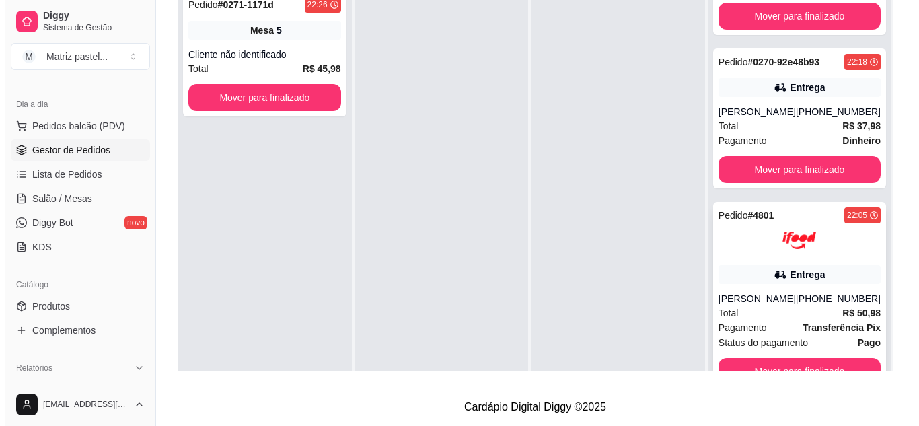
scroll to position [373, 0]
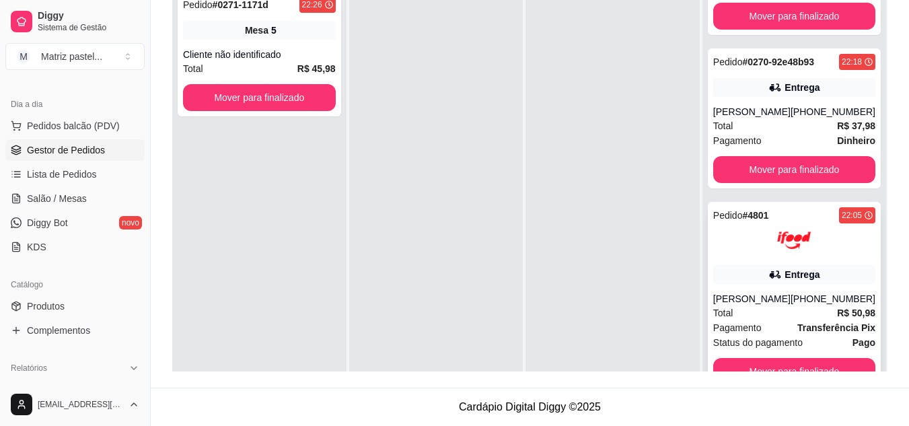
click at [776, 263] on div "Pedido # 4801 22:05 Entrega [PERSON_NAME] [PHONE_NUMBER] Total R$ 50,98 Pagamen…" at bounding box center [794, 296] width 173 height 188
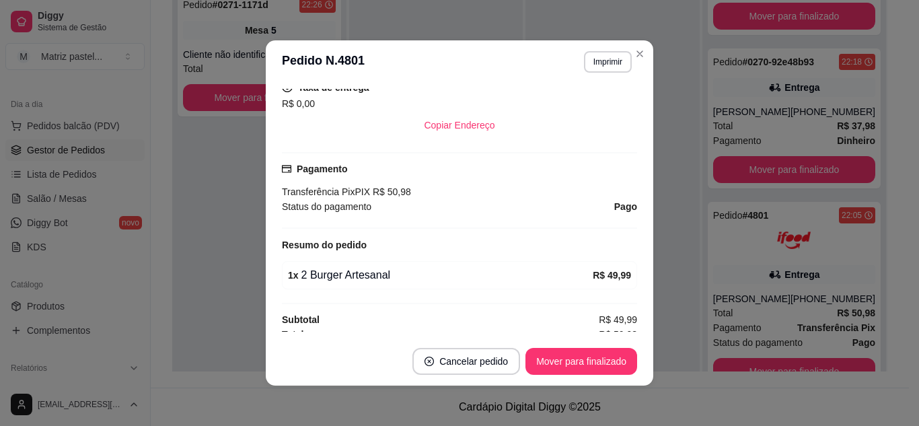
scroll to position [330, 0]
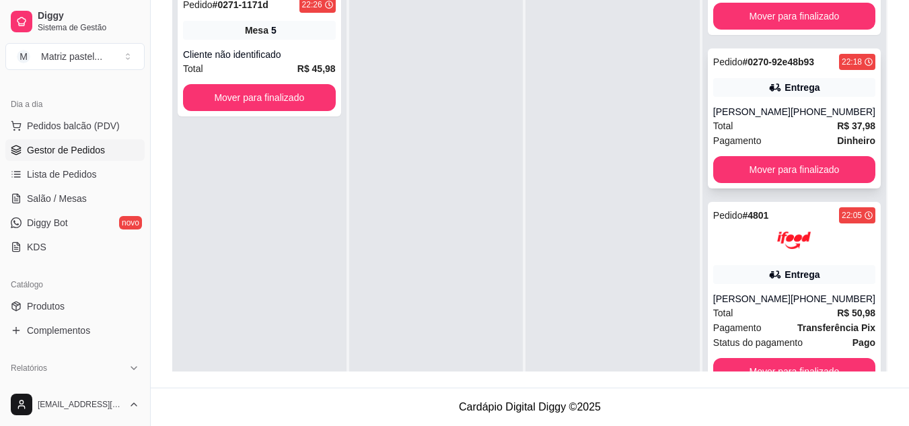
click at [721, 83] on div "Pedido # 0270-92e48b93 22:18 Entrega [PERSON_NAME] [PHONE_NUMBER] Total R$ 37,9…" at bounding box center [794, 118] width 173 height 140
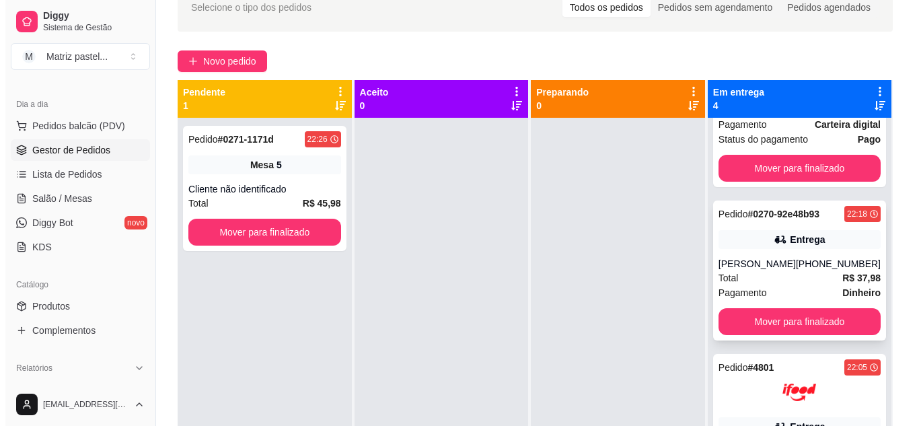
scroll to position [306, 0]
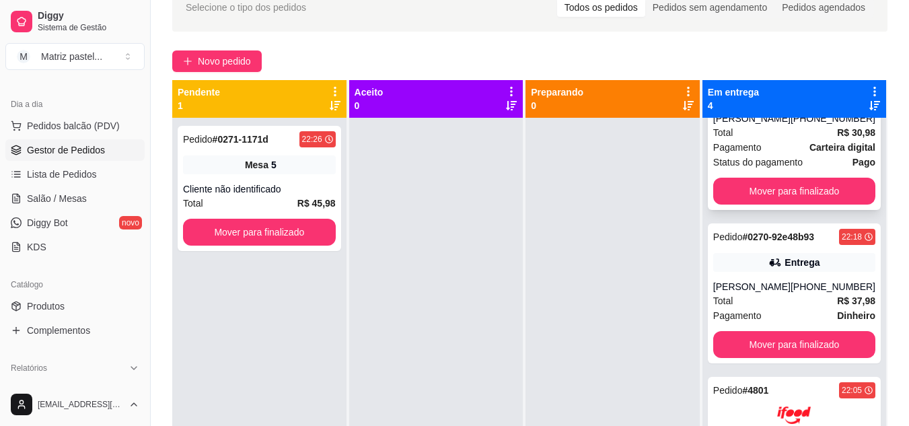
click at [729, 140] on span "Total" at bounding box center [723, 132] width 20 height 15
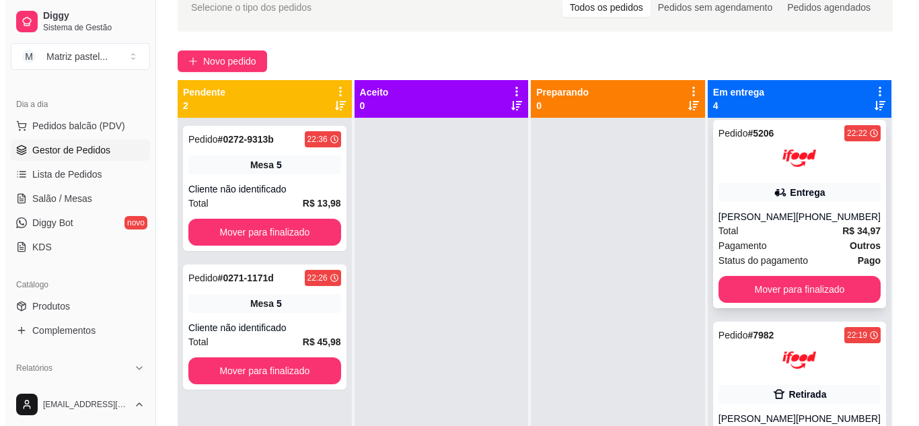
scroll to position [0, 0]
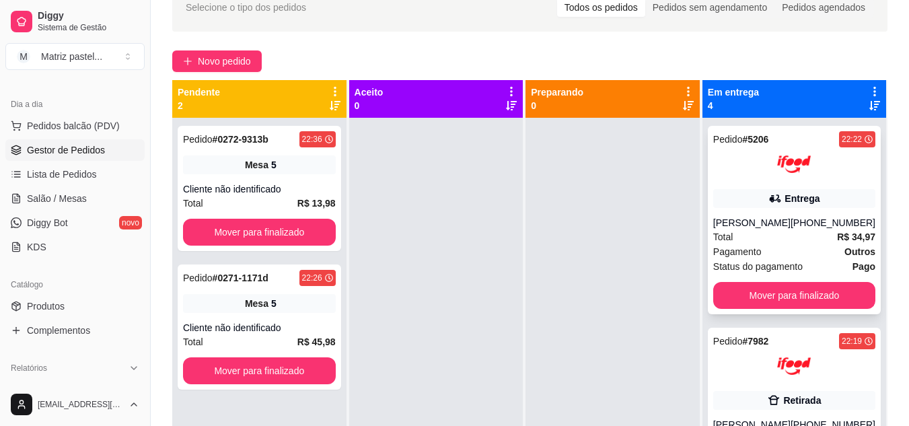
click at [781, 217] on div "[PERSON_NAME]" at bounding box center [751, 222] width 77 height 13
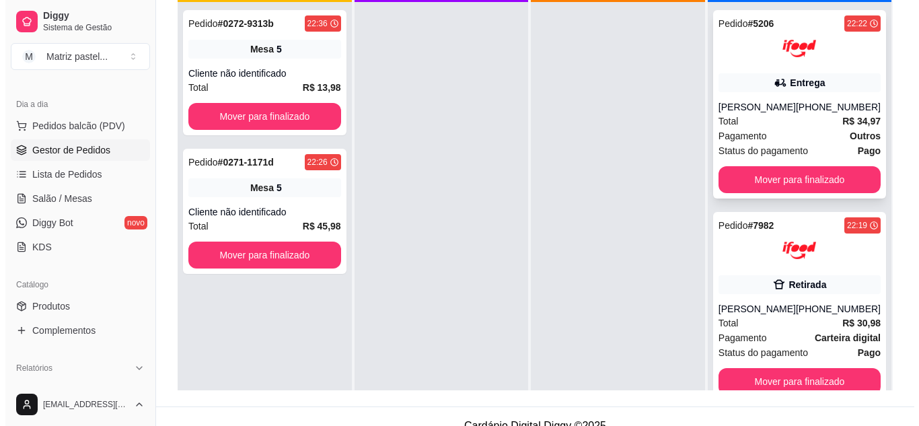
scroll to position [205, 0]
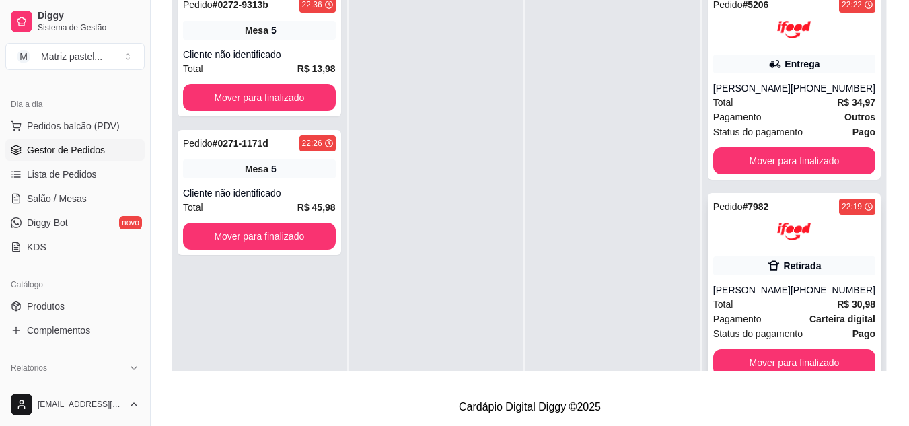
click at [795, 244] on img at bounding box center [794, 232] width 34 height 34
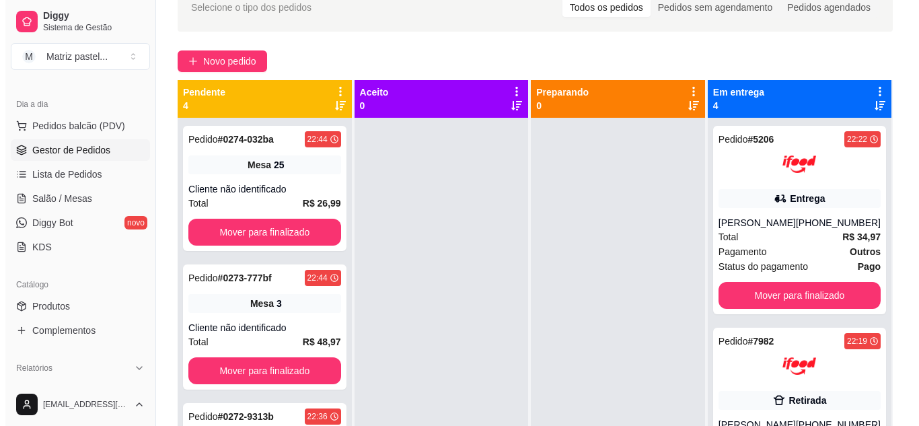
scroll to position [38, 0]
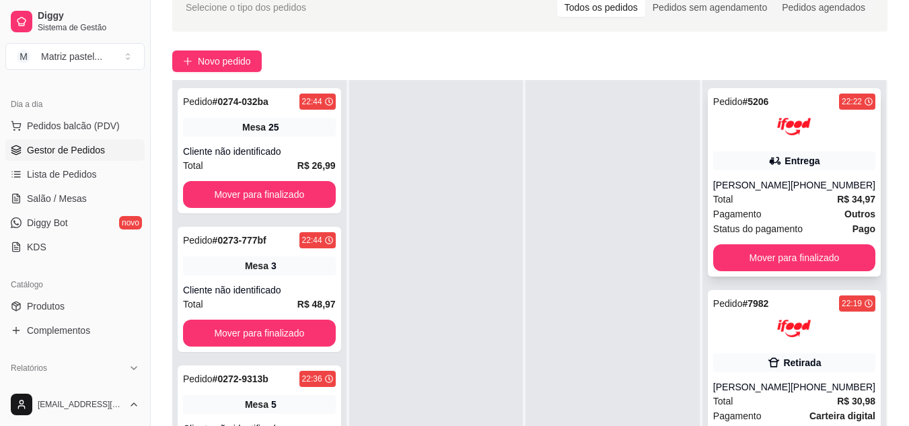
click at [865, 104] on icon at bounding box center [869, 102] width 8 height 8
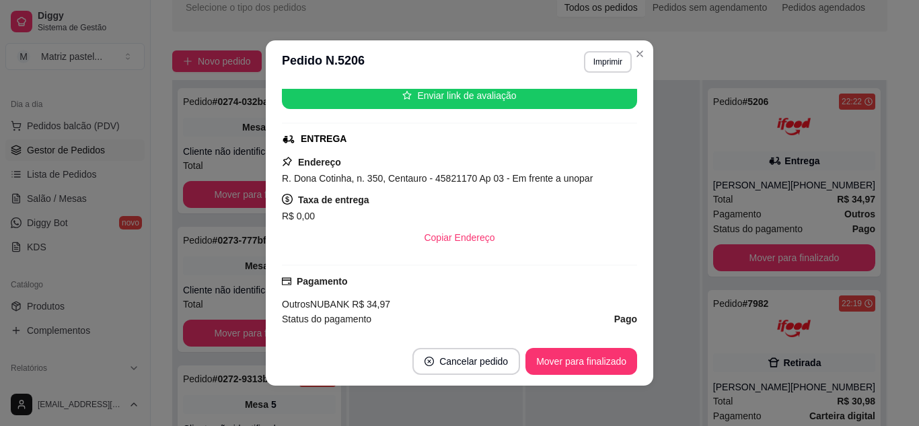
scroll to position [242, 0]
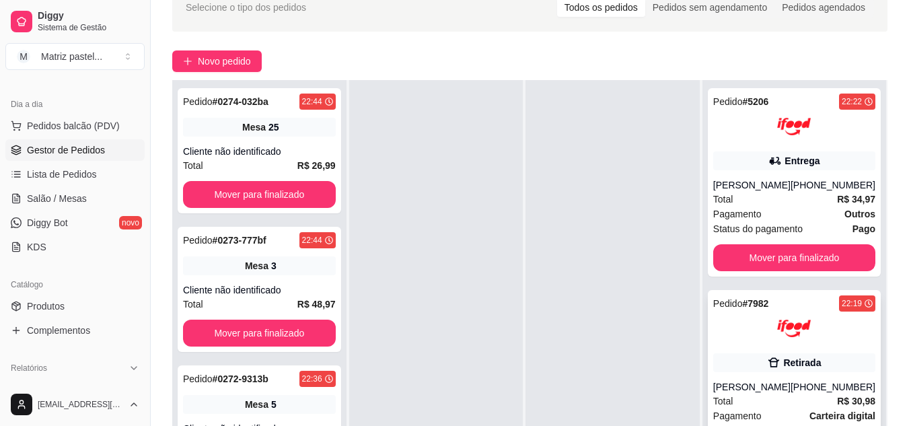
click at [842, 308] on div "22:19" at bounding box center [852, 303] width 20 height 11
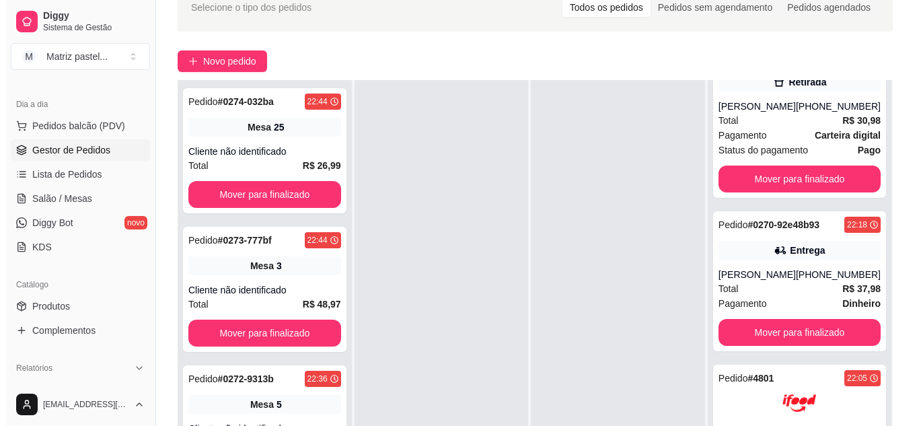
scroll to position [341, 0]
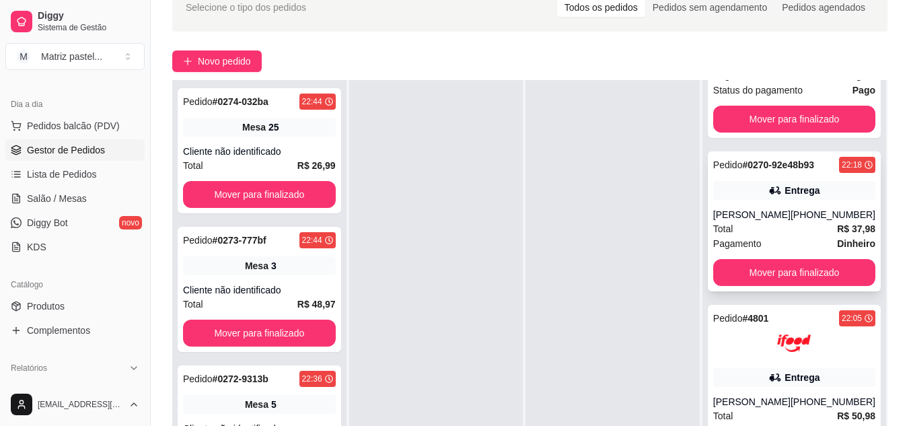
click at [842, 170] on div "22:18" at bounding box center [852, 164] width 20 height 11
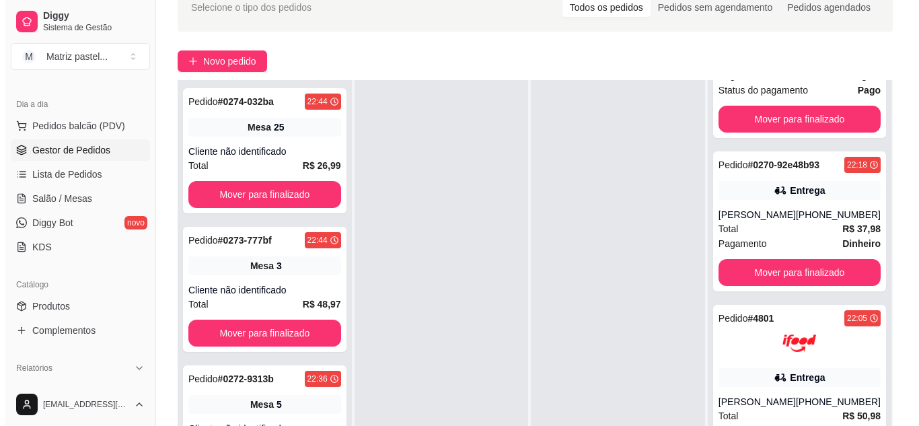
scroll to position [373, 0]
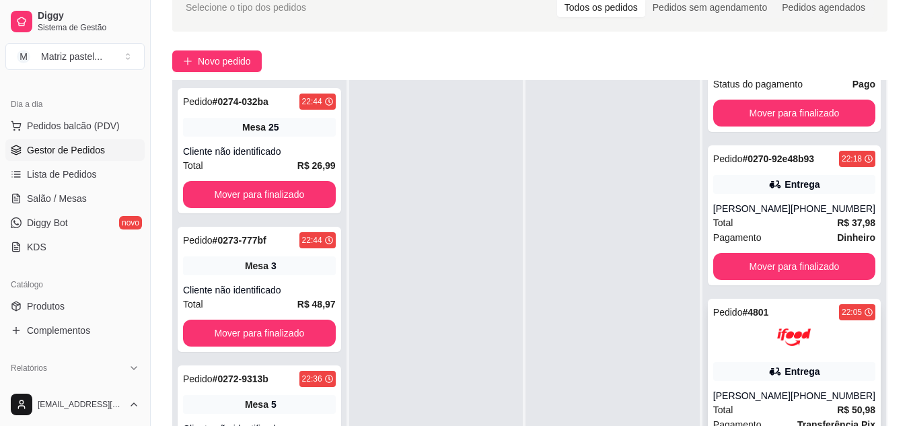
click at [842, 308] on div "22:05" at bounding box center [852, 312] width 20 height 11
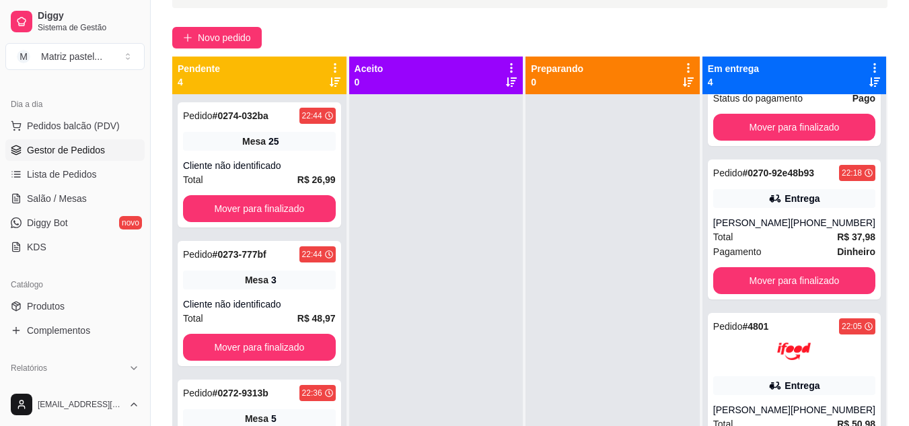
scroll to position [71, 0]
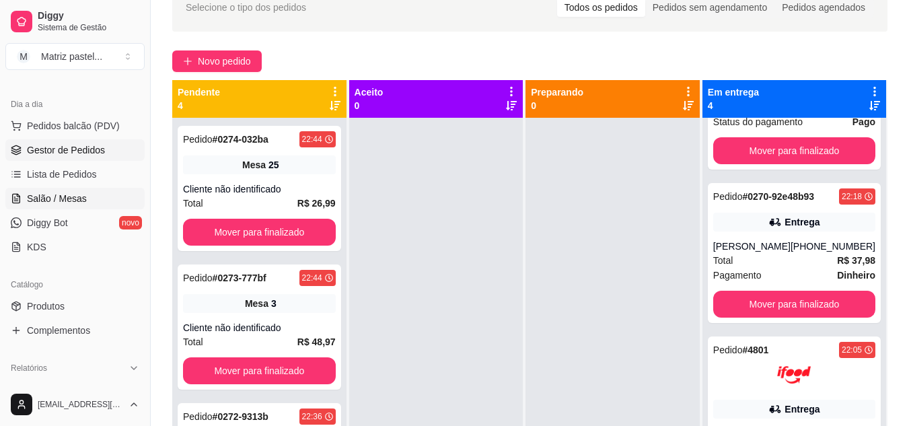
click at [75, 198] on span "Salão / Mesas" at bounding box center [57, 198] width 60 height 13
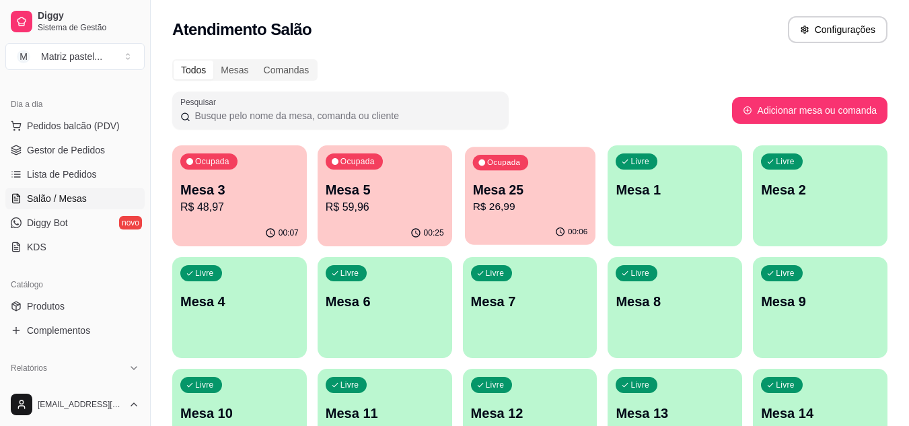
click at [556, 192] on p "Mesa 25" at bounding box center [529, 190] width 115 height 18
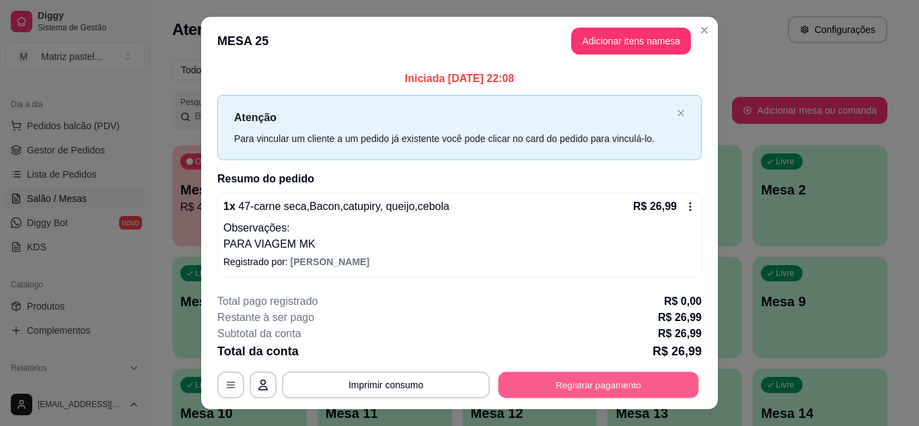
click at [600, 384] on button "Registrar pagamento" at bounding box center [599, 385] width 201 height 26
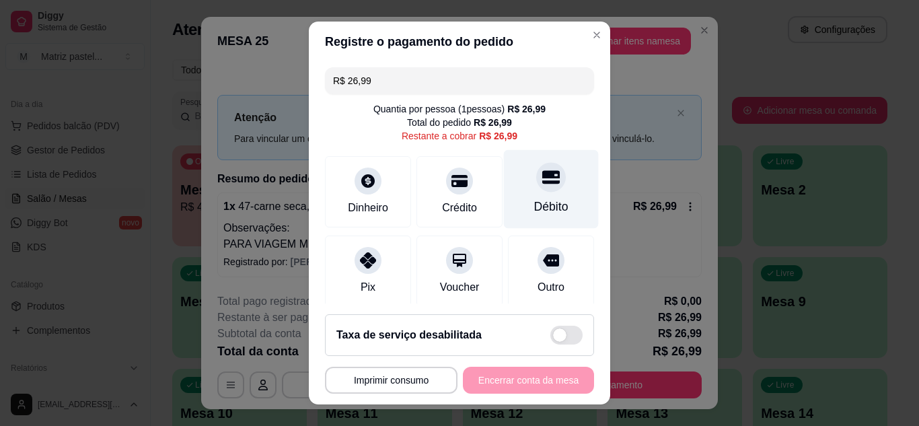
click at [536, 188] on div at bounding box center [551, 177] width 30 height 30
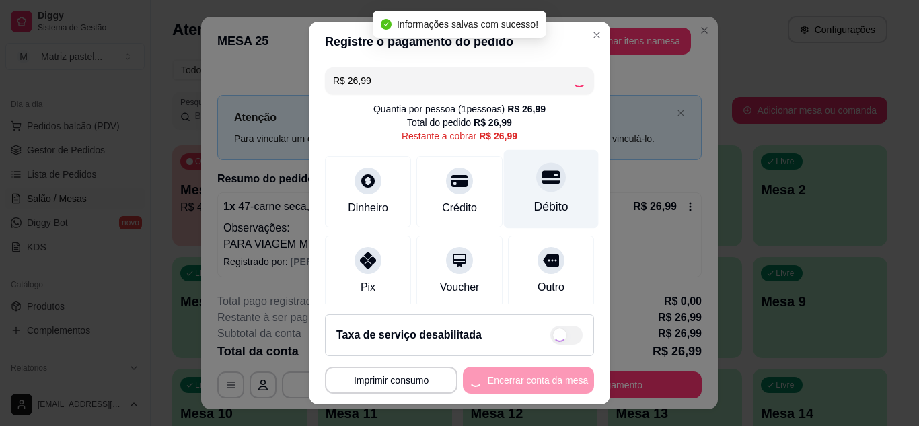
type input "R$ 0,00"
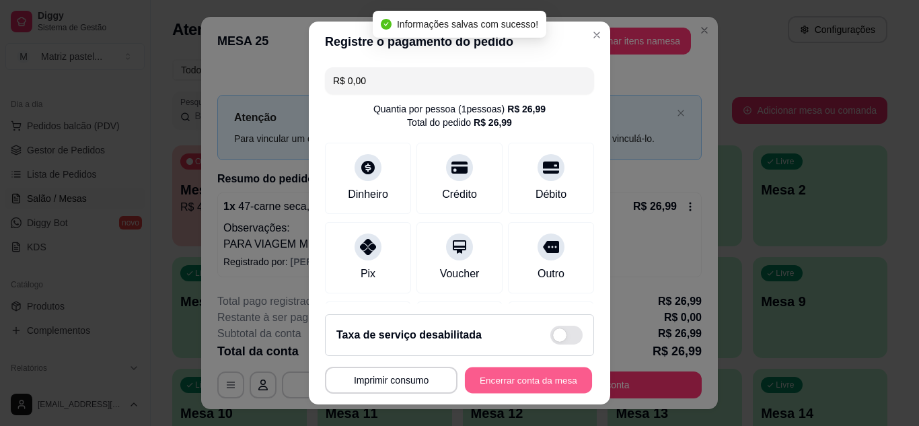
click at [533, 378] on button "Encerrar conta da mesa" at bounding box center [528, 380] width 127 height 26
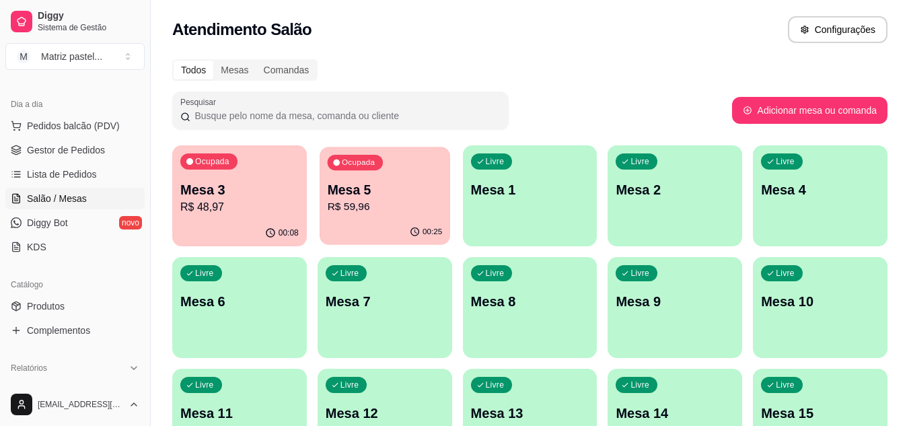
click at [386, 203] on p "R$ 59,96" at bounding box center [384, 206] width 115 height 15
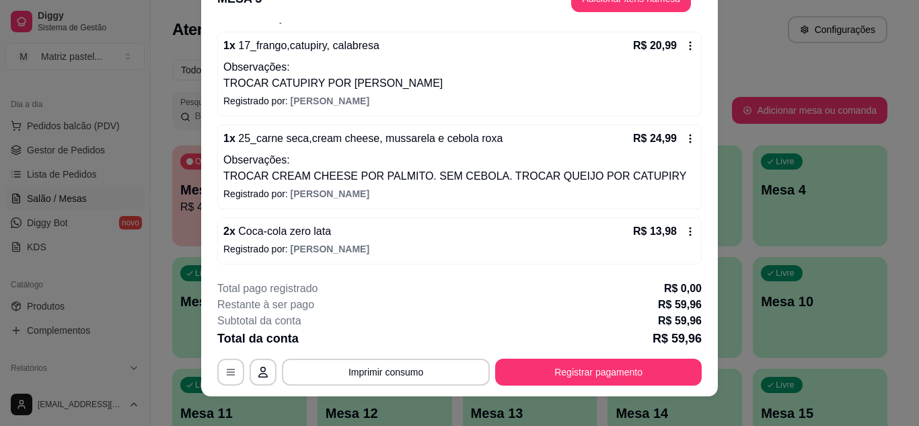
scroll to position [41, 0]
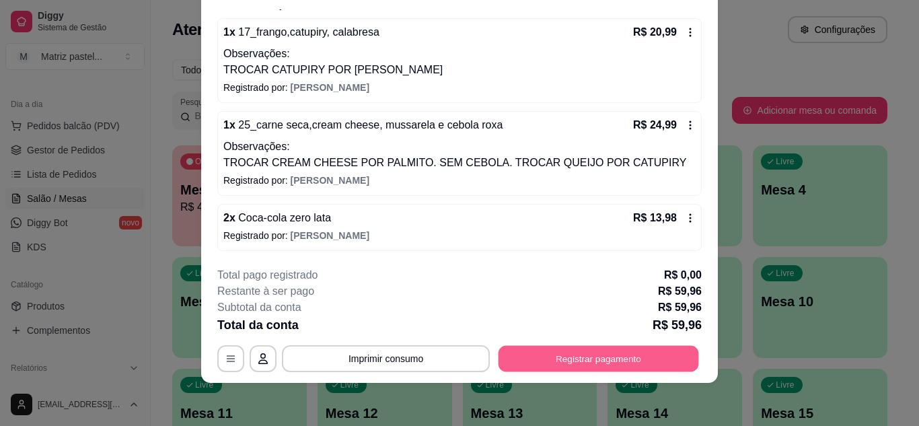
click at [602, 353] on button "Registrar pagamento" at bounding box center [599, 358] width 201 height 26
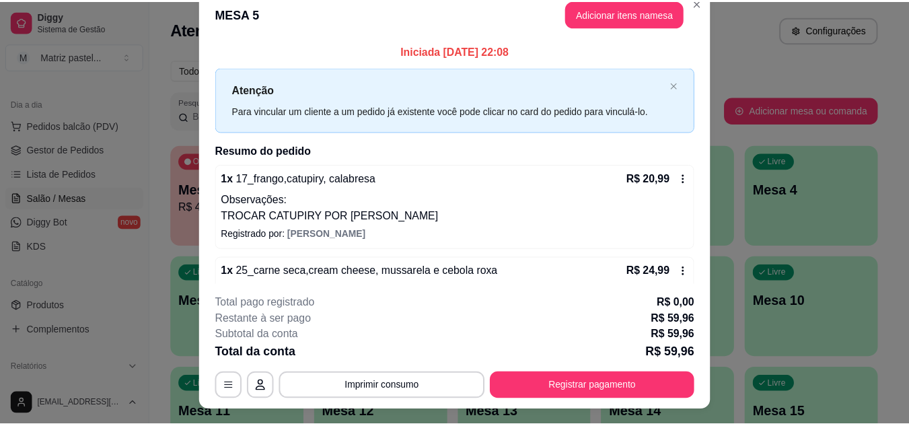
scroll to position [0, 0]
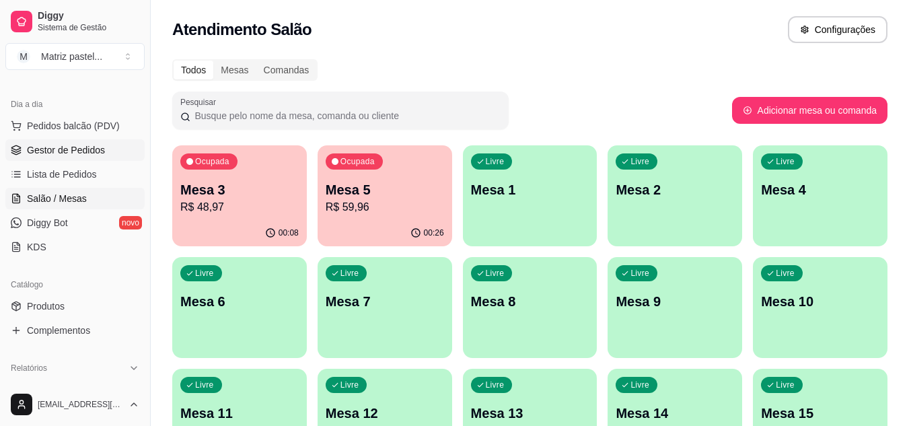
click at [74, 151] on span "Gestor de Pedidos" at bounding box center [66, 149] width 78 height 13
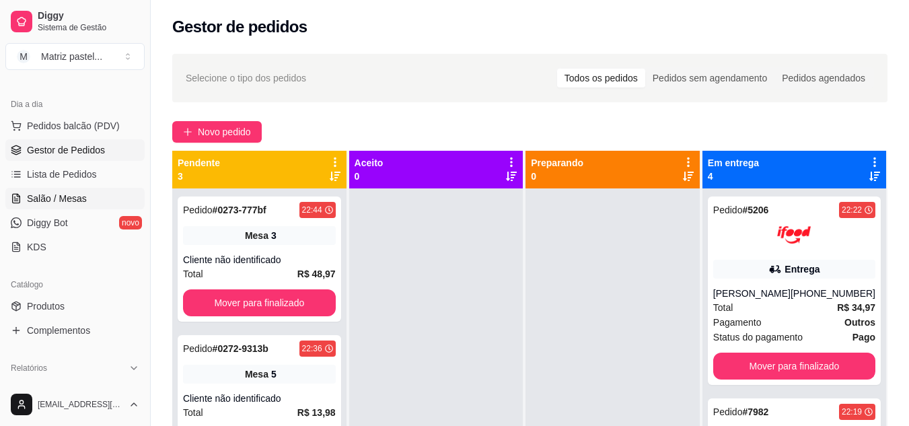
click at [65, 203] on span "Salão / Mesas" at bounding box center [57, 198] width 60 height 13
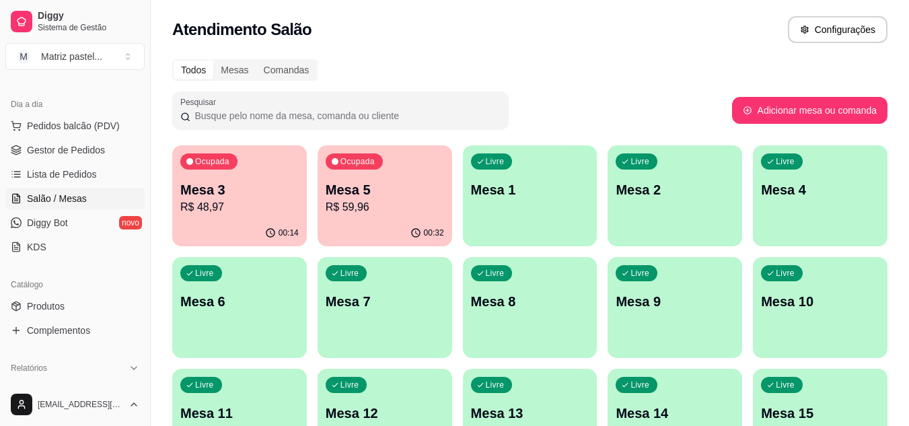
click at [409, 205] on p "R$ 59,96" at bounding box center [385, 207] width 118 height 16
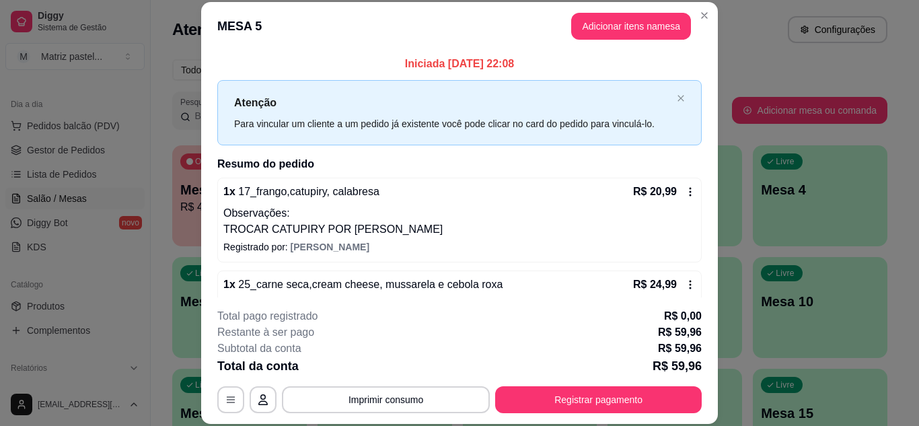
click at [566, 406] on button "Registrar pagamento" at bounding box center [598, 399] width 207 height 27
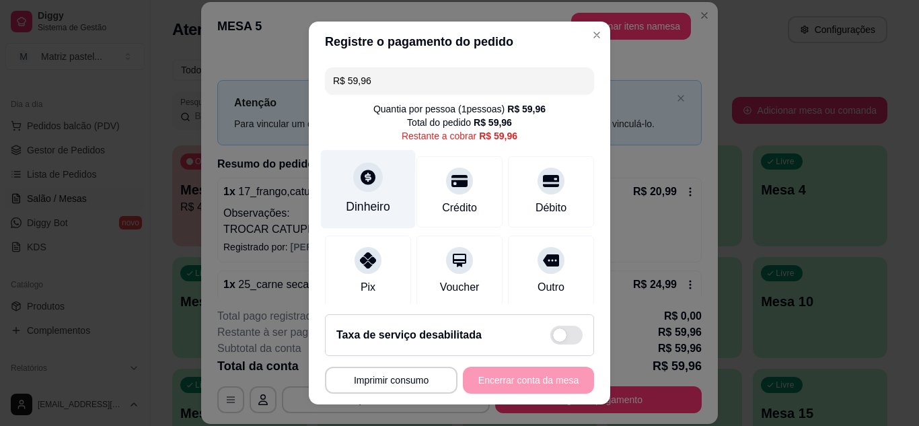
click at [376, 177] on div "Dinheiro" at bounding box center [368, 188] width 95 height 79
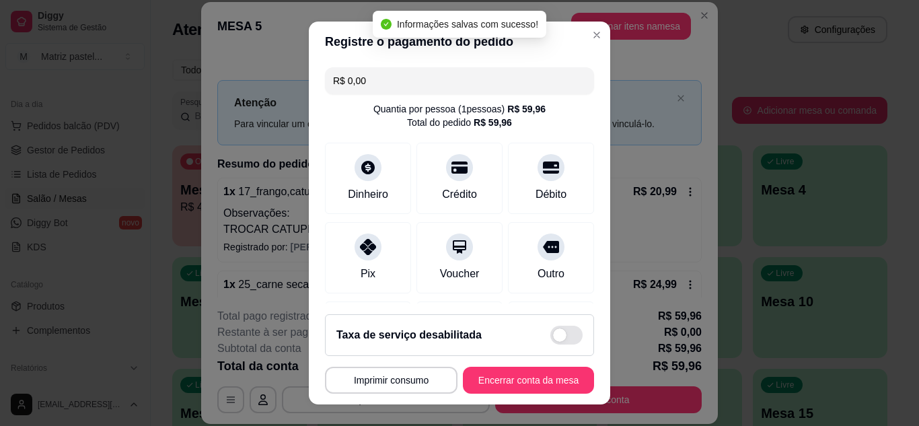
type input "R$ 0,00"
click at [504, 381] on button "Encerrar conta da mesa" at bounding box center [528, 380] width 127 height 26
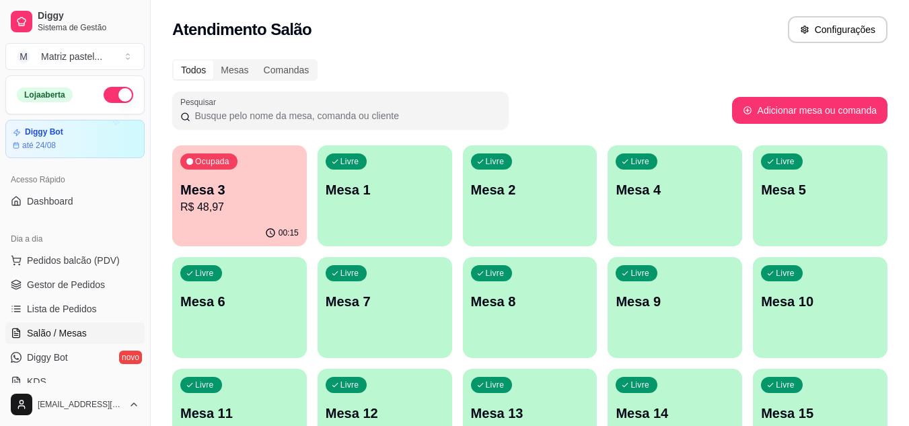
scroll to position [135, 0]
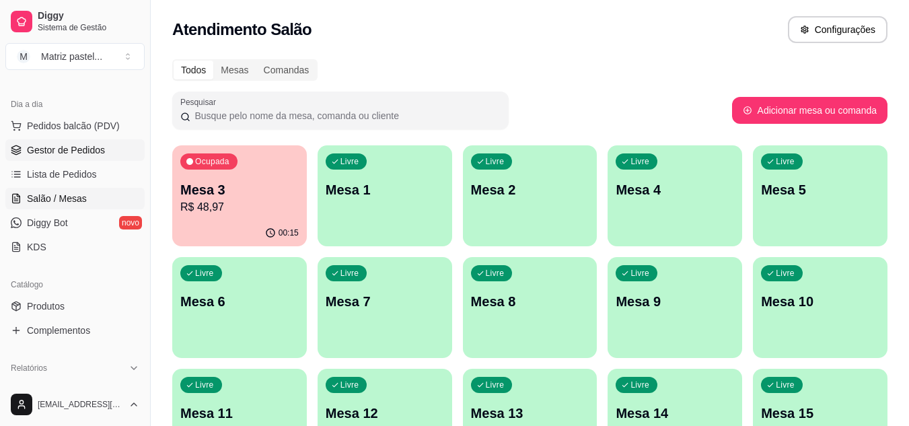
click at [85, 153] on span "Gestor de Pedidos" at bounding box center [66, 149] width 78 height 13
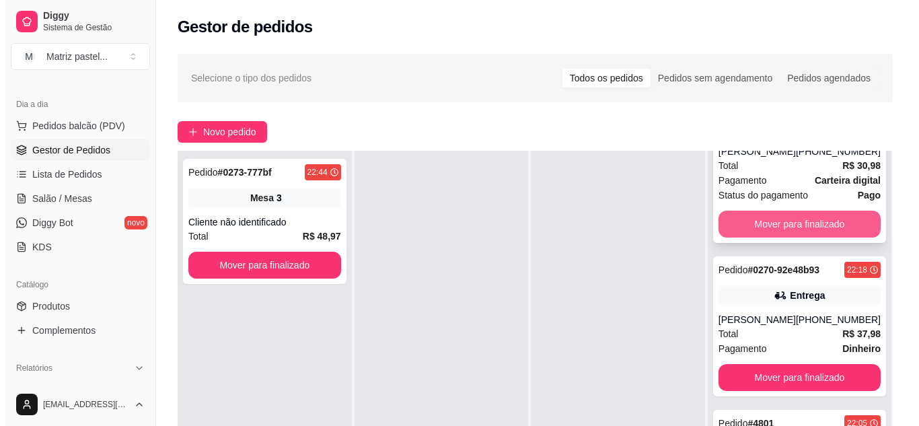
scroll to position [239, 0]
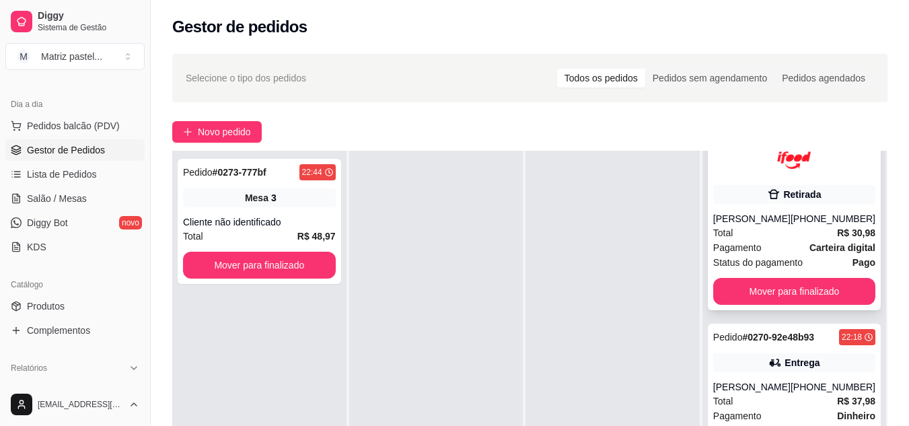
click at [776, 240] on div "Total R$ 30,98" at bounding box center [794, 232] width 162 height 15
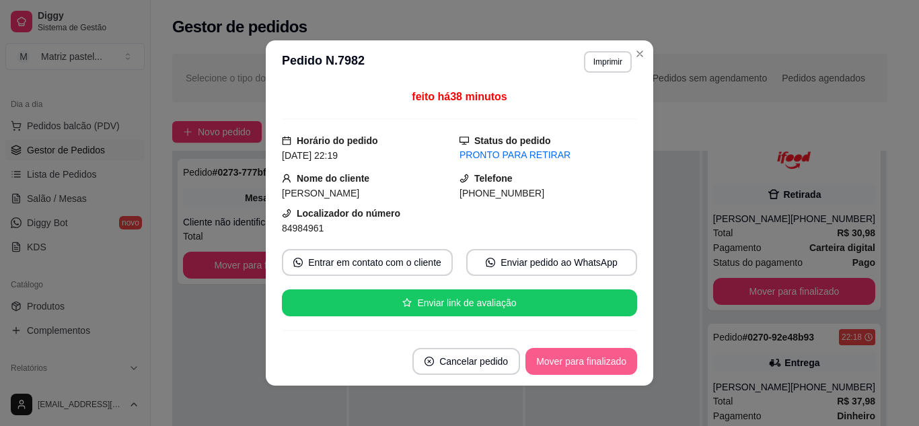
click at [579, 356] on button "Mover para finalizado" at bounding box center [582, 361] width 112 height 27
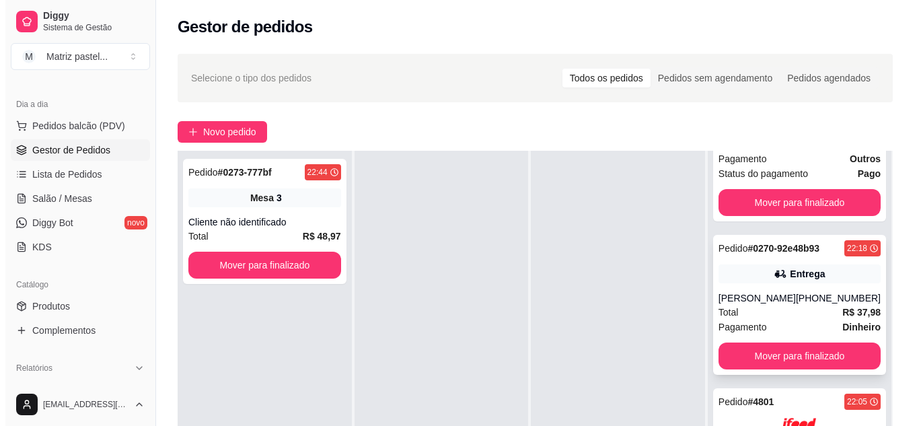
scroll to position [158, 0]
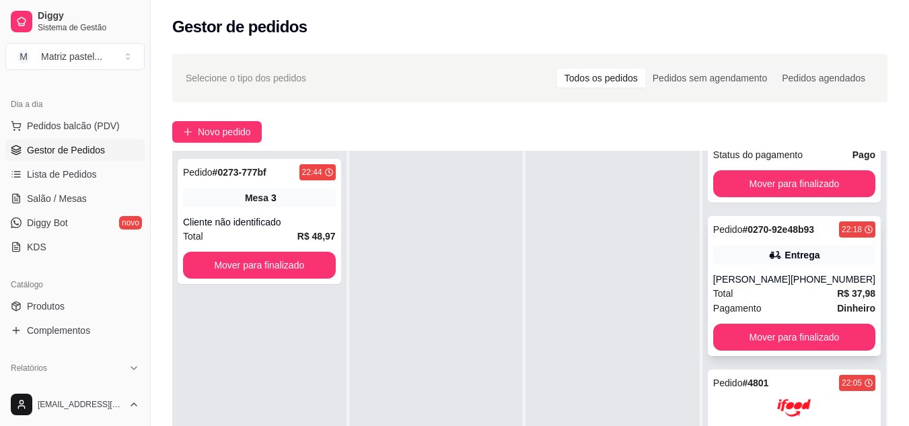
click at [773, 282] on div "[PERSON_NAME]" at bounding box center [751, 279] width 77 height 13
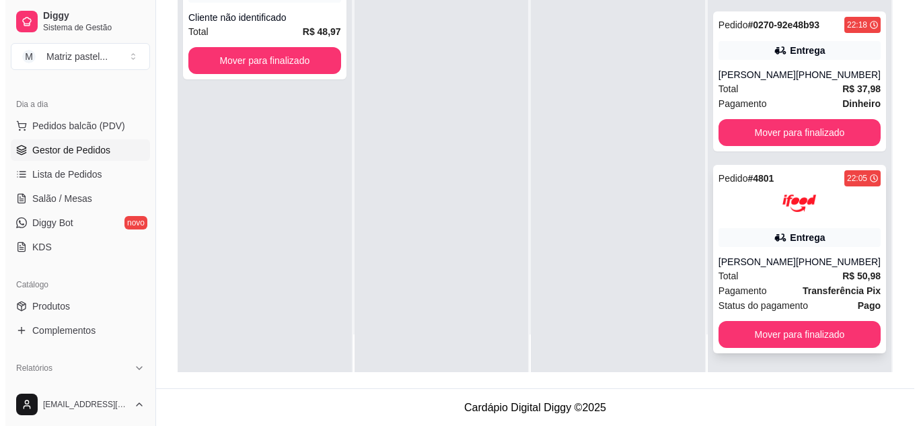
scroll to position [205, 0]
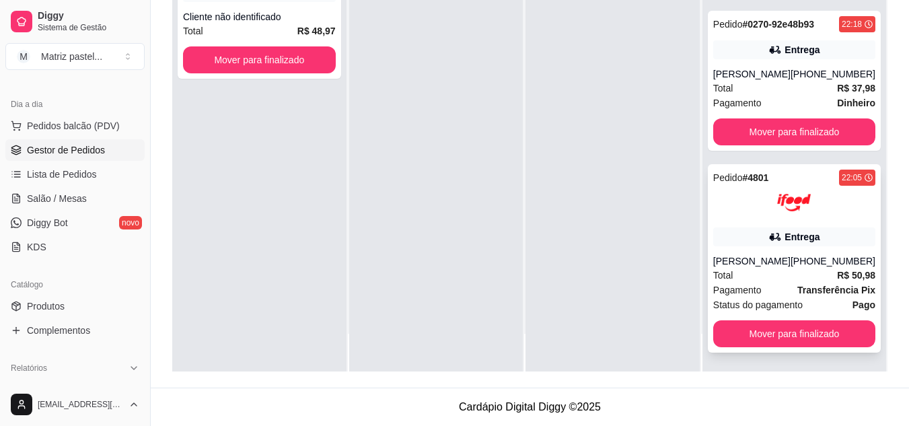
click at [778, 247] on div "Pedido # 4801 22:05 Entrega [PERSON_NAME] [PHONE_NUMBER] Total R$ 50,98 Pagamen…" at bounding box center [794, 258] width 173 height 188
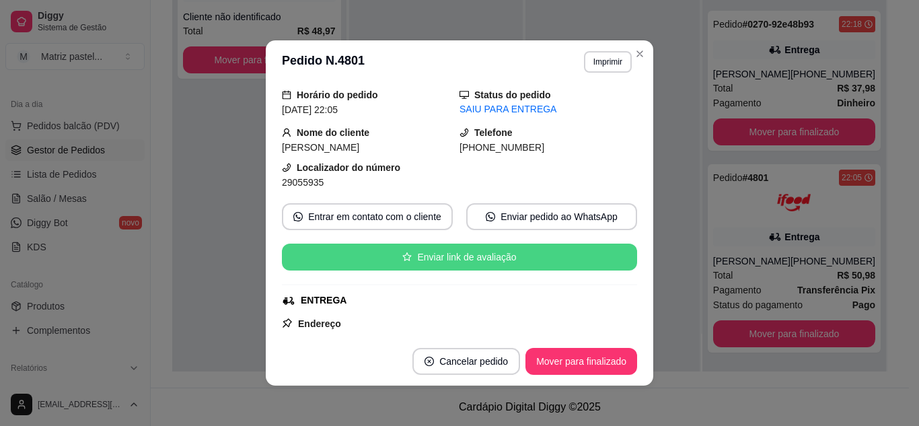
scroll to position [67, 0]
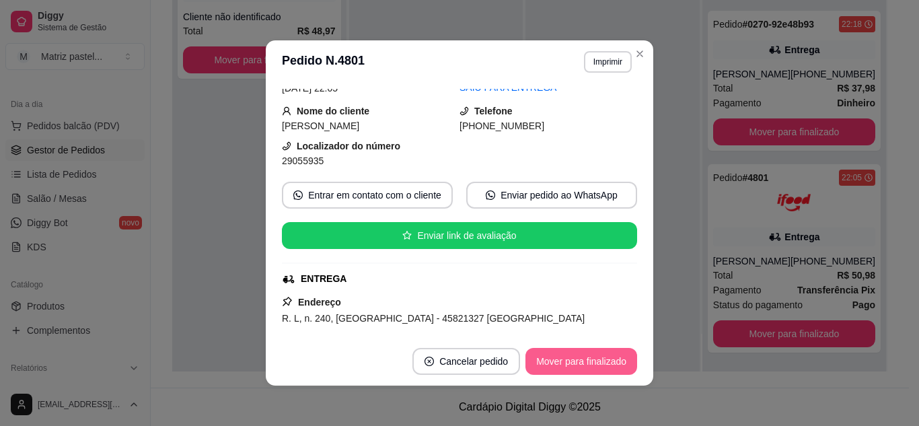
click at [566, 361] on button "Mover para finalizado" at bounding box center [582, 361] width 112 height 27
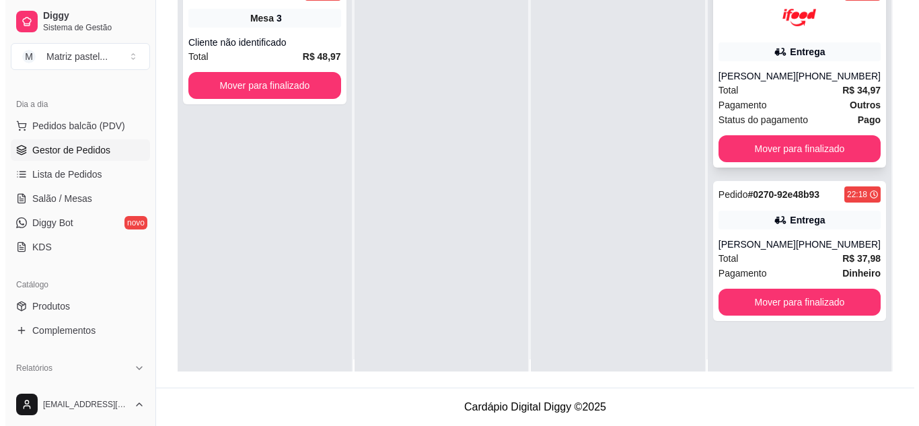
scroll to position [0, 0]
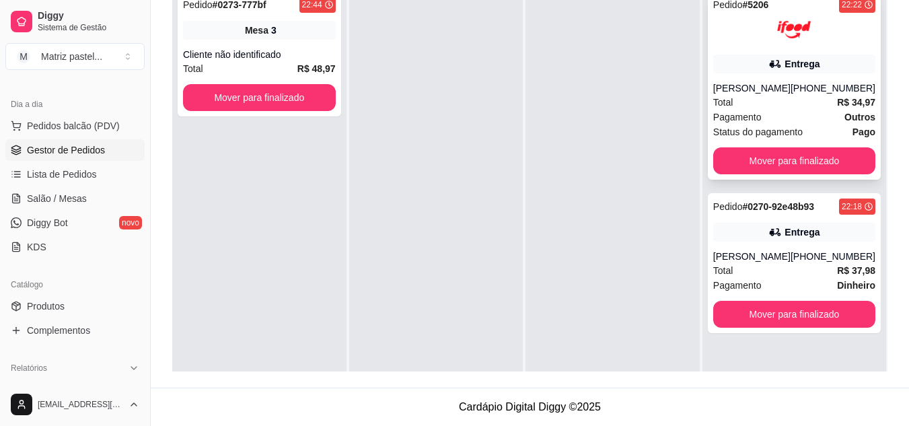
click at [812, 93] on div "[PHONE_NUMBER]" at bounding box center [833, 87] width 85 height 13
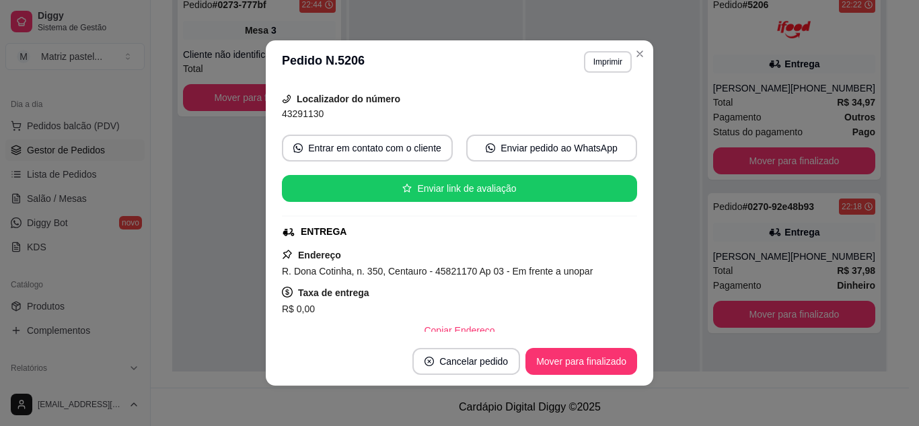
scroll to position [135, 0]
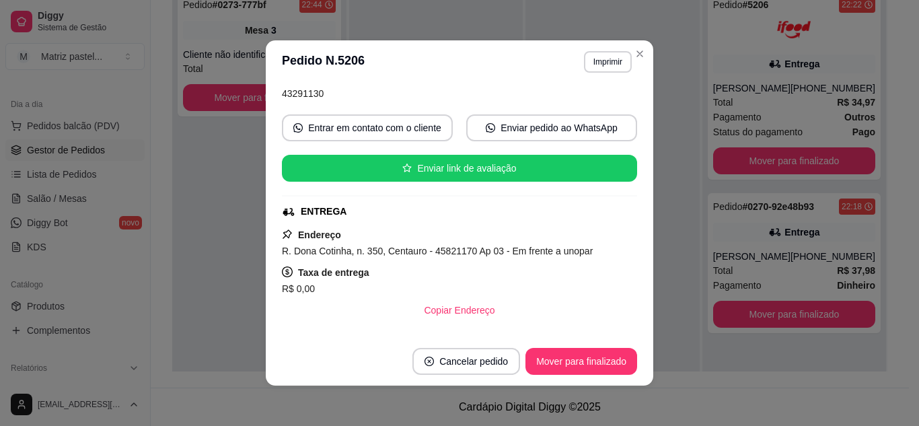
click at [590, 376] on footer "Cancelar pedido Mover para finalizado" at bounding box center [460, 361] width 388 height 48
click at [589, 365] on button "Mover para finalizado" at bounding box center [582, 361] width 112 height 27
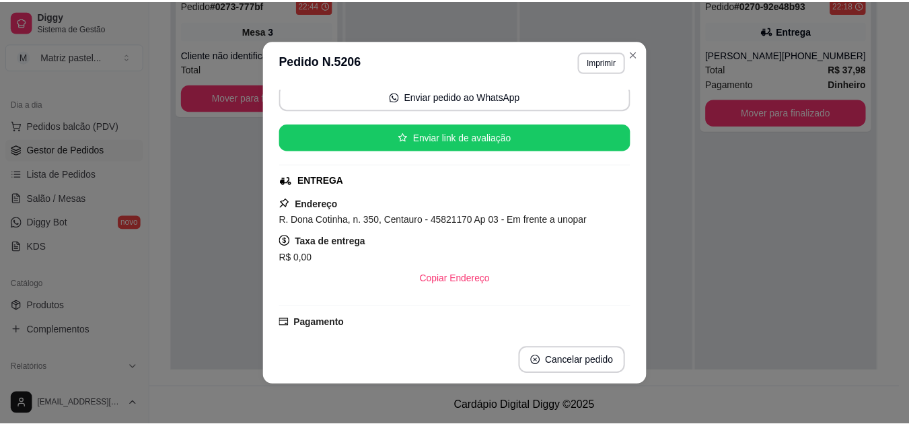
scroll to position [104, 0]
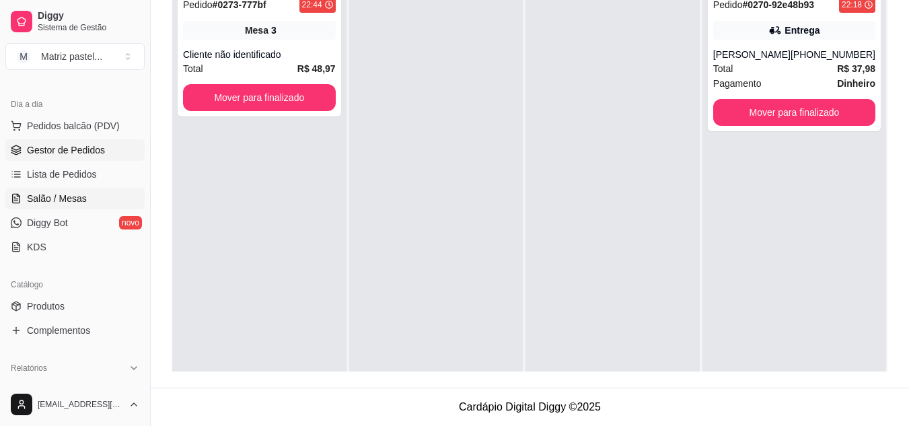
click at [88, 194] on link "Salão / Mesas" at bounding box center [74, 199] width 139 height 22
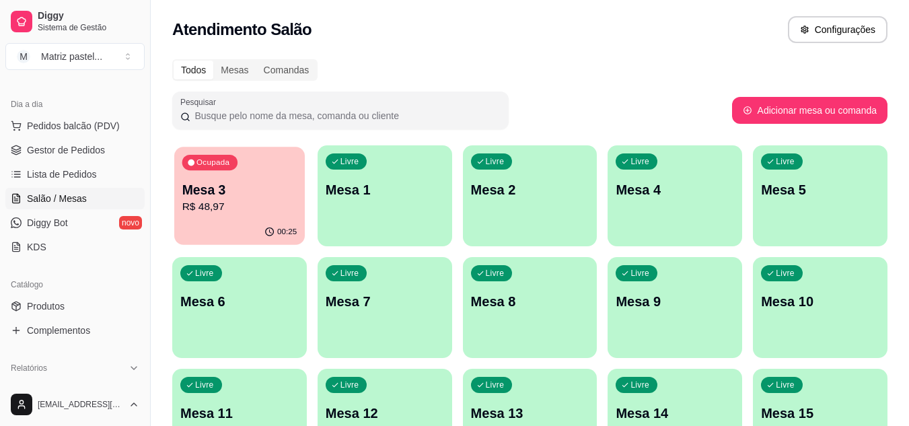
click at [213, 199] on div "Mesa 3 R$ 48,97" at bounding box center [239, 198] width 115 height 34
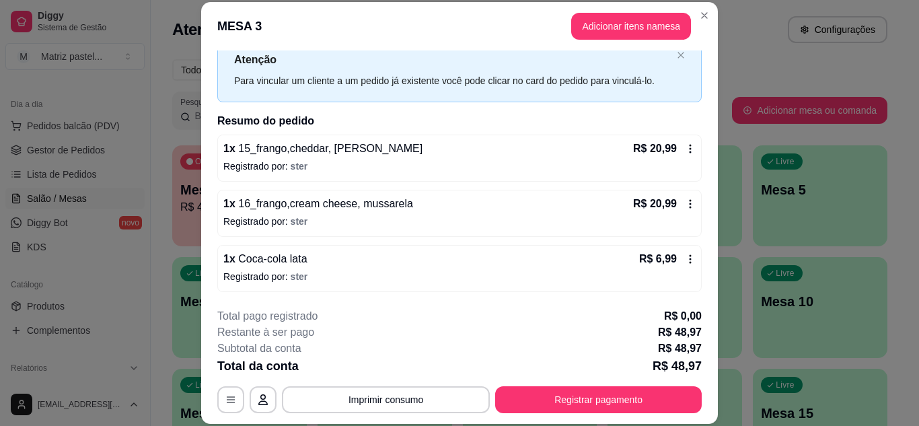
scroll to position [41, 0]
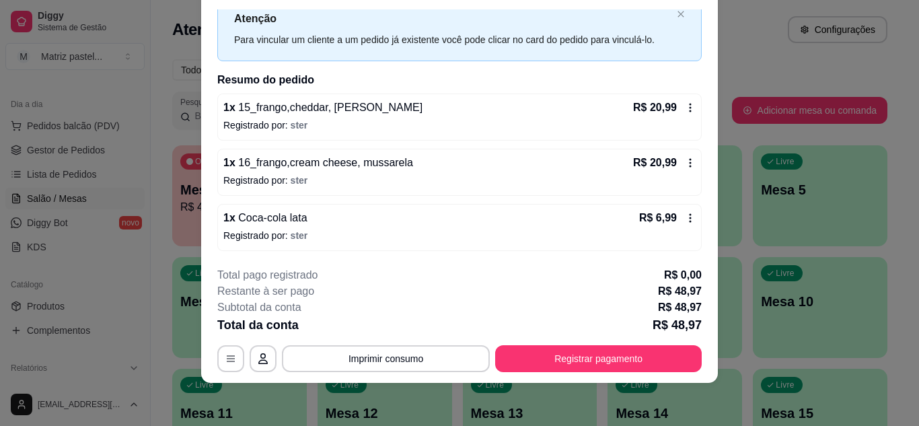
click at [609, 379] on footer "**********" at bounding box center [459, 319] width 517 height 127
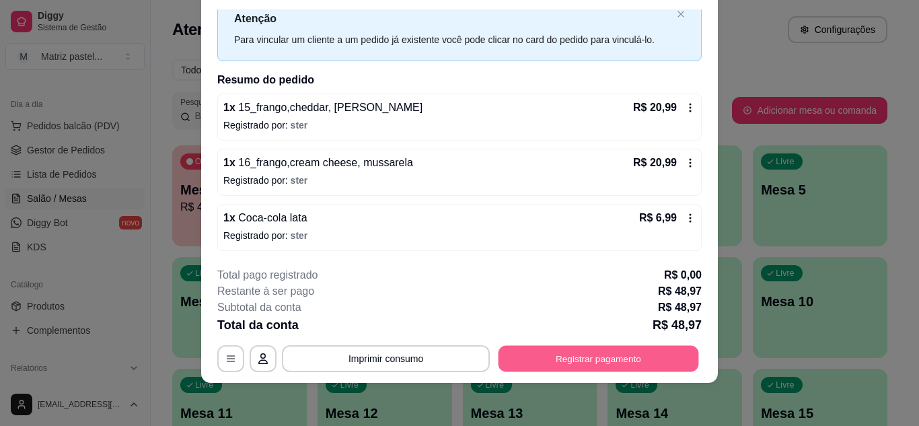
click at [600, 363] on button "Registrar pagamento" at bounding box center [599, 358] width 201 height 26
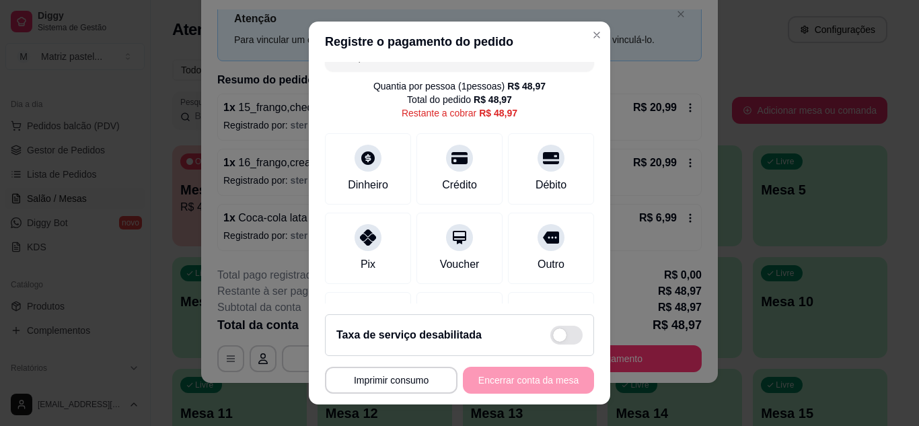
scroll to position [0, 0]
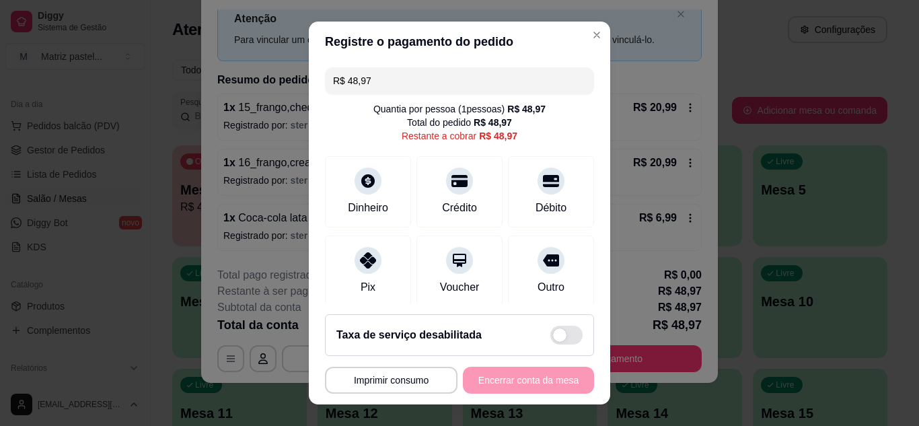
click at [398, 78] on input "R$ 48,97" at bounding box center [459, 80] width 253 height 27
click at [509, 192] on div "Débito" at bounding box center [551, 188] width 95 height 79
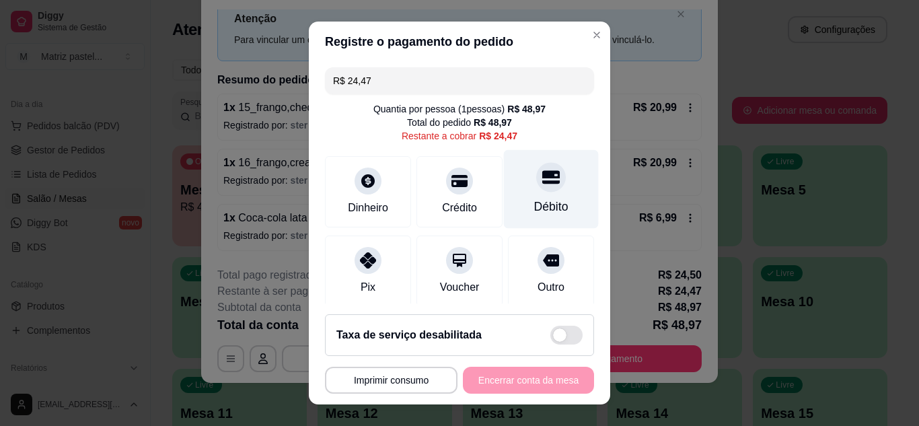
click at [542, 183] on icon at bounding box center [550, 176] width 17 height 13
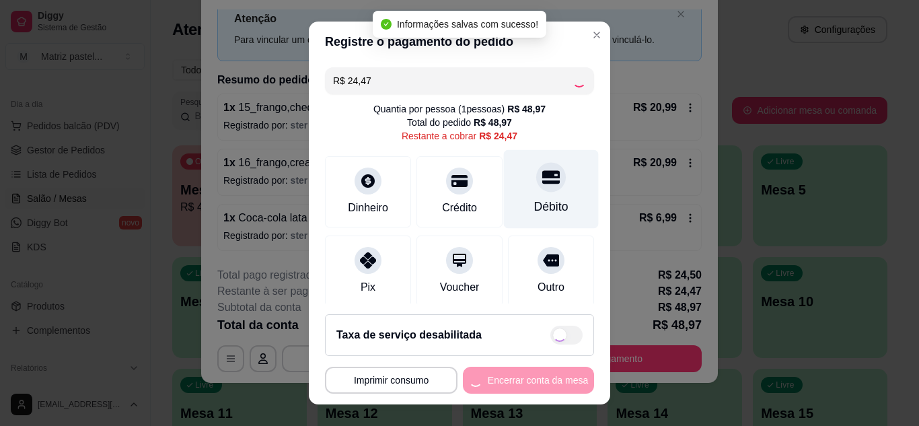
type input "R$ 0,00"
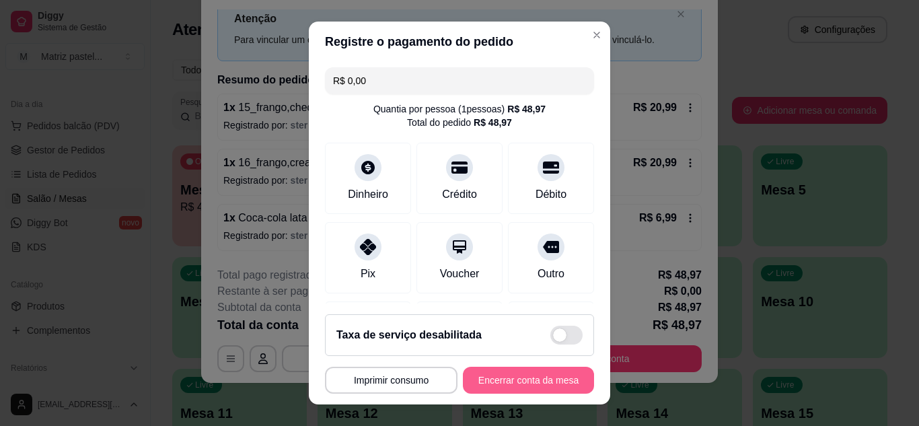
click at [515, 382] on button "Encerrar conta da mesa" at bounding box center [528, 380] width 131 height 27
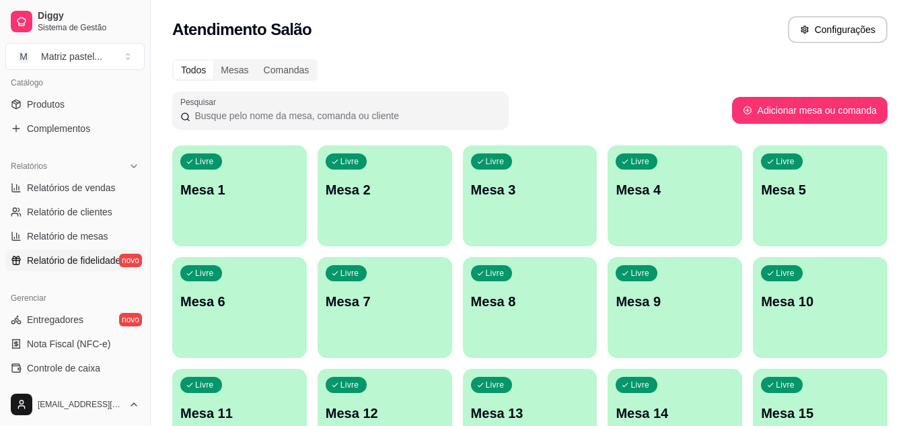
scroll to position [471, 0]
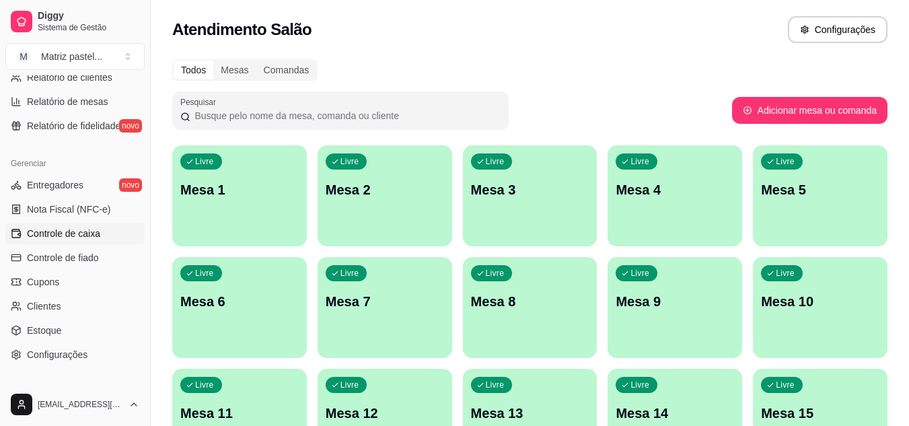
click at [72, 235] on span "Controle de caixa" at bounding box center [63, 233] width 73 height 13
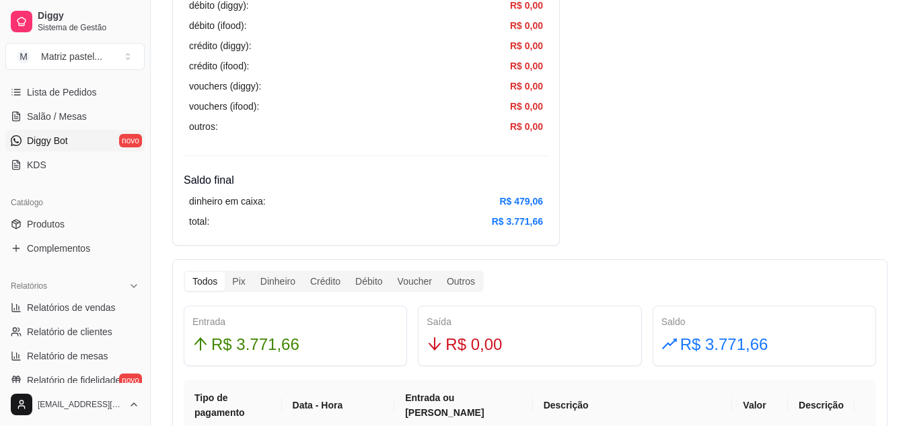
scroll to position [202, 0]
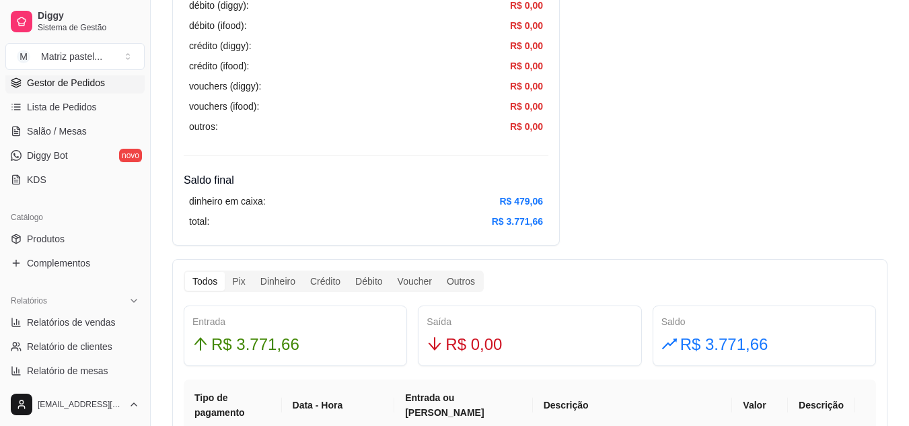
click at [65, 87] on span "Gestor de Pedidos" at bounding box center [66, 82] width 78 height 13
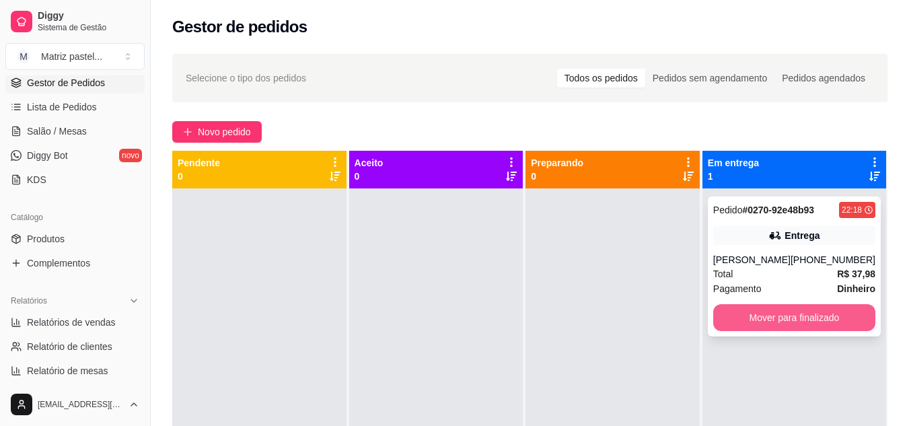
click at [777, 331] on button "Mover para finalizado" at bounding box center [794, 317] width 162 height 27
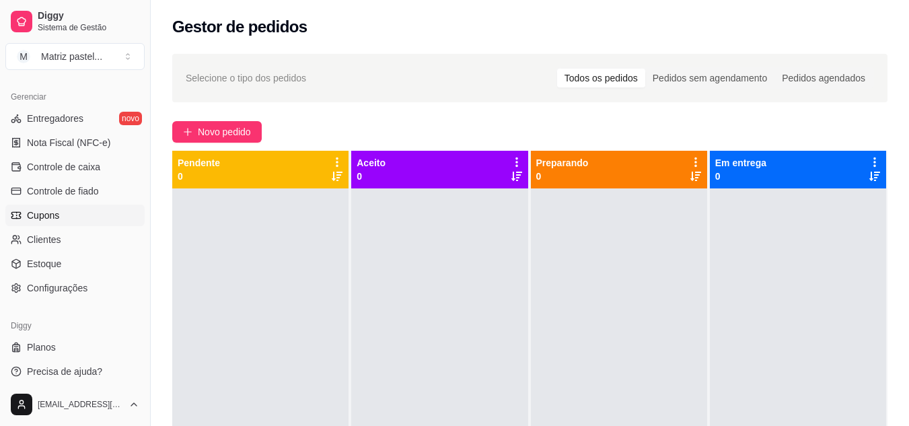
scroll to position [538, 0]
click at [78, 170] on span "Controle de caixa" at bounding box center [63, 165] width 73 height 13
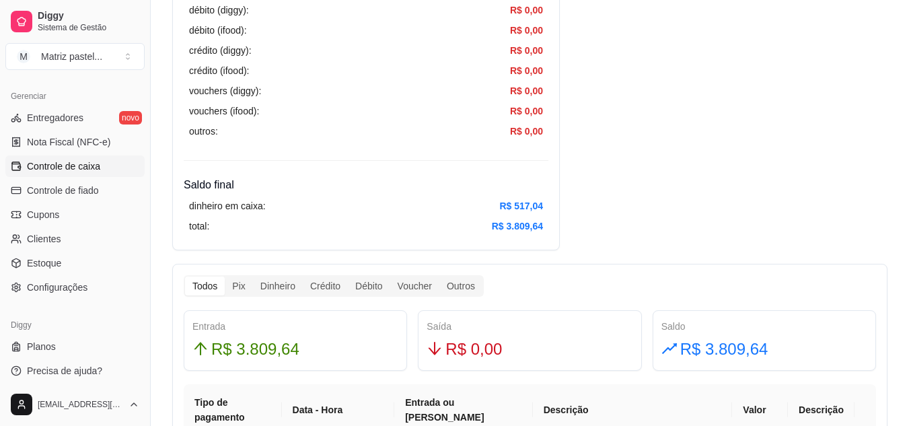
scroll to position [538, 0]
